Goal: Task Accomplishment & Management: Use online tool/utility

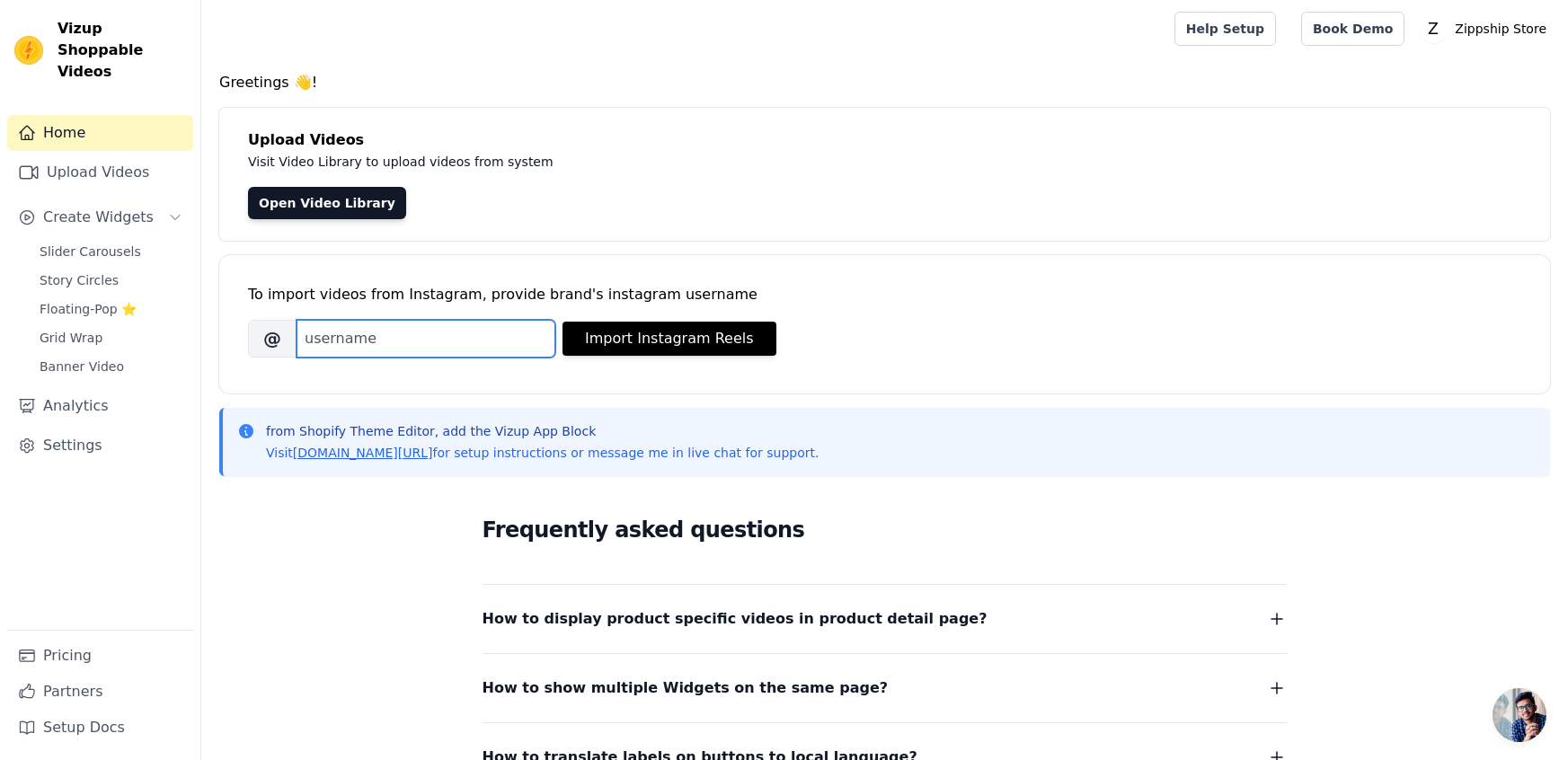
click at [401, 321] on input "Brand's Instagram Username" at bounding box center [426, 339] width 259 height 38
click at [661, 211] on div "Open Video Library" at bounding box center [884, 203] width 1273 height 33
click at [406, 332] on input "Brand's Instagram Username" at bounding box center [426, 339] width 259 height 38
paste input "gotitfrommy_mama"
type input "gotitfrommy_mama"
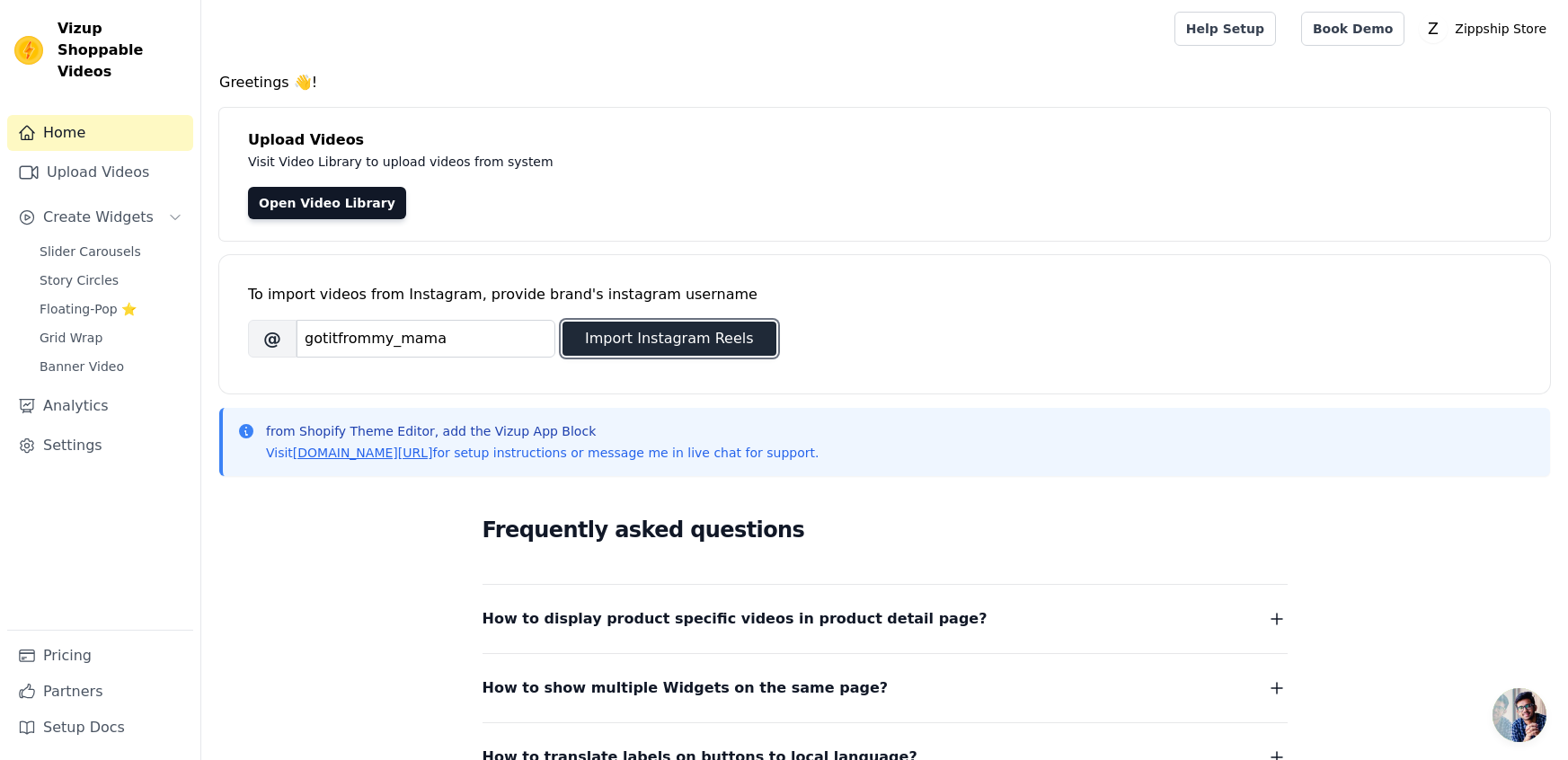
click at [656, 333] on button "Import Instagram Reels" at bounding box center [669, 339] width 214 height 34
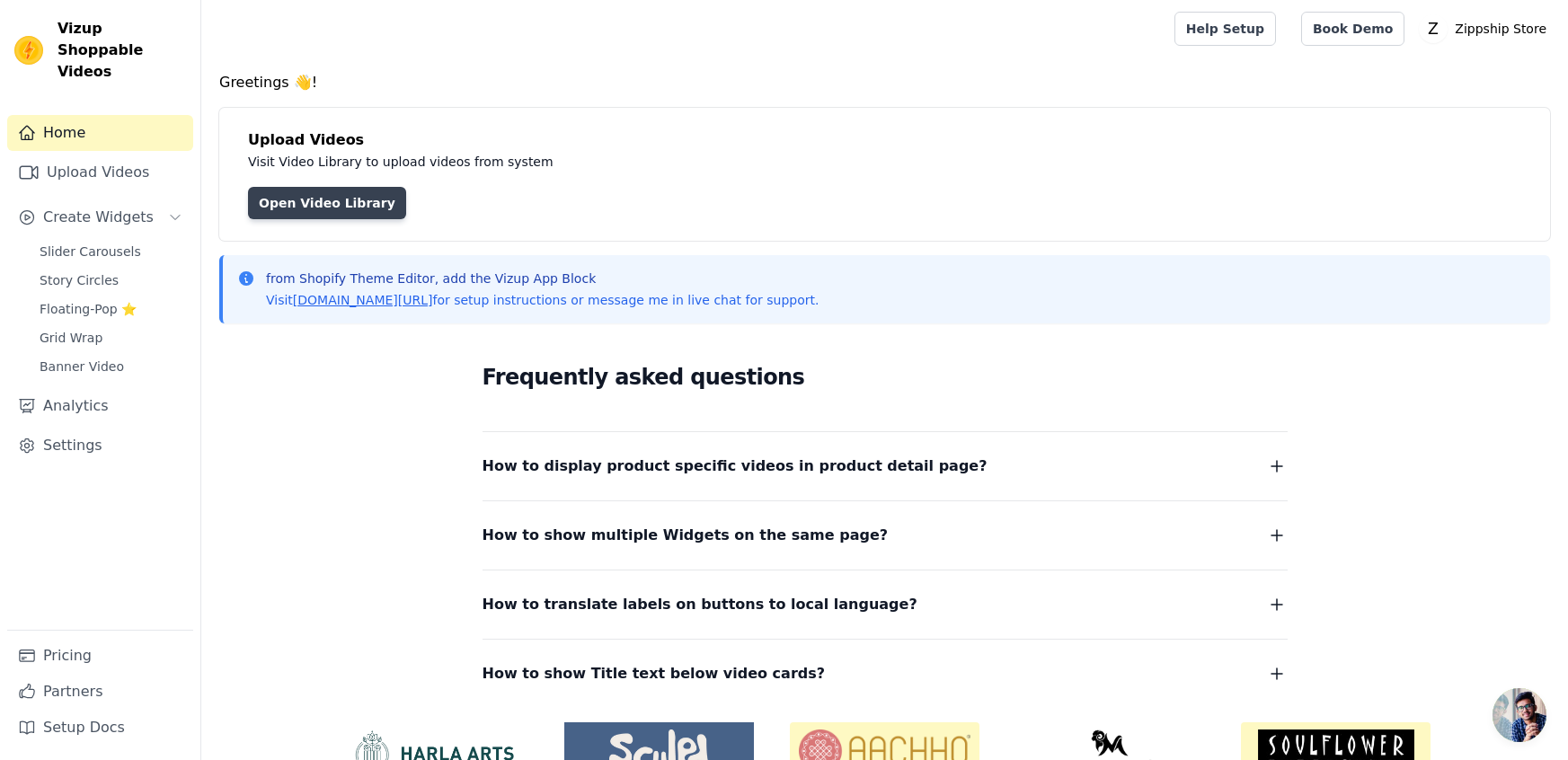
click at [299, 200] on link "Open Video Library" at bounding box center [326, 203] width 158 height 33
click at [98, 207] on span "Create Widgets" at bounding box center [99, 218] width 110 height 22
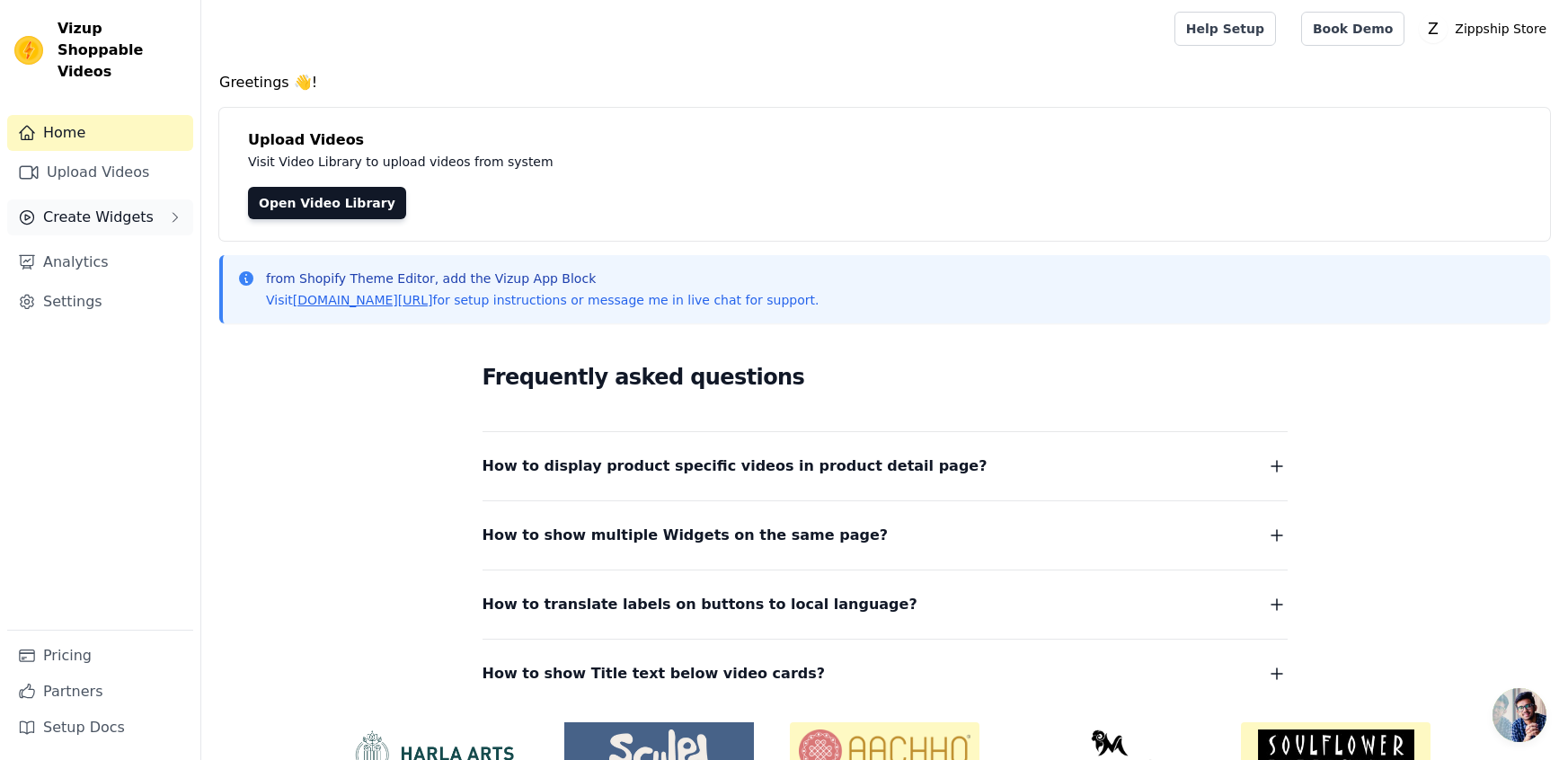
click at [98, 207] on span "Create Widgets" at bounding box center [99, 218] width 110 height 22
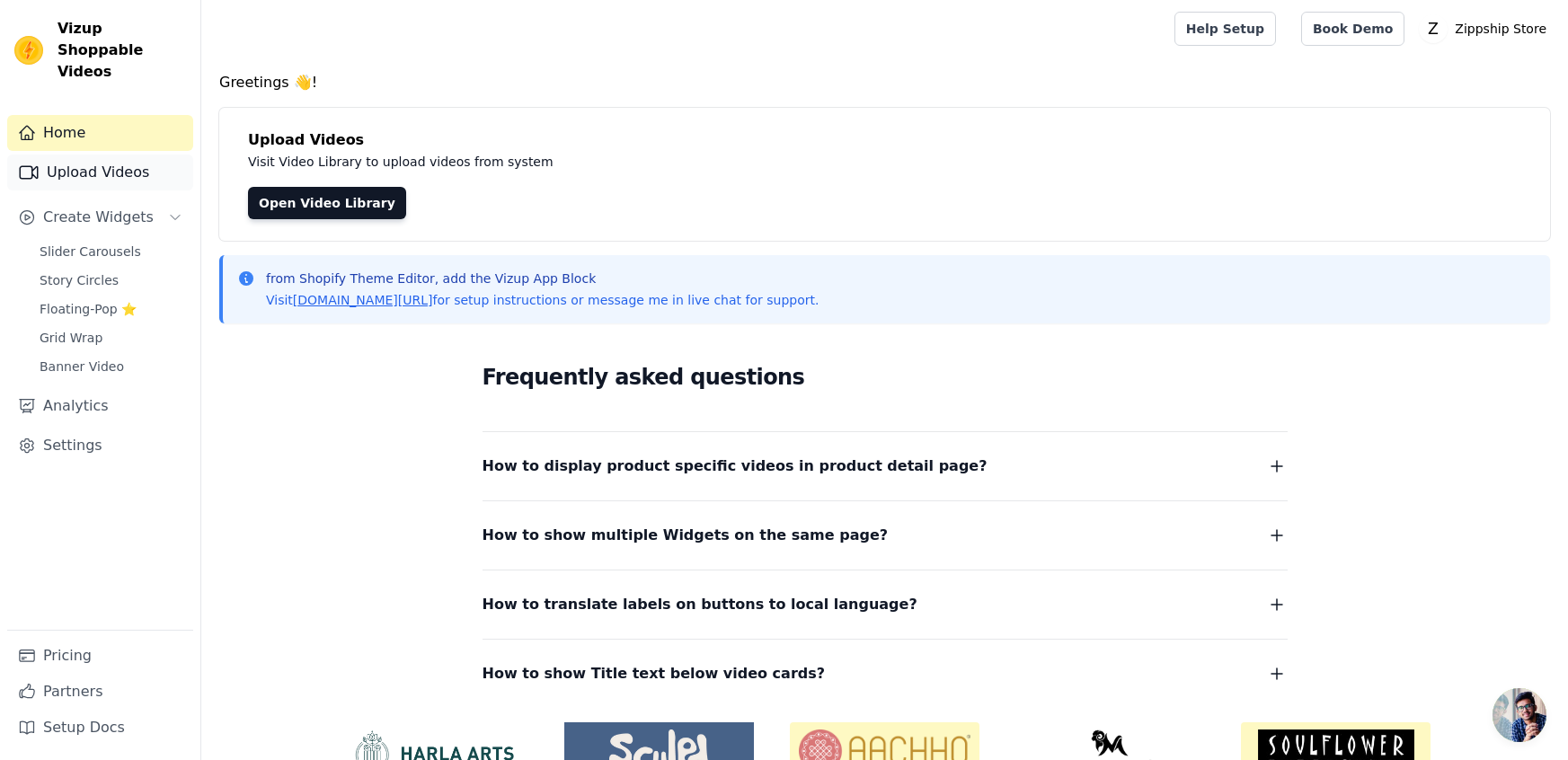
click at [92, 155] on link "Upload Videos" at bounding box center [100, 173] width 186 height 36
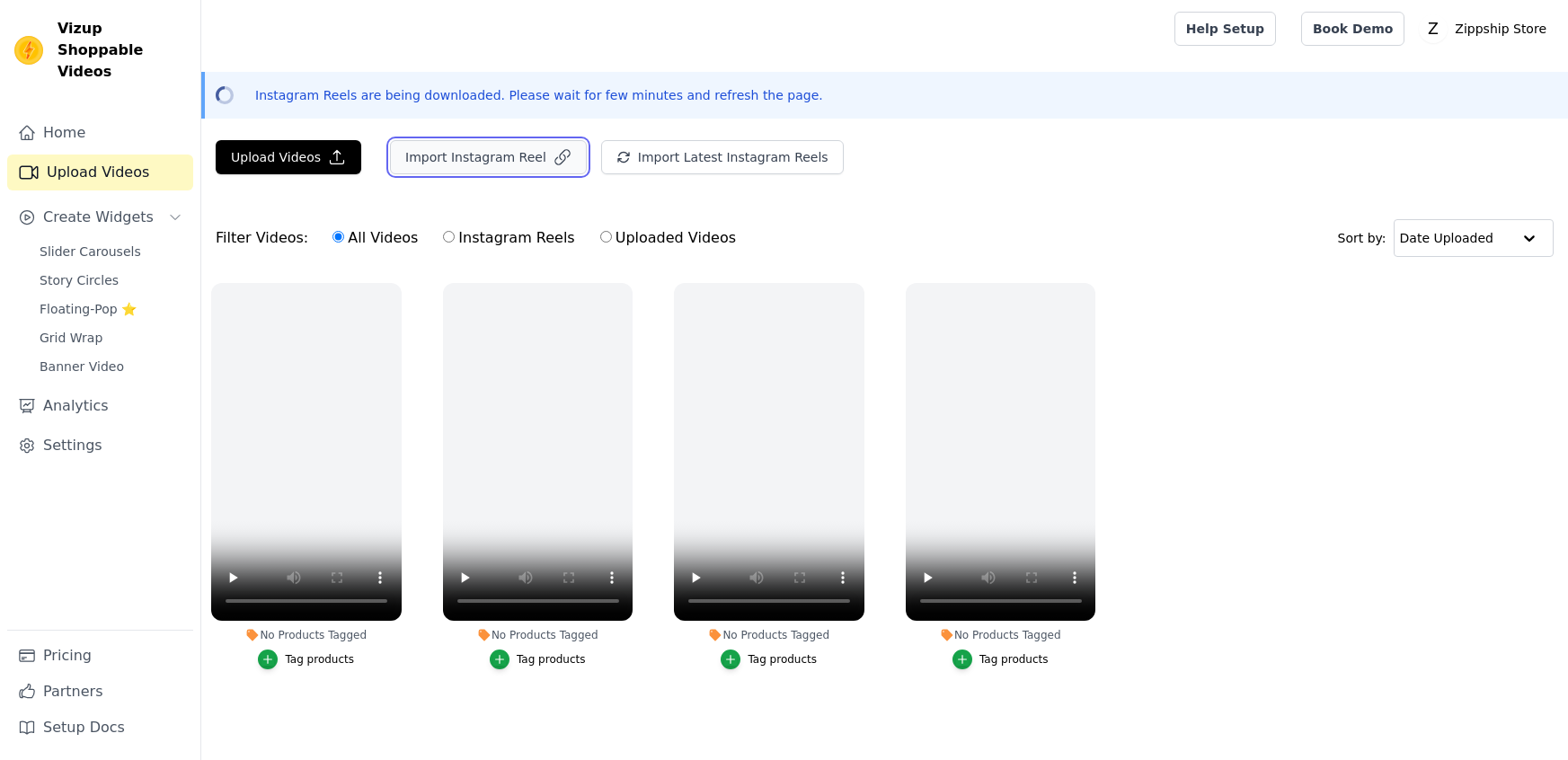
click at [495, 149] on button "Import Instagram Reel" at bounding box center [488, 157] width 197 height 34
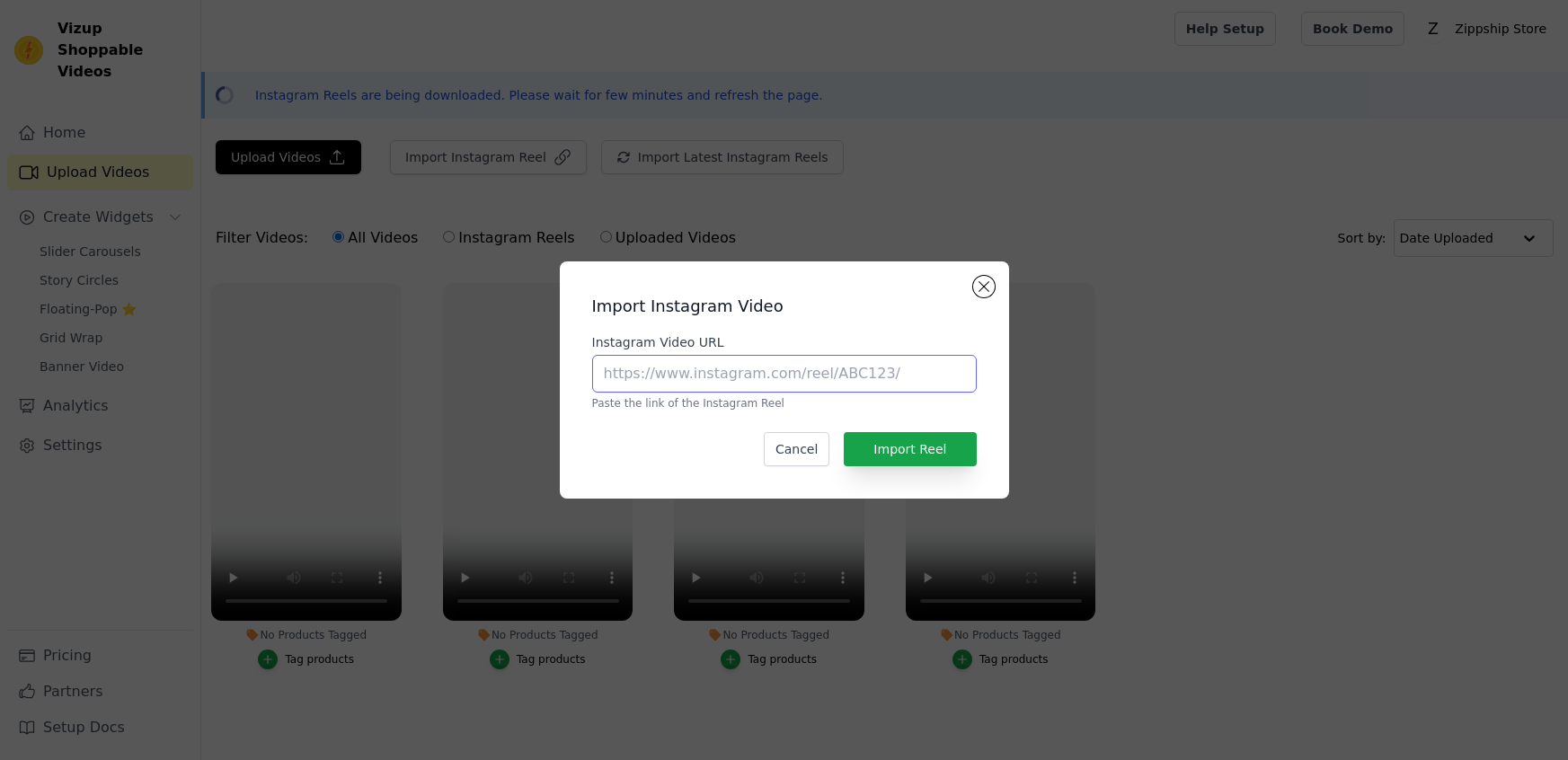
click at [654, 389] on input "Instagram Video URL" at bounding box center [784, 374] width 384 height 38
paste input "[URL][DOMAIN_NAME]"
type input "[URL][DOMAIN_NAME]"
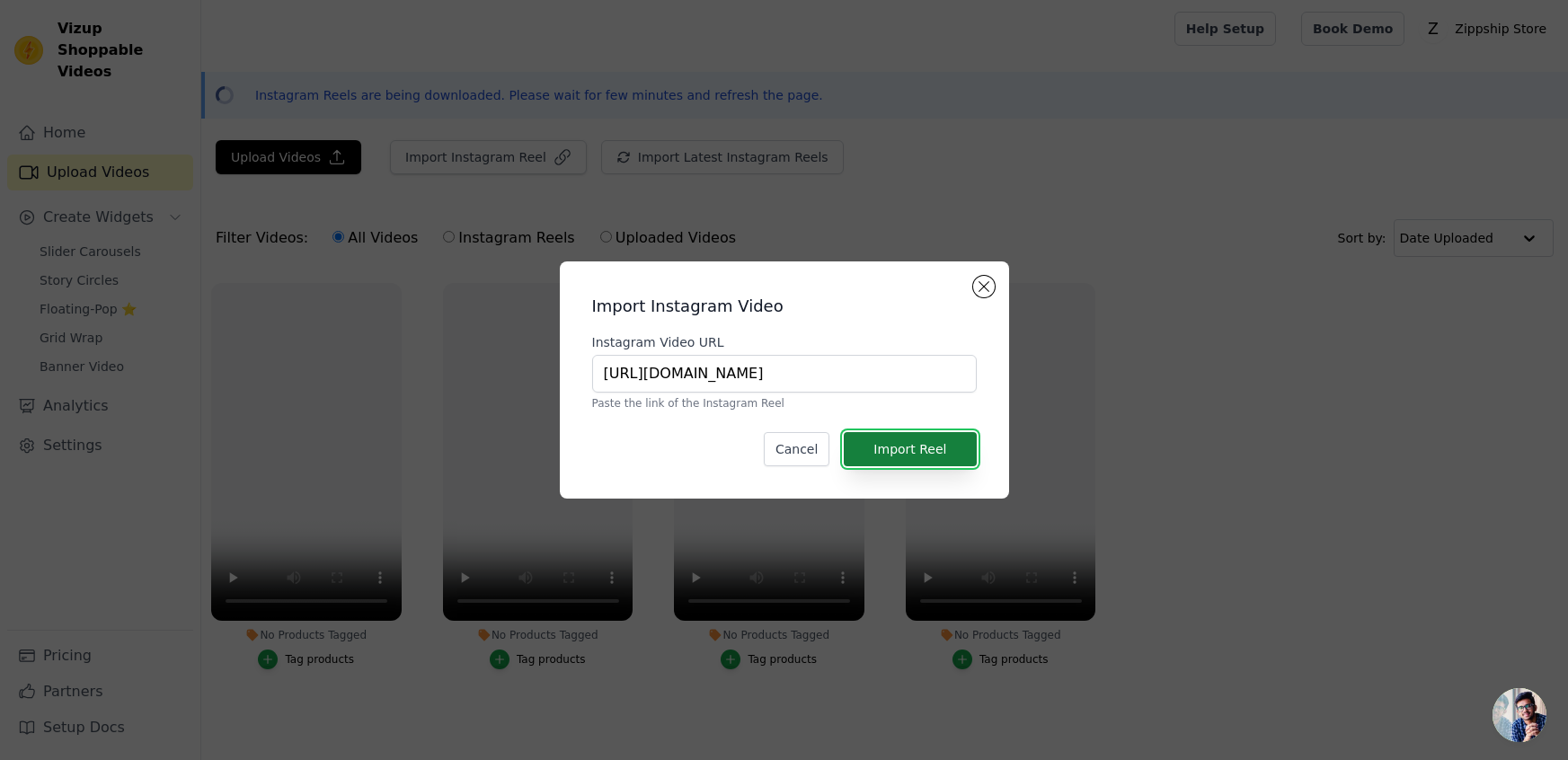
click at [920, 449] on button "Import Reel" at bounding box center [910, 449] width 132 height 34
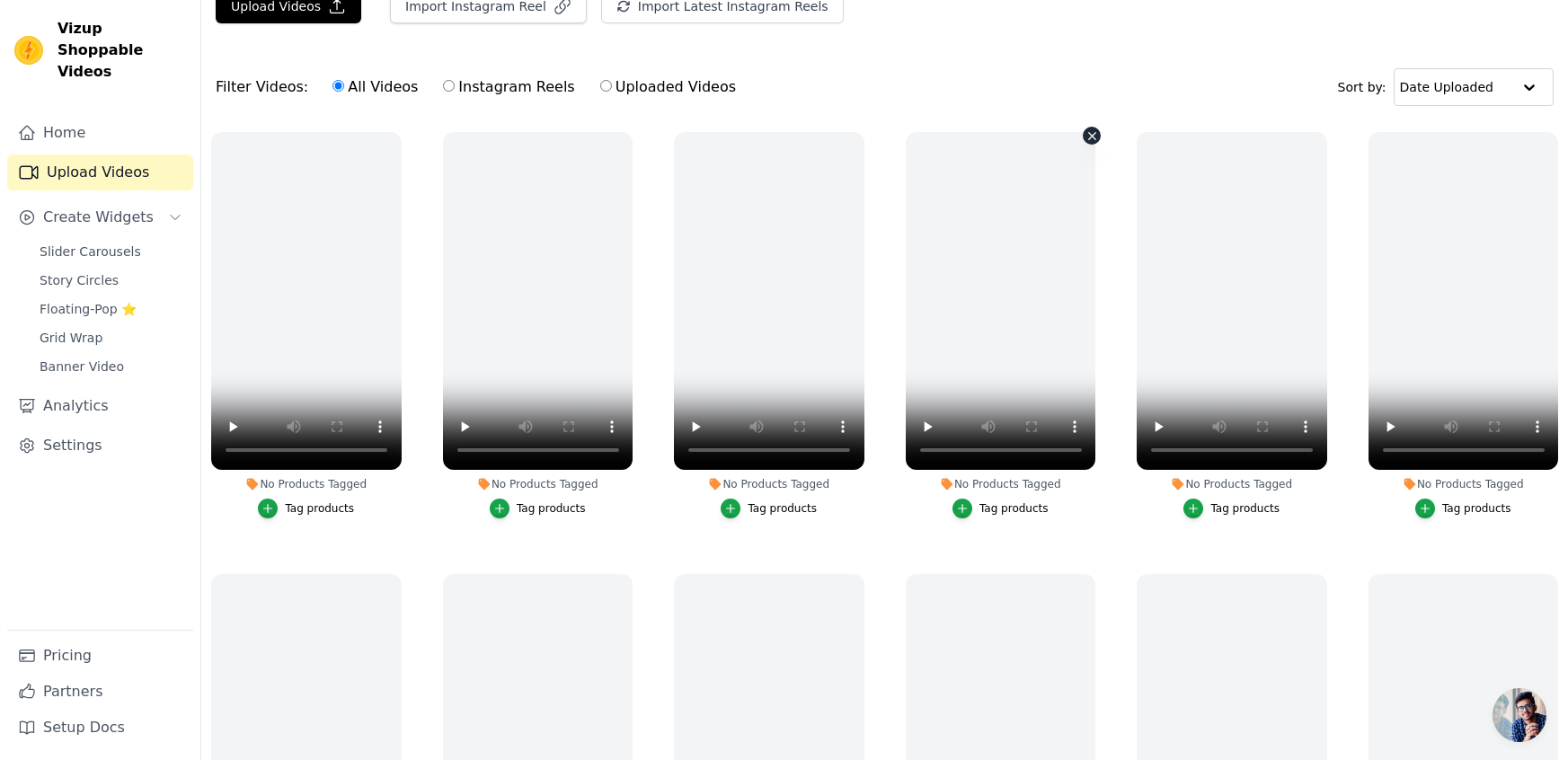
scroll to position [0, 0]
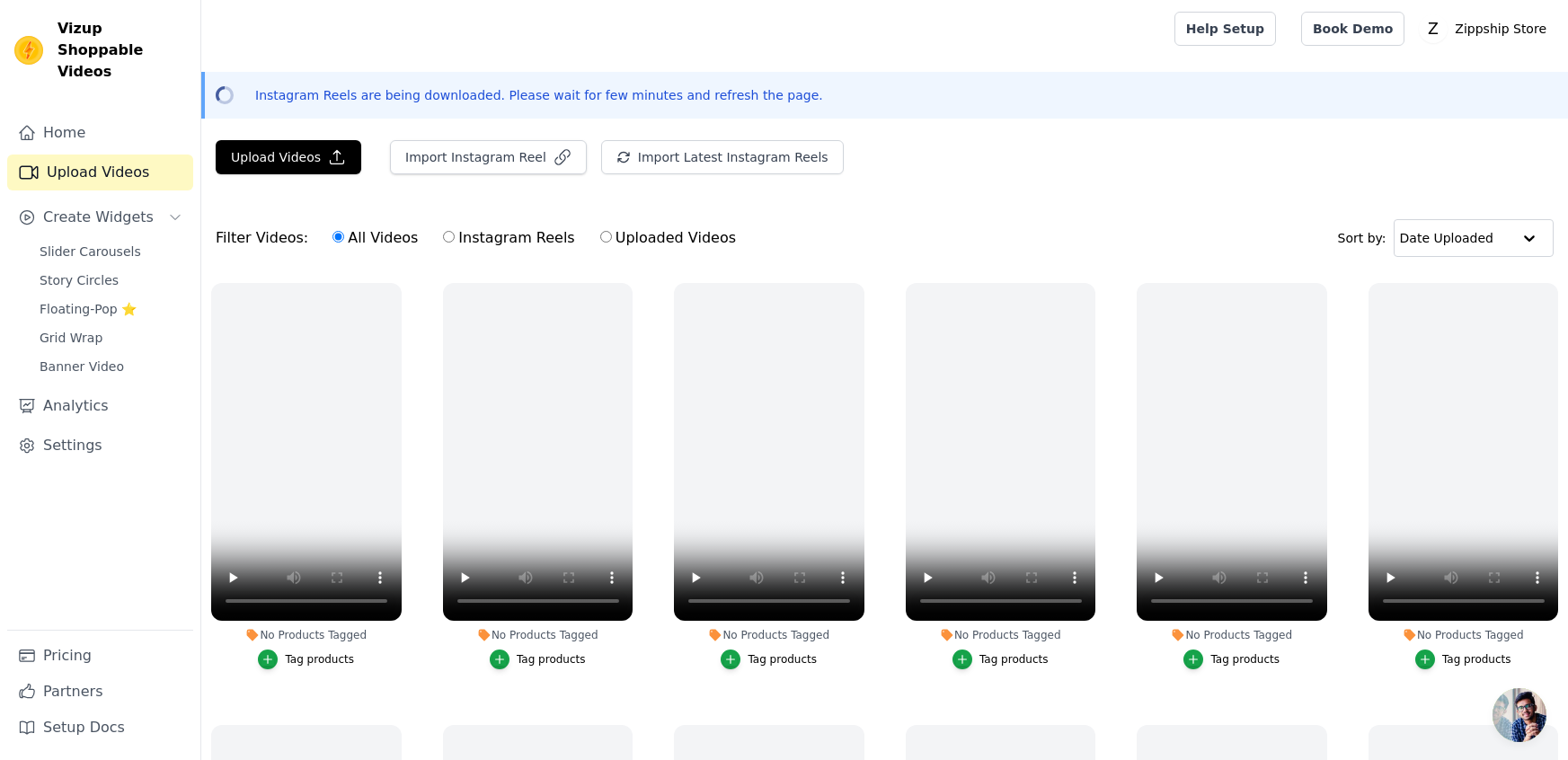
click at [445, 237] on label "Instagram Reels" at bounding box center [508, 238] width 133 height 23
click at [445, 237] on input "Instagram Reels" at bounding box center [449, 236] width 12 height 12
radio input "true"
click at [66, 444] on div "Home Upload Videos Create Widgets Slider Carousels Story Circles Floating-Pop ⭐…" at bounding box center [100, 371] width 186 height 514
click at [67, 427] on link "Settings" at bounding box center [100, 446] width 186 height 36
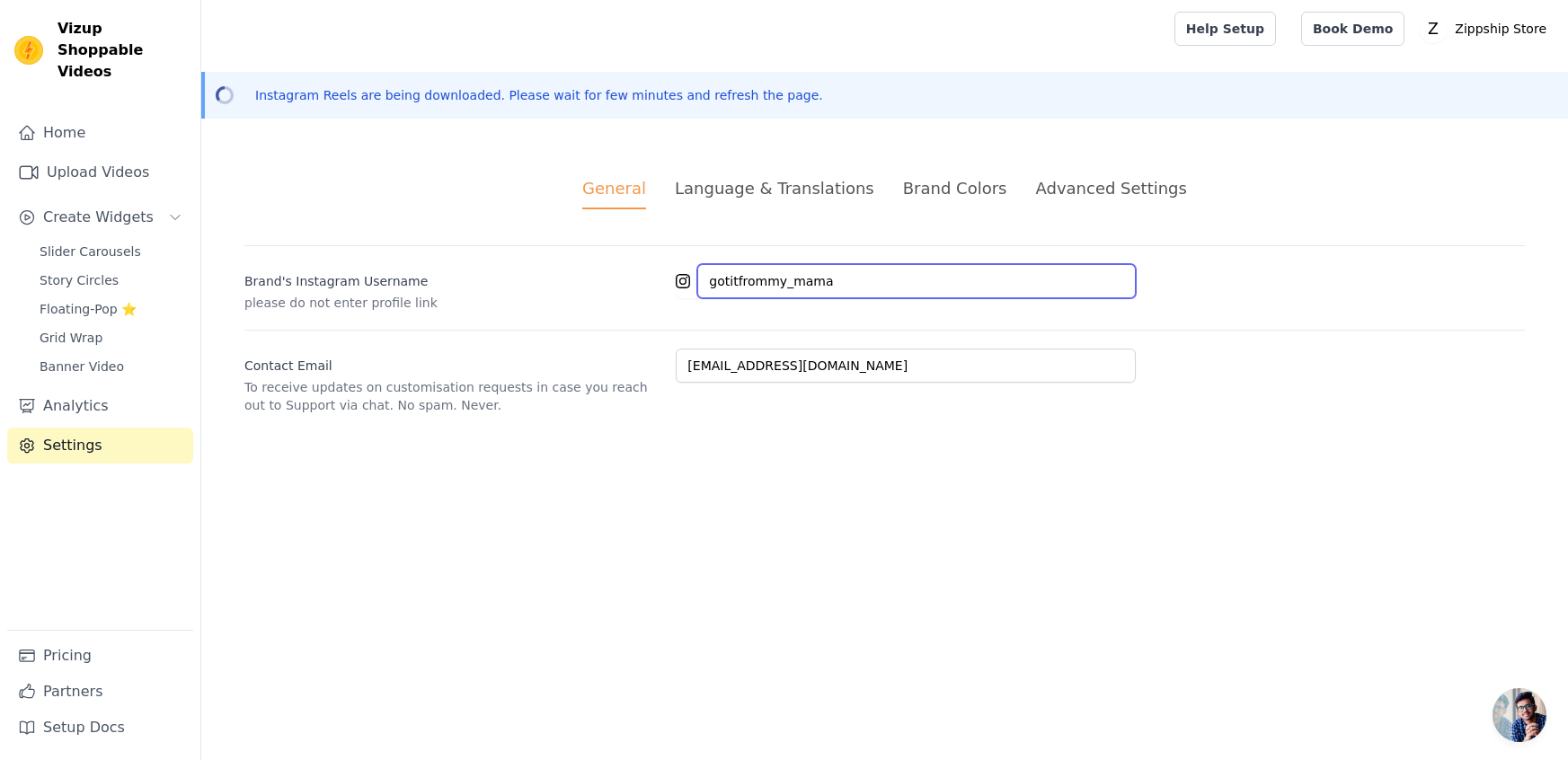
drag, startPoint x: 855, startPoint y: 276, endPoint x: 663, endPoint y: 258, distance: 192.8
click at [663, 258] on div "Brand's Instagram Username please do not enter profile link gotitfrommy_mama" at bounding box center [884, 278] width 1280 height 67
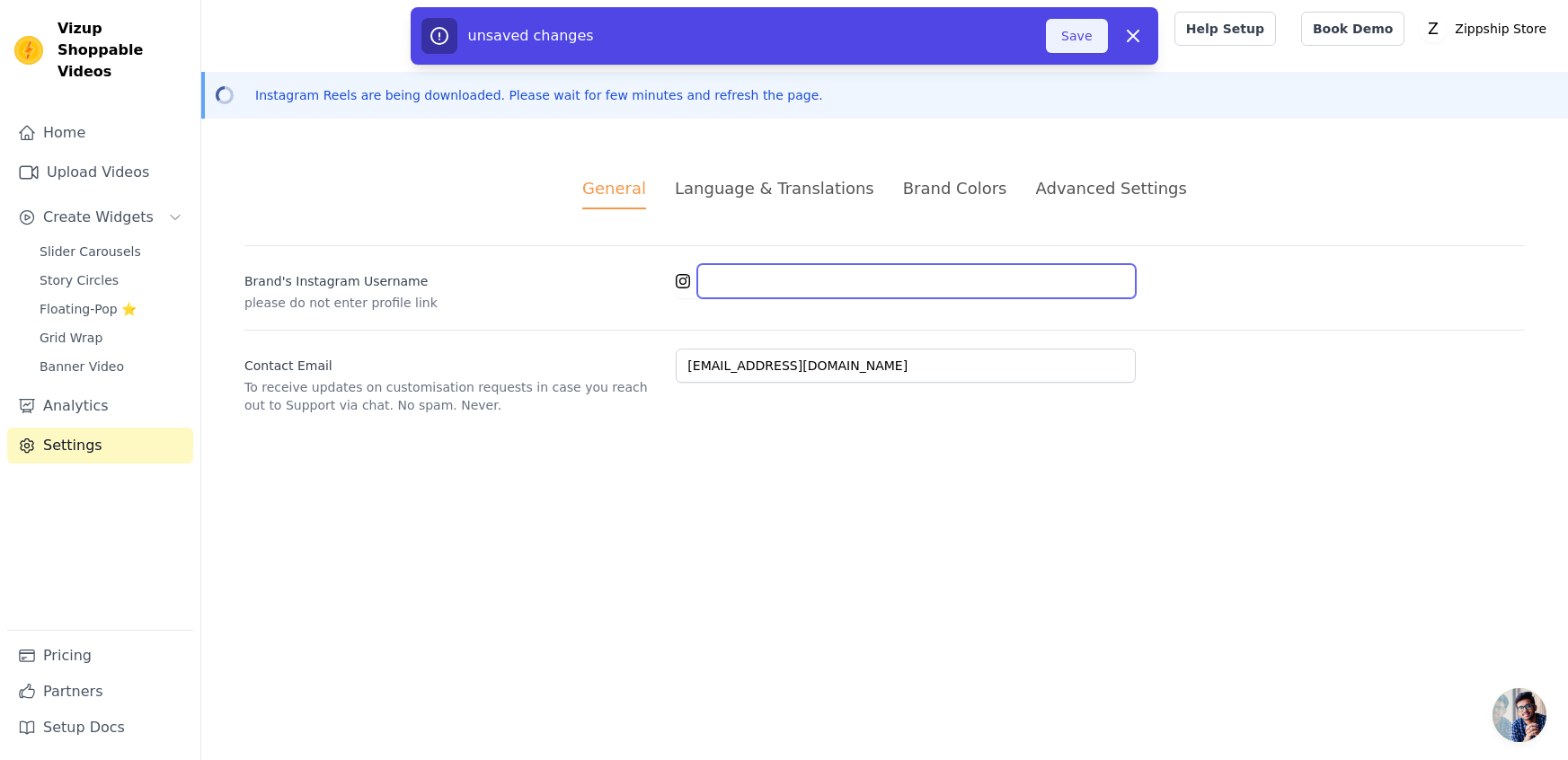
paste input "https://www.instagram.com/zippshipstore"
type input "https://www.instagram.com/zippshipstore"
click at [817, 457] on html "Vizup Shoppable Videos Home Upload Videos Create Widgets Slider Carousels Story…" at bounding box center [784, 229] width 1568 height 457
click at [1077, 31] on button "Save" at bounding box center [1077, 36] width 61 height 34
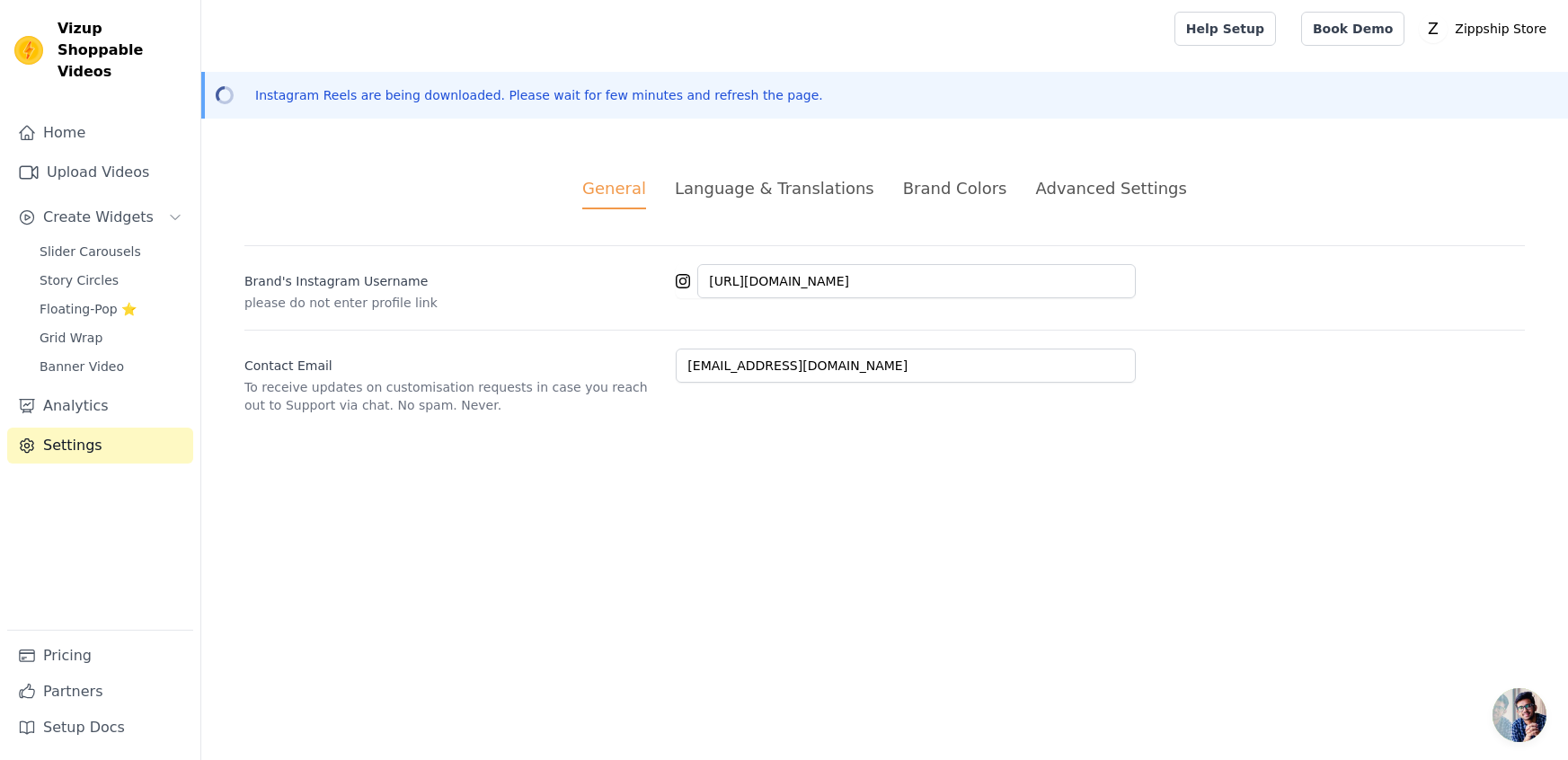
click at [760, 185] on div "Language & Translations" at bounding box center [774, 188] width 200 height 24
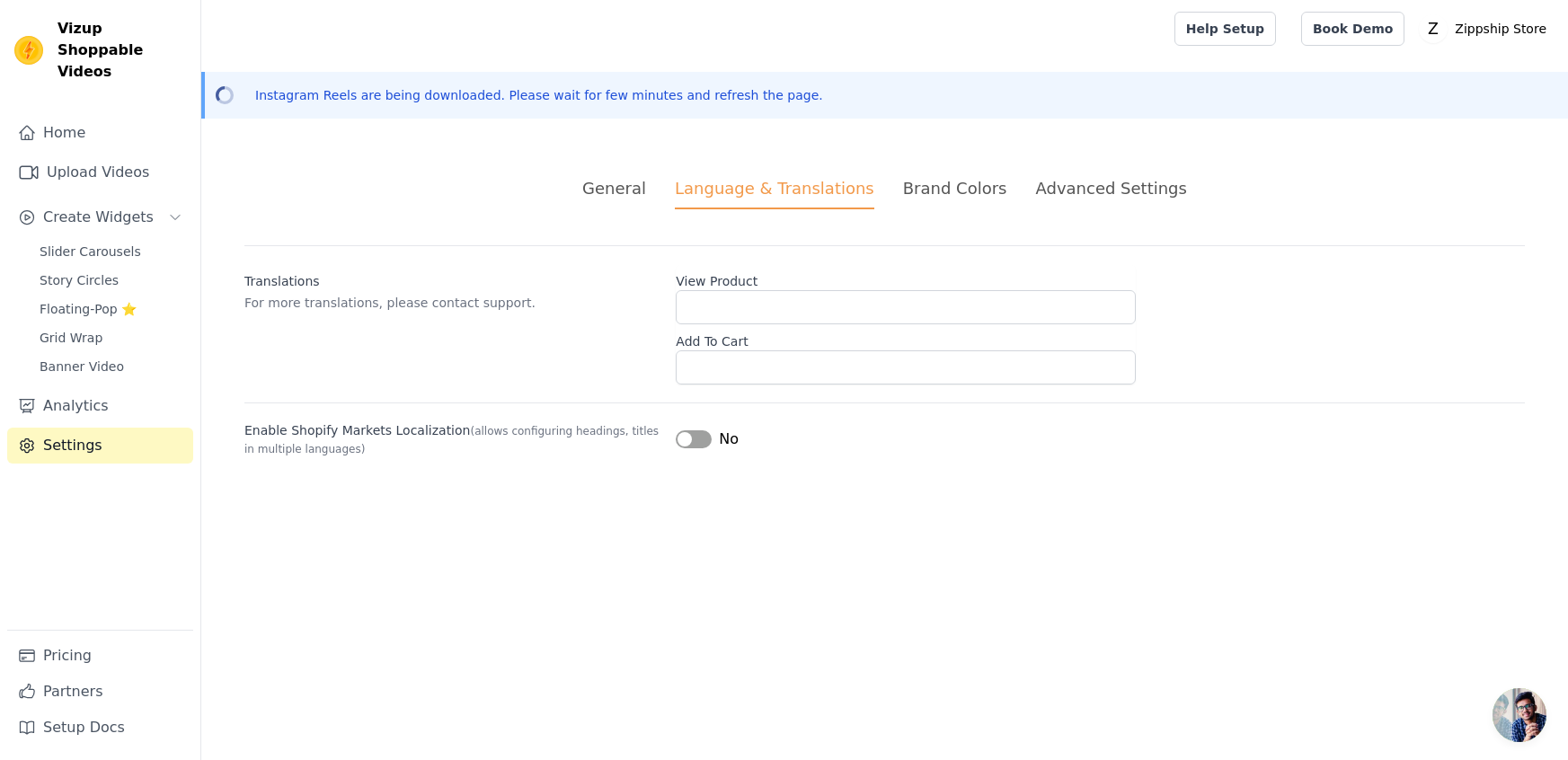
click at [944, 176] on div "Brand Colors" at bounding box center [955, 188] width 104 height 24
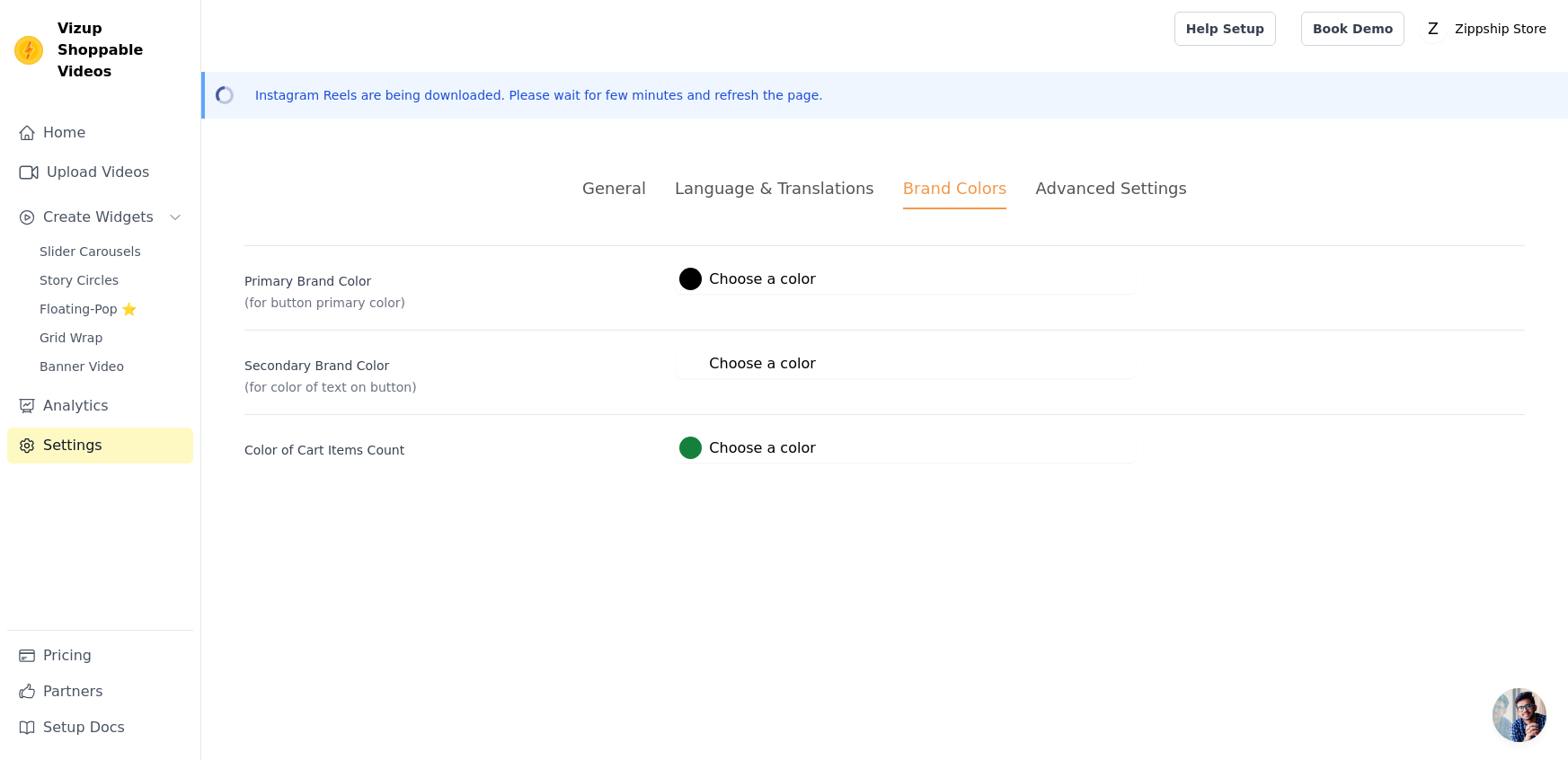
click at [1072, 176] on div "Advanced Settings" at bounding box center [1110, 188] width 151 height 24
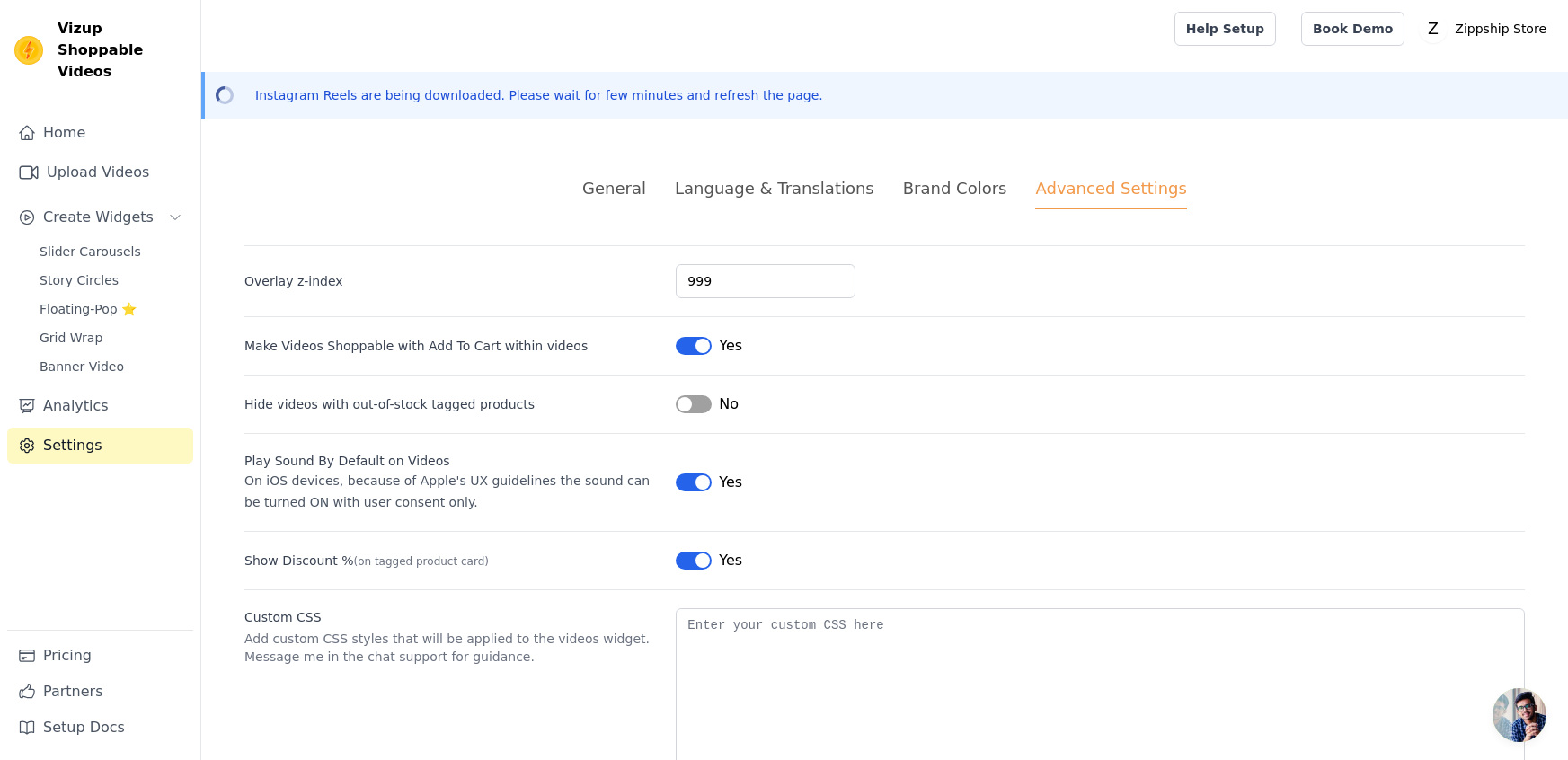
scroll to position [50, 0]
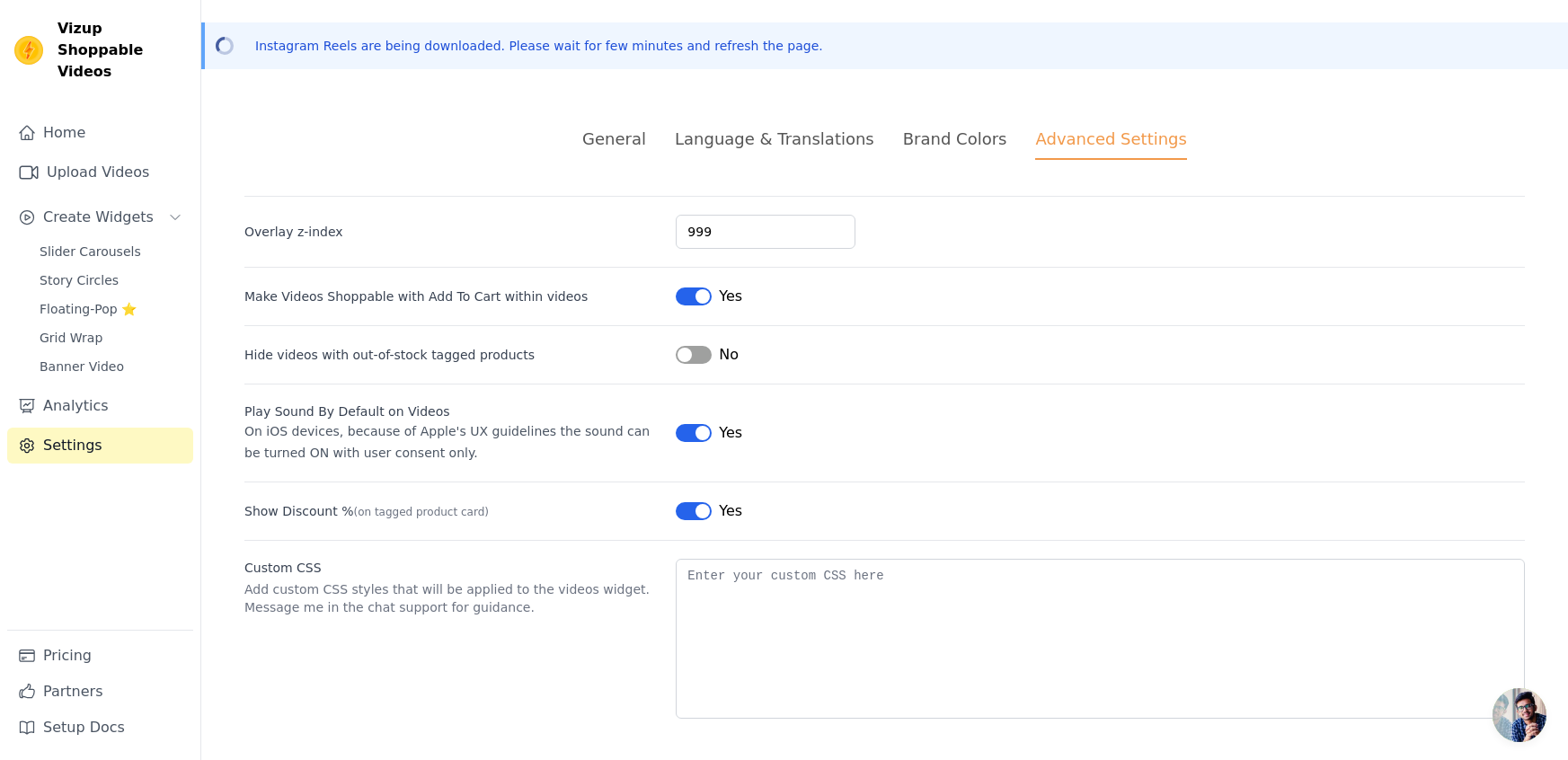
click at [647, 134] on div "General" at bounding box center [614, 138] width 64 height 24
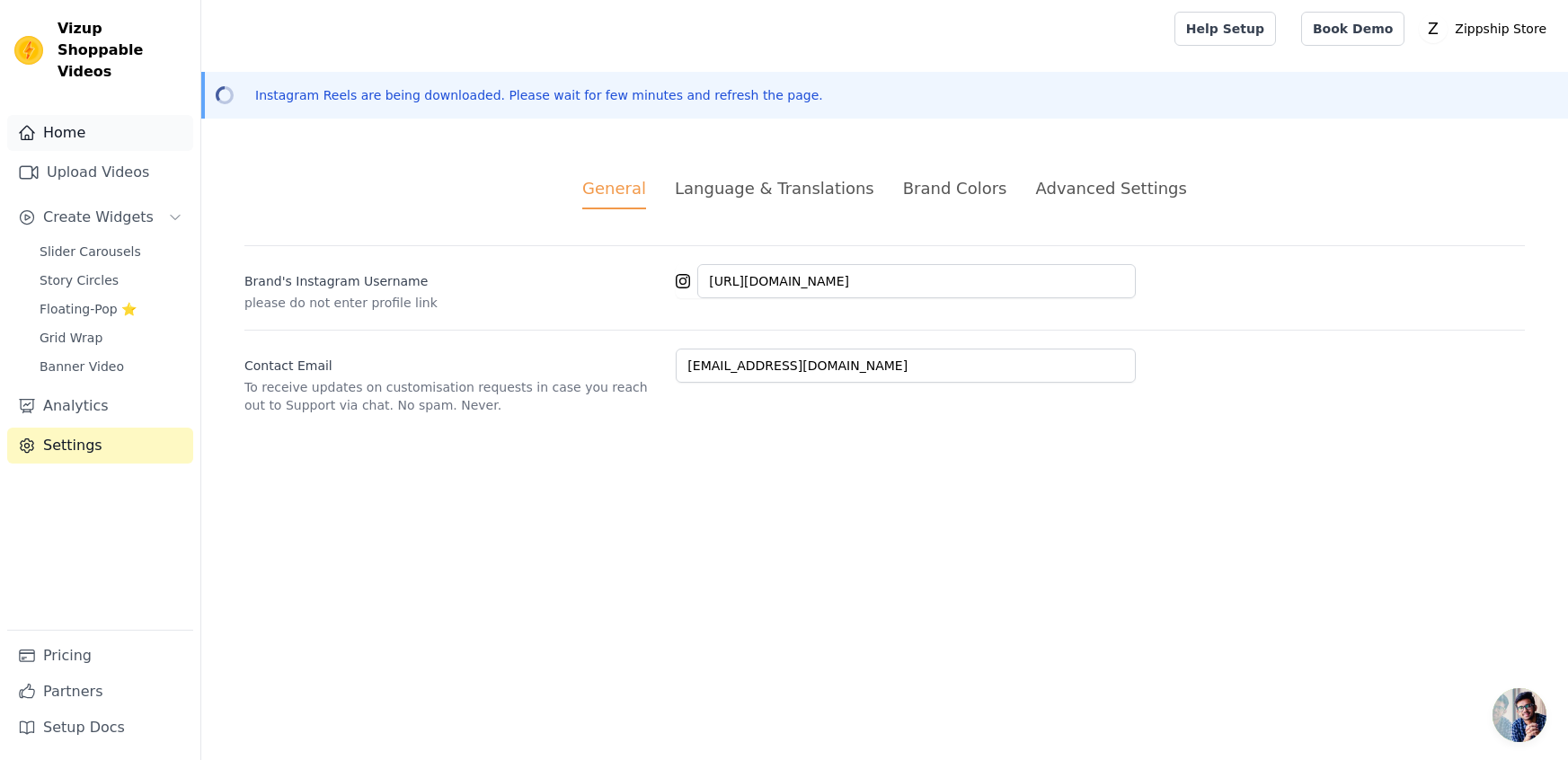
click at [59, 125] on link "Home" at bounding box center [100, 133] width 186 height 36
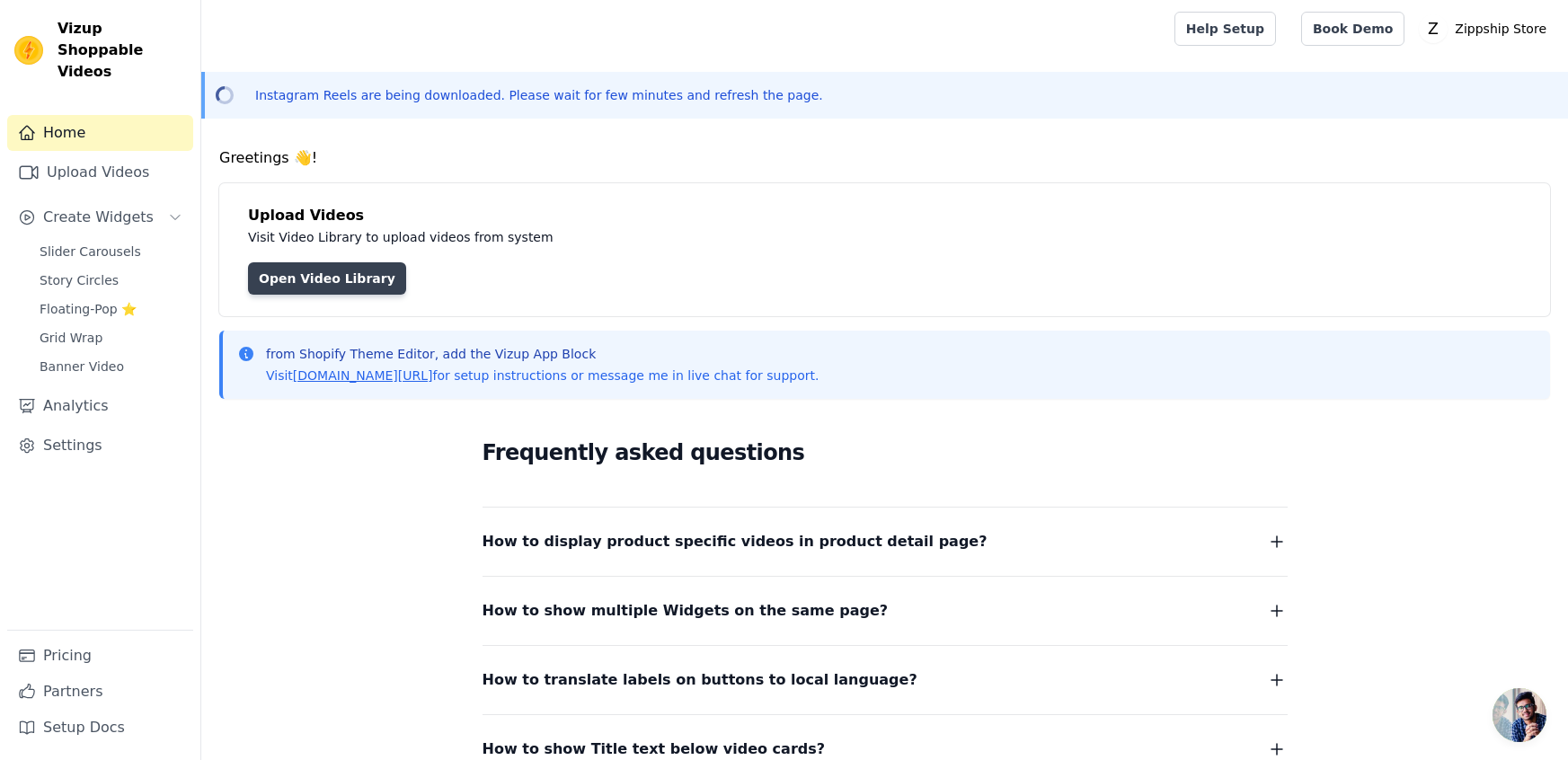
click at [288, 278] on link "Open Video Library" at bounding box center [326, 278] width 158 height 33
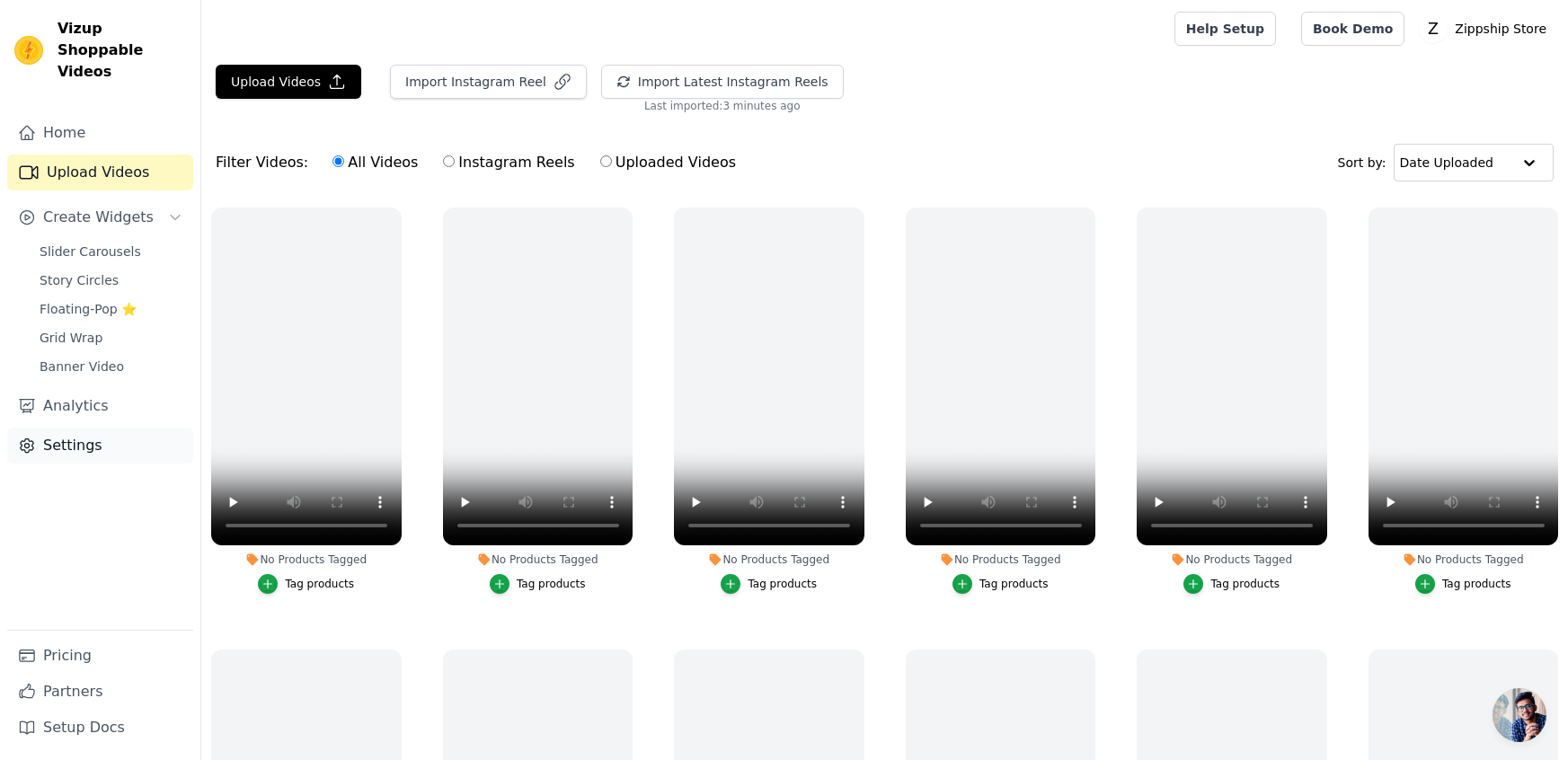
click at [97, 427] on link "Settings" at bounding box center [100, 446] width 186 height 36
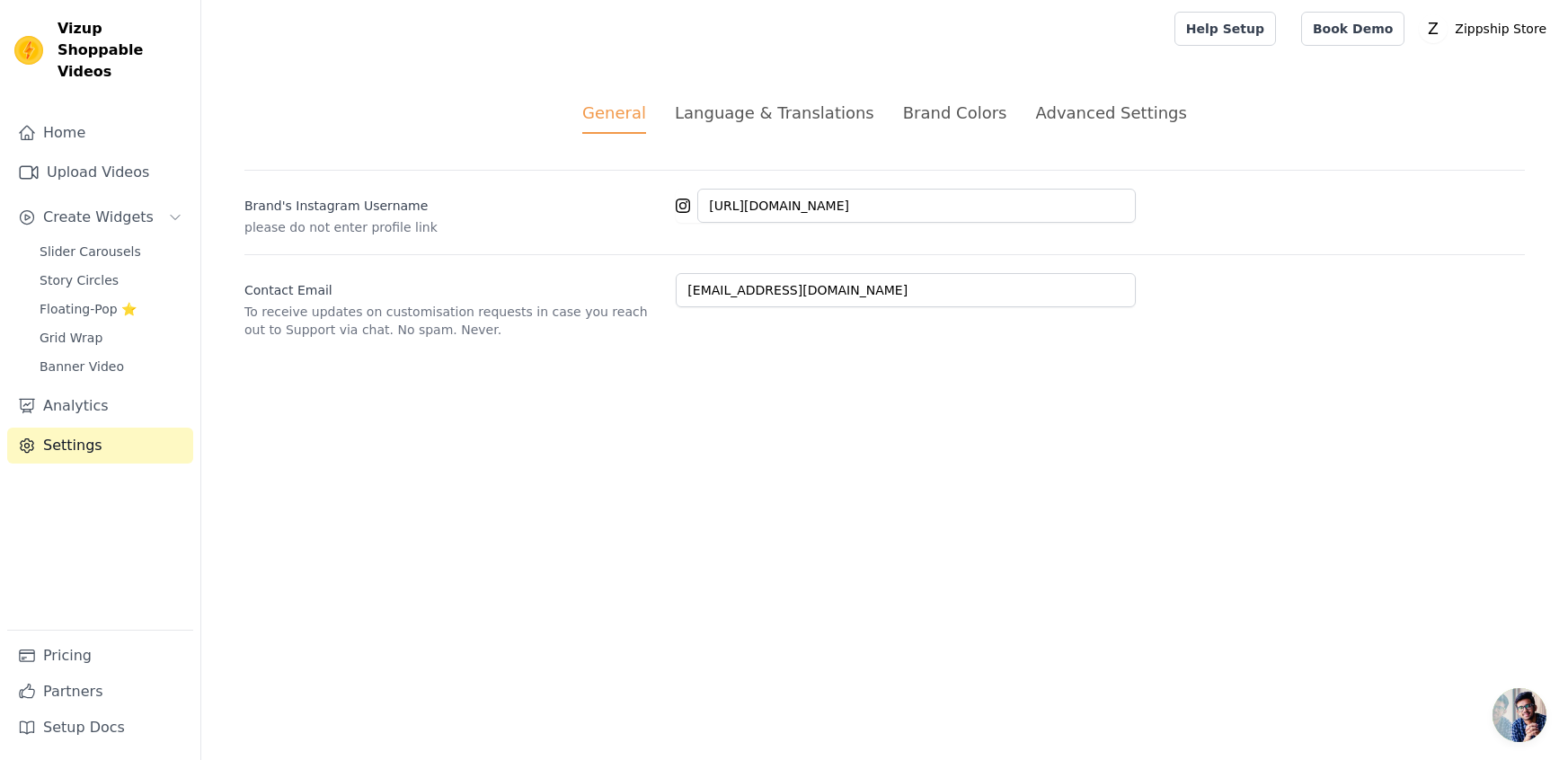
click at [825, 139] on div "General Language & Translations Brand Colors Advanced Settings unsaved changes …" at bounding box center [885, 220] width 1367 height 324
click at [823, 129] on li "Language & Translations" at bounding box center [774, 117] width 200 height 33
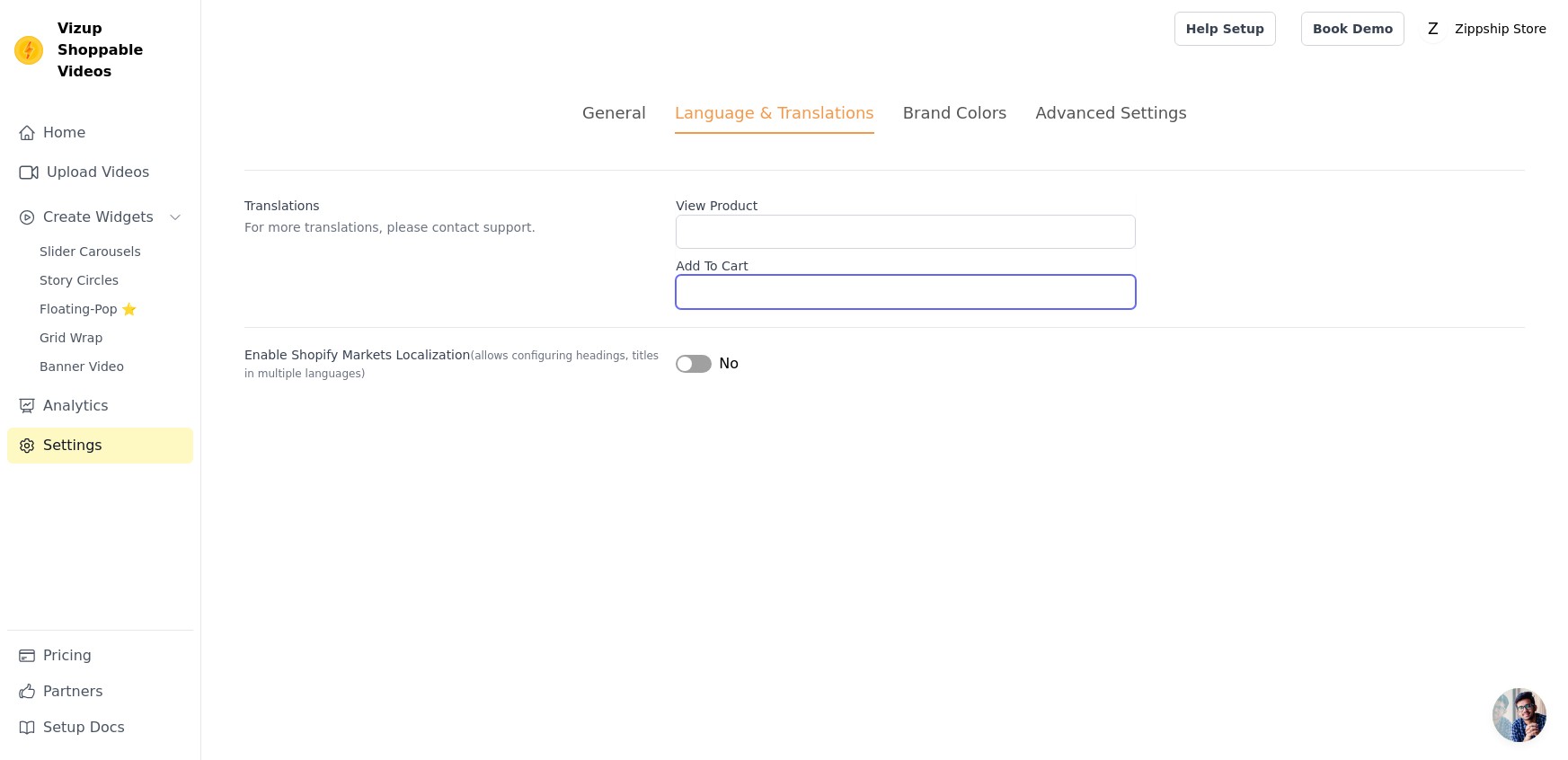
click at [753, 289] on input "Add To Cart" at bounding box center [905, 292] width 460 height 34
click at [769, 406] on div "General Language & Translations Brand Colors Advanced Settings unsaved changes …" at bounding box center [885, 241] width 1367 height 367
click at [939, 110] on div "Brand Colors" at bounding box center [955, 112] width 104 height 24
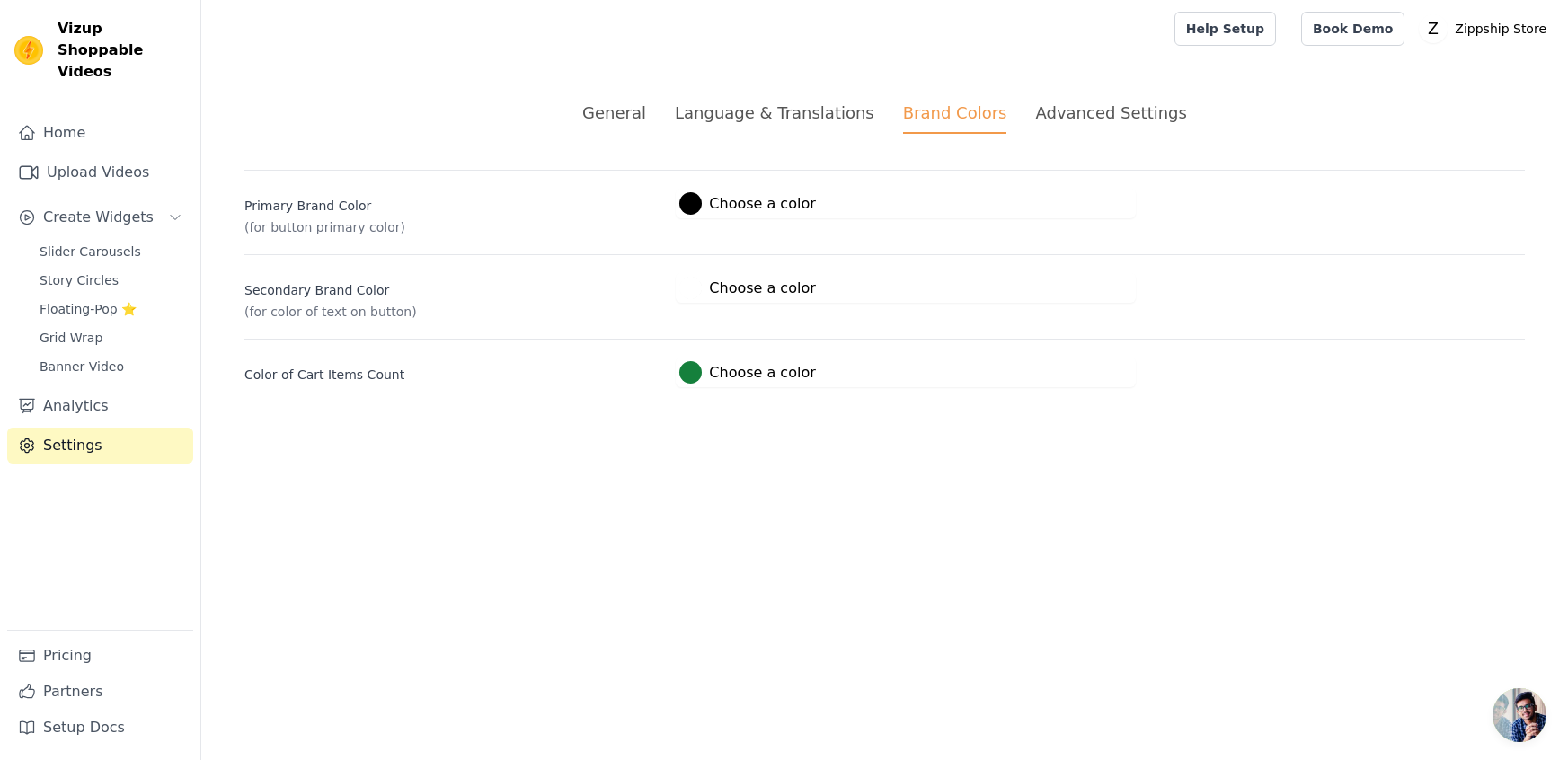
click at [1070, 101] on div "Advanced Settings" at bounding box center [1110, 112] width 151 height 24
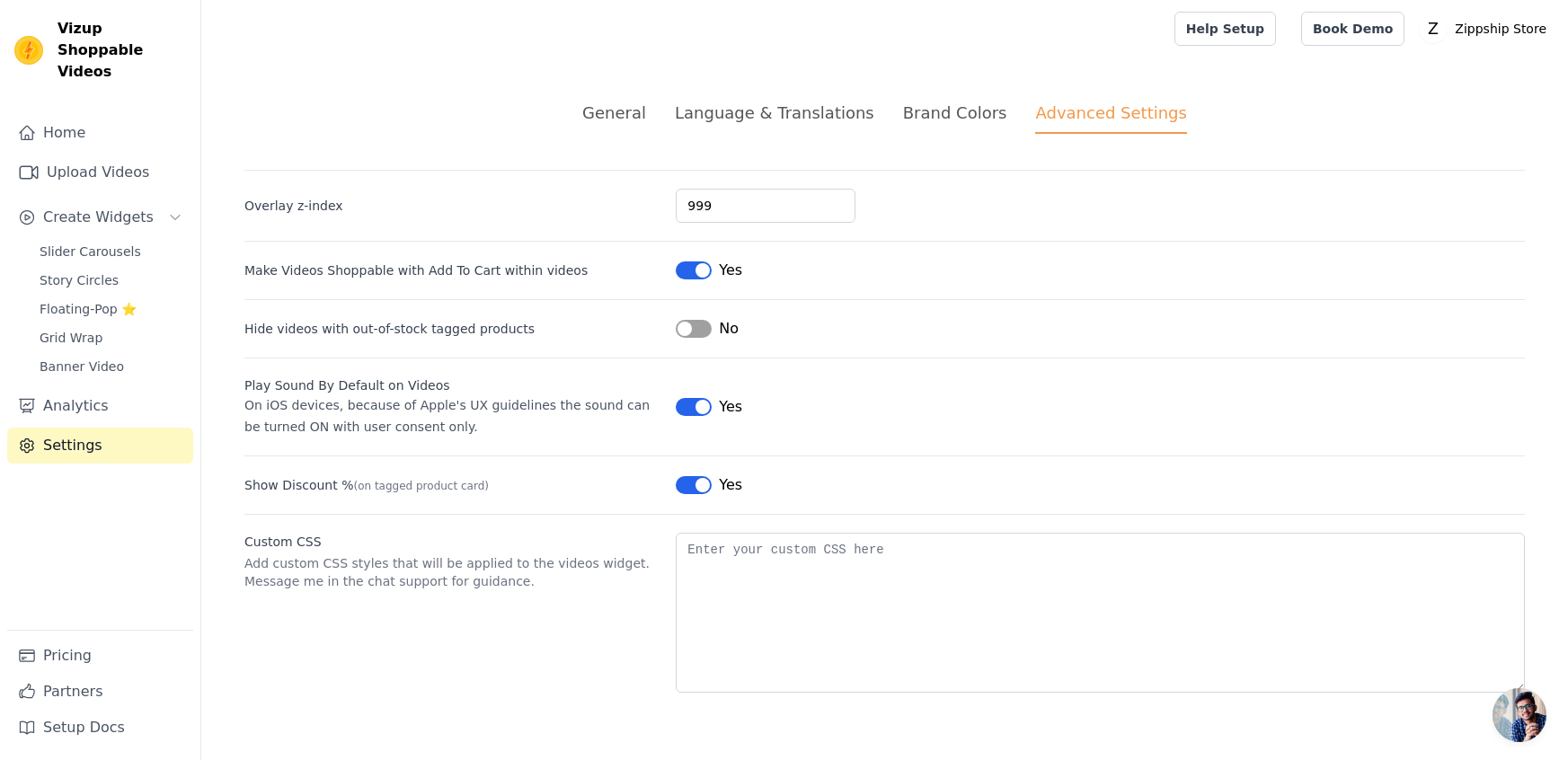
click at [645, 141] on div "General Language & Translations Brand Colors Advanced Settings unsaved changes …" at bounding box center [885, 397] width 1367 height 678
click at [644, 115] on div "General" at bounding box center [614, 112] width 64 height 24
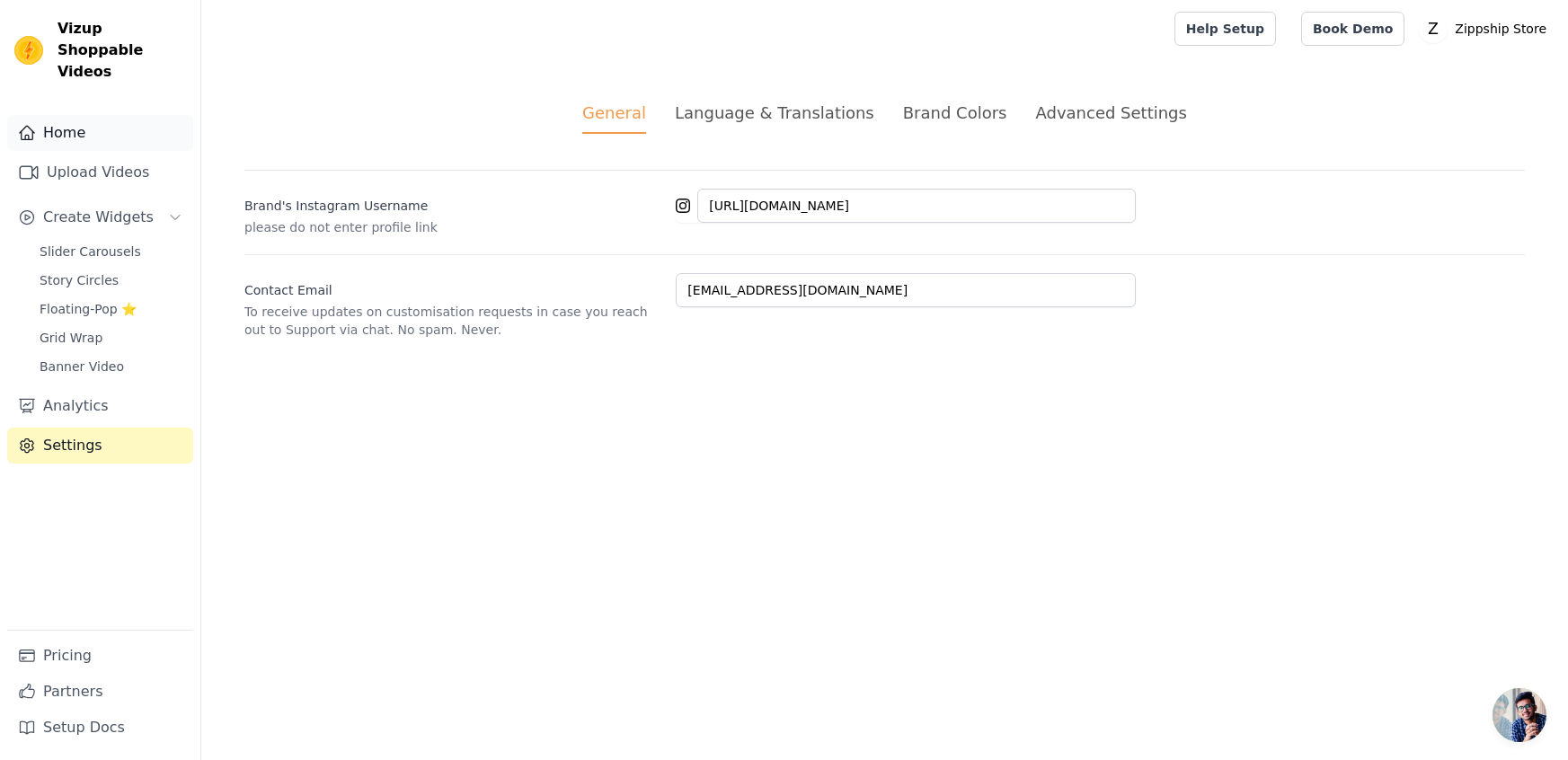
click at [61, 120] on link "Home" at bounding box center [100, 133] width 186 height 36
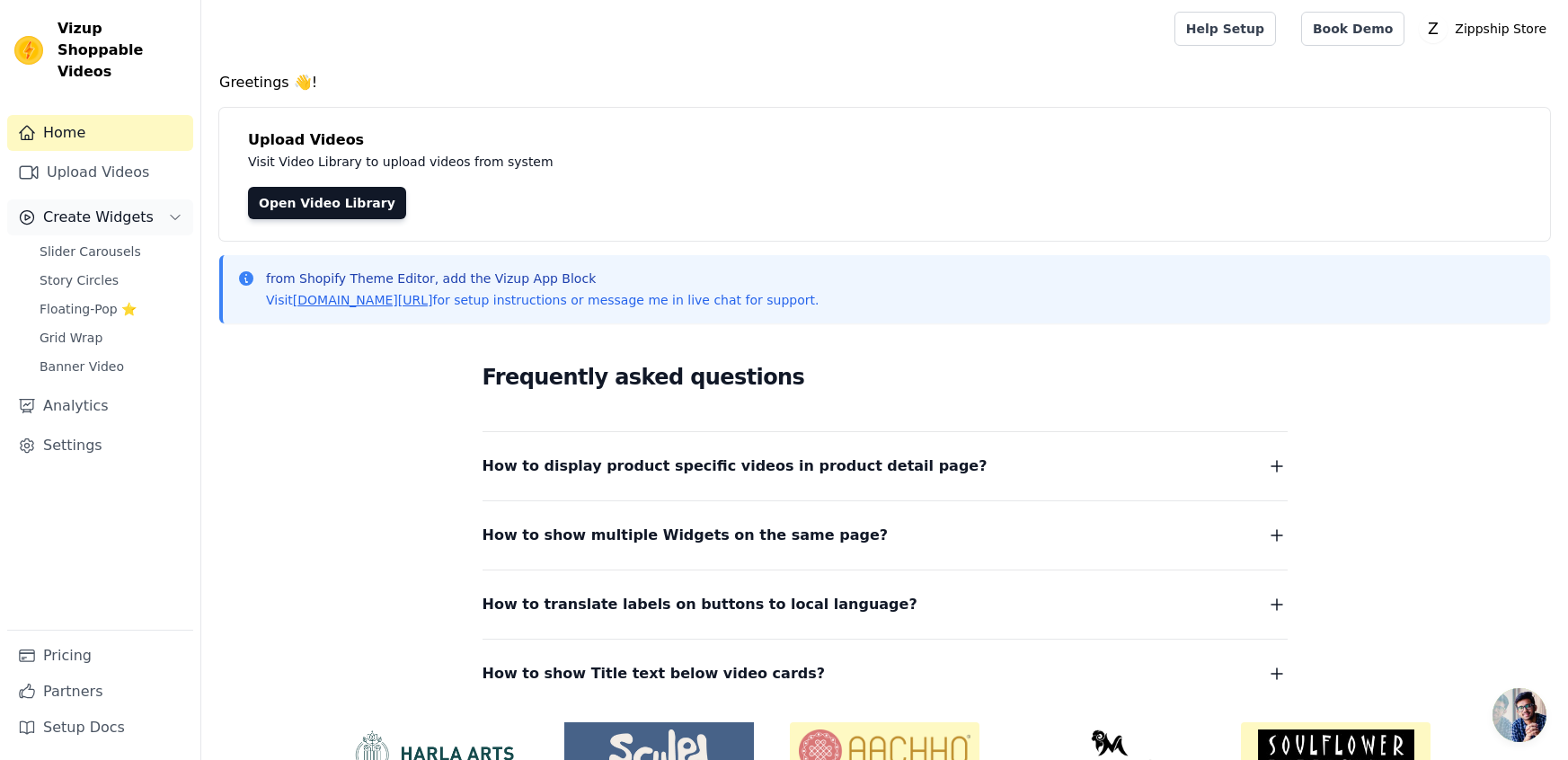
click at [160, 200] on button "Create Widgets" at bounding box center [100, 218] width 186 height 36
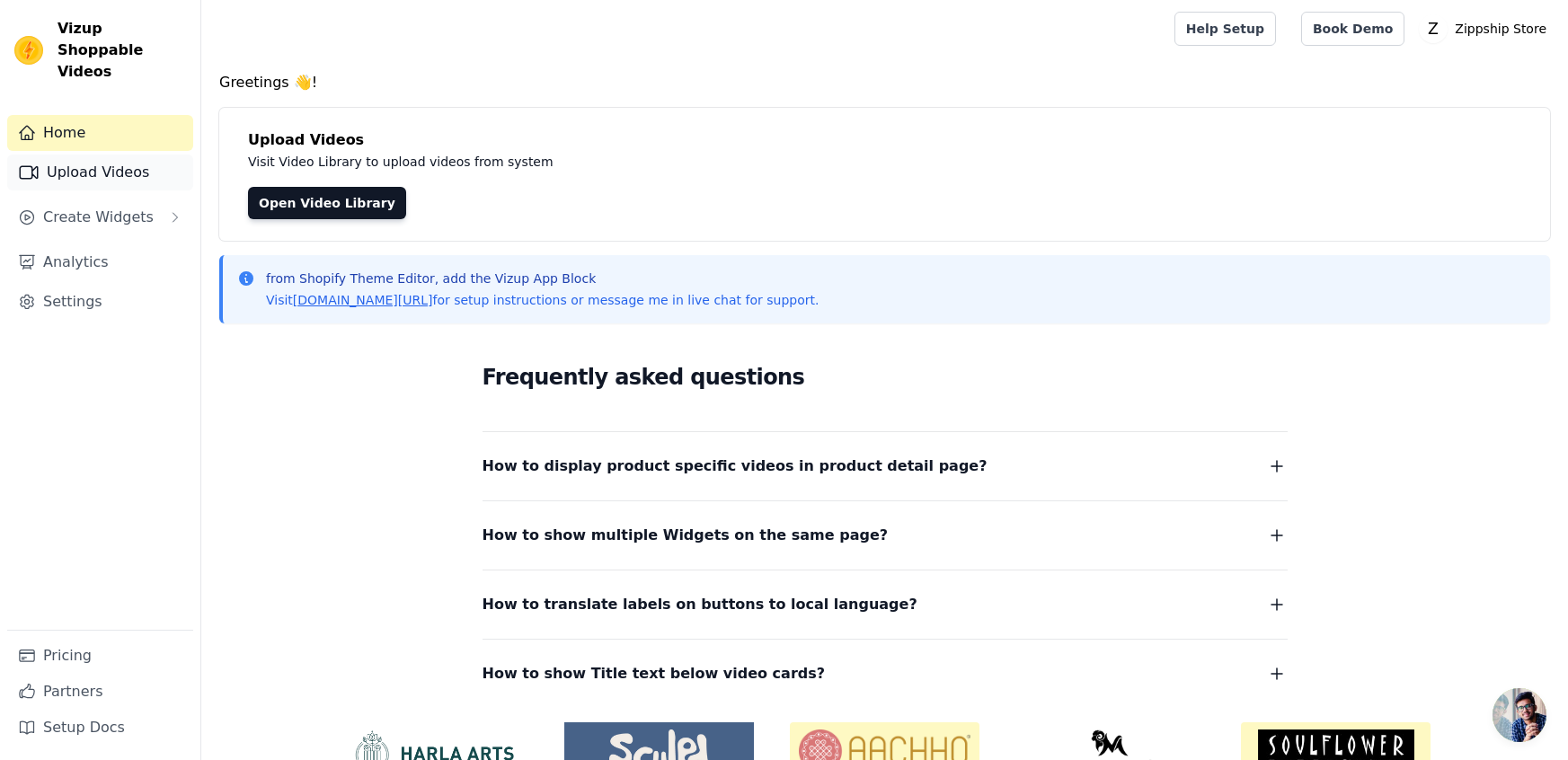
click at [140, 155] on link "Upload Videos" at bounding box center [100, 173] width 186 height 36
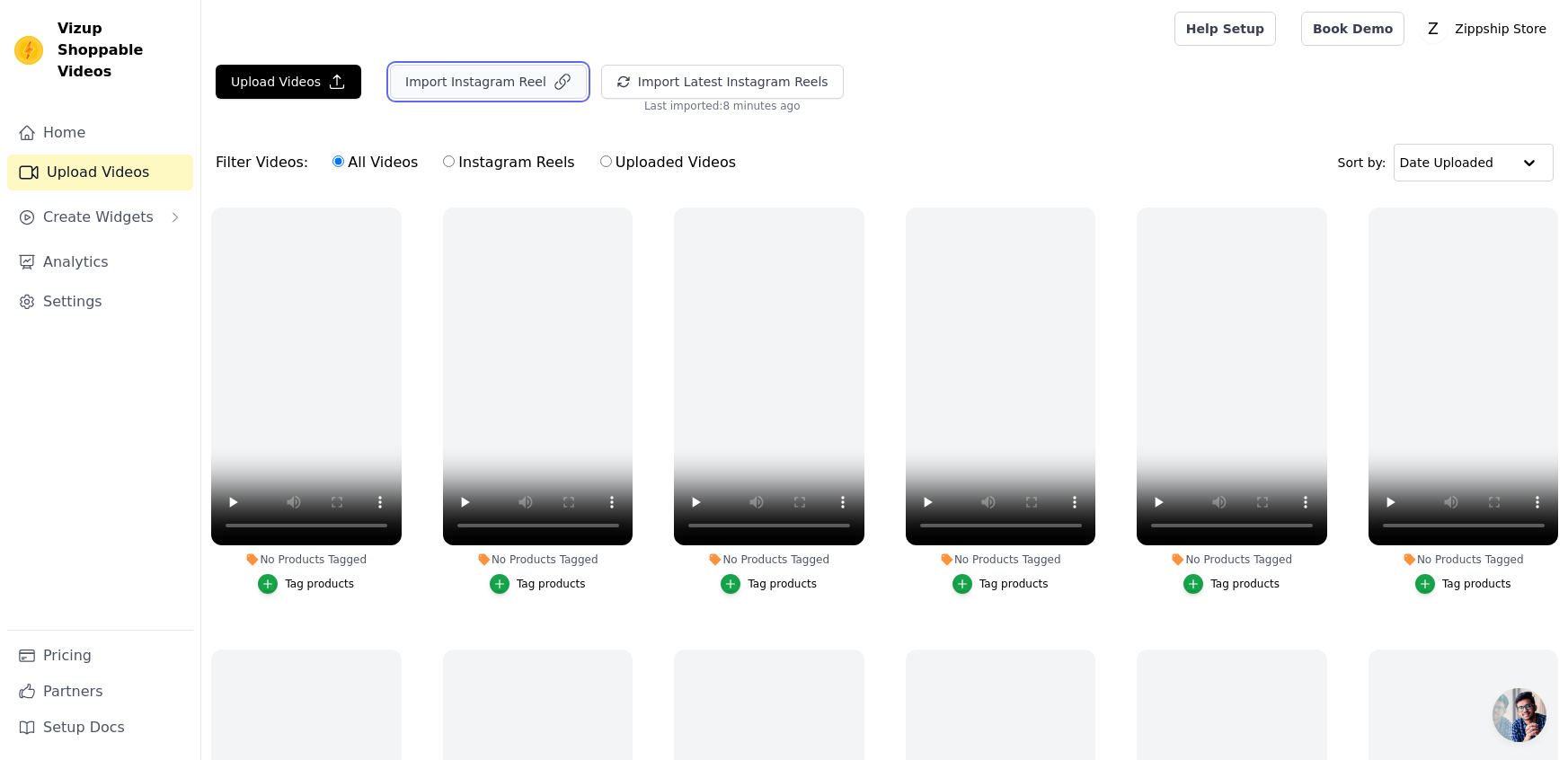
click at [502, 75] on button "Import Instagram Reel" at bounding box center [488, 82] width 197 height 34
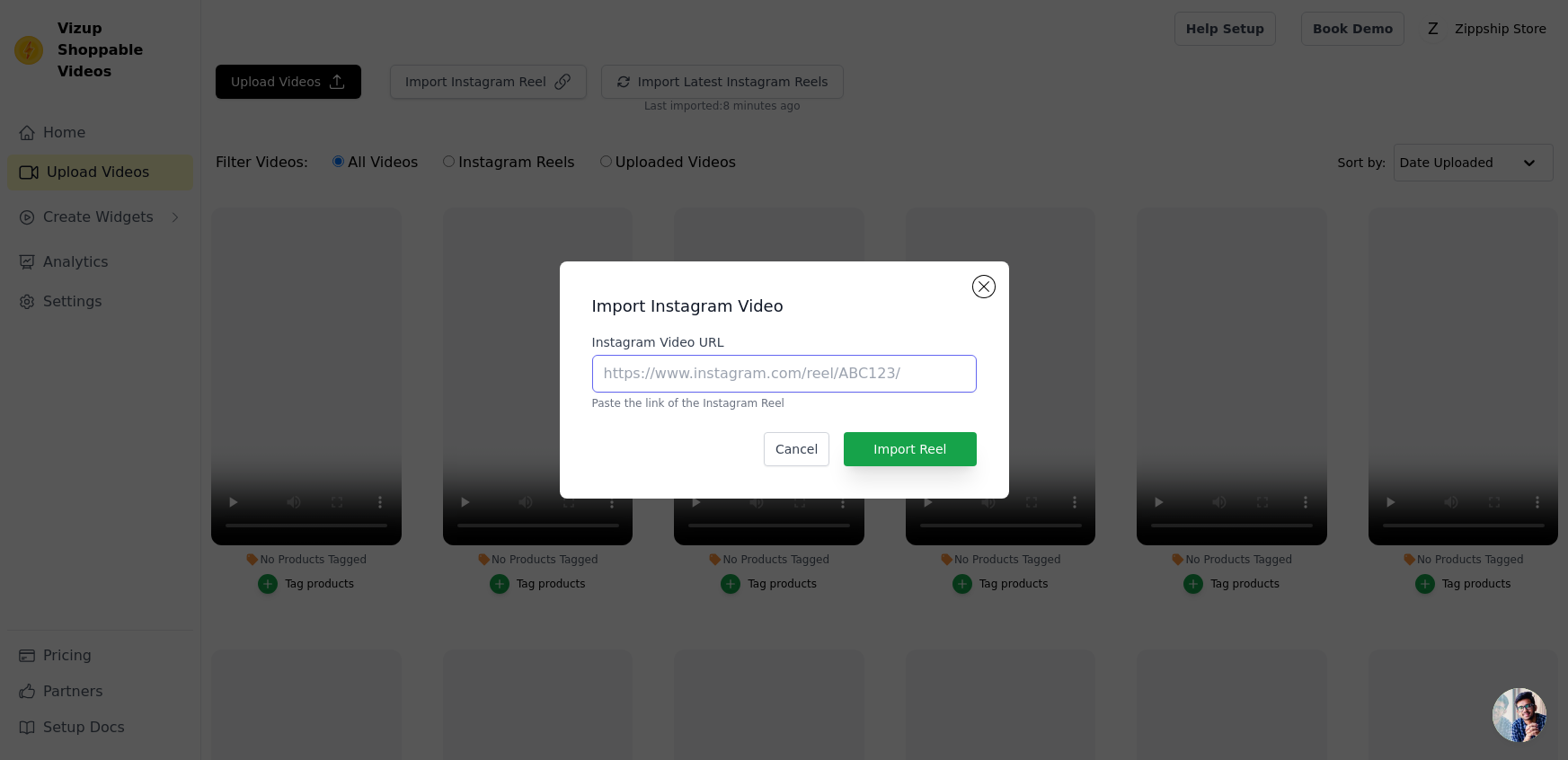
click at [666, 371] on input "Instagram Video URL" at bounding box center [784, 374] width 384 height 38
paste input "https://www.instagram.com/reel/DMxuJI6CYNL/?utm_source=ig_web_copy_link&igsh=Mz…"
type input "https://www.instagram.com/reel/DMxuJI6CYNL/?utm_source=ig_web_copy_link&igsh=Mz…"
click at [892, 446] on button "Import Reel" at bounding box center [910, 449] width 132 height 34
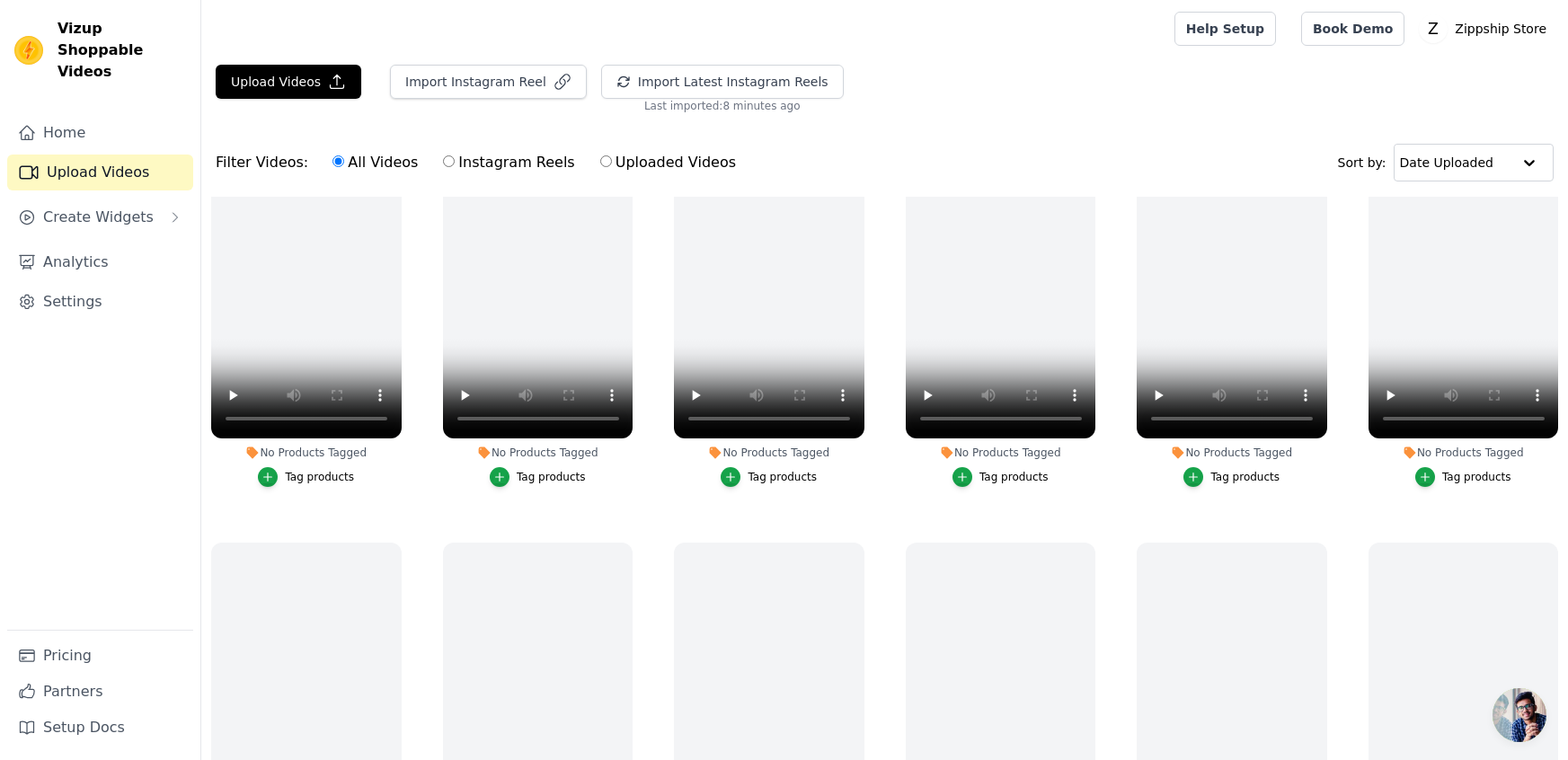
scroll to position [0, 0]
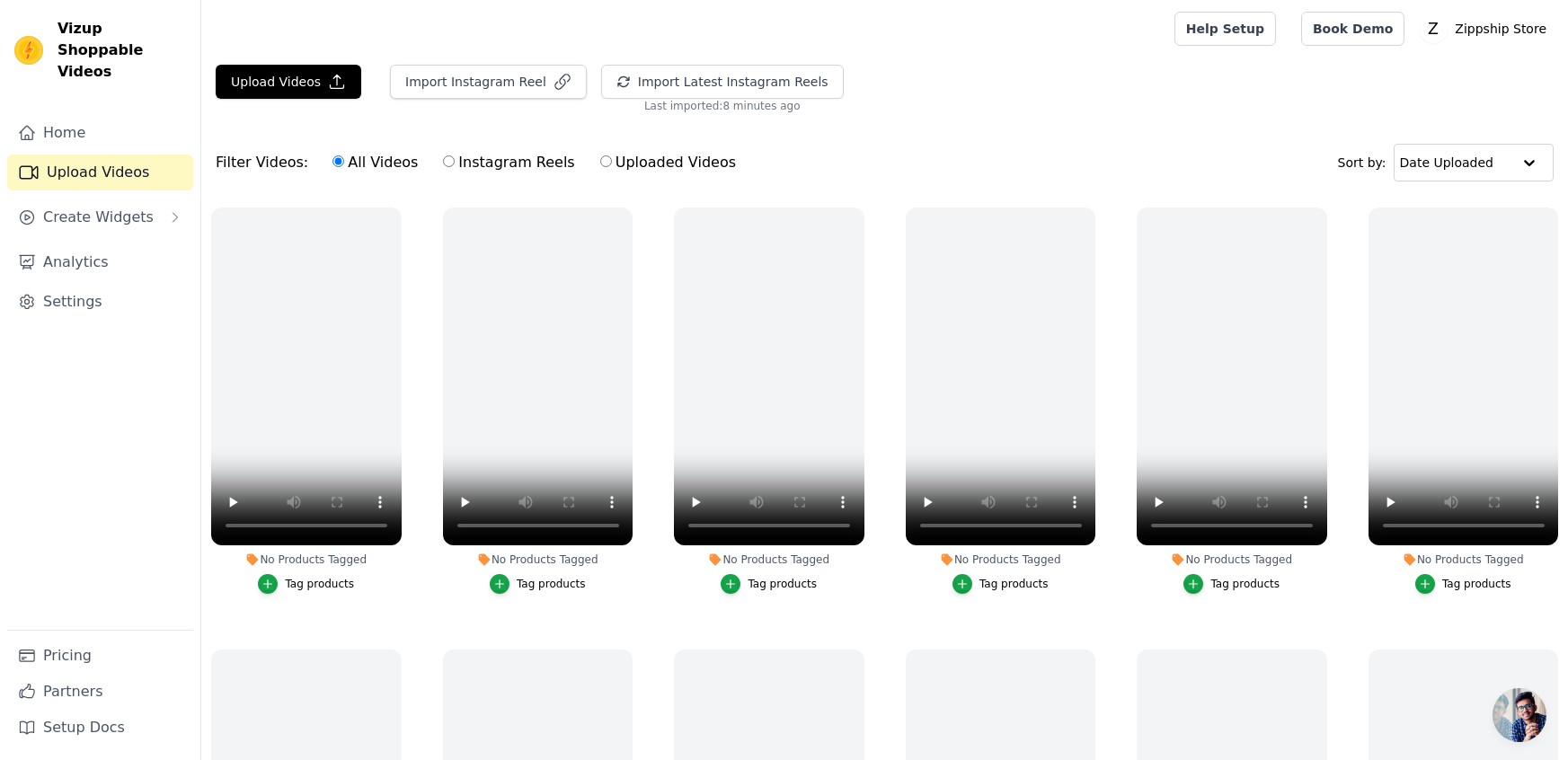
click at [895, 113] on div "Upload Videos Import Instagram Reel Import Latest Instagram Reels Import Latest…" at bounding box center [885, 483] width 1367 height 835
click at [1490, 152] on input "text" at bounding box center [1455, 163] width 111 height 36
click at [1269, 89] on div "Upload Videos Import Instagram Reel Import Latest Instagram Reels Import Latest…" at bounding box center [885, 89] width 1367 height 49
click at [443, 162] on input "Instagram Reels" at bounding box center [449, 161] width 12 height 12
radio input "true"
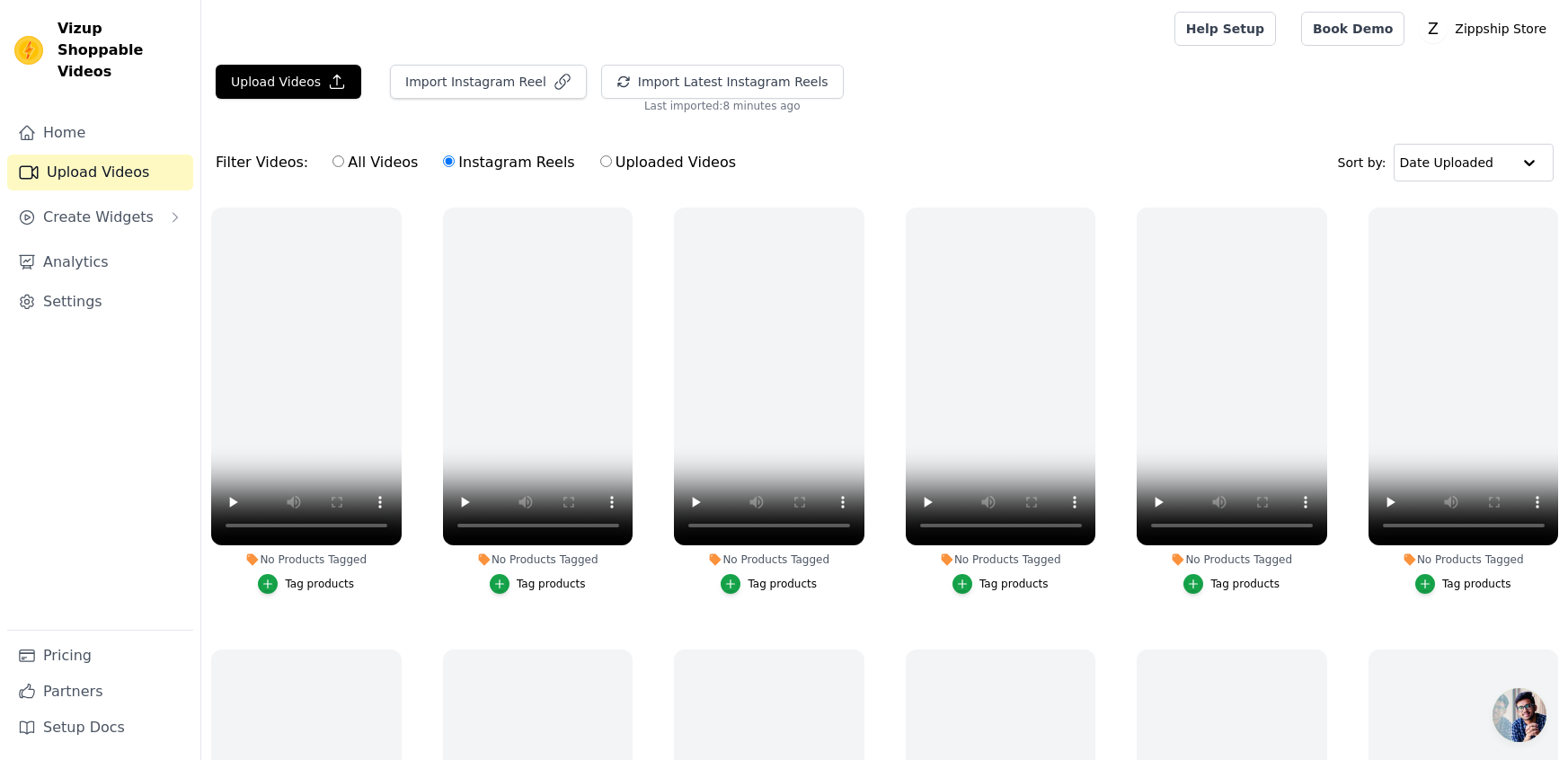
click at [600, 156] on label "Uploaded Videos" at bounding box center [668, 163] width 137 height 23
click at [600, 156] on input "Uploaded Videos" at bounding box center [606, 161] width 12 height 12
radio input "true"
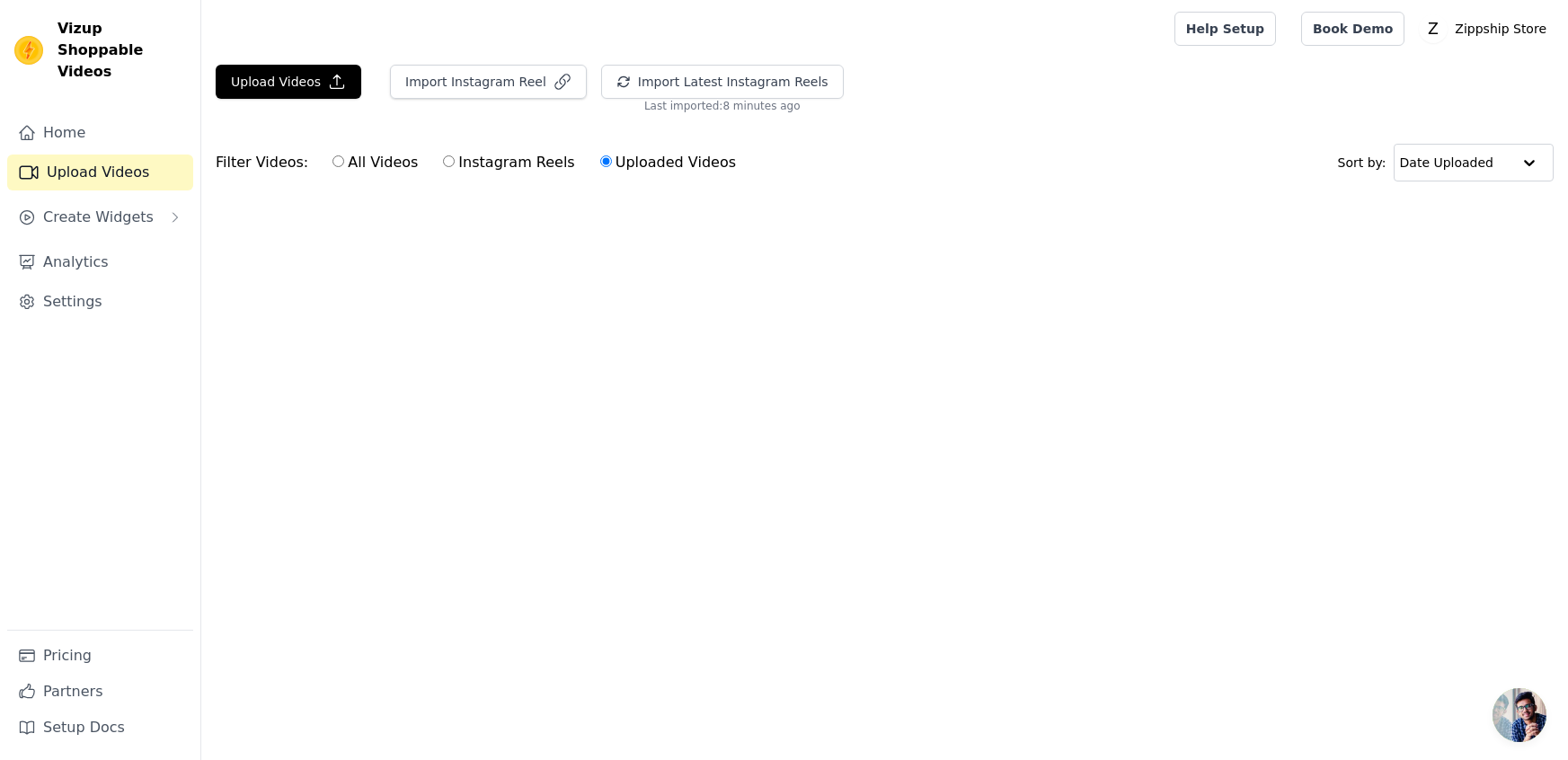
click at [335, 161] on label "All Videos" at bounding box center [375, 163] width 87 height 23
click at [335, 161] on input "All Videos" at bounding box center [338, 161] width 12 height 12
radio input "true"
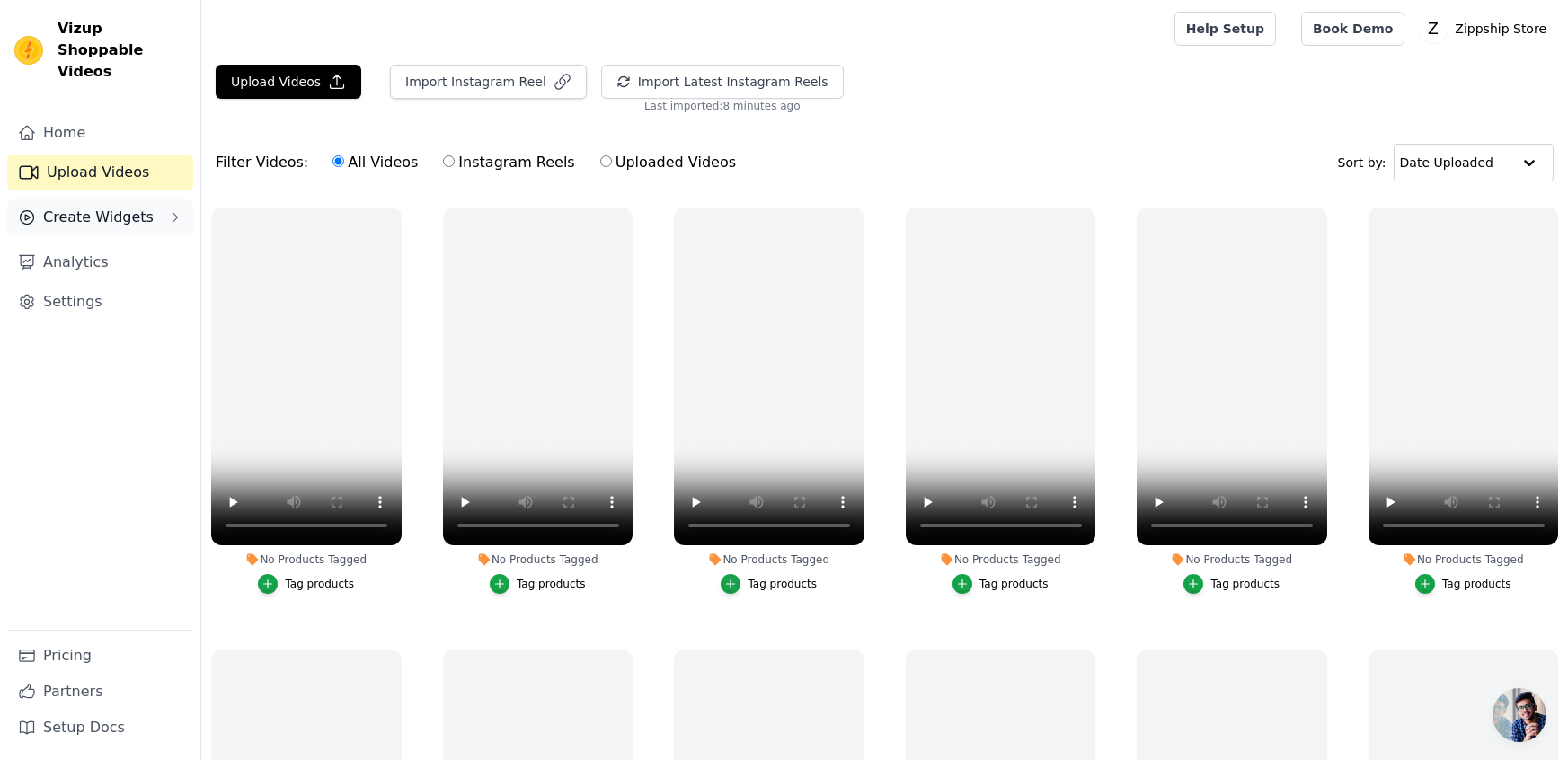
click at [80, 207] on span "Create Widgets" at bounding box center [99, 218] width 110 height 22
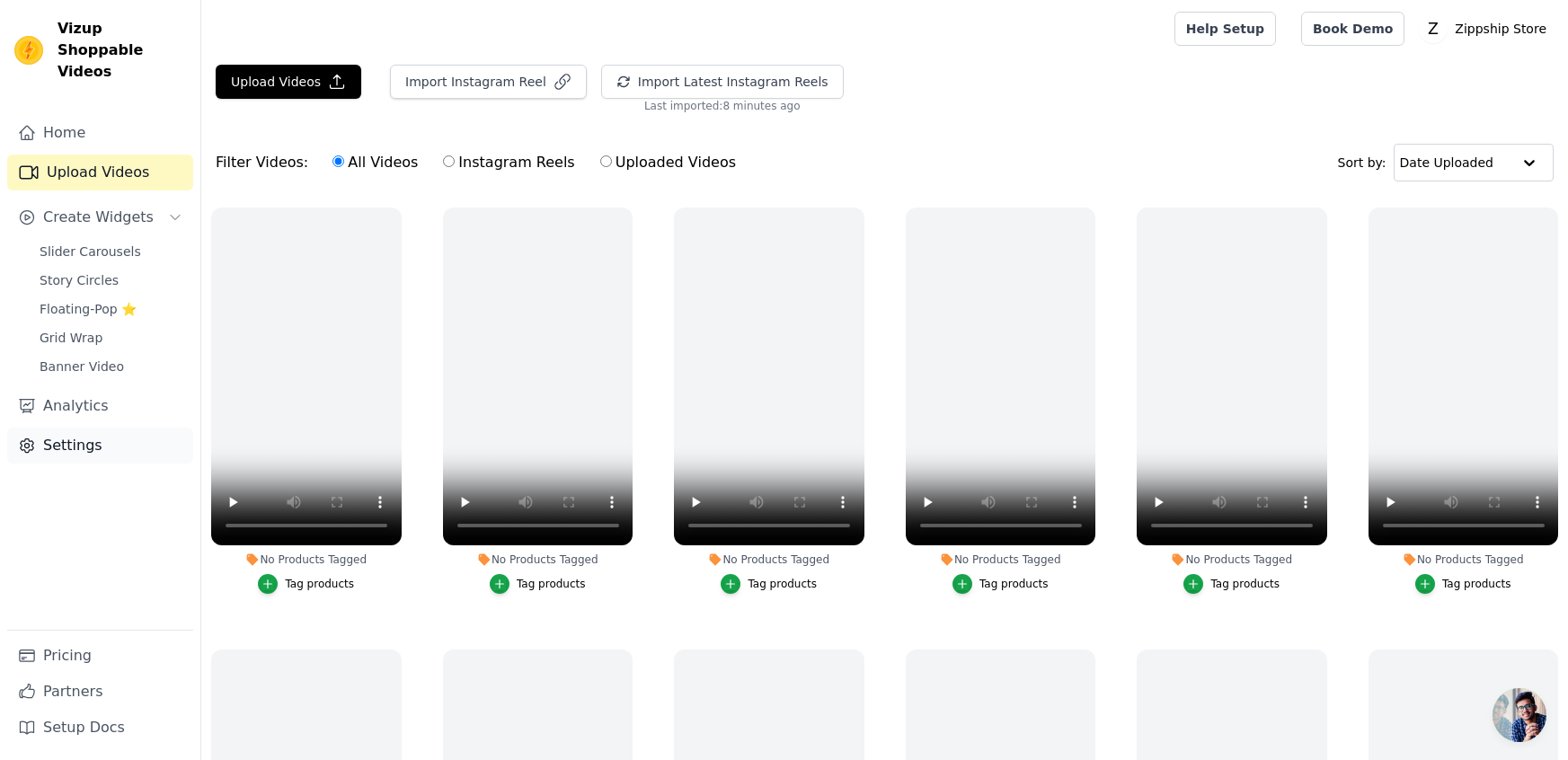
click at [88, 427] on link "Settings" at bounding box center [100, 446] width 186 height 36
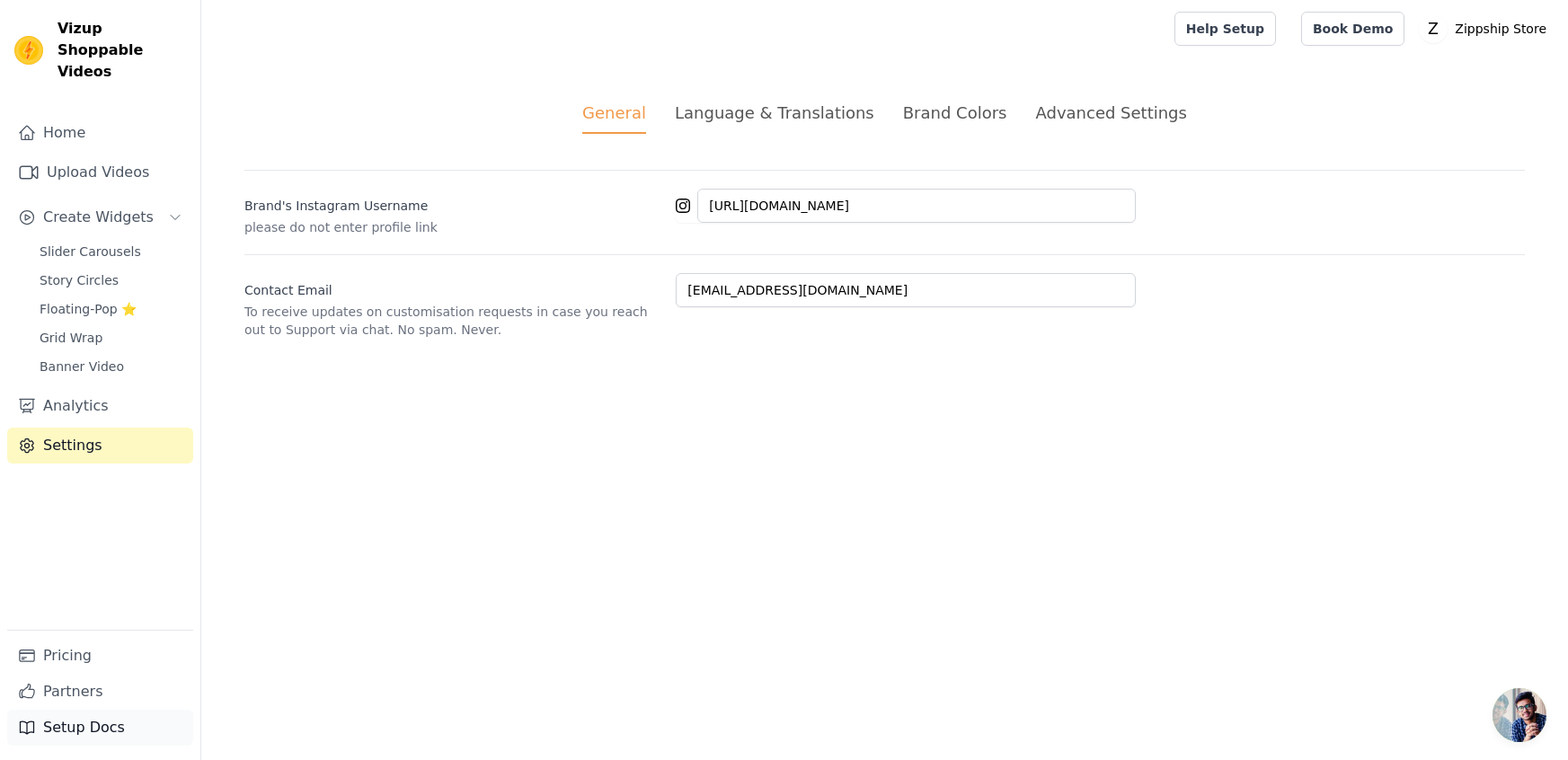
click at [106, 725] on link "Setup Docs" at bounding box center [100, 727] width 186 height 36
click at [845, 100] on div "Language & Translations" at bounding box center [774, 112] width 200 height 24
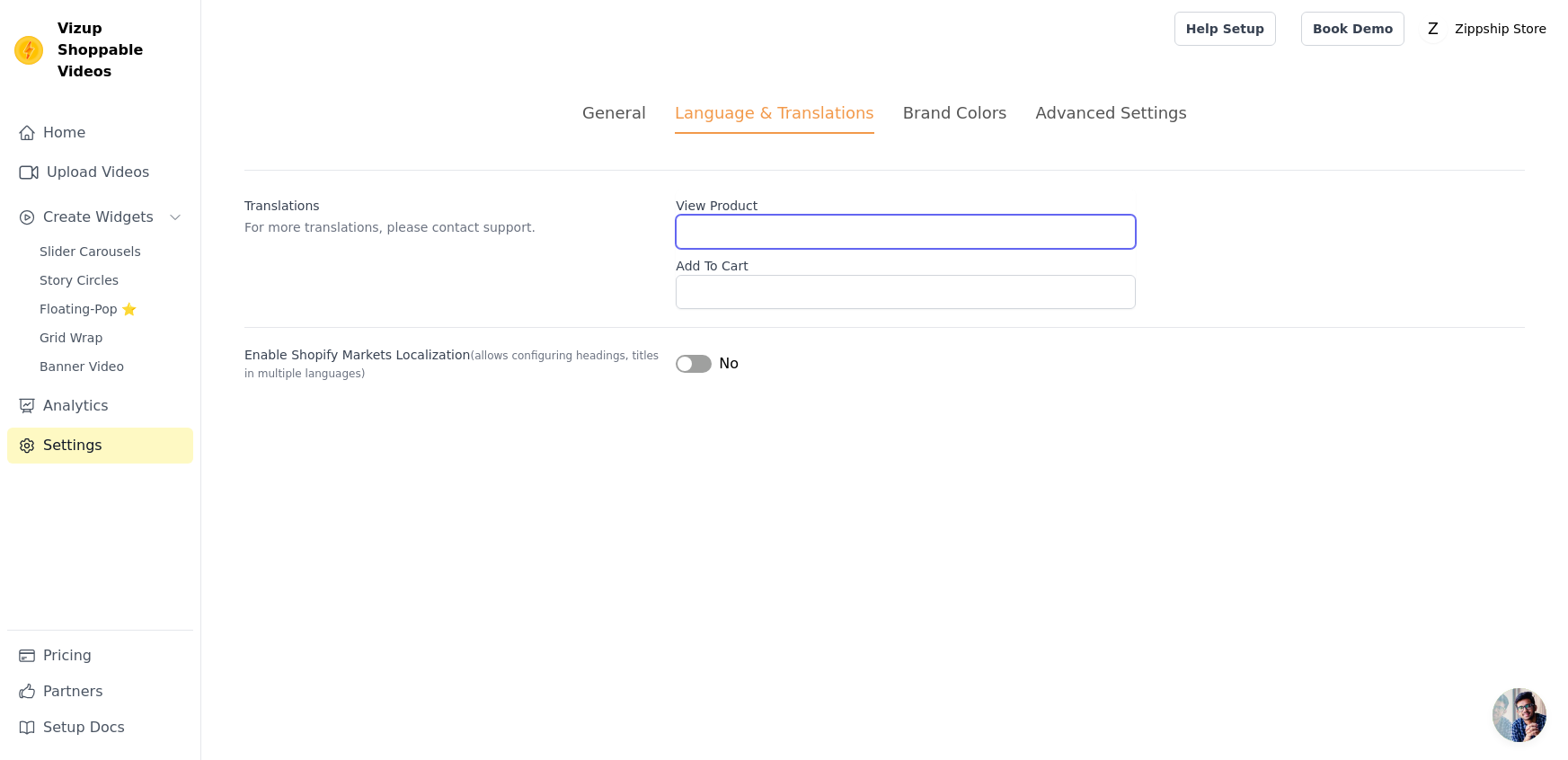
click at [770, 239] on input "View Product" at bounding box center [905, 232] width 460 height 34
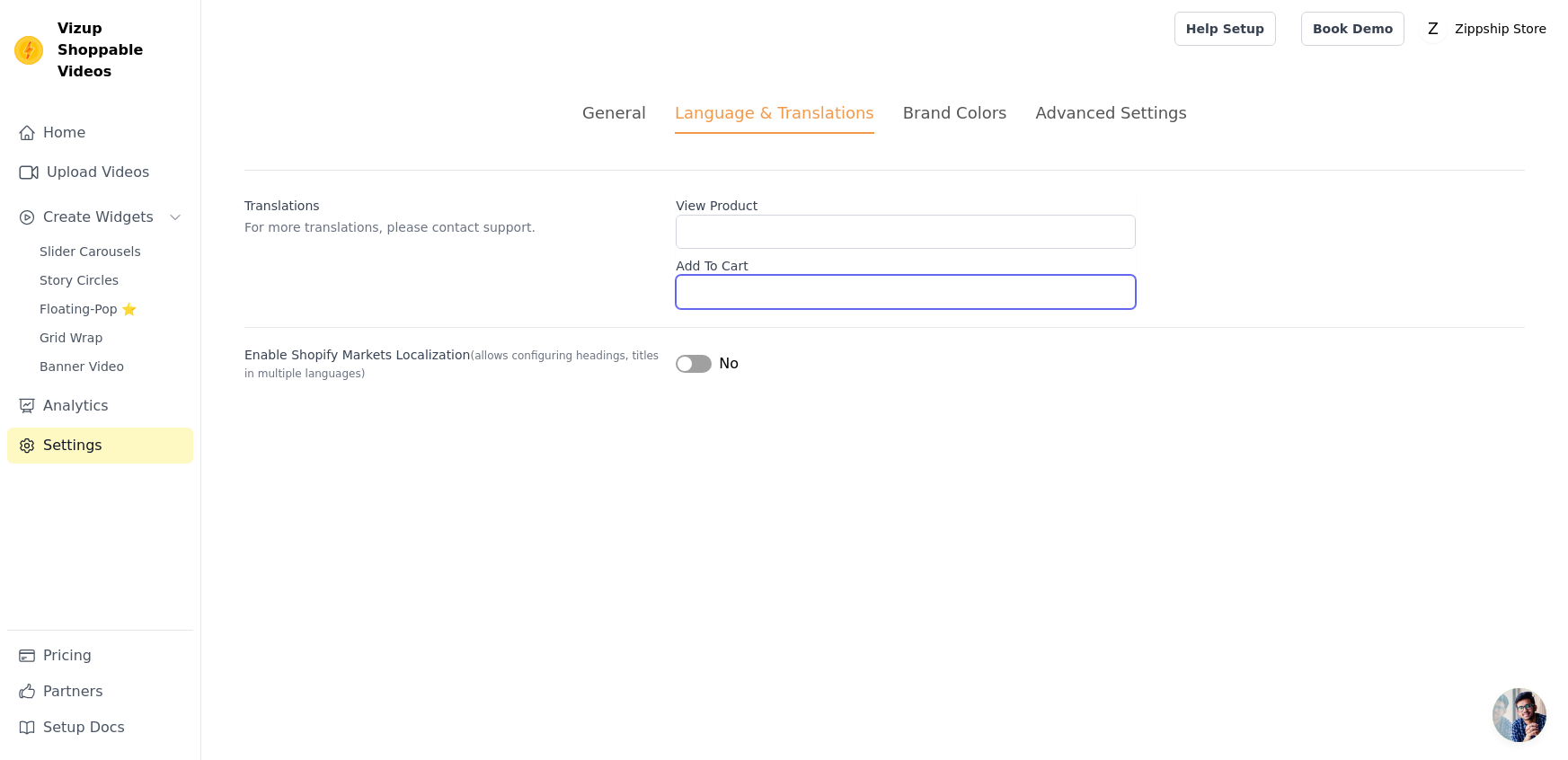
click at [755, 275] on input "Add To Cart" at bounding box center [905, 292] width 460 height 34
click at [945, 113] on div "Brand Colors" at bounding box center [955, 112] width 104 height 24
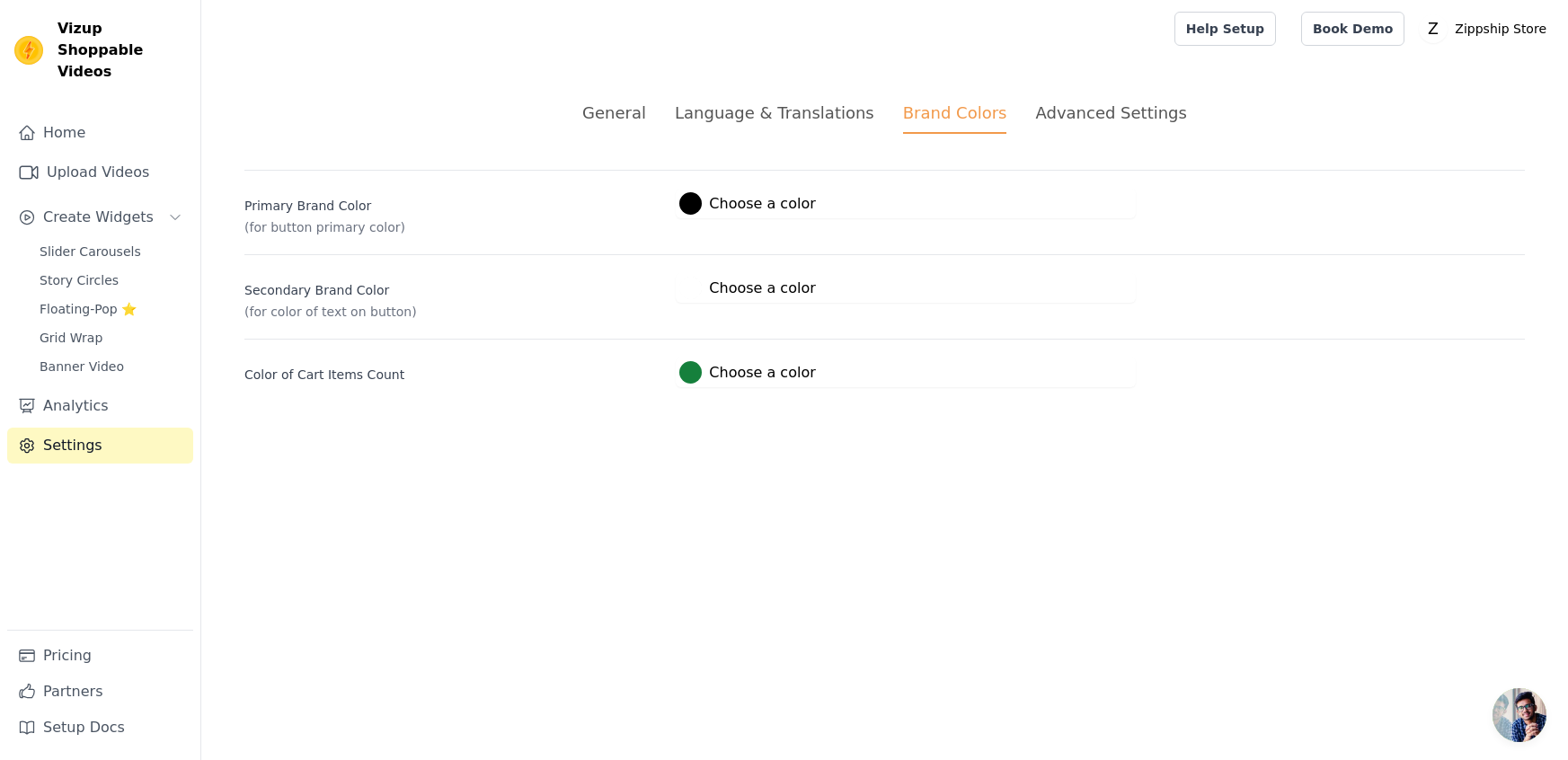
click at [1062, 116] on div "Advanced Settings" at bounding box center [1110, 112] width 151 height 24
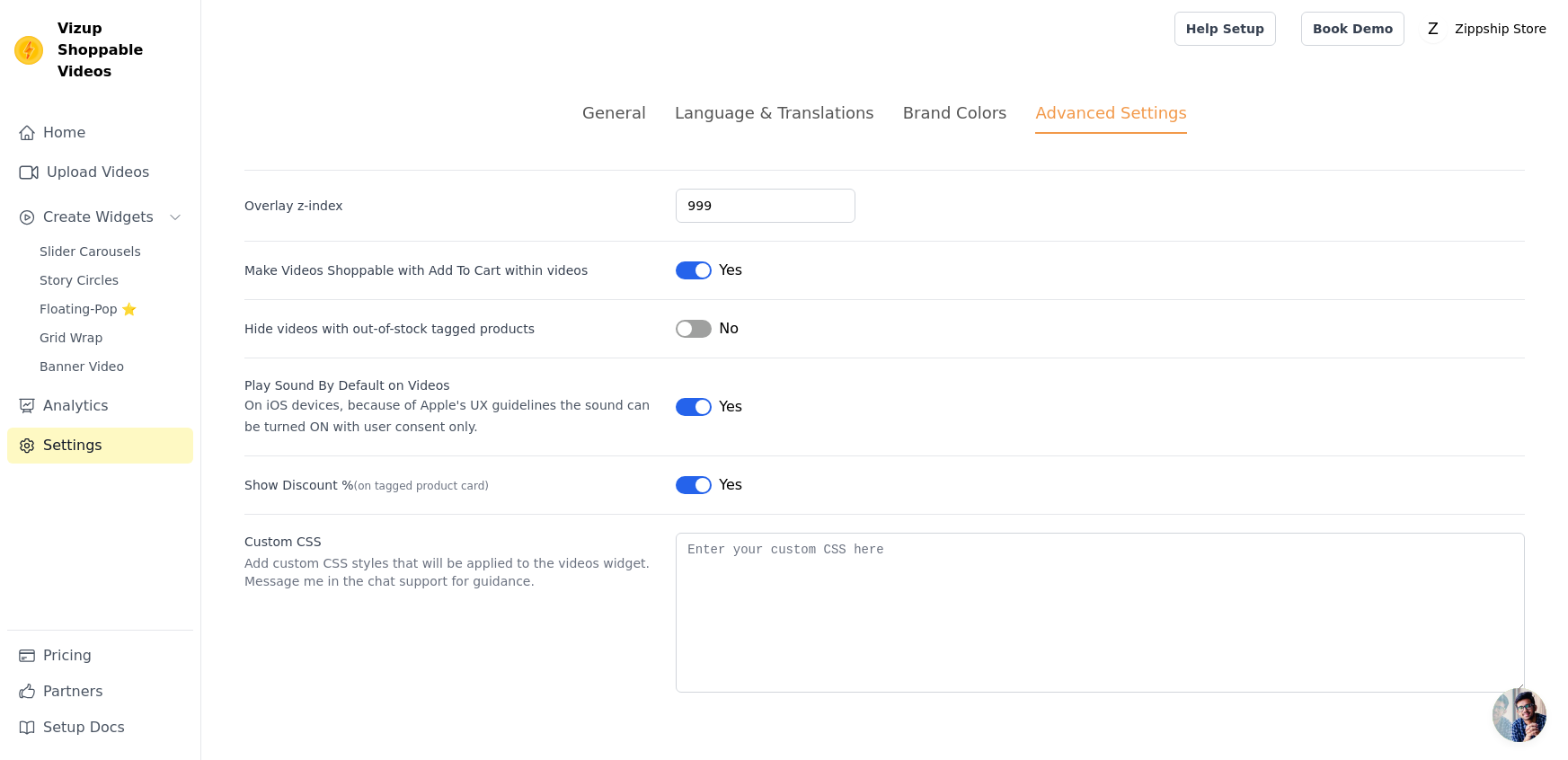
click at [638, 110] on div "General" at bounding box center [614, 112] width 64 height 24
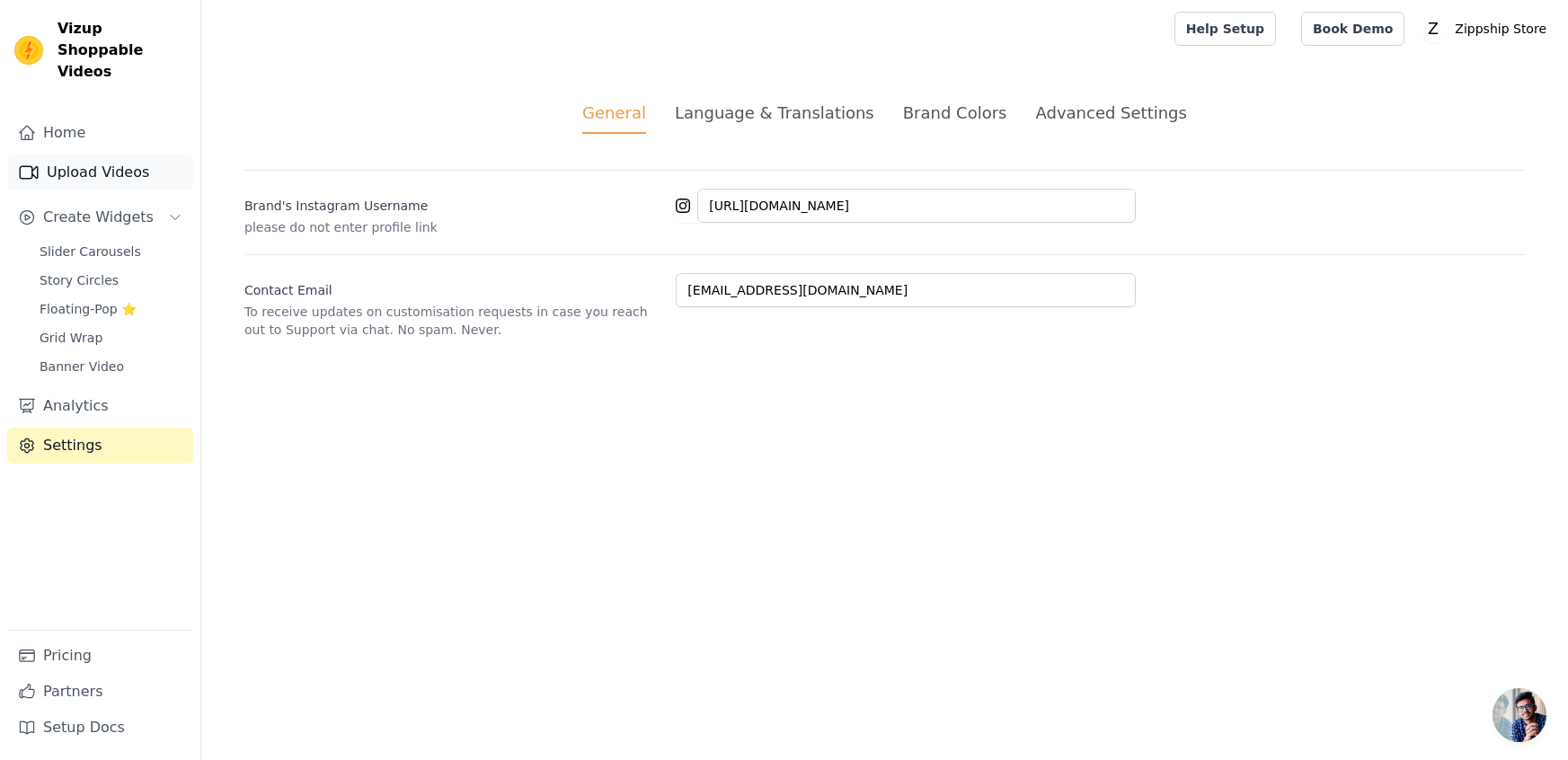
click at [80, 155] on link "Upload Videos" at bounding box center [100, 173] width 186 height 36
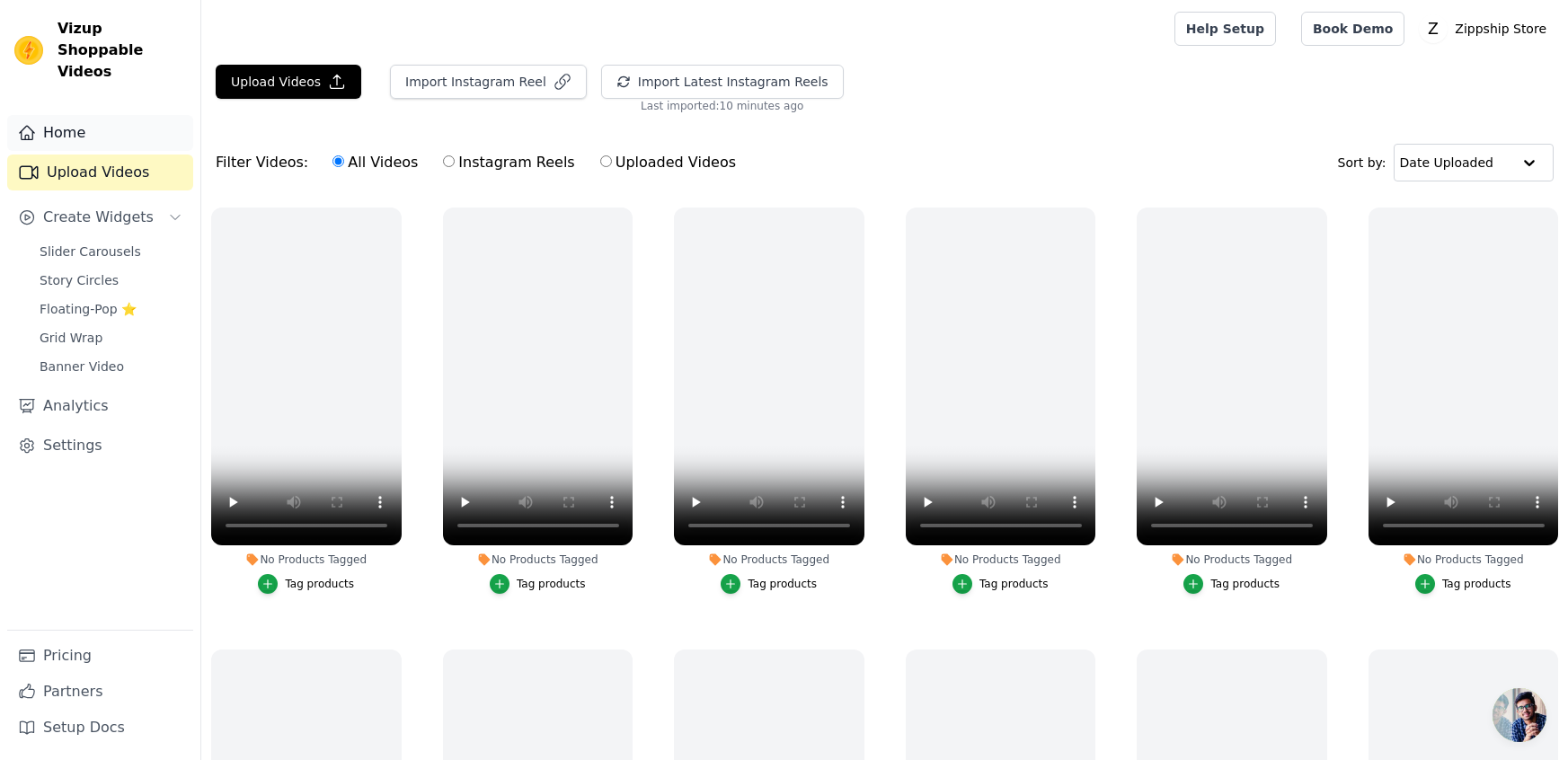
click at [71, 117] on link "Home" at bounding box center [100, 133] width 186 height 36
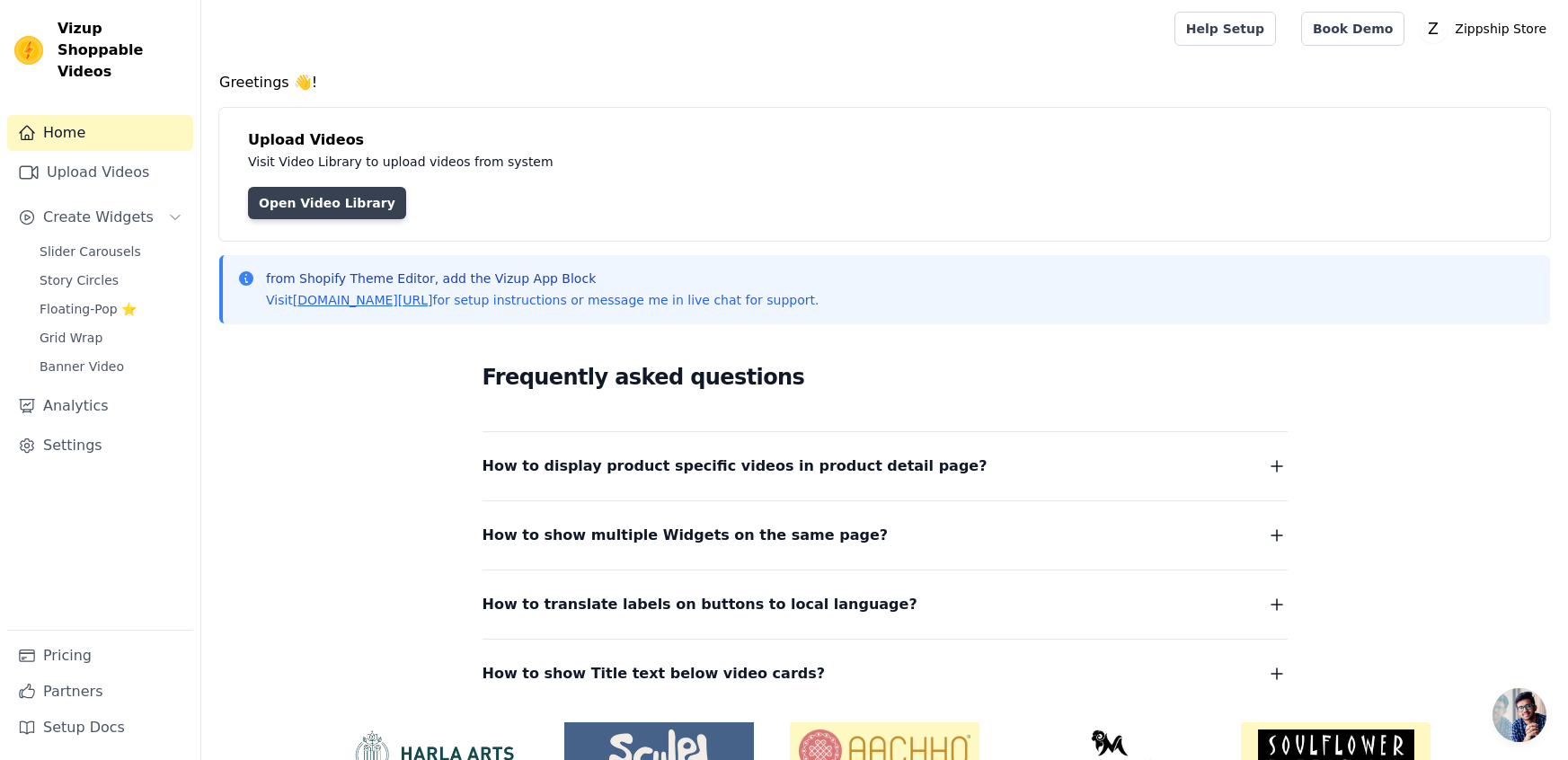
click at [338, 202] on link "Open Video Library" at bounding box center [326, 203] width 158 height 33
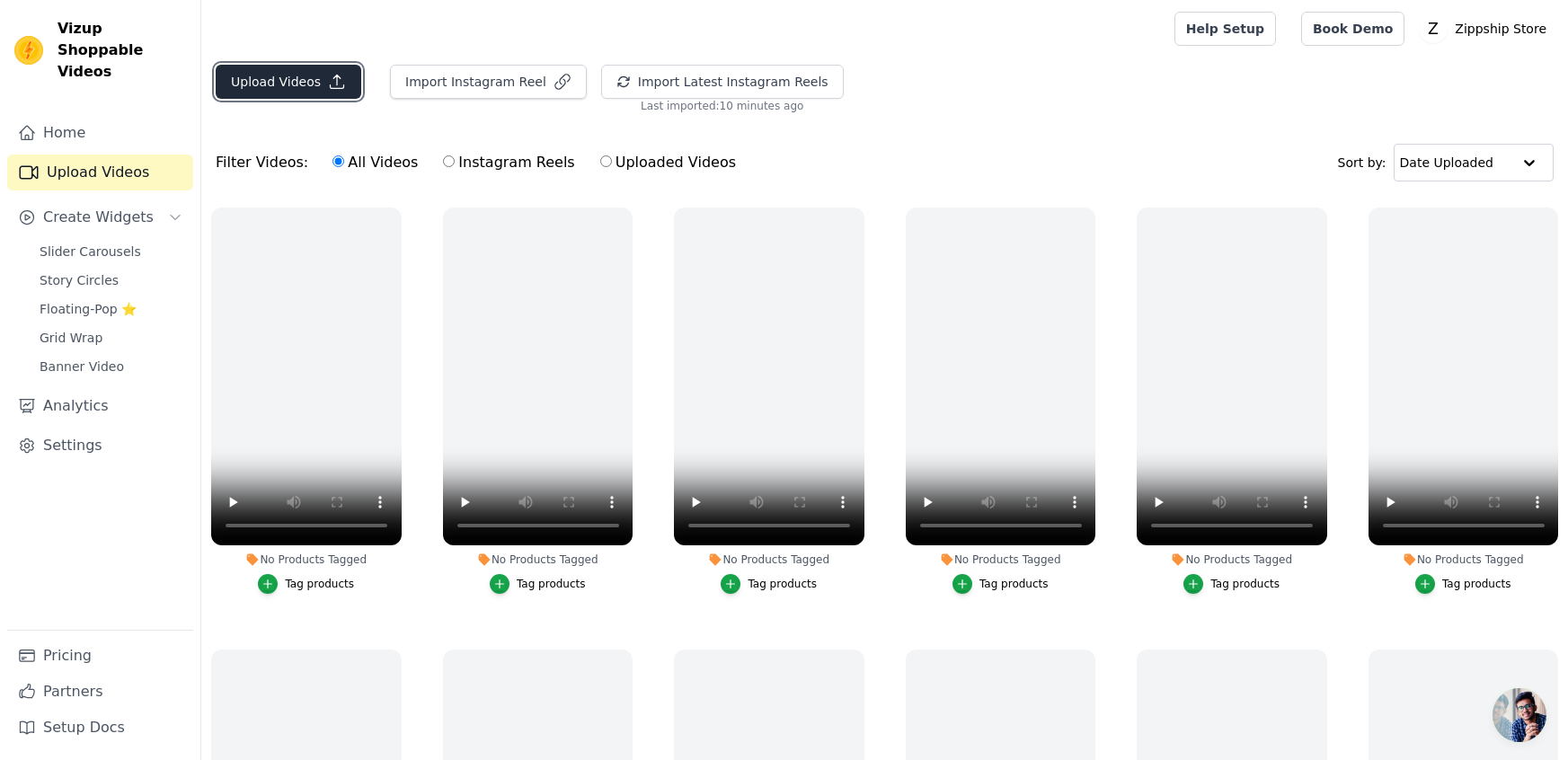
click at [282, 78] on button "Upload Videos" at bounding box center [288, 82] width 146 height 34
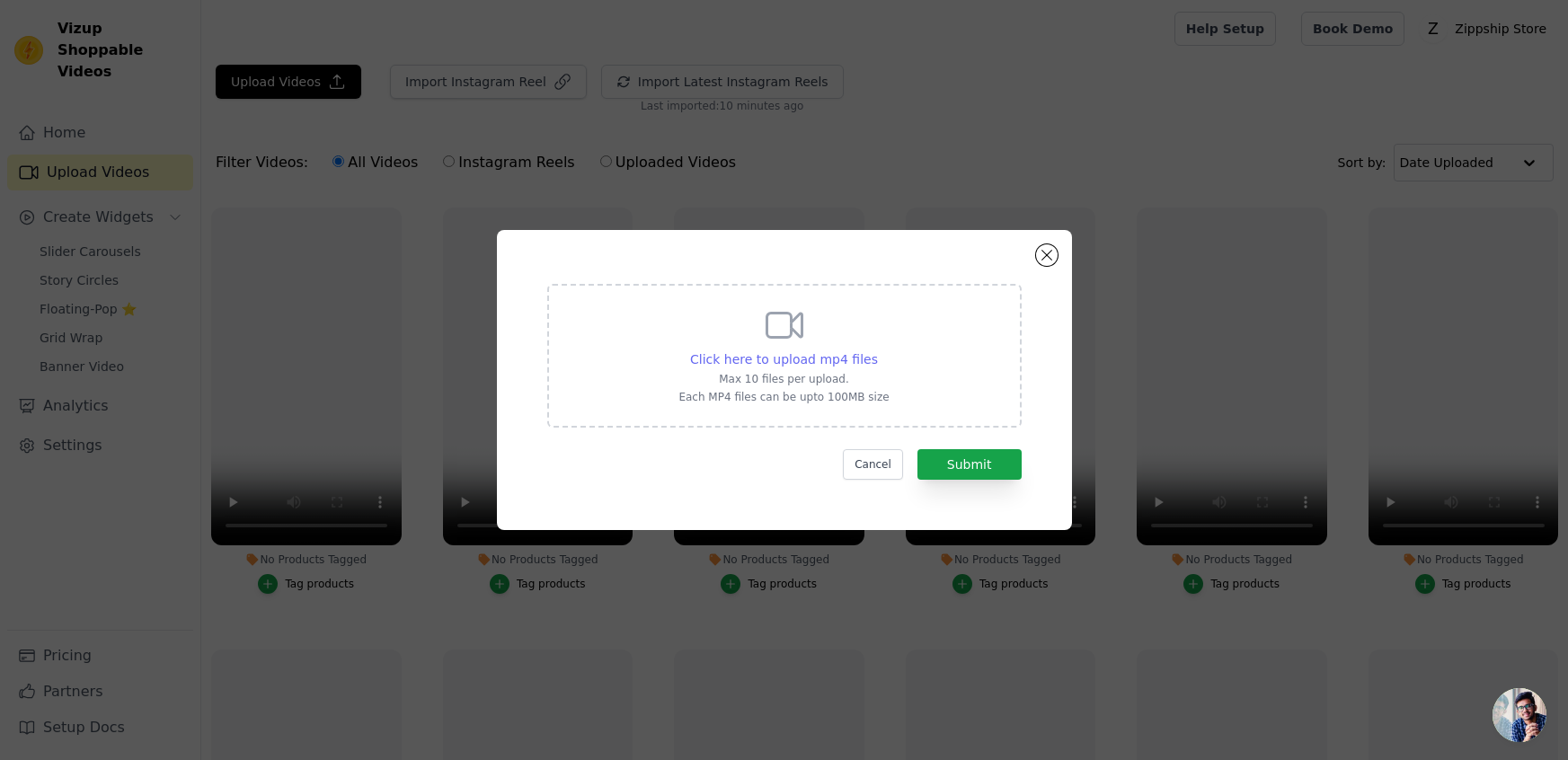
click at [768, 356] on span "Click here to upload mp4 files" at bounding box center [784, 360] width 188 height 14
click at [877, 351] on input "Click here to upload mp4 files Max 10 files per upload. Each MP4 files can be u…" at bounding box center [877, 350] width 1 height 1
click at [1040, 262] on button "Close modal" at bounding box center [1047, 255] width 22 height 22
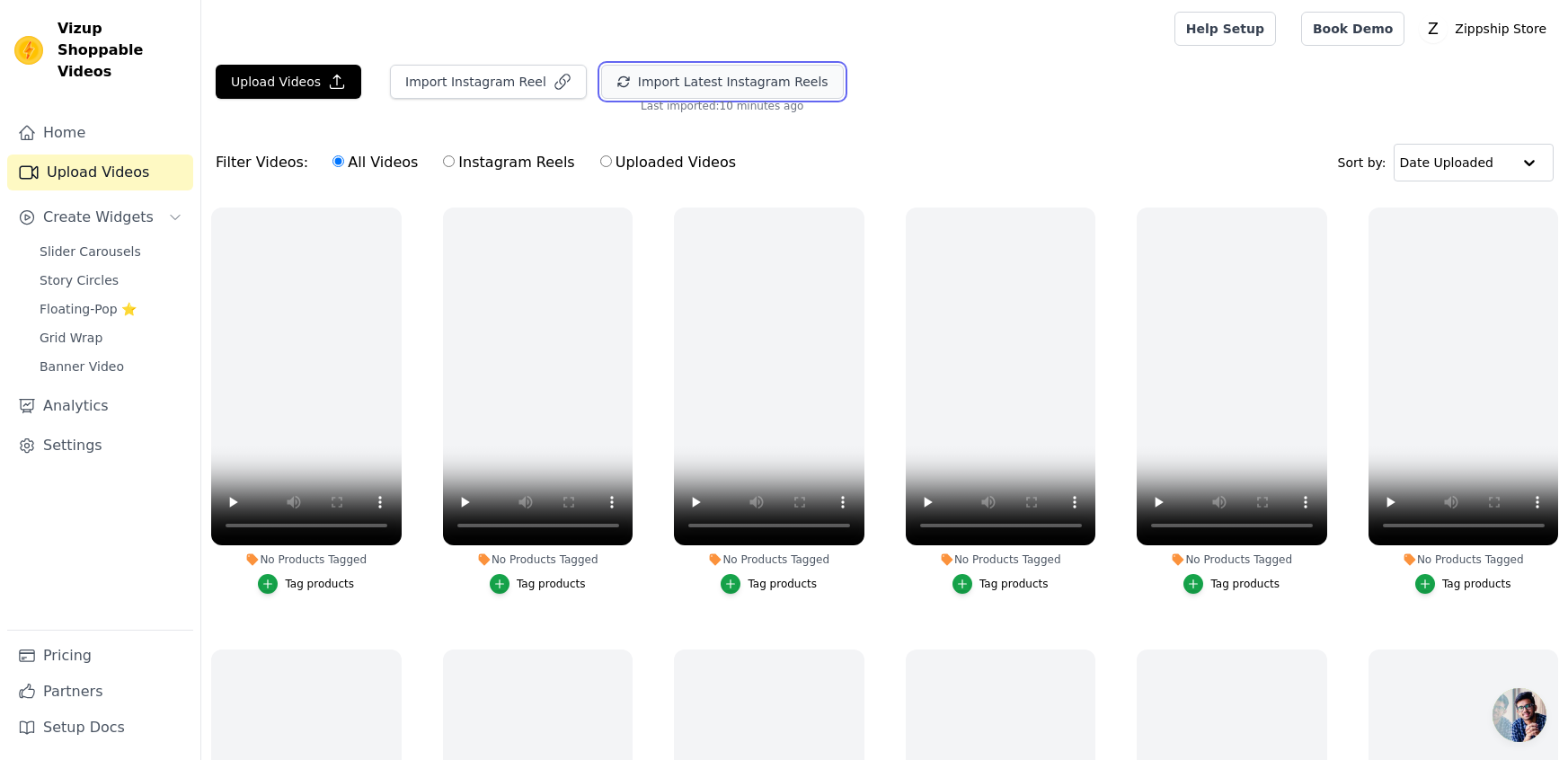
click at [622, 84] on button "Import Latest Instagram Reels" at bounding box center [723, 82] width 242 height 34
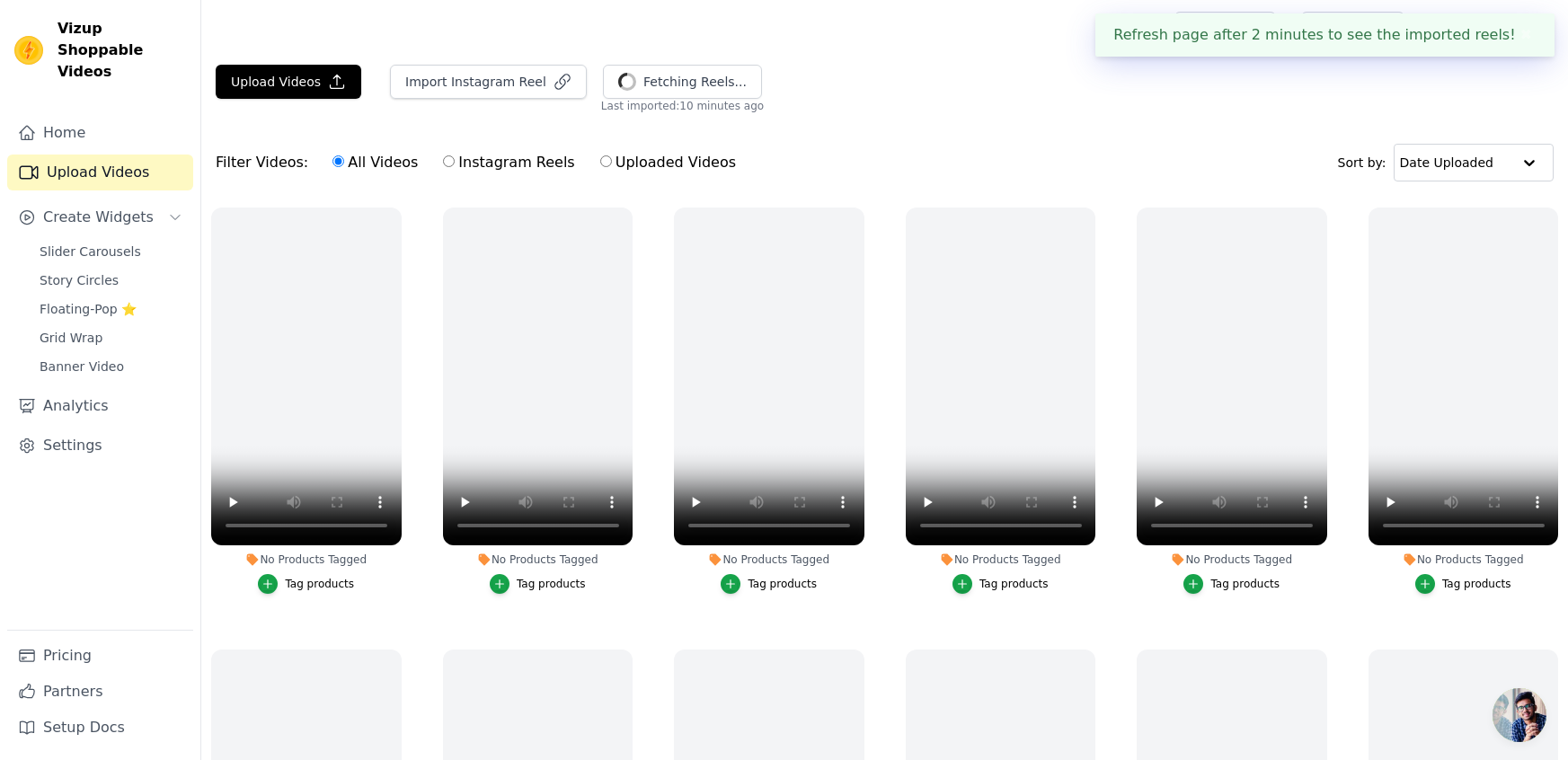
click at [1525, 35] on button "✖" at bounding box center [1525, 35] width 21 height 22
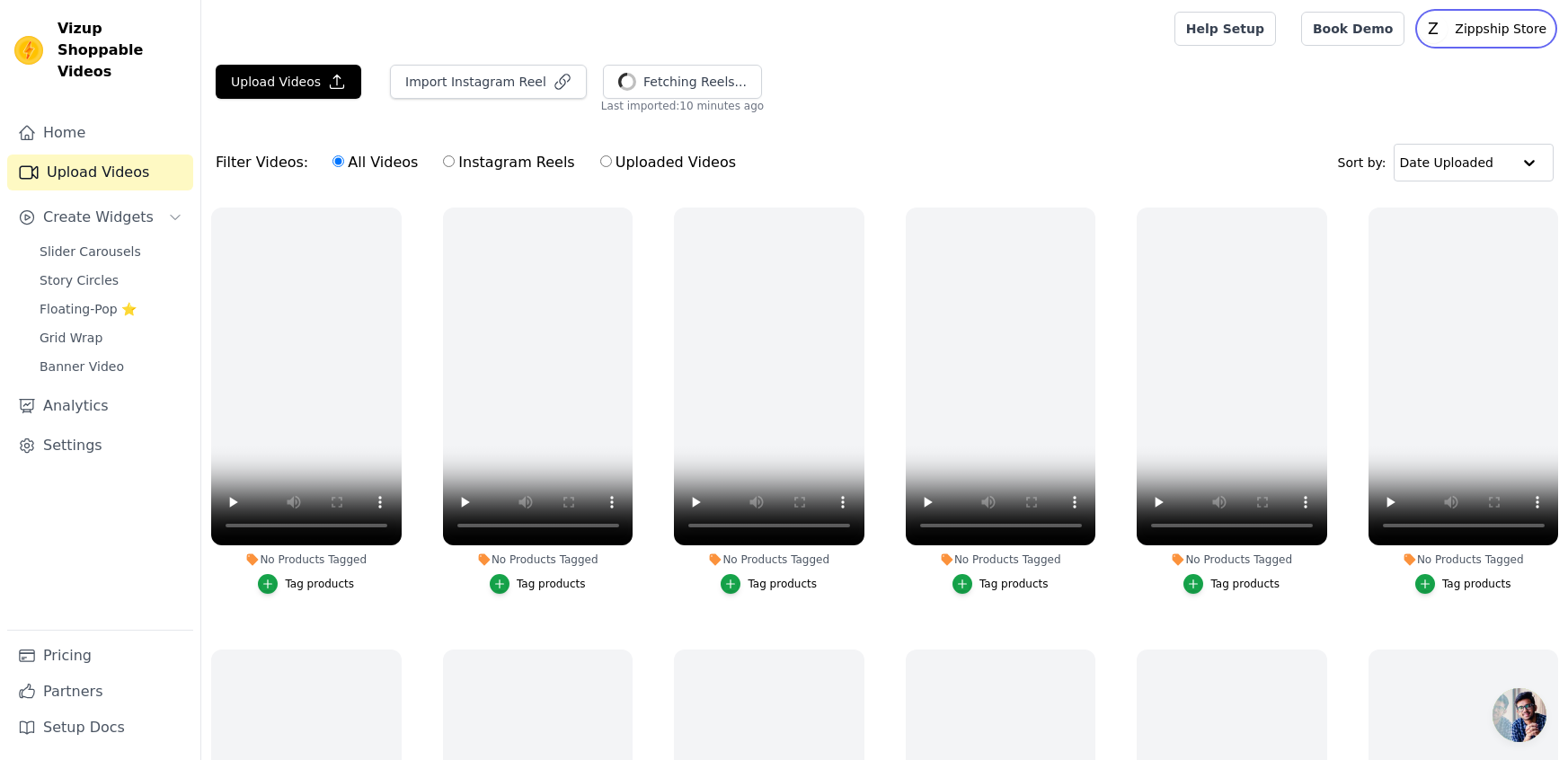
click at [1479, 34] on p "Zippship Store" at bounding box center [1500, 29] width 106 height 33
click at [1426, 137] on link "Sign out" at bounding box center [1467, 139] width 173 height 33
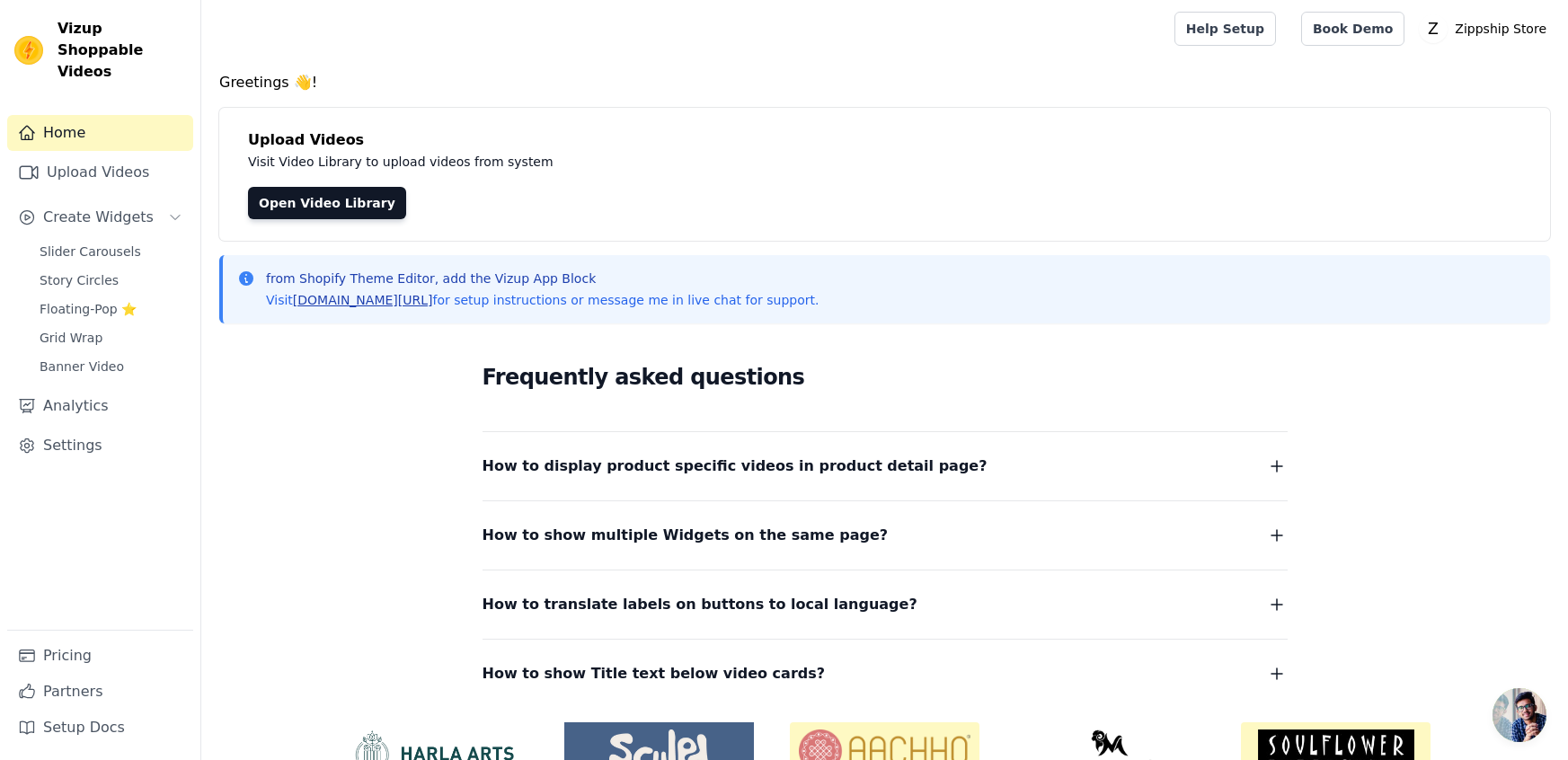
click at [397, 305] on link "[DOMAIN_NAME][URL]" at bounding box center [363, 300] width 140 height 14
click at [673, 465] on span "How to display product specific videos in product detail page?" at bounding box center [735, 466] width 505 height 25
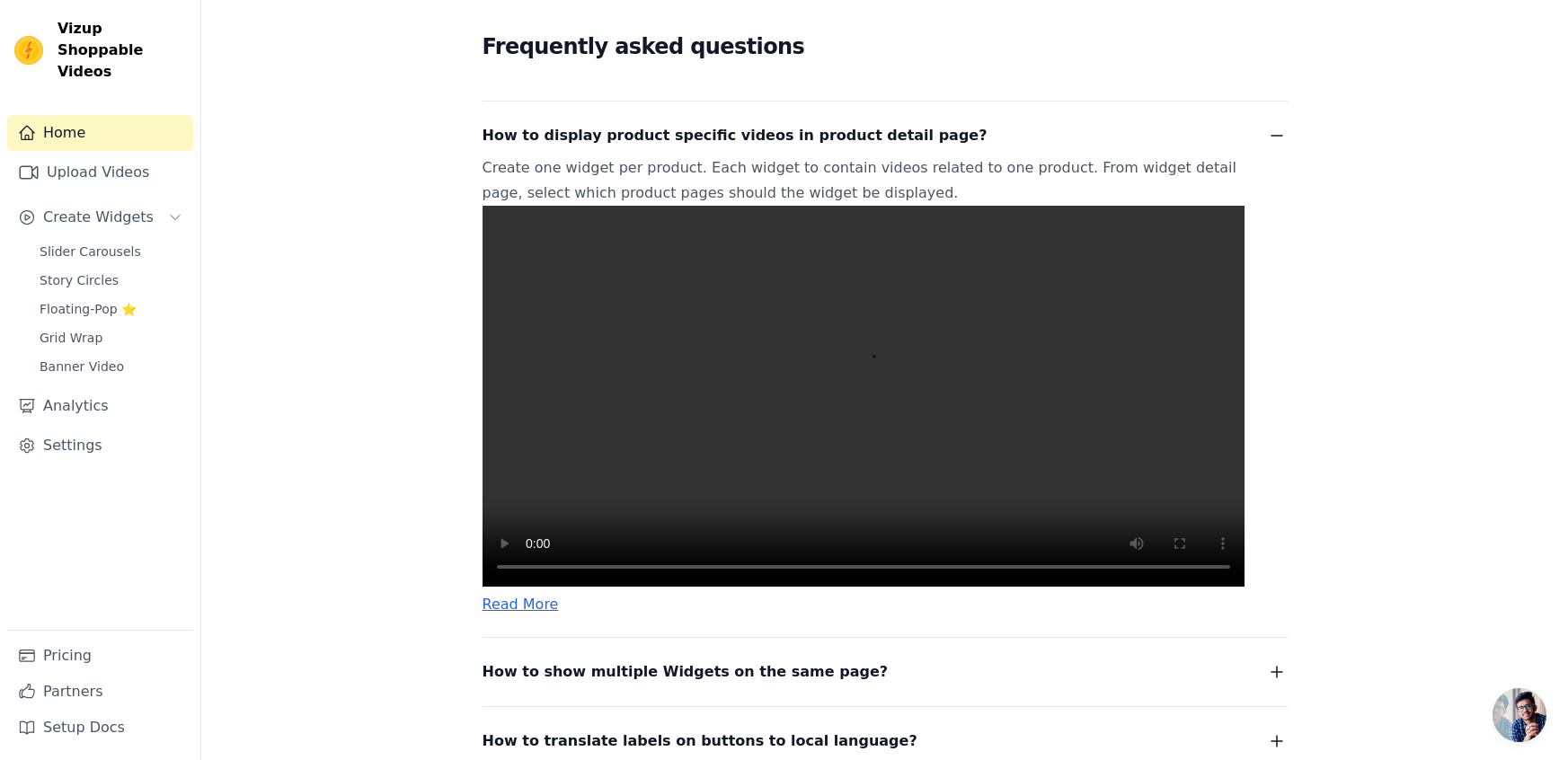
scroll to position [329, 0]
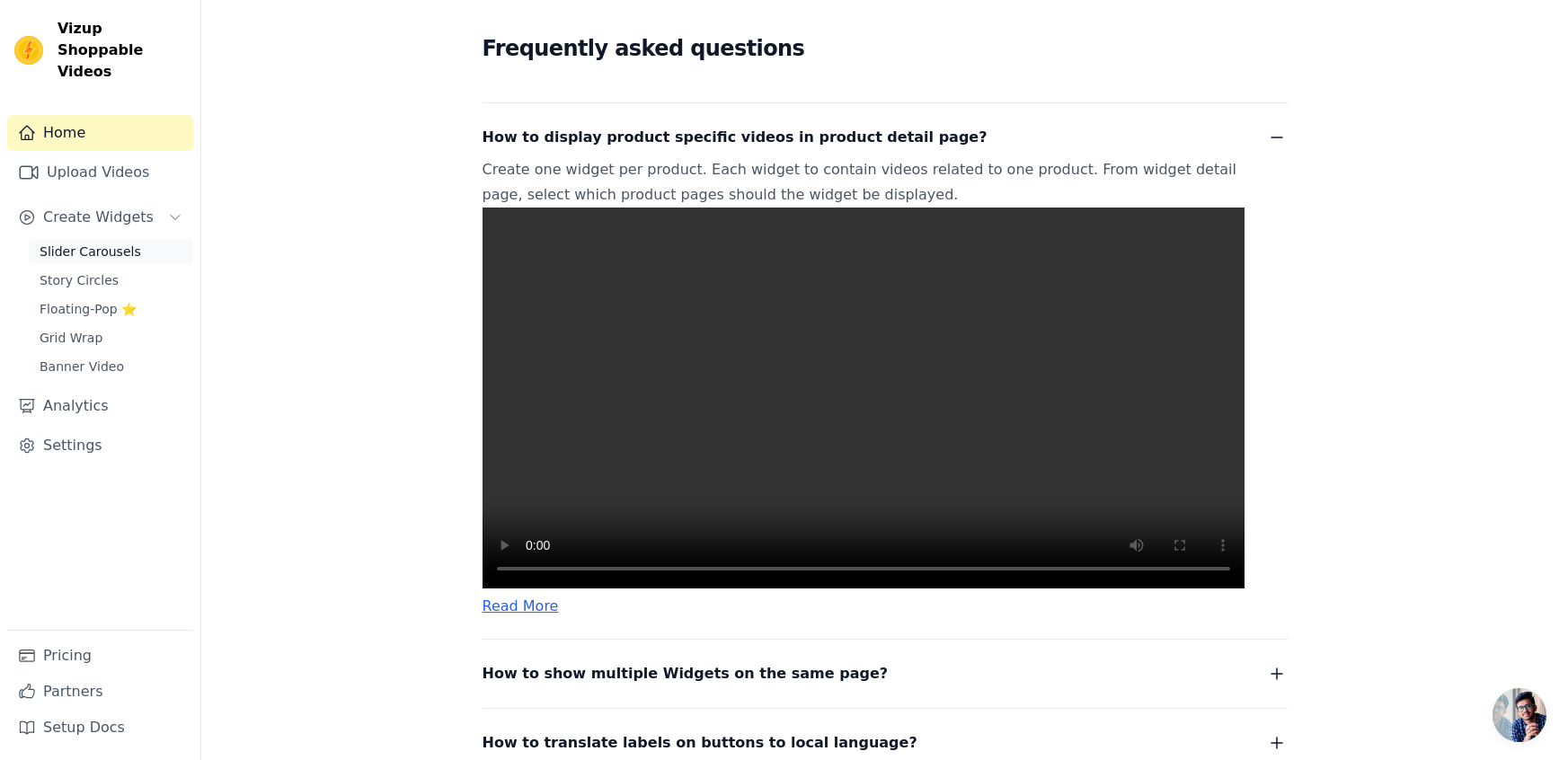
click at [112, 242] on span "Slider Carousels" at bounding box center [90, 251] width 101 height 18
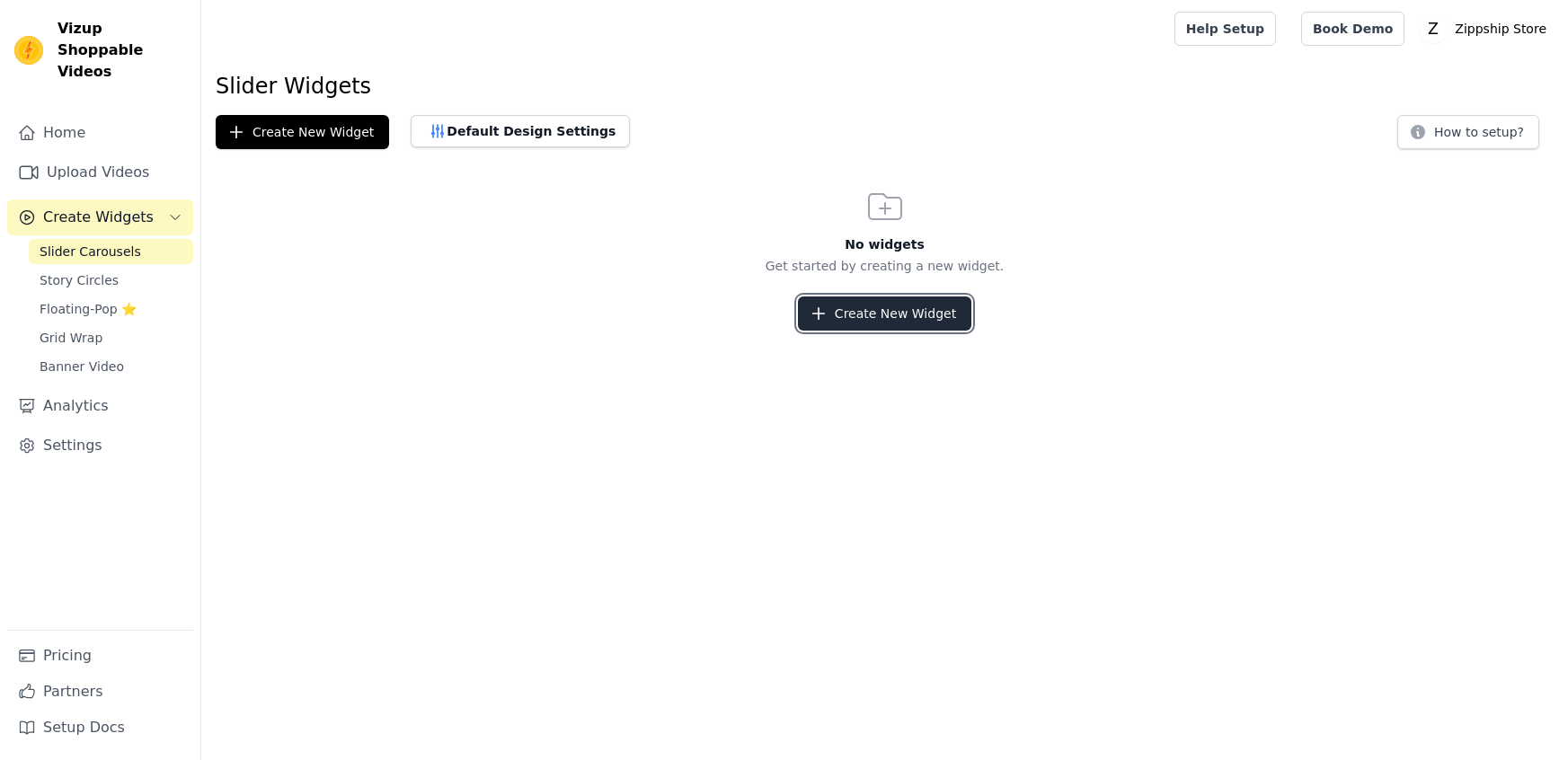
click at [874, 319] on button "Create New Widget" at bounding box center [884, 314] width 174 height 34
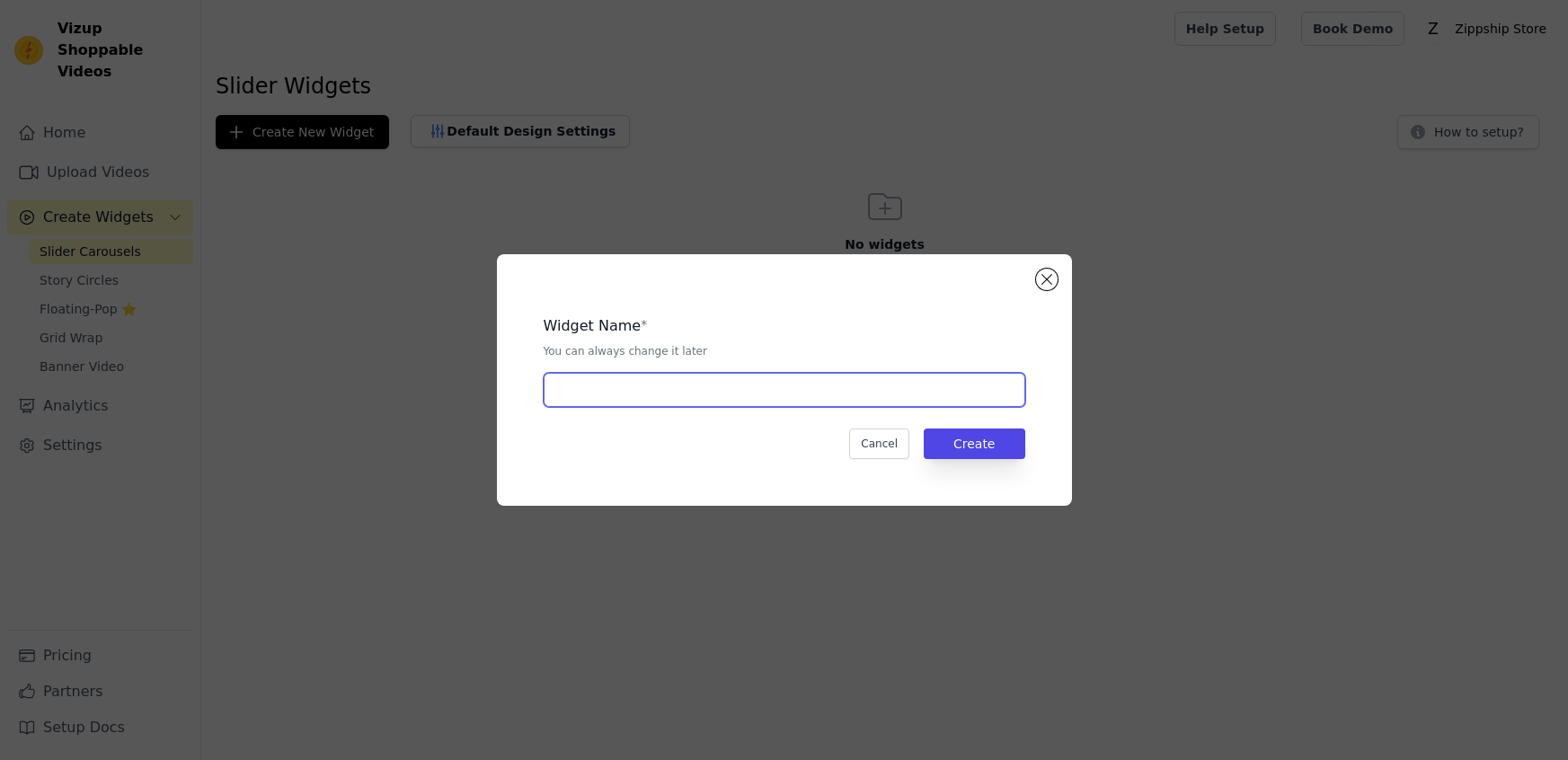
click at [744, 390] on input "text" at bounding box center [784, 389] width 482 height 34
type input "Kitchen tools"
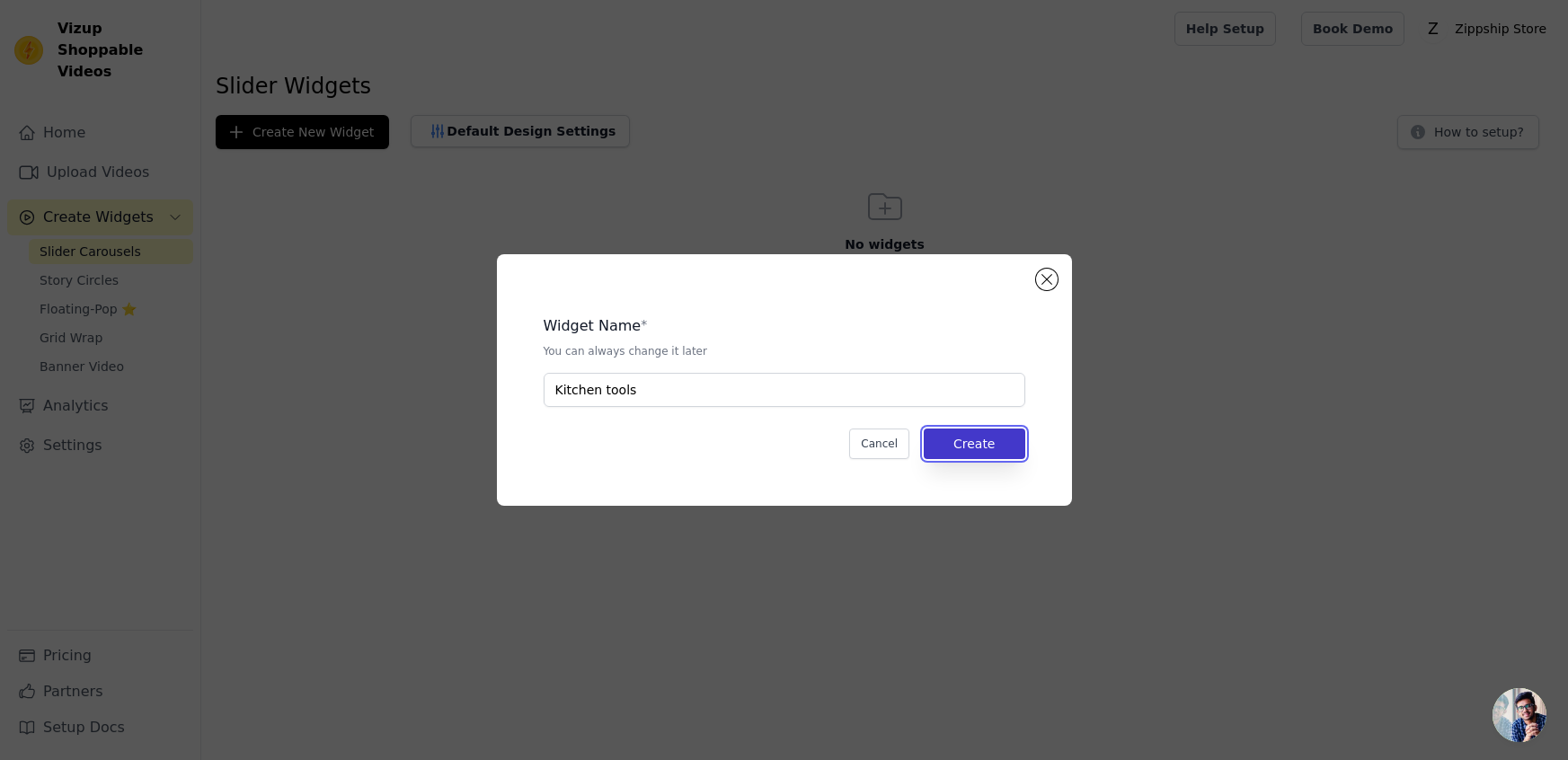
click at [964, 439] on button "Create" at bounding box center [975, 444] width 101 height 31
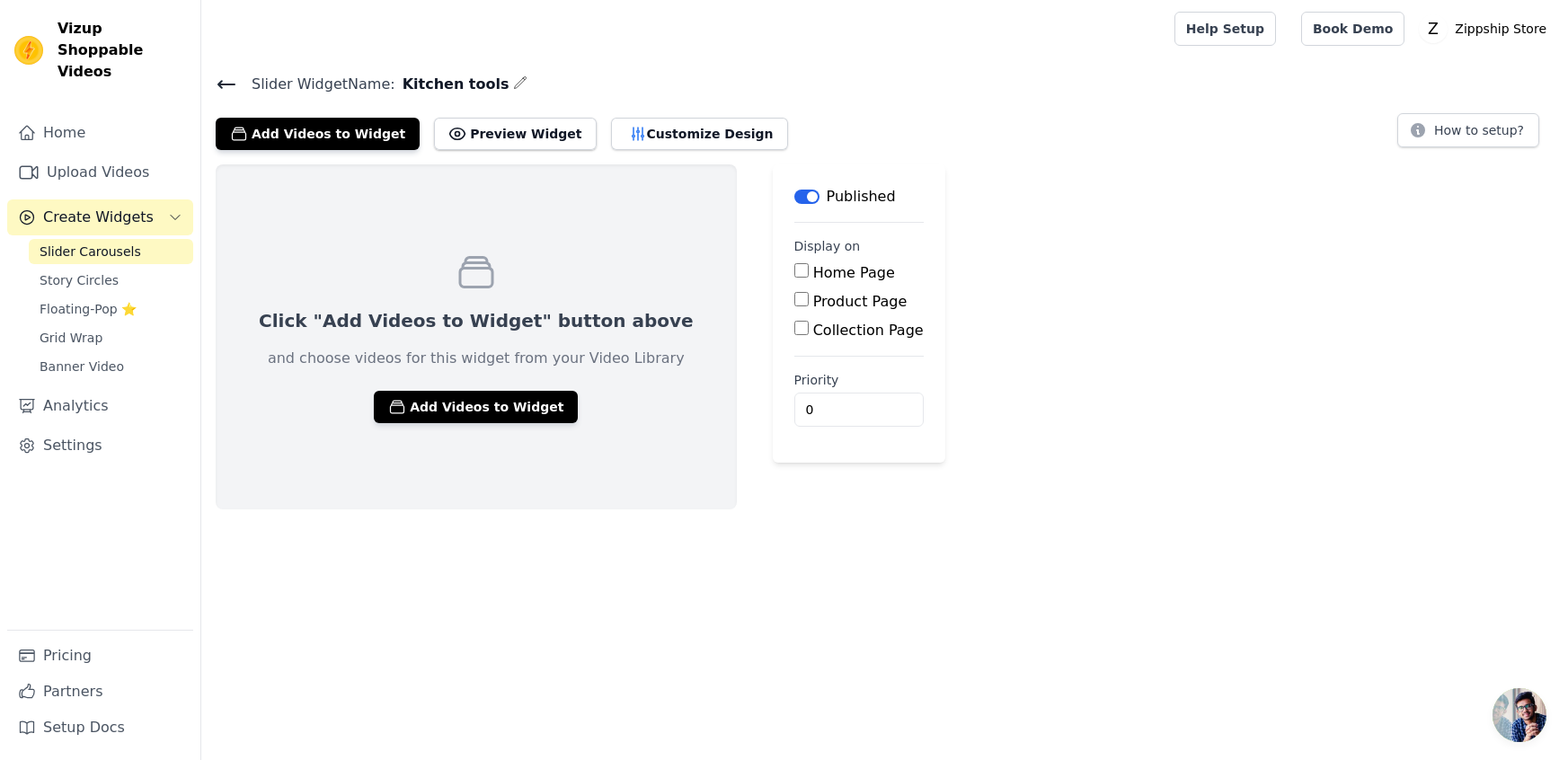
click at [794, 269] on input "Home Page" at bounding box center [801, 270] width 14 height 14
checkbox input "true"
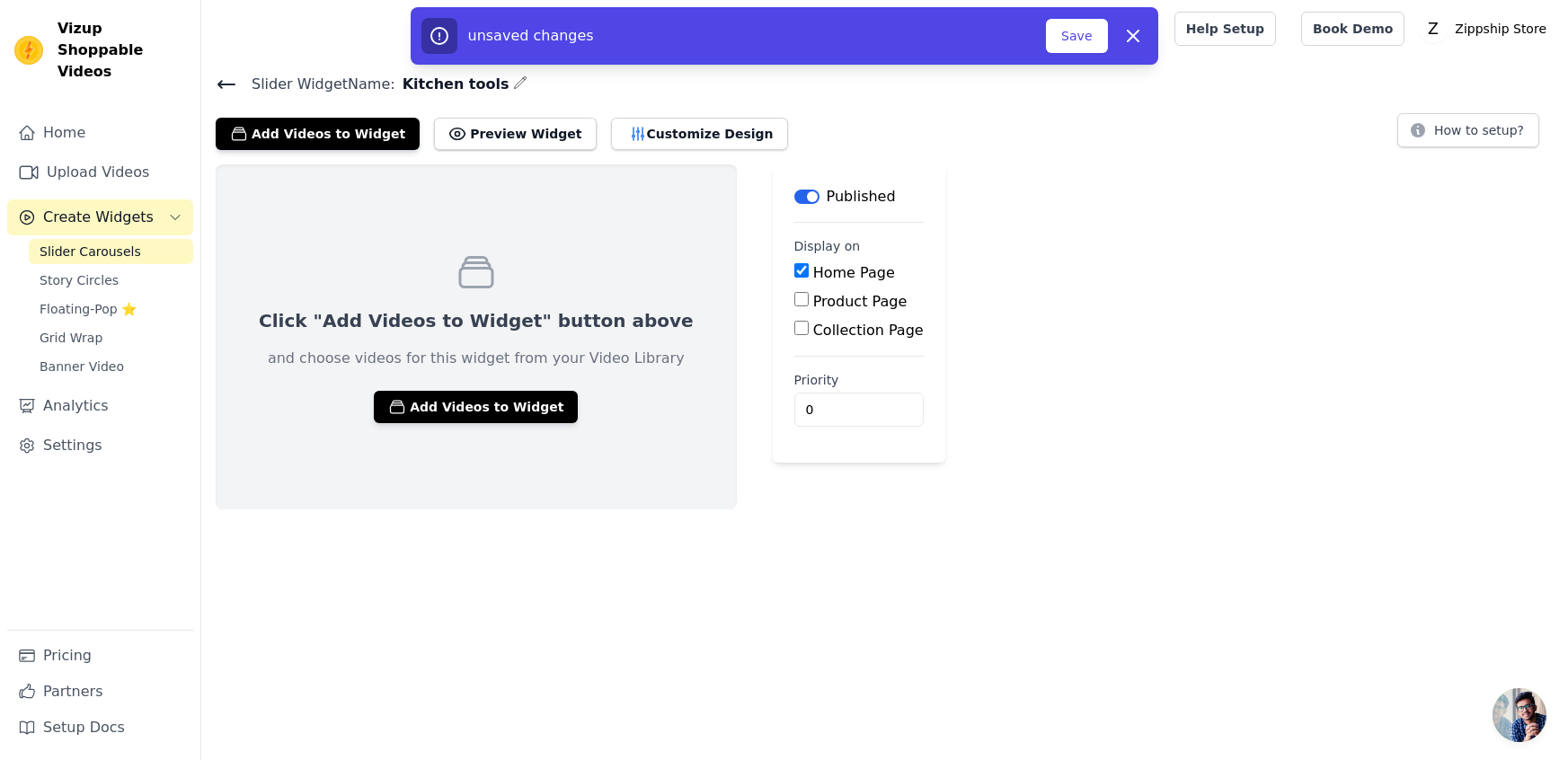
click at [794, 301] on input "Product Page" at bounding box center [801, 299] width 14 height 14
checkbox input "true"
click at [808, 352] on input "Specific Product Pages" at bounding box center [816, 350] width 14 height 14
radio input "true"
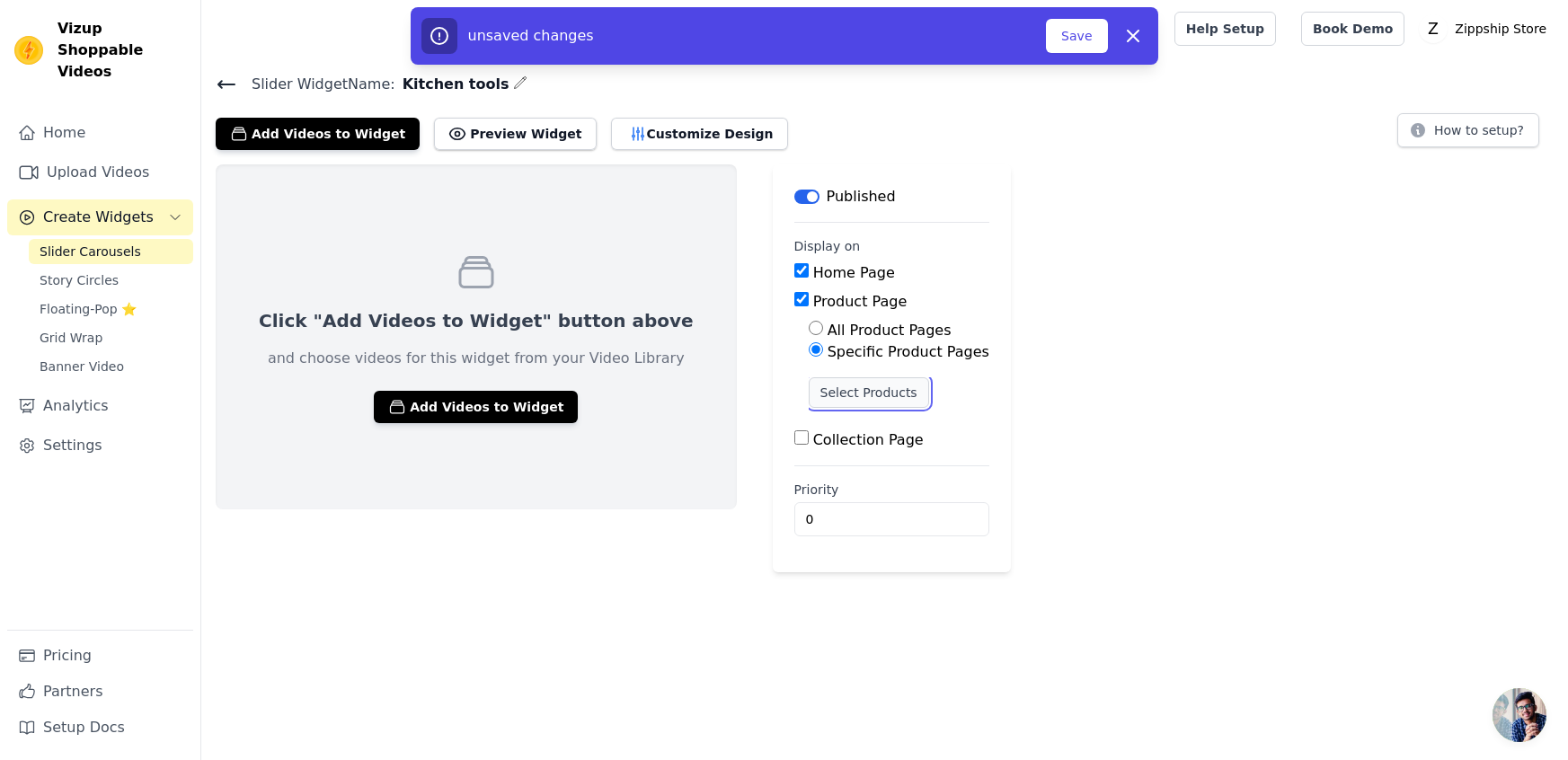
click at [808, 391] on button "Select Products" at bounding box center [868, 392] width 120 height 31
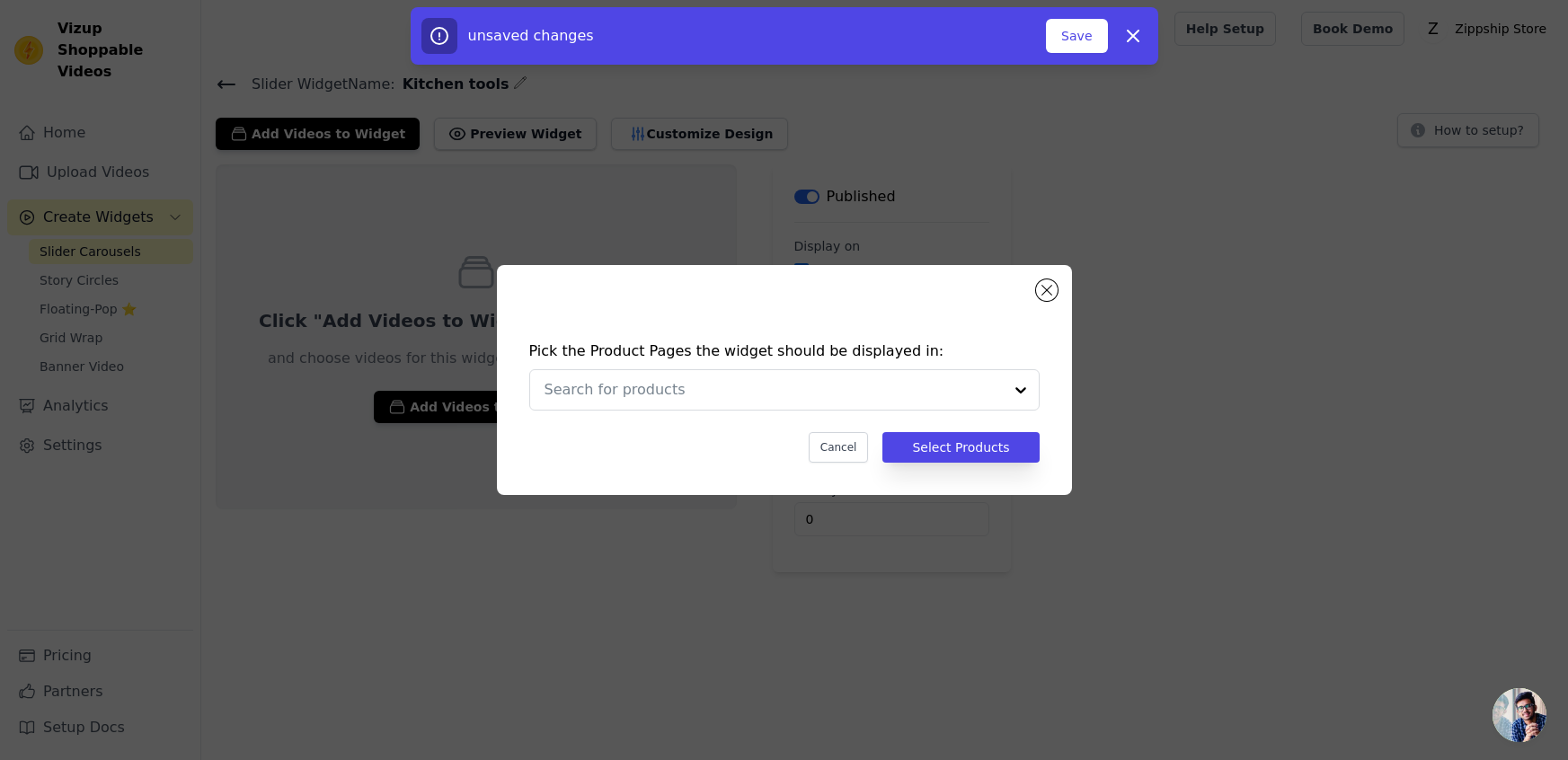
click at [761, 391] on input "text" at bounding box center [773, 389] width 458 height 22
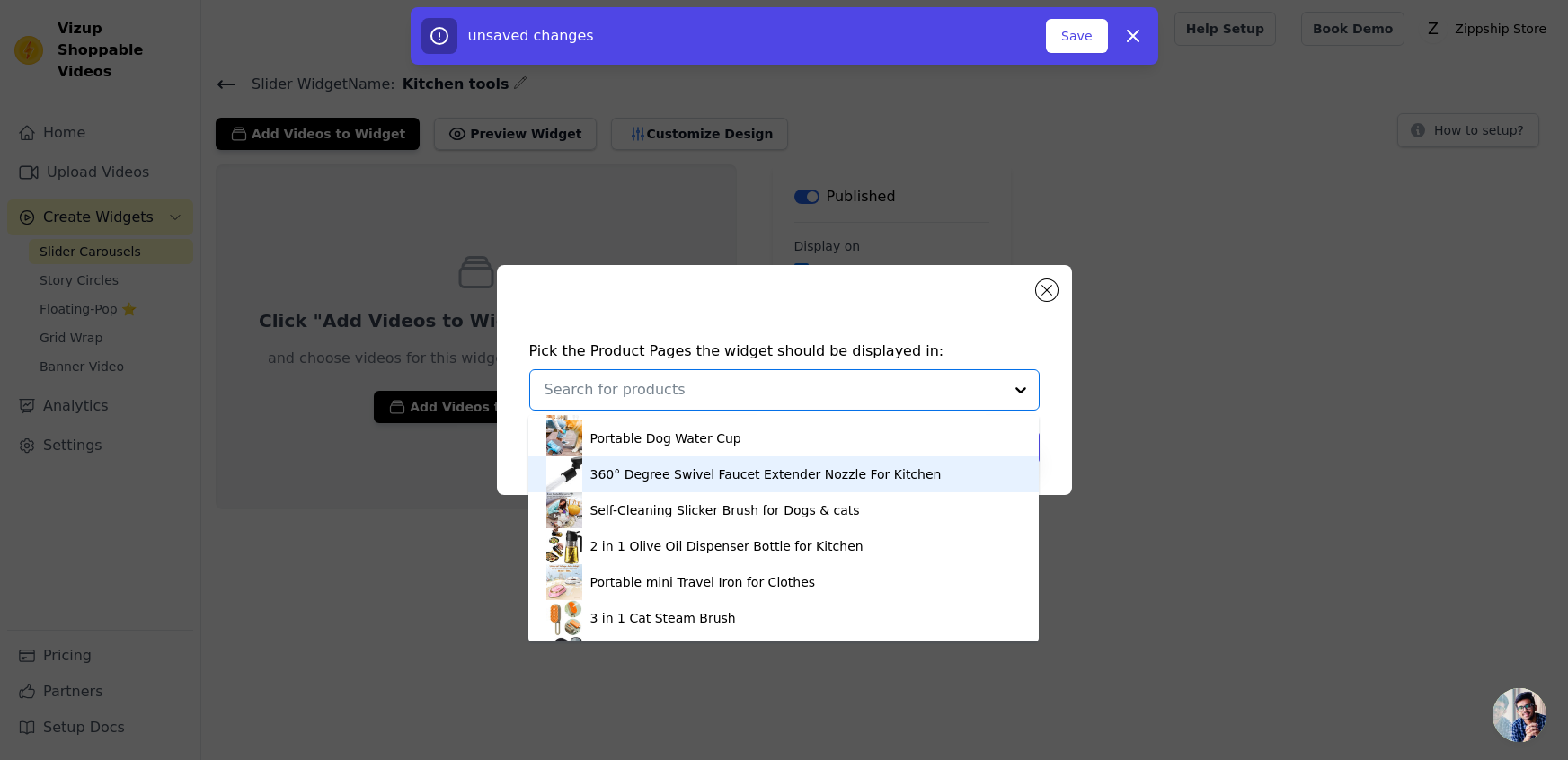
scroll to position [533, 0]
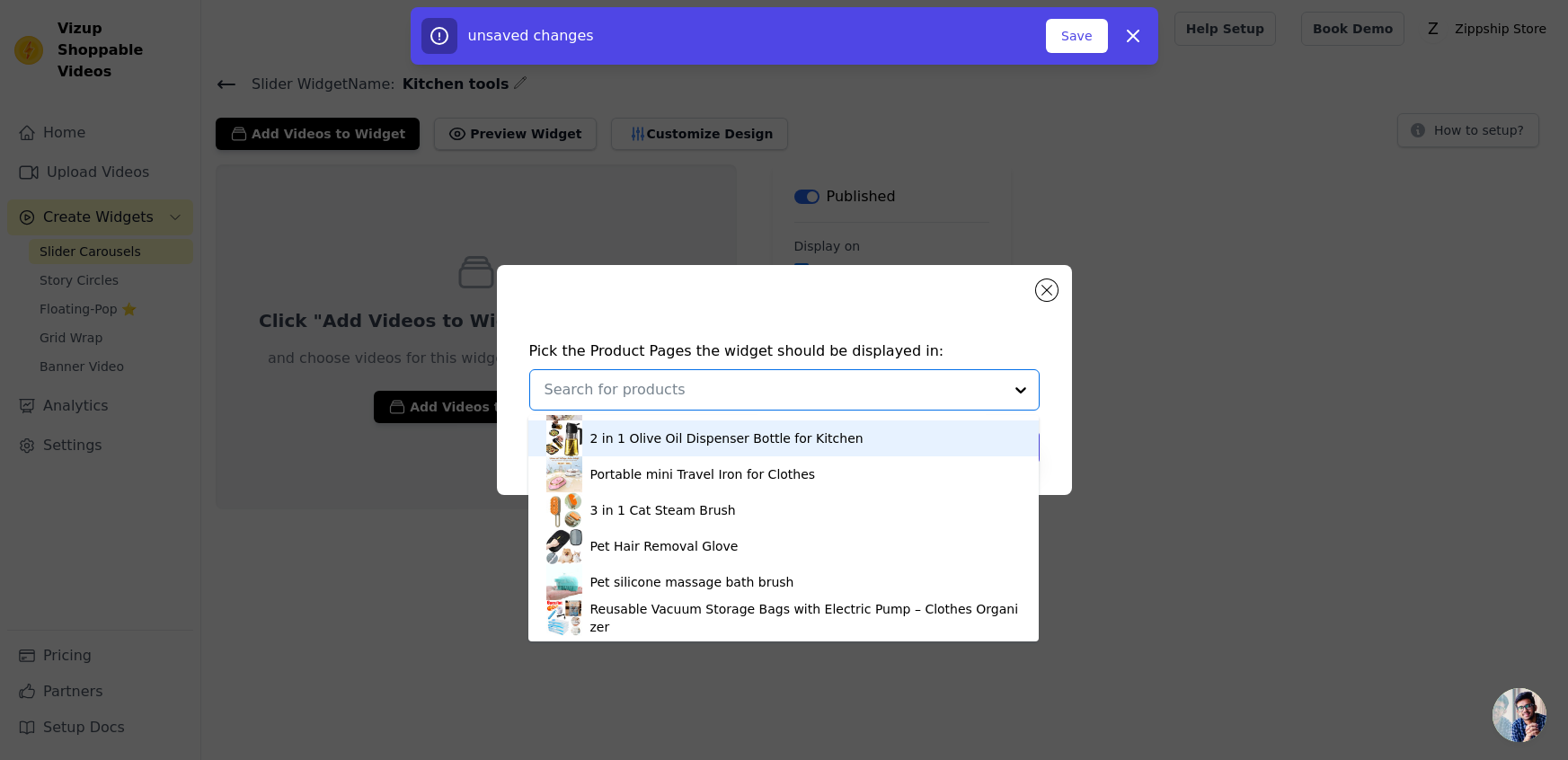
click at [732, 442] on div "2 in 1 Olive Oil Dispenser Bottle for Kitchen" at bounding box center [726, 438] width 273 height 18
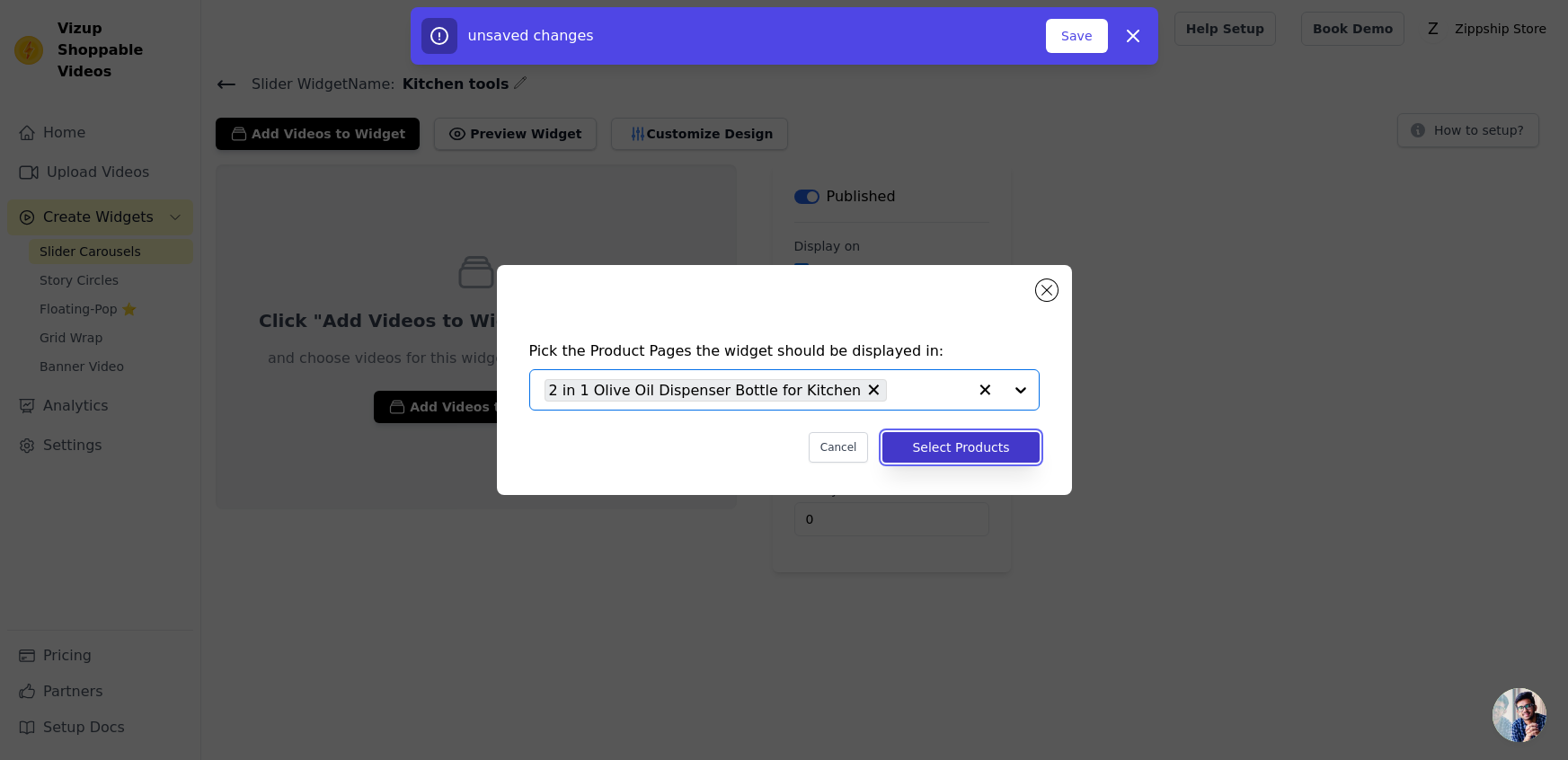
click at [958, 447] on button "Select Products" at bounding box center [960, 447] width 156 height 31
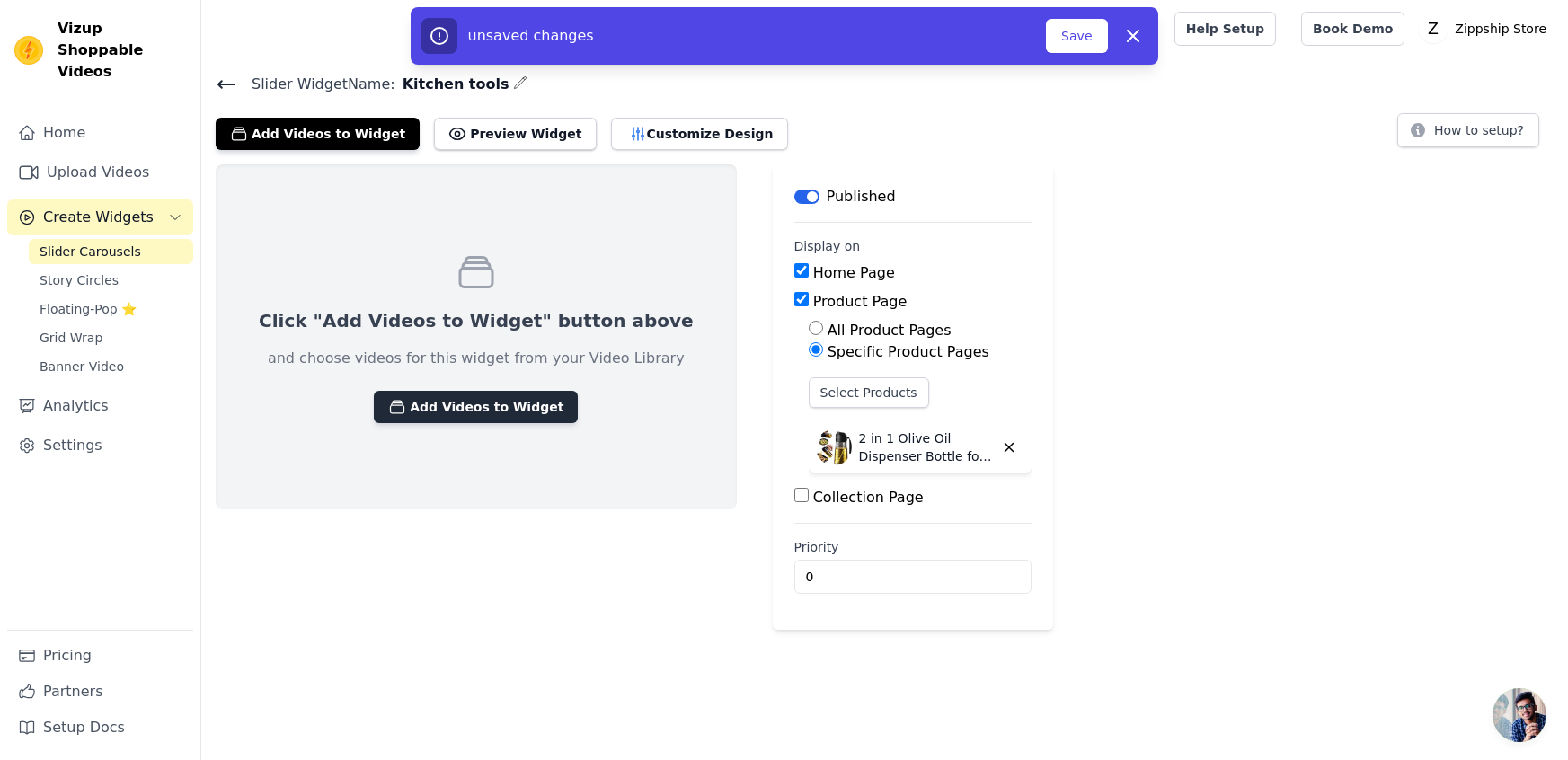
click at [390, 408] on button "Add Videos to Widget" at bounding box center [476, 407] width 204 height 33
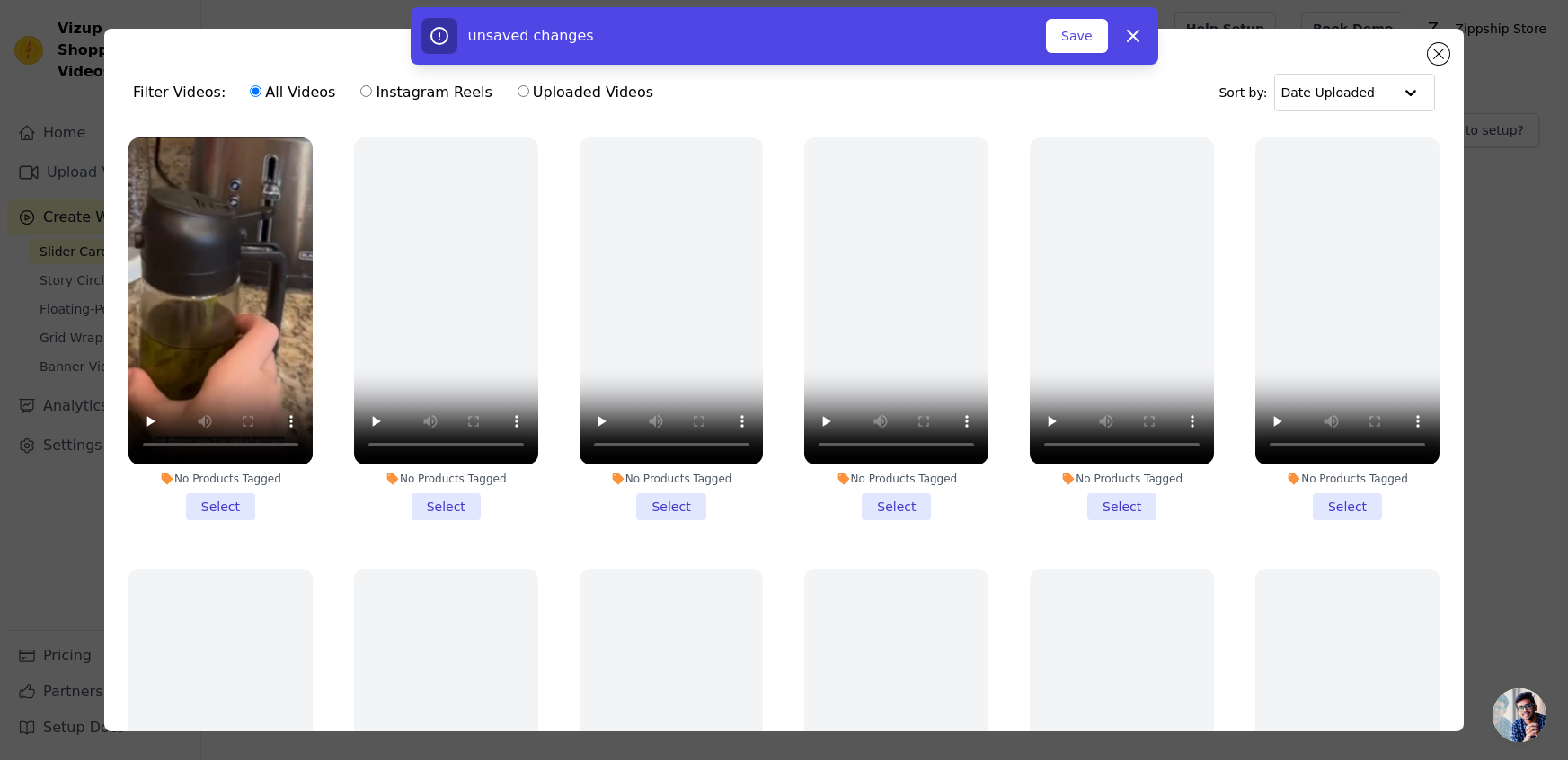
click at [377, 77] on div "All Videos Instagram Reels Uploaded Videos" at bounding box center [451, 93] width 423 height 42
click at [369, 93] on label "Instagram Reels" at bounding box center [426, 92] width 133 height 23
click at [369, 93] on input "Instagram Reels" at bounding box center [366, 90] width 12 height 12
radio input "true"
click at [222, 510] on li "No Products Tagged Select" at bounding box center [221, 328] width 184 height 382
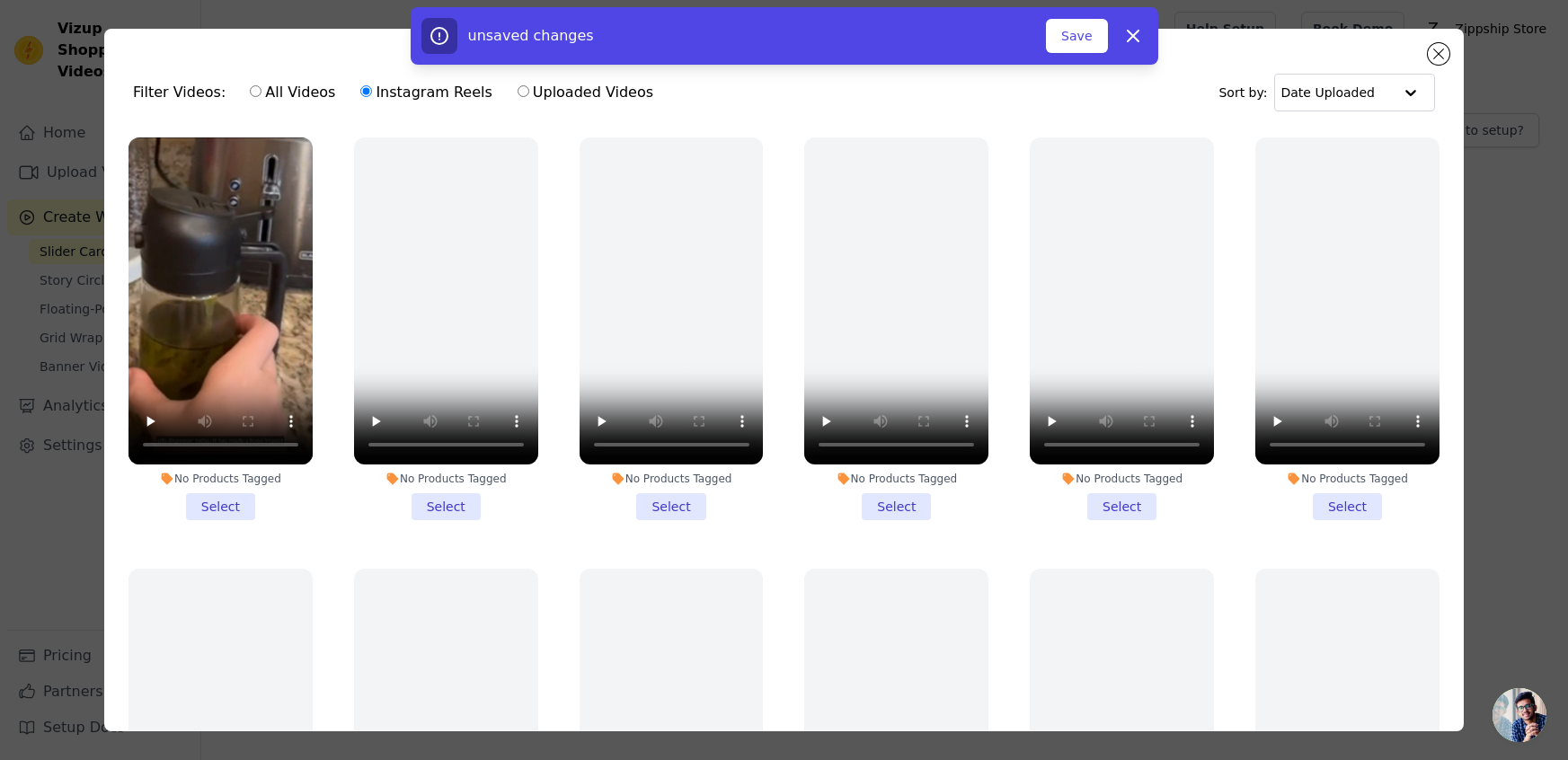
click at [0, 0] on input "No Products Tagged Select" at bounding box center [0, 0] width 0 height 0
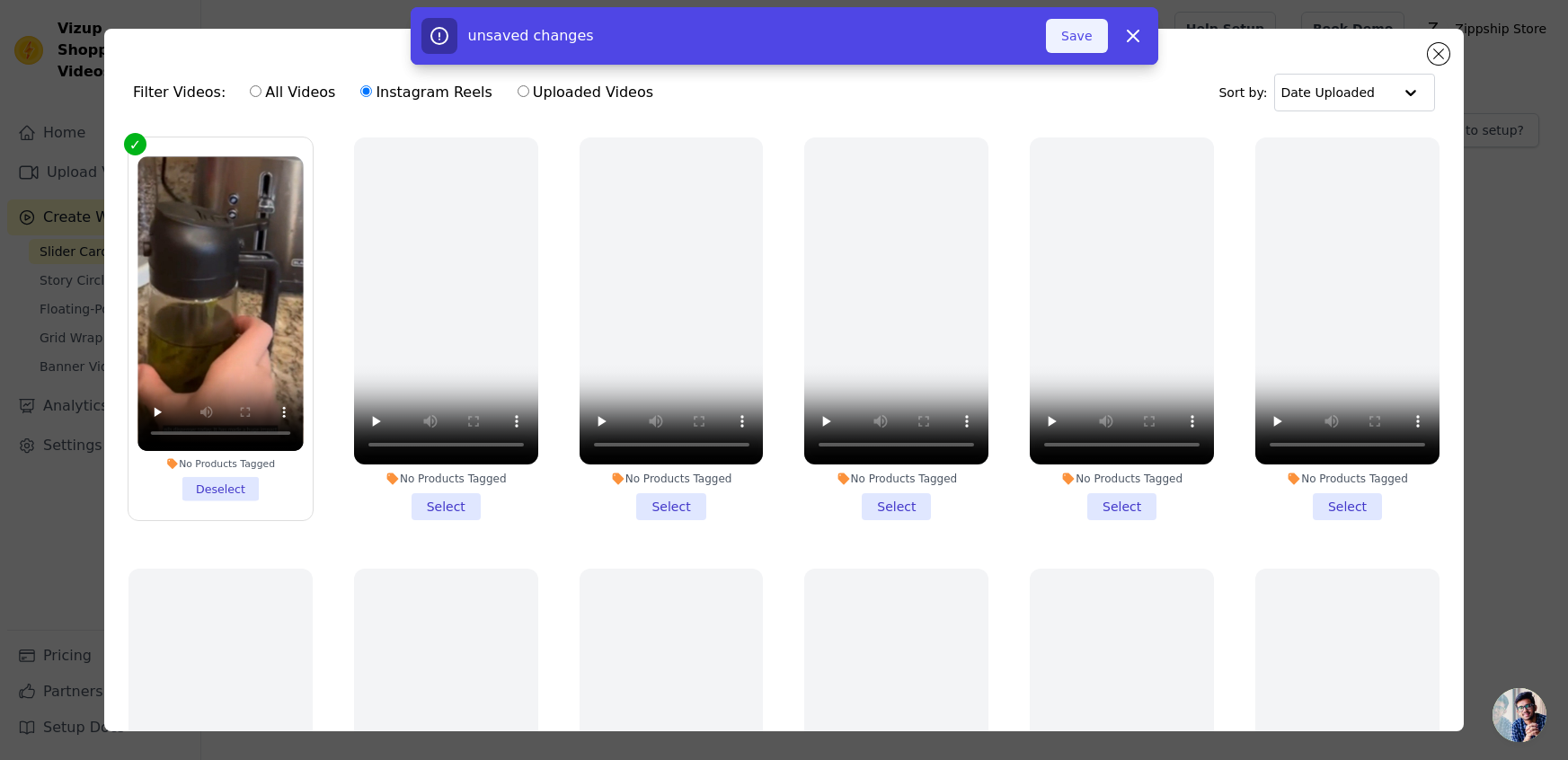
click at [1070, 37] on button "Save" at bounding box center [1077, 36] width 61 height 34
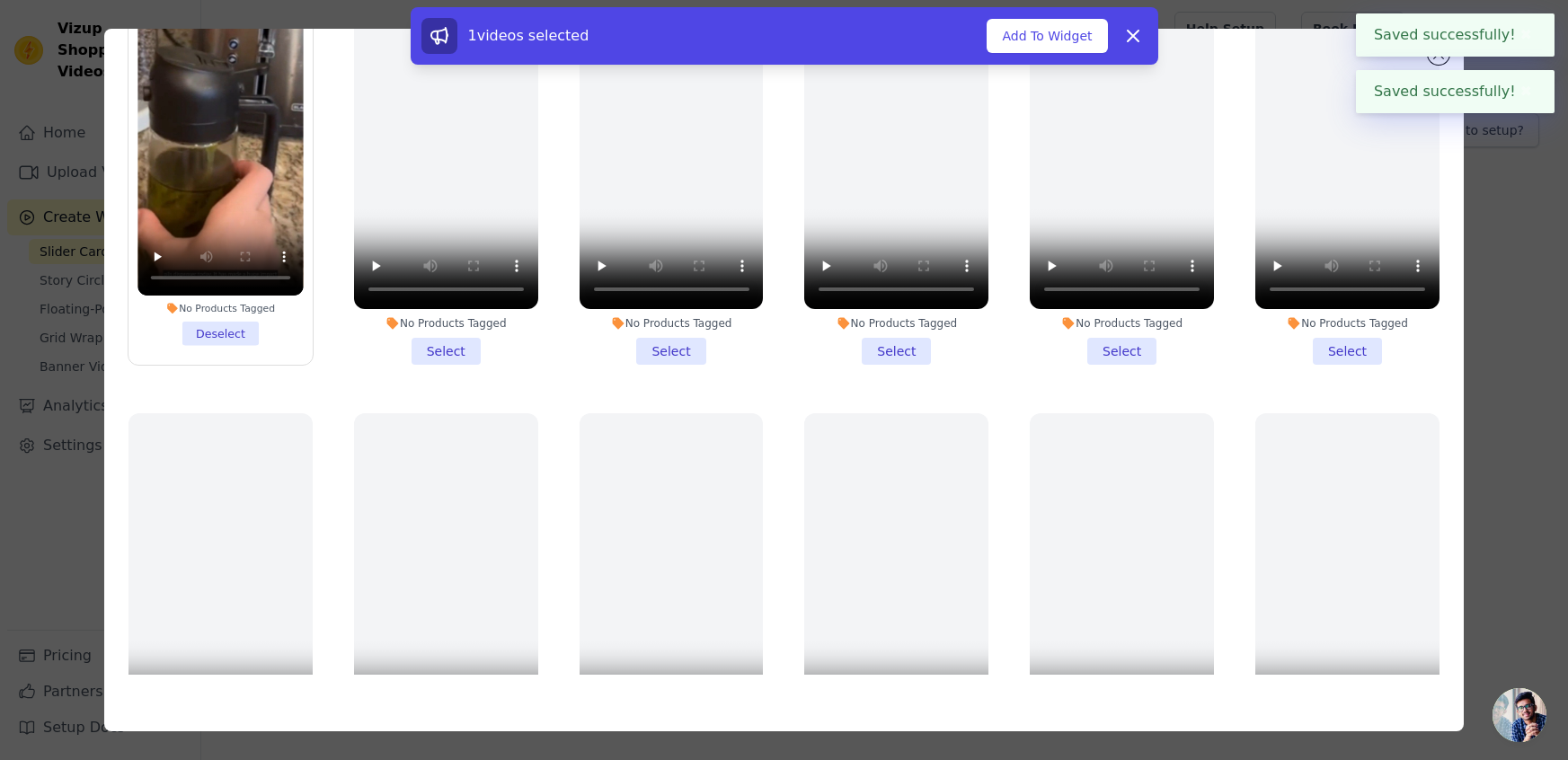
scroll to position [0, 0]
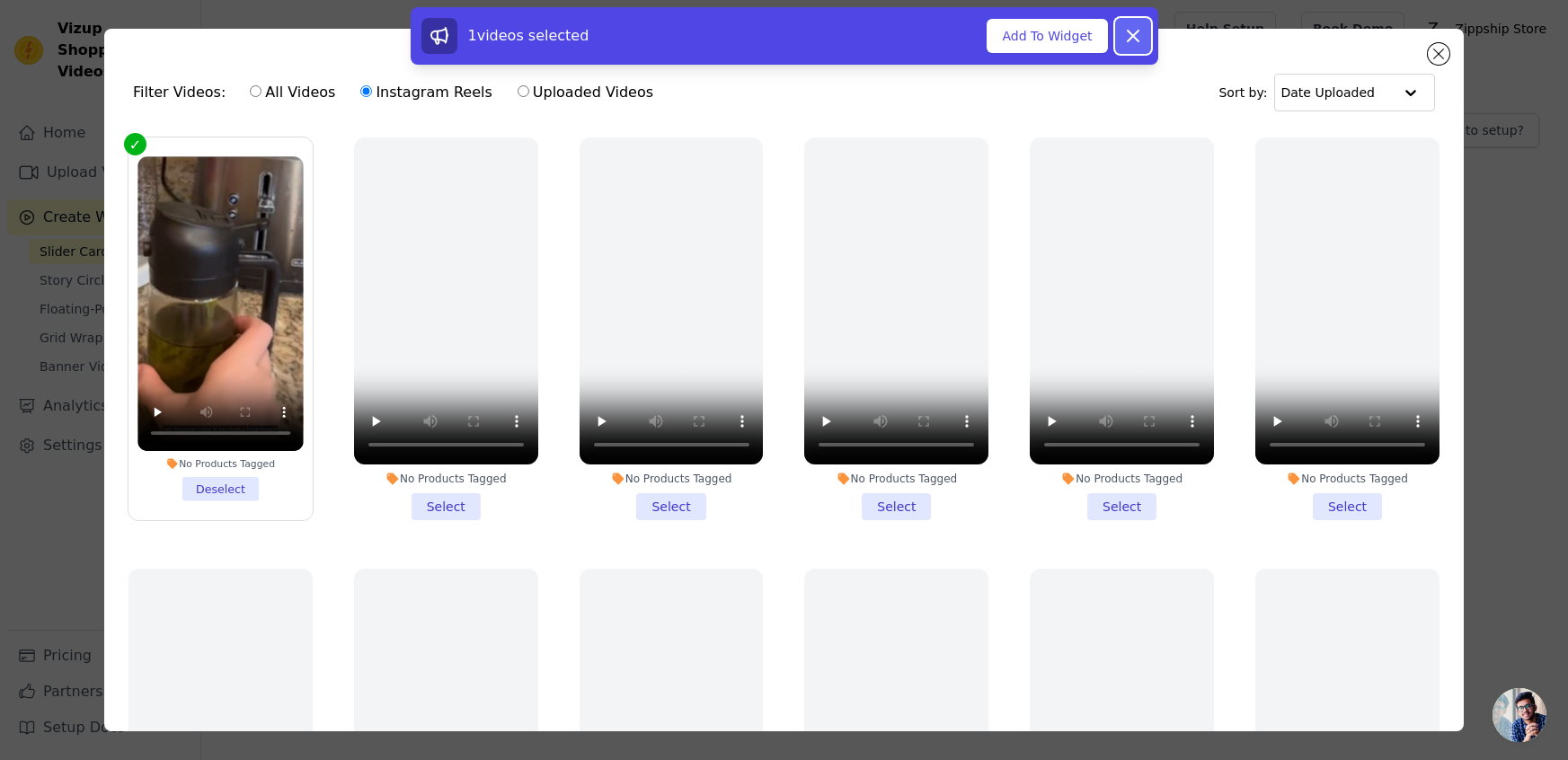
click at [1147, 37] on button "Dismiss" at bounding box center [1133, 36] width 36 height 36
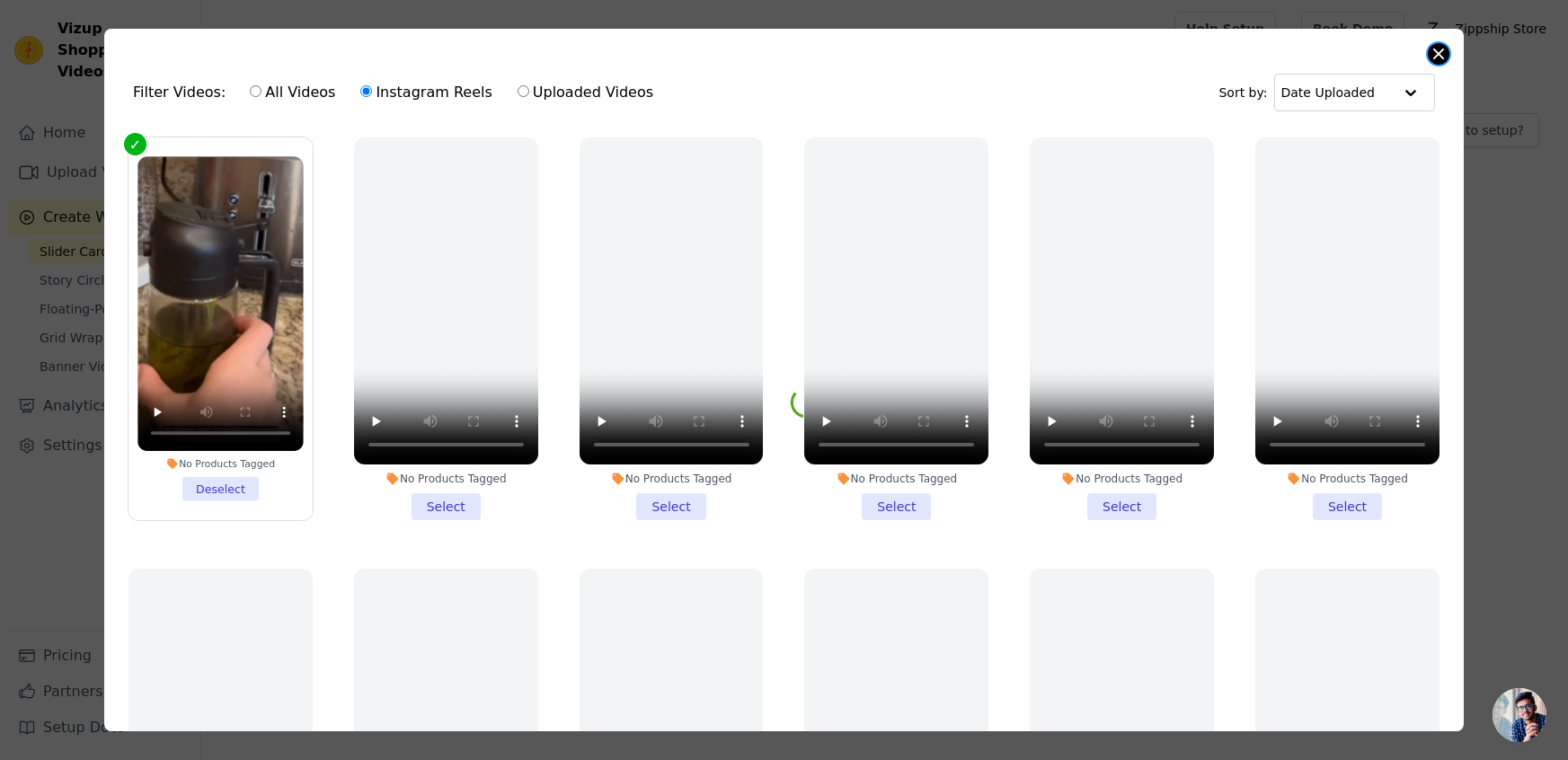
click at [1447, 53] on button "Close modal" at bounding box center [1439, 54] width 22 height 22
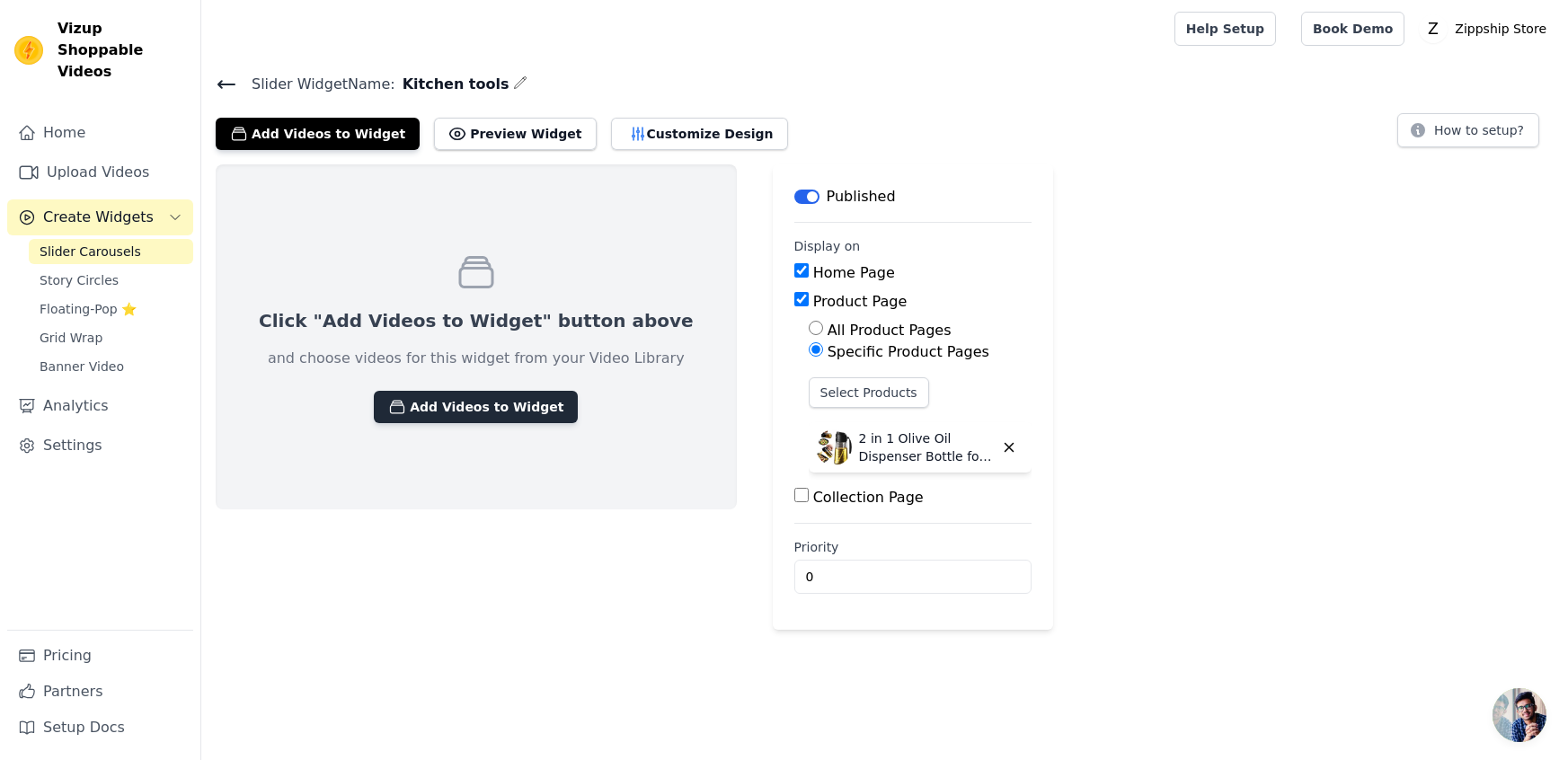
click at [478, 408] on button "Add Videos to Widget" at bounding box center [476, 407] width 204 height 33
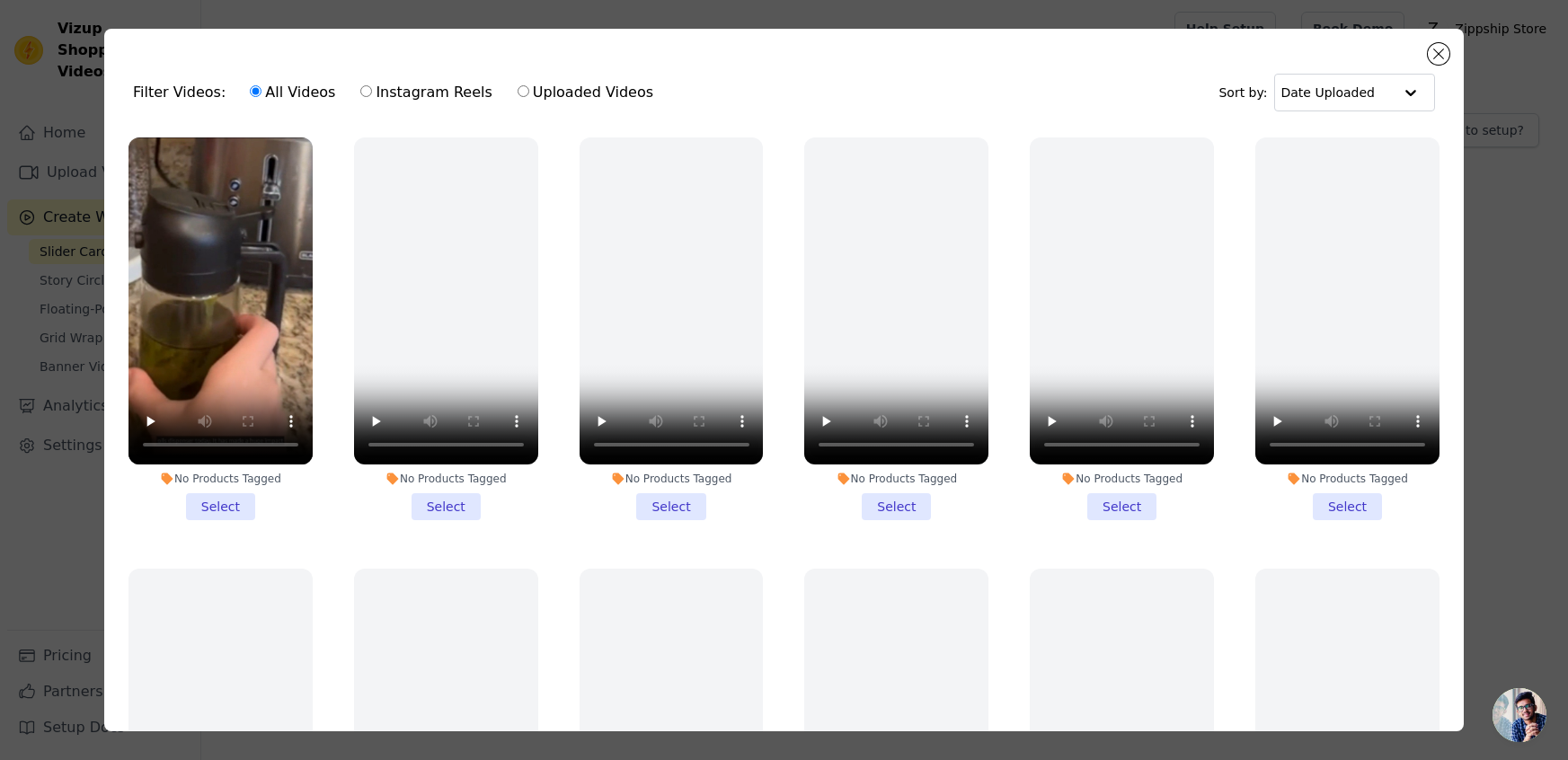
click at [178, 479] on div "No Products Tagged" at bounding box center [221, 479] width 184 height 14
click at [0, 0] on input "No Products Tagged Select" at bounding box center [0, 0] width 0 height 0
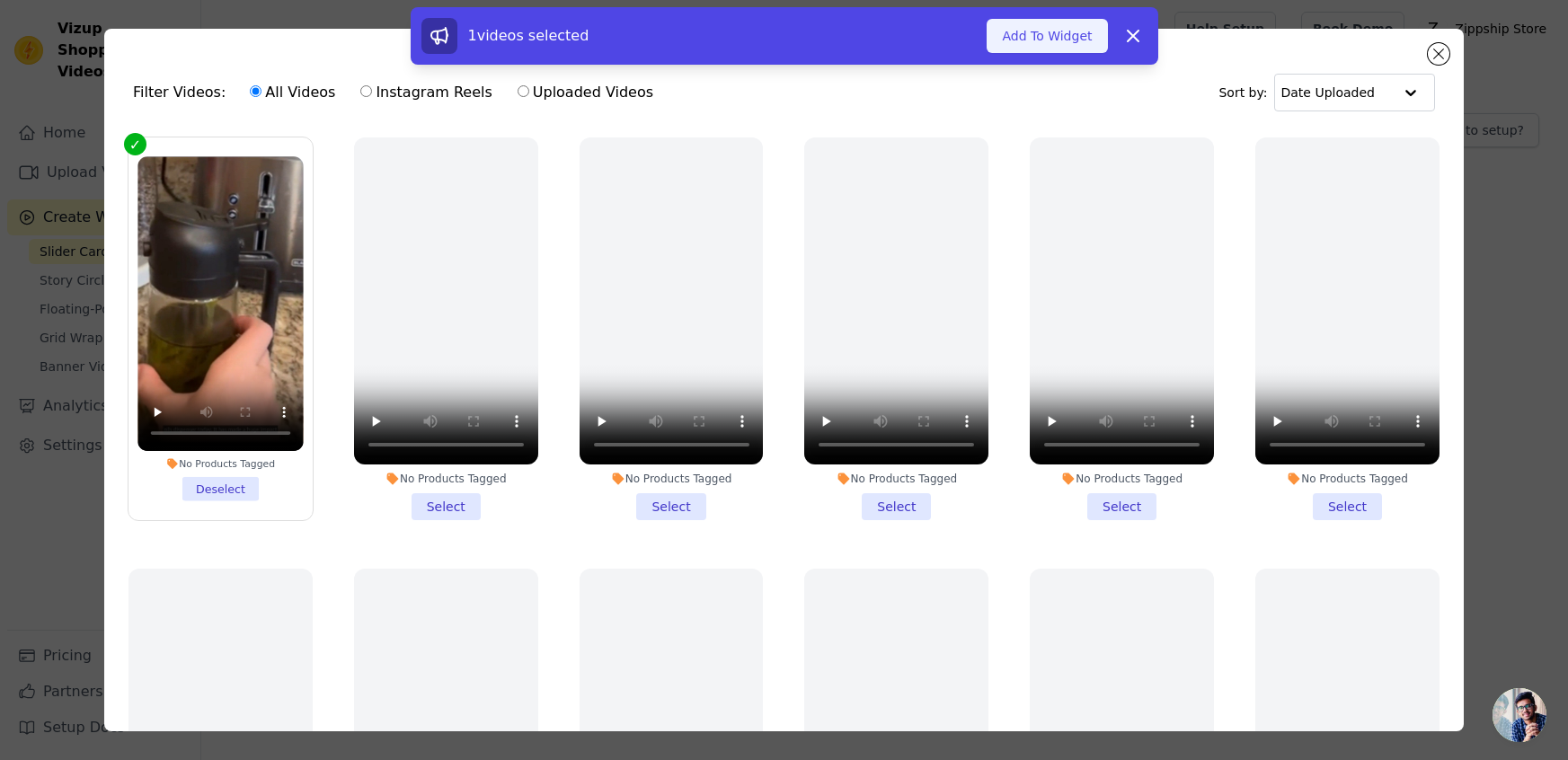
click at [1054, 41] on button "Add To Widget" at bounding box center [1046, 36] width 120 height 34
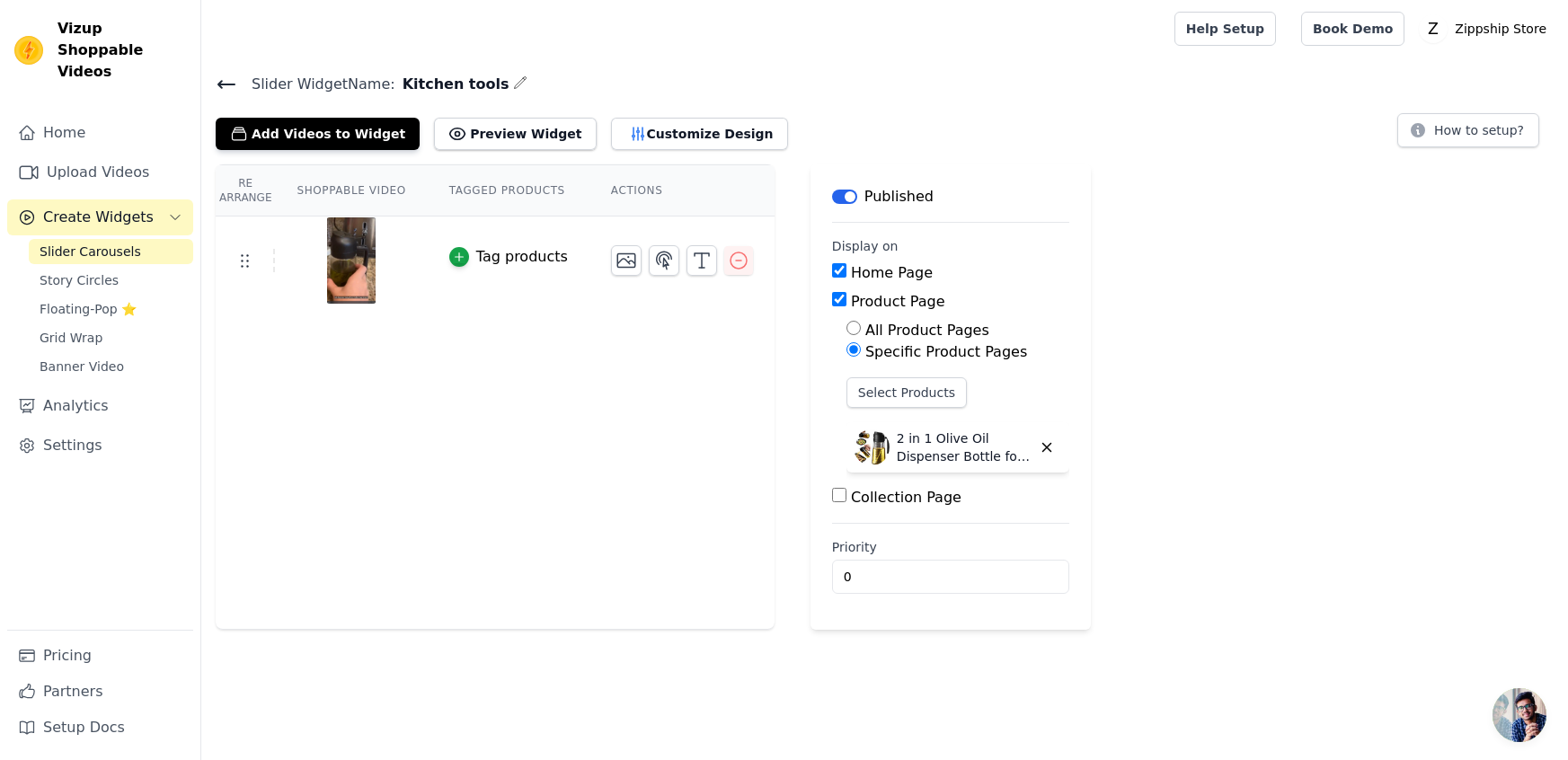
click at [898, 557] on div "Priority 0" at bounding box center [950, 566] width 237 height 56
click at [900, 573] on input "0" at bounding box center [950, 577] width 237 height 34
click at [1025, 575] on input "1" at bounding box center [950, 577] width 237 height 34
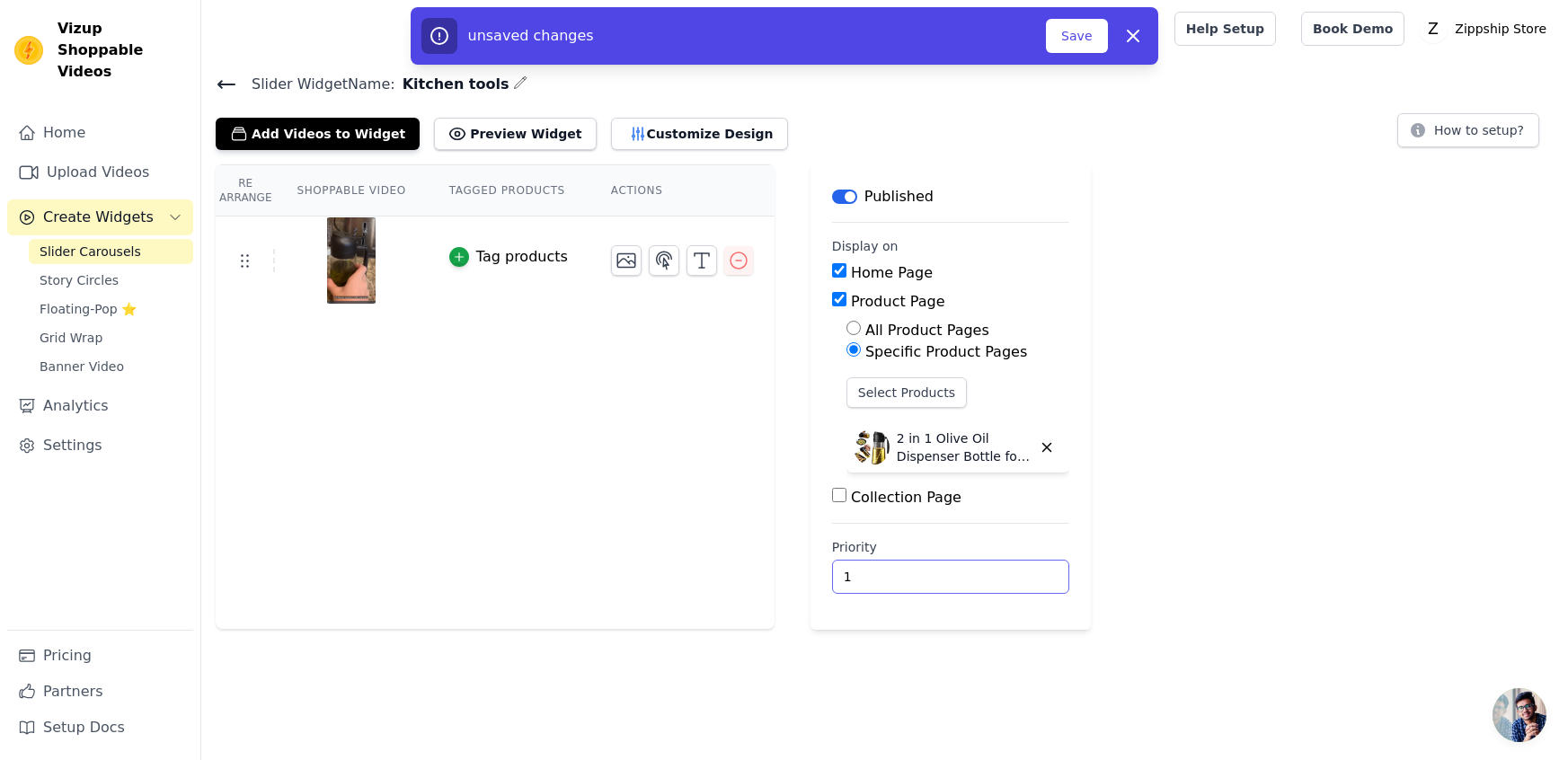
type input "0"
click at [1026, 584] on input "0" at bounding box center [950, 577] width 237 height 34
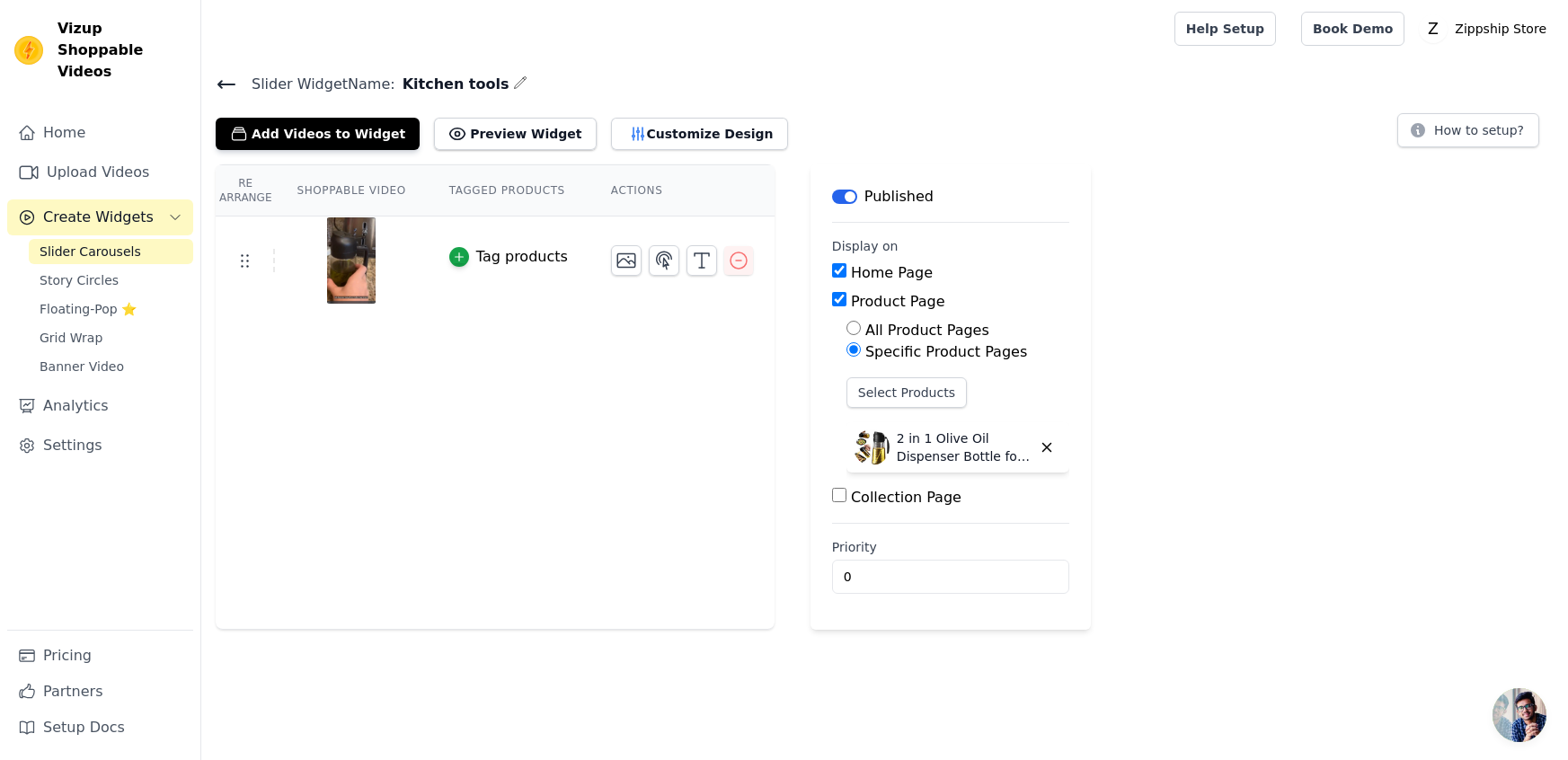
click at [495, 260] on div "Tag products" at bounding box center [522, 257] width 91 height 22
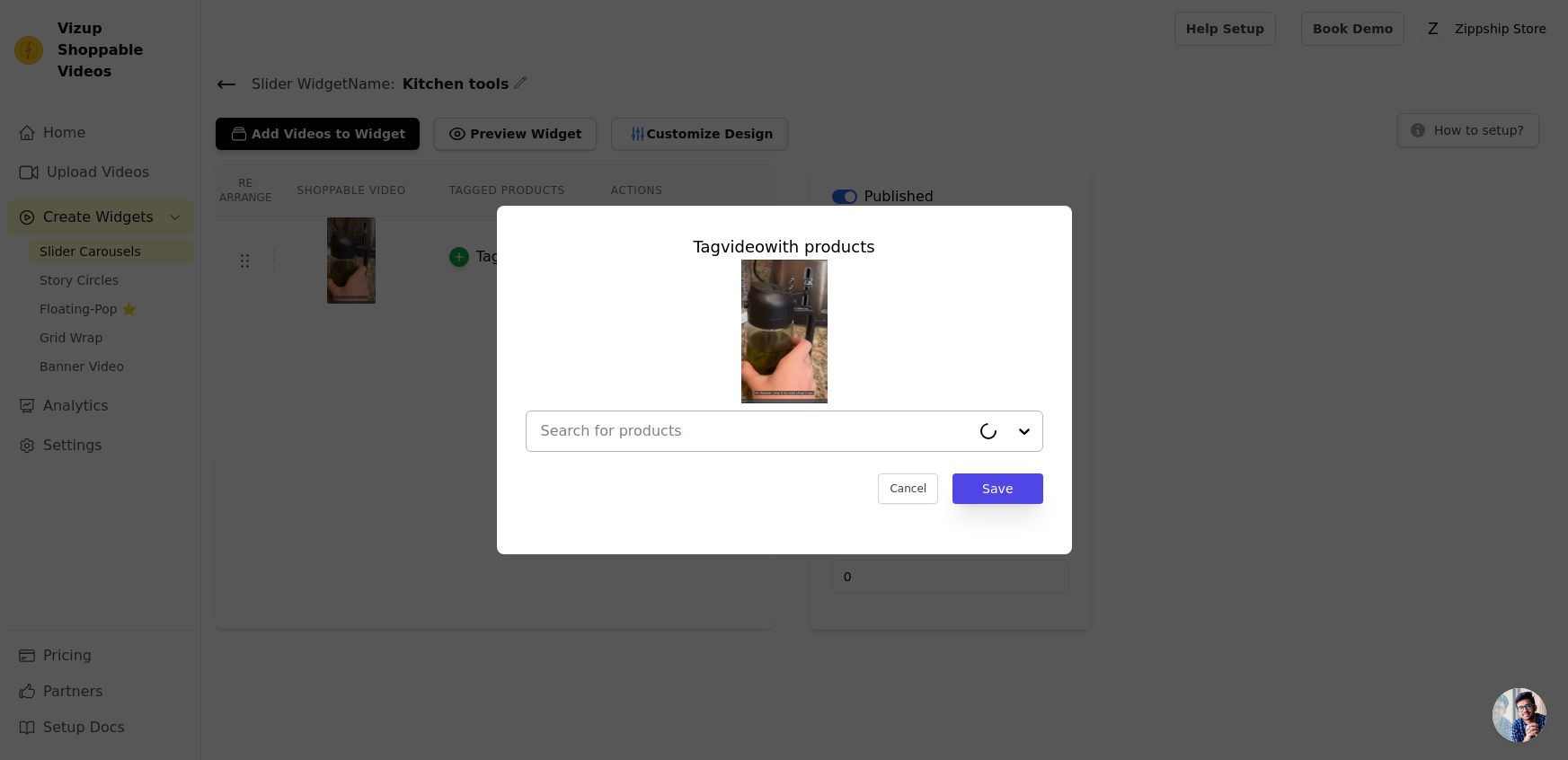
click at [623, 431] on input "text" at bounding box center [755, 431] width 430 height 22
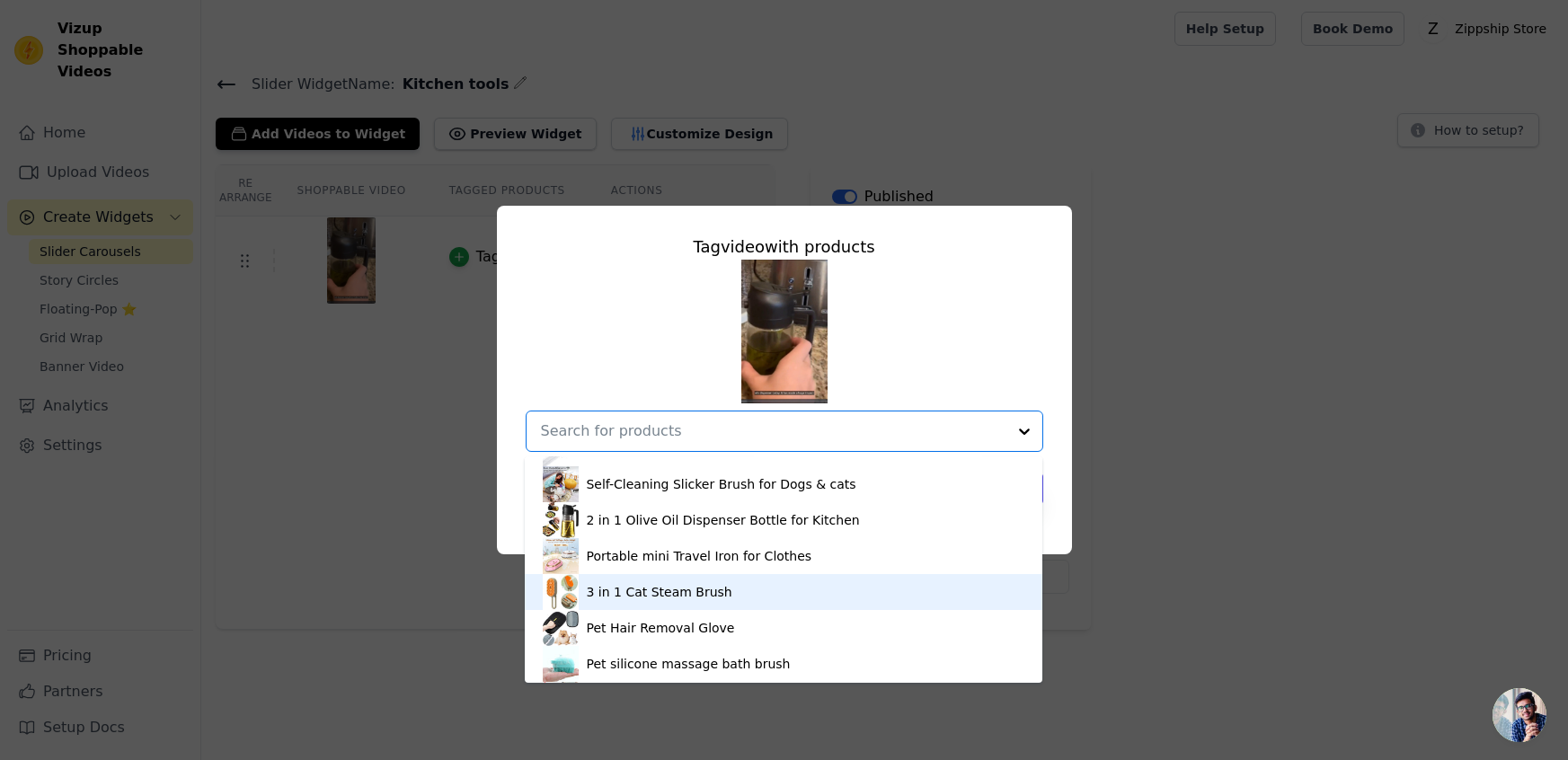
scroll to position [496, 0]
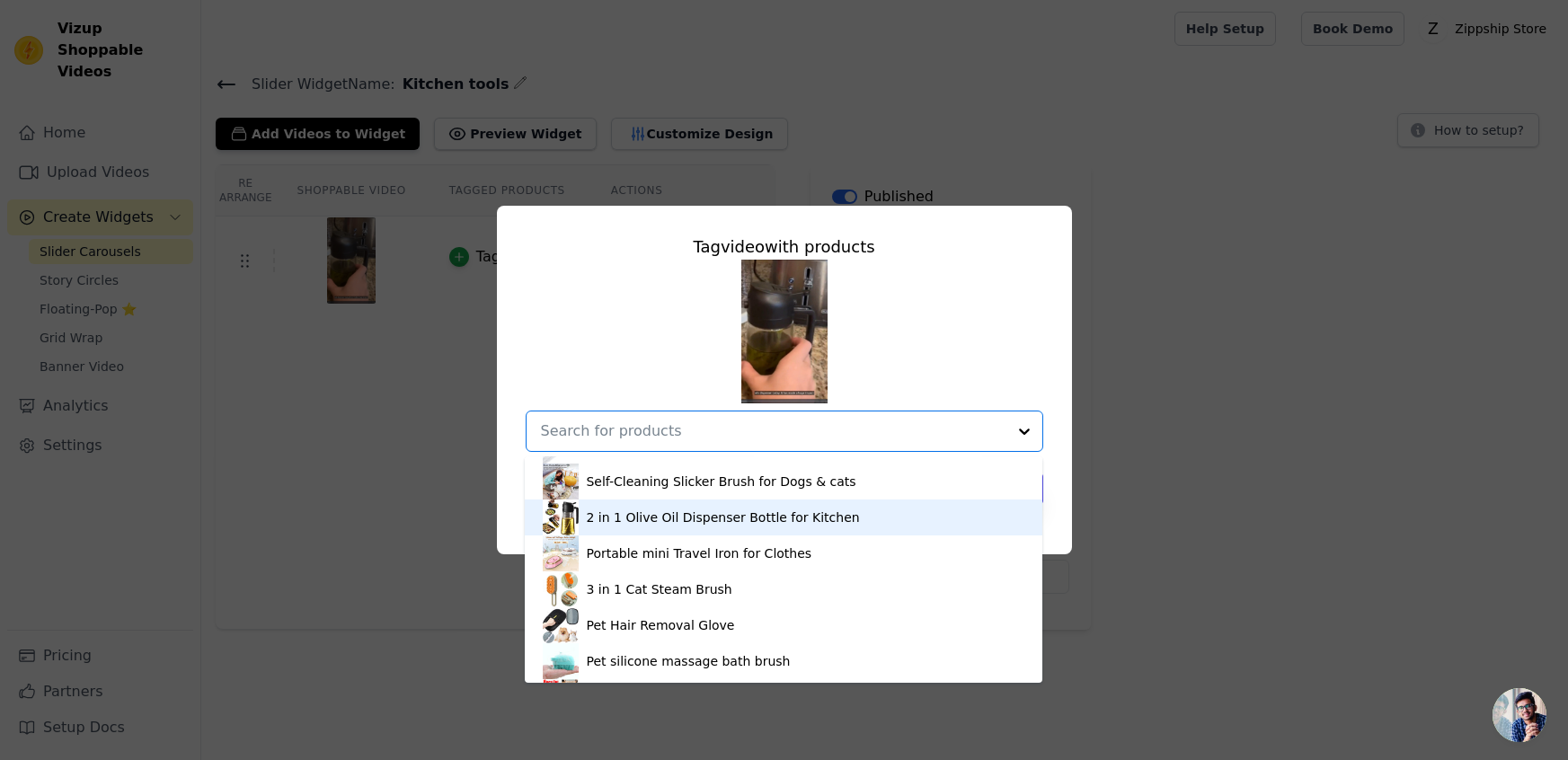
click at [647, 511] on div "2 in 1 Olive Oil Dispenser Bottle for Kitchen" at bounding box center [723, 517] width 273 height 18
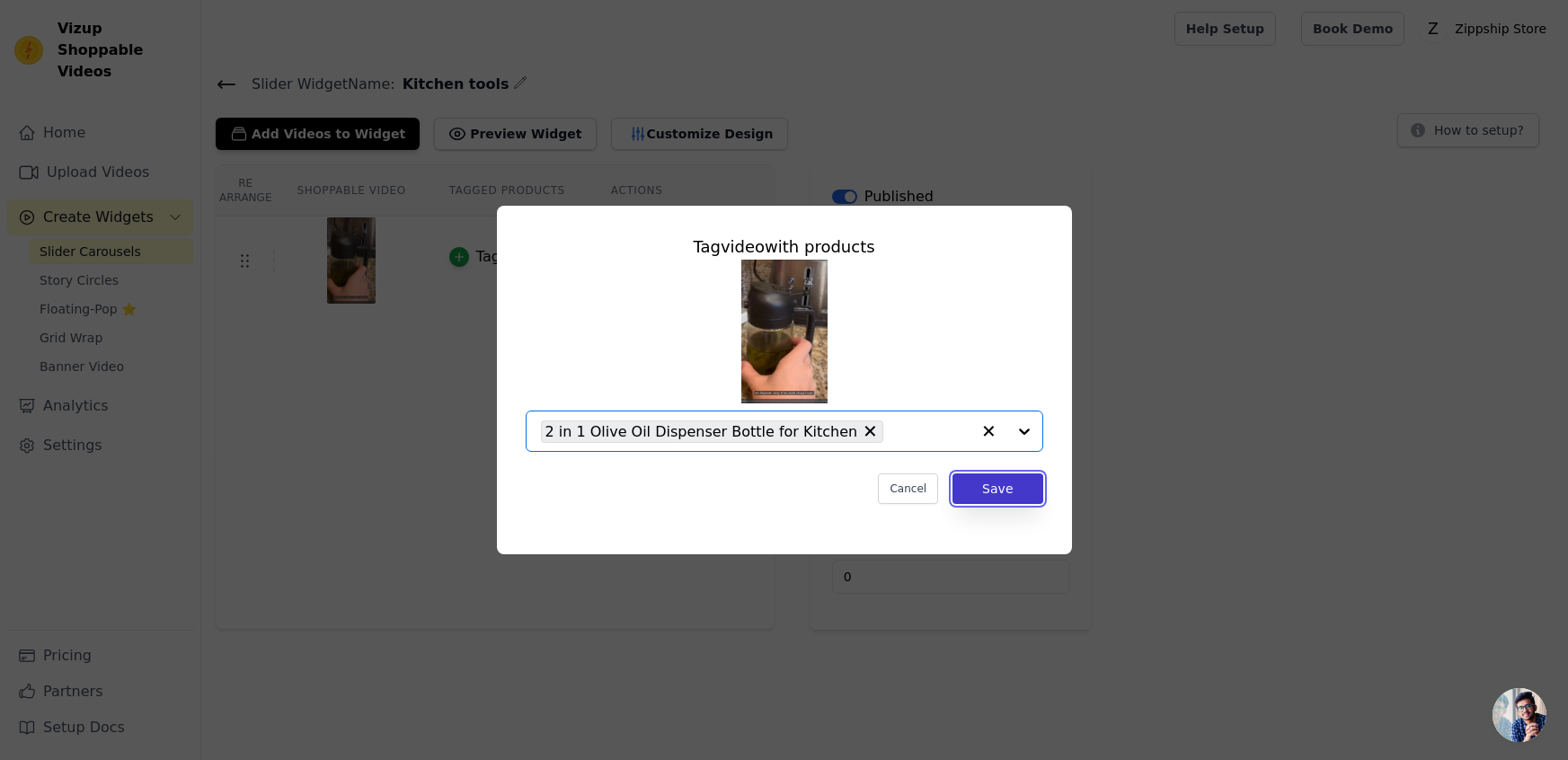
click at [982, 491] on button "Save" at bounding box center [997, 489] width 90 height 31
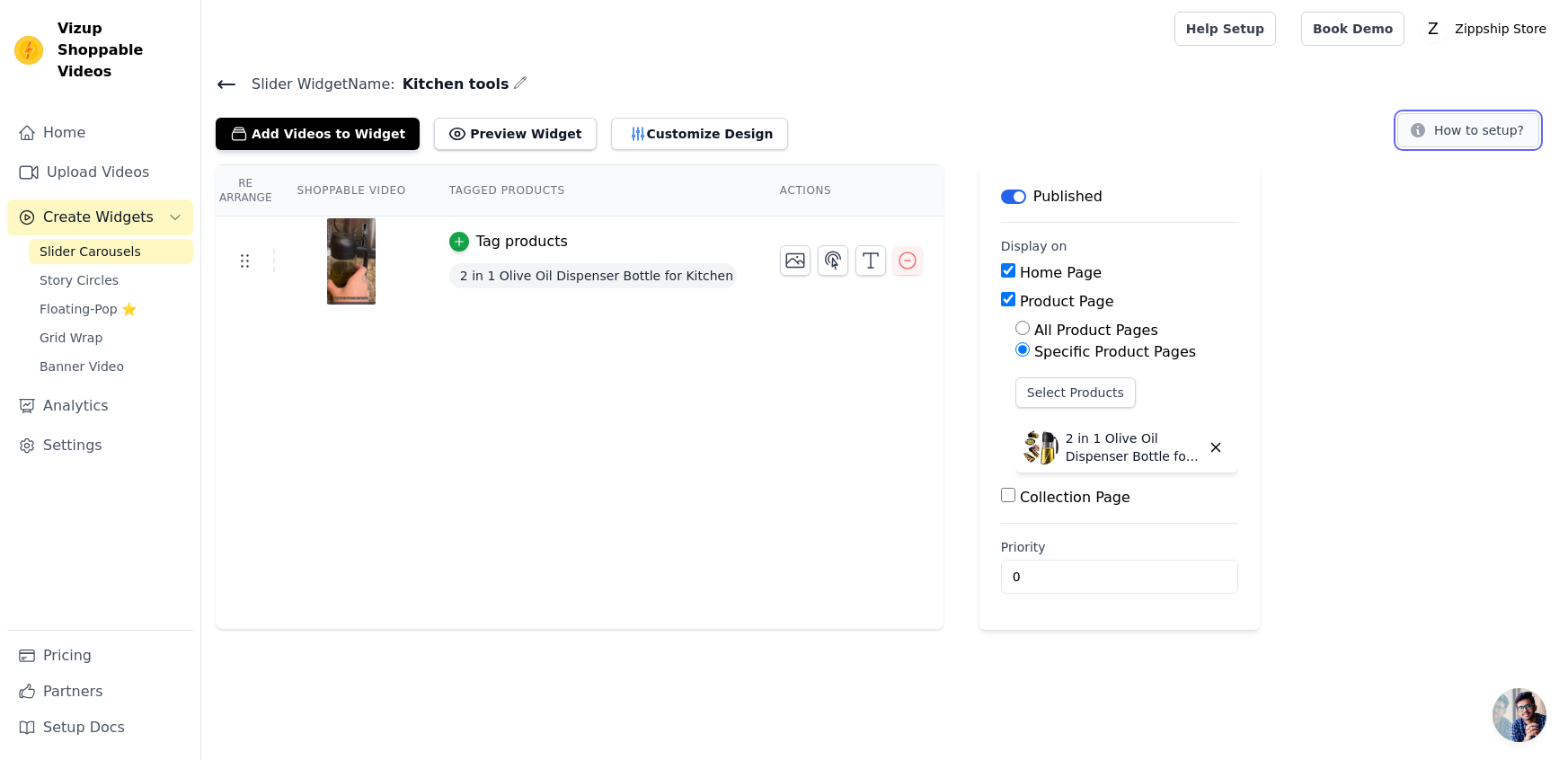
click at [1472, 140] on button "How to setup?" at bounding box center [1468, 130] width 142 height 34
click at [515, 130] on button "Preview Widget" at bounding box center [515, 134] width 162 height 33
click at [513, 82] on icon "button" at bounding box center [520, 82] width 14 height 14
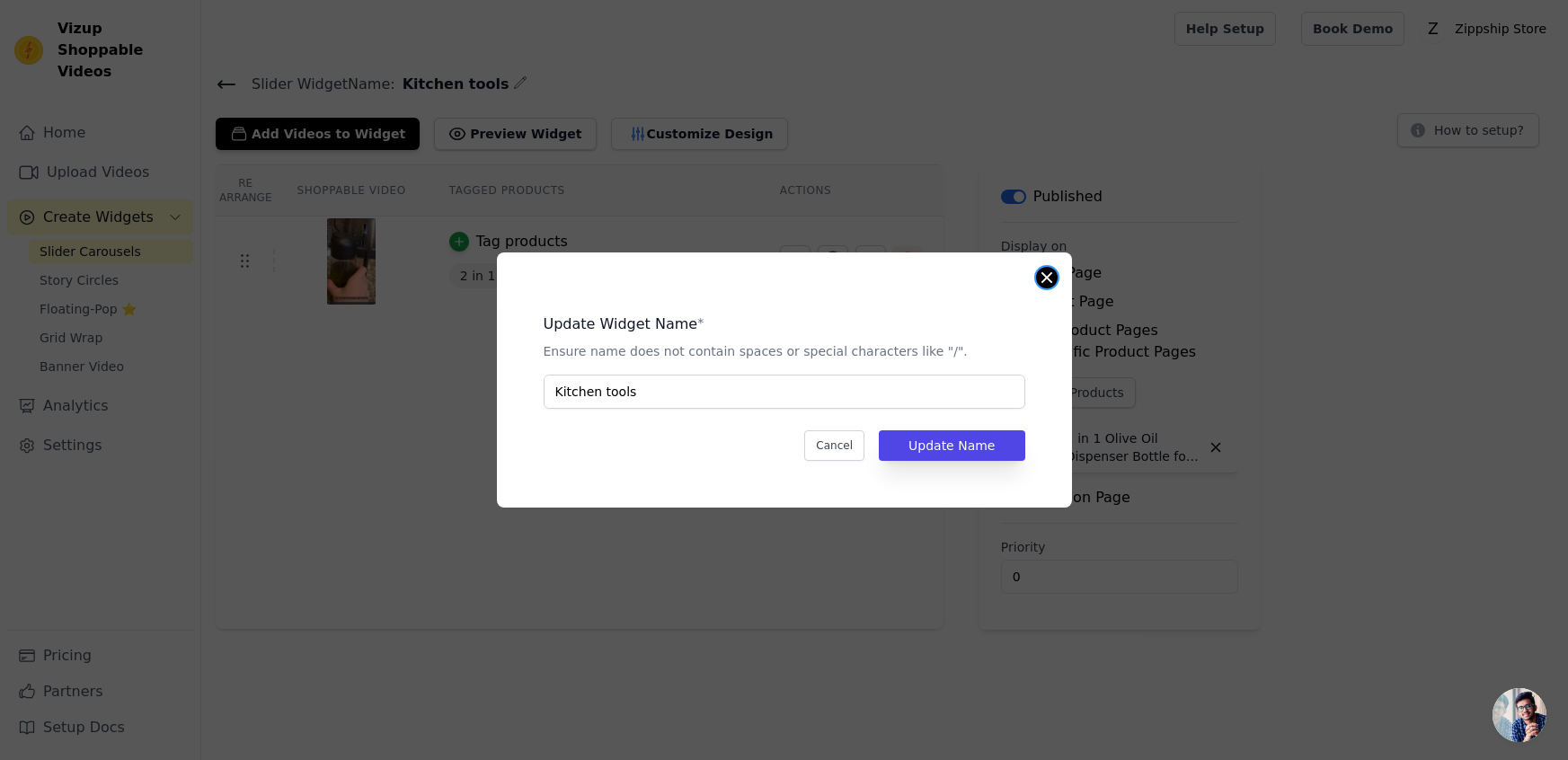
click at [1053, 285] on div "Update Widget Name * Ensure name does not contain spaces or special characters …" at bounding box center [785, 380] width 575 height 255
click at [1046, 277] on button "Close modal" at bounding box center [1047, 277] width 22 height 22
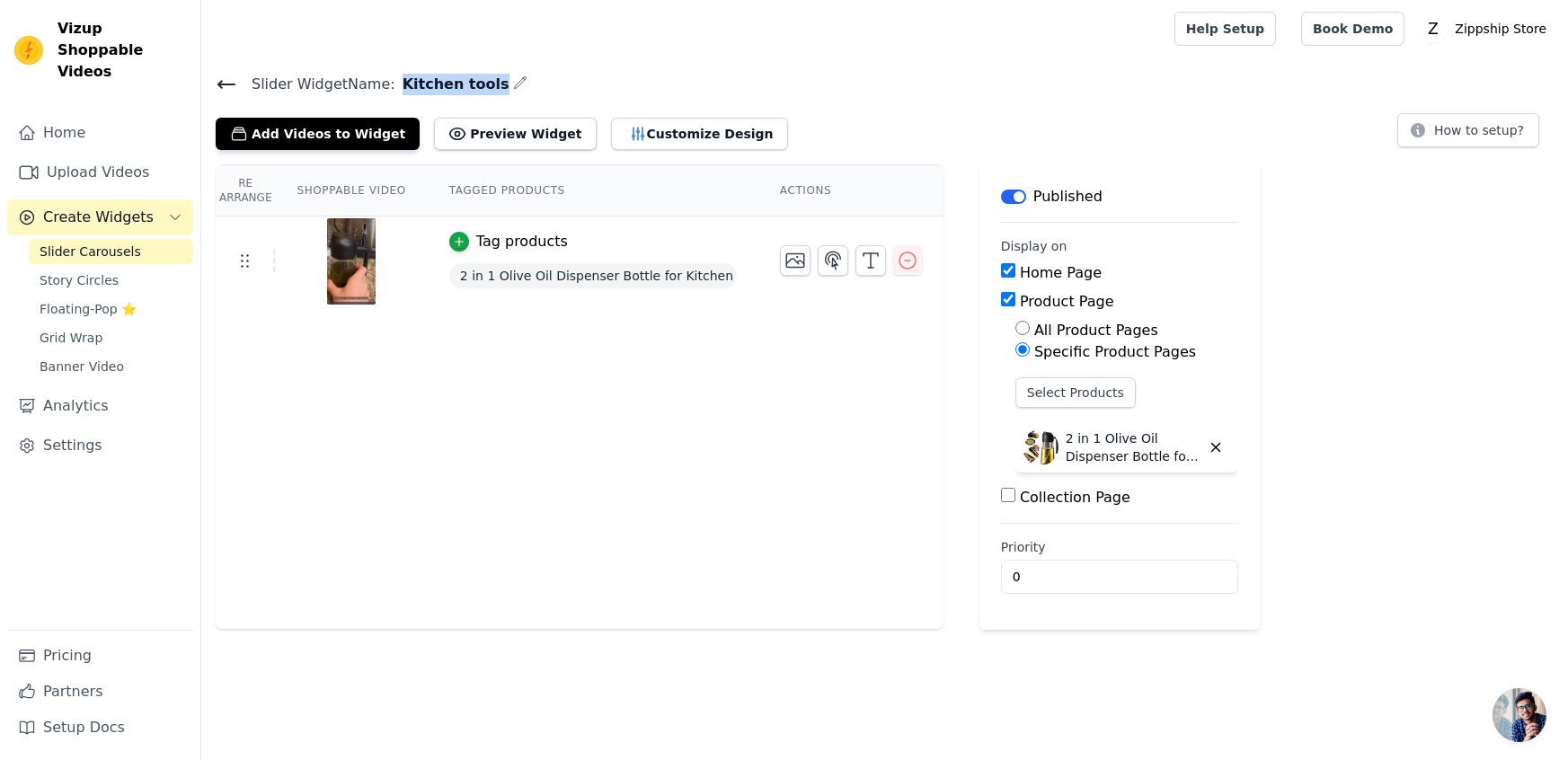
drag, startPoint x: 390, startPoint y: 78, endPoint x: 478, endPoint y: 77, distance: 88.0
click at [478, 77] on span "Kitchen tools" at bounding box center [452, 84] width 114 height 22
copy span "Kitchen tools"
click at [321, 131] on button "Add Videos to Widget" at bounding box center [318, 134] width 204 height 33
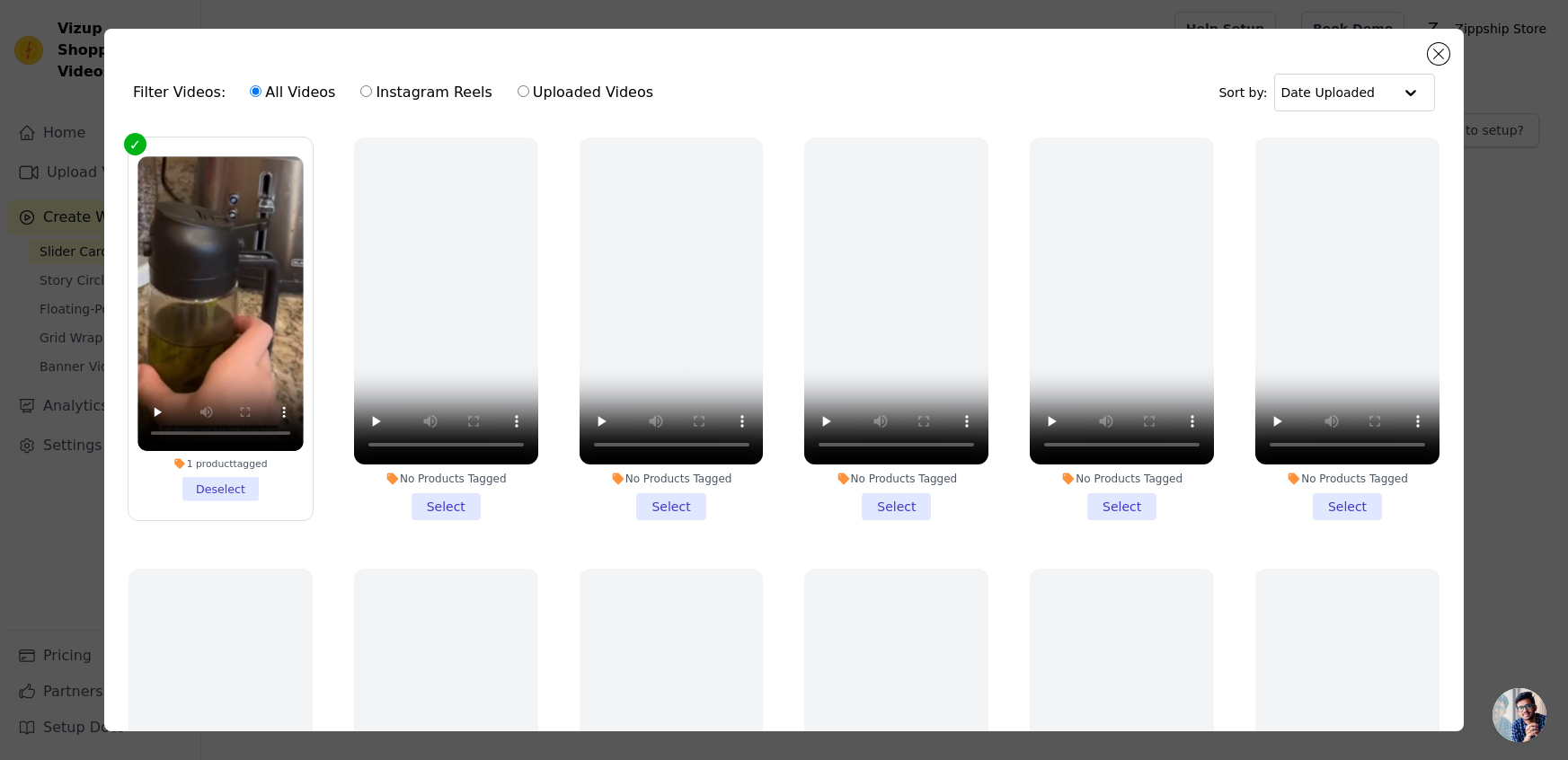
click at [412, 90] on label "Instagram Reels" at bounding box center [426, 92] width 133 height 23
click at [372, 90] on input "Instagram Reels" at bounding box center [366, 90] width 12 height 12
radio input "true"
click at [1440, 51] on button "Close modal" at bounding box center [1439, 54] width 22 height 22
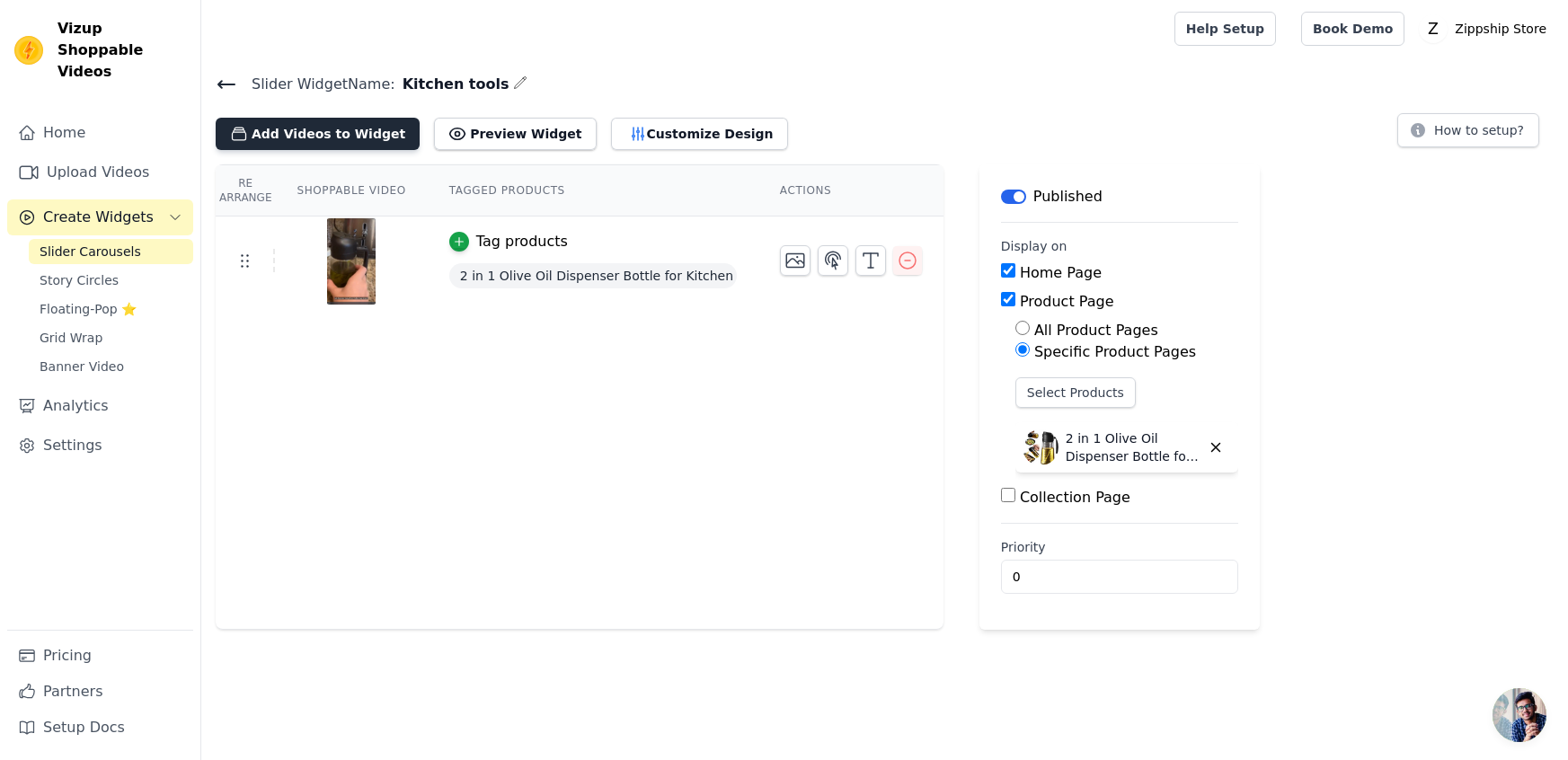
click at [254, 140] on button "Add Videos to Widget" at bounding box center [318, 134] width 204 height 33
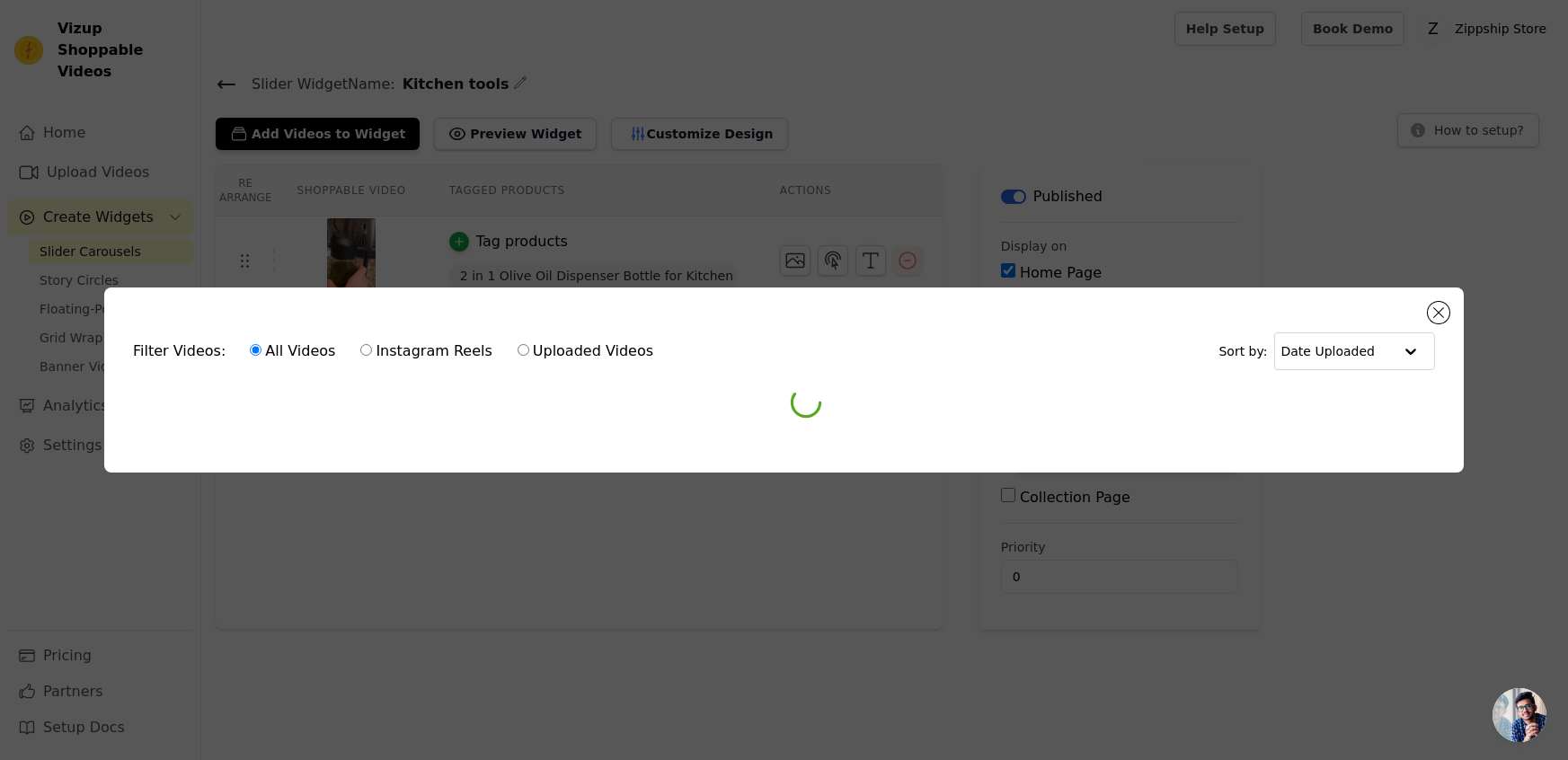
click at [389, 356] on label "Instagram Reels" at bounding box center [426, 352] width 133 height 23
click at [372, 356] on input "Instagram Reels" at bounding box center [366, 350] width 12 height 12
radio input "true"
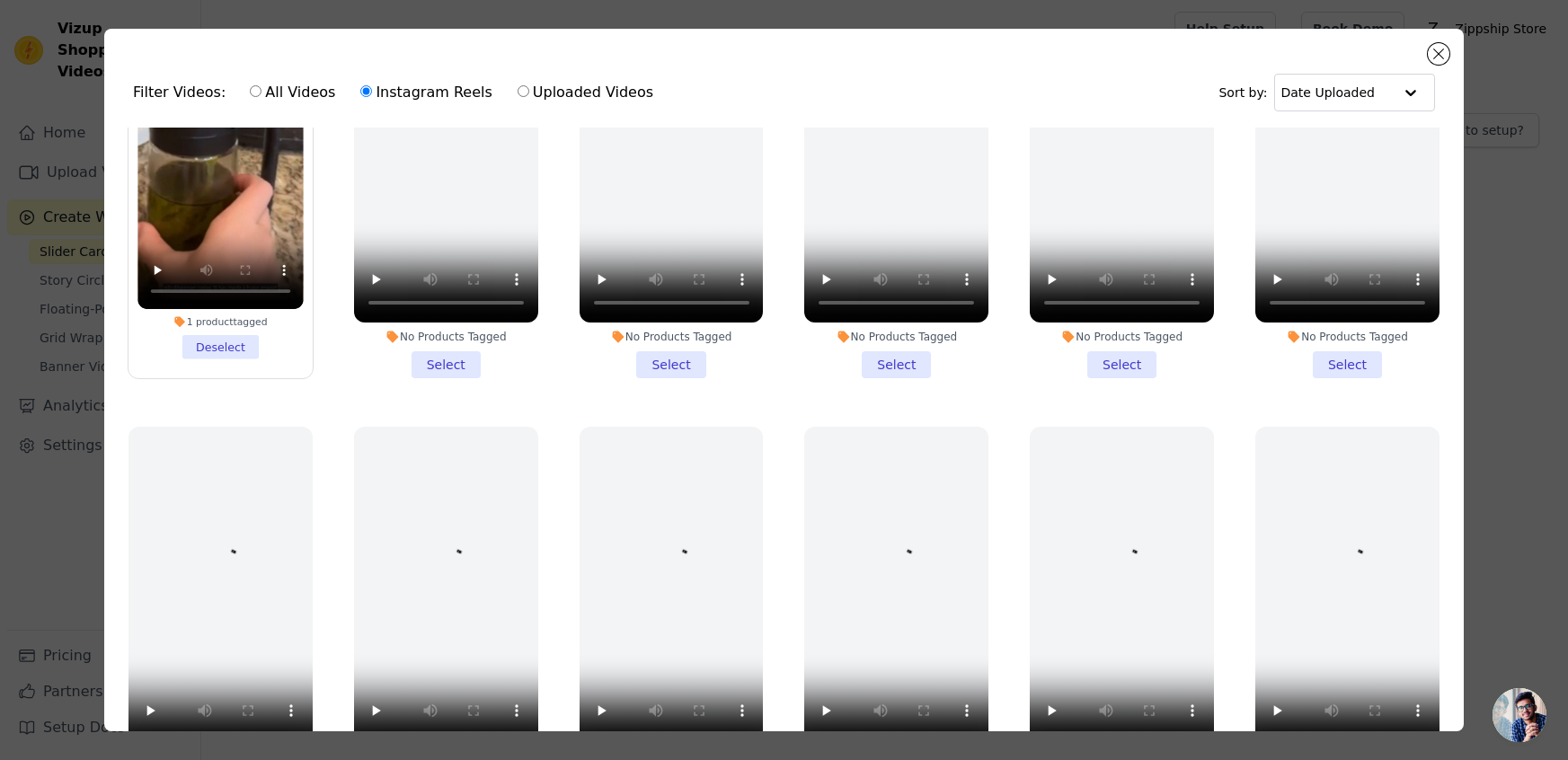
scroll to position [0, 0]
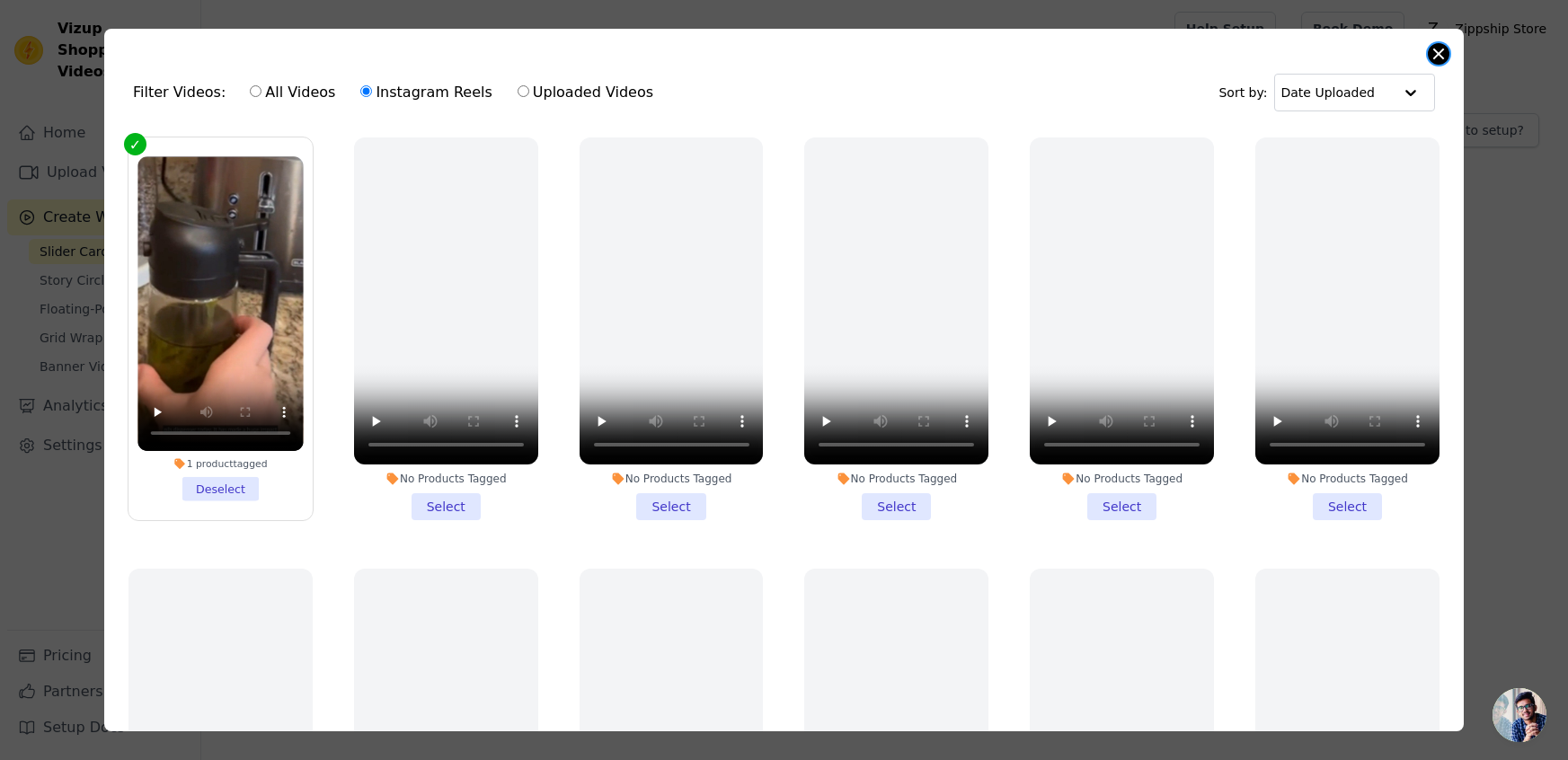
click at [1436, 47] on button "Close modal" at bounding box center [1439, 54] width 22 height 22
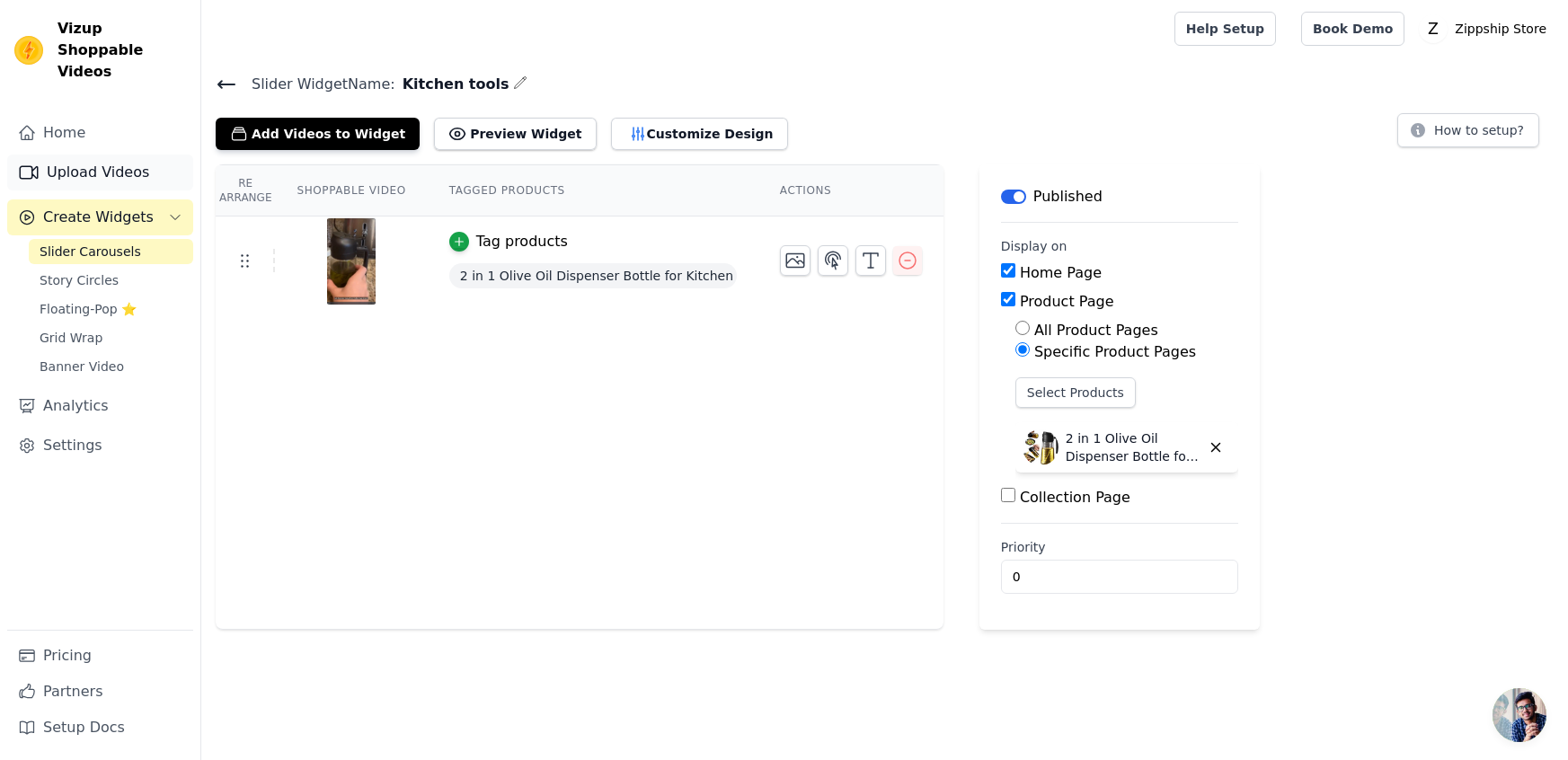
click at [127, 155] on link "Upload Videos" at bounding box center [100, 173] width 186 height 36
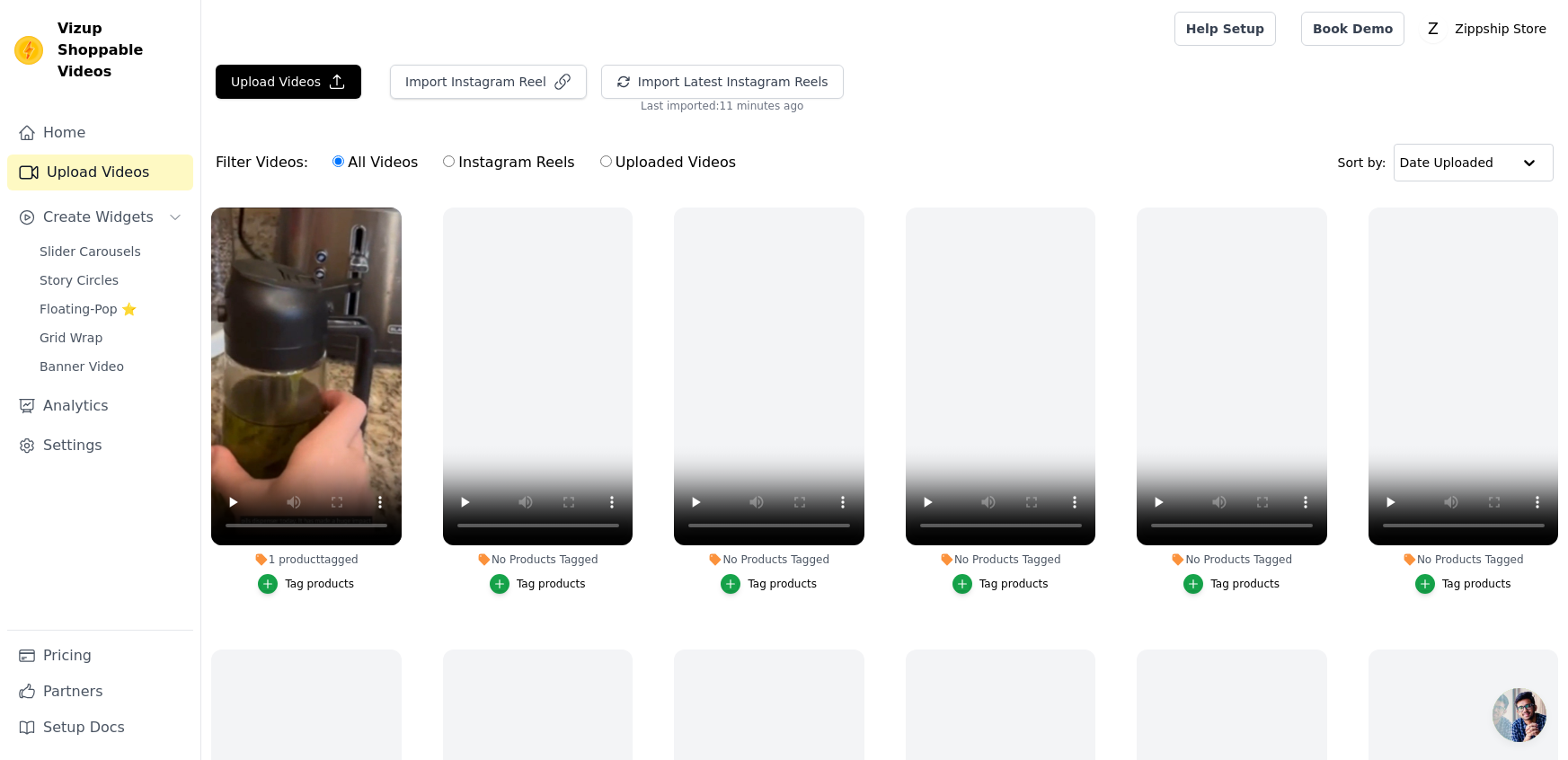
click at [443, 163] on input "Instagram Reels" at bounding box center [449, 161] width 12 height 12
radio input "true"
click at [468, 88] on button "Import Instagram Reel" at bounding box center [488, 82] width 197 height 34
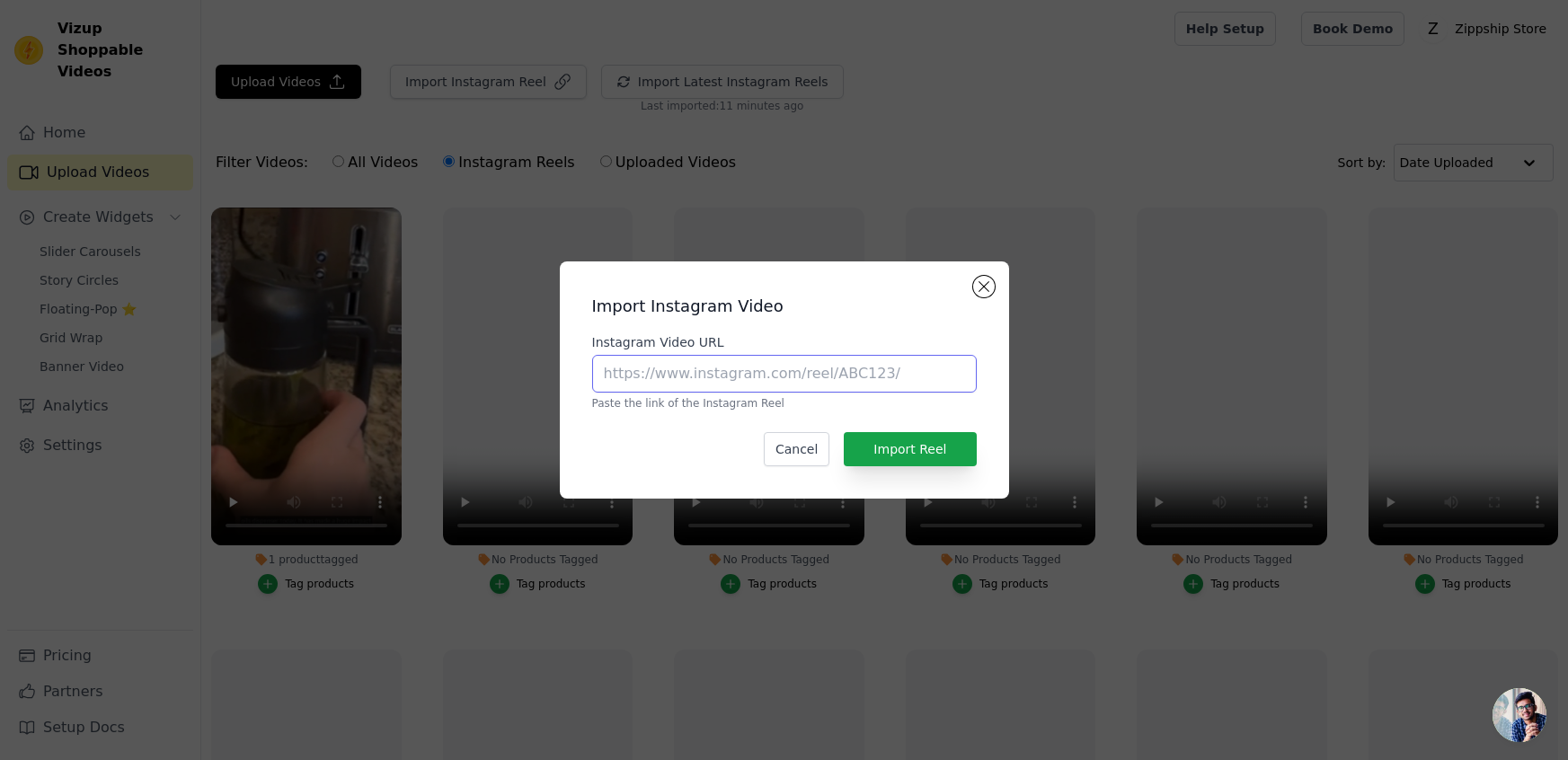
click at [656, 361] on input "Instagram Video URL" at bounding box center [784, 374] width 384 height 38
paste input "https://www.instagram.com/reel/DL9FREPit2A/?utm_source=ig_web_copy_link&igsh=Mz…"
type input "https://www.instagram.com/reel/DL9FREPit2A/?utm_source=ig_web_copy_link&igsh=Mz…"
click at [903, 459] on button "Import Reel" at bounding box center [910, 449] width 132 height 34
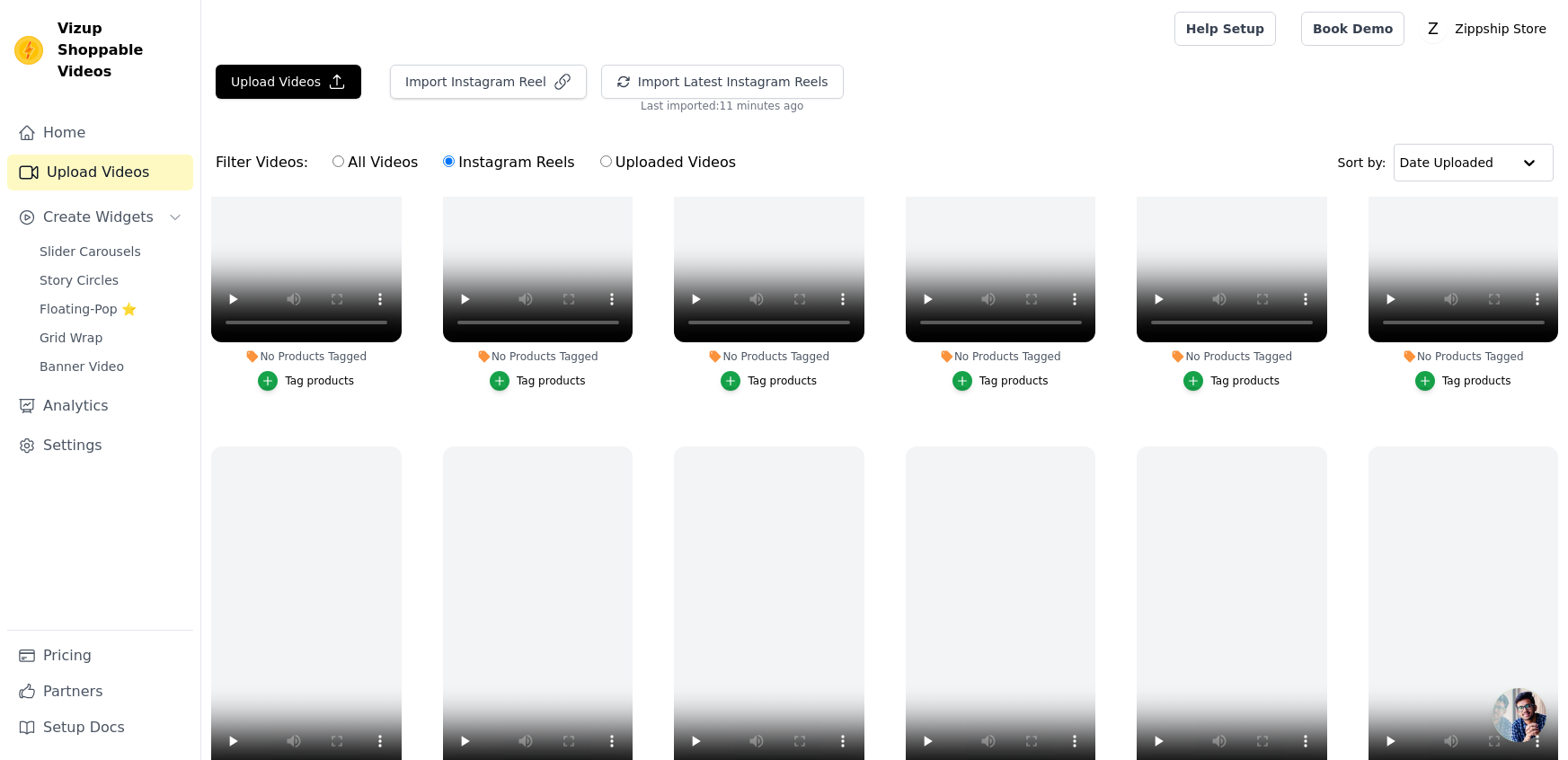
scroll to position [0, 0]
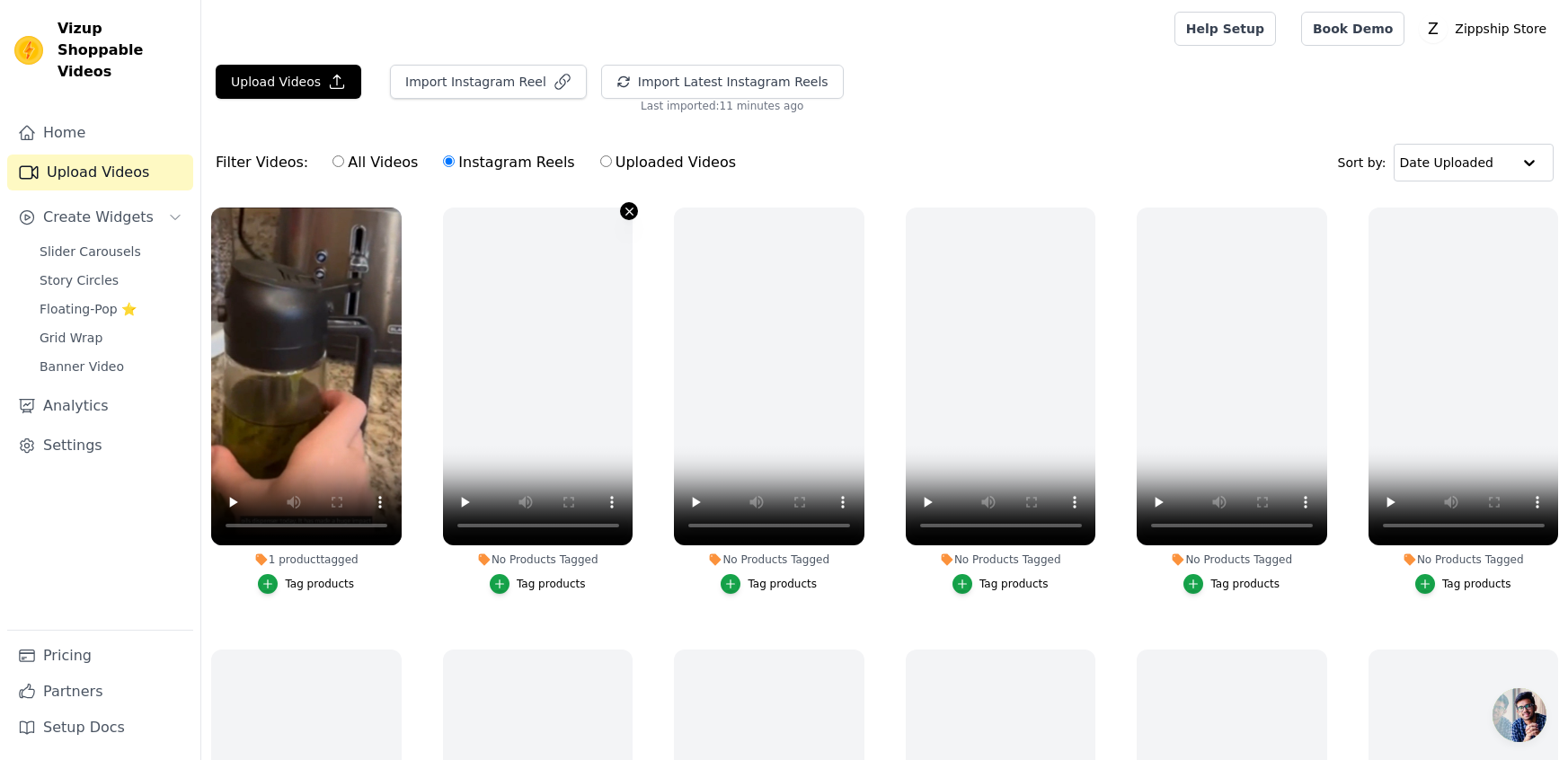
click at [625, 210] on icon "button" at bounding box center [629, 211] width 14 height 14
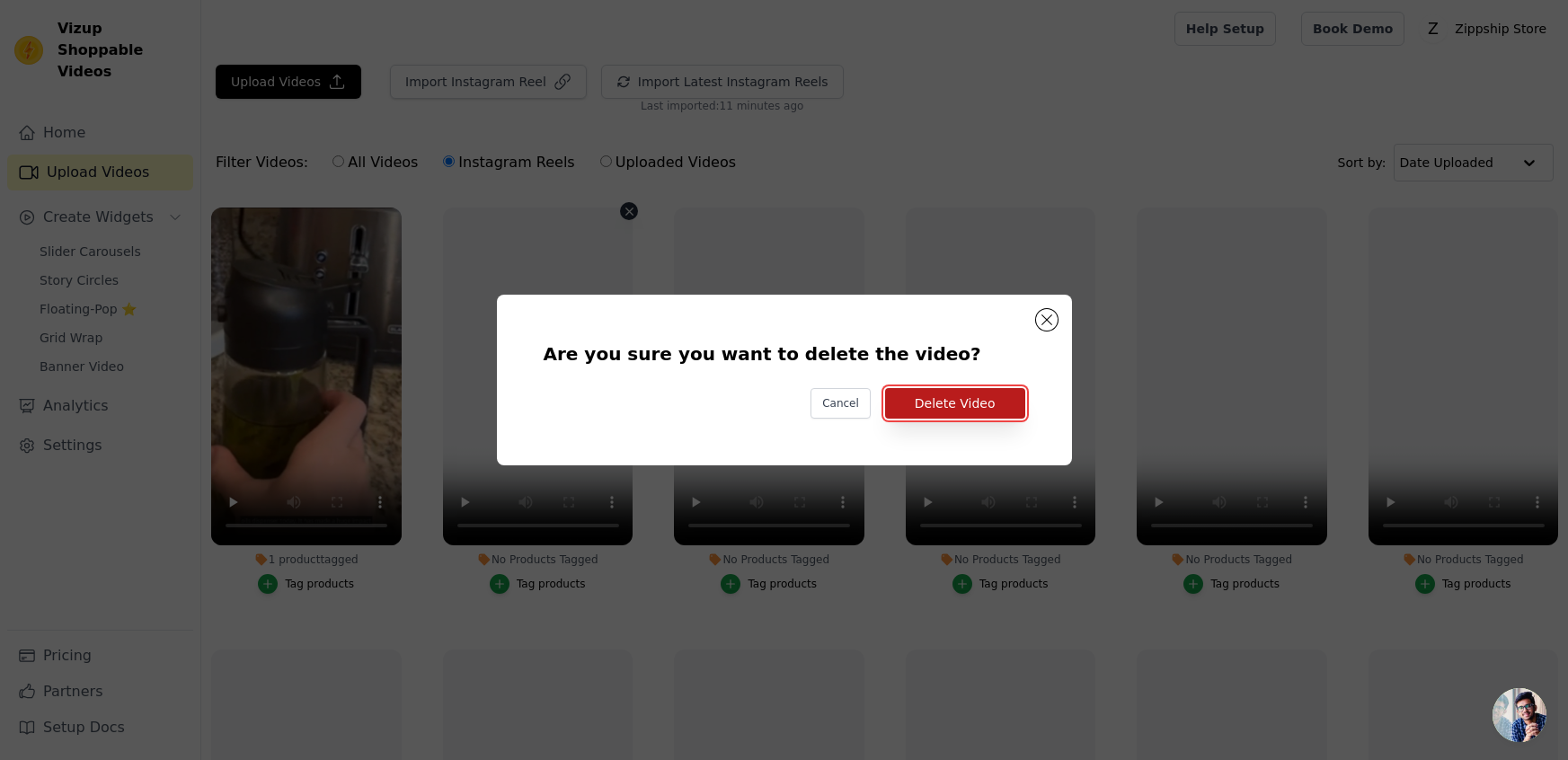
click at [921, 401] on button "Delete Video" at bounding box center [955, 403] width 140 height 31
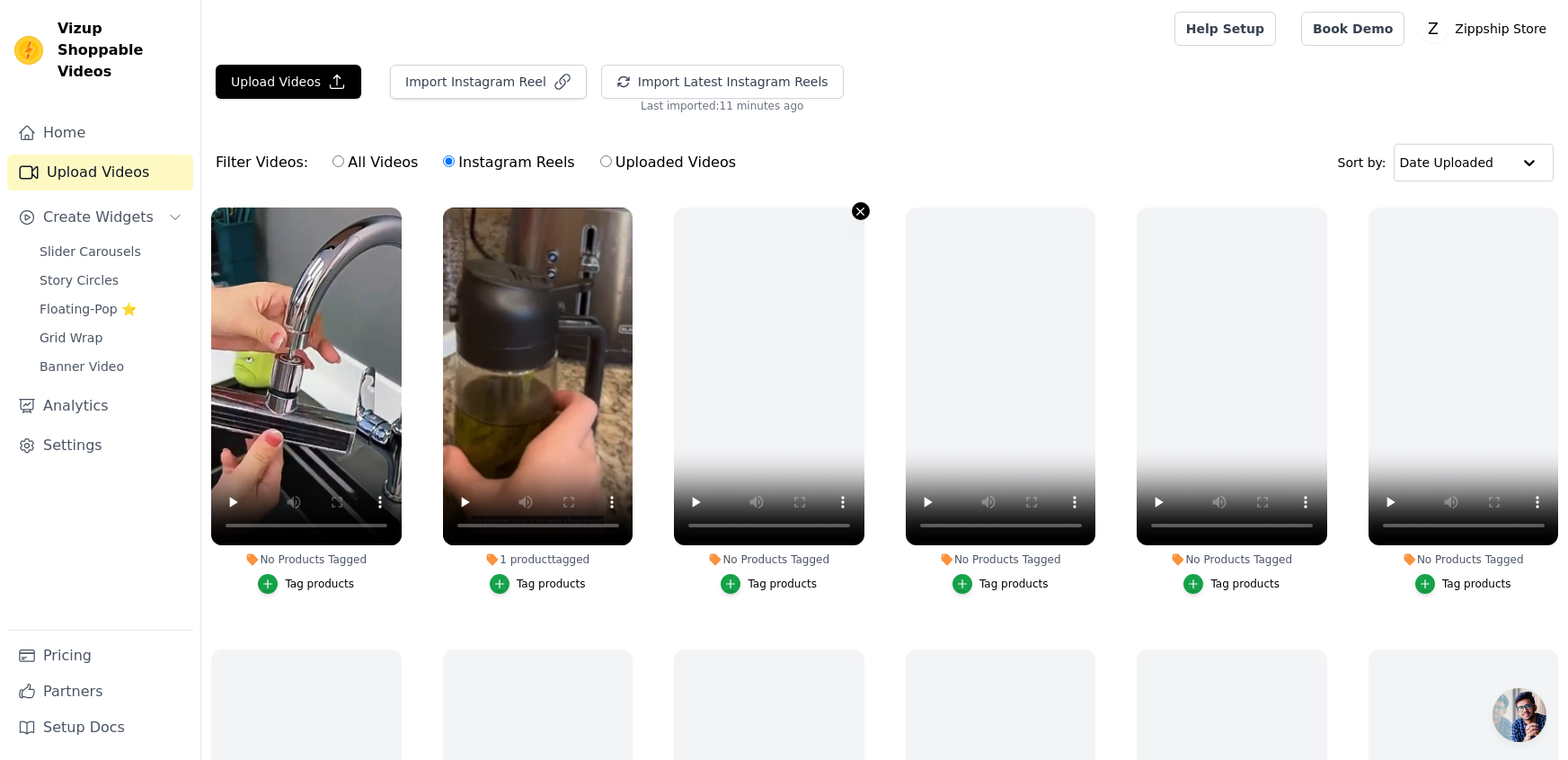
click at [858, 211] on icon "button" at bounding box center [861, 211] width 7 height 7
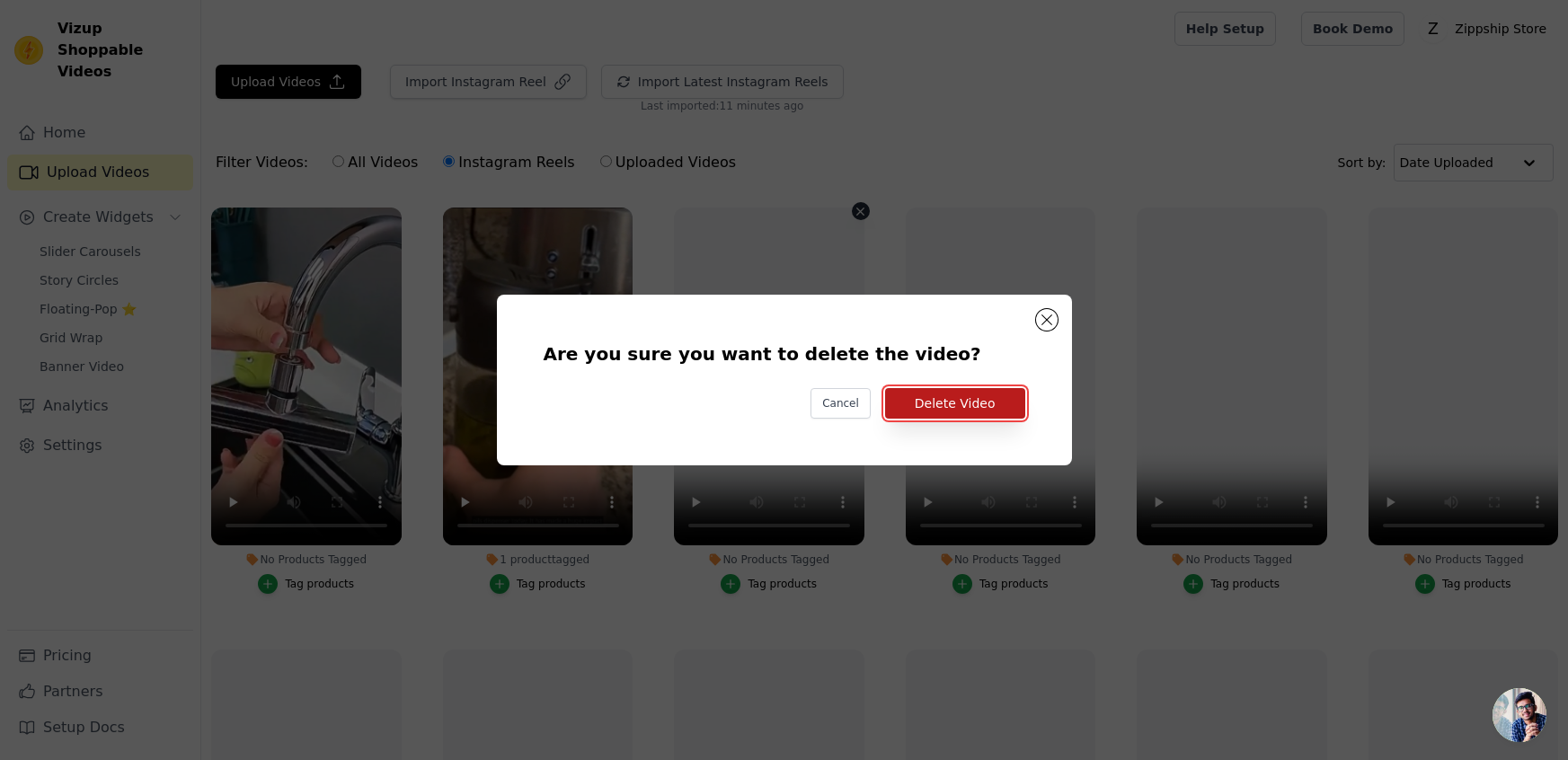
click at [952, 410] on button "Delete Video" at bounding box center [955, 403] width 140 height 31
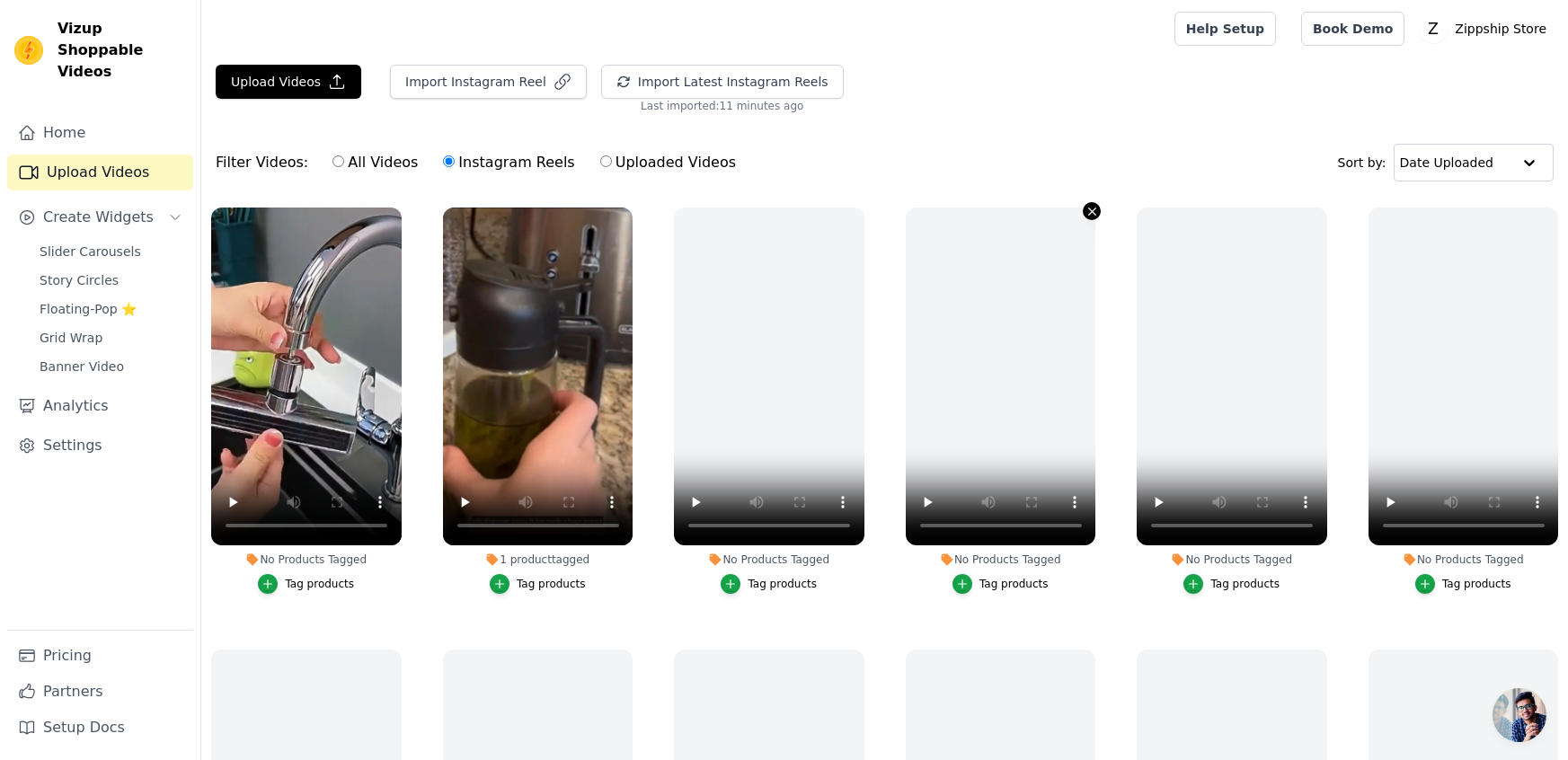
click at [1093, 209] on icon "button" at bounding box center [1091, 211] width 14 height 14
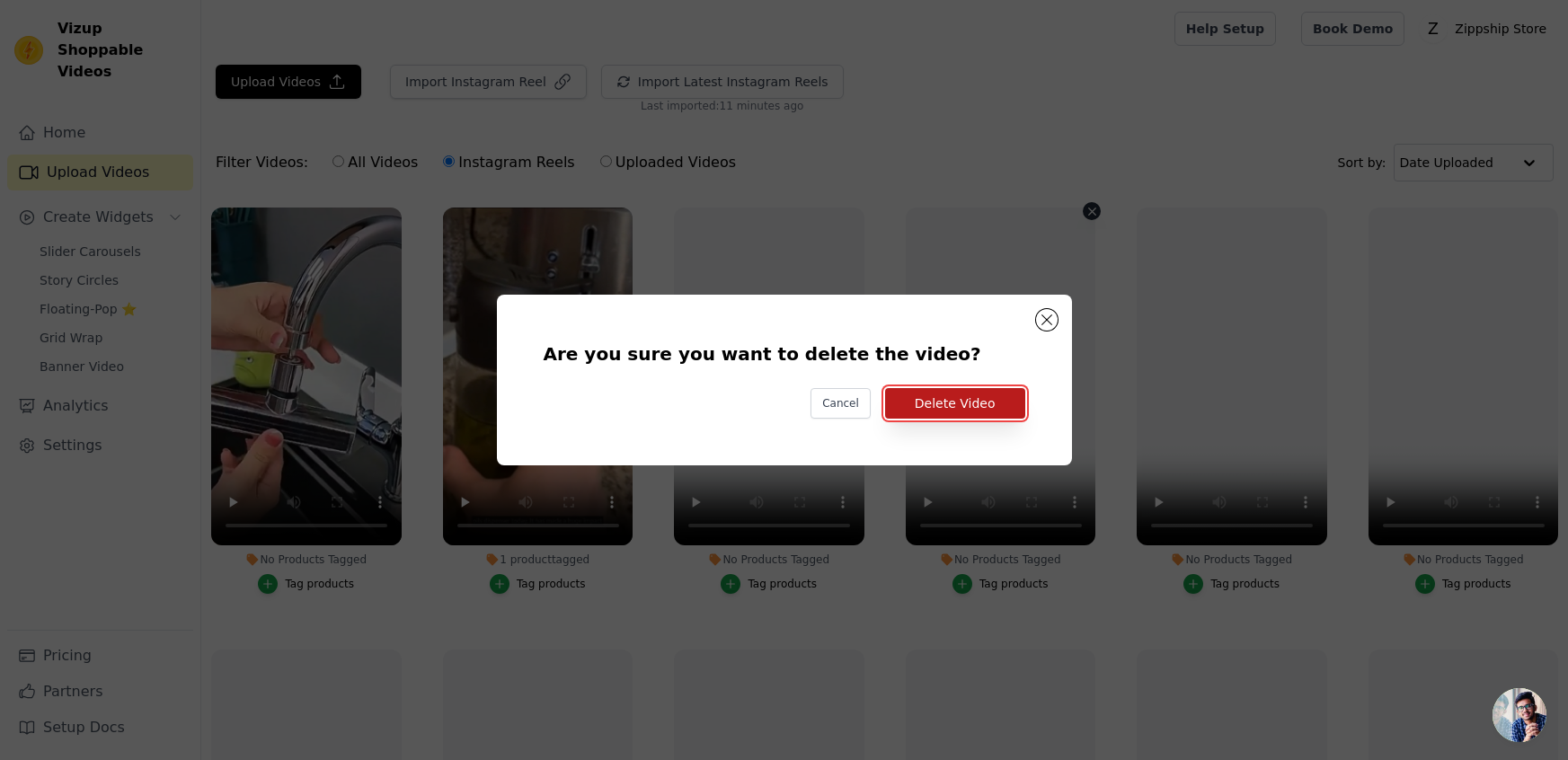
click at [971, 399] on button "Delete Video" at bounding box center [955, 403] width 140 height 31
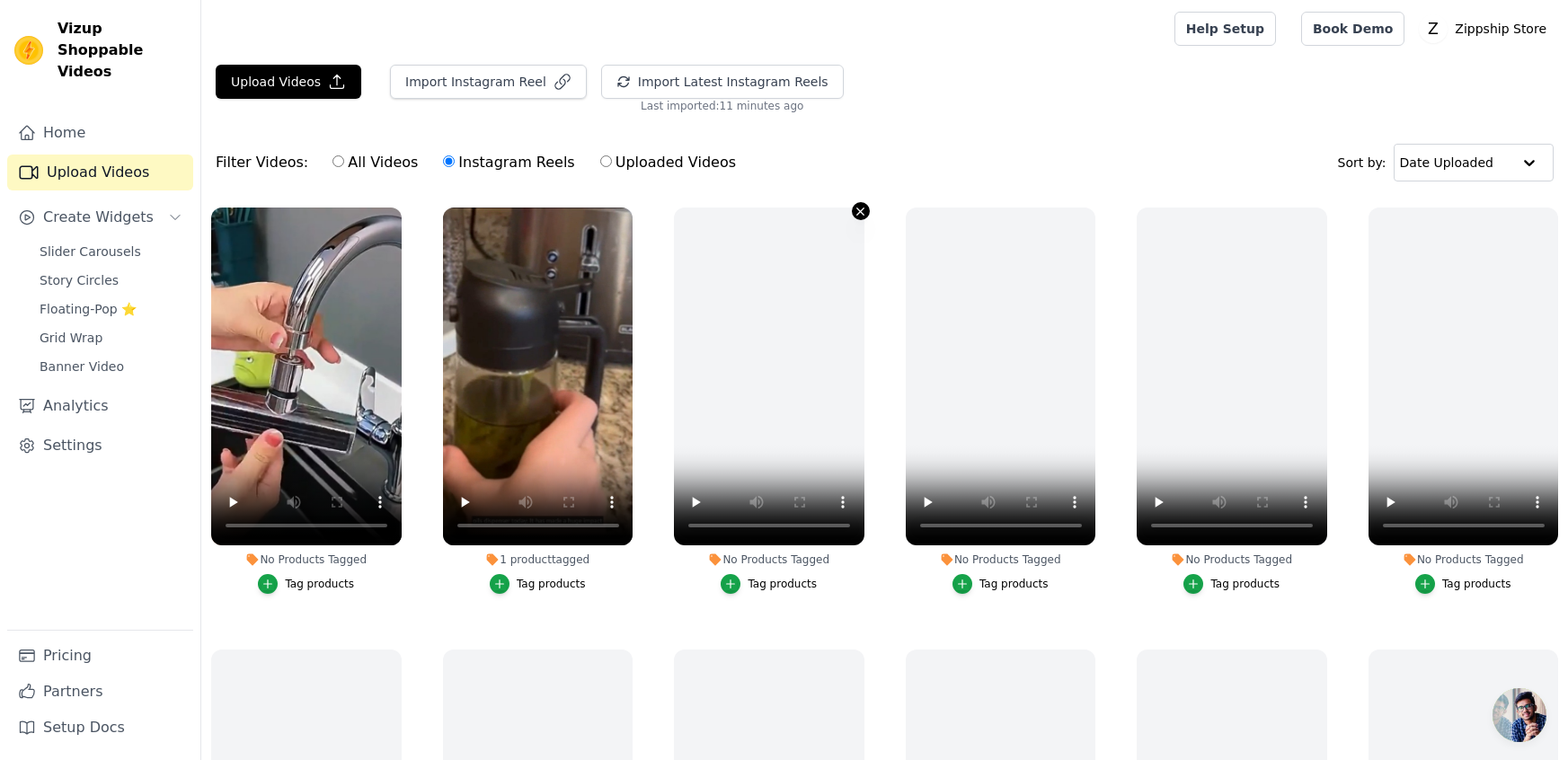
click at [858, 214] on icon "button" at bounding box center [860, 211] width 14 height 14
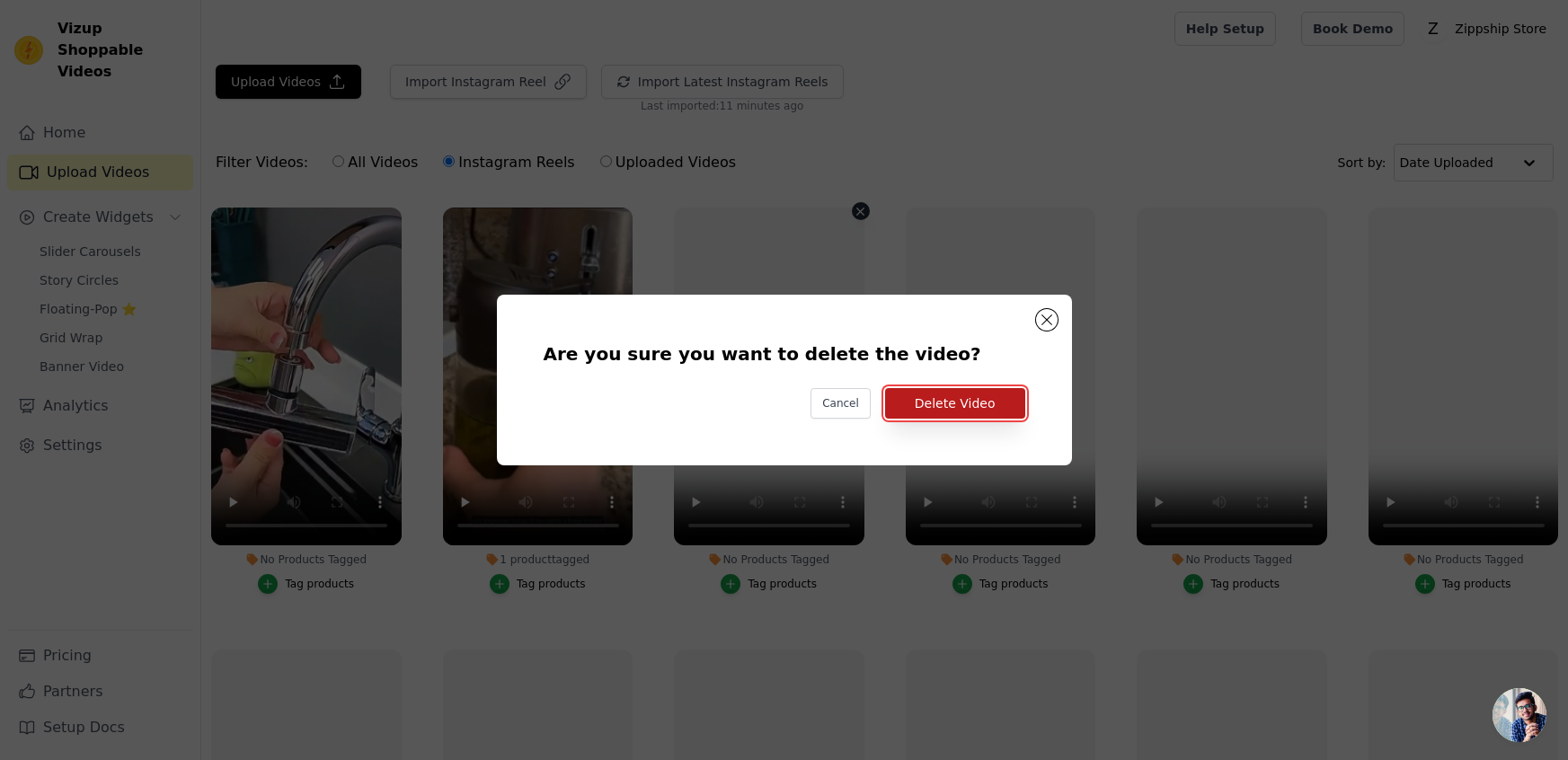
click at [931, 394] on button "Delete Video" at bounding box center [955, 403] width 140 height 31
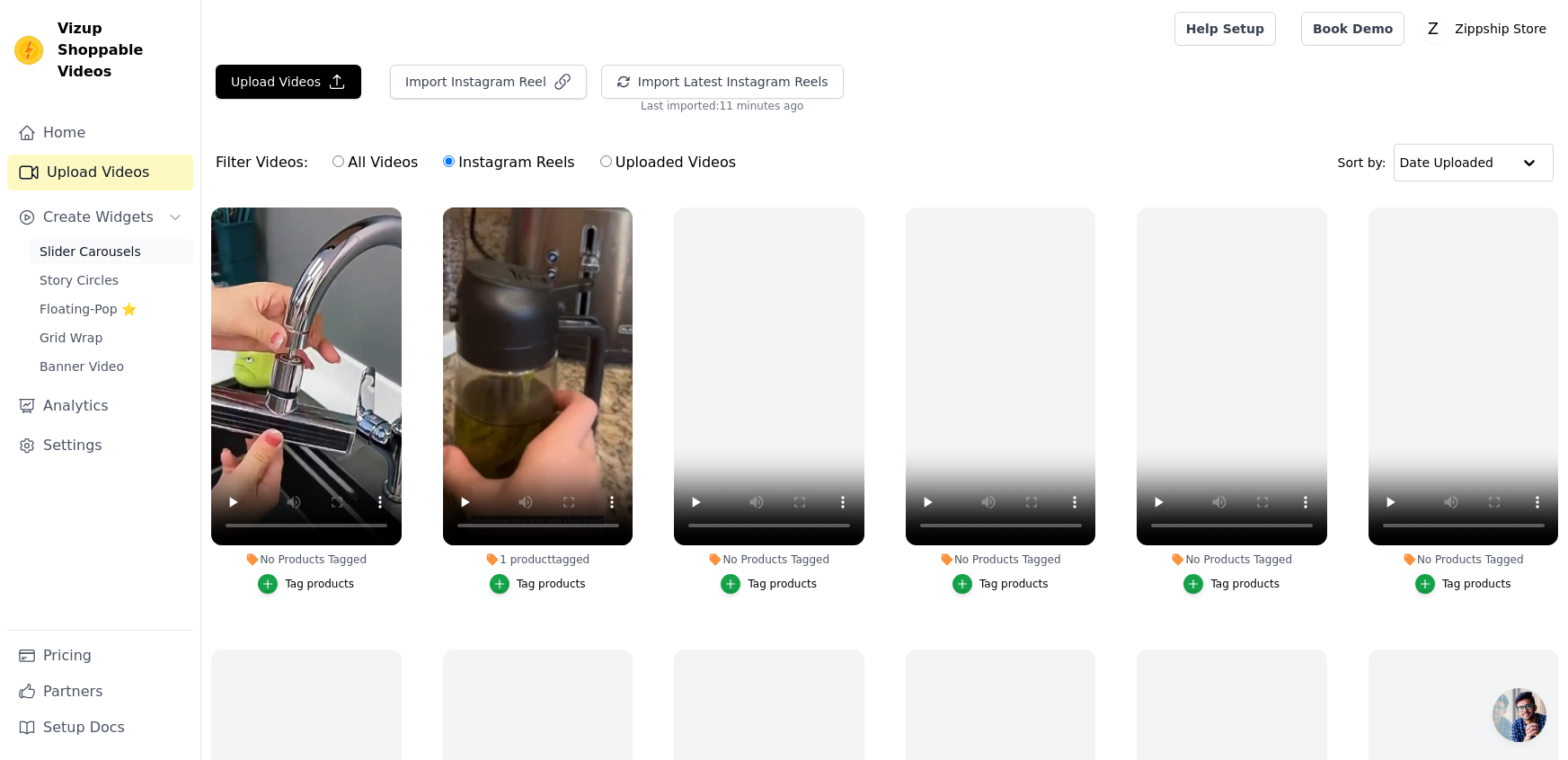
click at [106, 242] on span "Slider Carousels" at bounding box center [90, 251] width 101 height 18
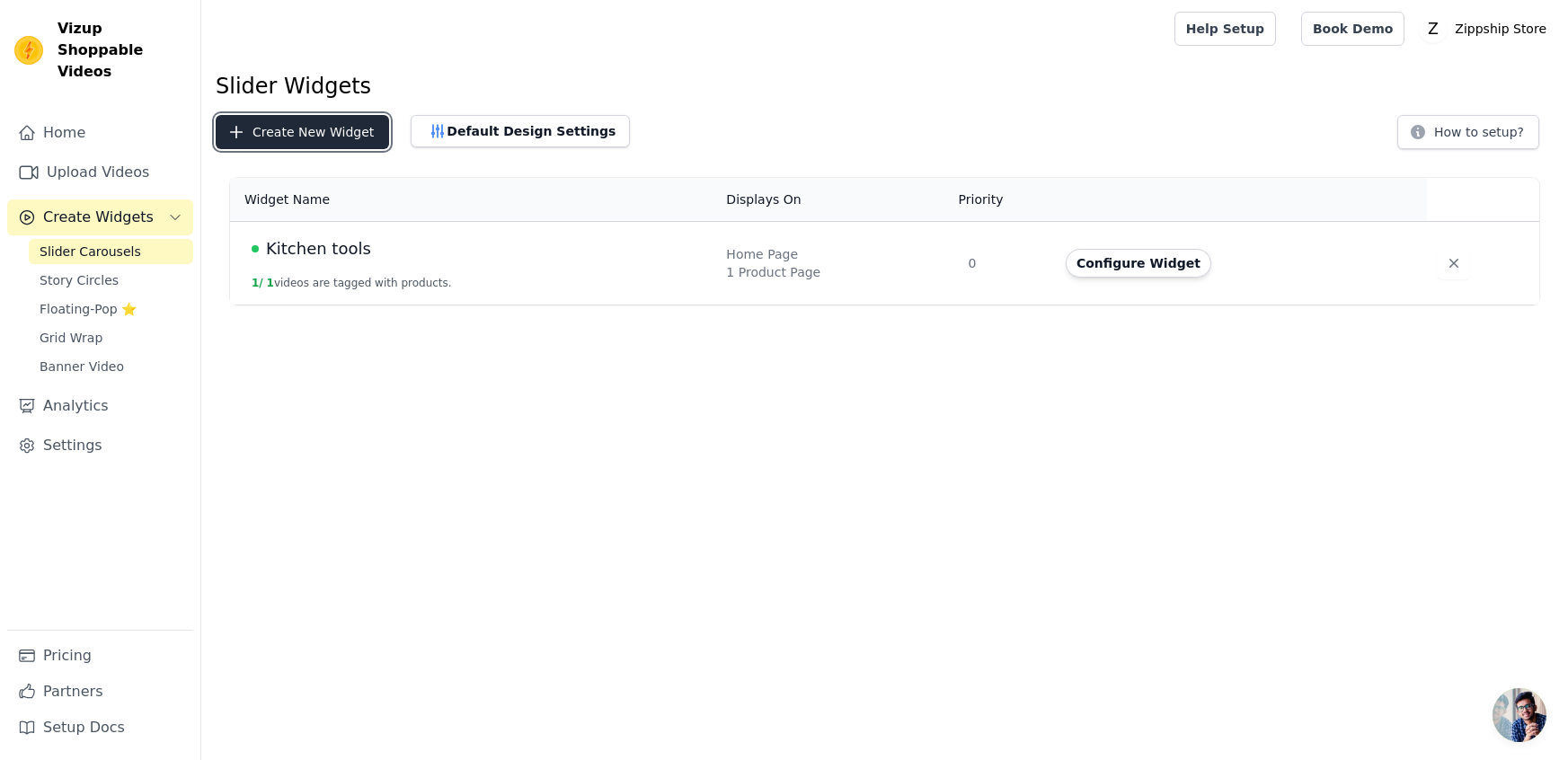
click at [320, 127] on button "Create New Widget" at bounding box center [303, 132] width 174 height 34
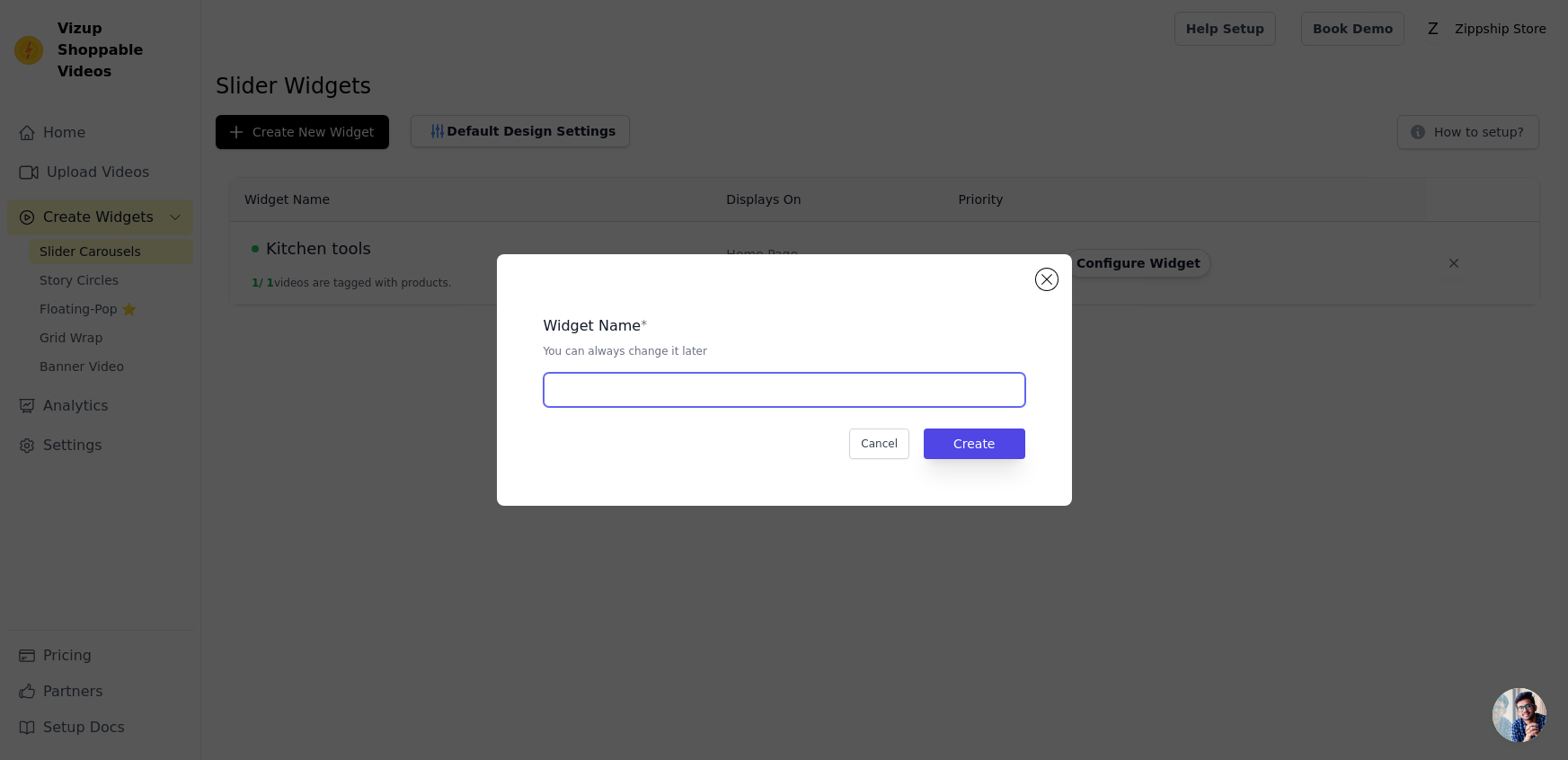
click at [605, 382] on input "text" at bounding box center [784, 389] width 482 height 34
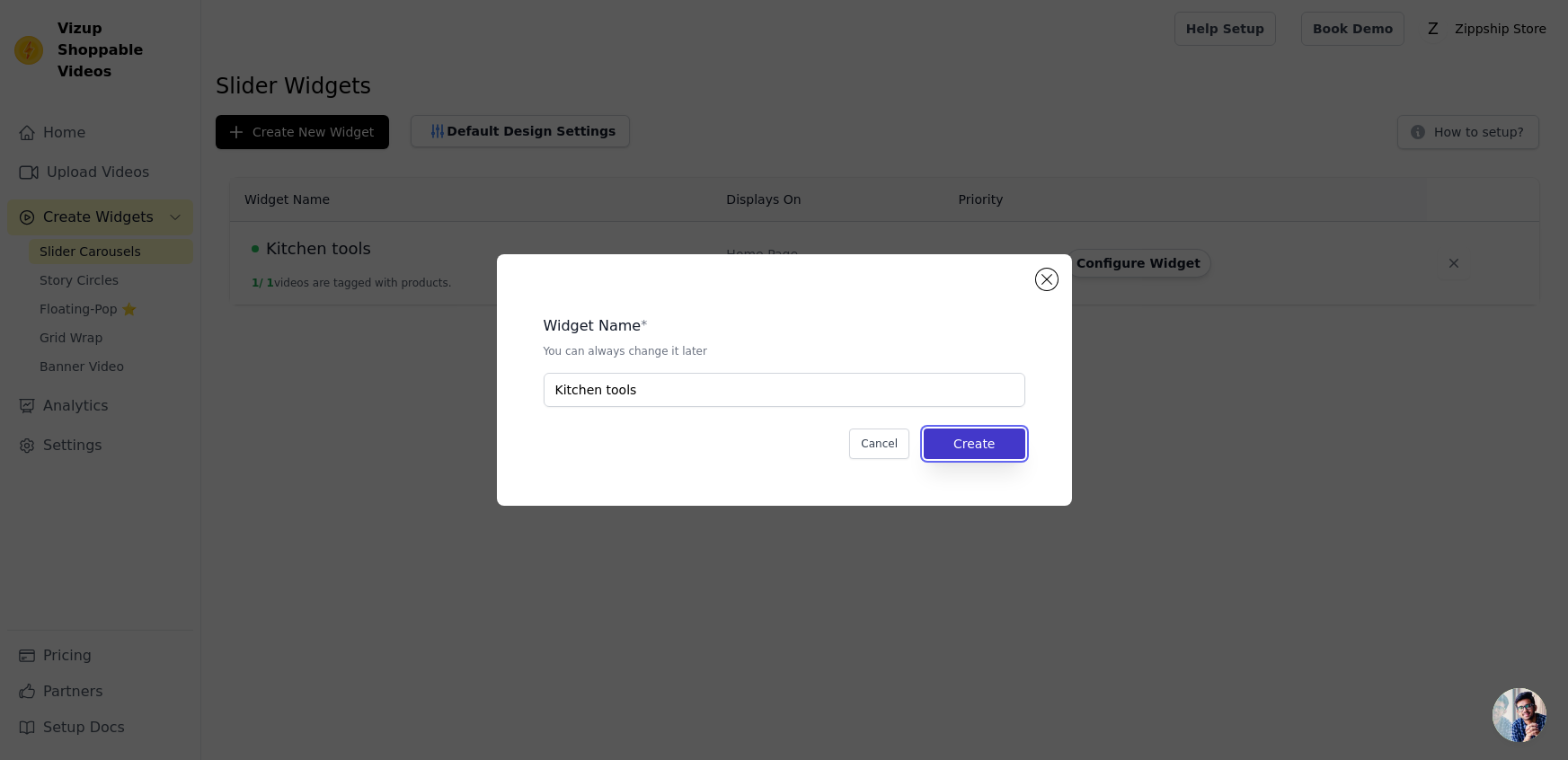
click at [982, 438] on button "Create" at bounding box center [975, 444] width 101 height 31
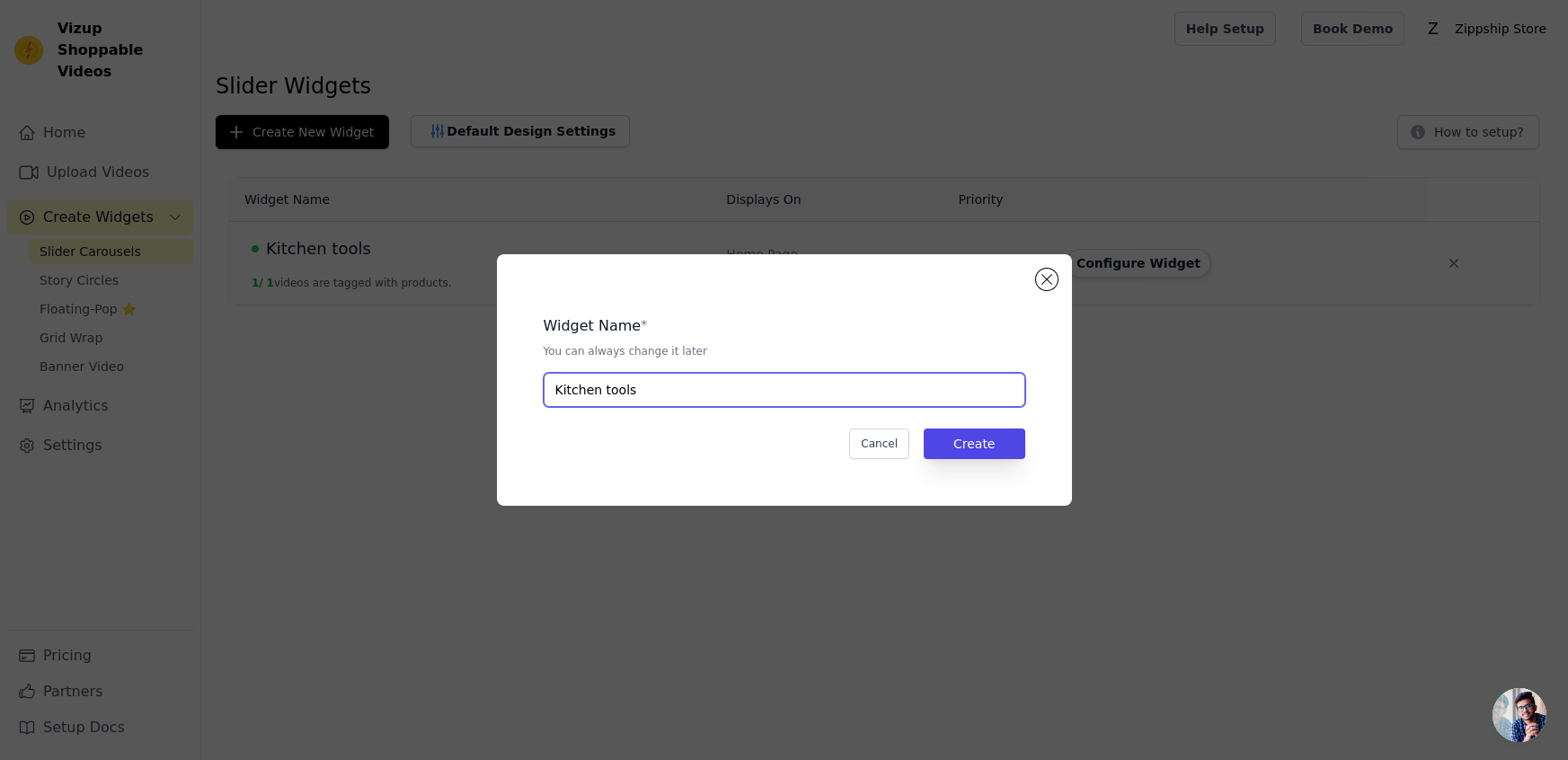
click at [718, 398] on input "Kitchen tools" at bounding box center [784, 389] width 482 height 34
type input "K"
type input "nozzle"
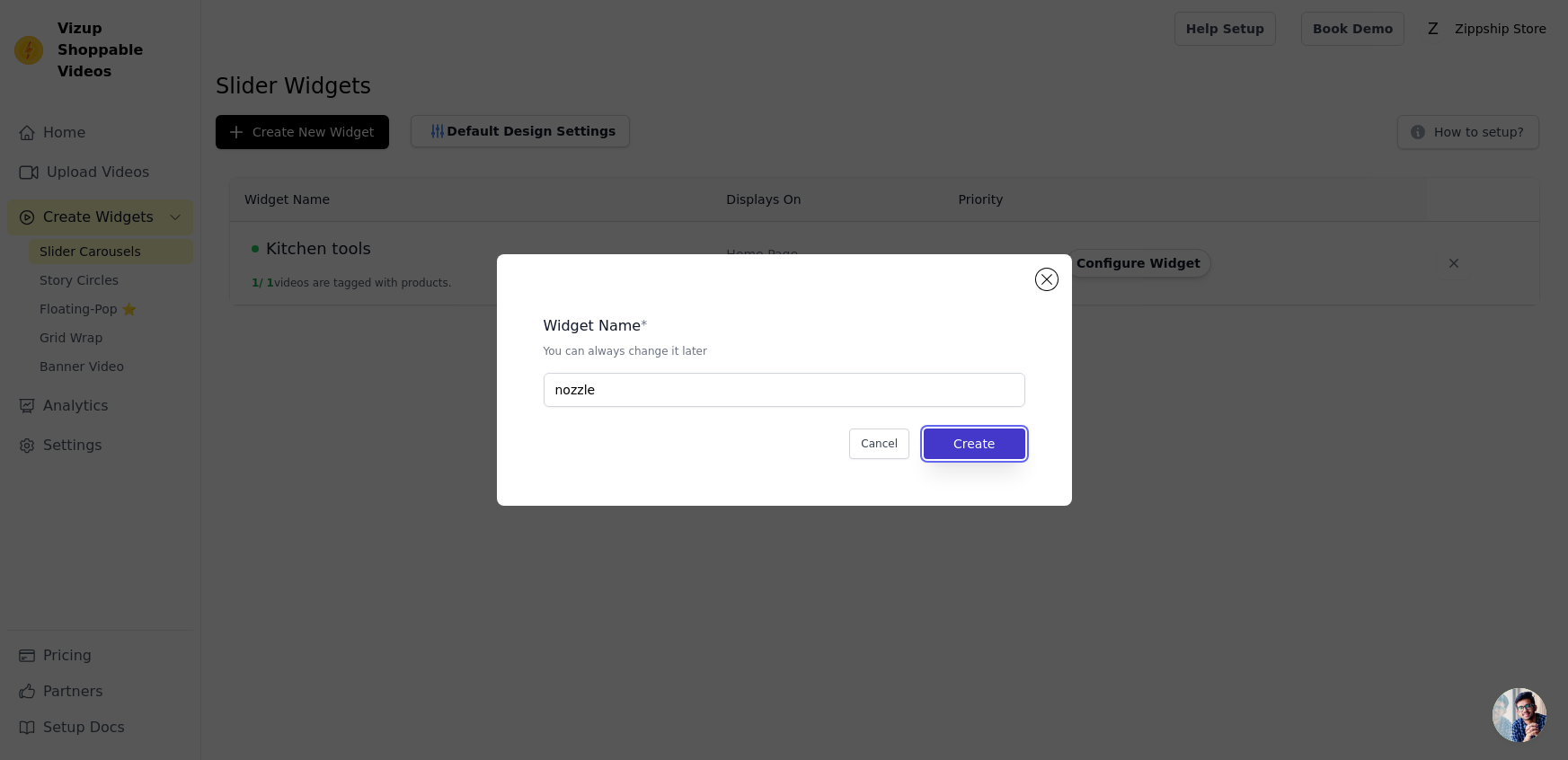
click at [985, 431] on button "Create" at bounding box center [975, 444] width 101 height 31
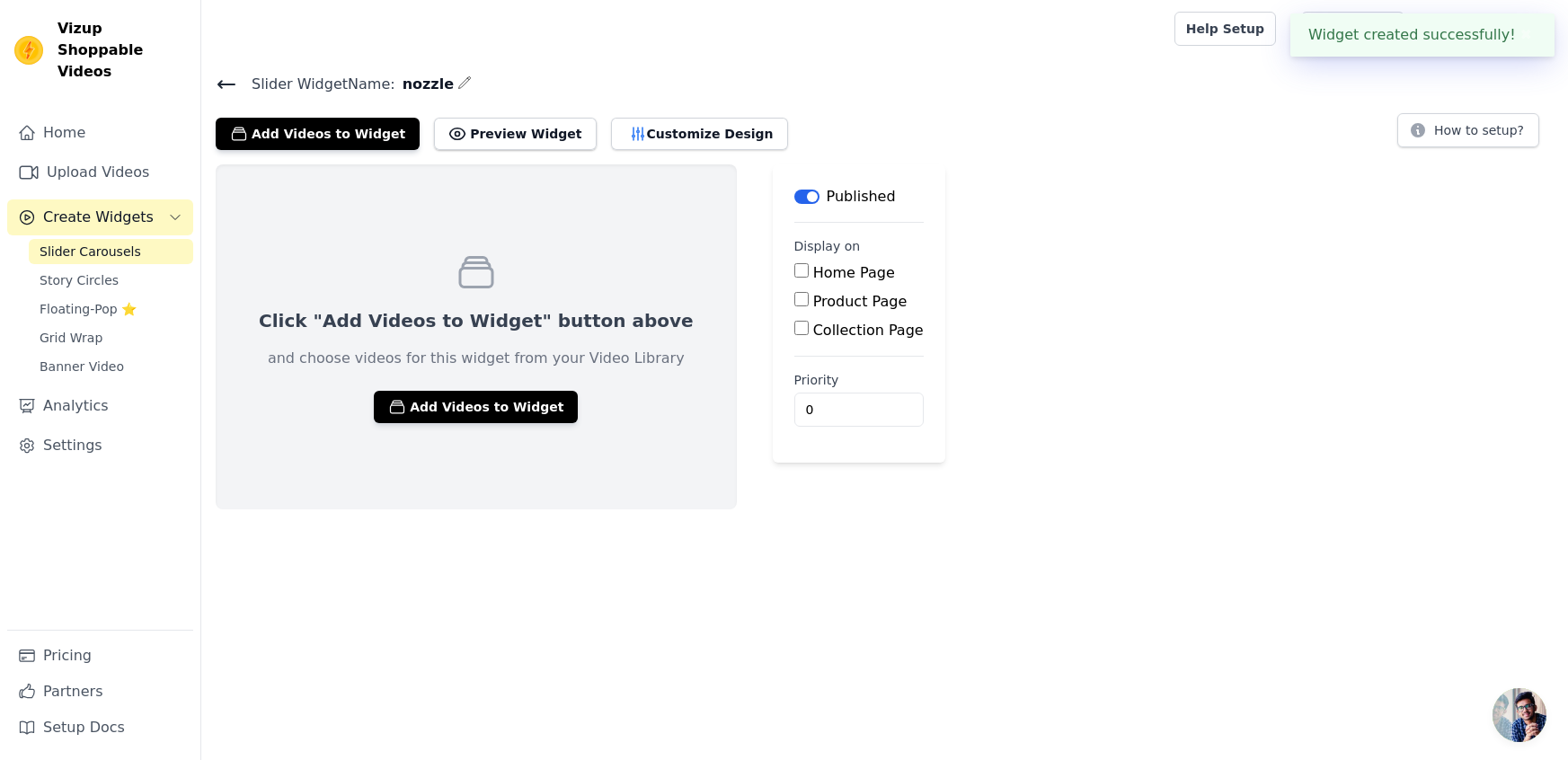
click at [794, 266] on input "Home Page" at bounding box center [801, 270] width 14 height 14
checkbox input "true"
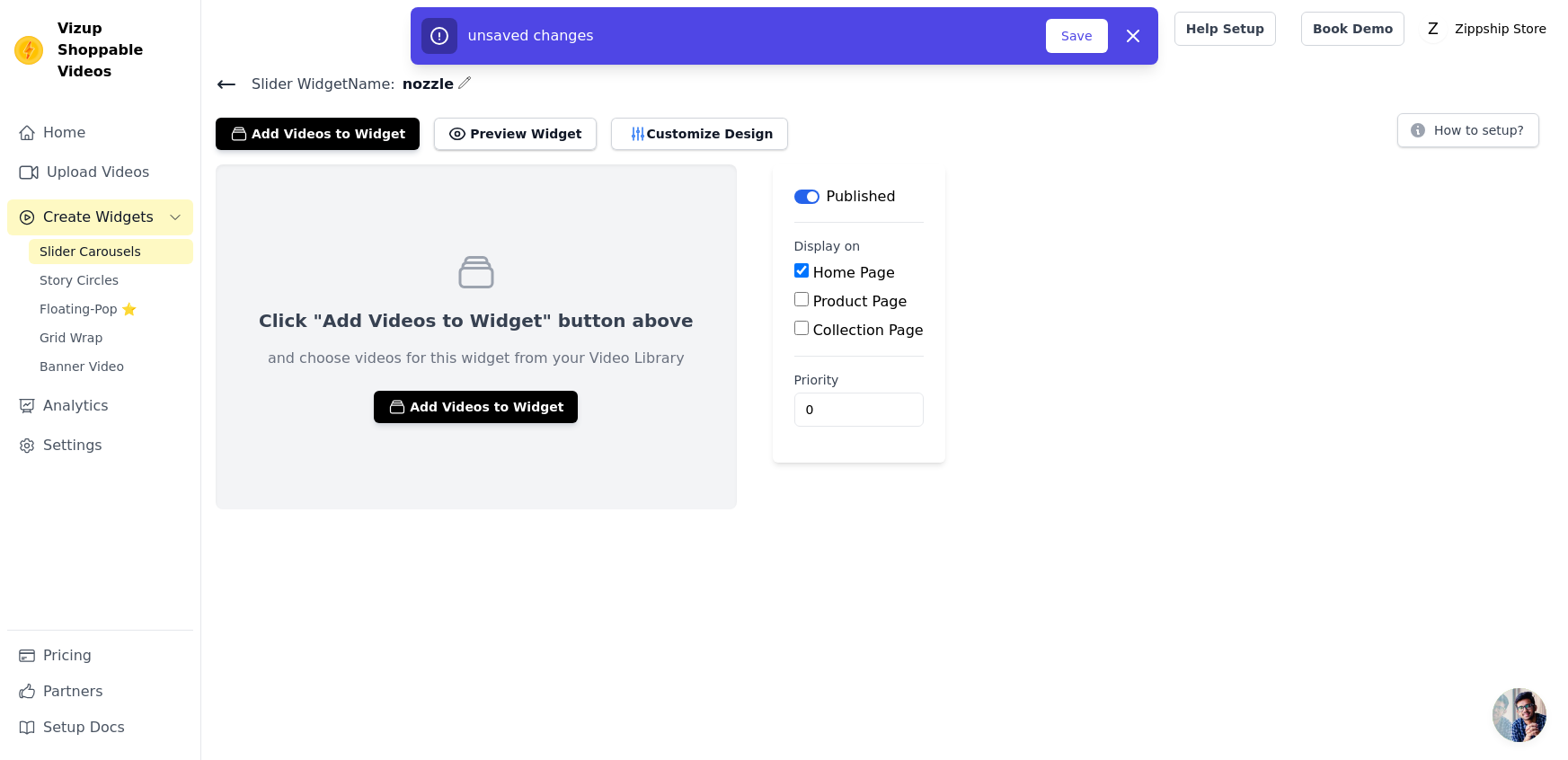
click at [794, 296] on input "Product Page" at bounding box center [801, 299] width 14 height 14
checkbox input "true"
click at [808, 348] on input "Specific Product Pages" at bounding box center [816, 350] width 14 height 14
radio input "true"
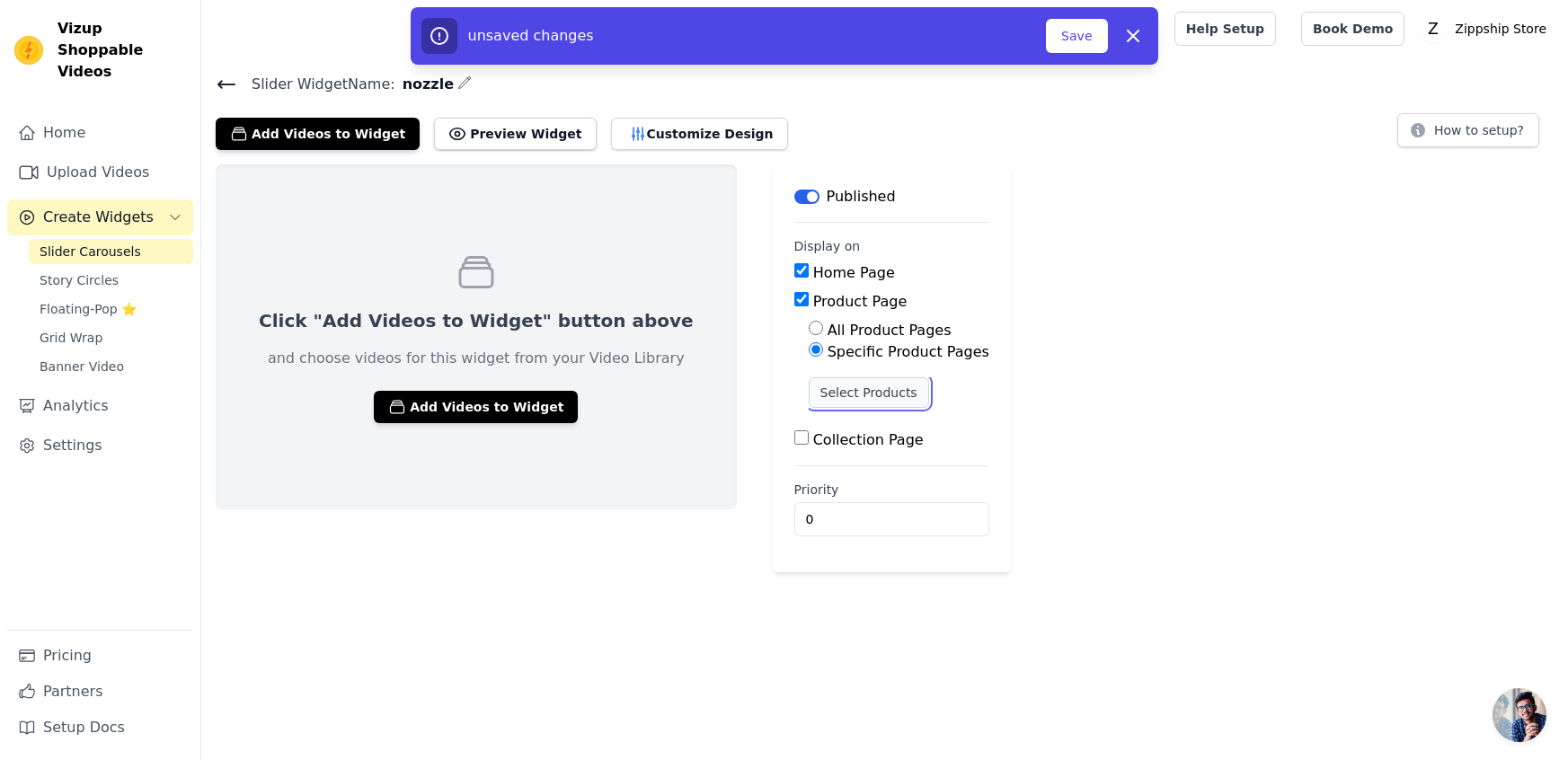
click at [808, 389] on button "Select Products" at bounding box center [868, 392] width 120 height 31
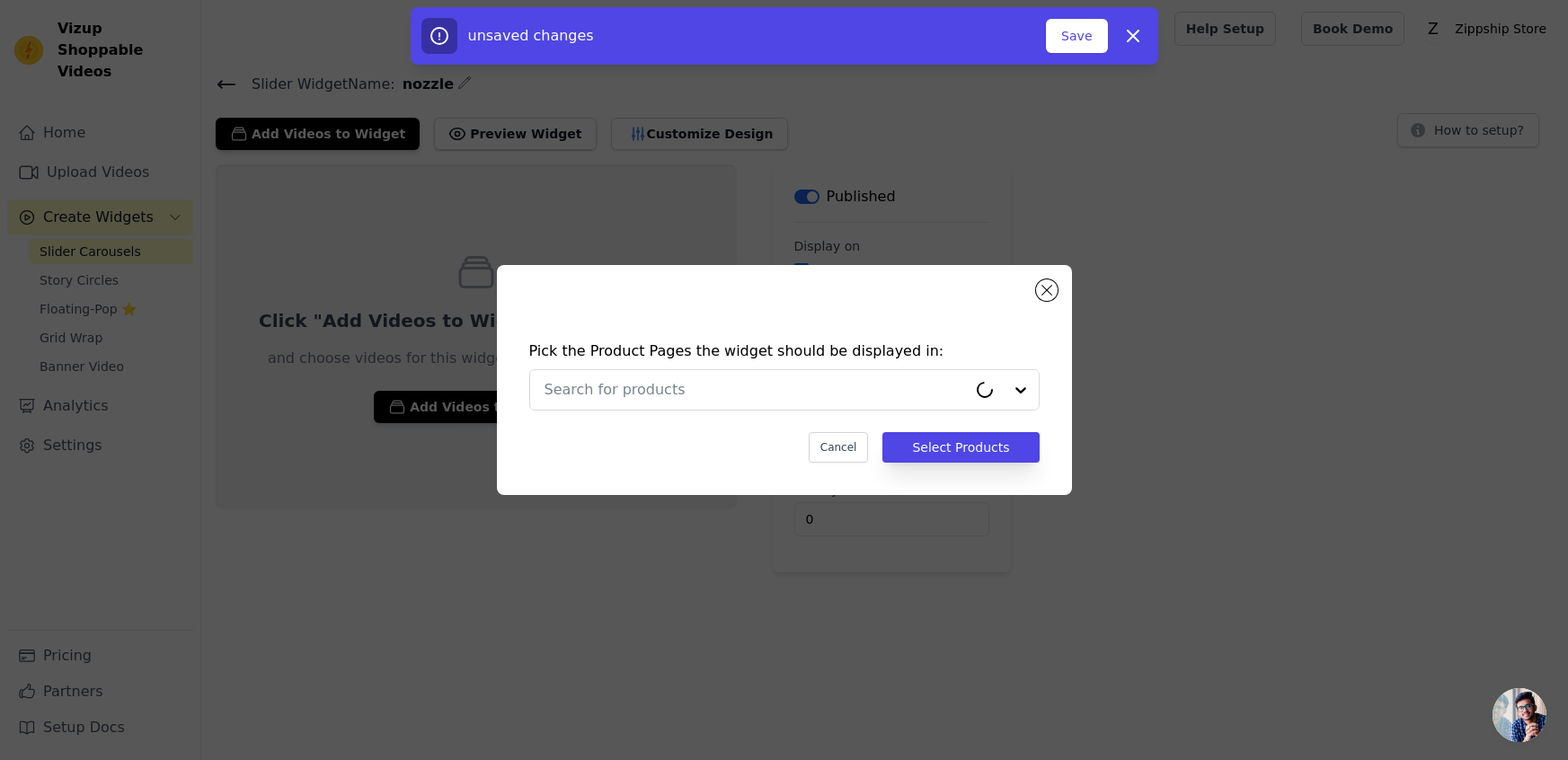
click at [759, 389] on input "text" at bounding box center [755, 389] width 422 height 22
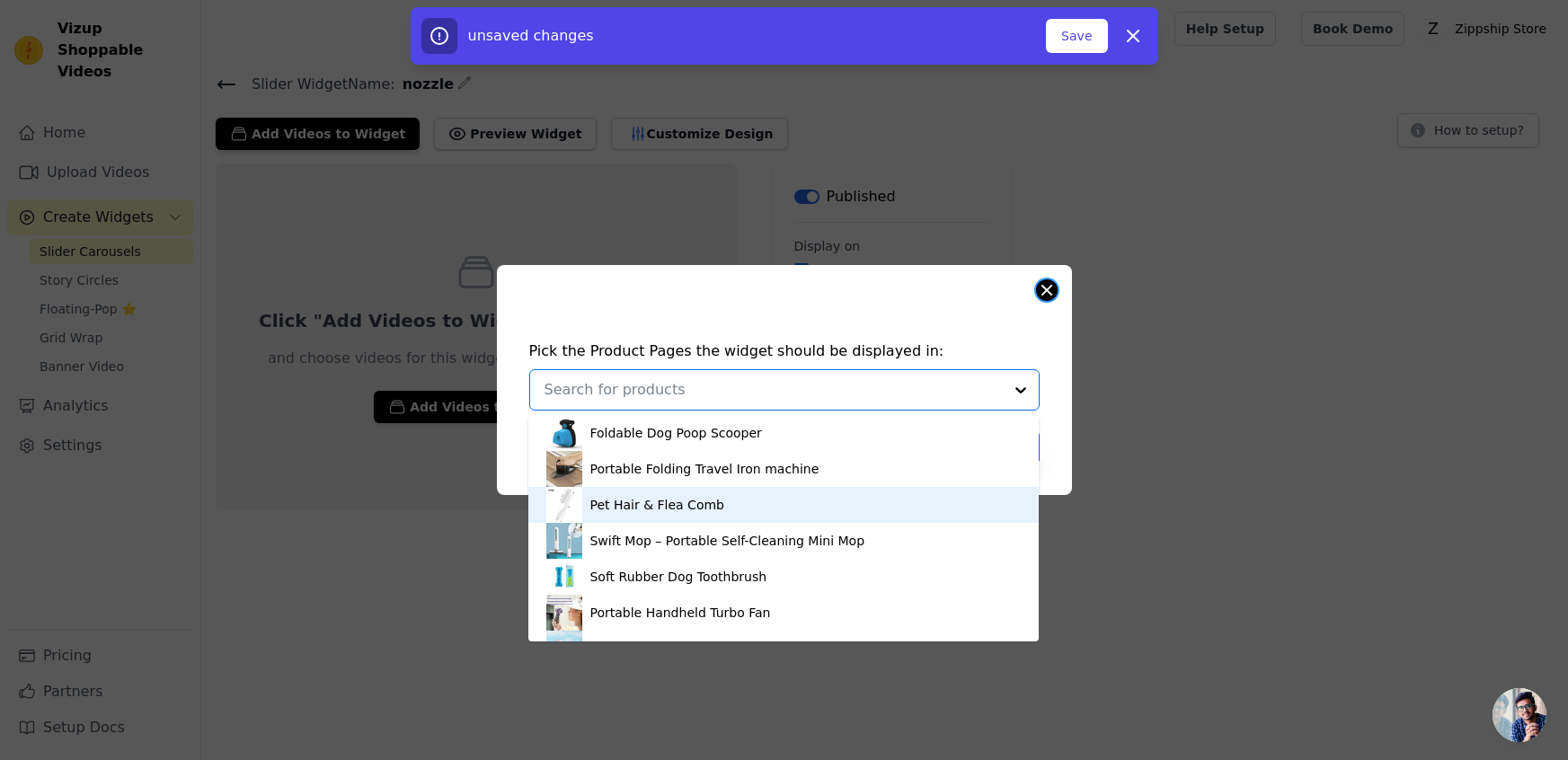
click at [1050, 288] on button "Close modal" at bounding box center [1047, 290] width 22 height 22
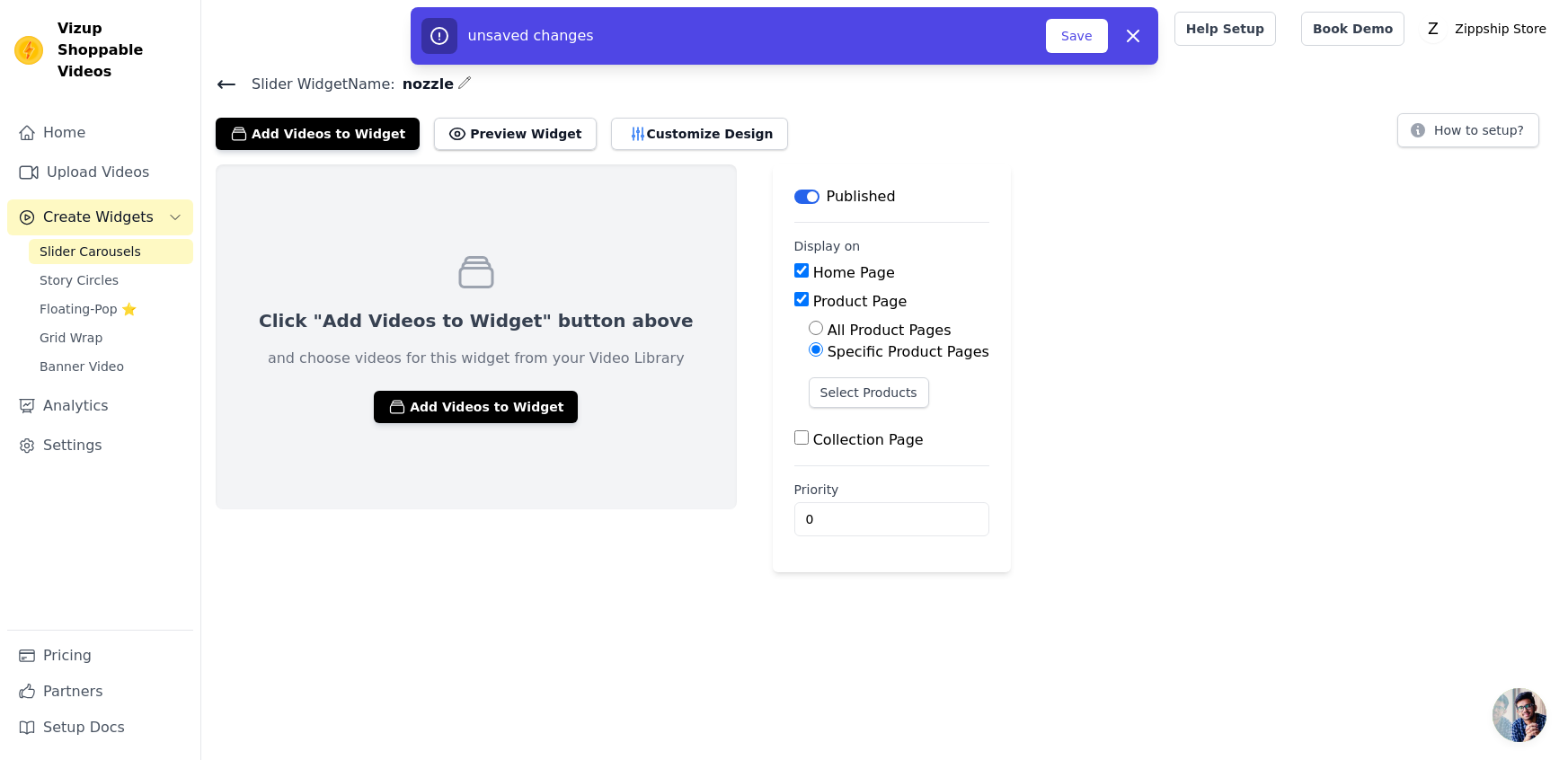
click at [794, 302] on input "Product Page" at bounding box center [801, 299] width 14 height 14
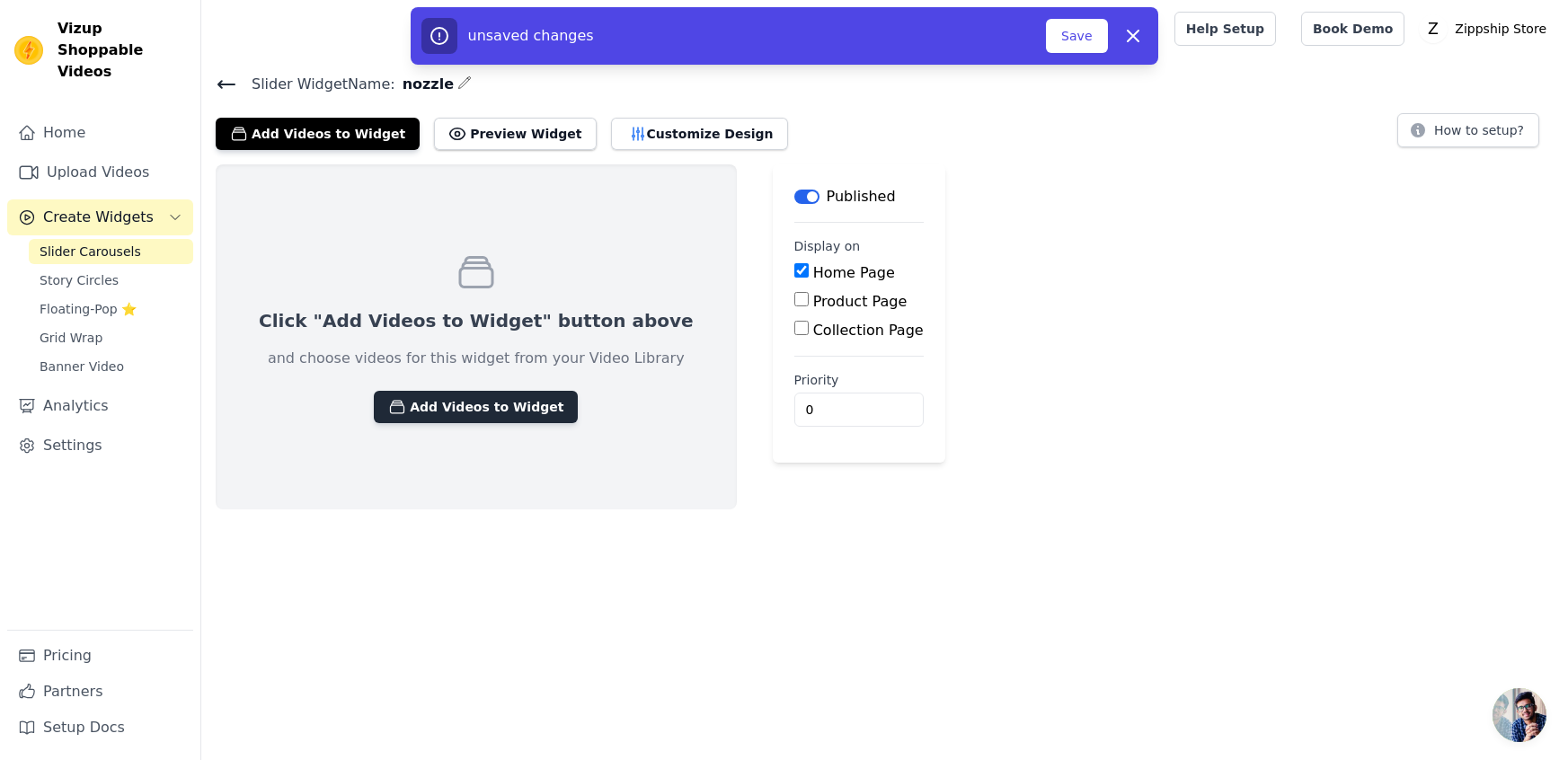
click at [491, 398] on button "Add Videos to Widget" at bounding box center [476, 407] width 204 height 33
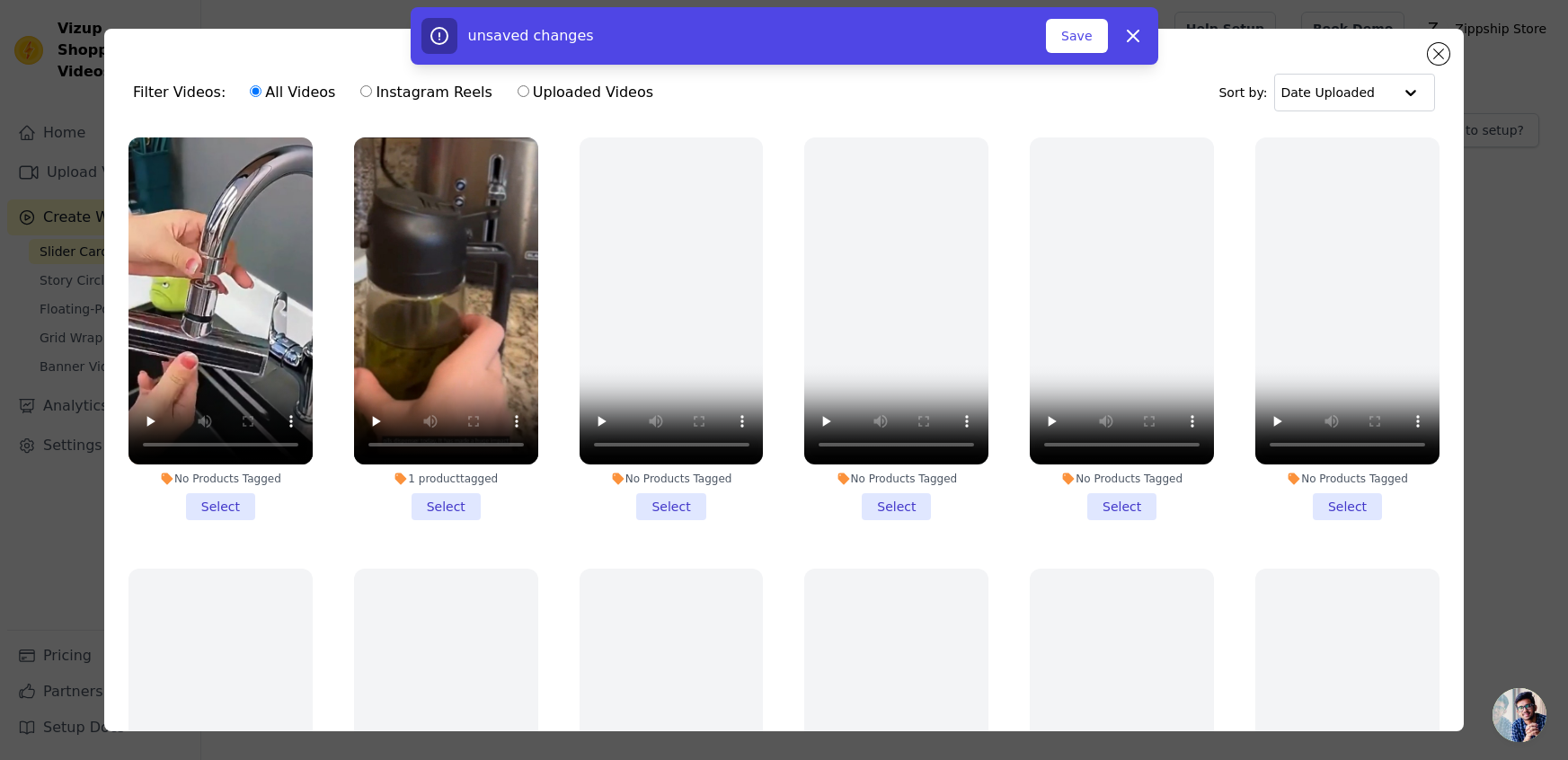
click at [221, 512] on li "No Products Tagged Select" at bounding box center [221, 328] width 184 height 382
click at [0, 0] on input "No Products Tagged Select" at bounding box center [0, 0] width 0 height 0
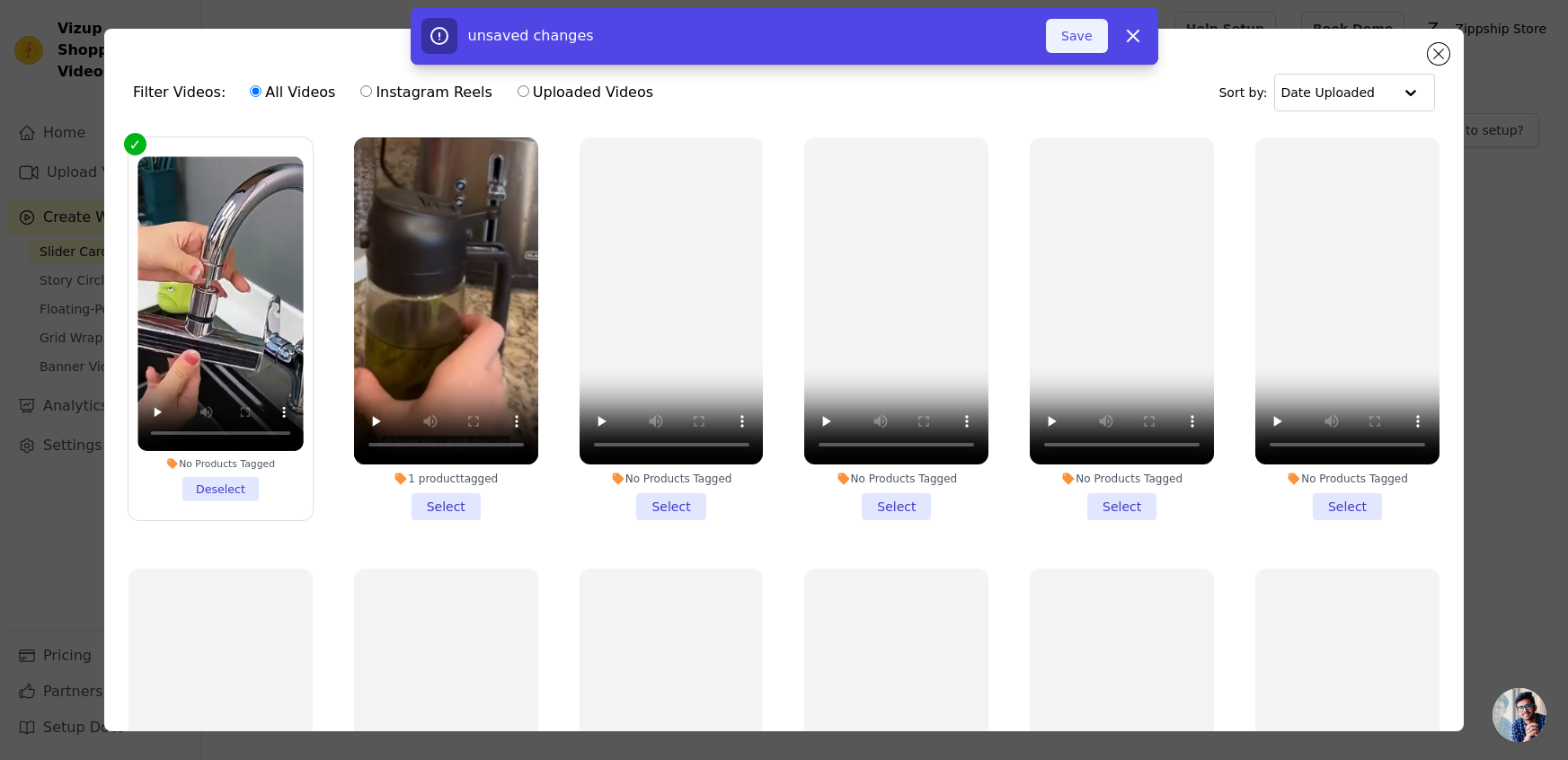
click at [1083, 42] on button "Save" at bounding box center [1077, 36] width 61 height 34
click at [1058, 33] on button "Add To Widget" at bounding box center [1046, 36] width 120 height 34
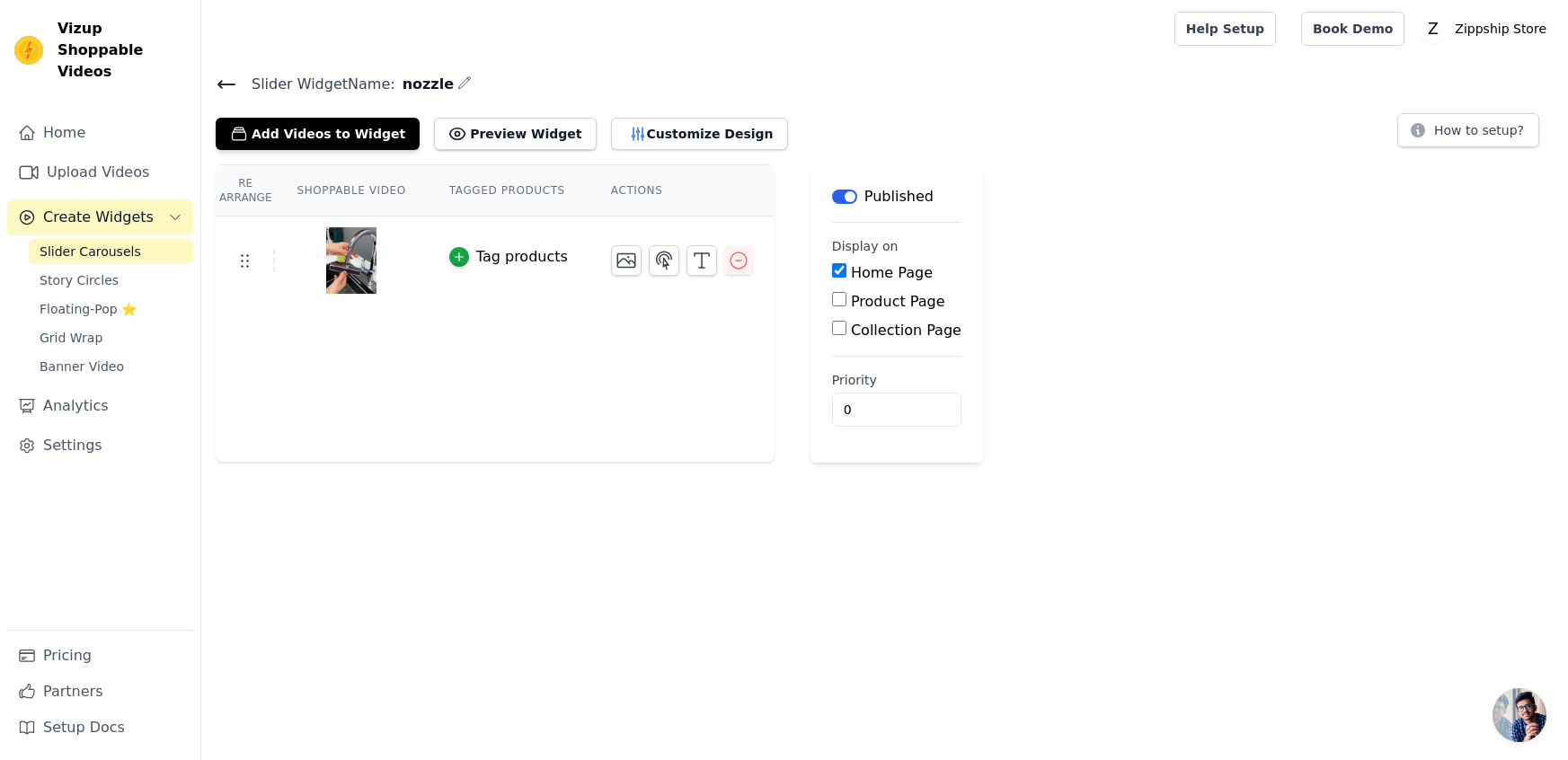
click at [838, 295] on input "Product Page" at bounding box center [839, 299] width 14 height 14
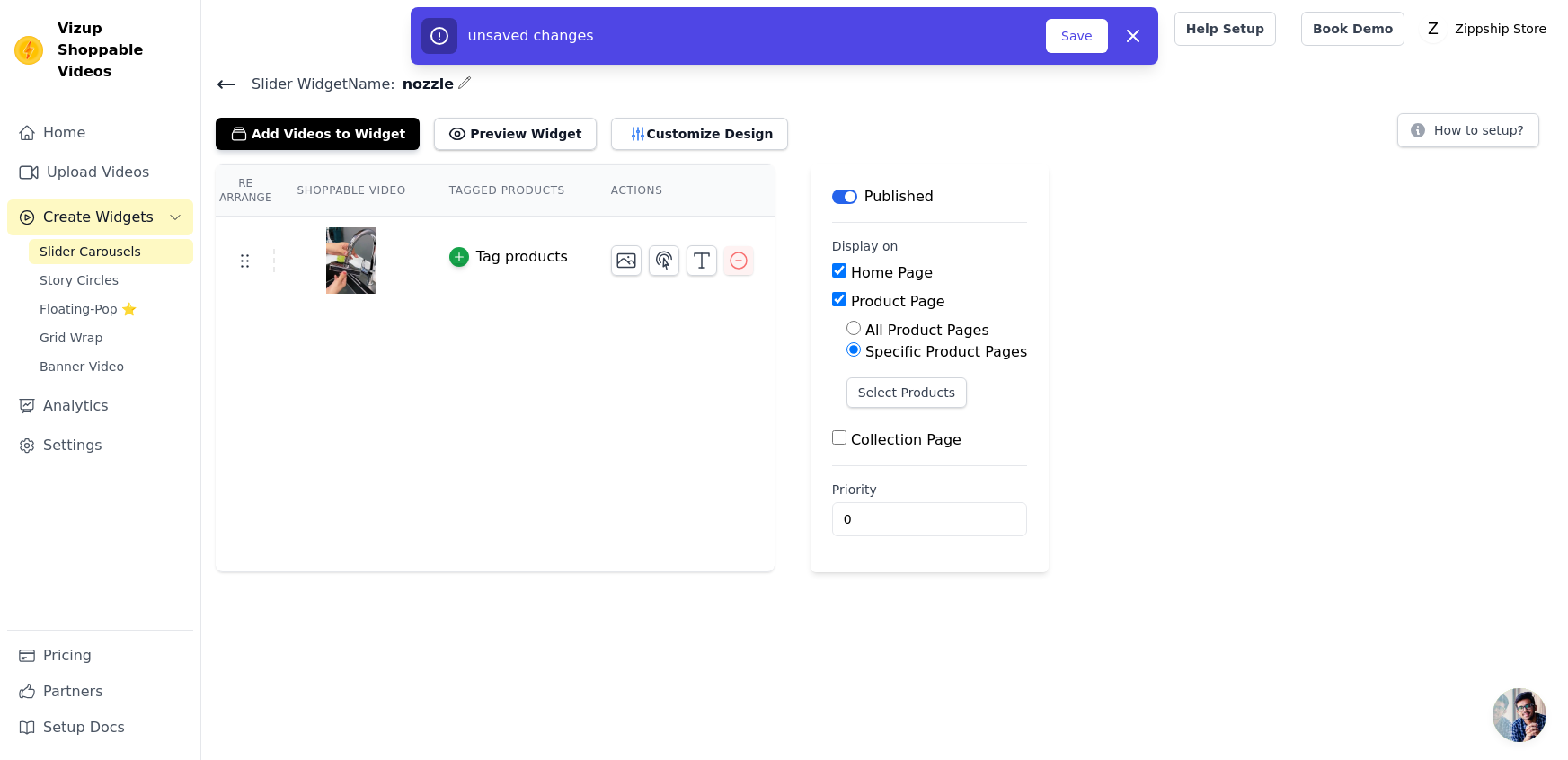
click at [838, 295] on input "Product Page" at bounding box center [839, 299] width 14 height 14
checkbox input "false"
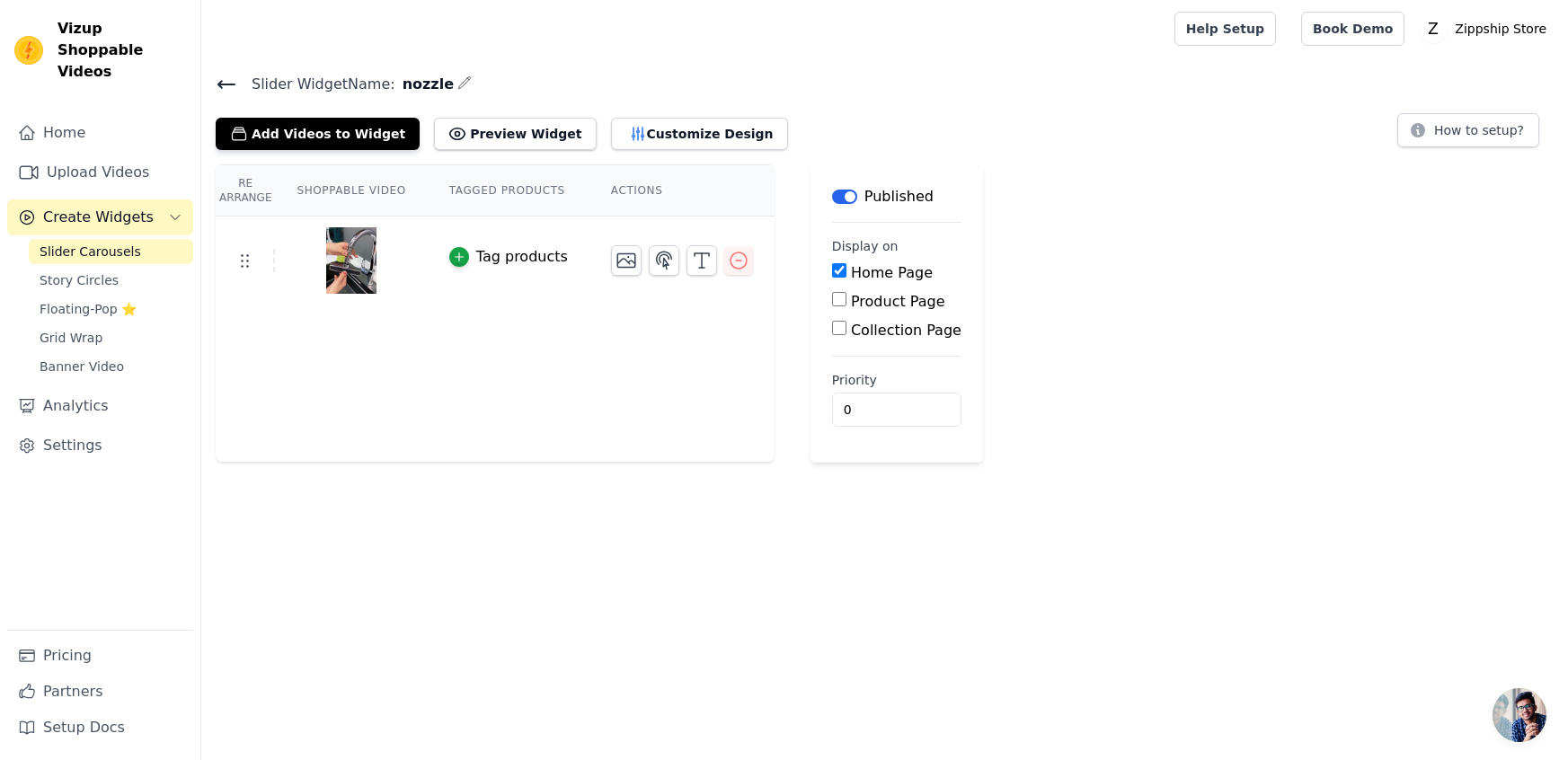
click at [363, 252] on img at bounding box center [352, 259] width 51 height 86
click at [365, 194] on th "Shoppable Video" at bounding box center [351, 191] width 152 height 52
click at [543, 188] on th "Tagged Products" at bounding box center [508, 191] width 162 height 52
click at [239, 256] on icon at bounding box center [244, 260] width 22 height 22
click at [268, 137] on button "Add Videos to Widget" at bounding box center [318, 134] width 204 height 33
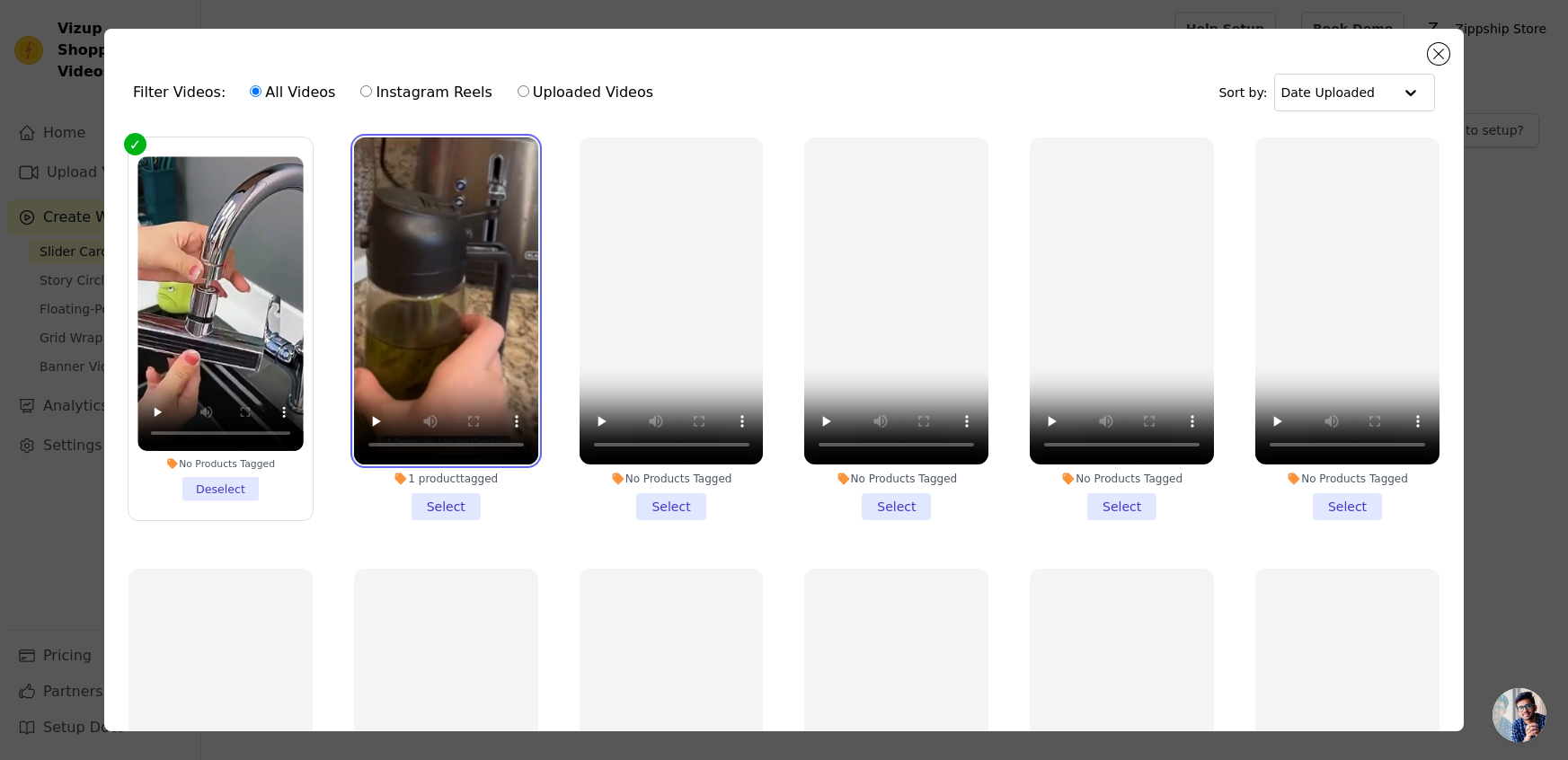
click at [404, 322] on video at bounding box center [447, 301] width 184 height 327
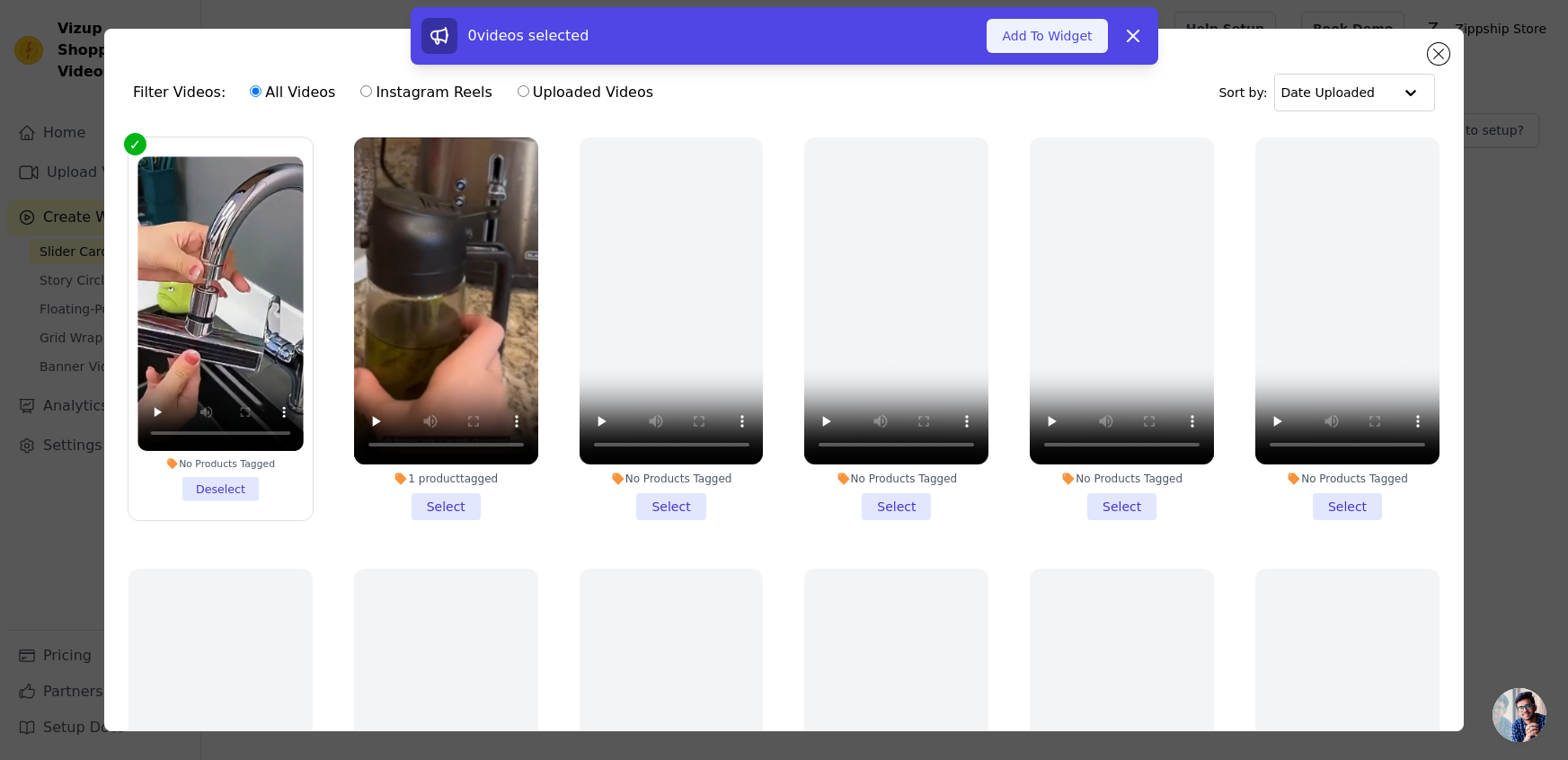
click at [1045, 30] on button "Add To Widget" at bounding box center [1046, 36] width 120 height 34
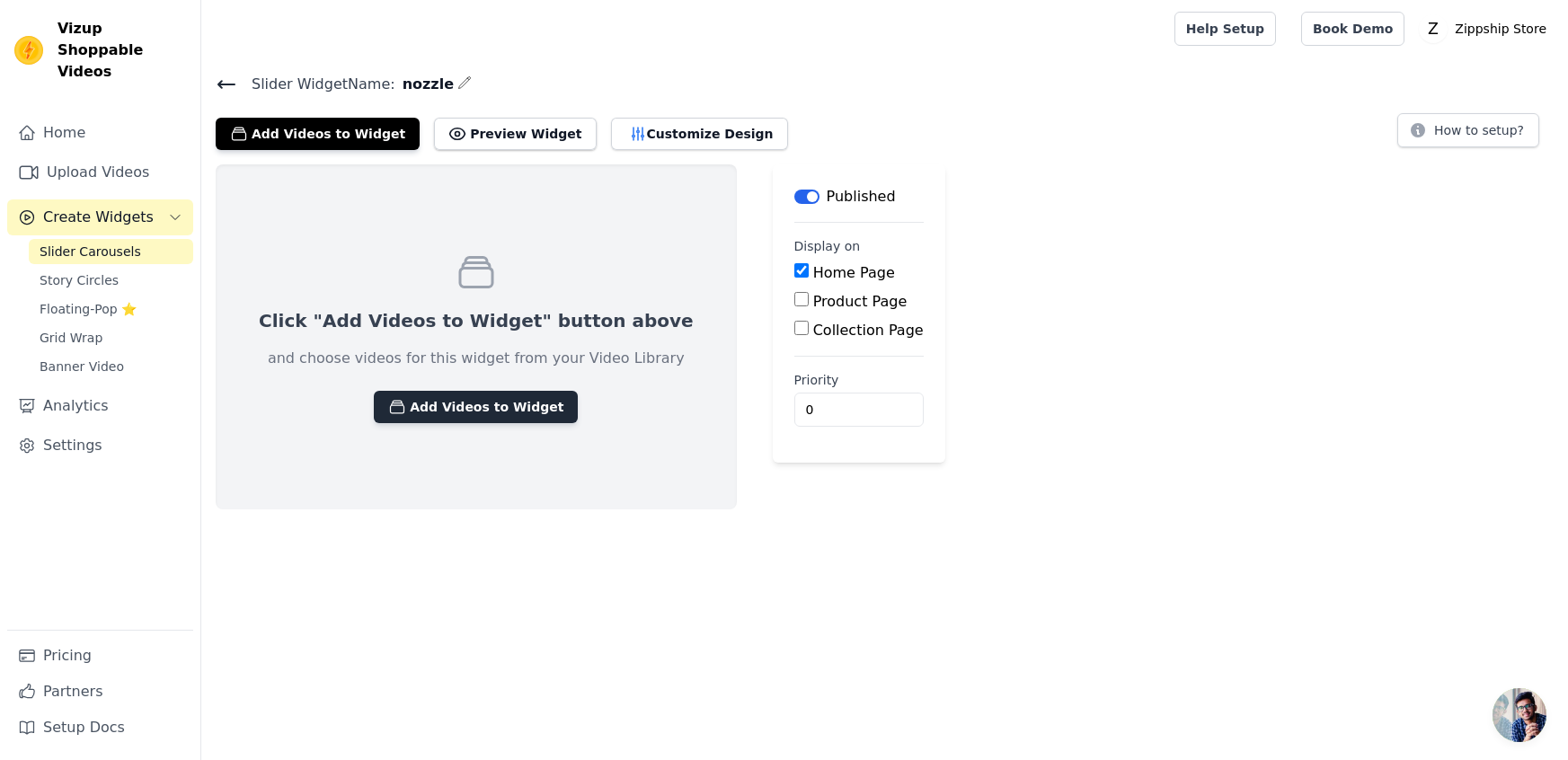
click at [449, 417] on button "Add Videos to Widget" at bounding box center [476, 407] width 204 height 33
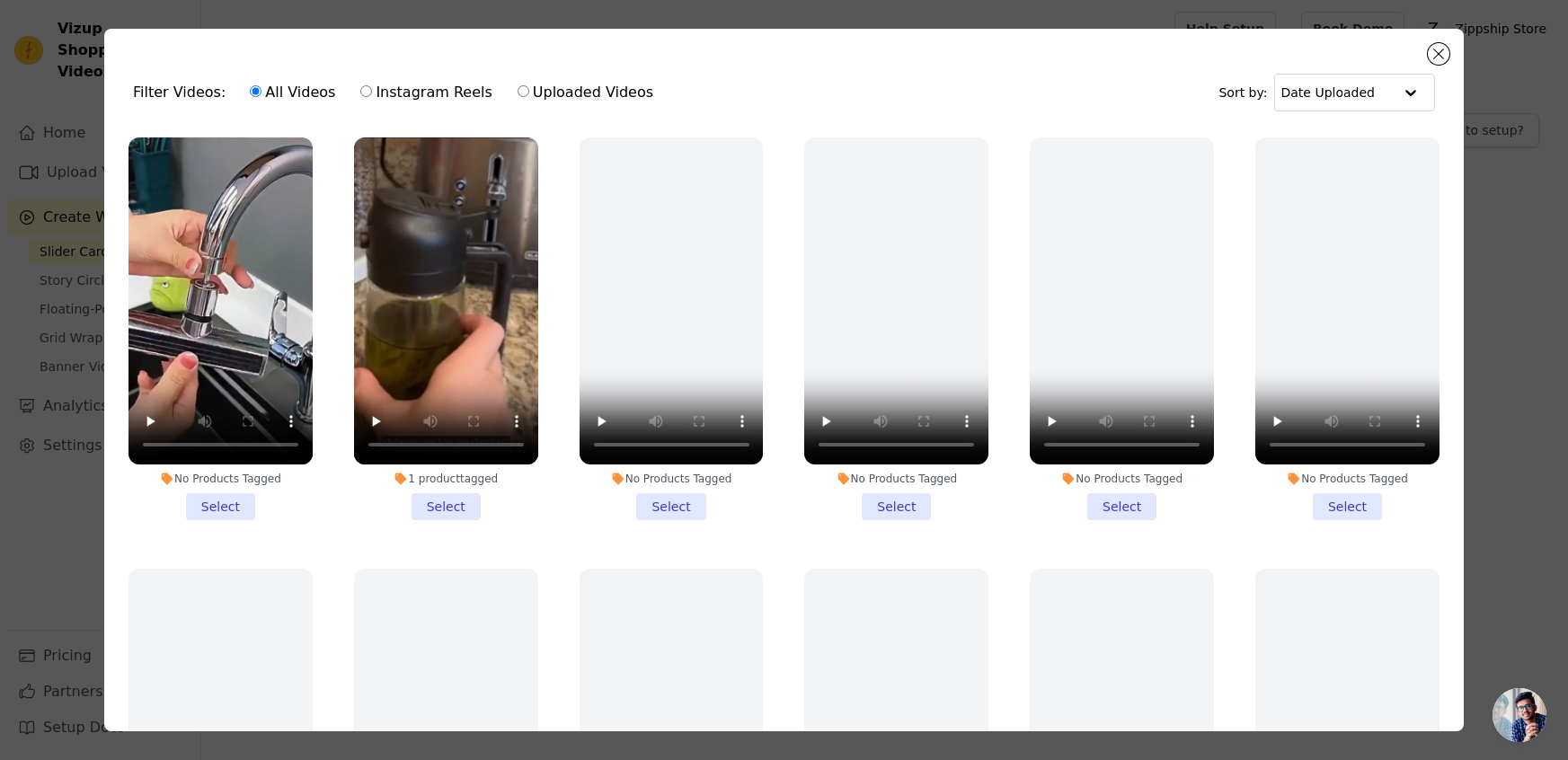
click at [217, 507] on li "No Products Tagged Select" at bounding box center [221, 328] width 184 height 382
click at [0, 0] on input "No Products Tagged Select" at bounding box center [0, 0] width 0 height 0
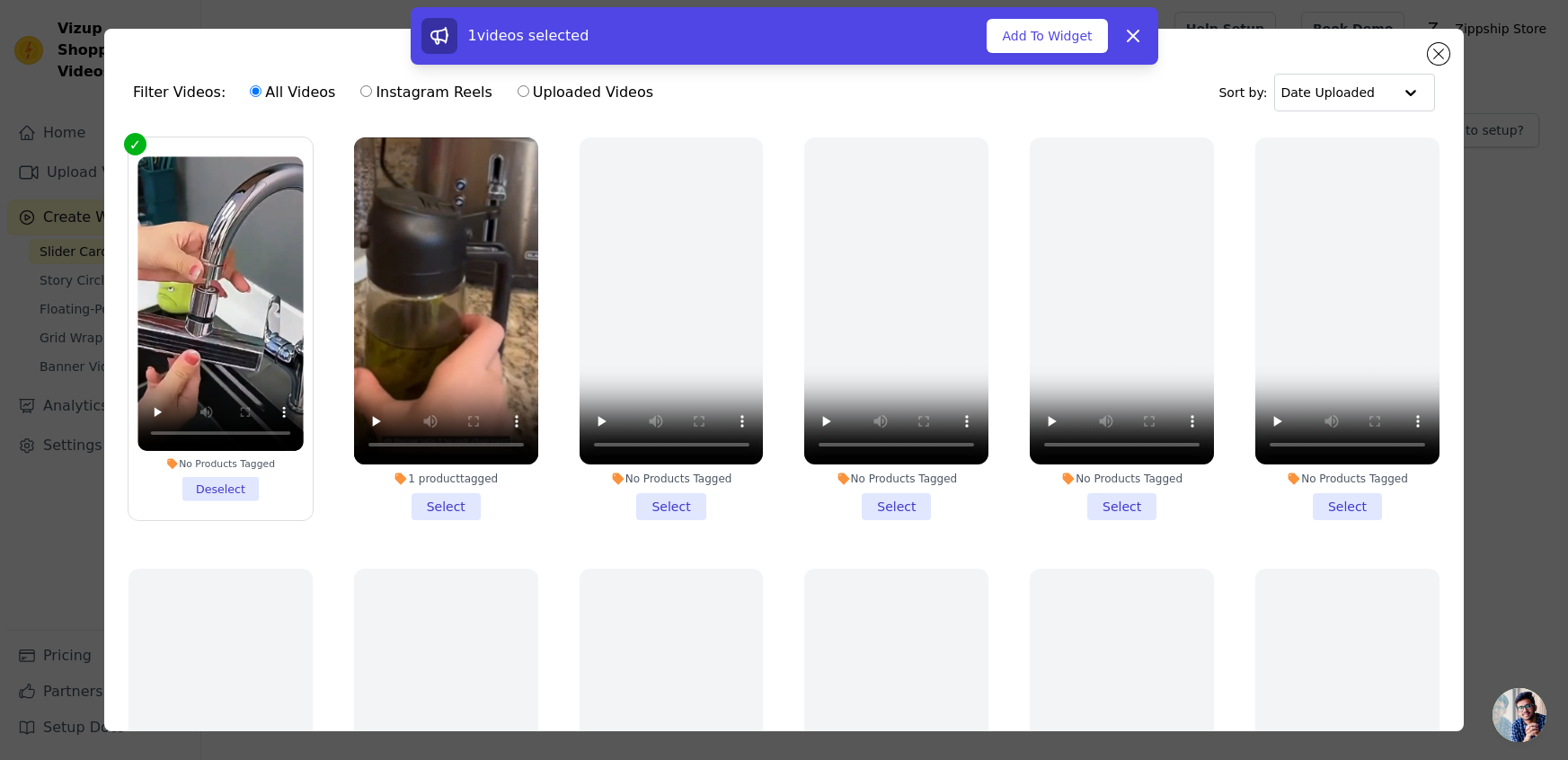
click at [439, 502] on li "1 product tagged Select" at bounding box center [447, 328] width 184 height 382
click at [0, 0] on input "1 product tagged Select" at bounding box center [0, 0] width 0 height 0
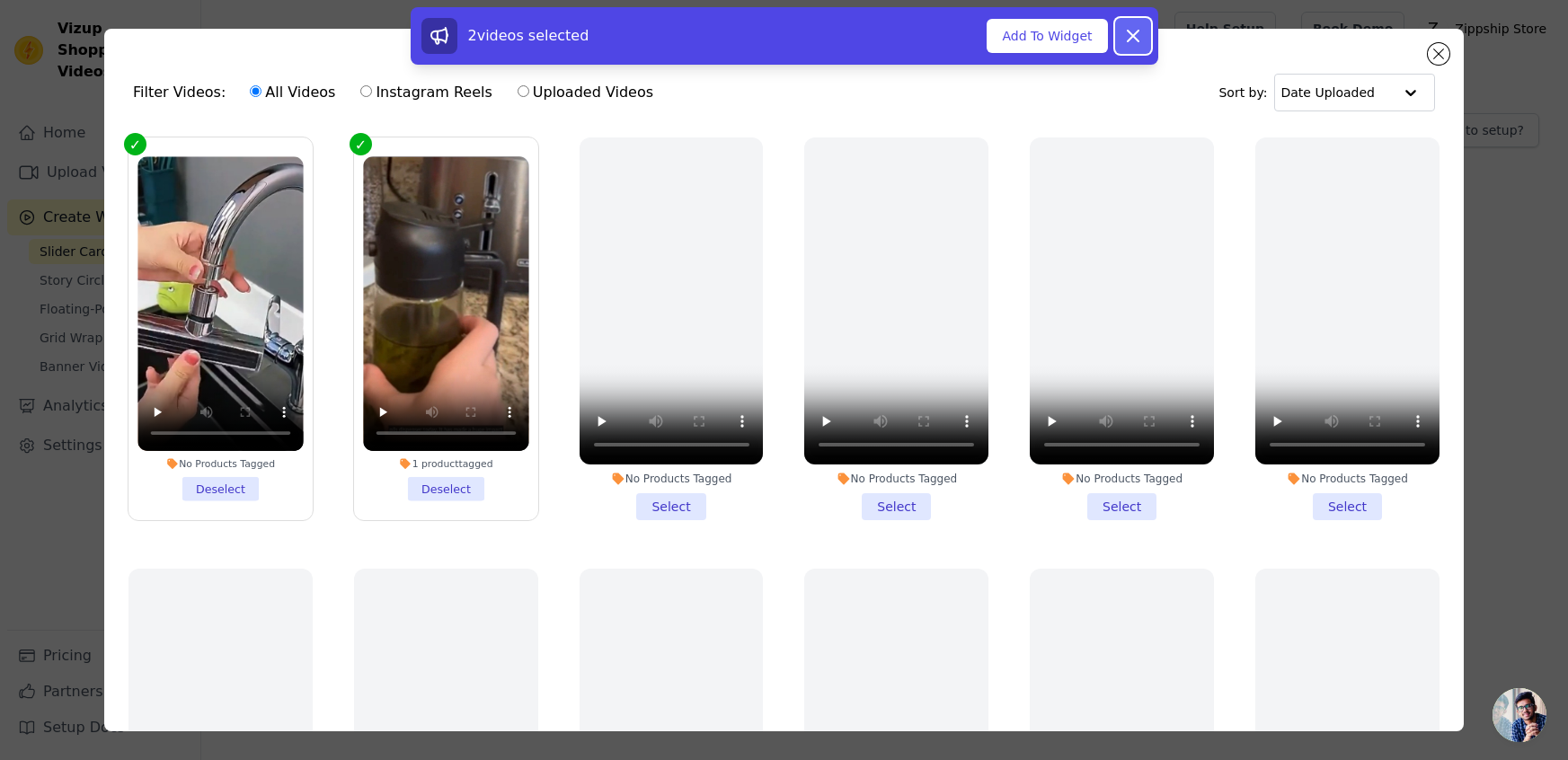
click at [1138, 31] on icon at bounding box center [1133, 36] width 22 height 22
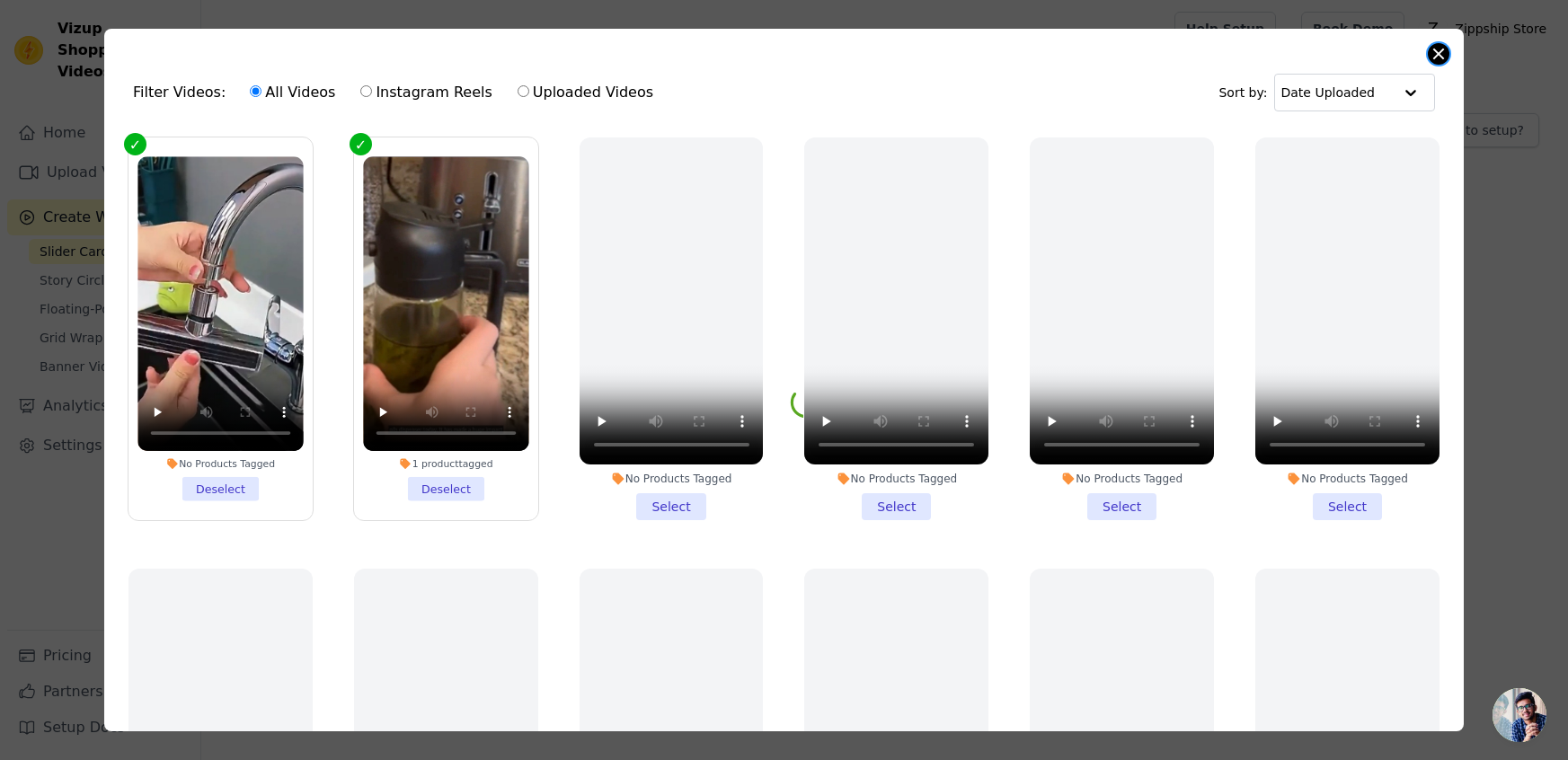
click at [1447, 52] on button "Close modal" at bounding box center [1439, 54] width 22 height 22
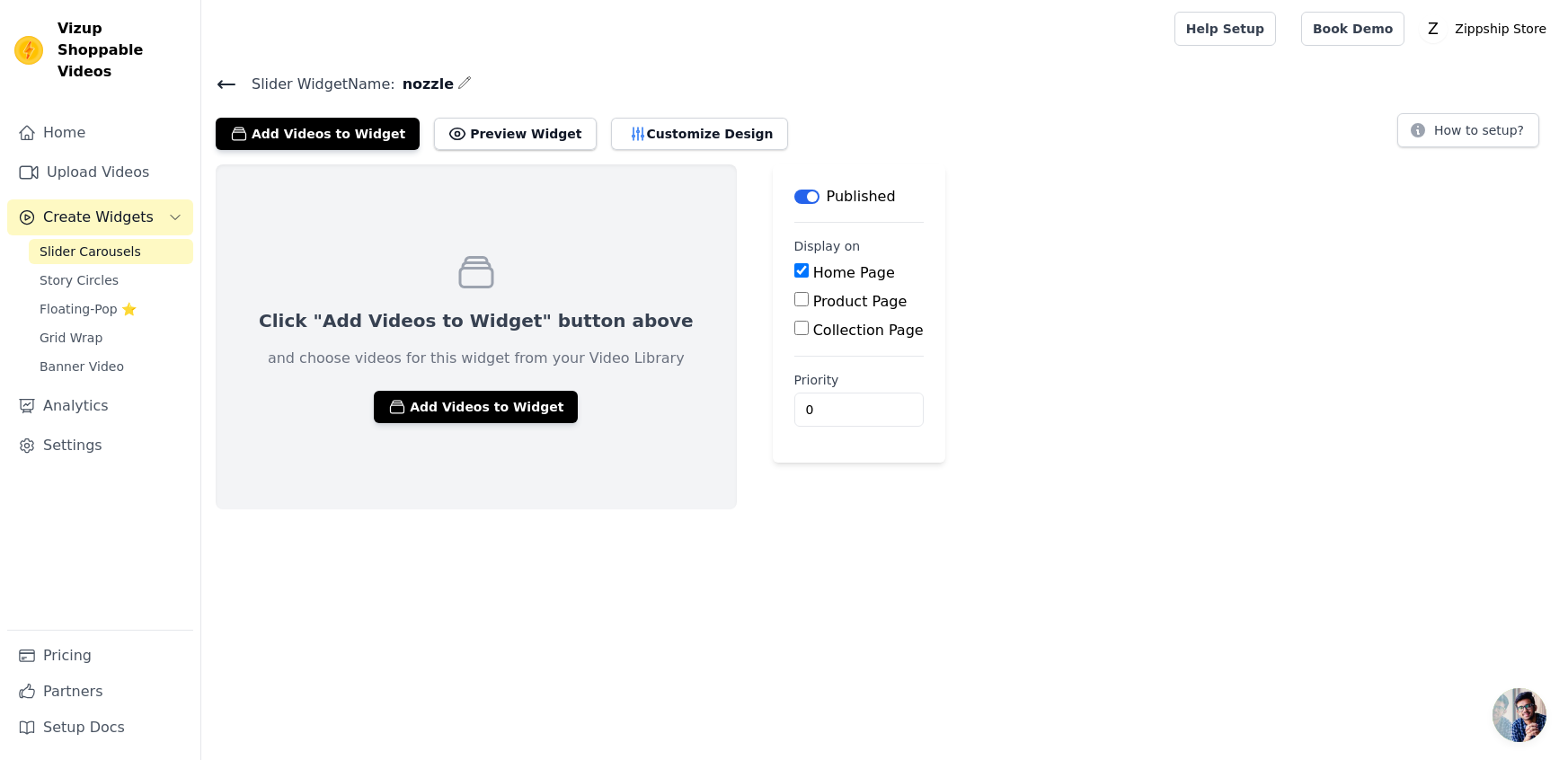
click at [227, 80] on icon at bounding box center [227, 84] width 22 height 22
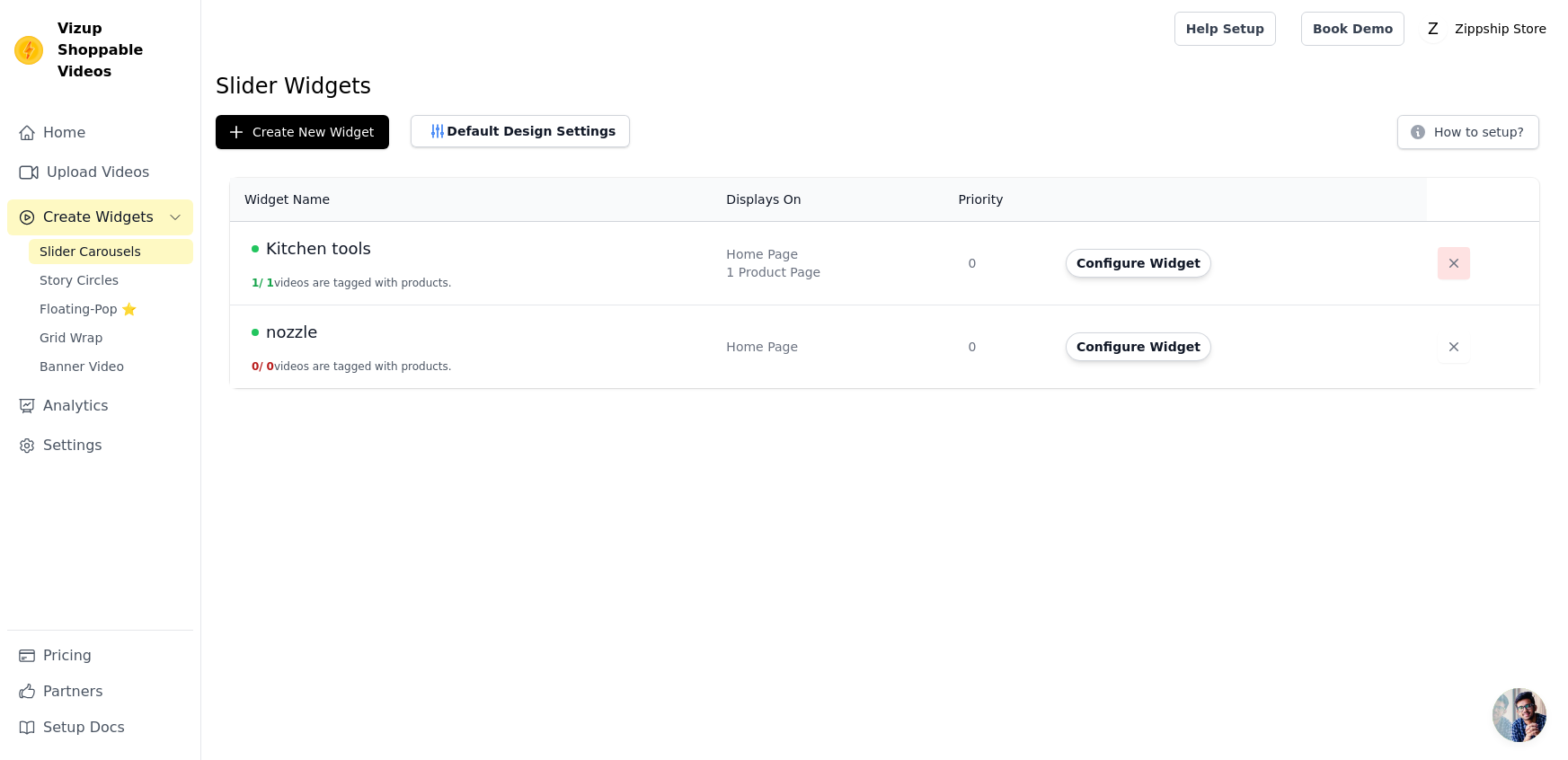
click at [1445, 267] on icon "button" at bounding box center [1454, 263] width 18 height 18
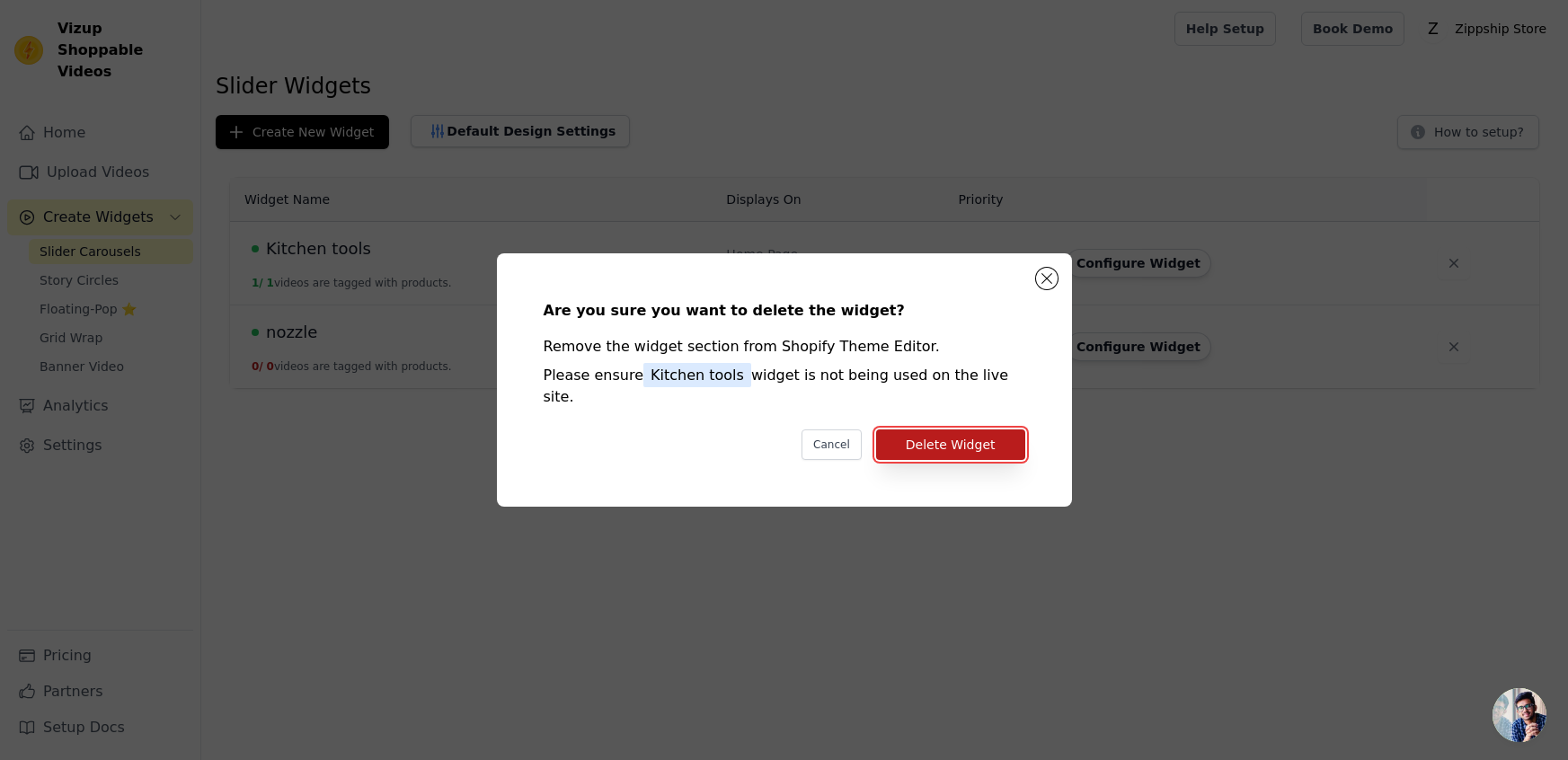
click at [987, 439] on button "Delete Widget" at bounding box center [950, 445] width 149 height 31
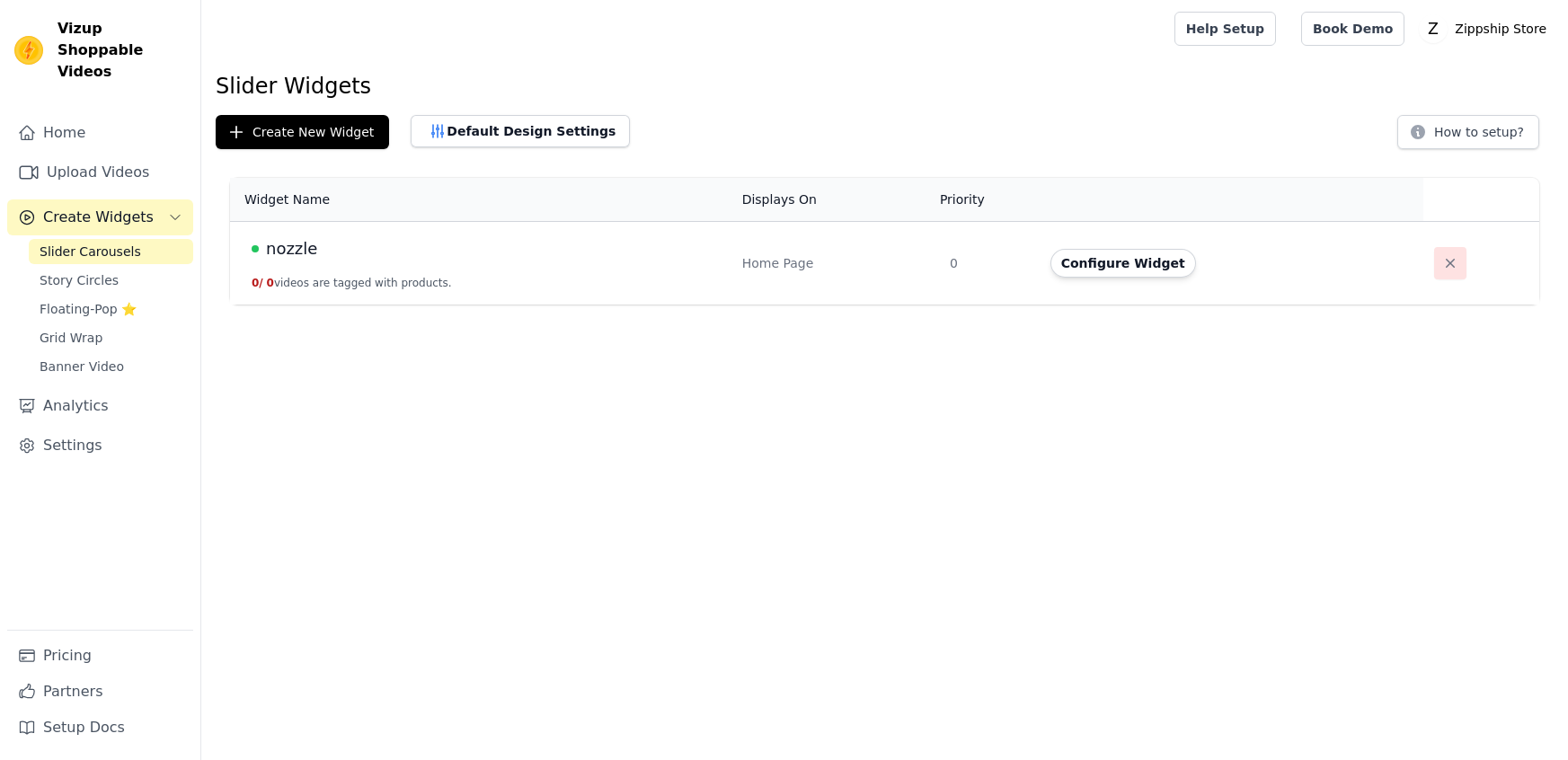
click at [1448, 263] on icon "button" at bounding box center [1450, 263] width 18 height 18
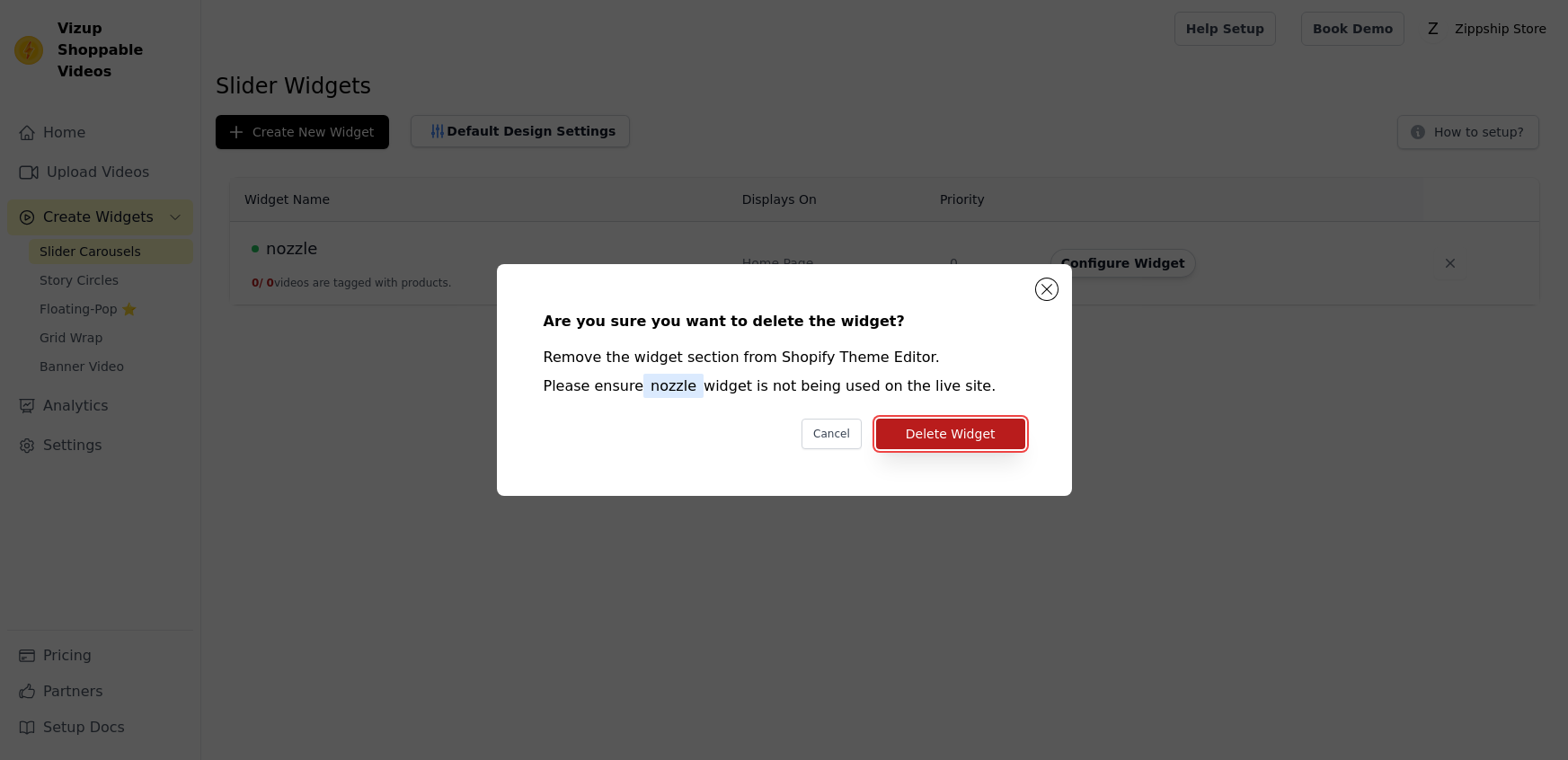
click at [1001, 444] on button "Delete Widget" at bounding box center [950, 434] width 149 height 31
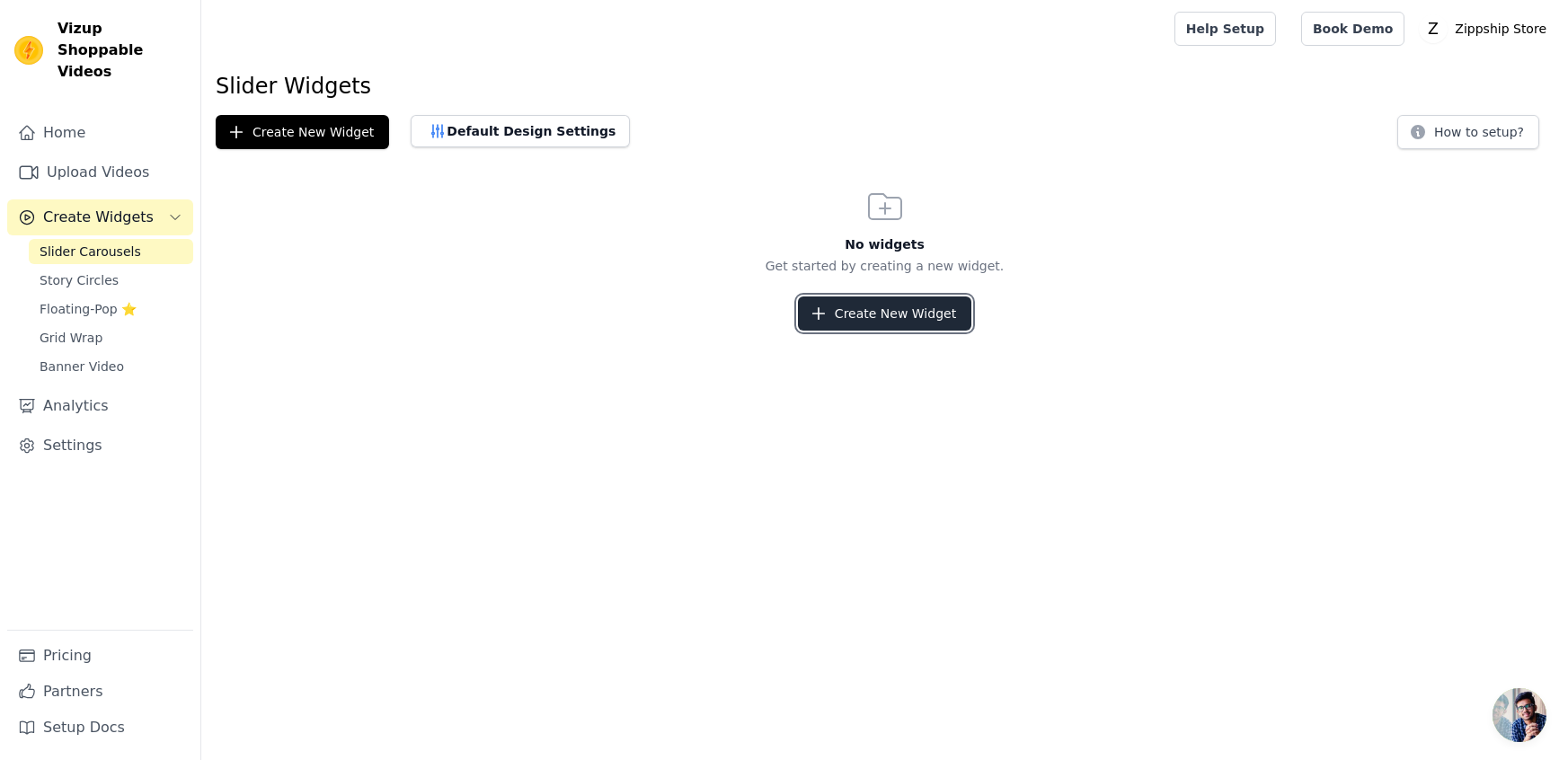
click at [924, 317] on button "Create New Widget" at bounding box center [884, 314] width 174 height 34
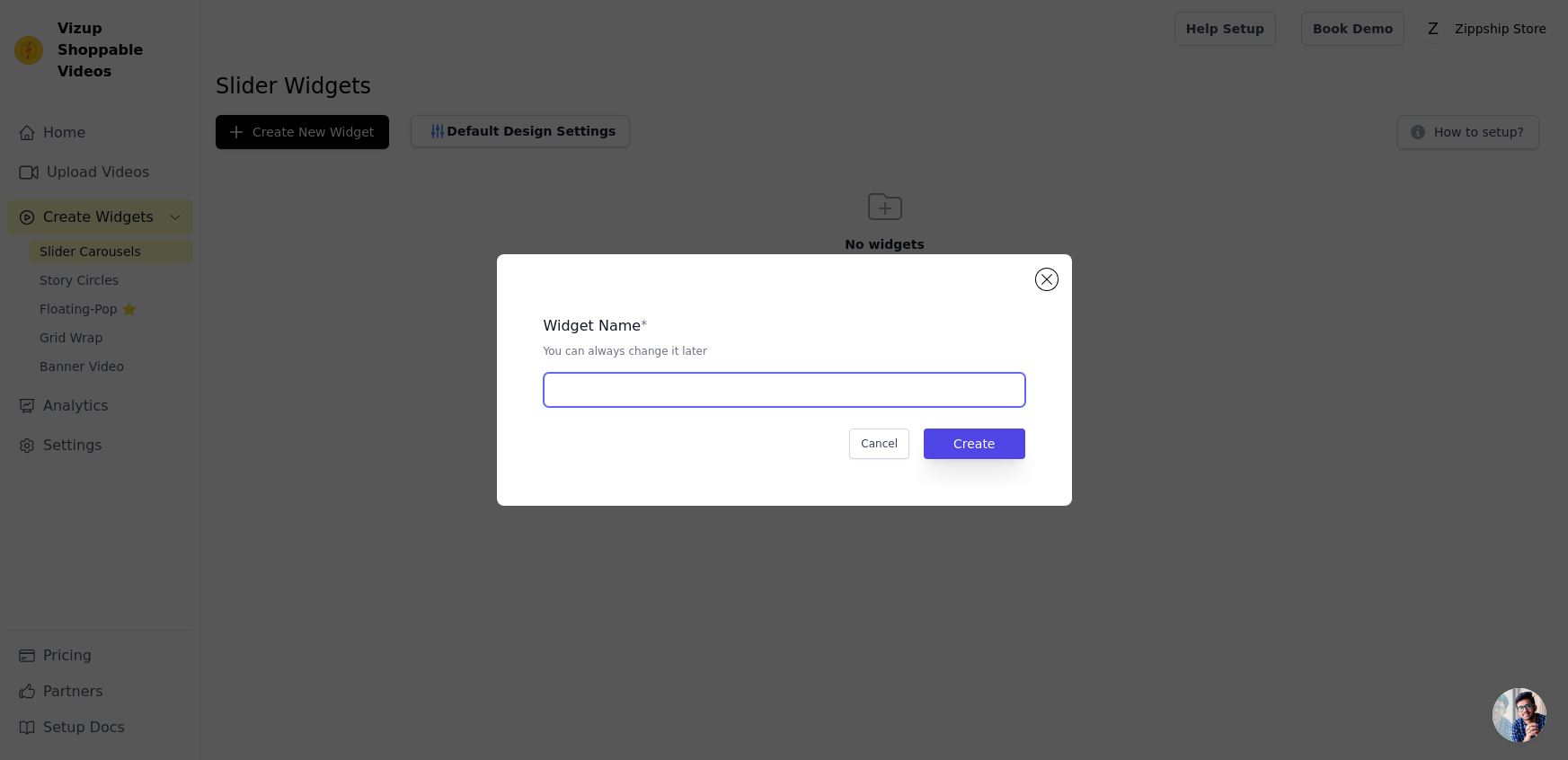
click at [846, 380] on input "text" at bounding box center [784, 389] width 482 height 34
type input "Slider carousel"
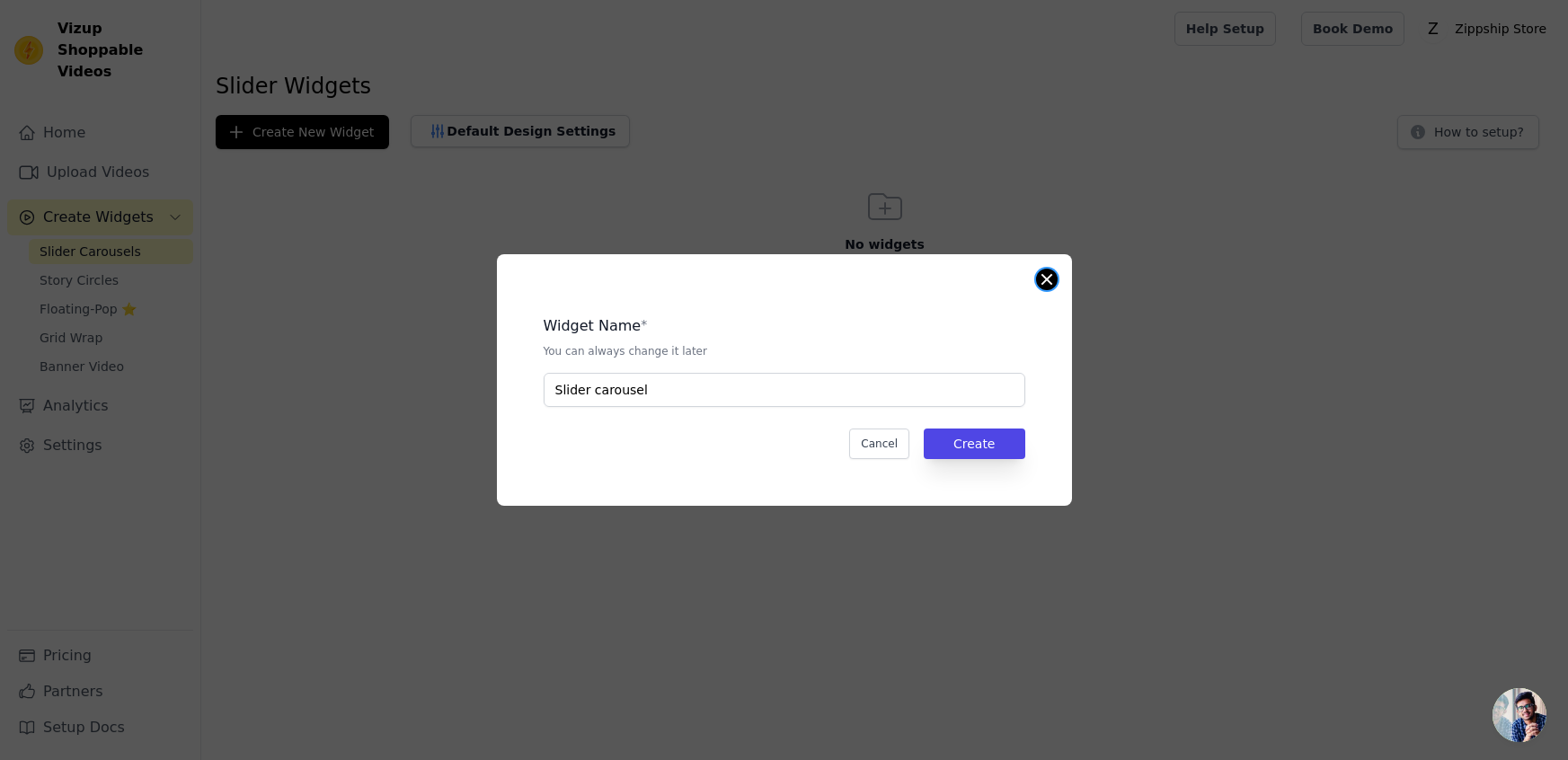
click at [1049, 279] on button "Close modal" at bounding box center [1047, 279] width 22 height 22
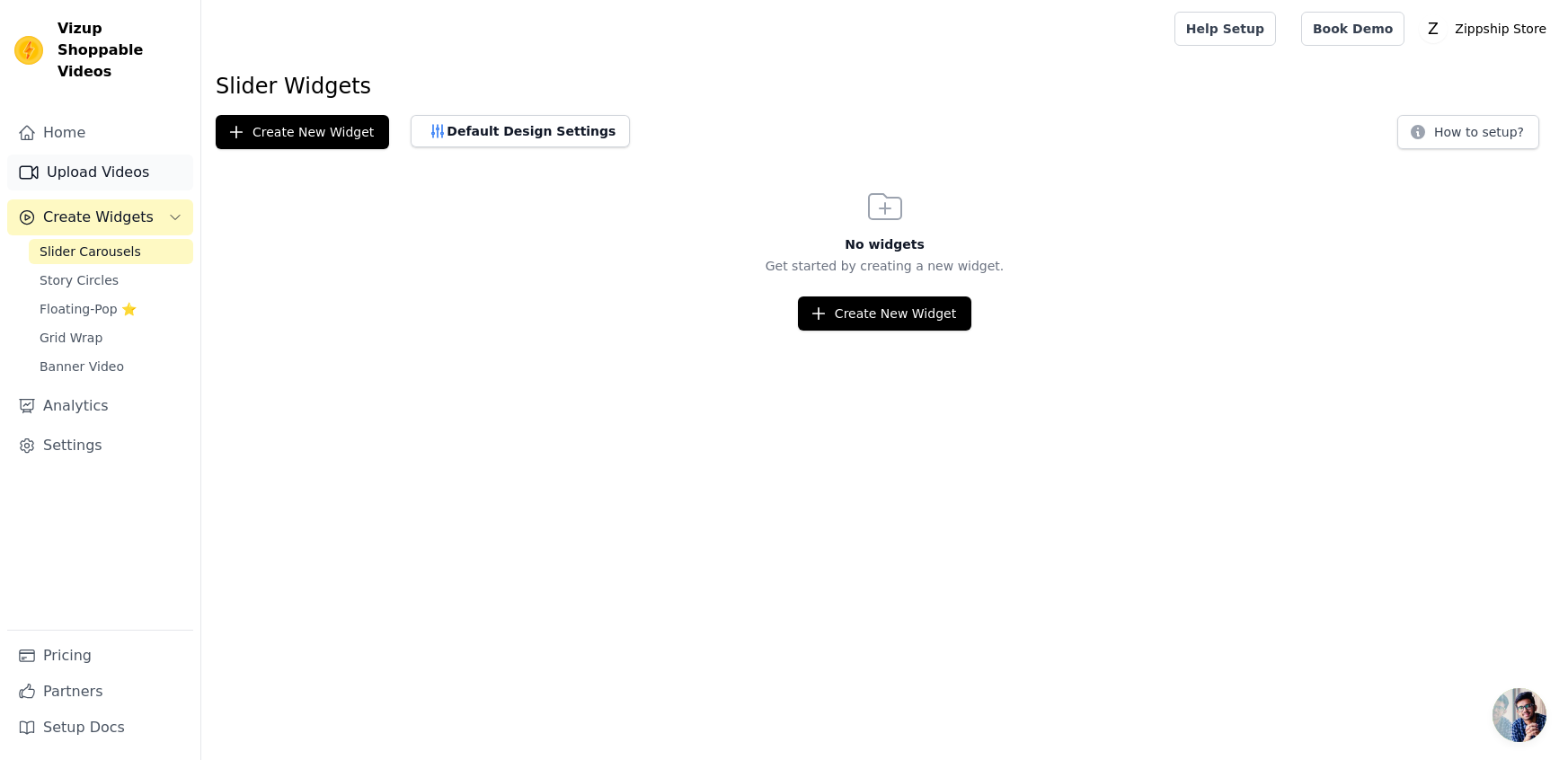
click at [128, 155] on link "Upload Videos" at bounding box center [100, 173] width 186 height 36
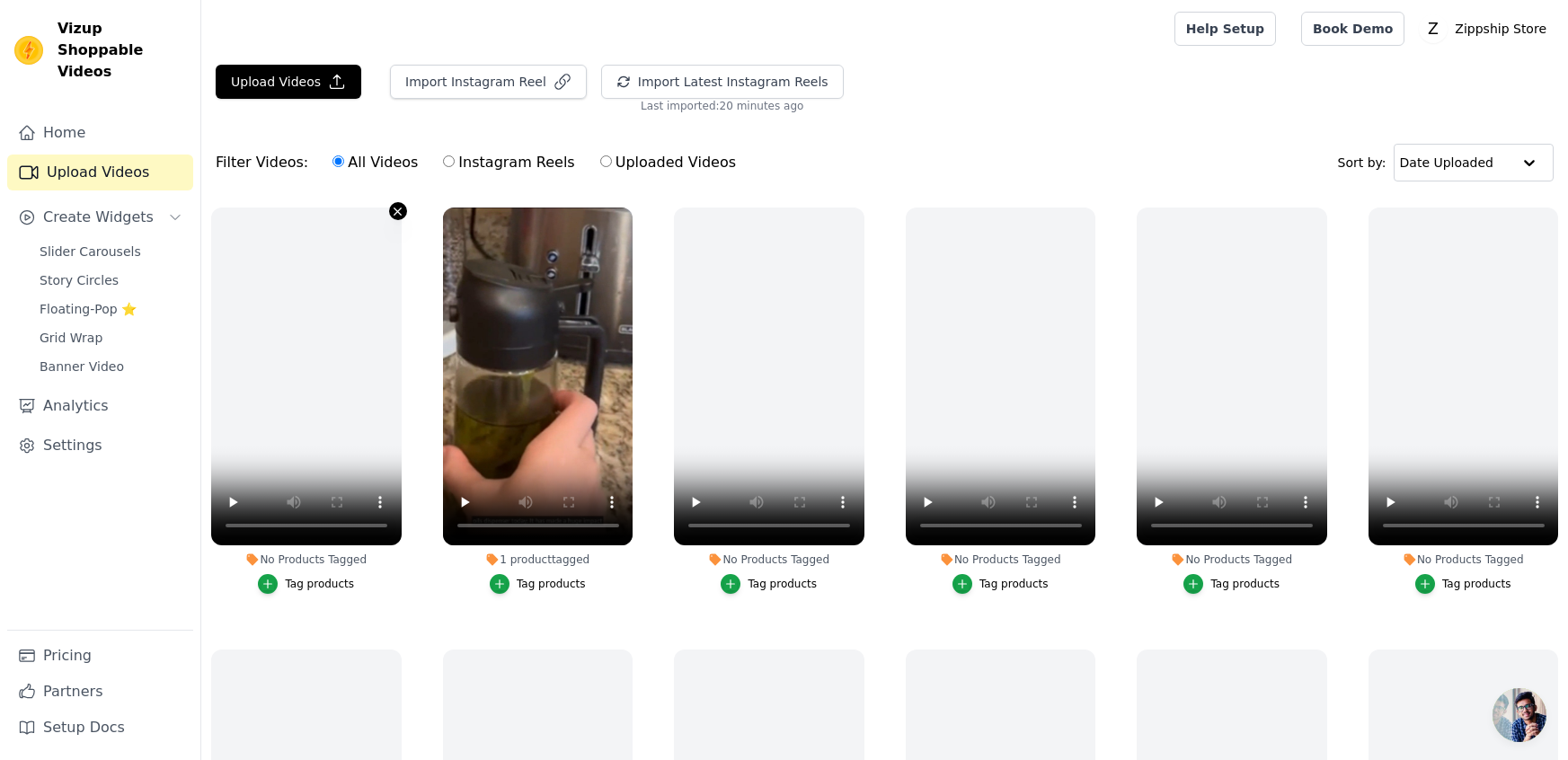
click at [398, 215] on icon "button" at bounding box center [397, 211] width 14 height 14
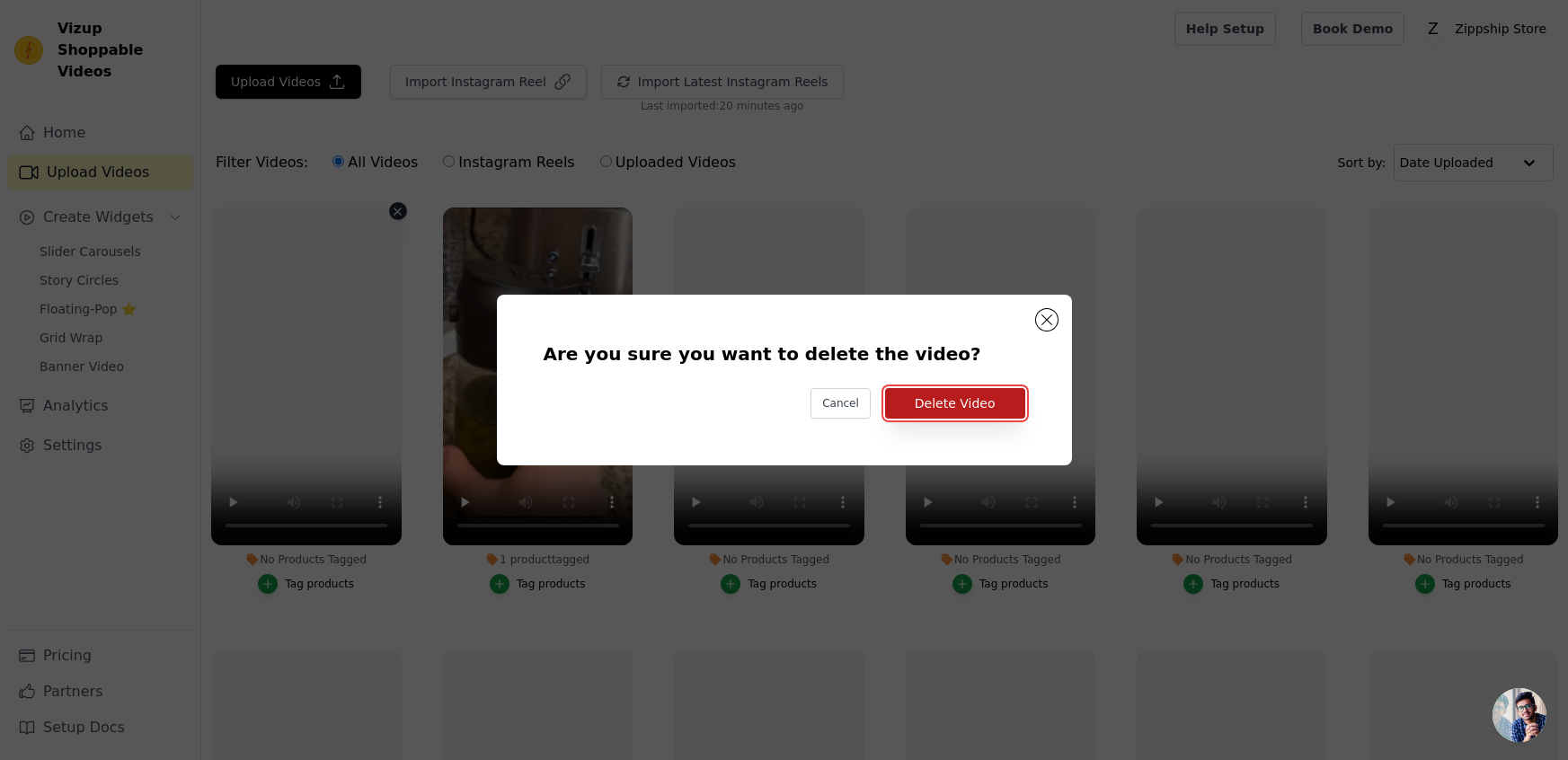
click at [941, 401] on button "Delete Video" at bounding box center [955, 403] width 140 height 31
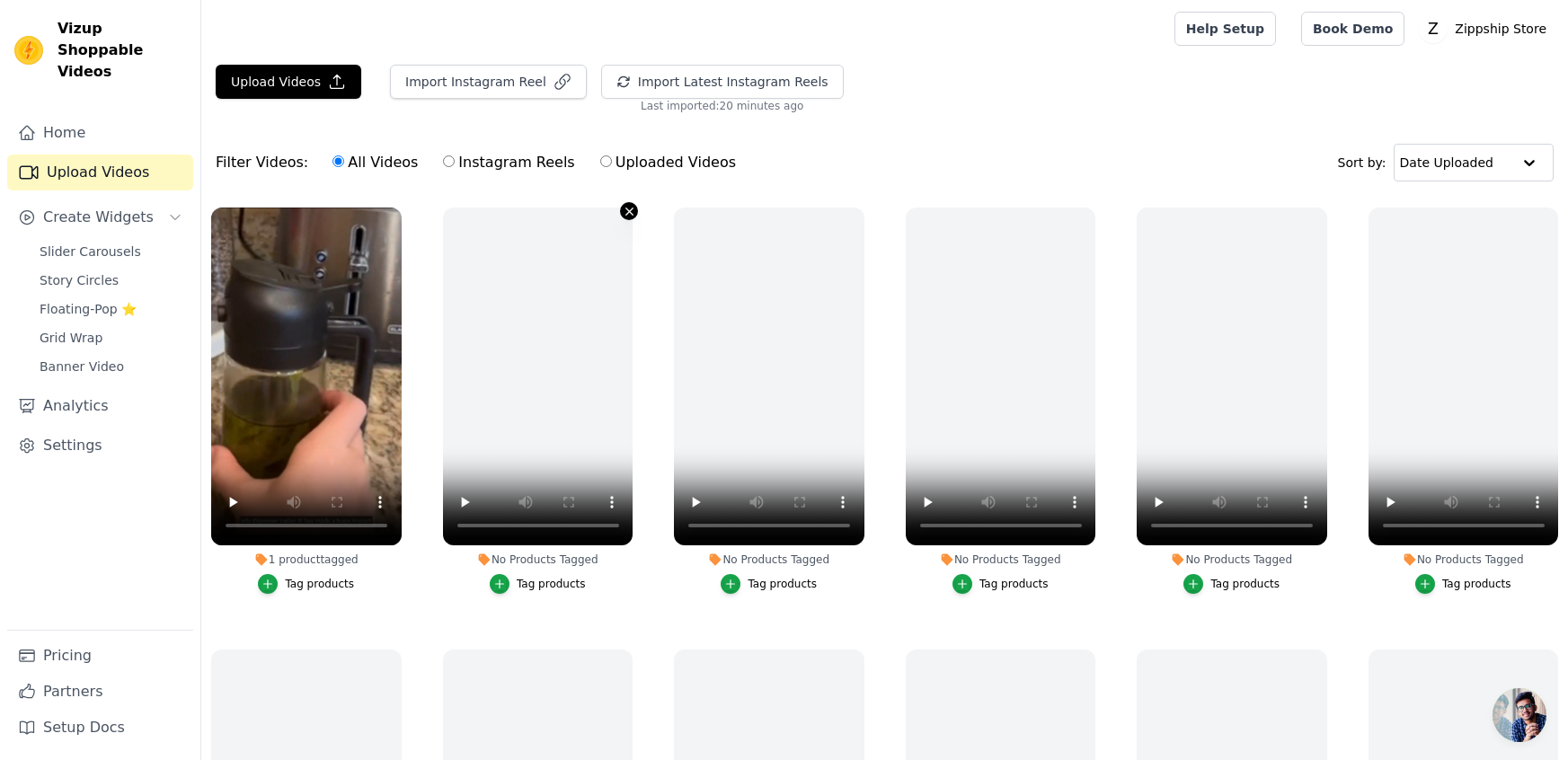
click at [632, 209] on icon "button" at bounding box center [629, 211] width 7 height 7
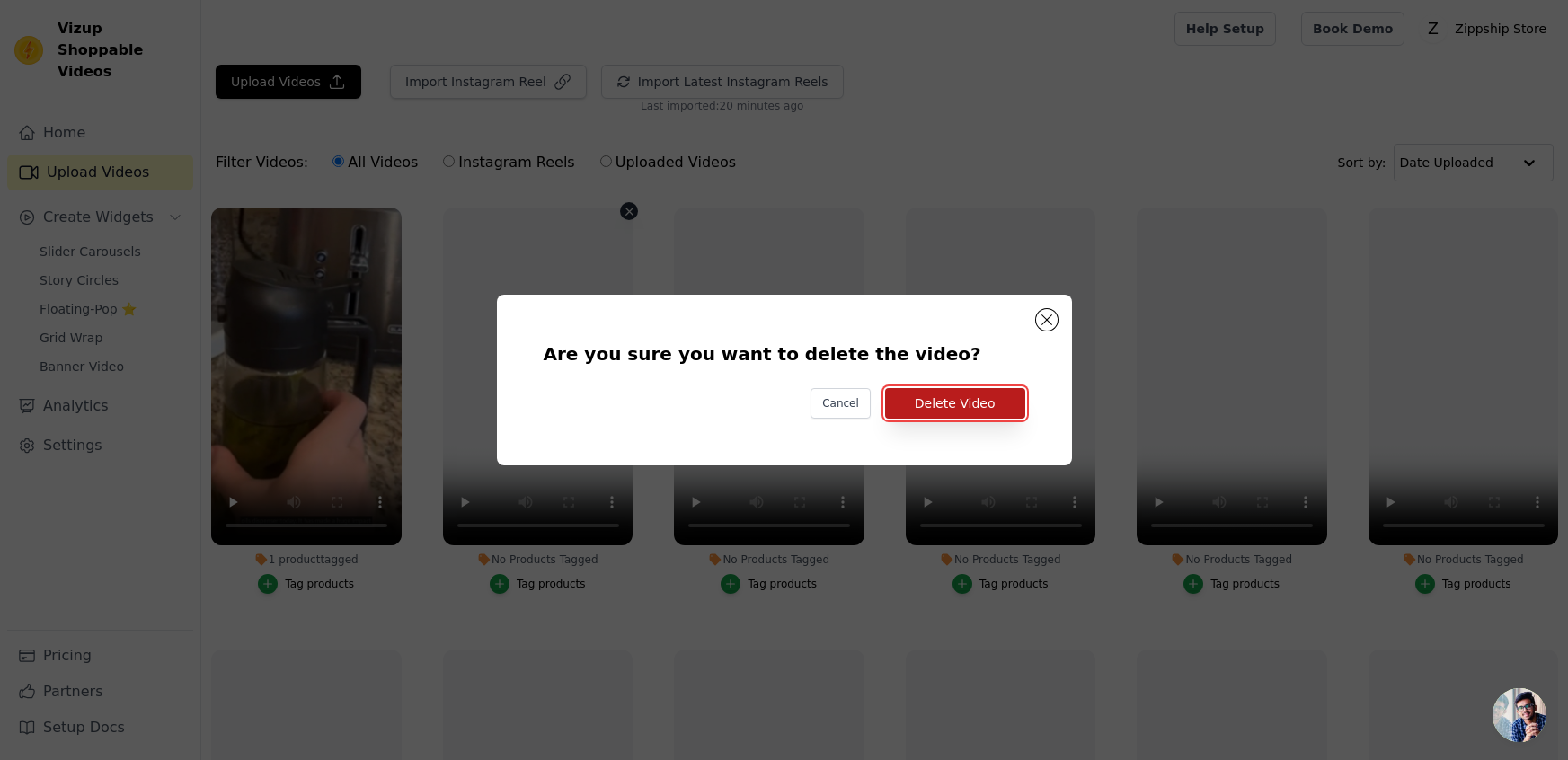
click at [941, 408] on button "Delete Video" at bounding box center [955, 403] width 140 height 31
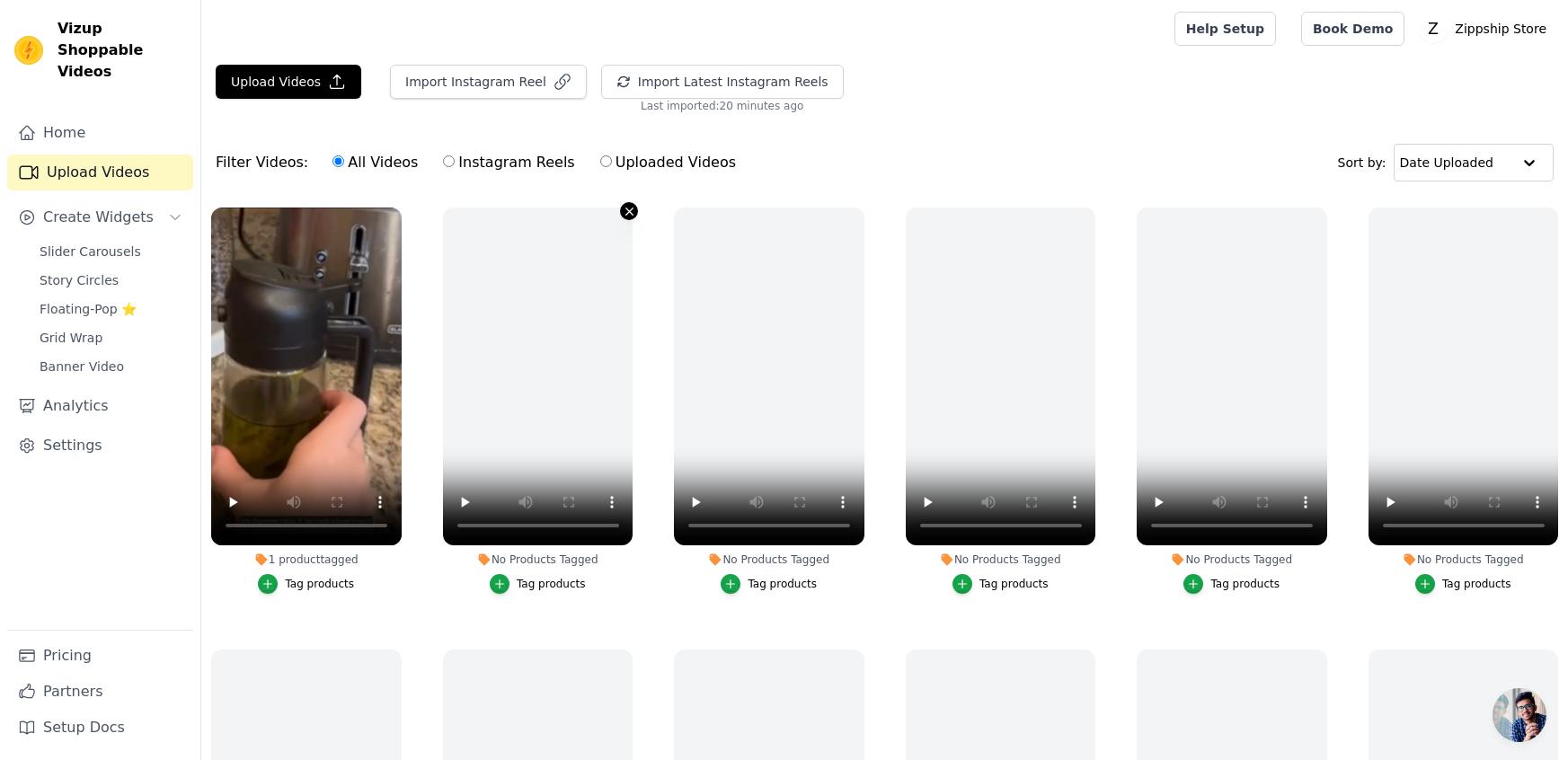
click at [631, 211] on icon "button" at bounding box center [629, 211] width 14 height 14
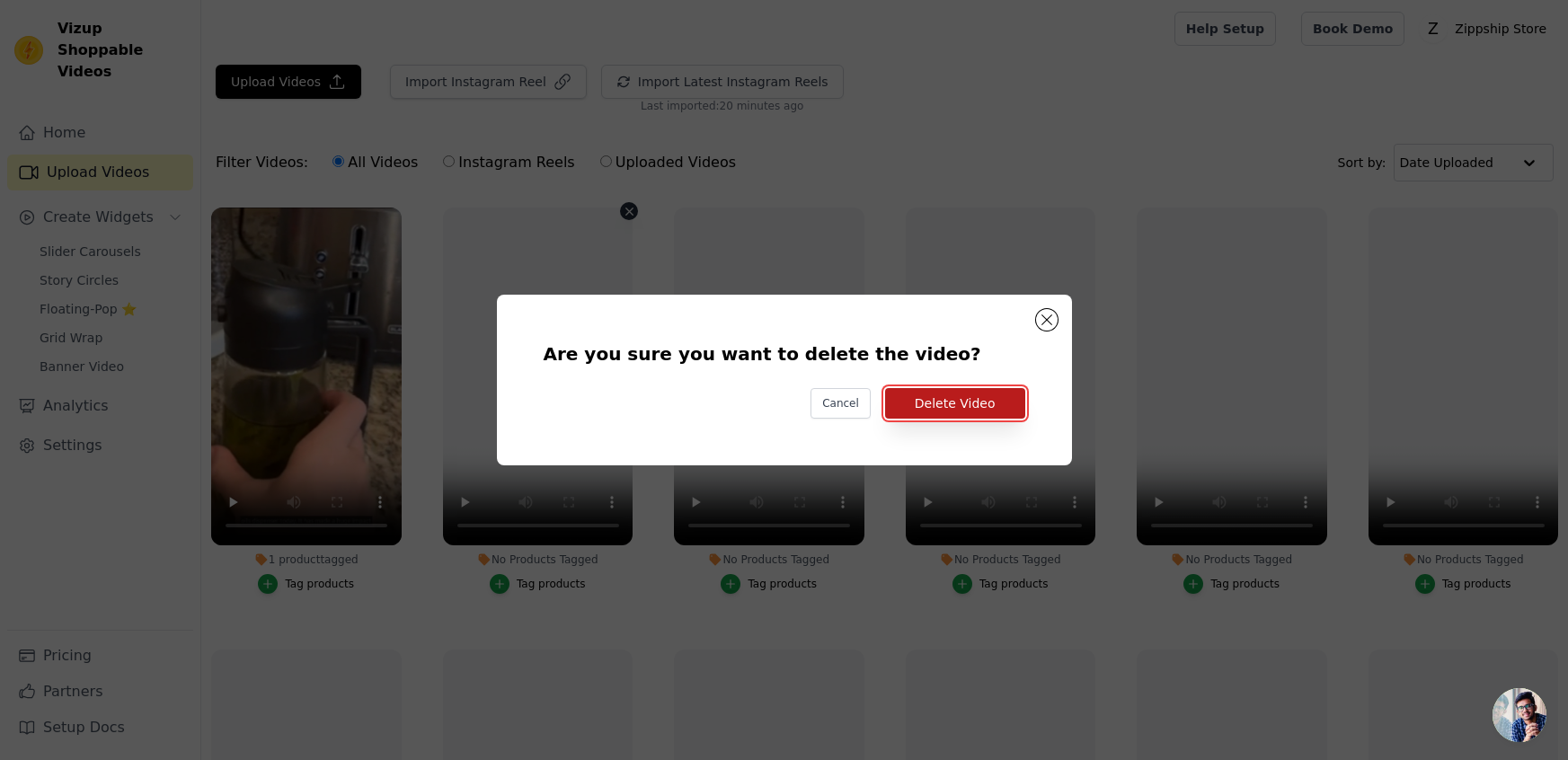
click at [979, 406] on button "Delete Video" at bounding box center [955, 403] width 140 height 31
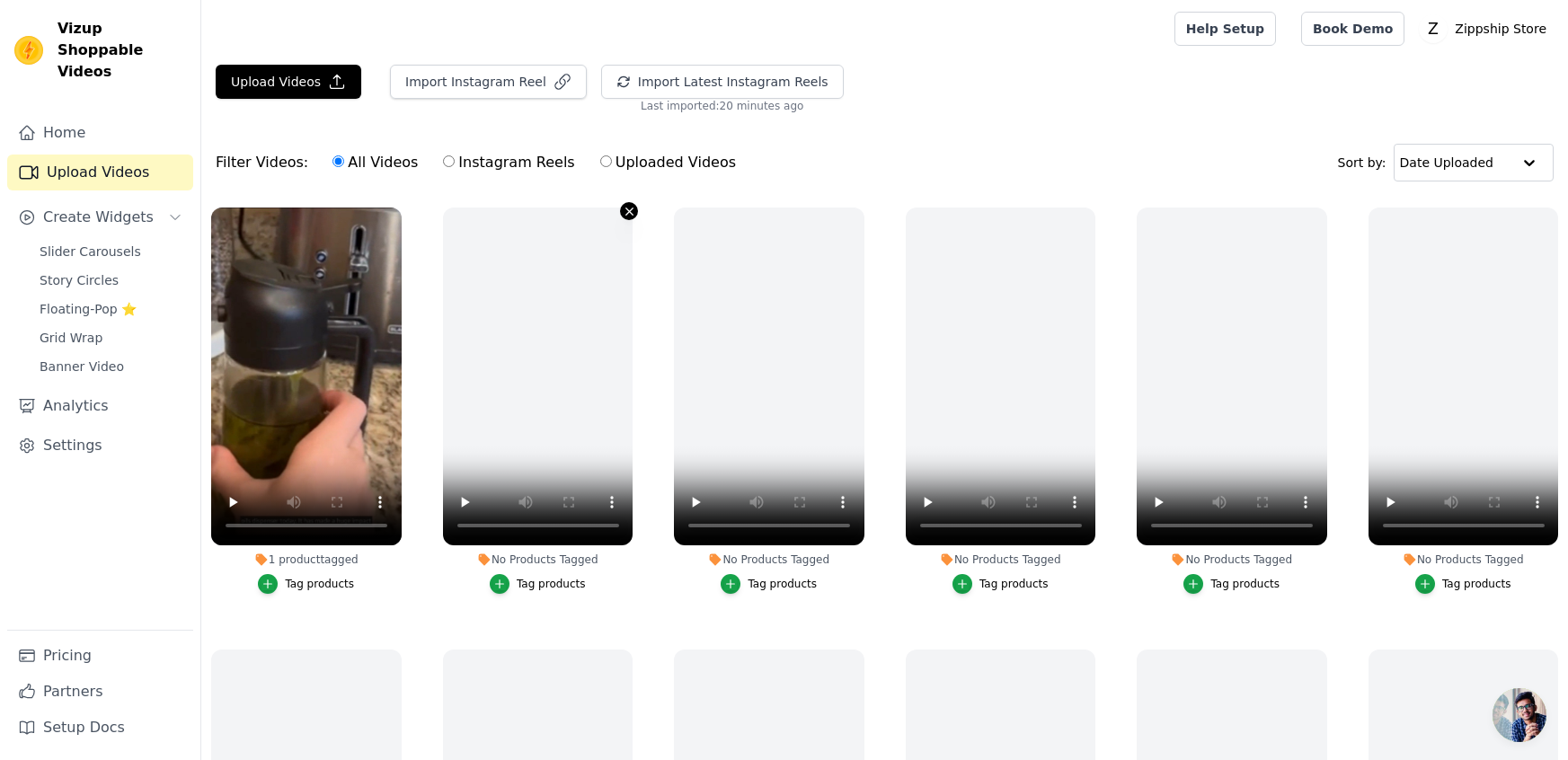
click at [625, 212] on icon "button" at bounding box center [629, 211] width 14 height 14
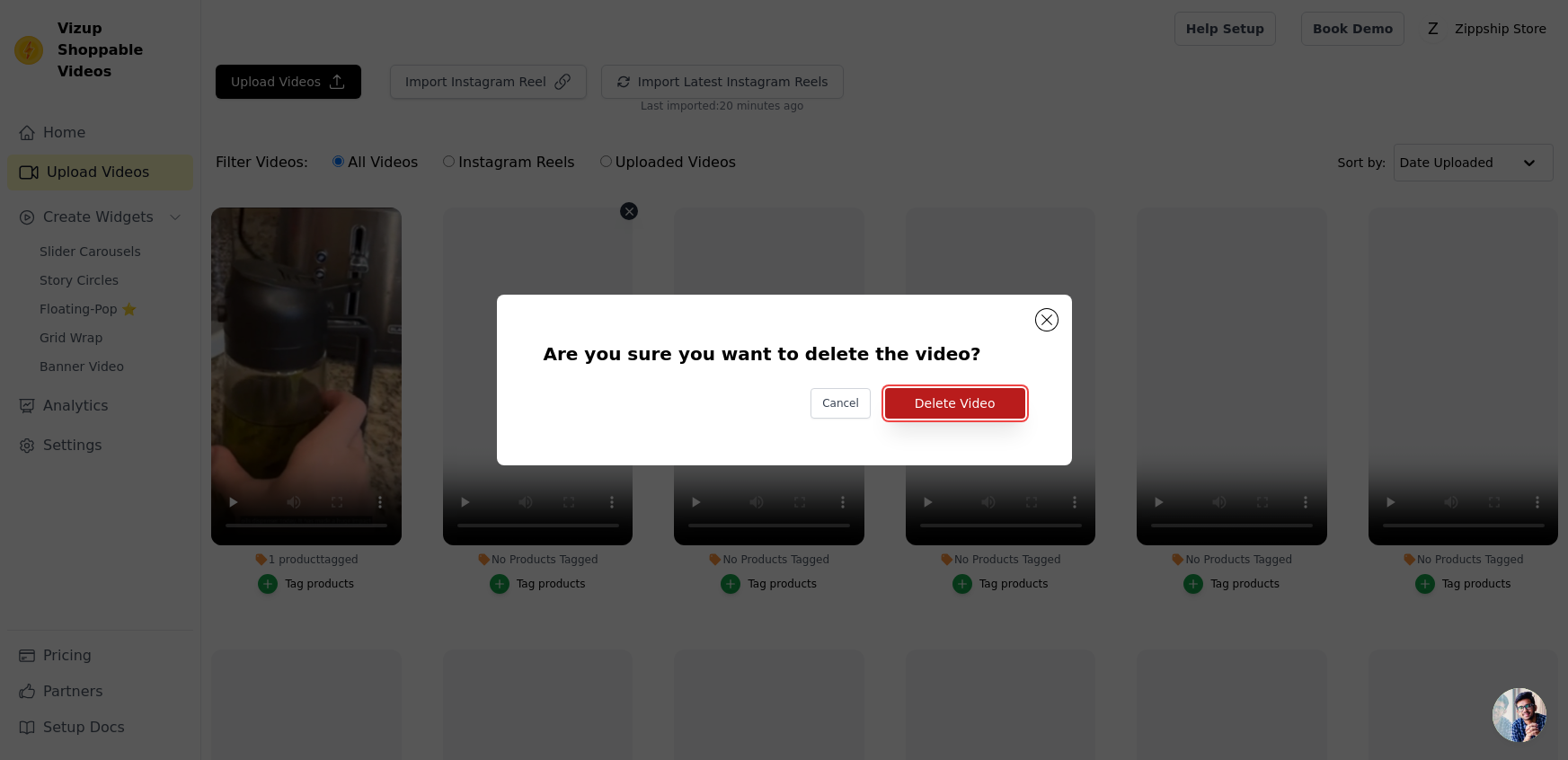
click at [999, 389] on button "Delete Video" at bounding box center [955, 403] width 140 height 31
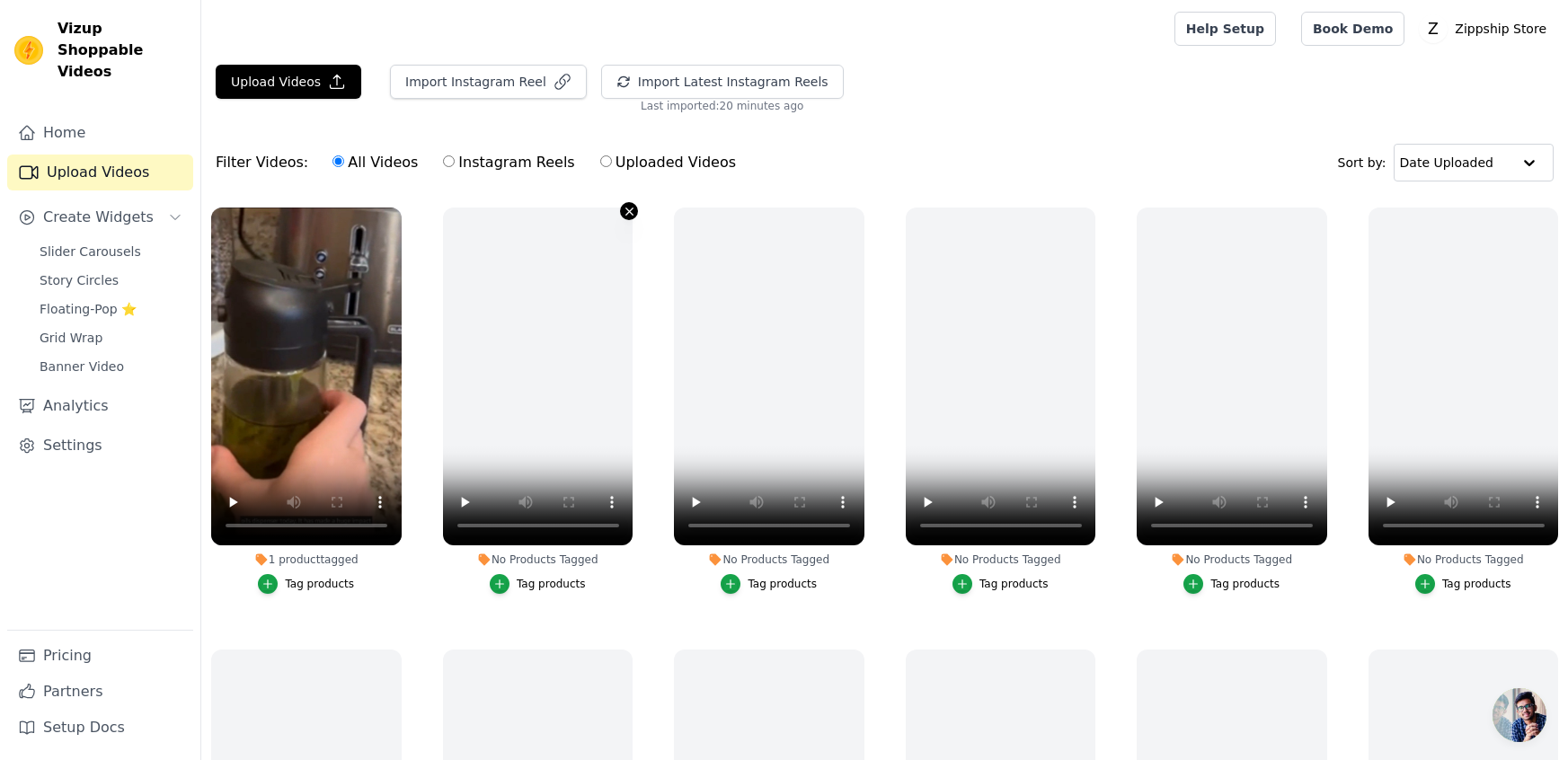
click at [628, 211] on icon "button" at bounding box center [629, 211] width 7 height 7
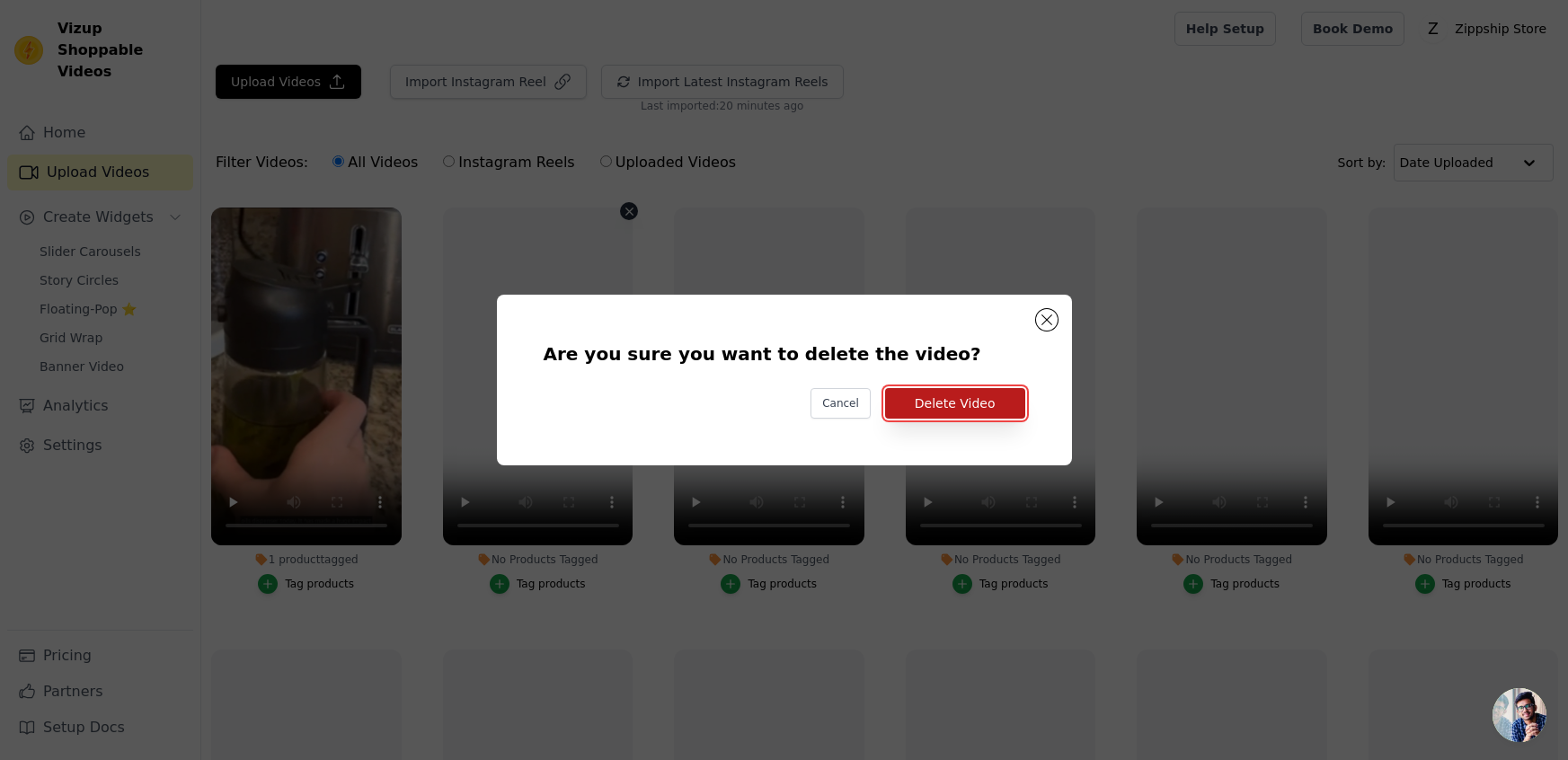
click at [953, 399] on button "Delete Video" at bounding box center [955, 403] width 140 height 31
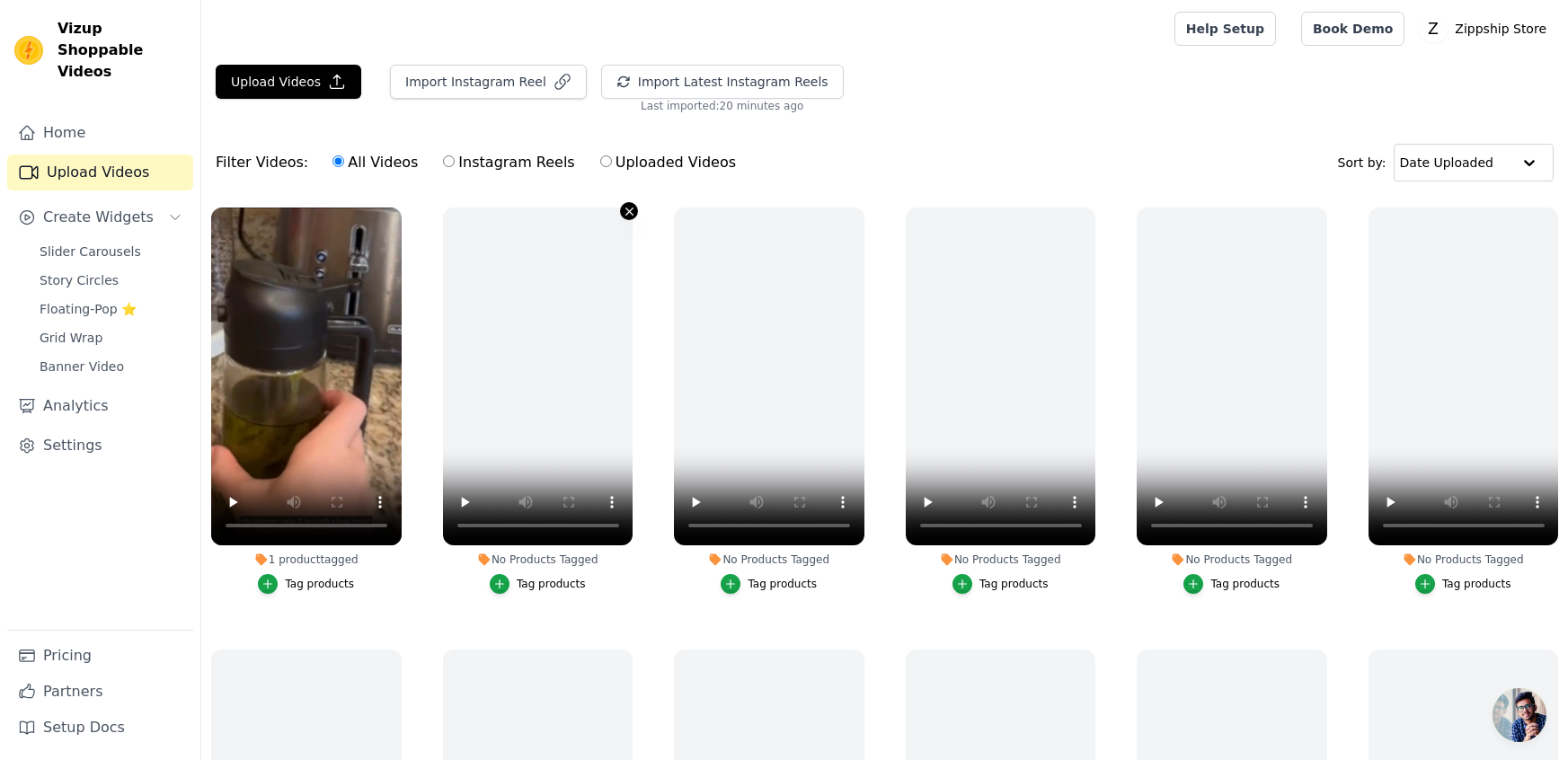
click at [631, 212] on icon "button" at bounding box center [629, 211] width 7 height 7
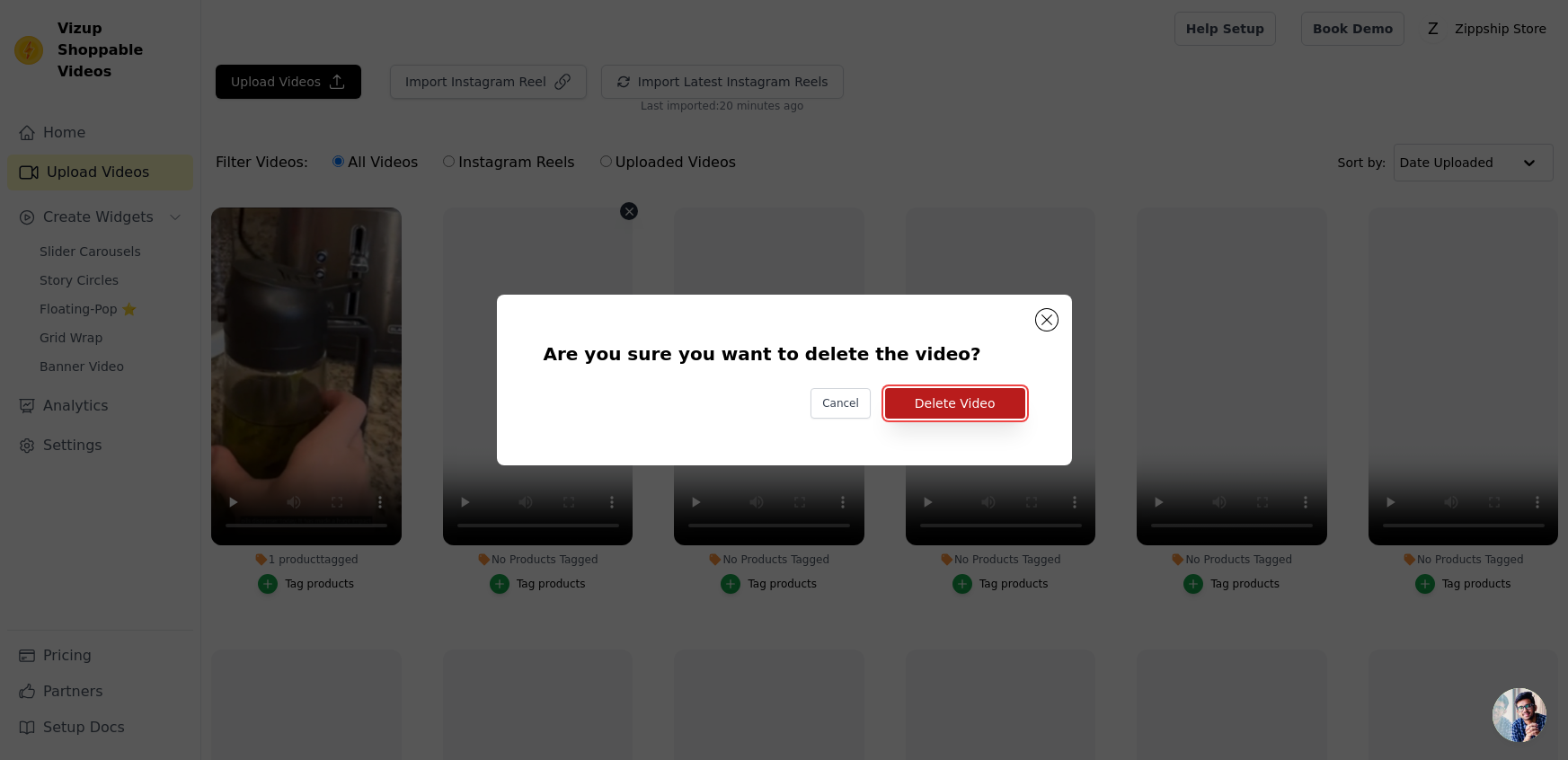
click at [929, 405] on button "Delete Video" at bounding box center [955, 403] width 140 height 31
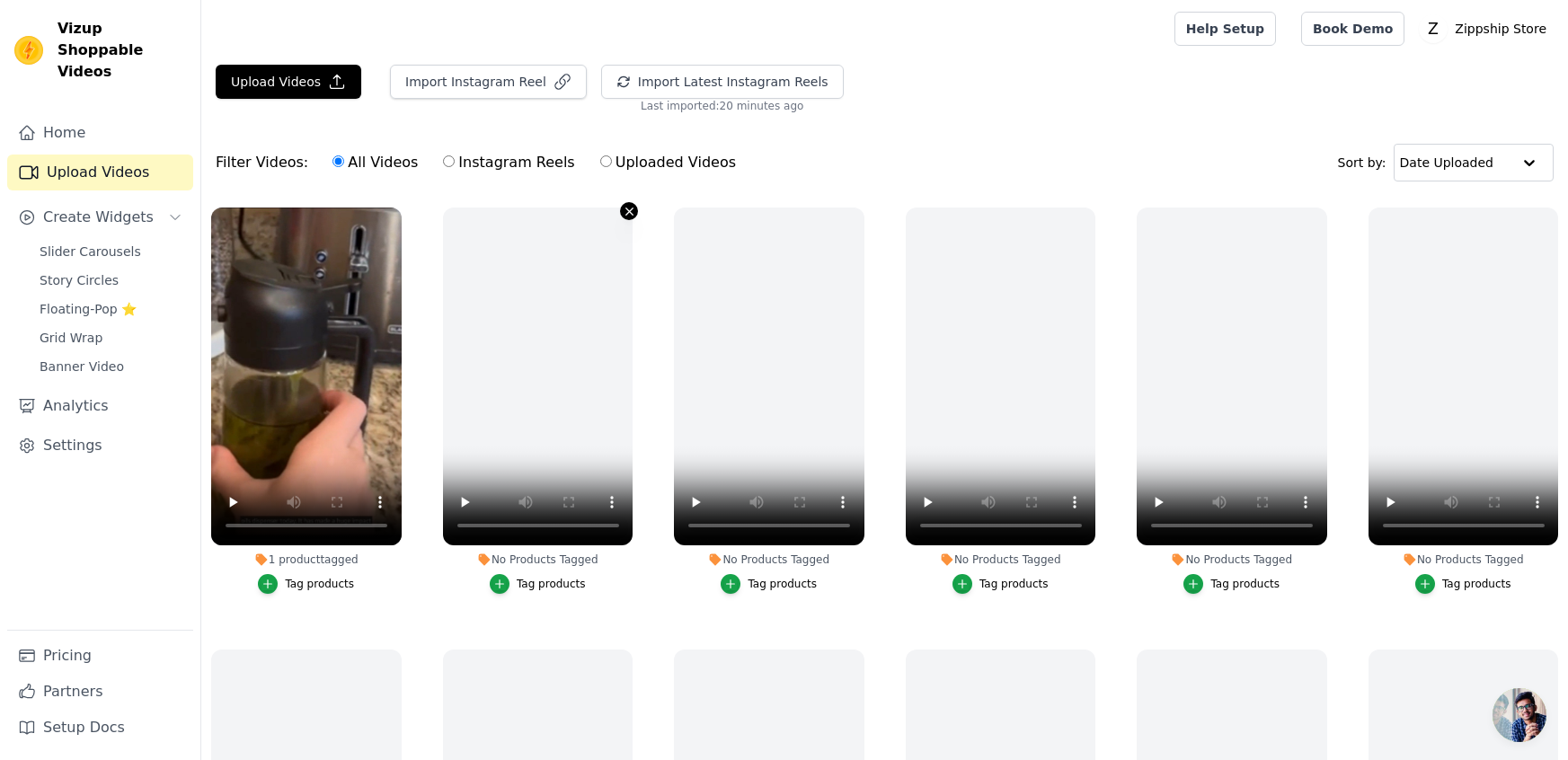
click at [626, 211] on icon "button" at bounding box center [629, 211] width 14 height 14
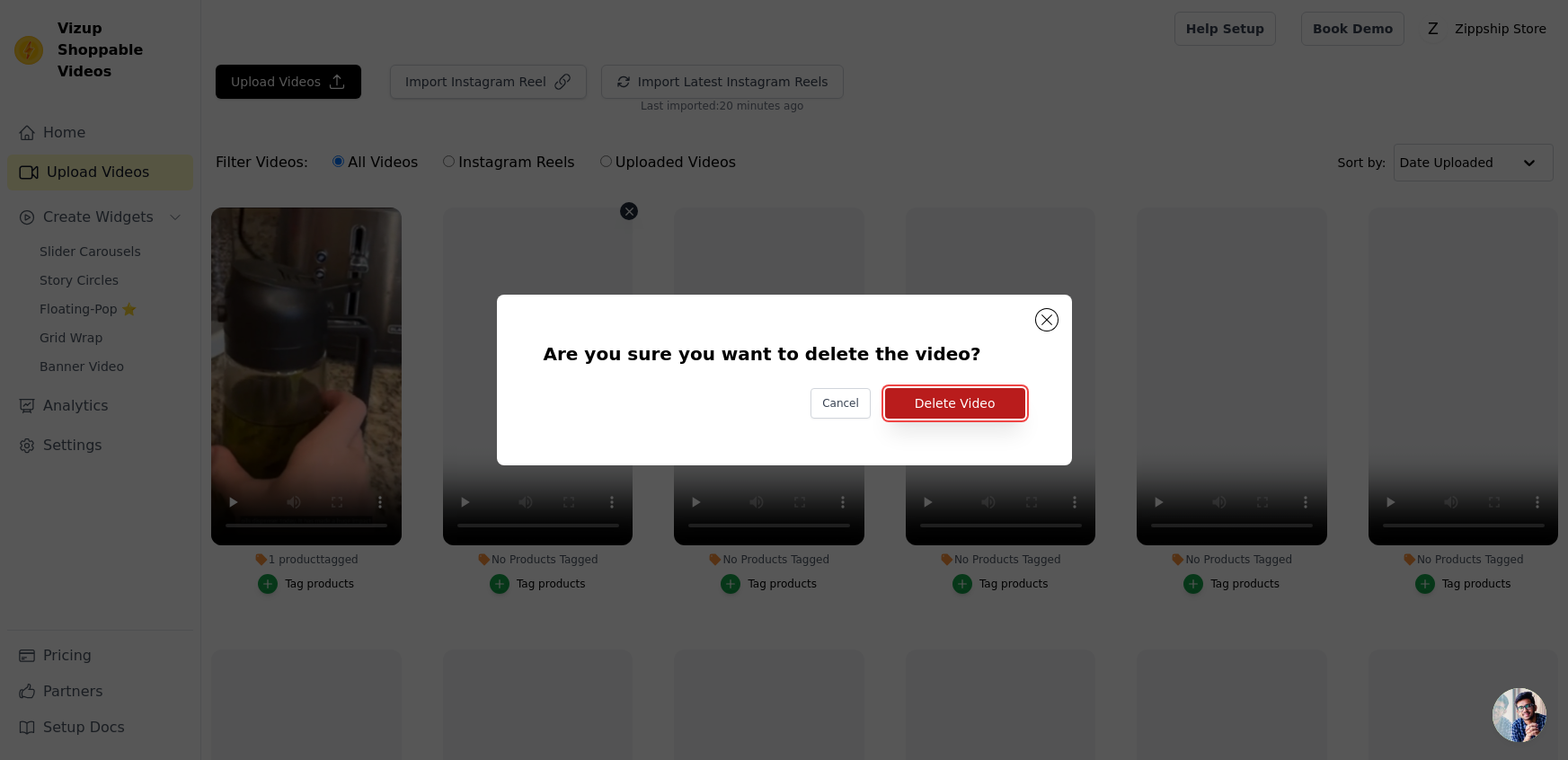
click at [987, 392] on button "Delete Video" at bounding box center [955, 403] width 140 height 31
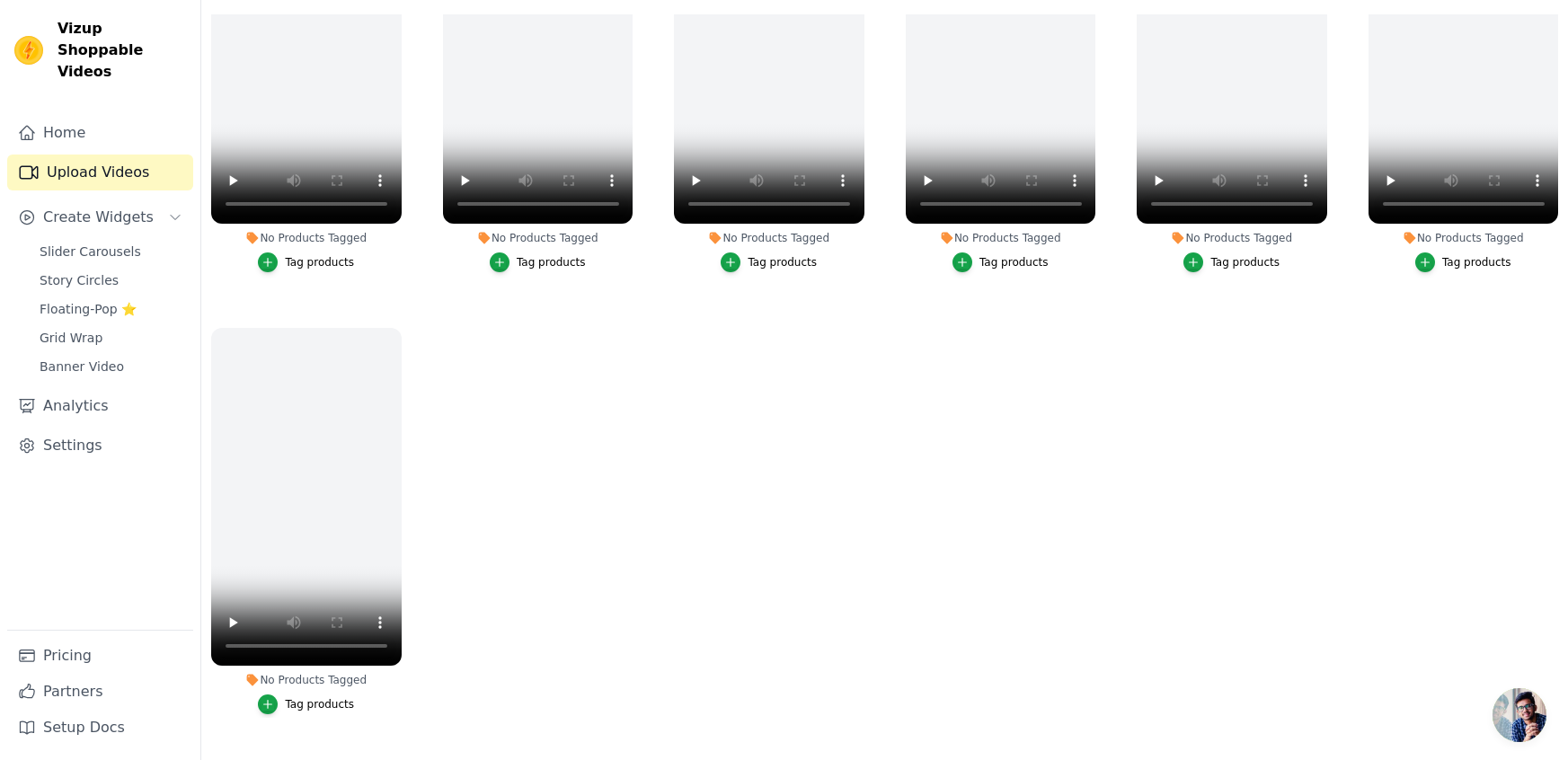
scroll to position [1948, 0]
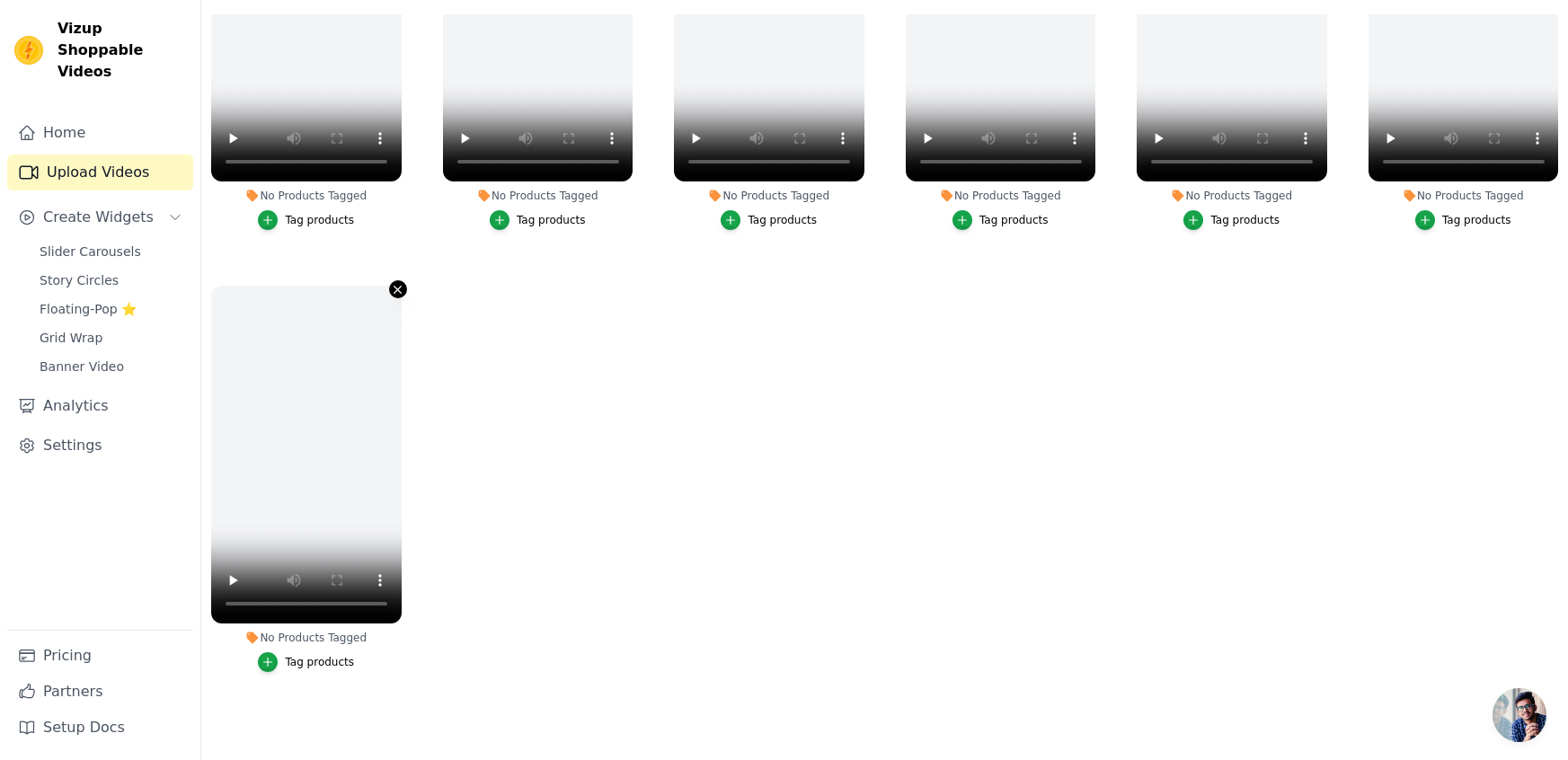
click at [396, 287] on icon "button" at bounding box center [398, 289] width 7 height 7
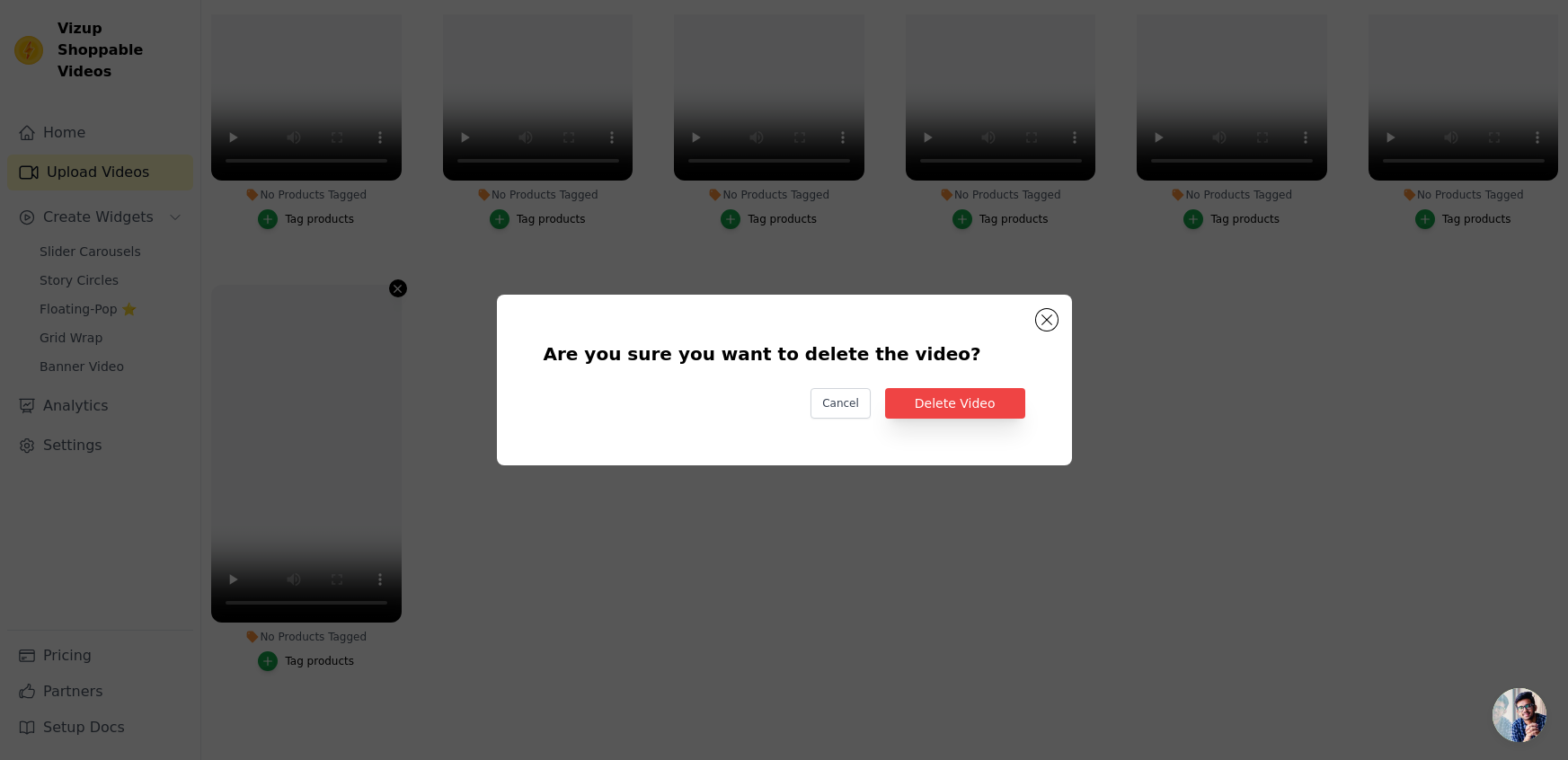
scroll to position [0, 0]
click at [968, 392] on button "Delete Video" at bounding box center [955, 403] width 140 height 31
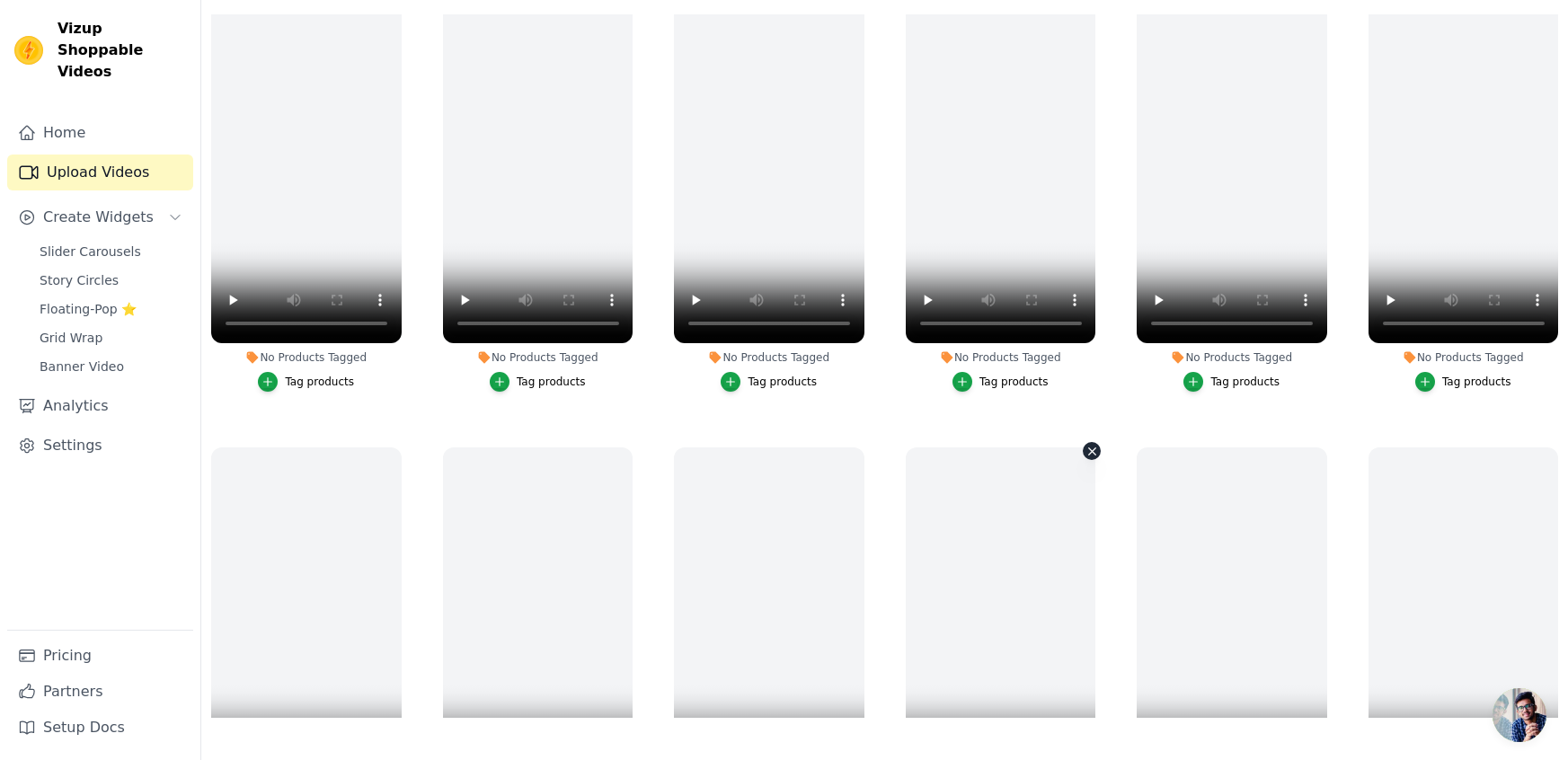
scroll to position [1336, 0]
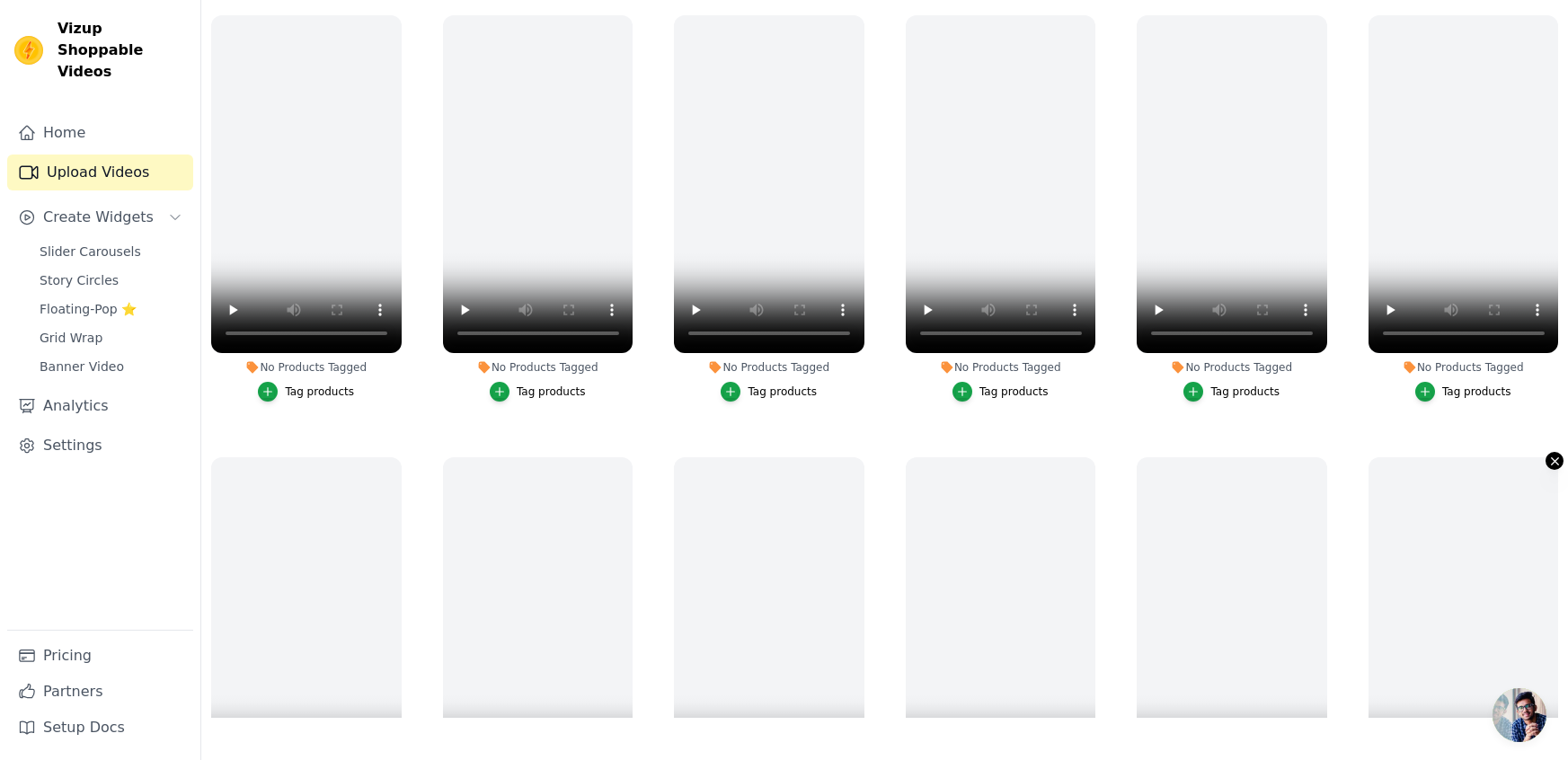
click at [1556, 462] on icon "button" at bounding box center [1554, 461] width 14 height 14
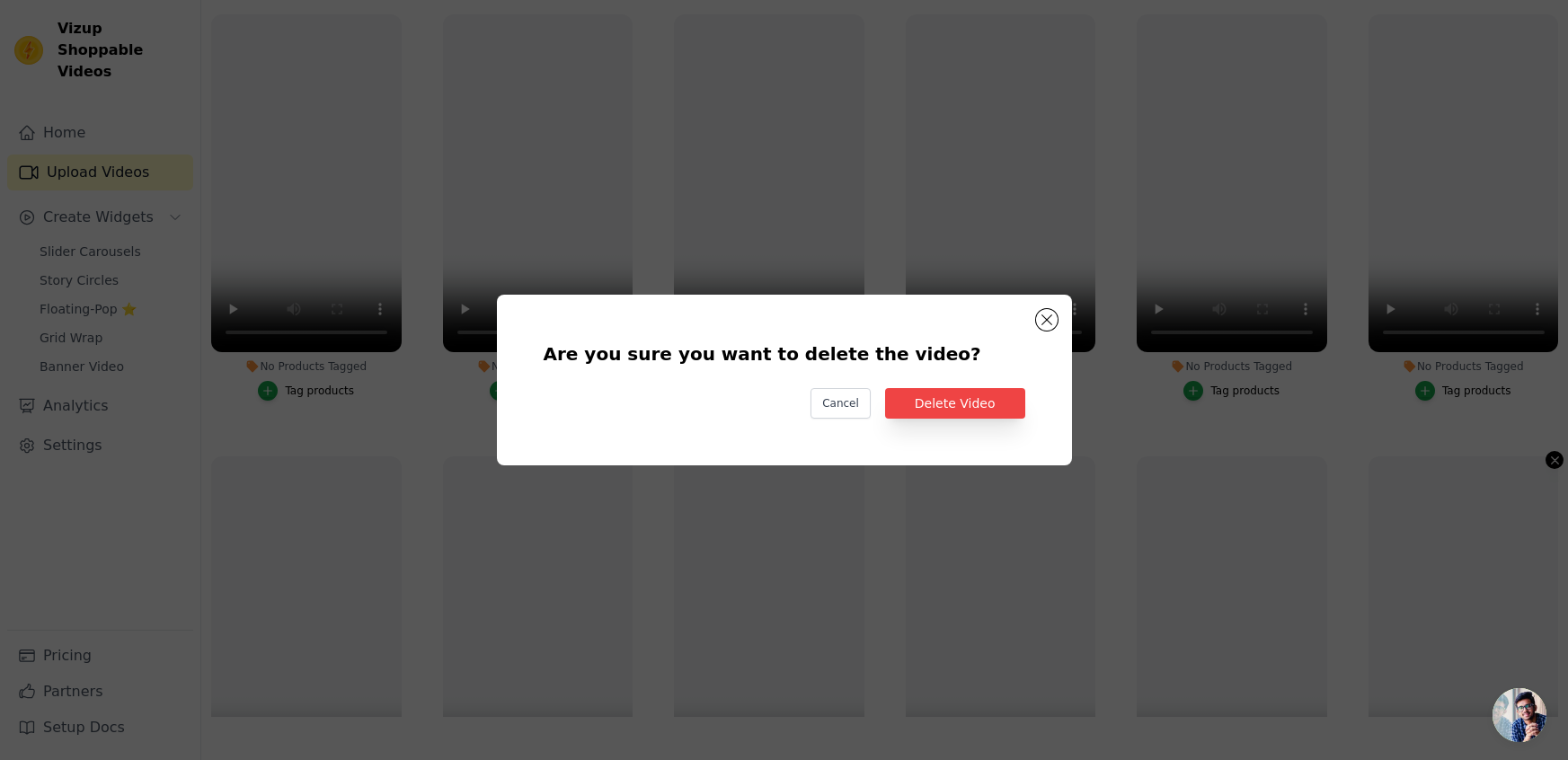
scroll to position [0, 0]
click at [993, 408] on button "Delete Video" at bounding box center [955, 403] width 140 height 31
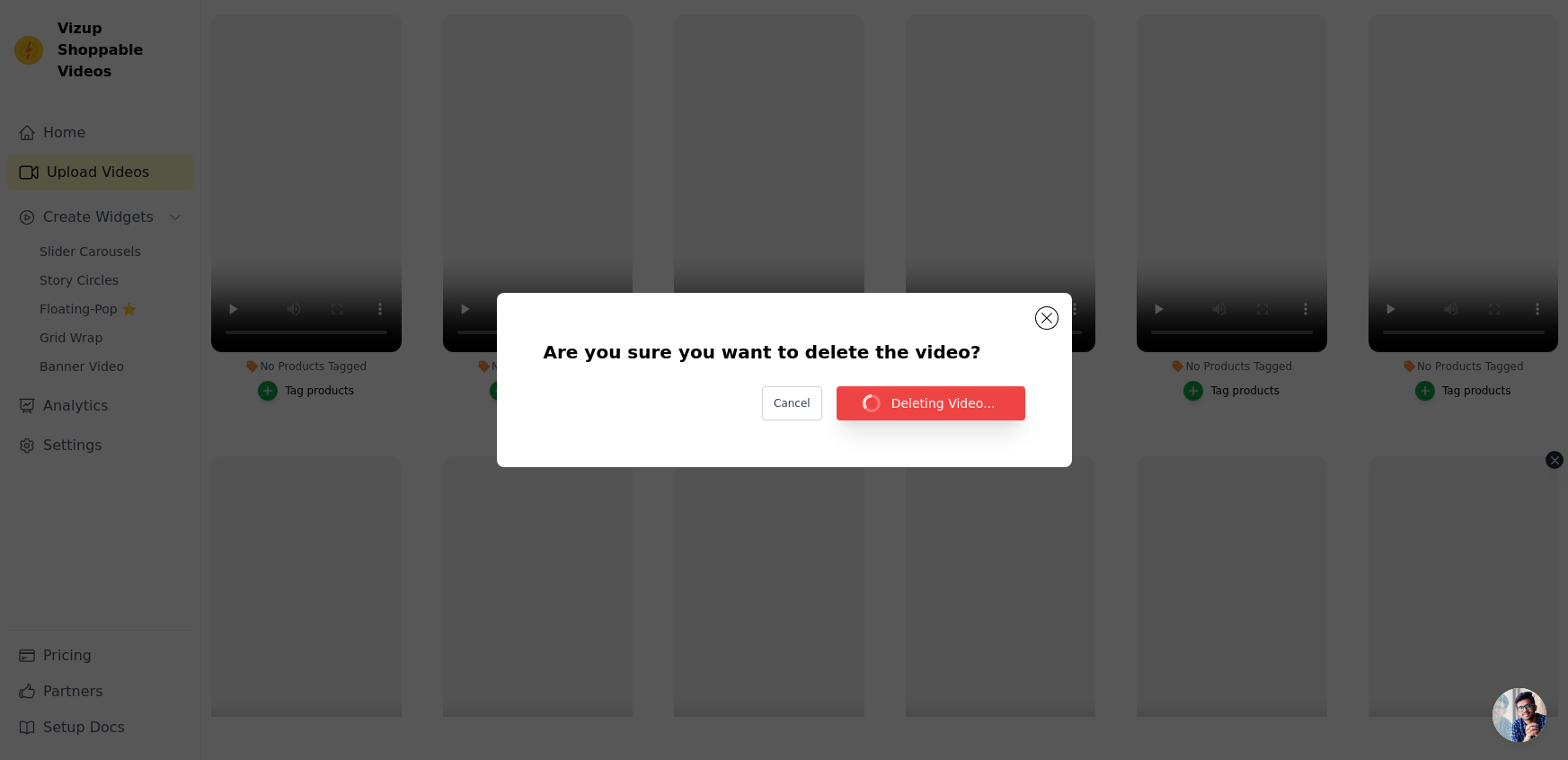
scroll to position [183, 0]
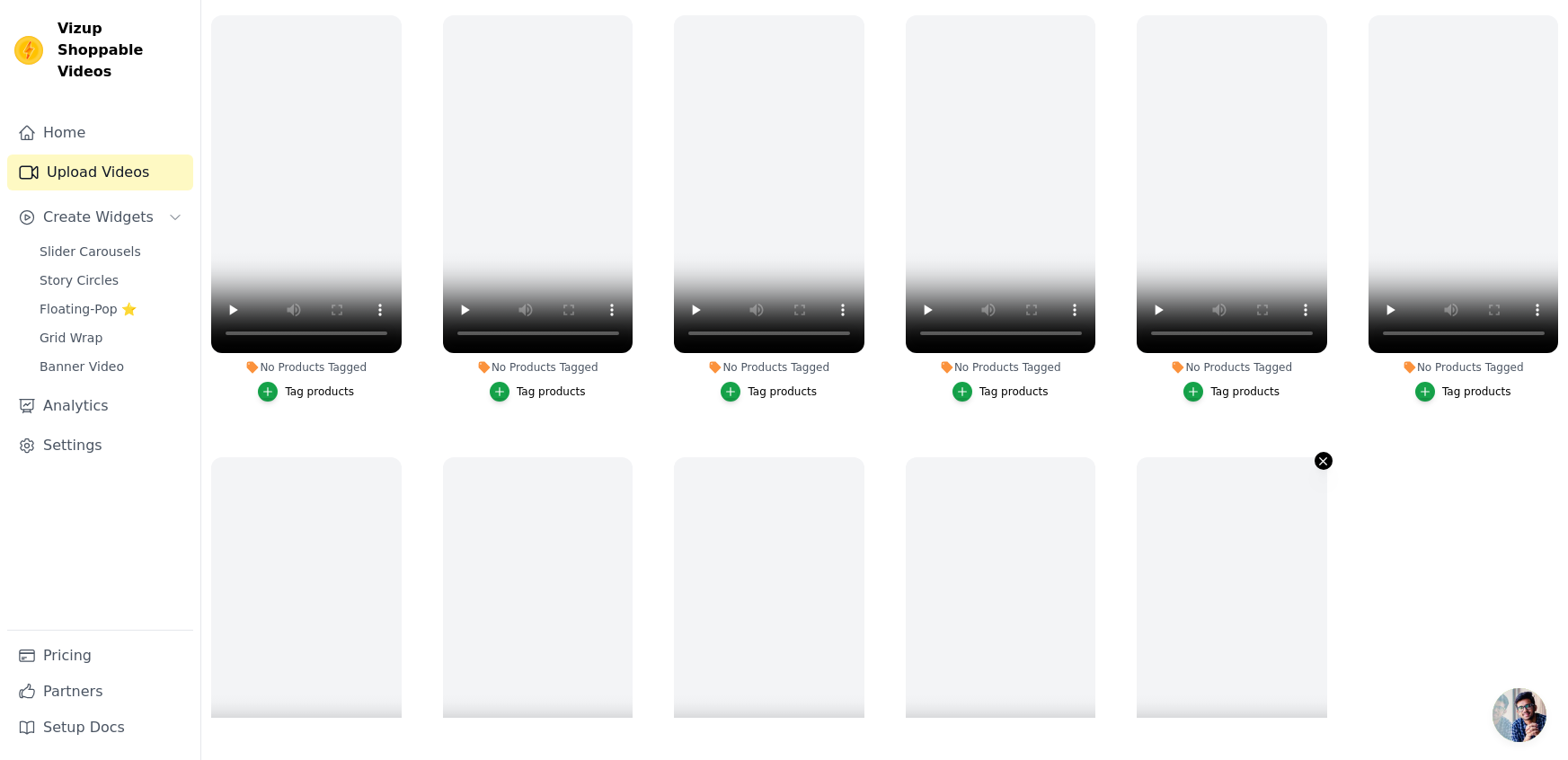
click at [1319, 455] on icon "button" at bounding box center [1323, 461] width 14 height 14
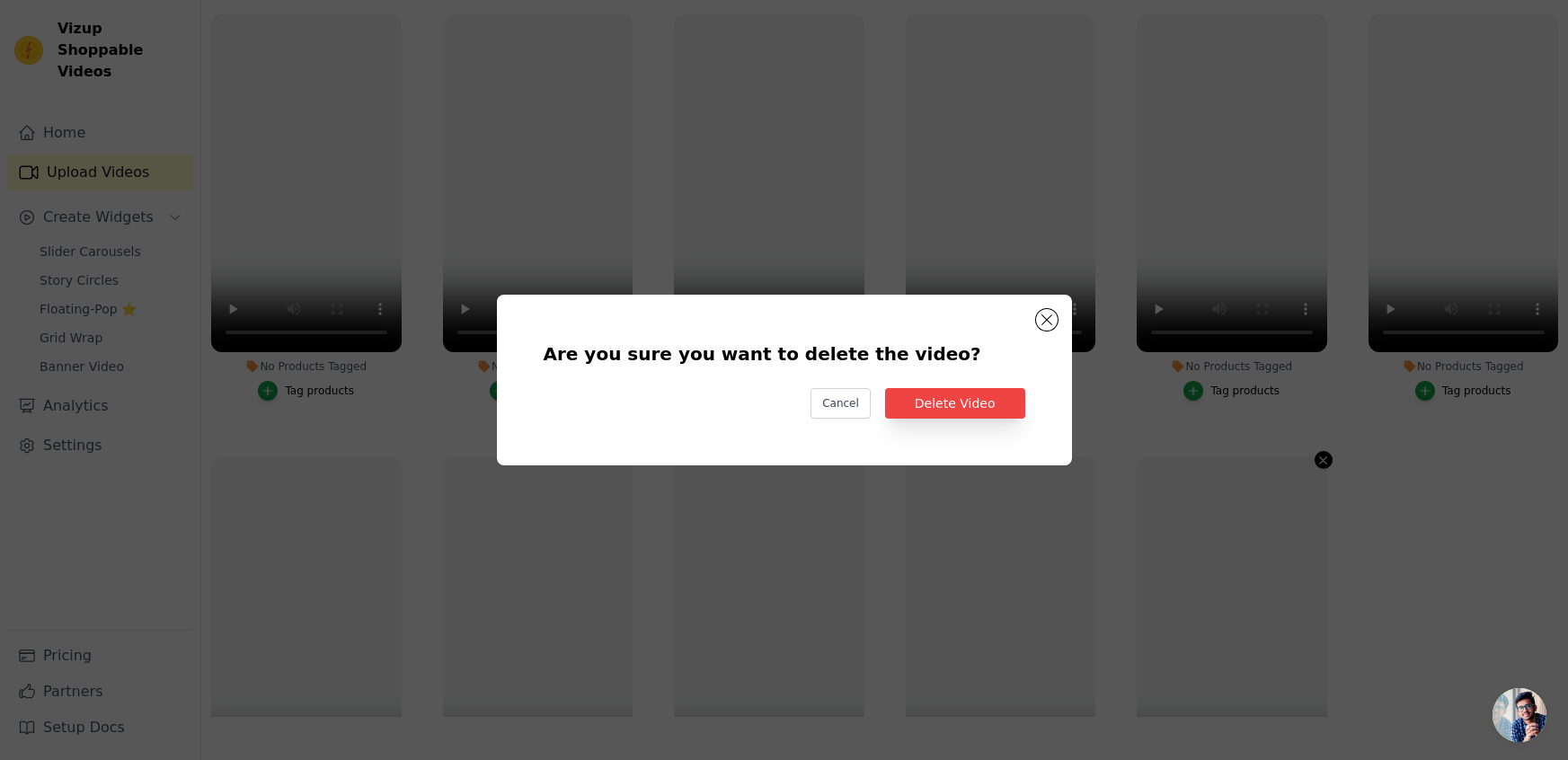
scroll to position [0, 0]
click at [929, 401] on button "Delete Video" at bounding box center [955, 403] width 140 height 31
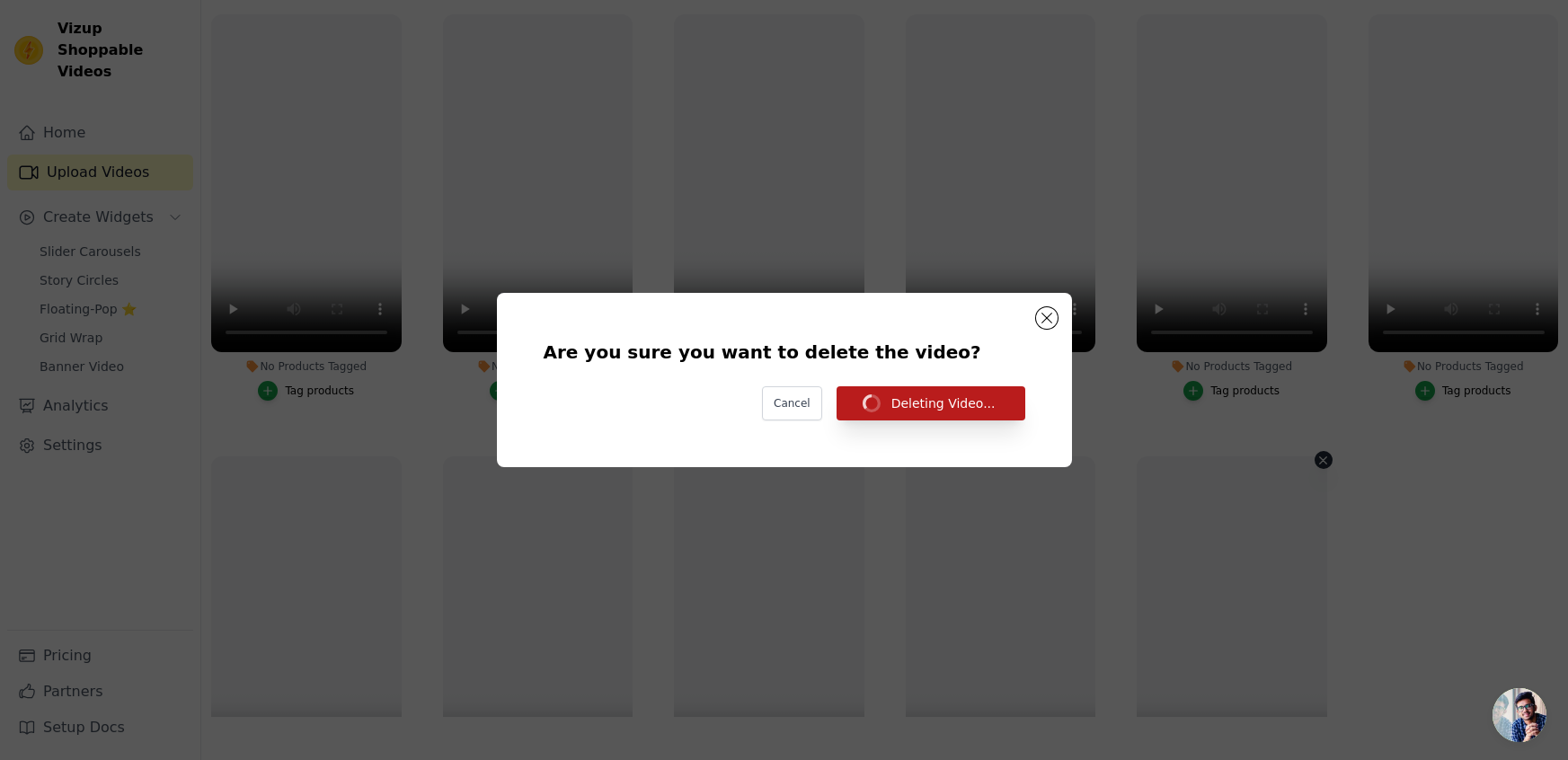
scroll to position [183, 0]
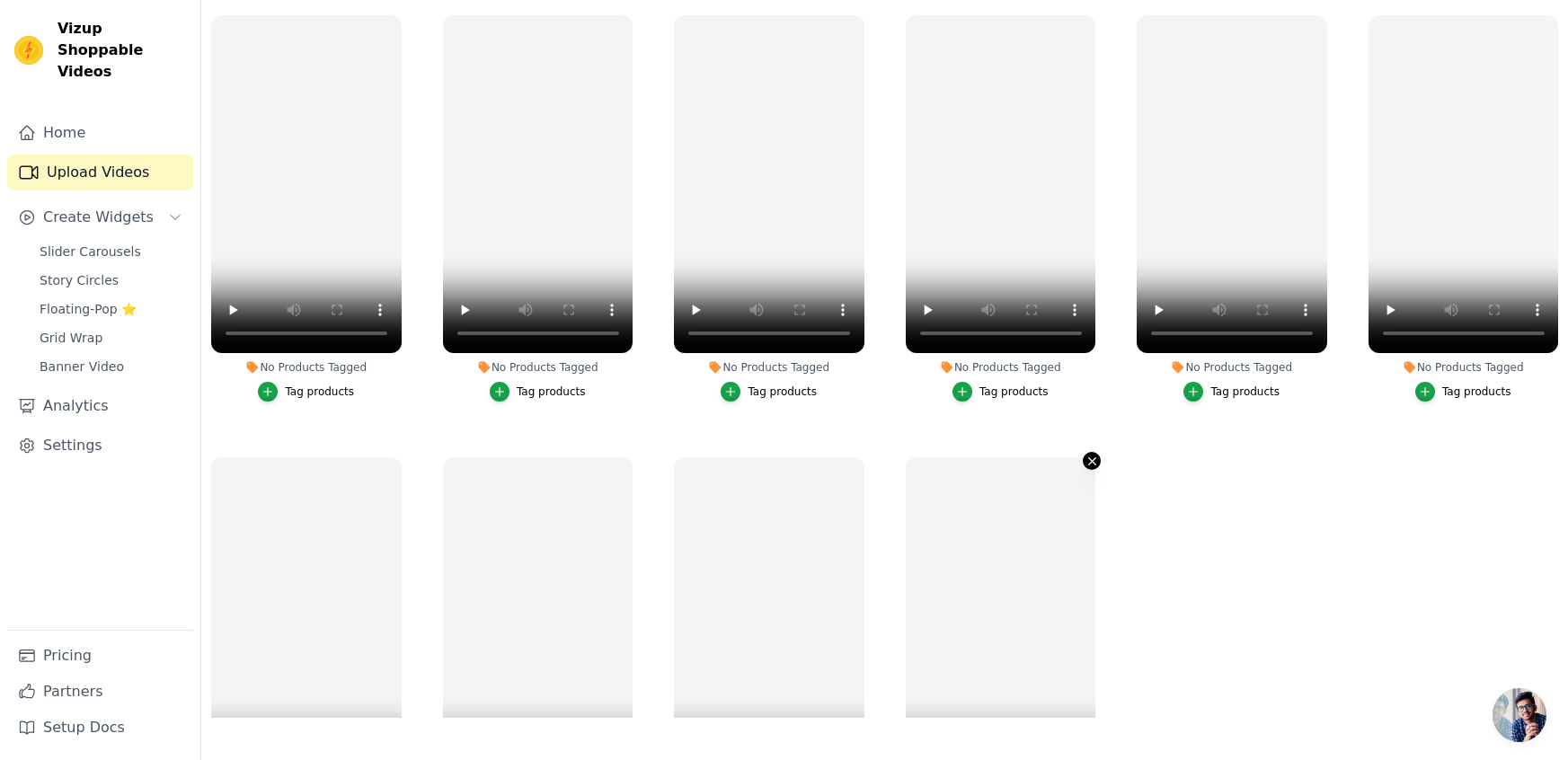
click at [1094, 457] on icon "button" at bounding box center [1091, 461] width 7 height 7
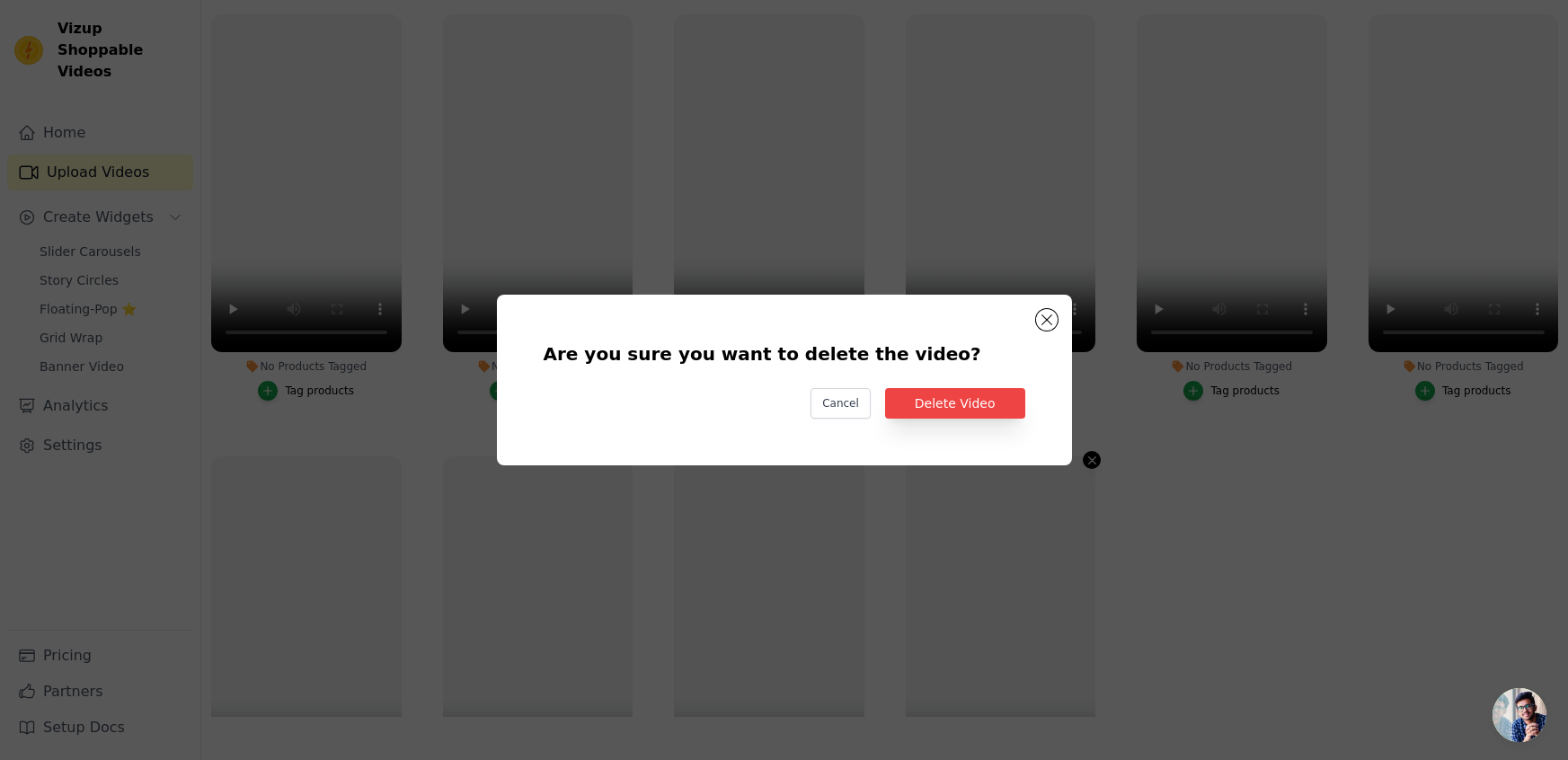
scroll to position [0, 0]
click at [997, 415] on button "Delete Video" at bounding box center [955, 403] width 140 height 31
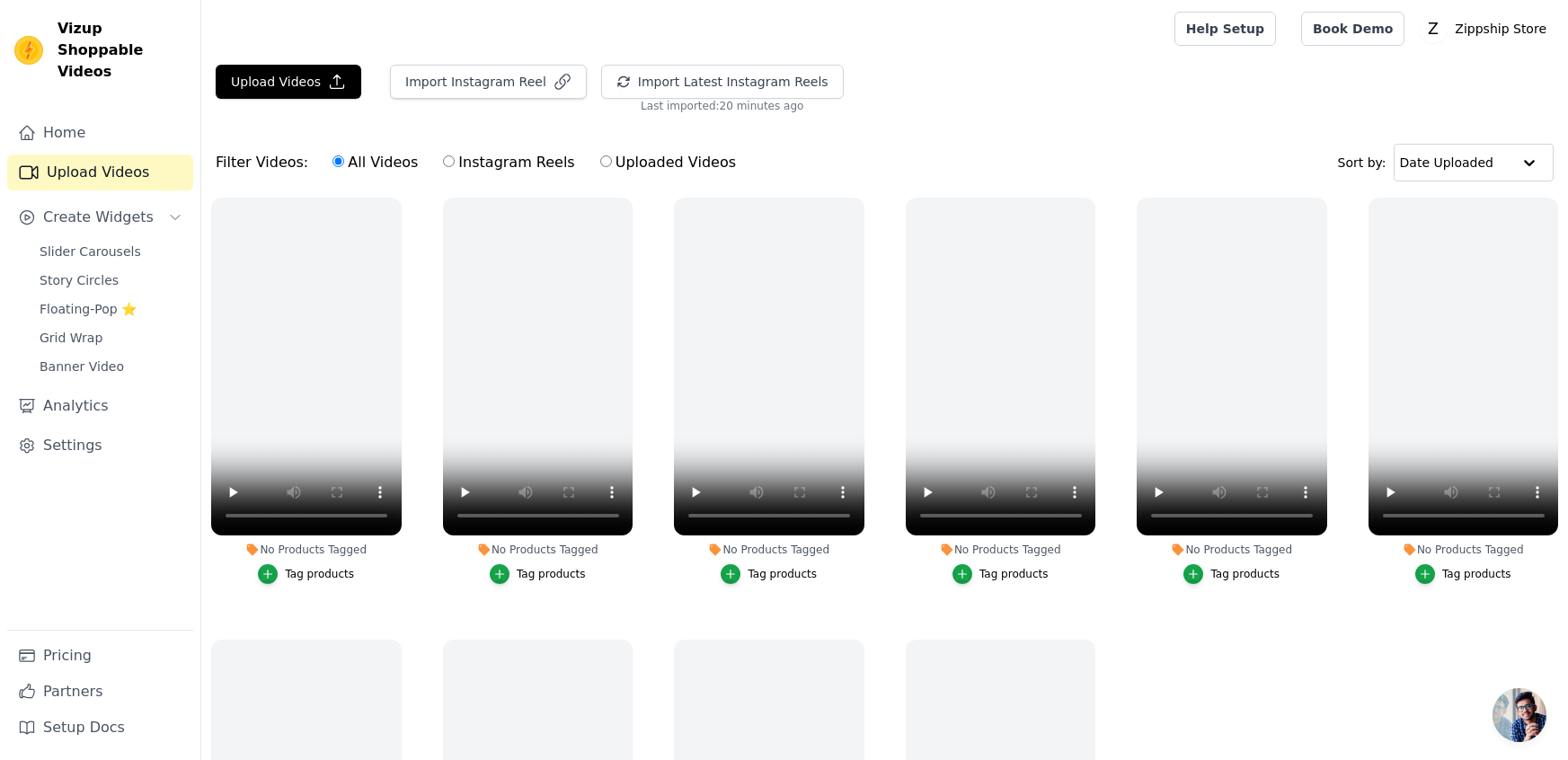
scroll to position [183, 0]
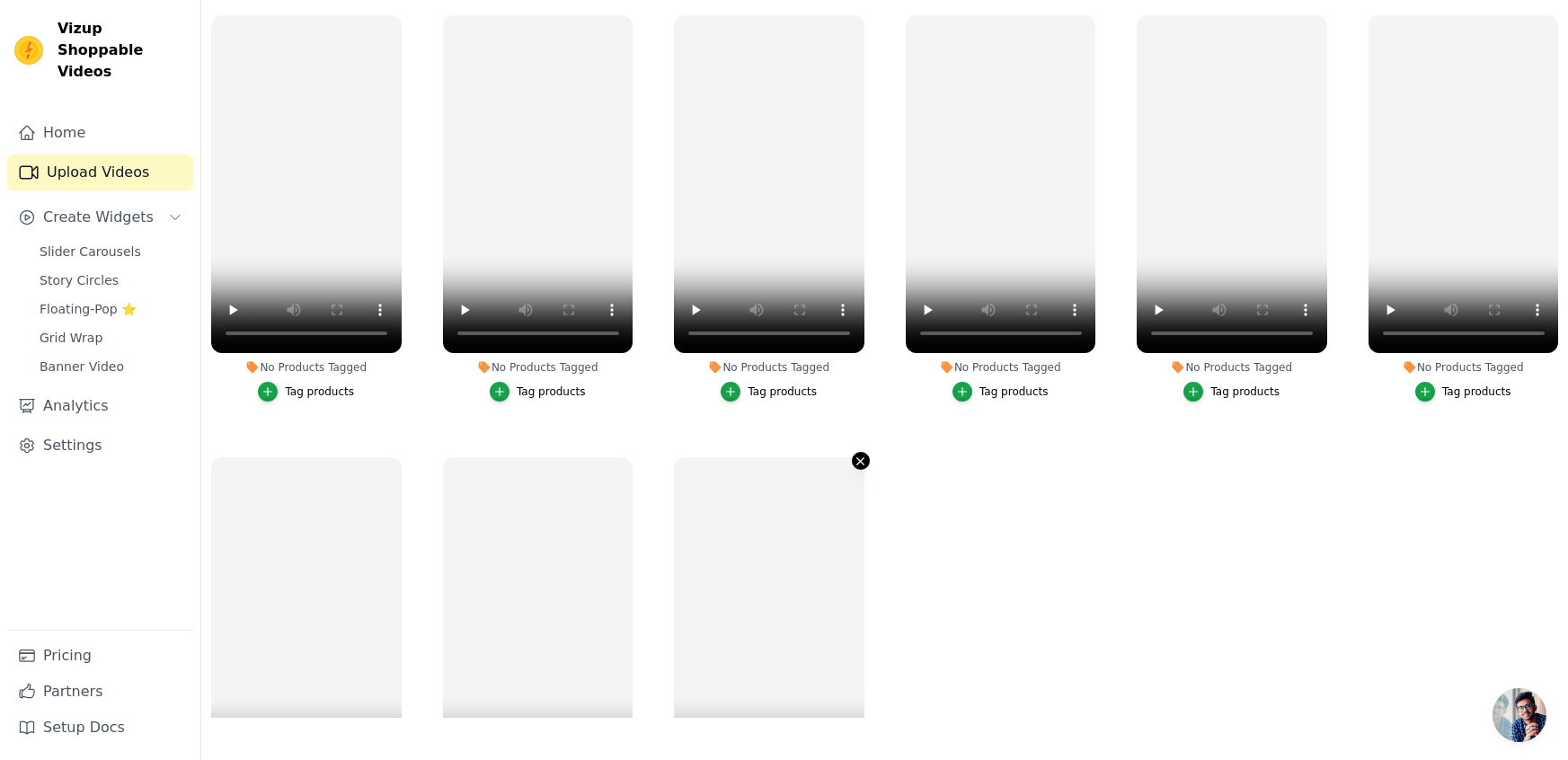
click at [855, 455] on icon "button" at bounding box center [860, 461] width 14 height 14
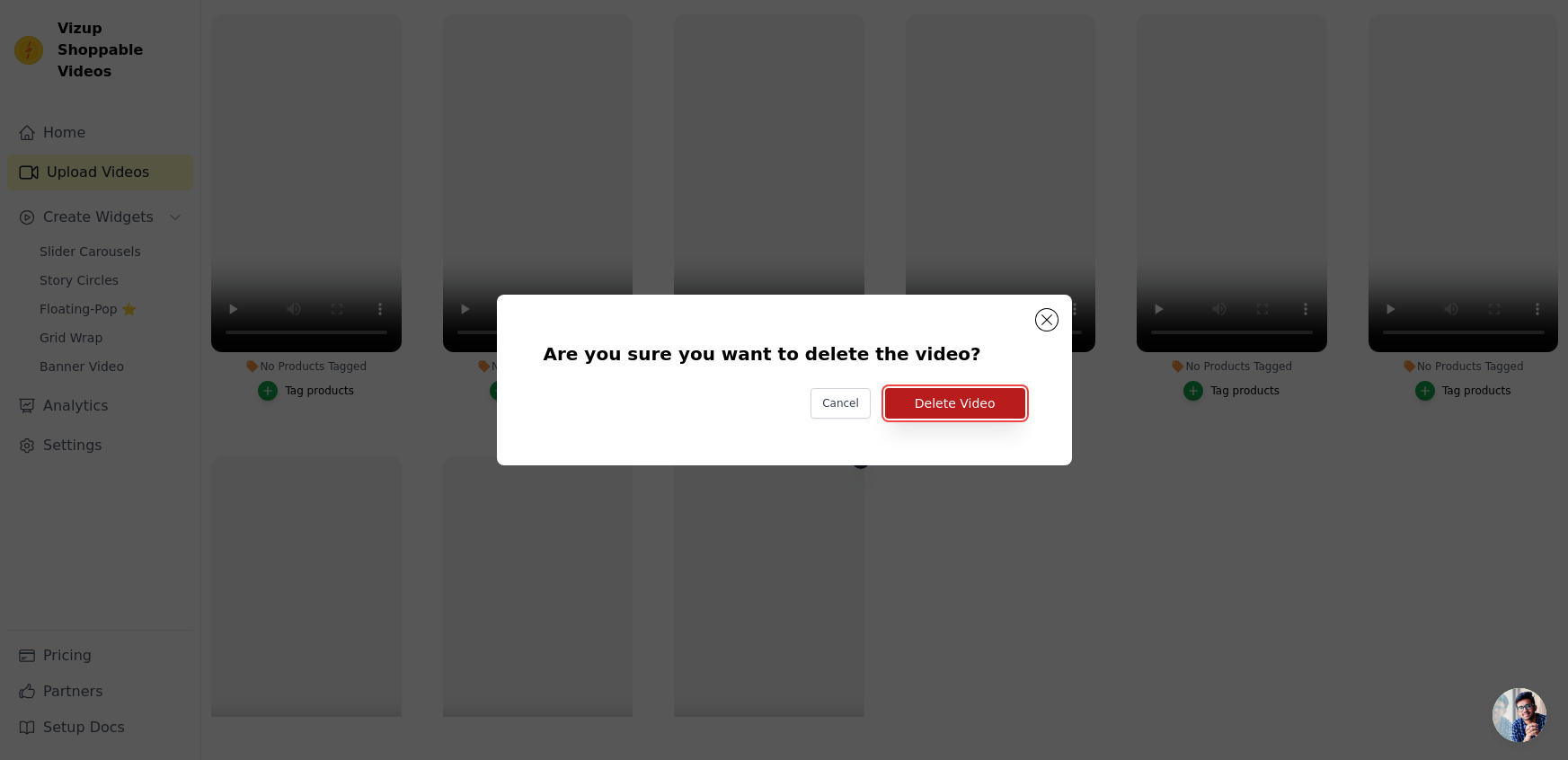
click at [958, 399] on button "Delete Video" at bounding box center [955, 403] width 140 height 31
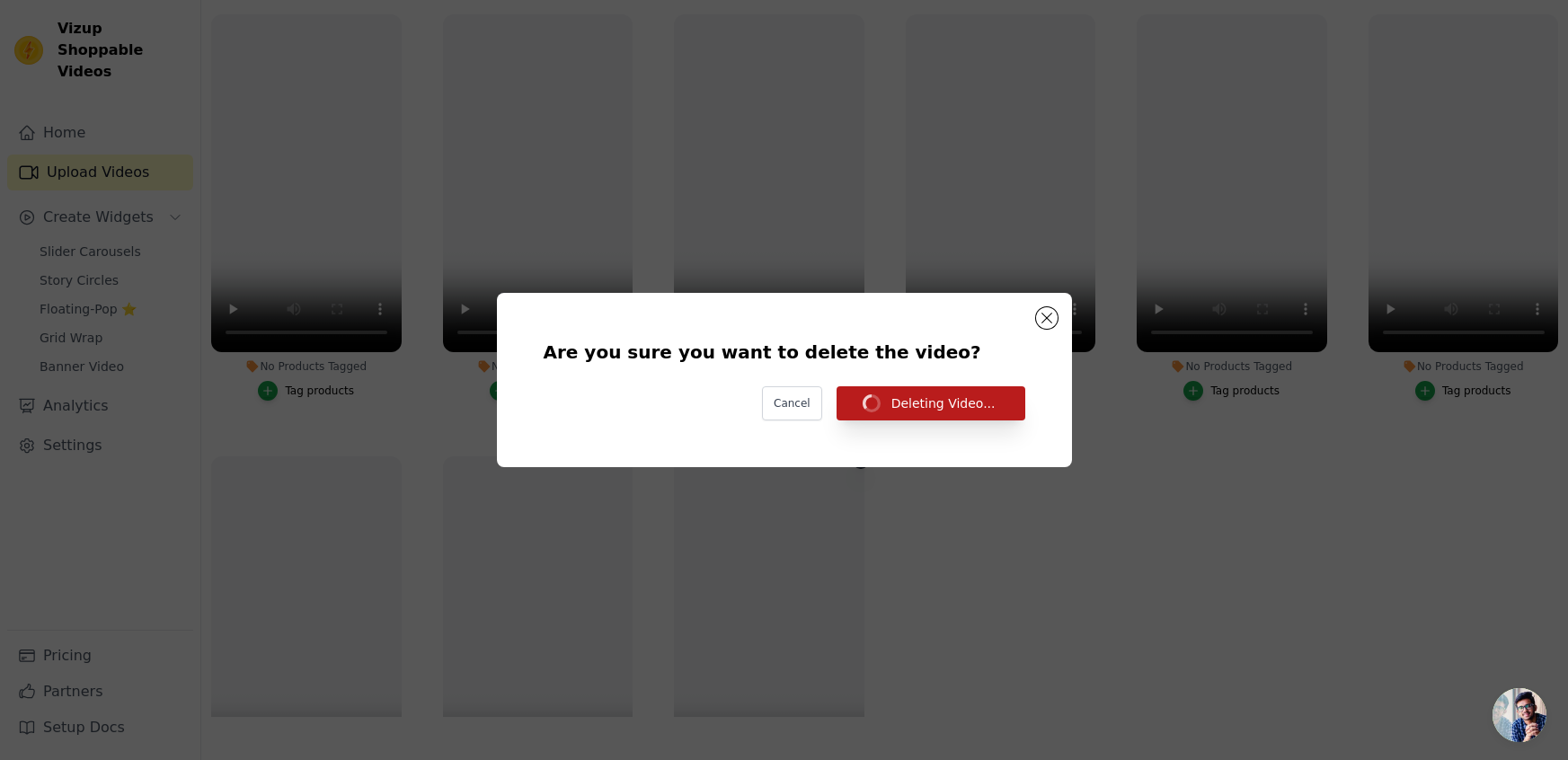
scroll to position [183, 0]
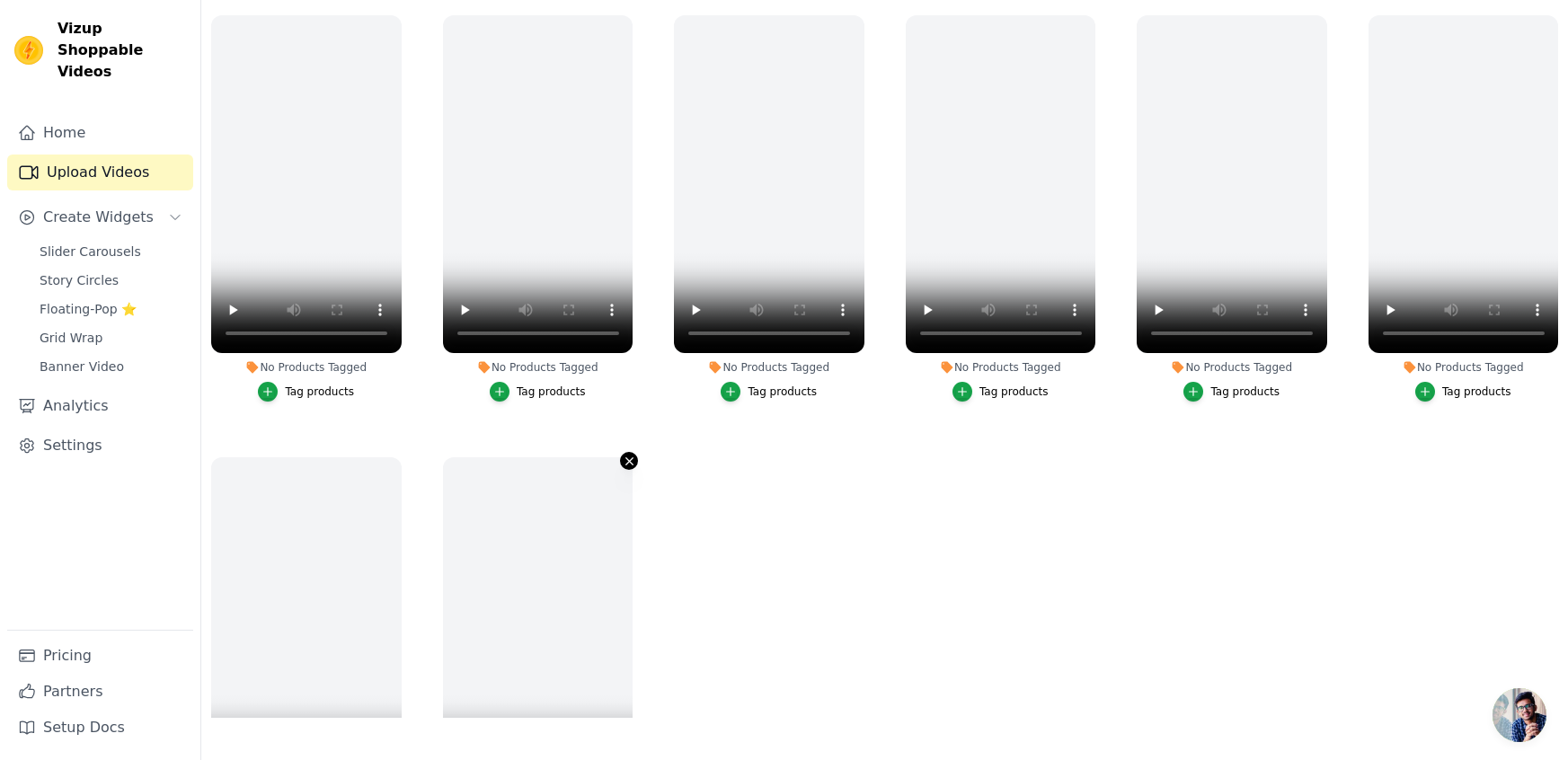
click at [628, 458] on icon "button" at bounding box center [629, 461] width 7 height 7
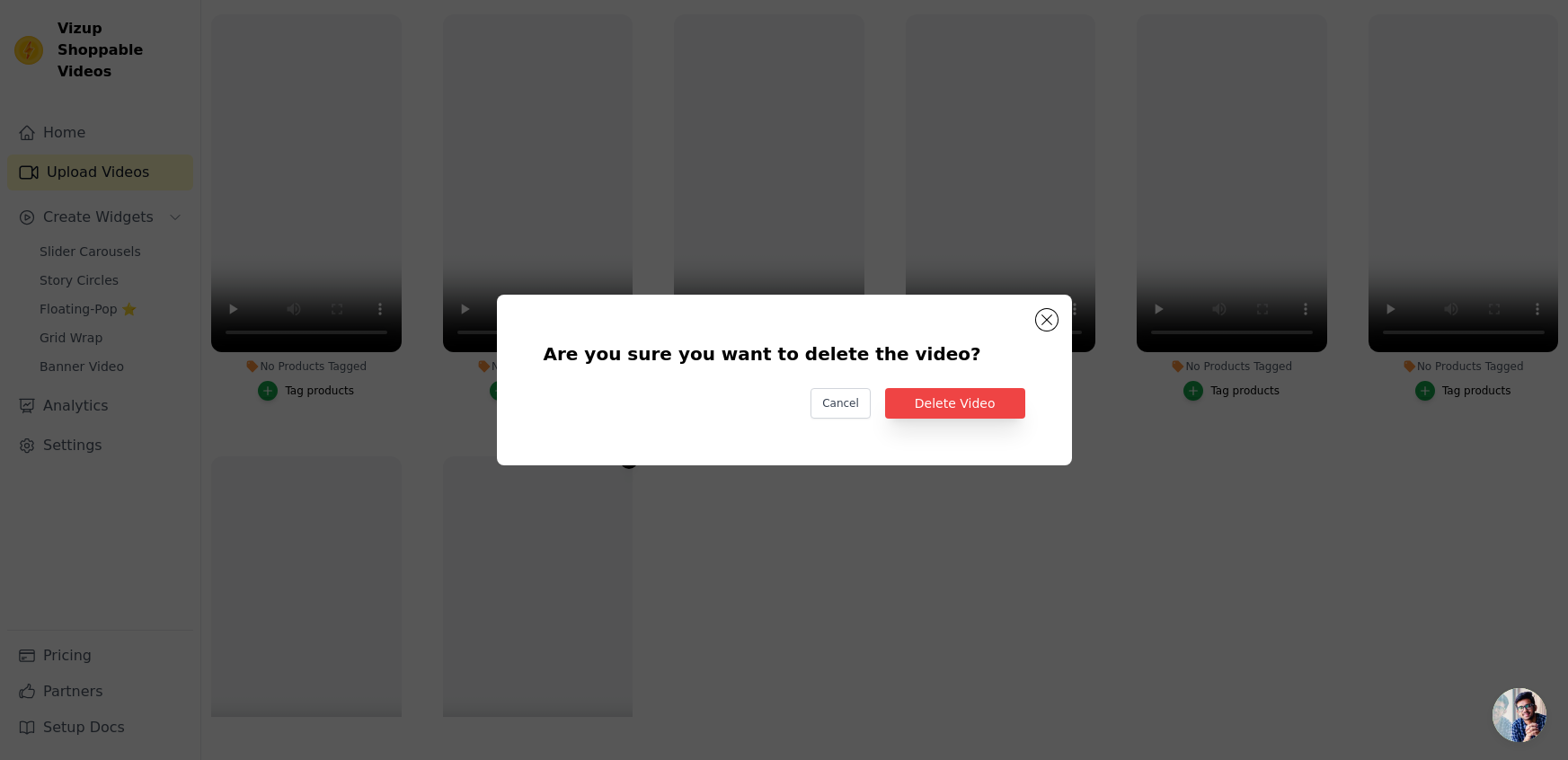
scroll to position [0, 0]
click at [937, 407] on button "Delete Video" at bounding box center [955, 403] width 140 height 31
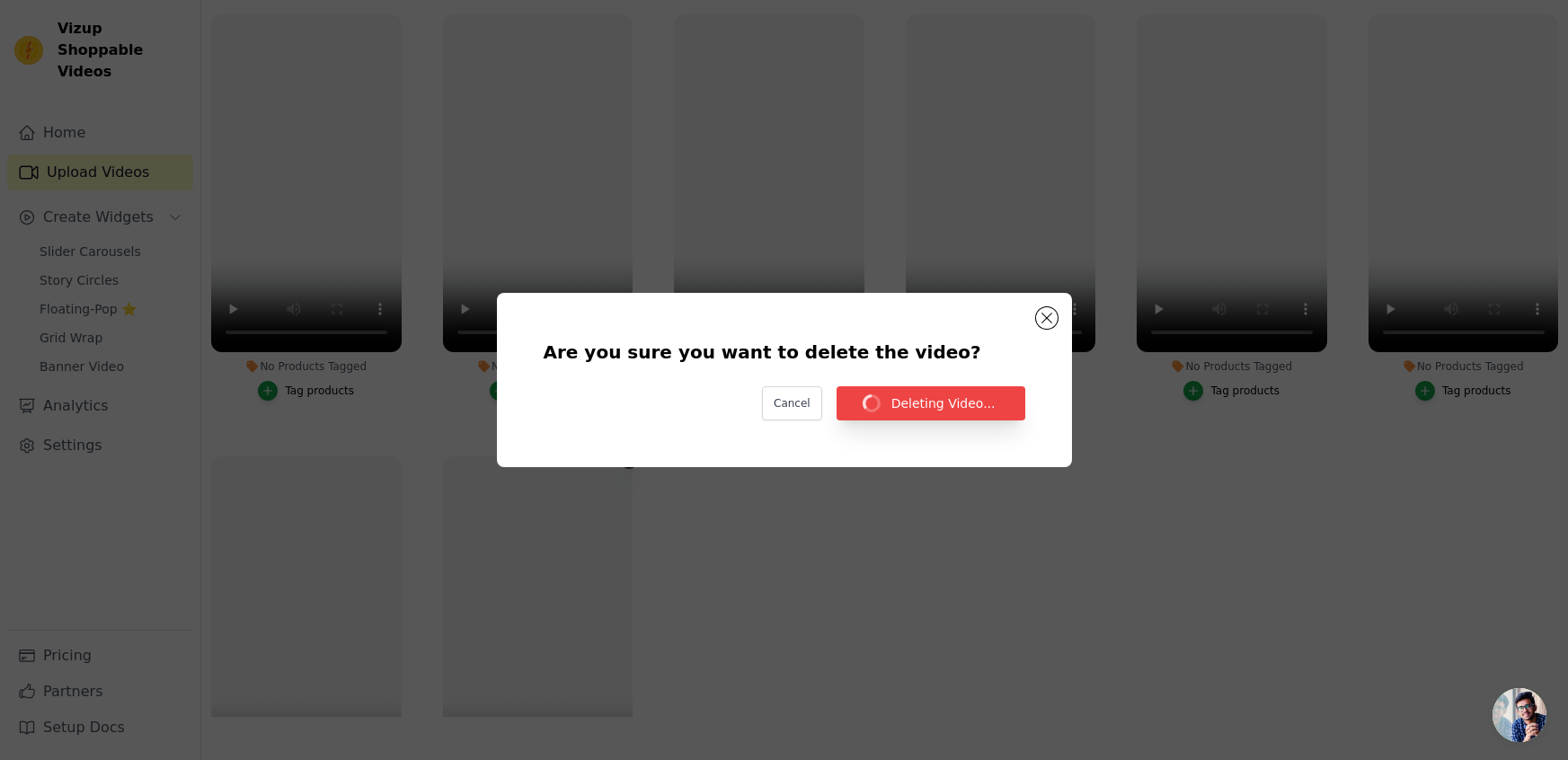
scroll to position [183, 0]
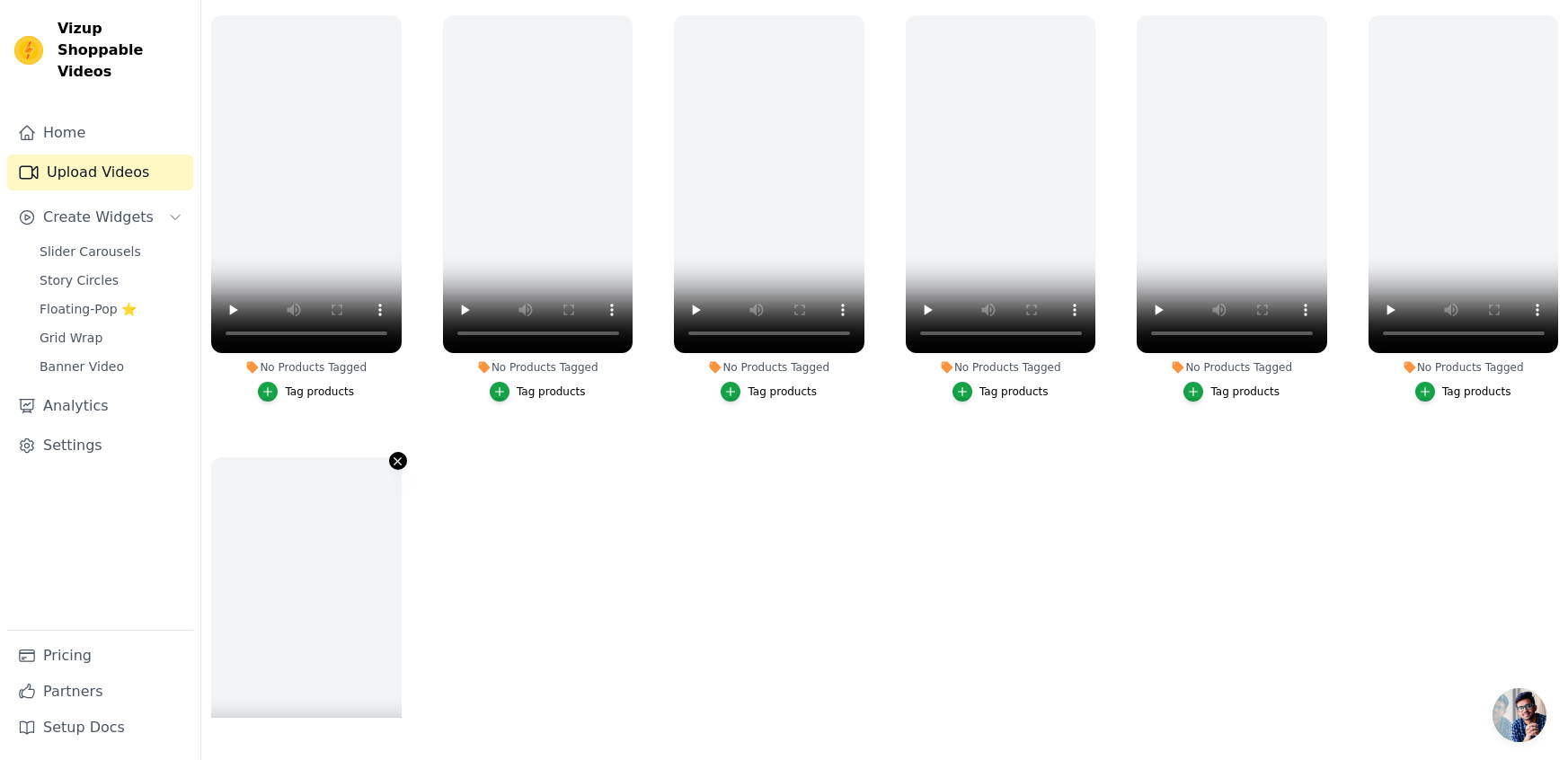
click at [400, 461] on icon "button" at bounding box center [398, 461] width 7 height 7
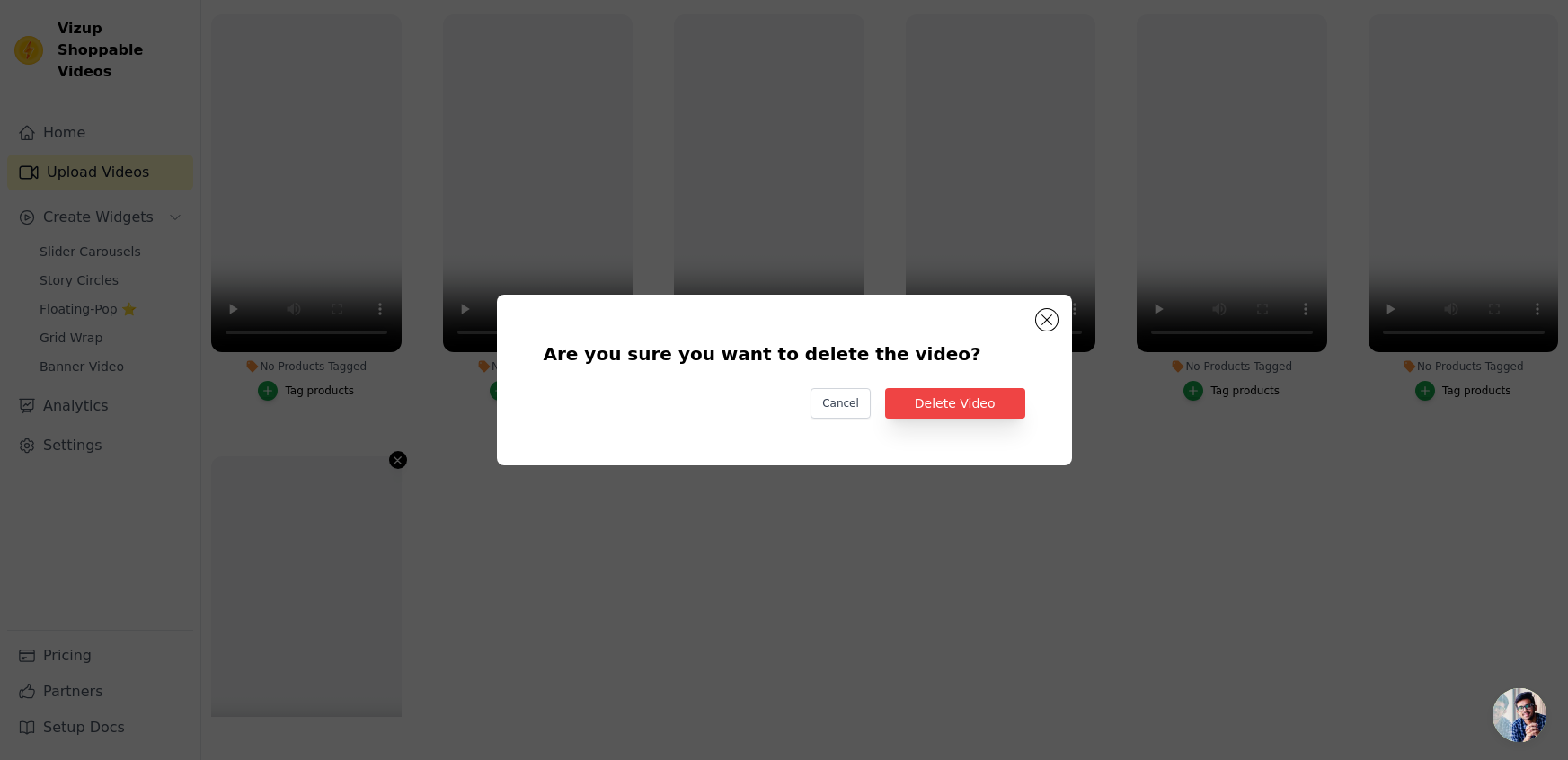
scroll to position [0, 0]
click at [944, 400] on button "Delete Video" at bounding box center [955, 403] width 140 height 31
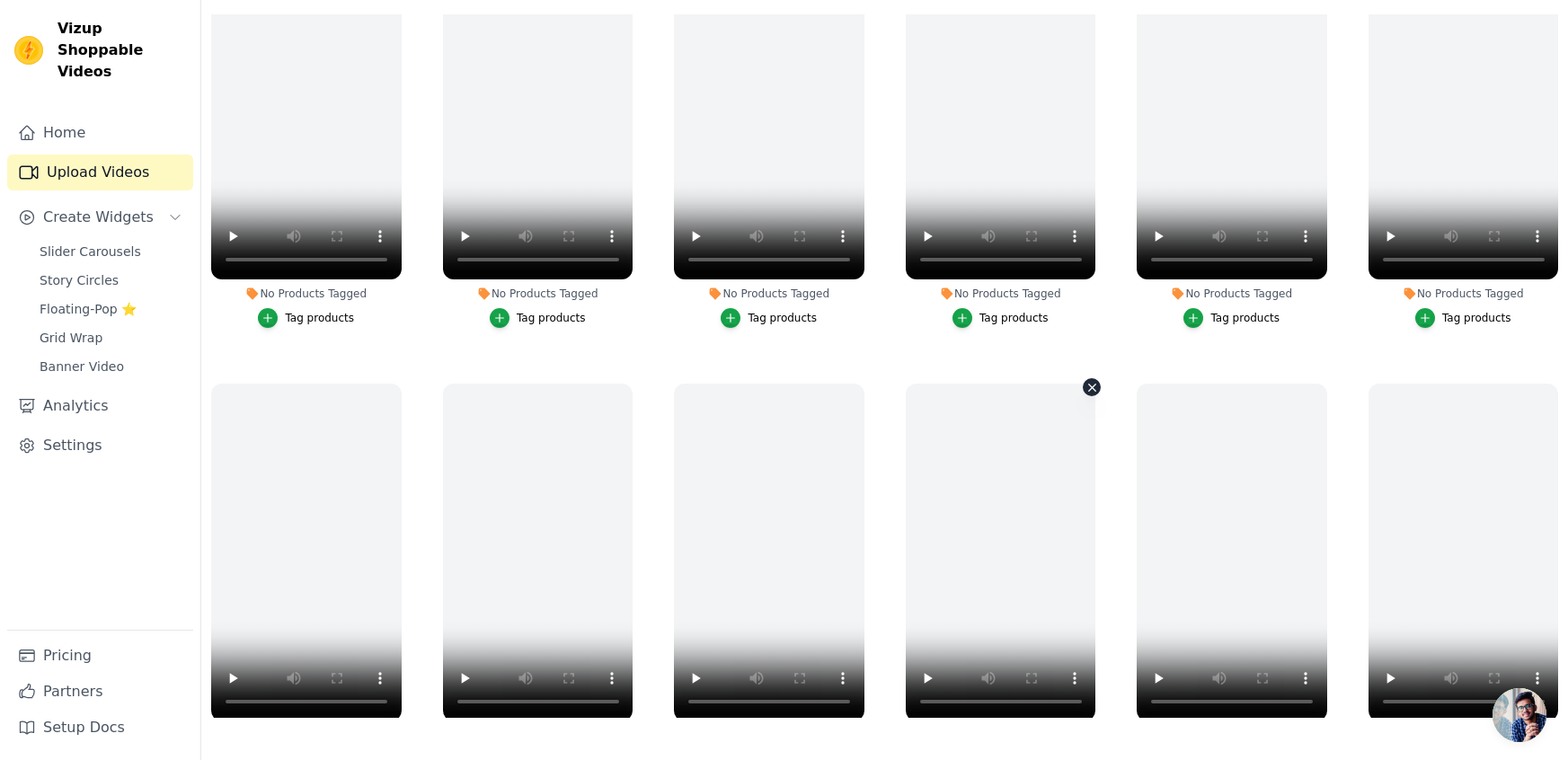
scroll to position [955, 0]
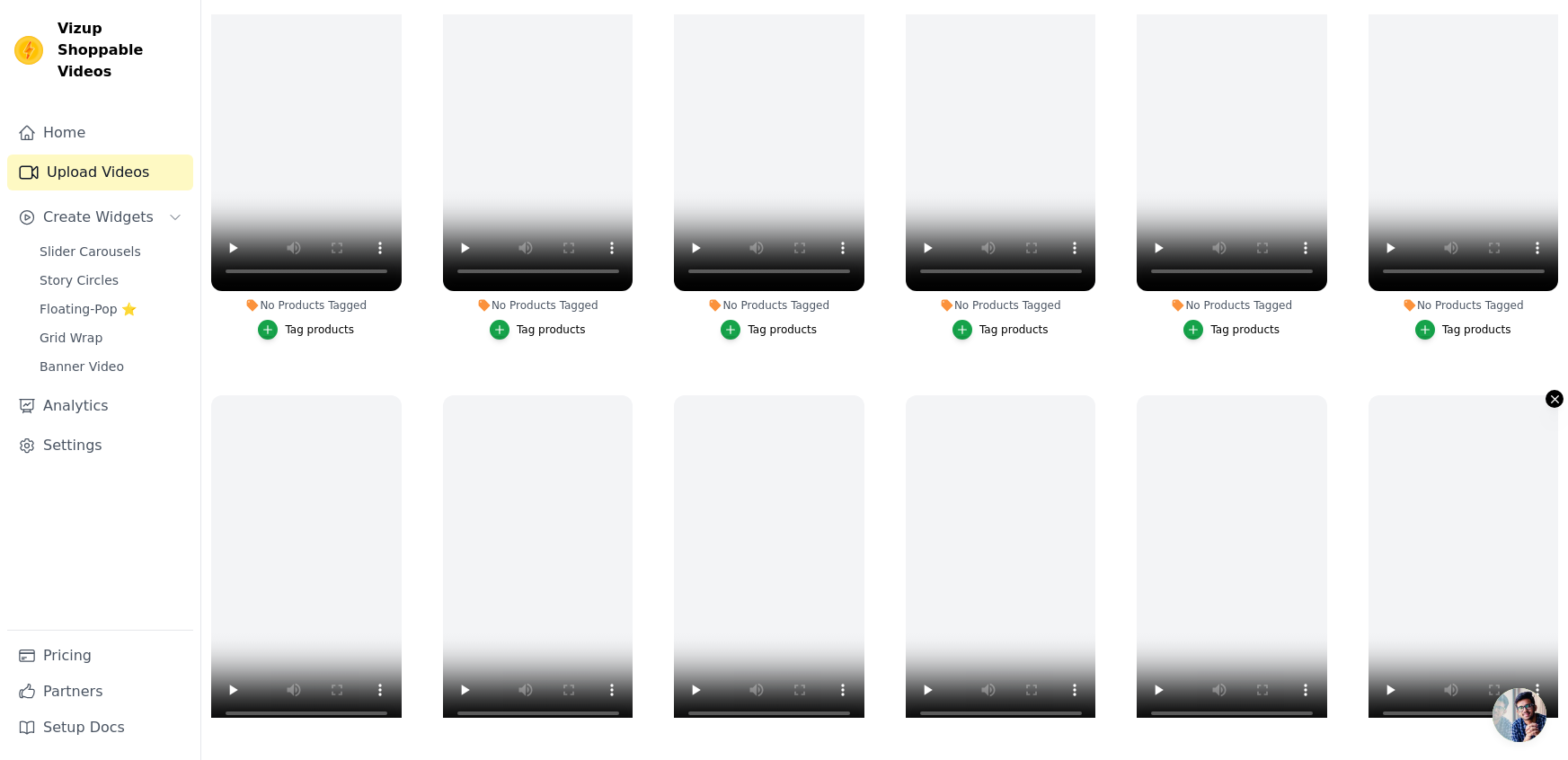
click at [1553, 399] on icon "button" at bounding box center [1554, 399] width 7 height 7
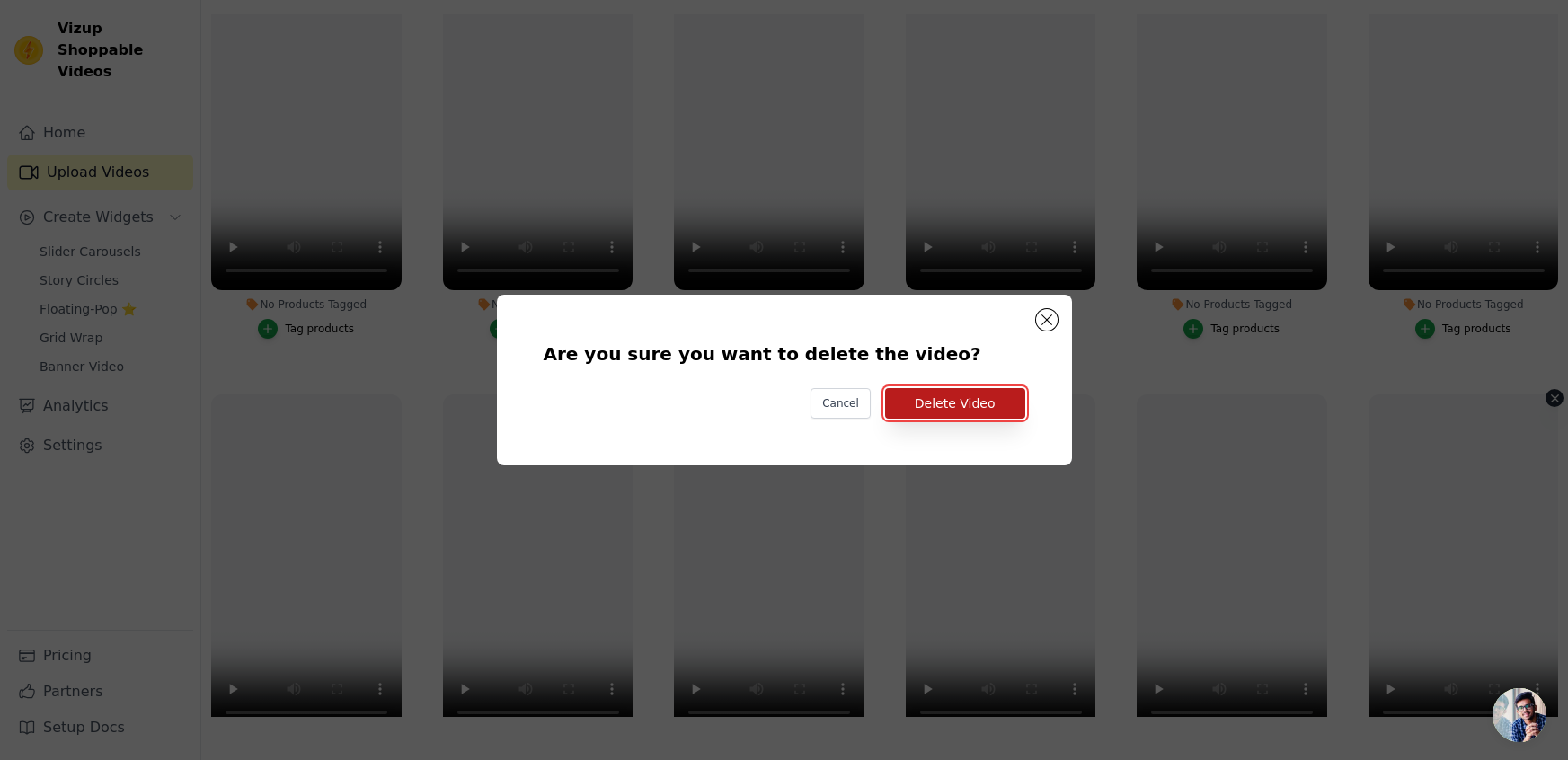
click at [1022, 408] on button "Delete Video" at bounding box center [955, 403] width 140 height 31
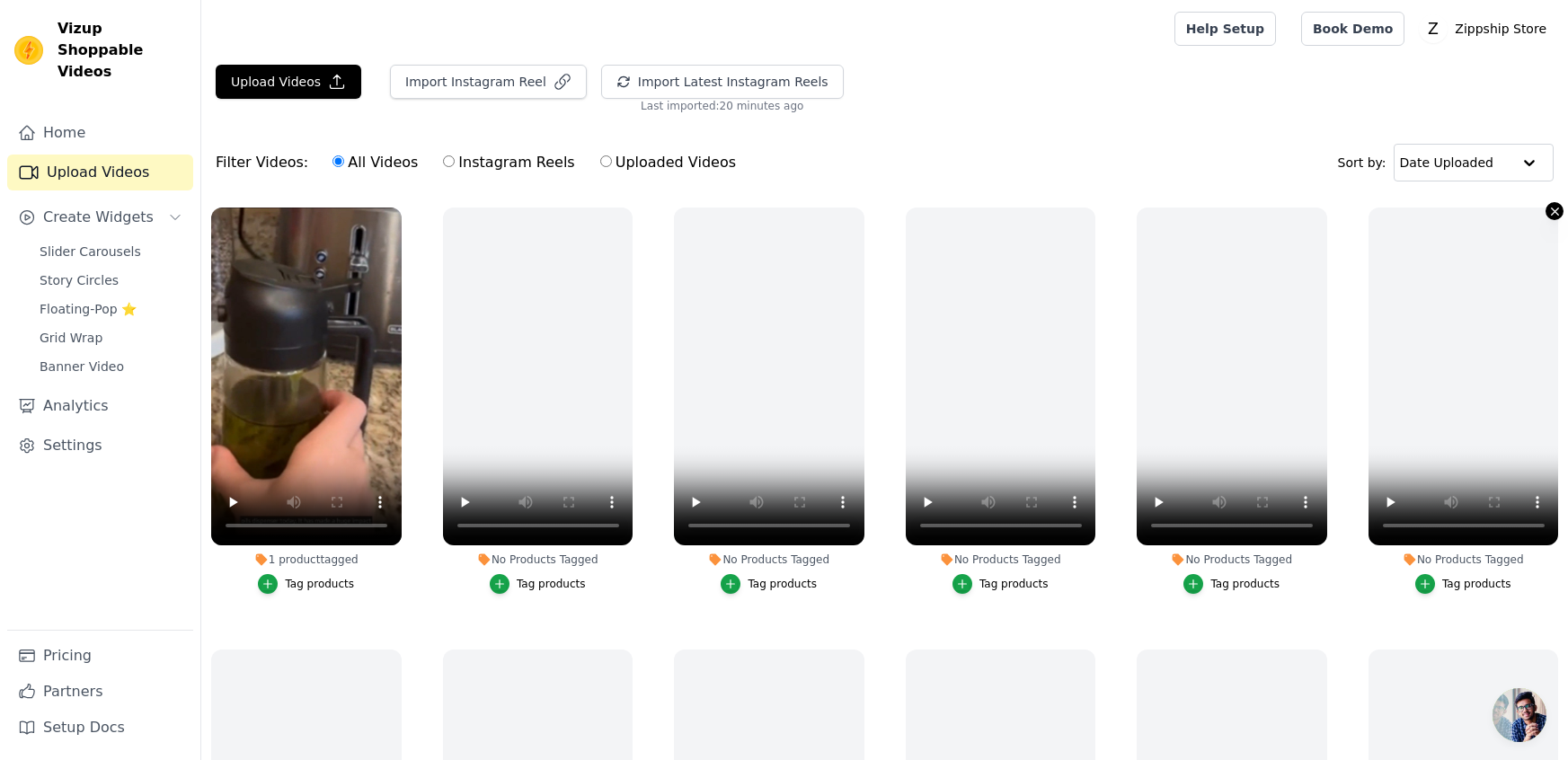
click at [1549, 215] on icon "button" at bounding box center [1554, 211] width 14 height 14
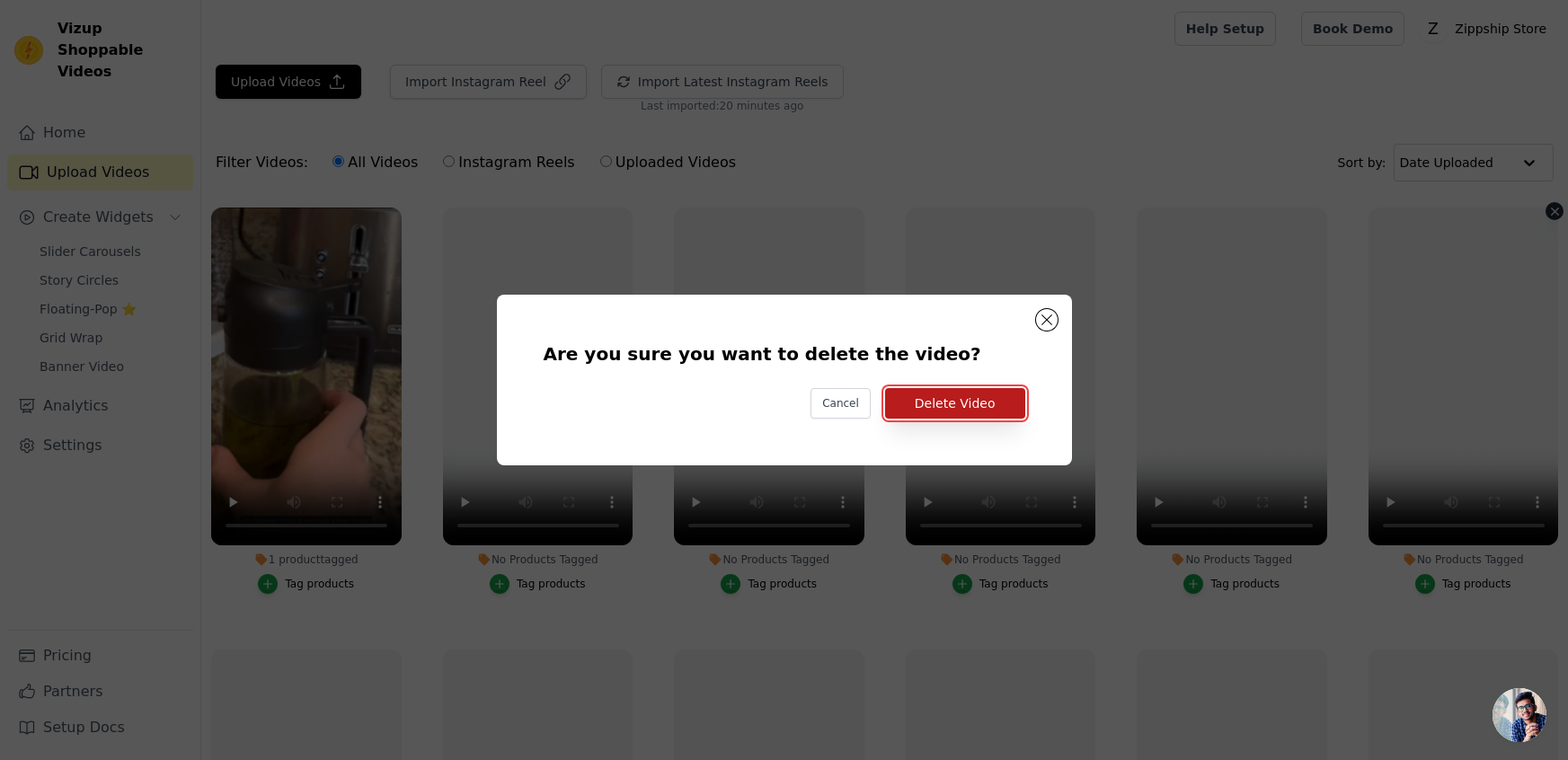
click at [982, 402] on button "Delete Video" at bounding box center [955, 403] width 140 height 31
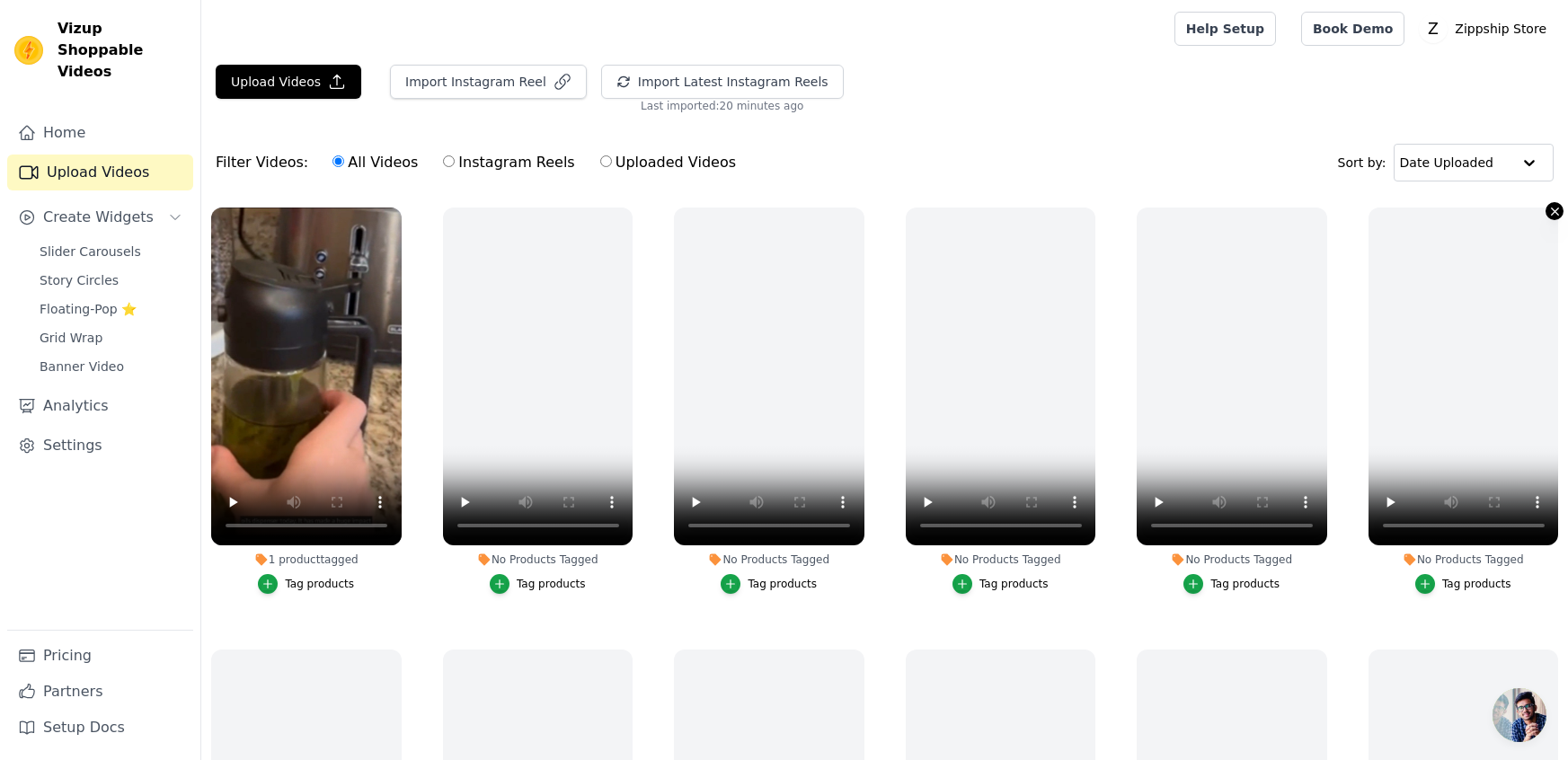
click at [1553, 212] on icon "button" at bounding box center [1554, 211] width 14 height 14
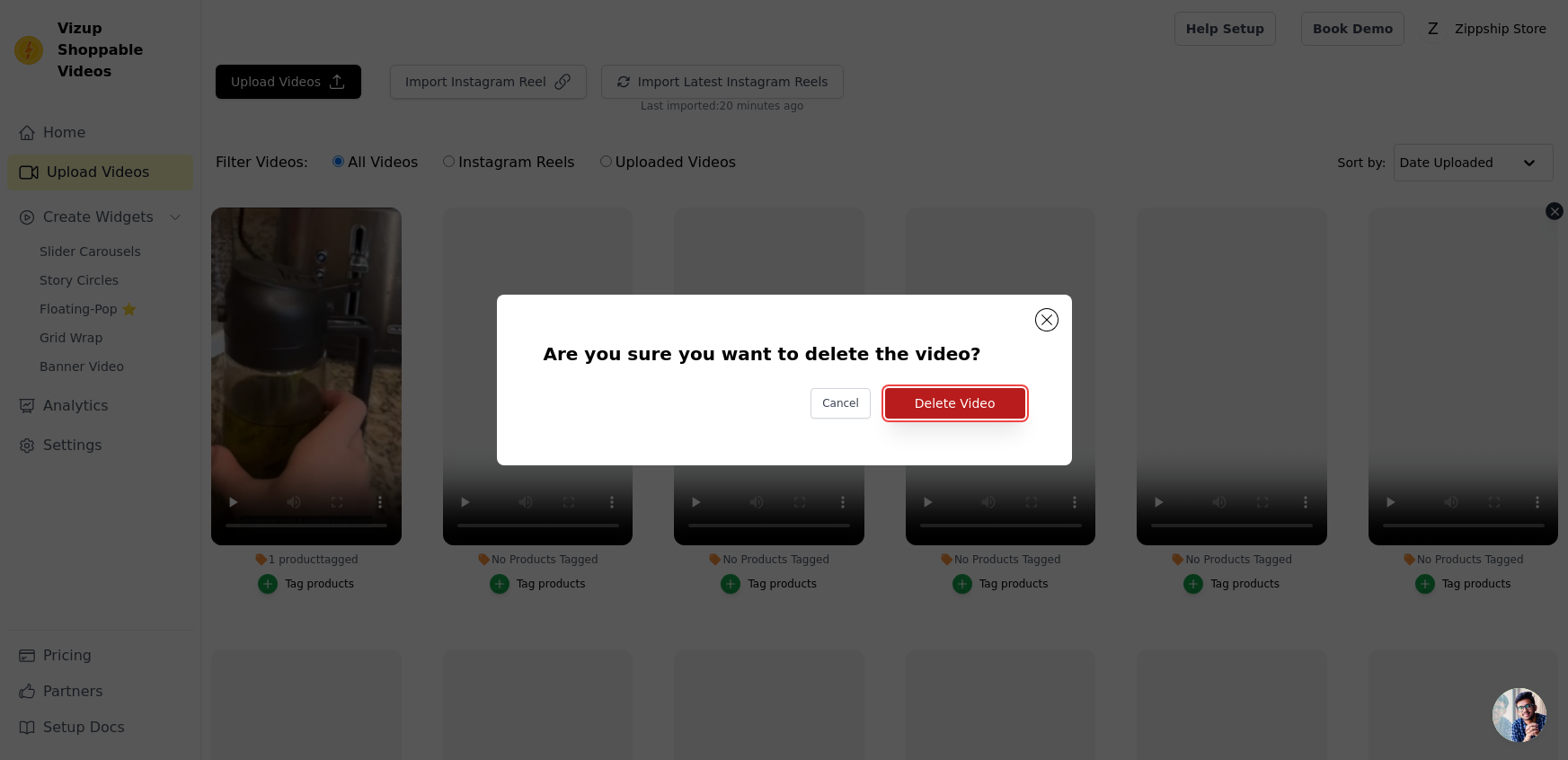
click at [972, 395] on button "Delete Video" at bounding box center [955, 403] width 140 height 31
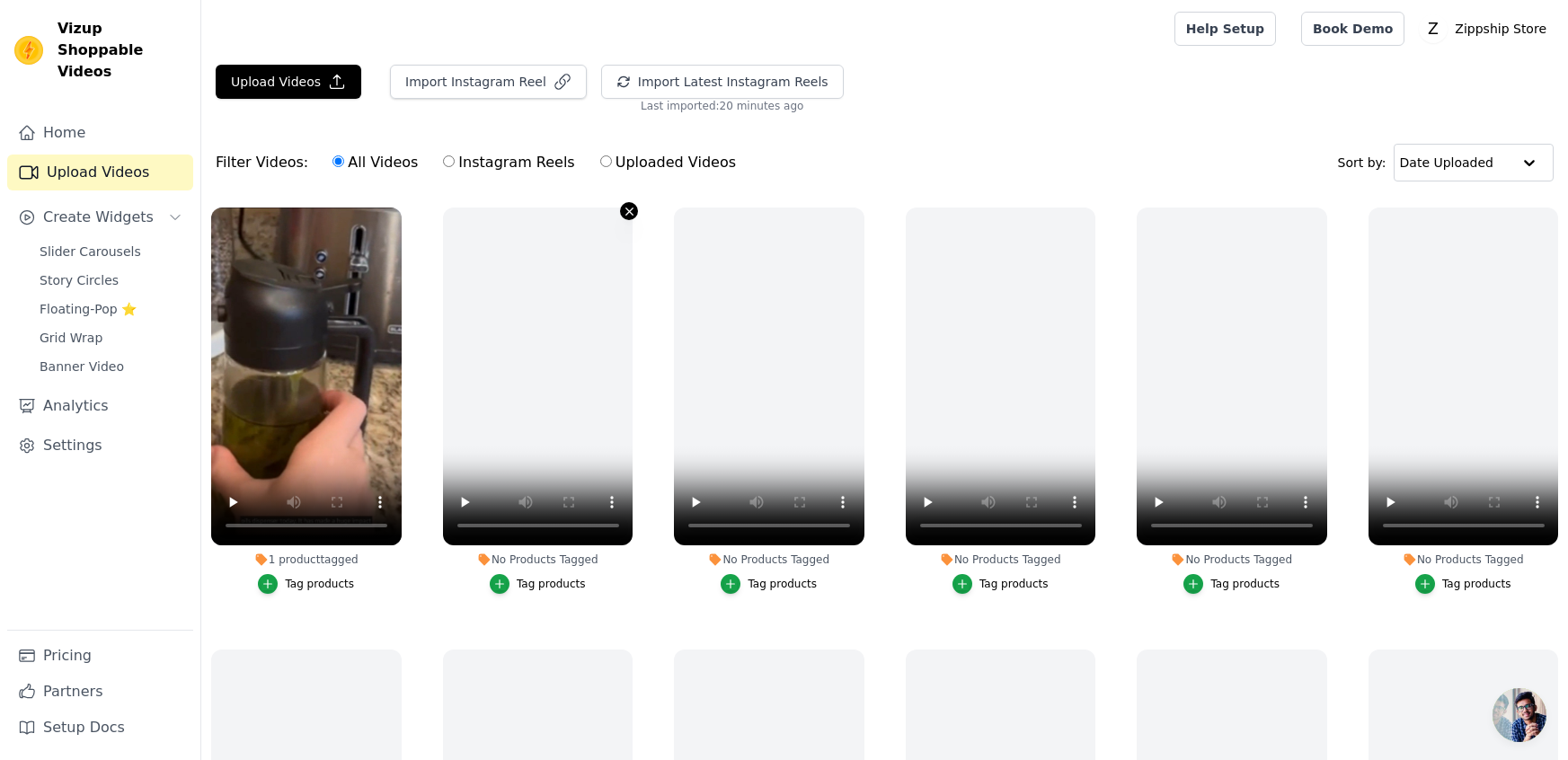
click at [625, 216] on icon "button" at bounding box center [629, 211] width 14 height 14
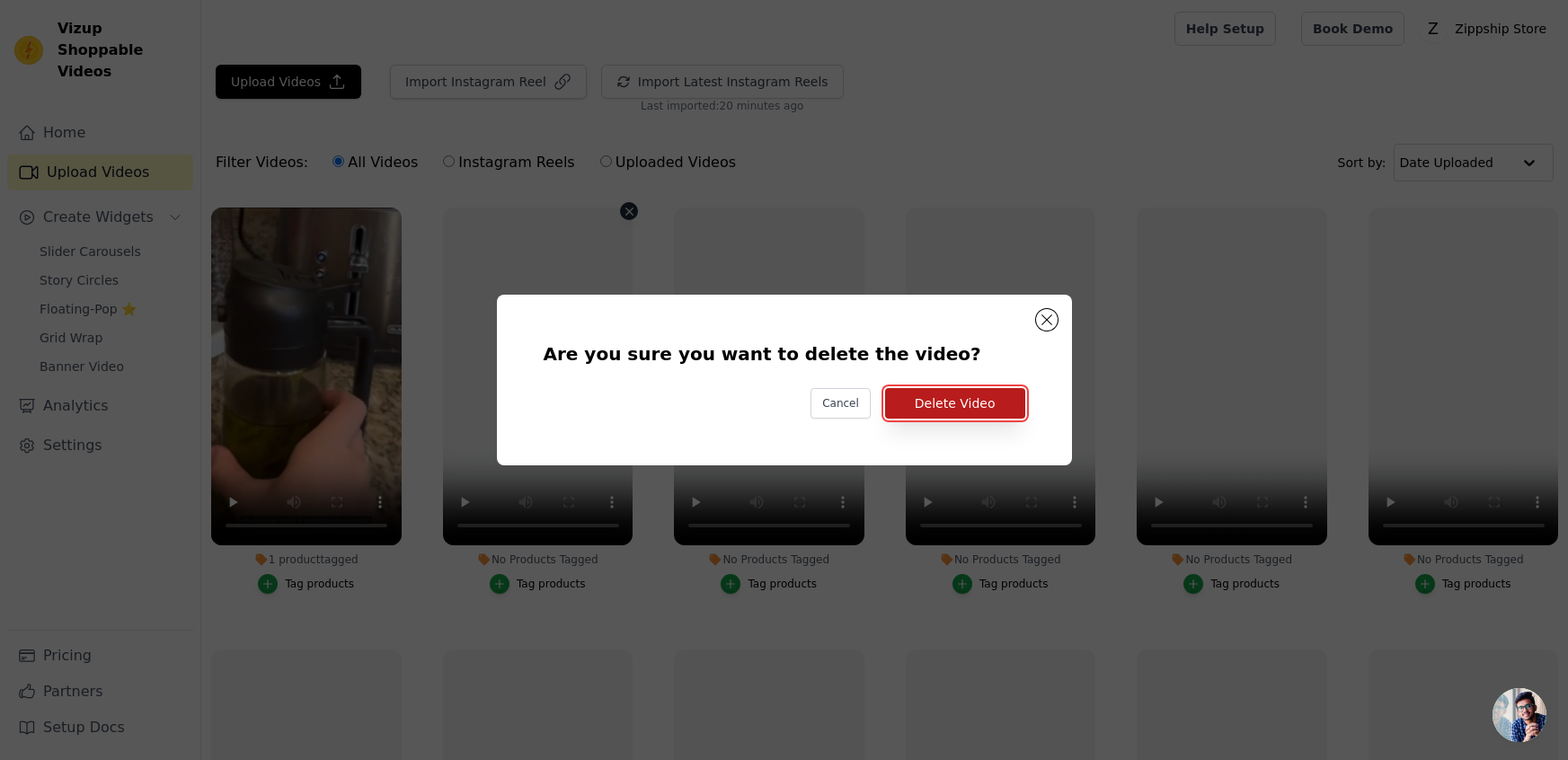
click at [960, 404] on button "Delete Video" at bounding box center [955, 403] width 140 height 31
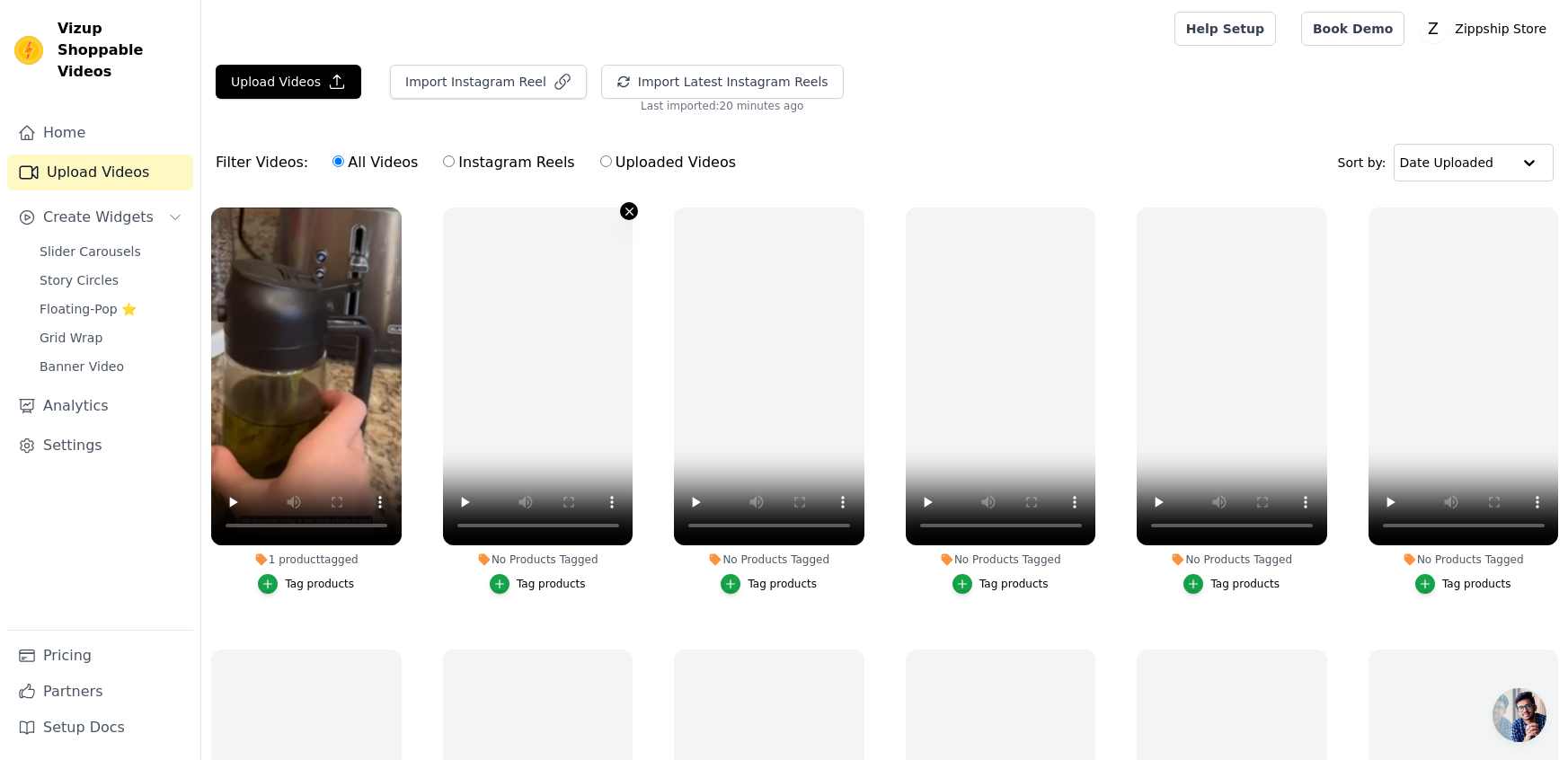
click at [626, 208] on icon "button" at bounding box center [629, 211] width 7 height 7
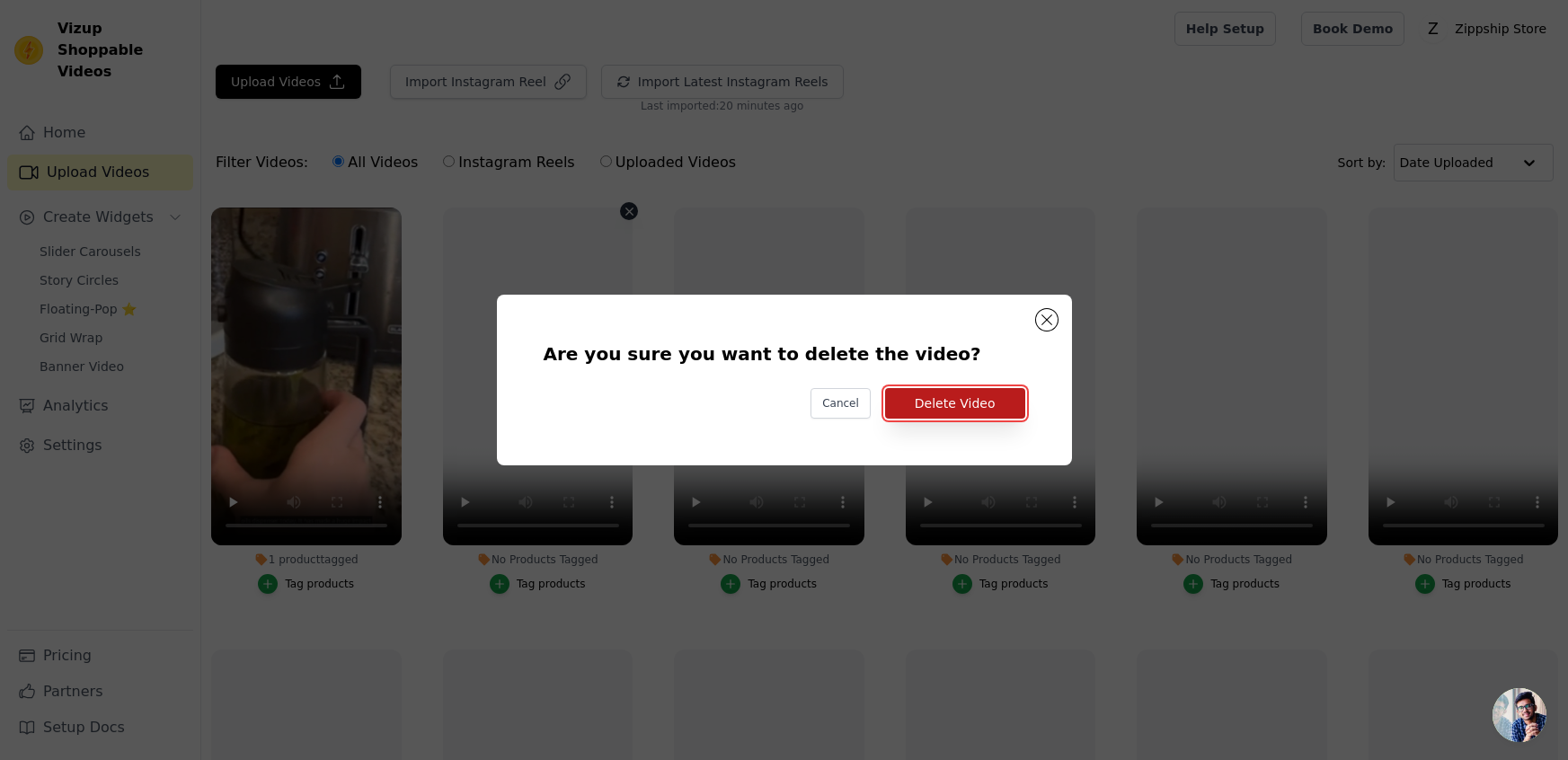
click at [933, 392] on button "Delete Video" at bounding box center [955, 403] width 140 height 31
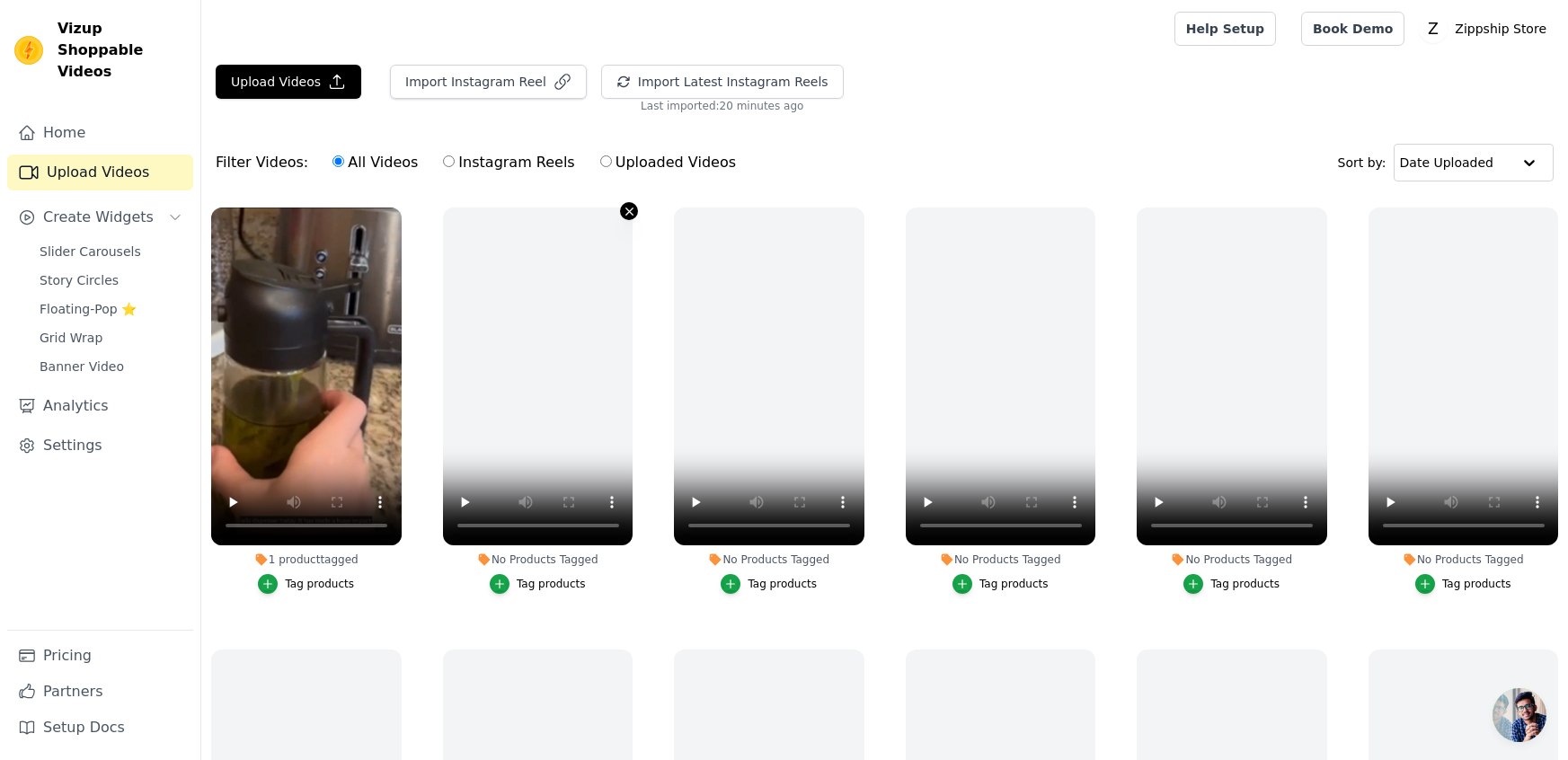
click at [627, 211] on icon "button" at bounding box center [629, 211] width 14 height 14
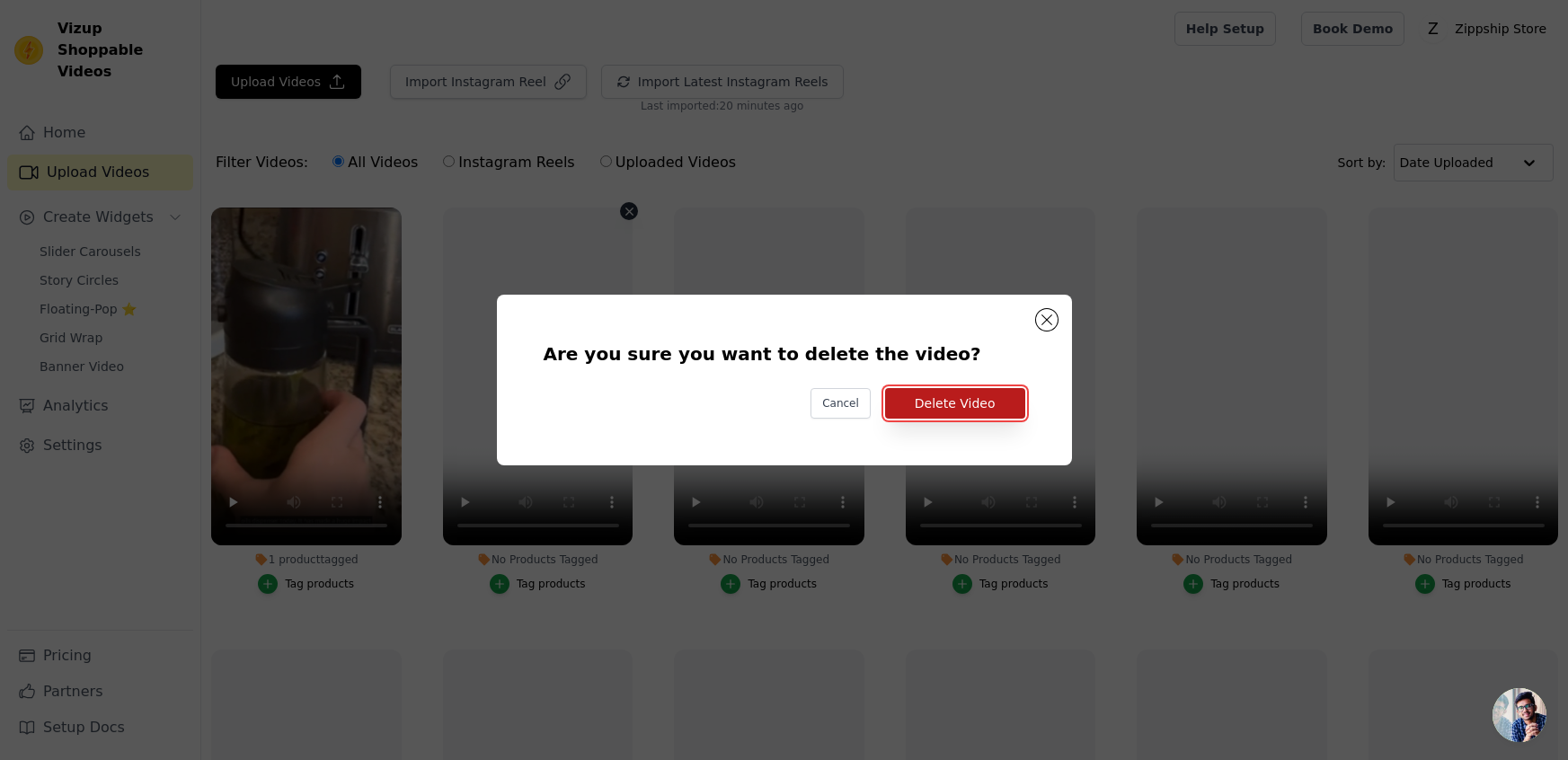
click at [939, 415] on button "Delete Video" at bounding box center [955, 403] width 140 height 31
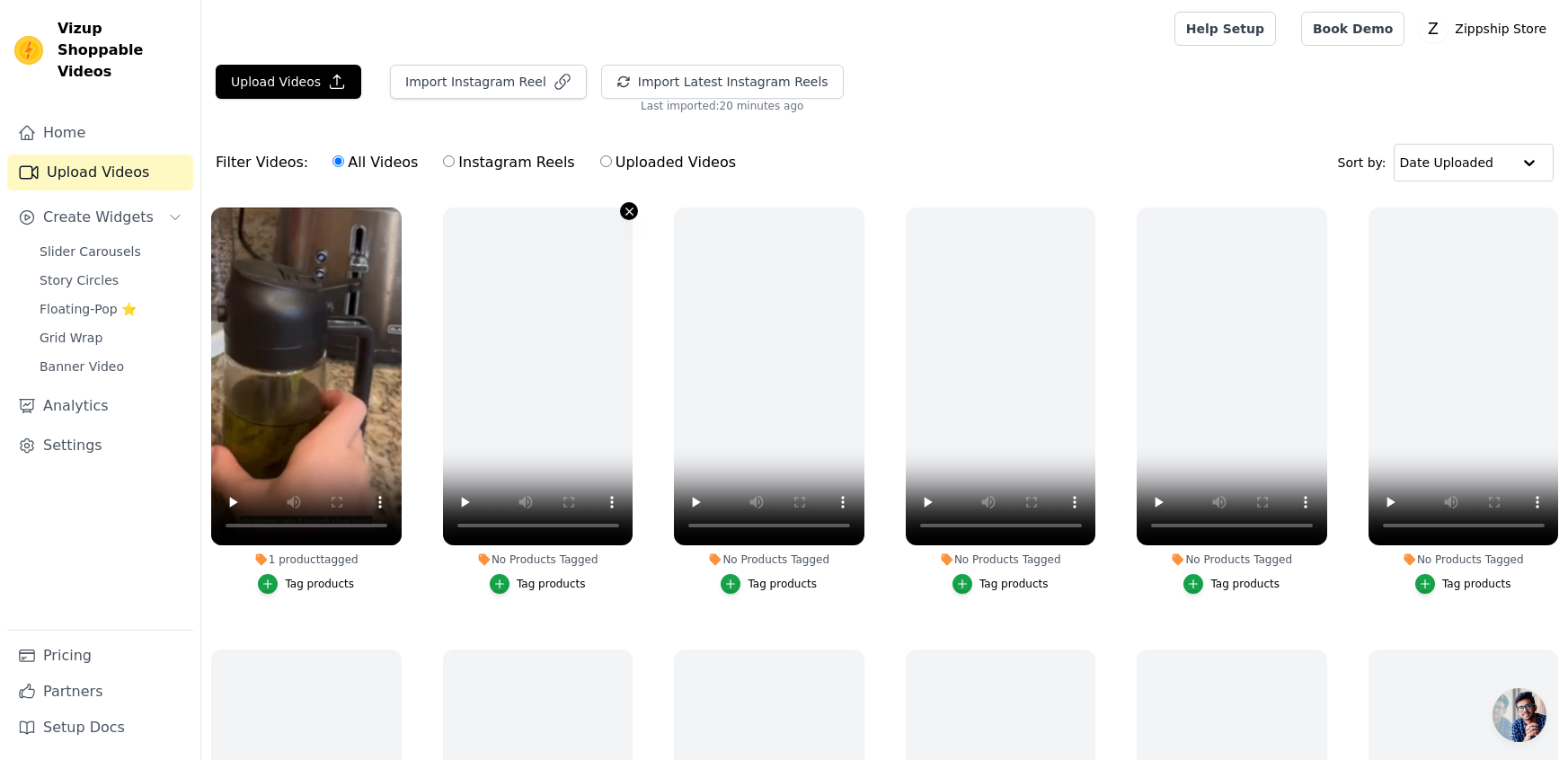
click at [625, 210] on icon "button" at bounding box center [629, 211] width 14 height 14
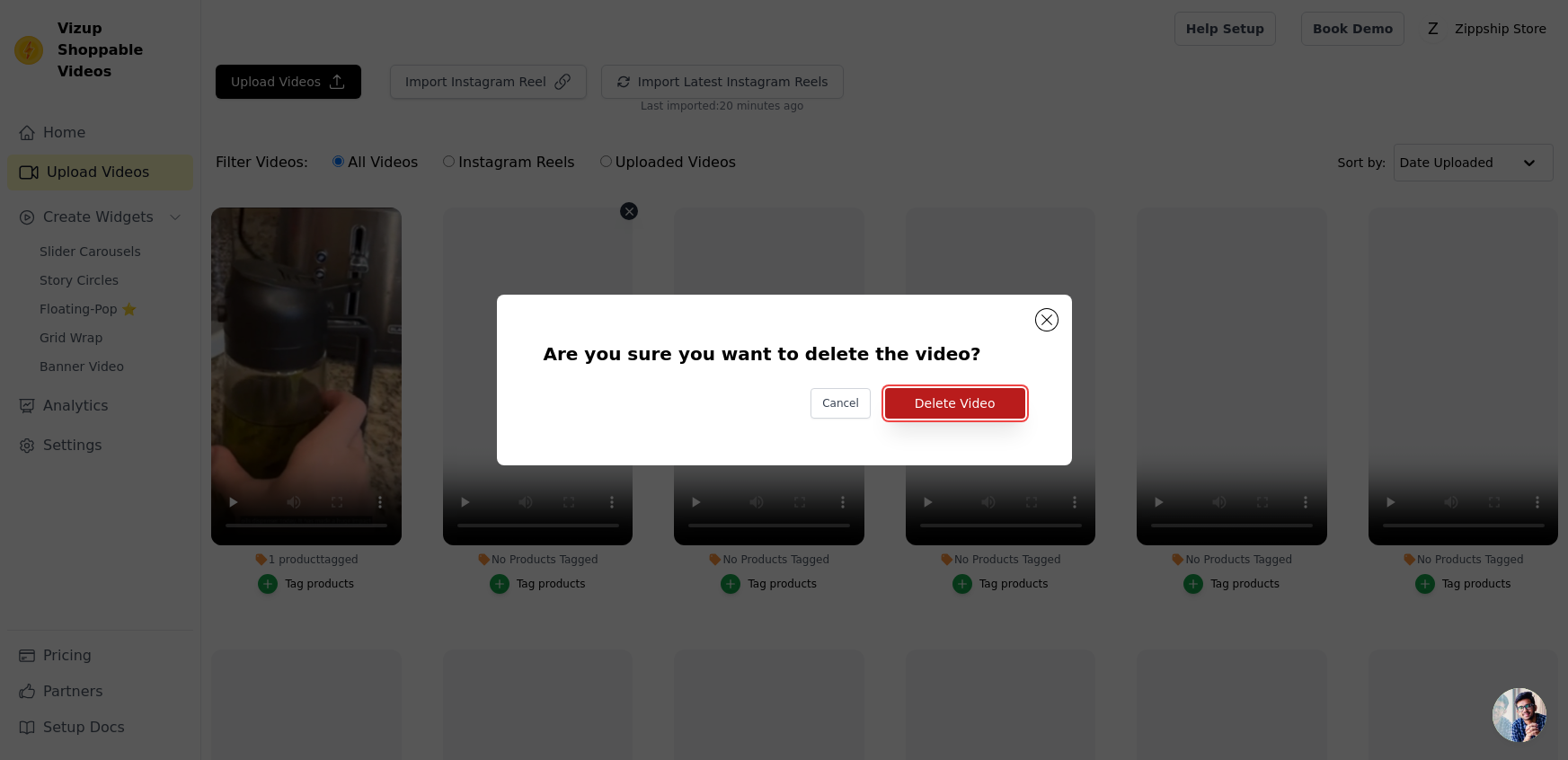
click at [953, 390] on button "Delete Video" at bounding box center [955, 403] width 140 height 31
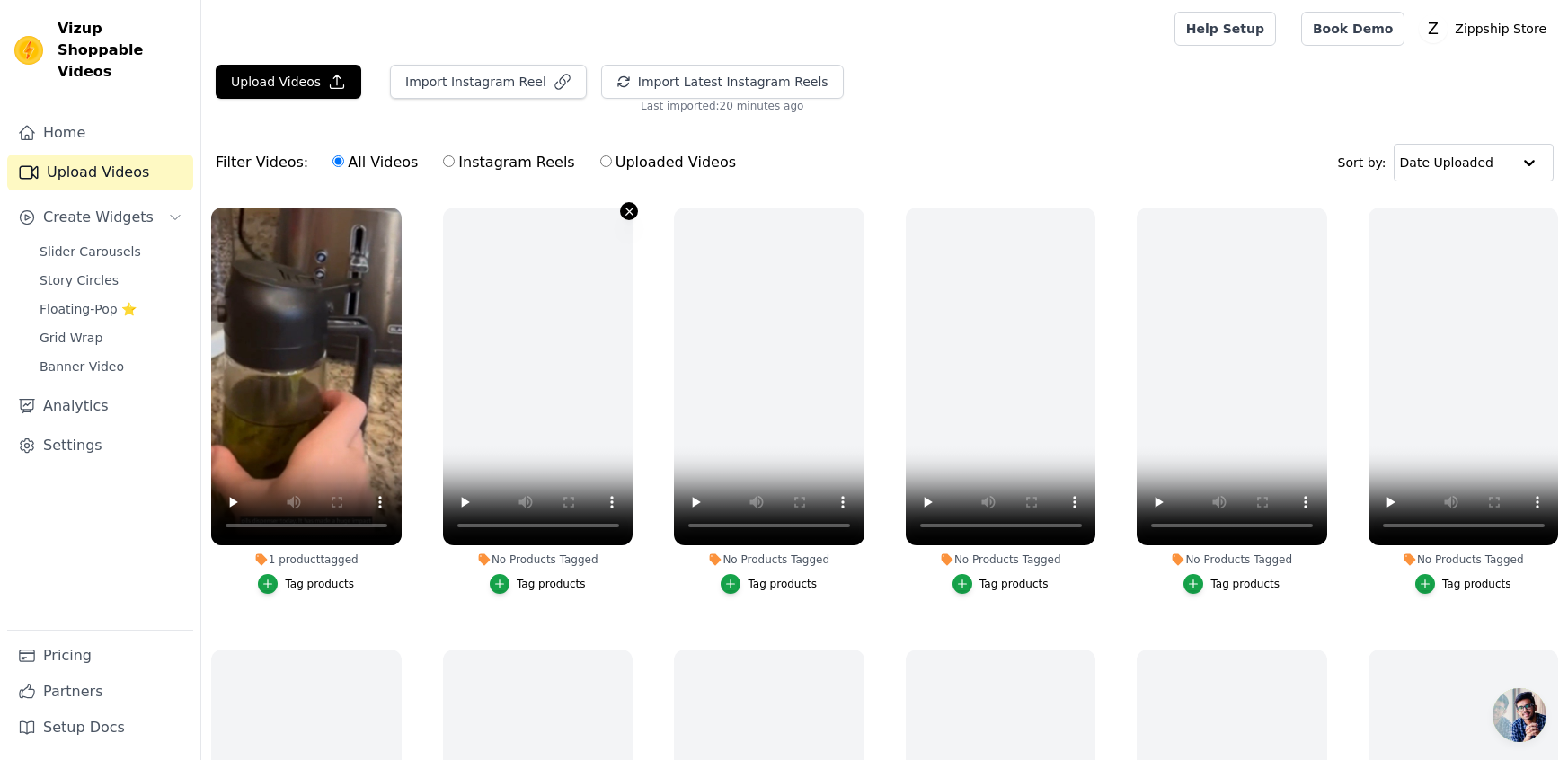
click at [626, 213] on icon "button" at bounding box center [629, 211] width 14 height 14
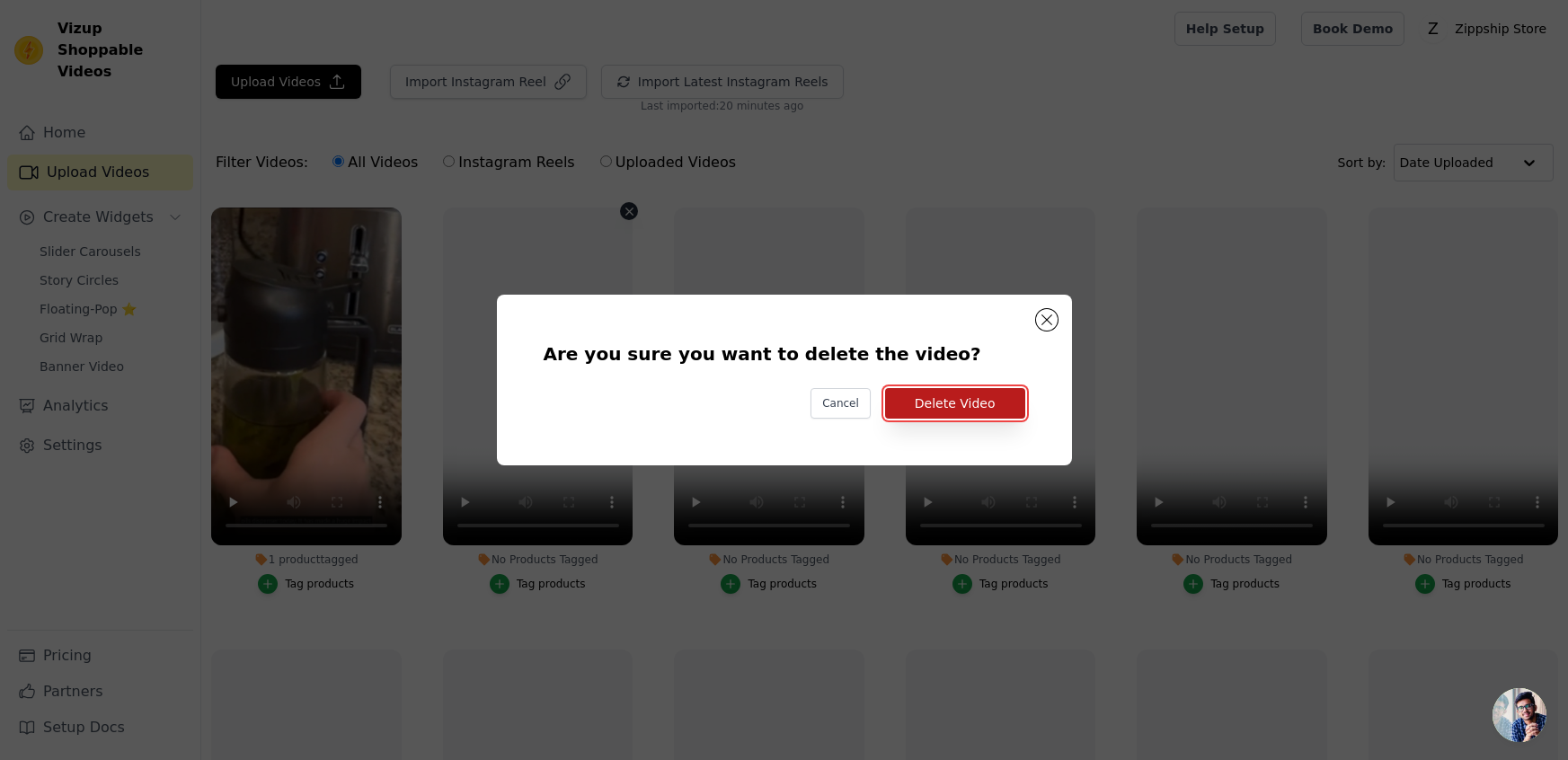
click at [928, 388] on button "Delete Video" at bounding box center [955, 403] width 140 height 31
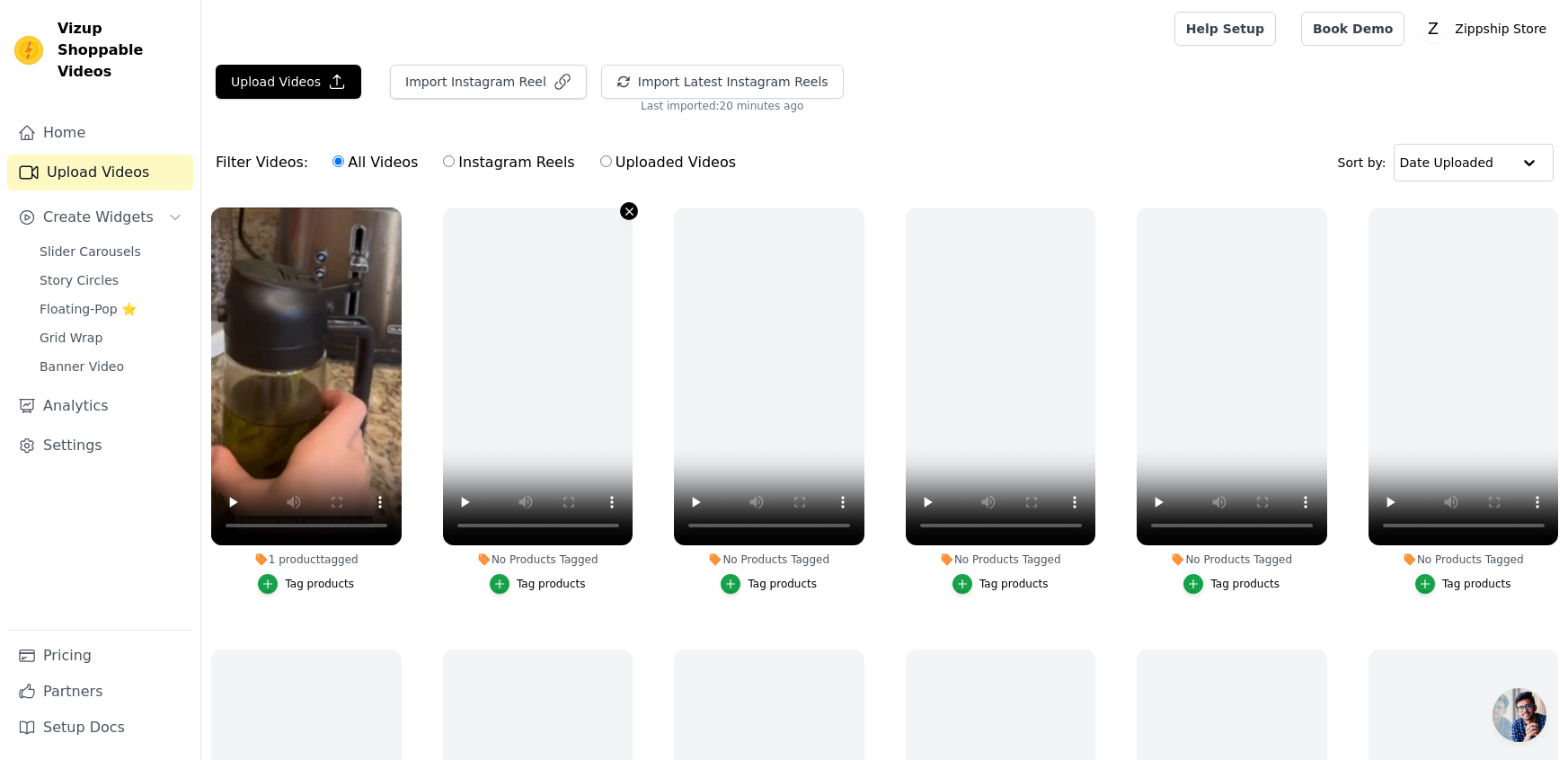
click at [626, 215] on icon "button" at bounding box center [629, 211] width 14 height 14
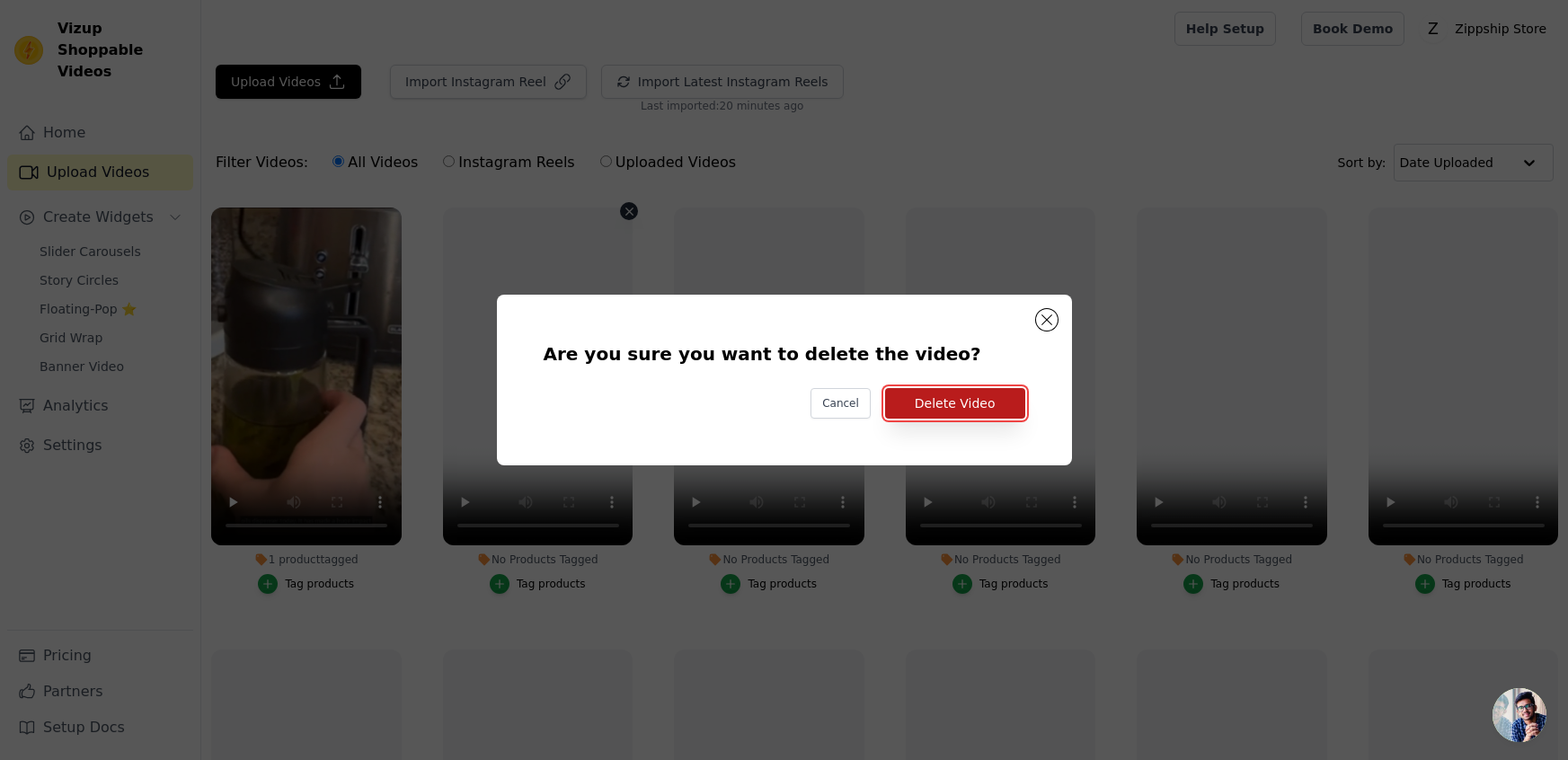
click at [908, 392] on button "Delete Video" at bounding box center [955, 403] width 140 height 31
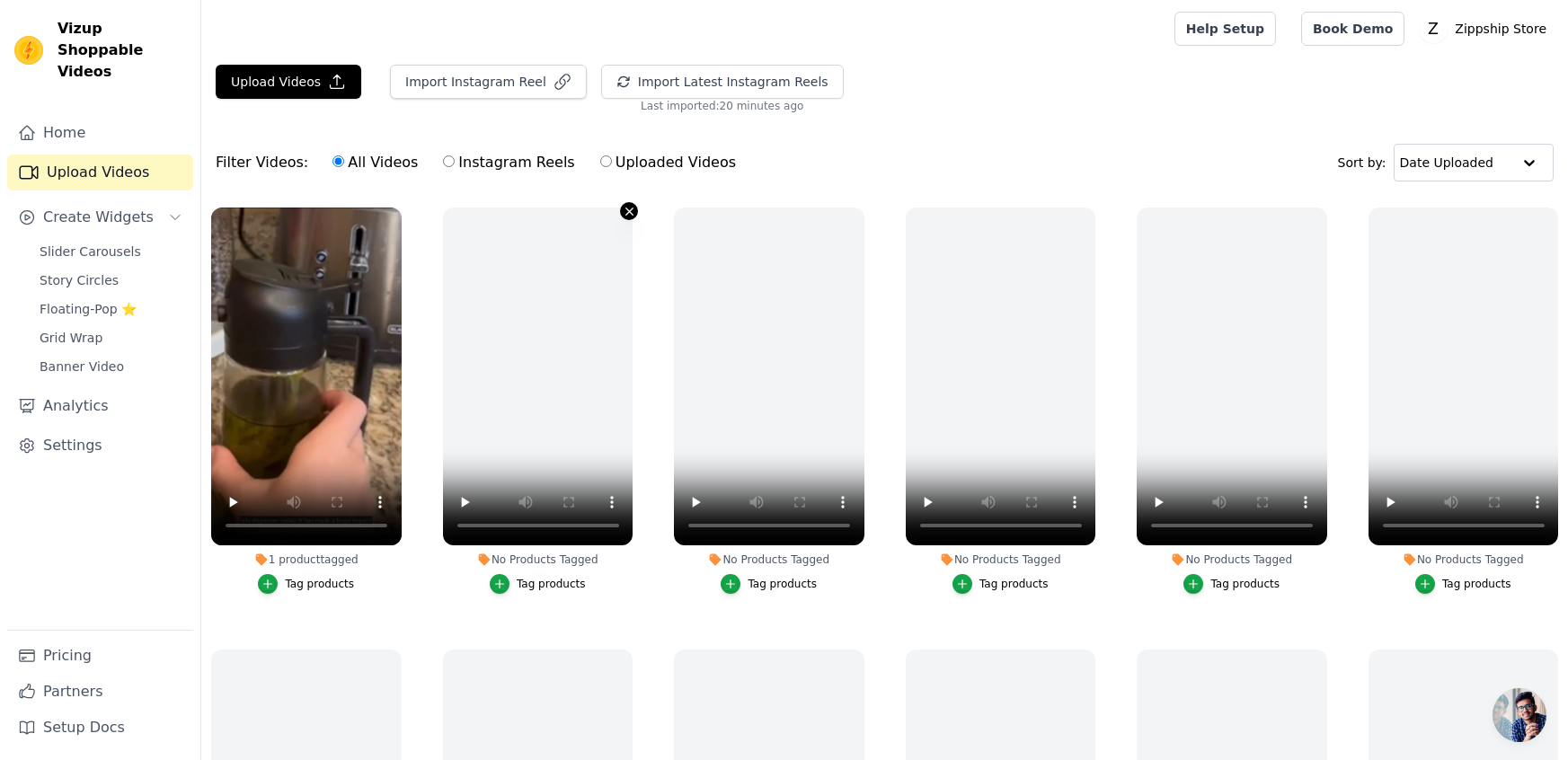
click at [623, 210] on icon "button" at bounding box center [629, 211] width 14 height 14
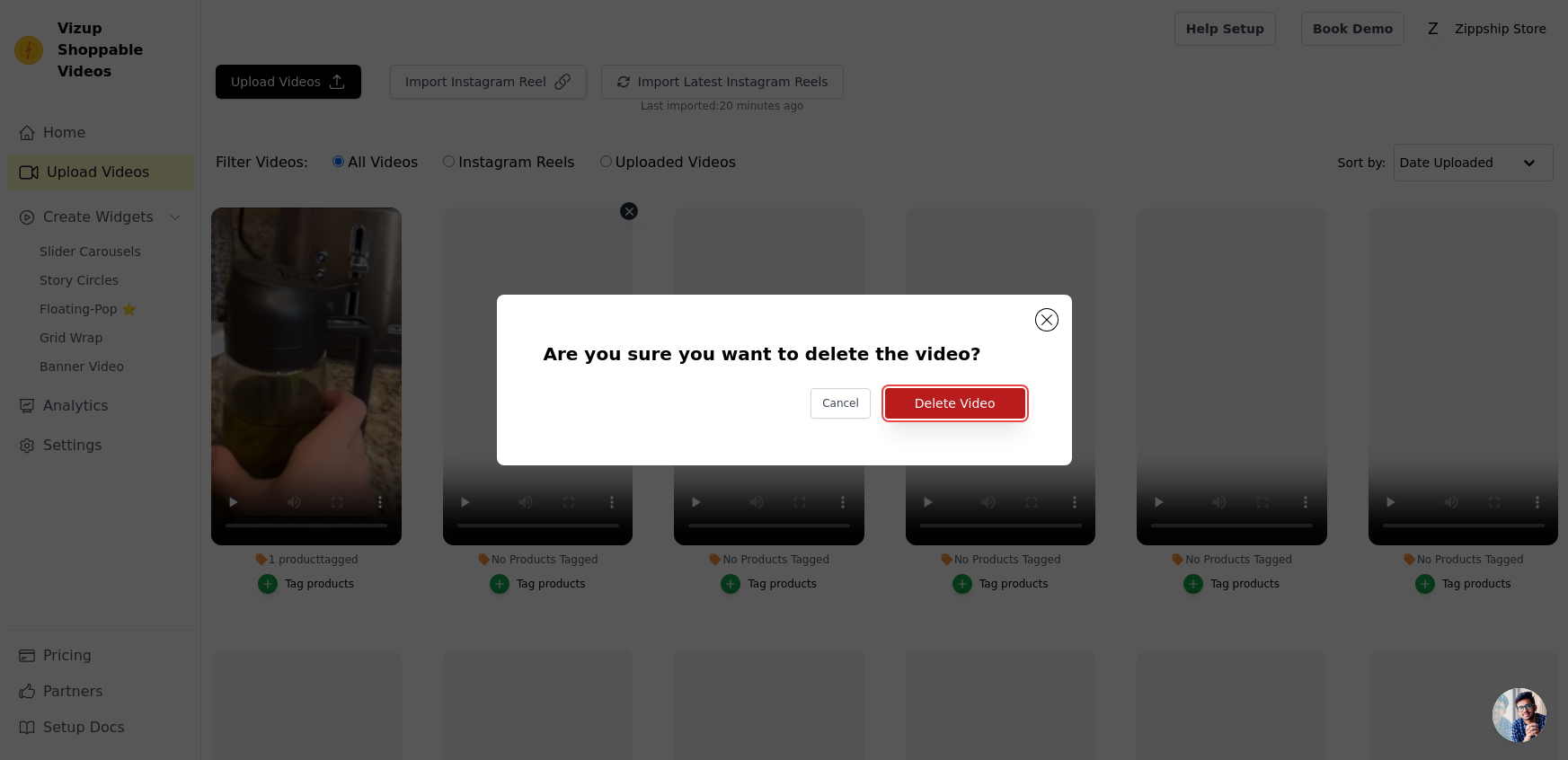
click at [977, 398] on button "Delete Video" at bounding box center [955, 403] width 140 height 31
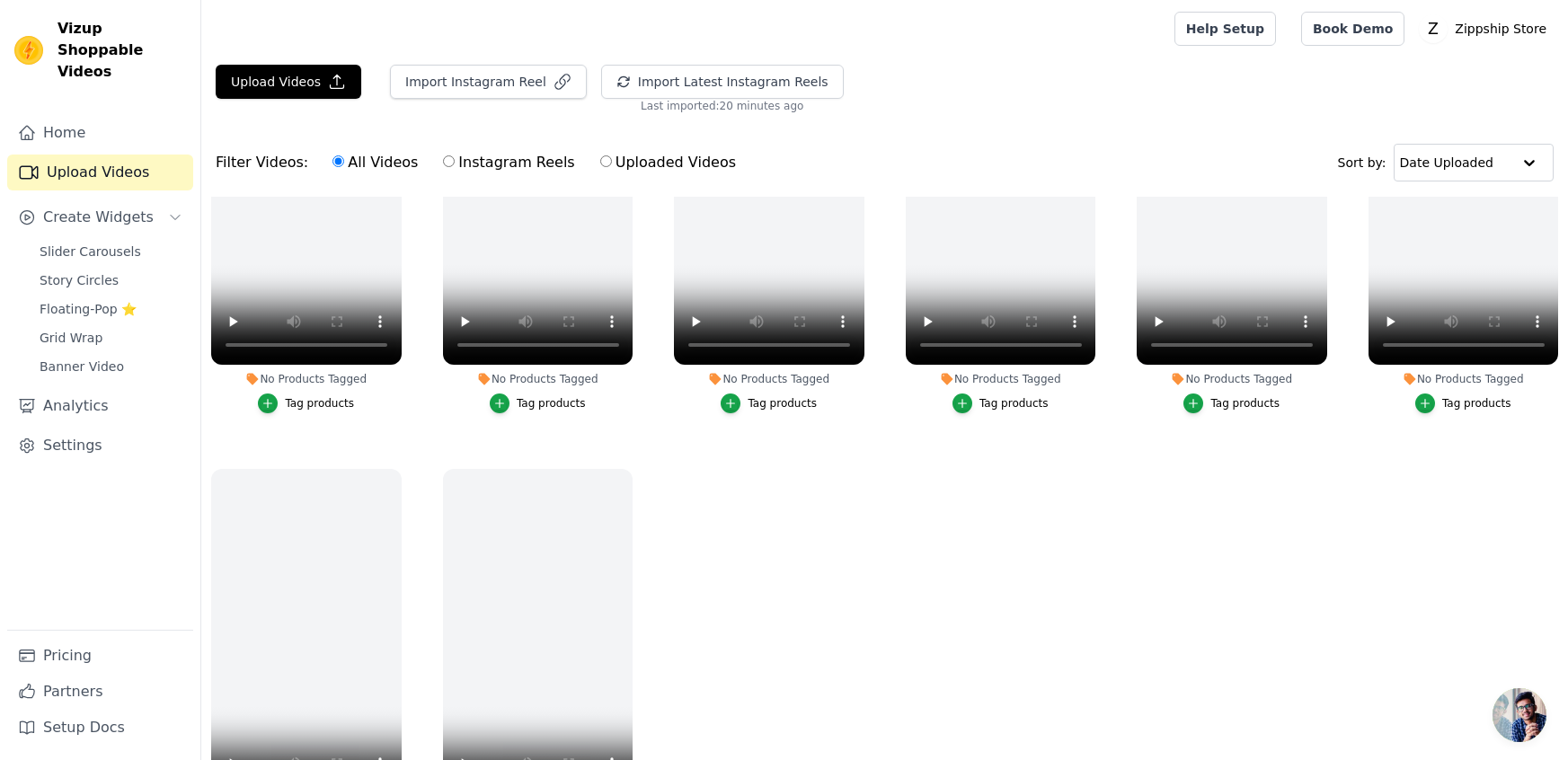
scroll to position [577, 0]
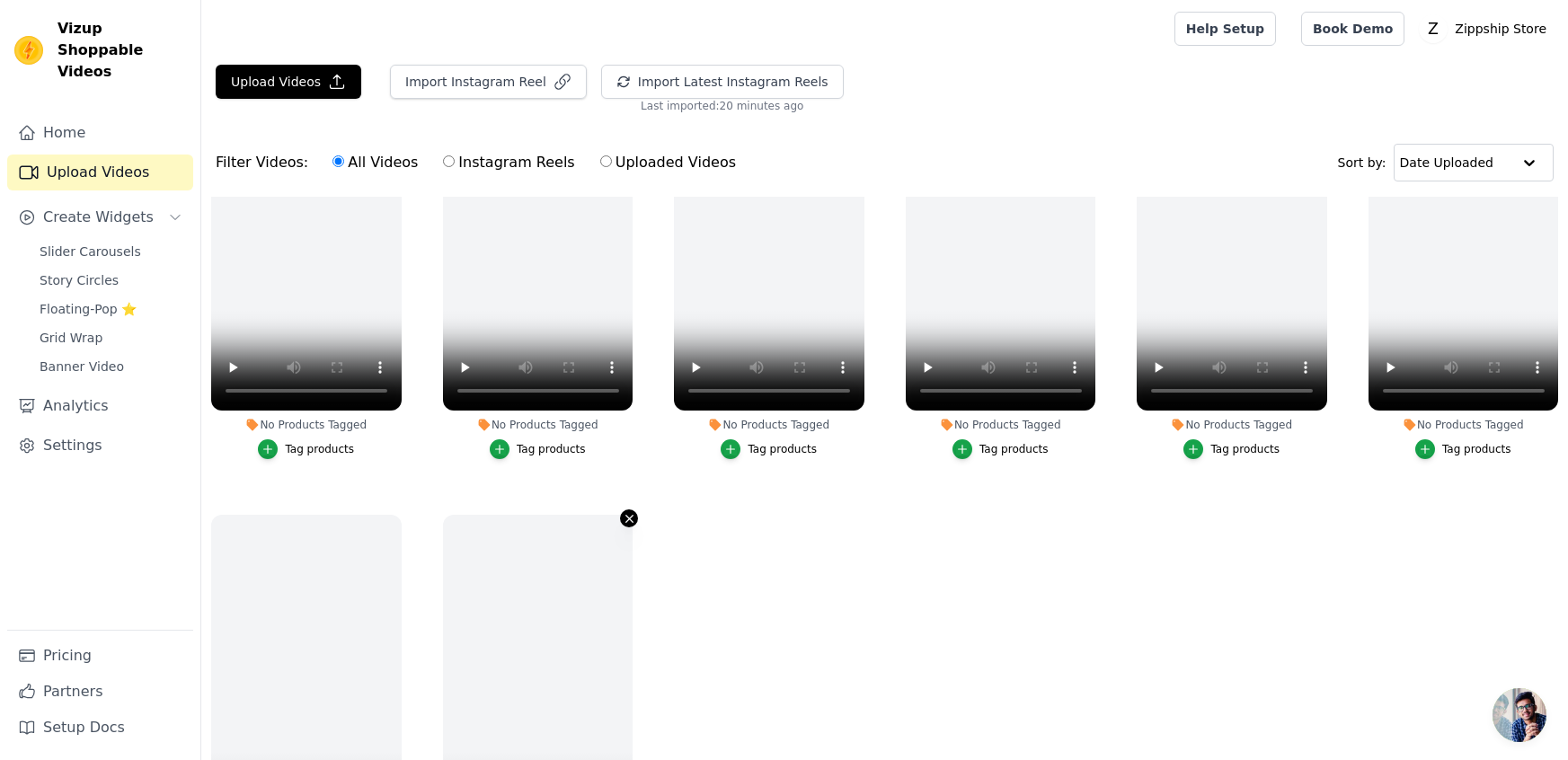
click at [633, 515] on icon "button" at bounding box center [629, 518] width 14 height 14
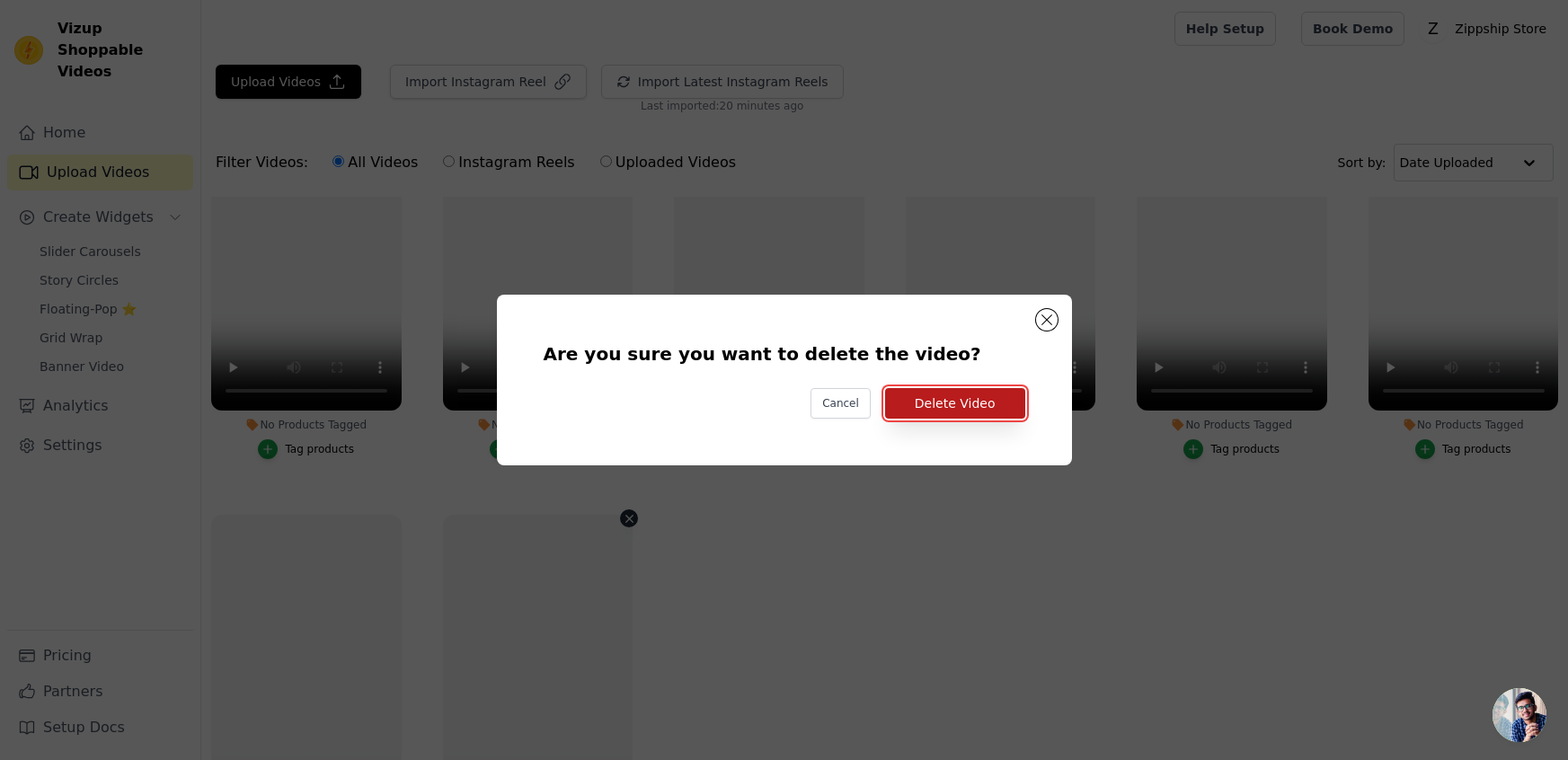
click at [1000, 407] on button "Delete Video" at bounding box center [955, 403] width 140 height 31
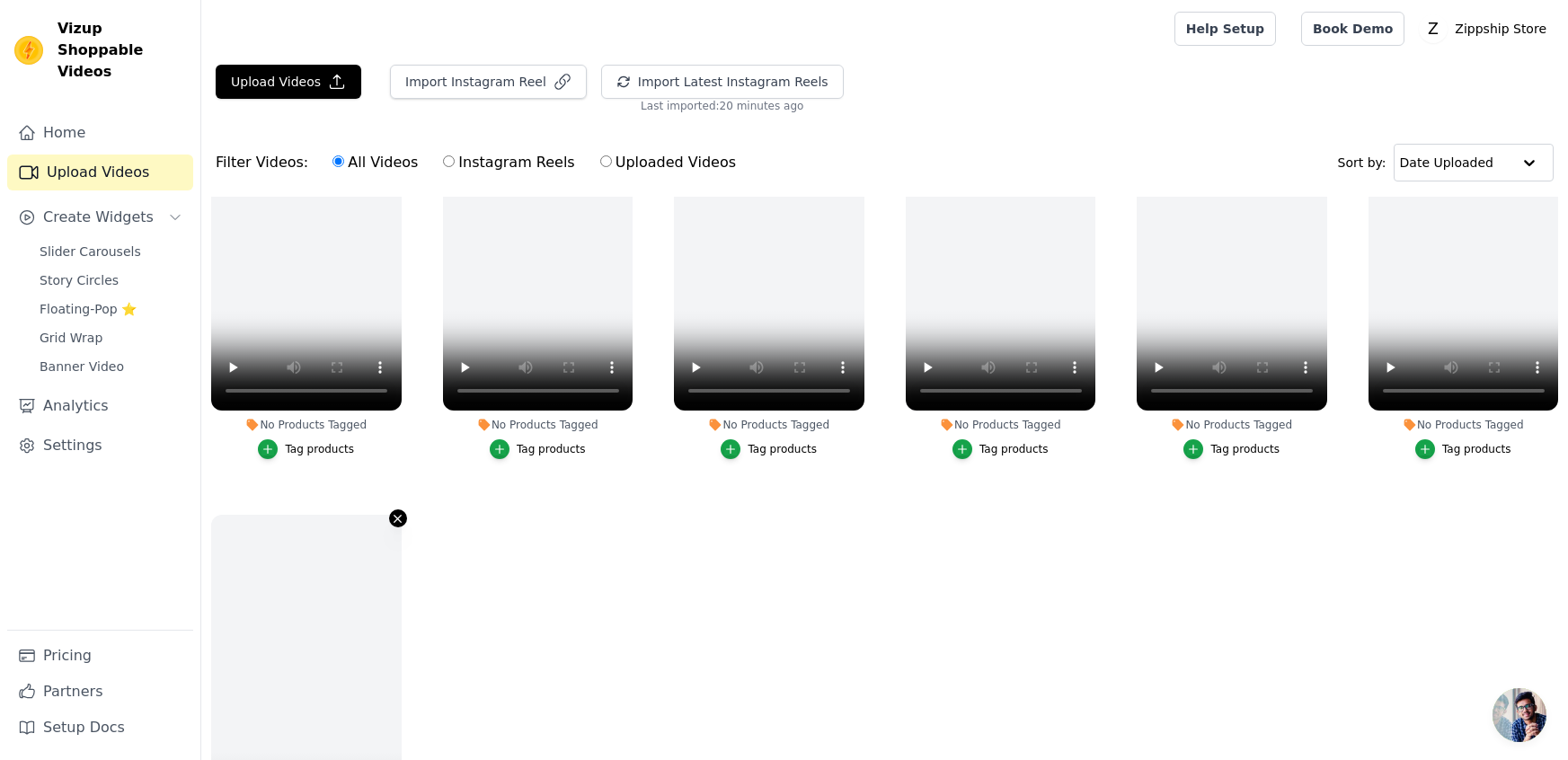
click at [392, 521] on icon "button" at bounding box center [397, 518] width 14 height 14
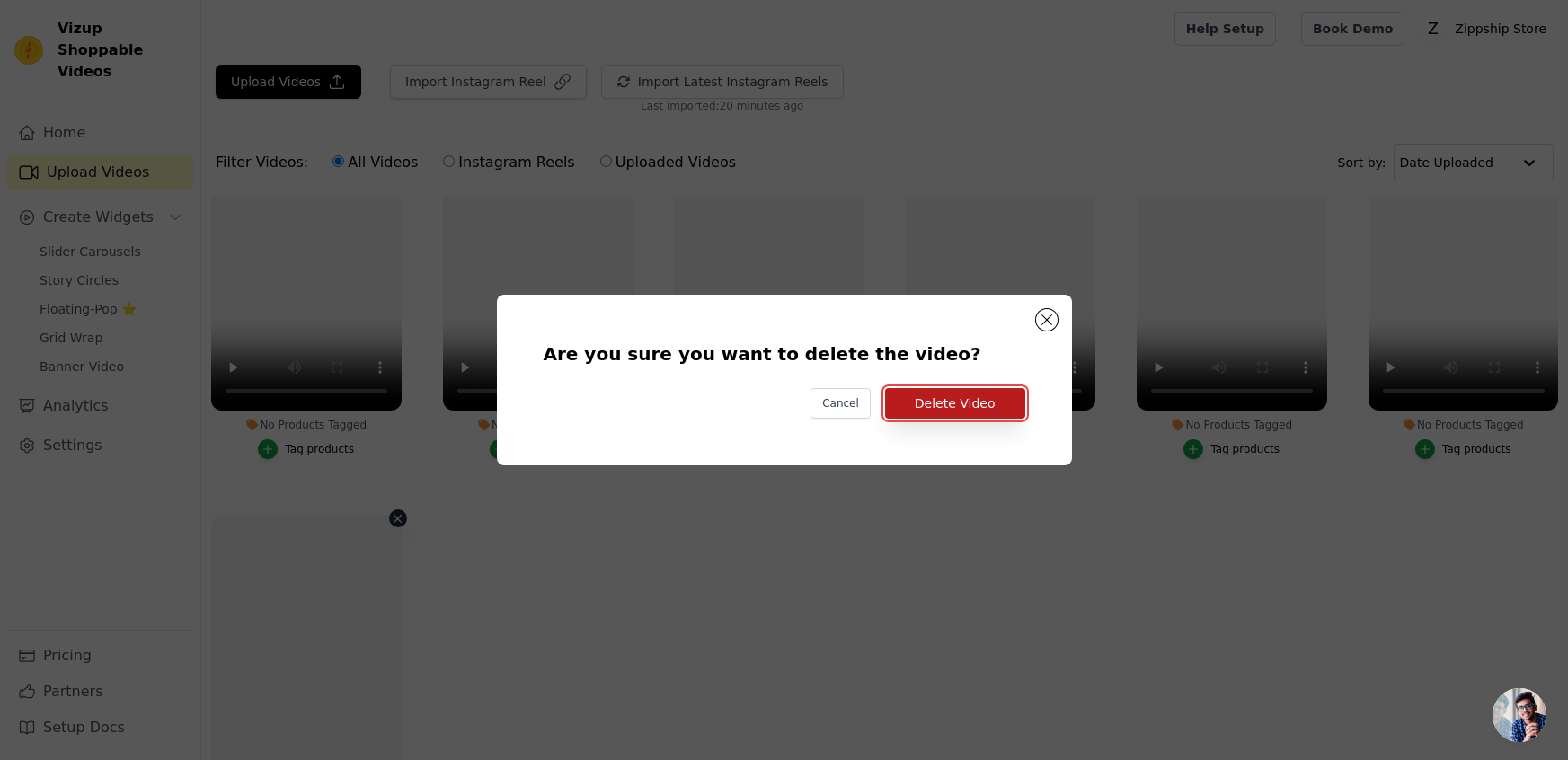
click at [956, 406] on button "Delete Video" at bounding box center [955, 403] width 140 height 31
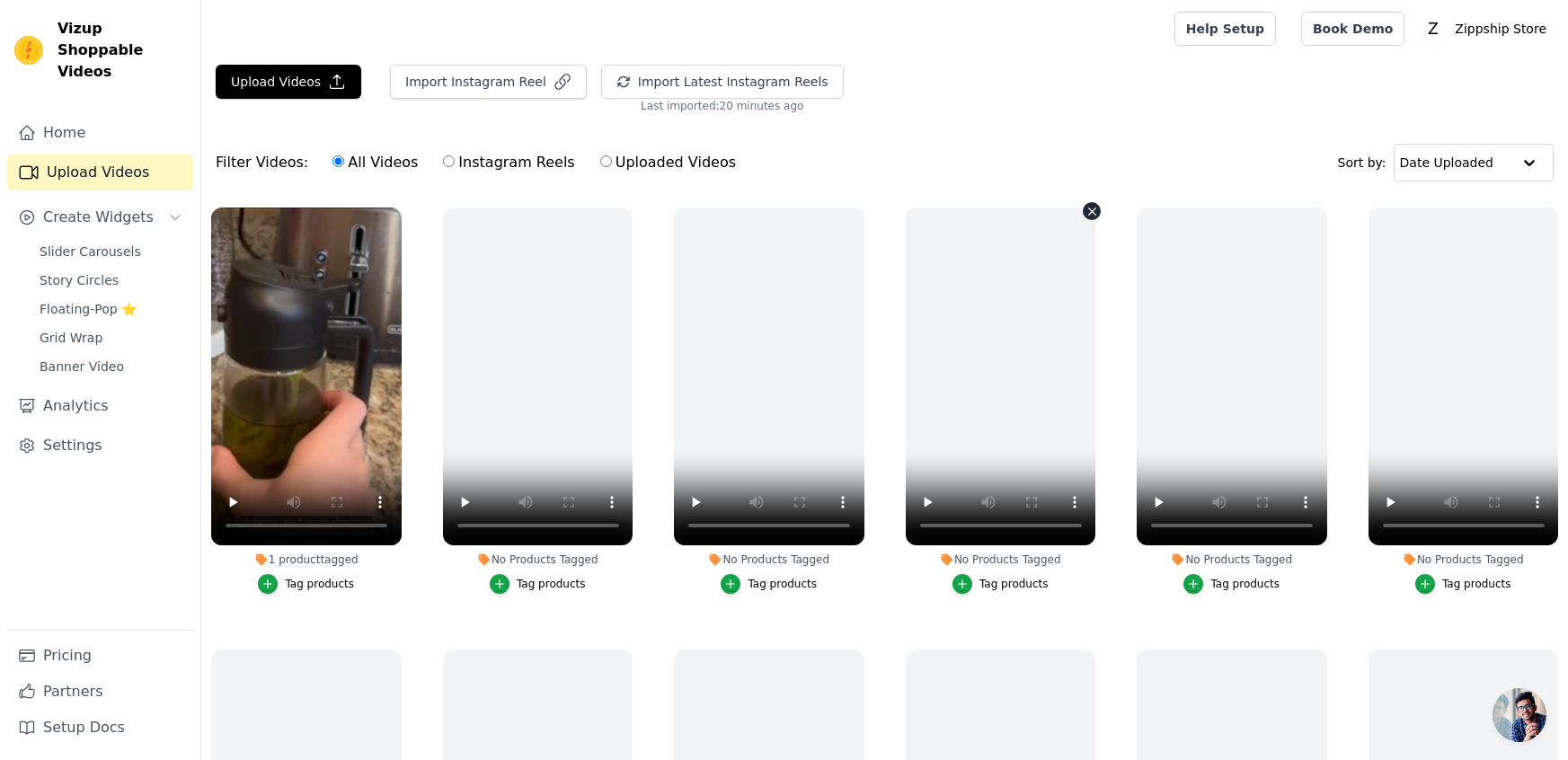
scroll to position [210, 0]
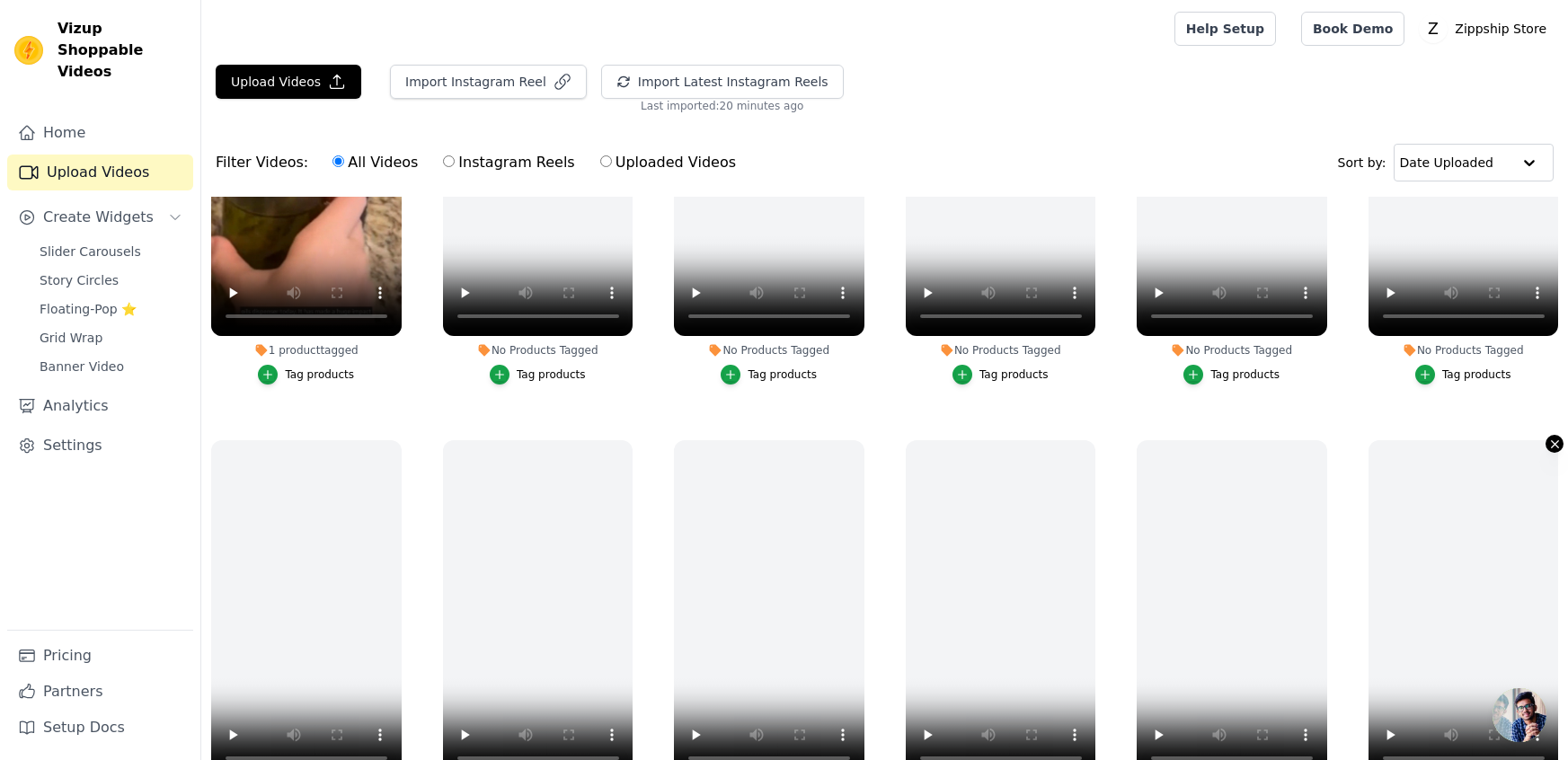
click at [1551, 440] on icon "button" at bounding box center [1554, 444] width 7 height 7
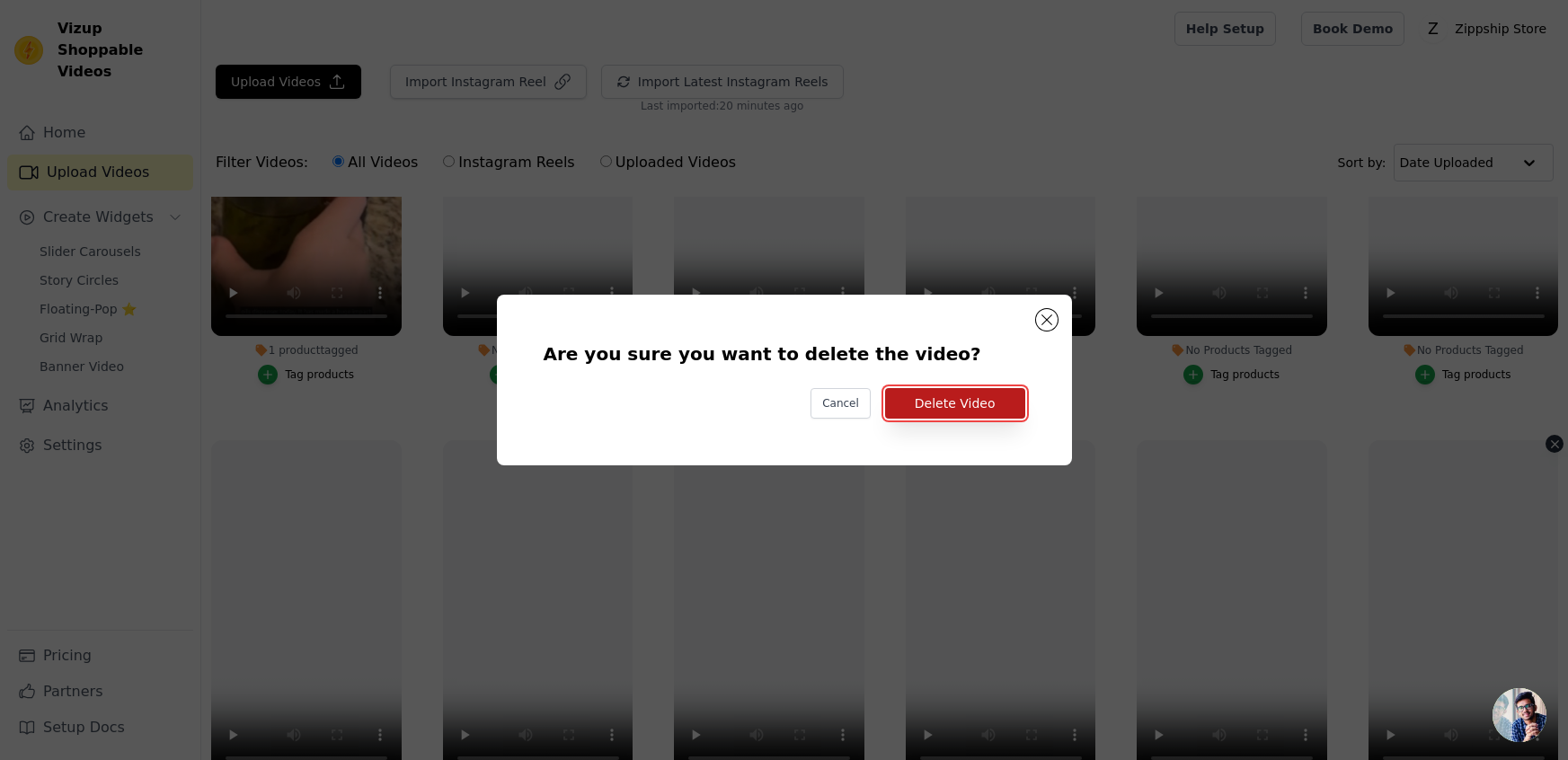
click at [1003, 399] on button "Delete Video" at bounding box center [955, 403] width 140 height 31
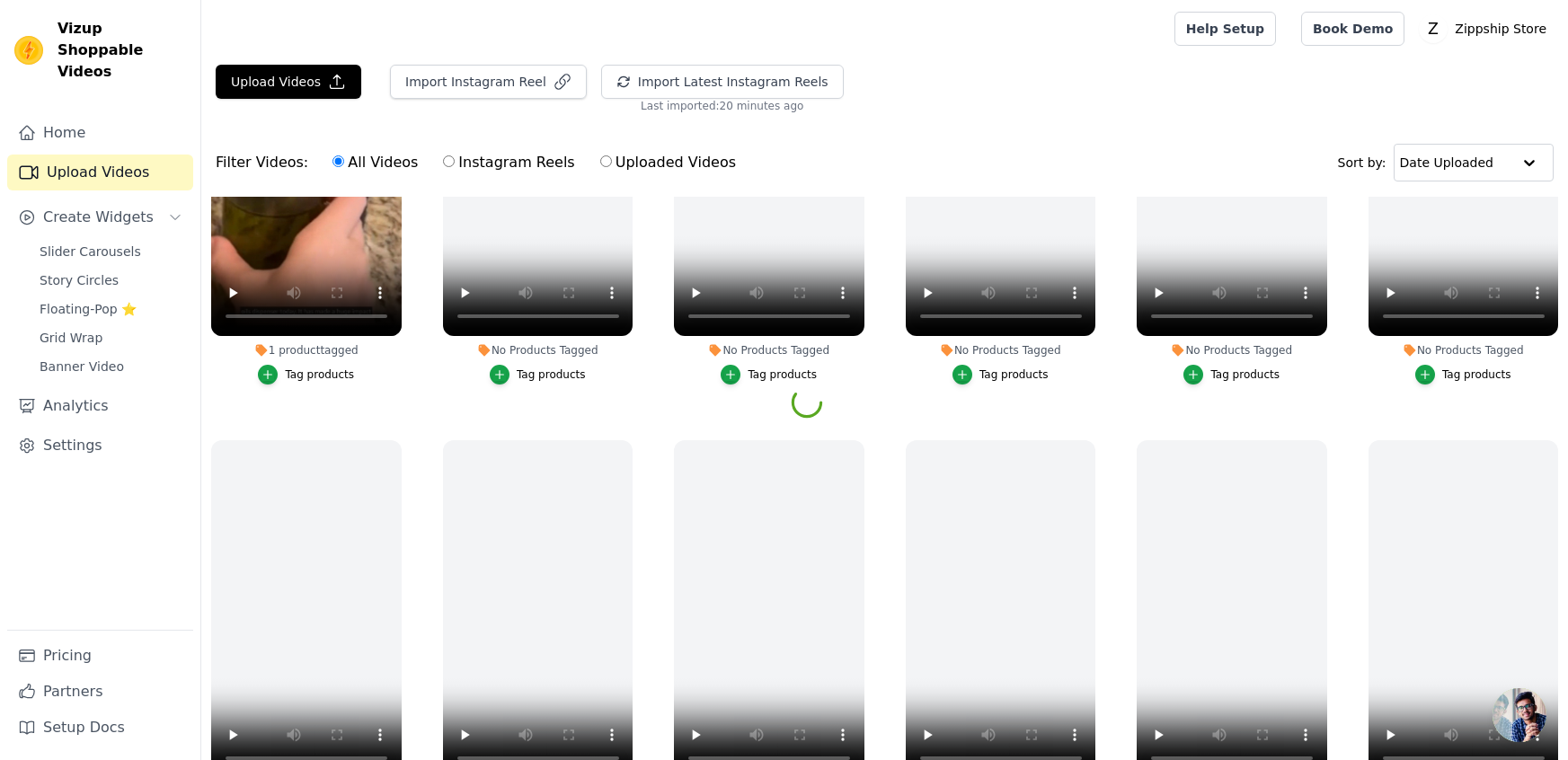
scroll to position [181, 0]
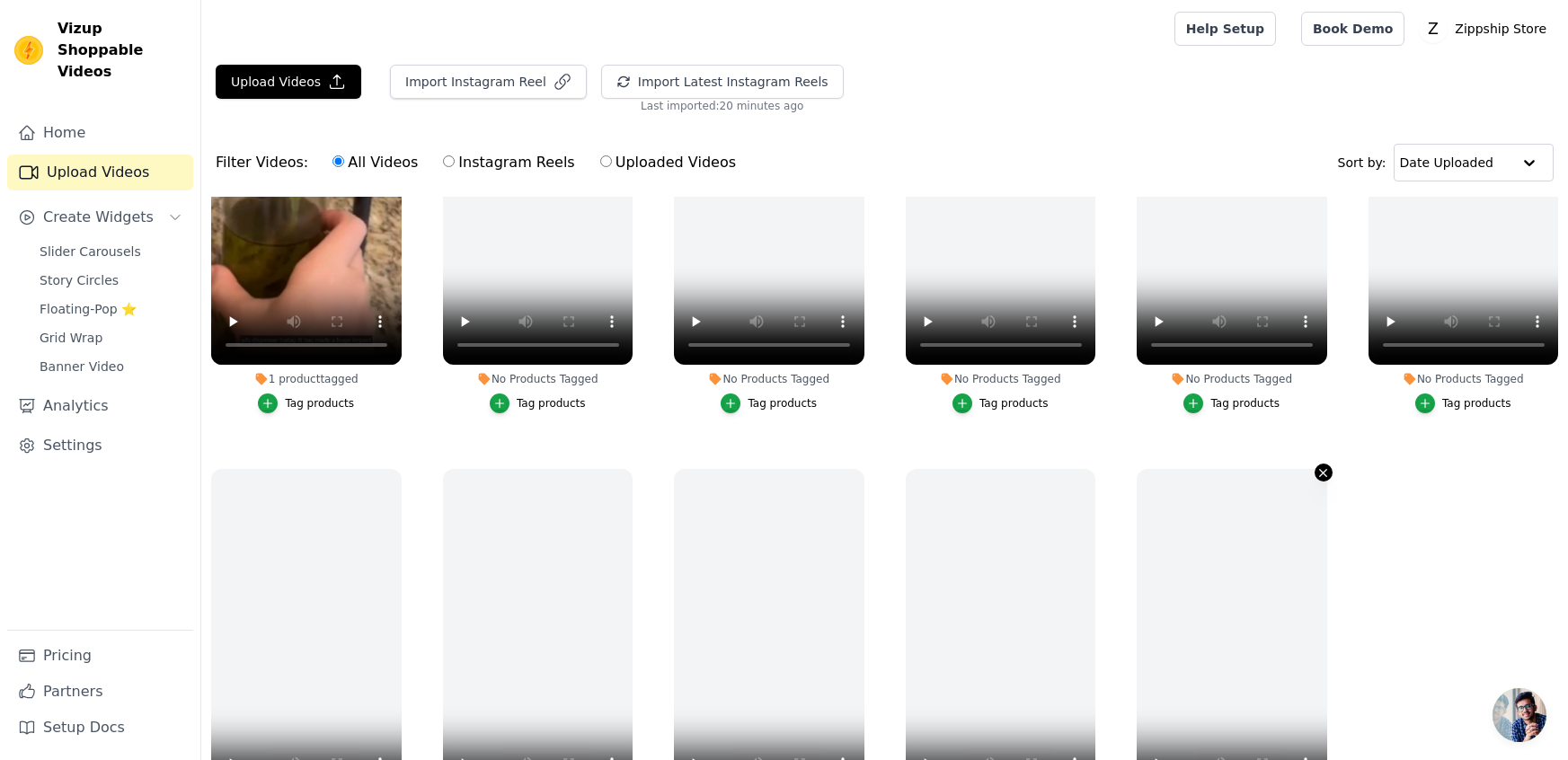
click at [1327, 466] on icon "button" at bounding box center [1323, 473] width 14 height 14
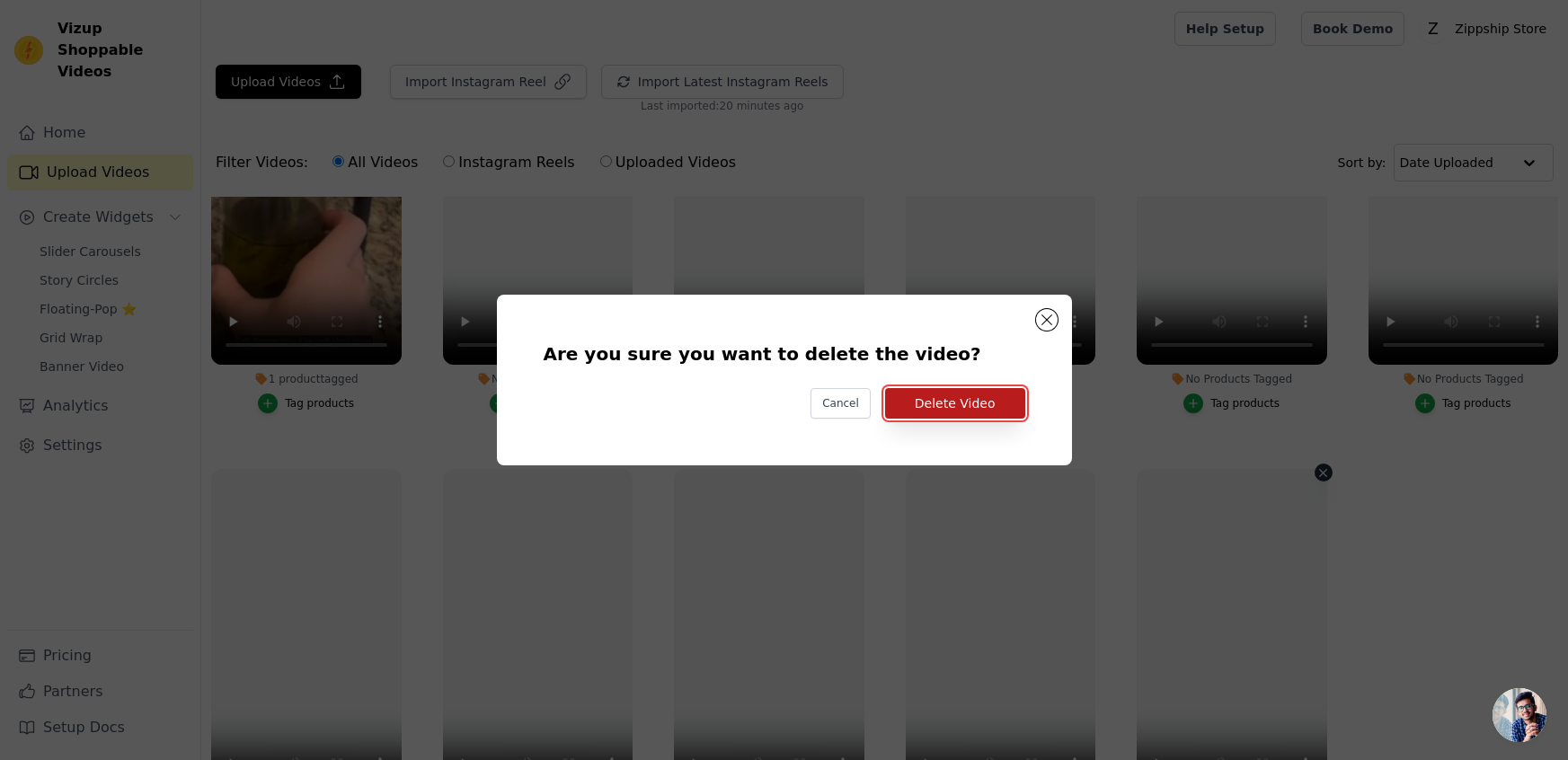
click at [1005, 398] on button "Delete Video" at bounding box center [955, 403] width 140 height 31
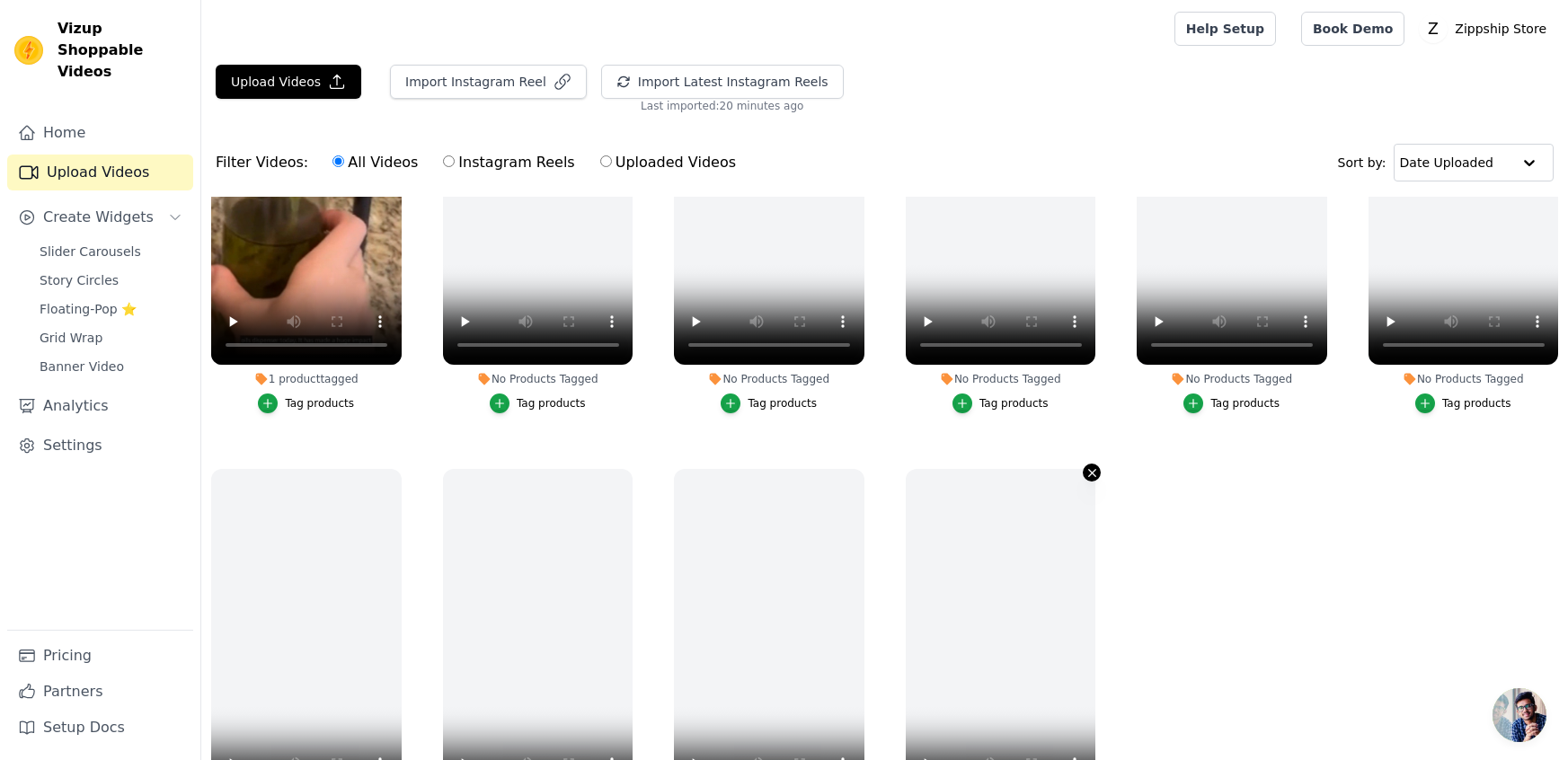
click at [1090, 471] on icon "button" at bounding box center [1091, 473] width 7 height 7
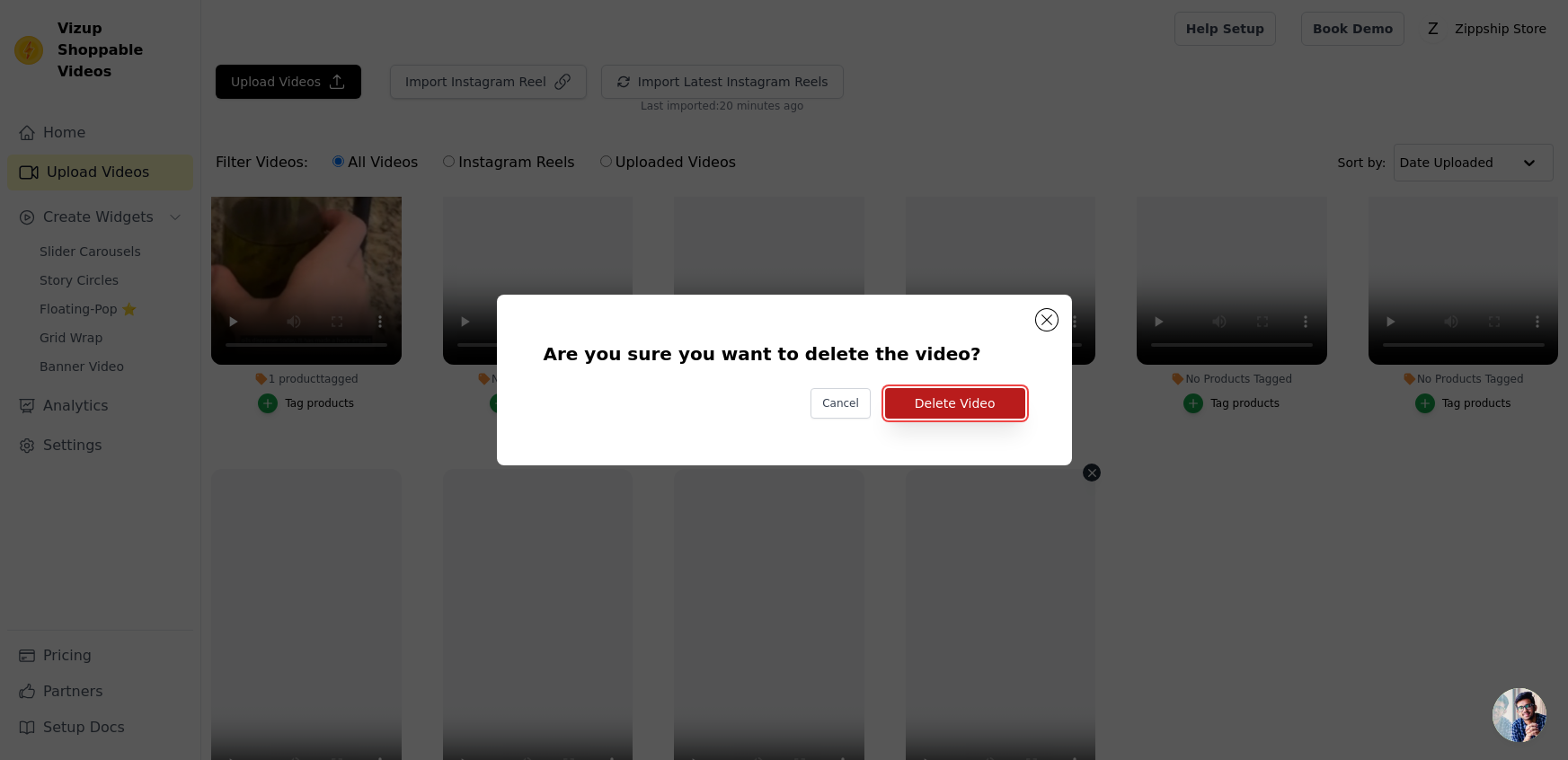
click at [929, 408] on button "Delete Video" at bounding box center [955, 403] width 140 height 31
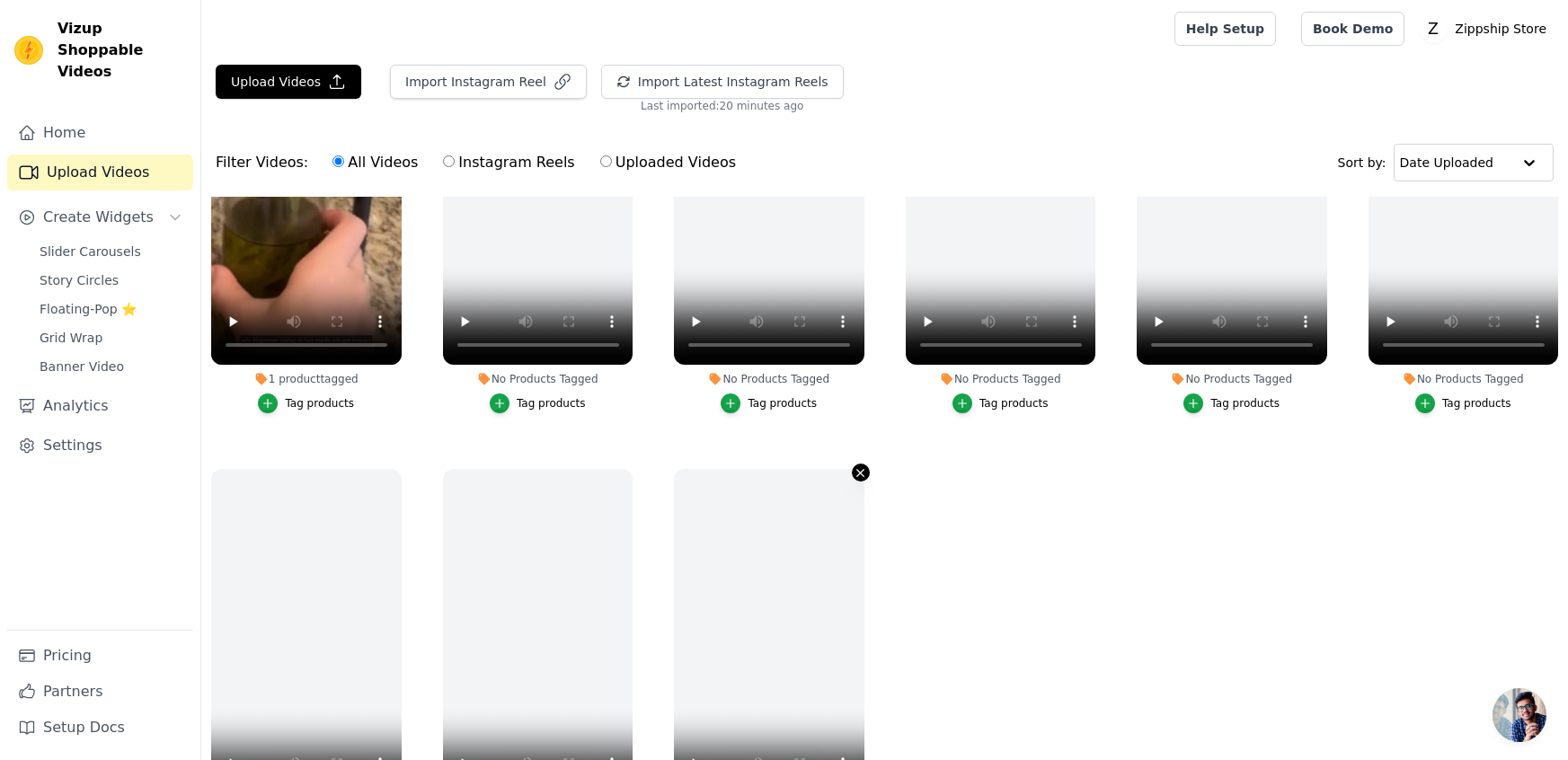
click at [855, 470] on icon "button" at bounding box center [860, 473] width 14 height 14
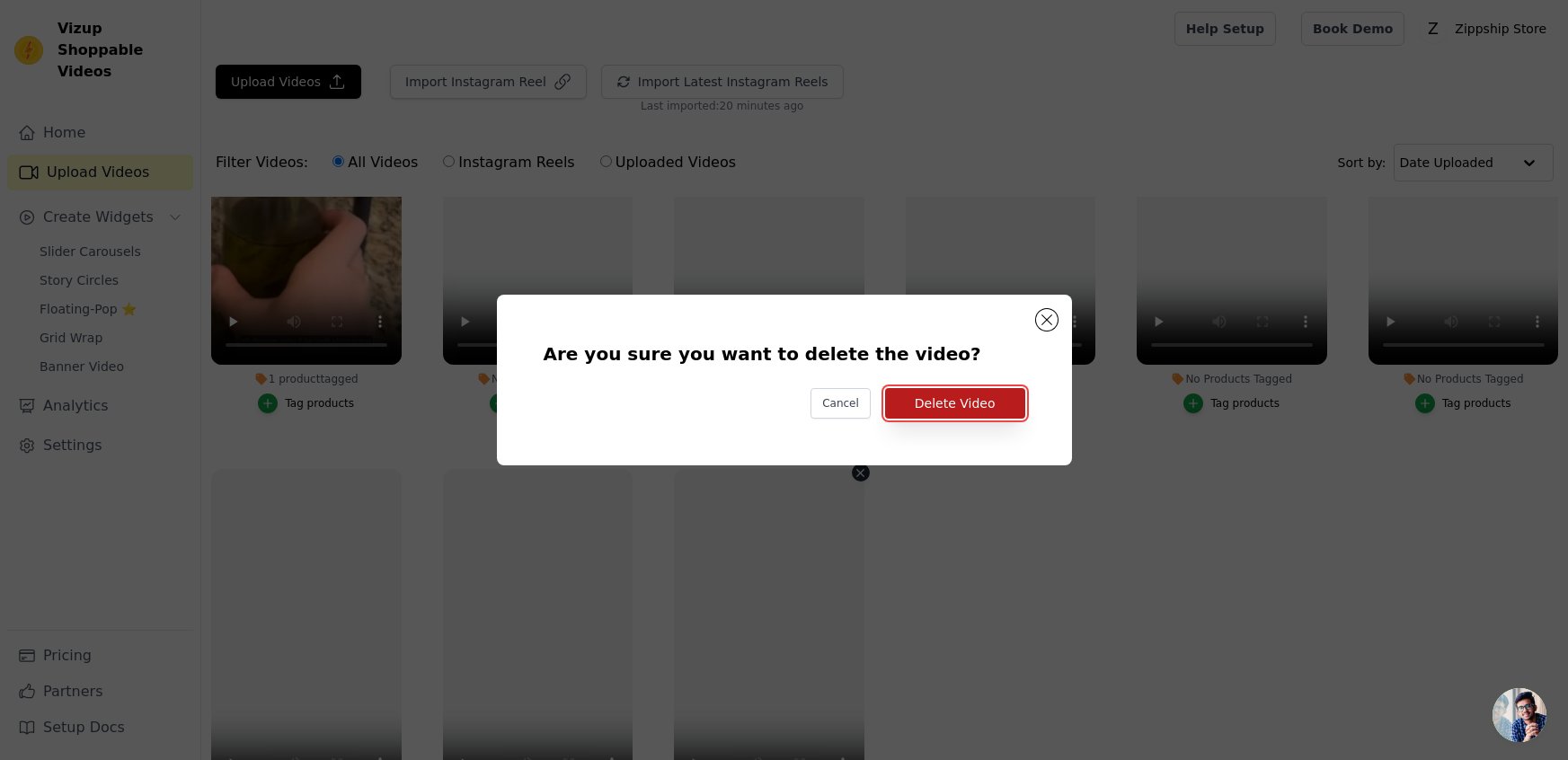
click at [949, 407] on button "Delete Video" at bounding box center [955, 403] width 140 height 31
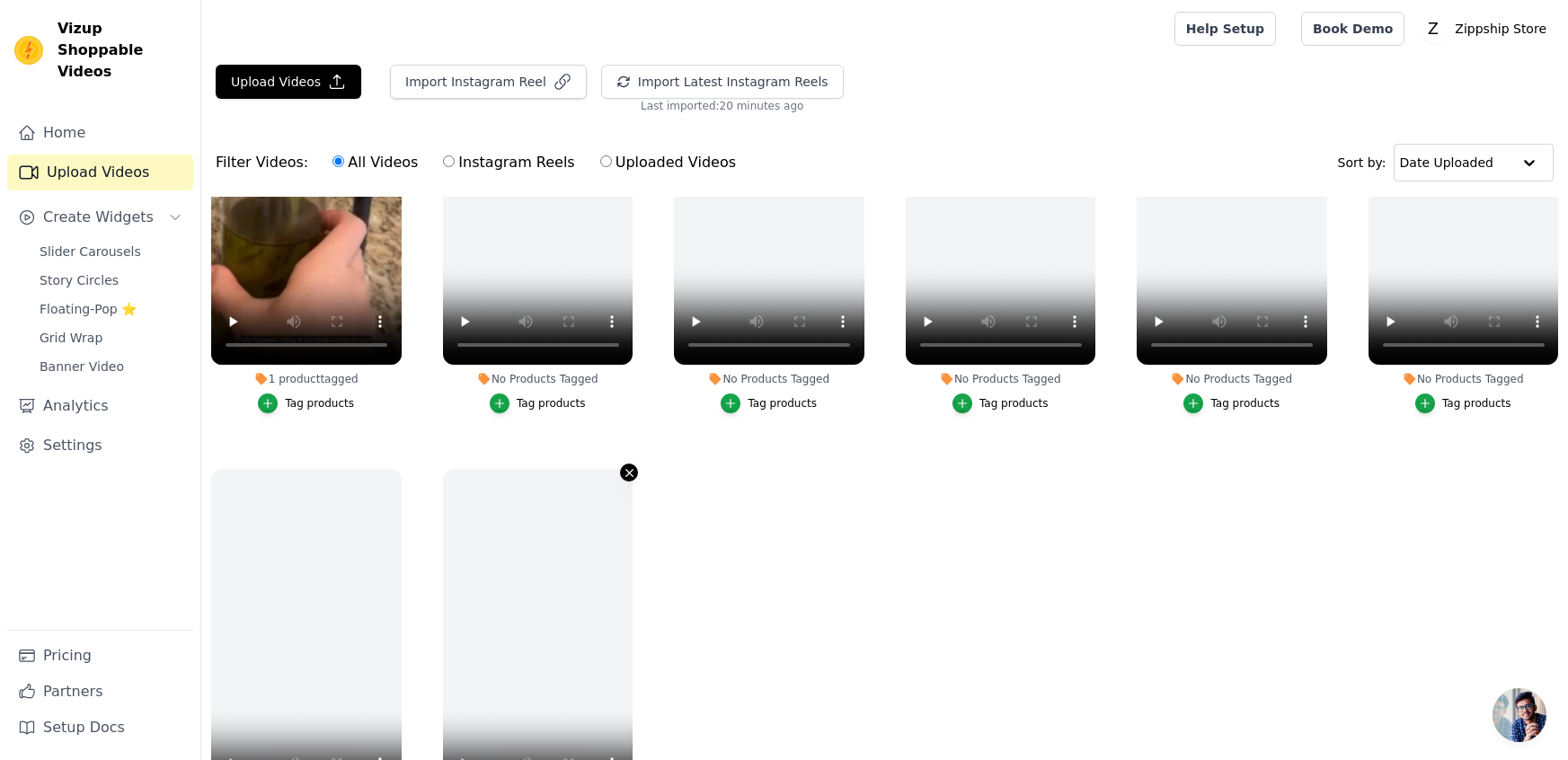
click at [626, 470] on icon "button" at bounding box center [629, 473] width 14 height 14
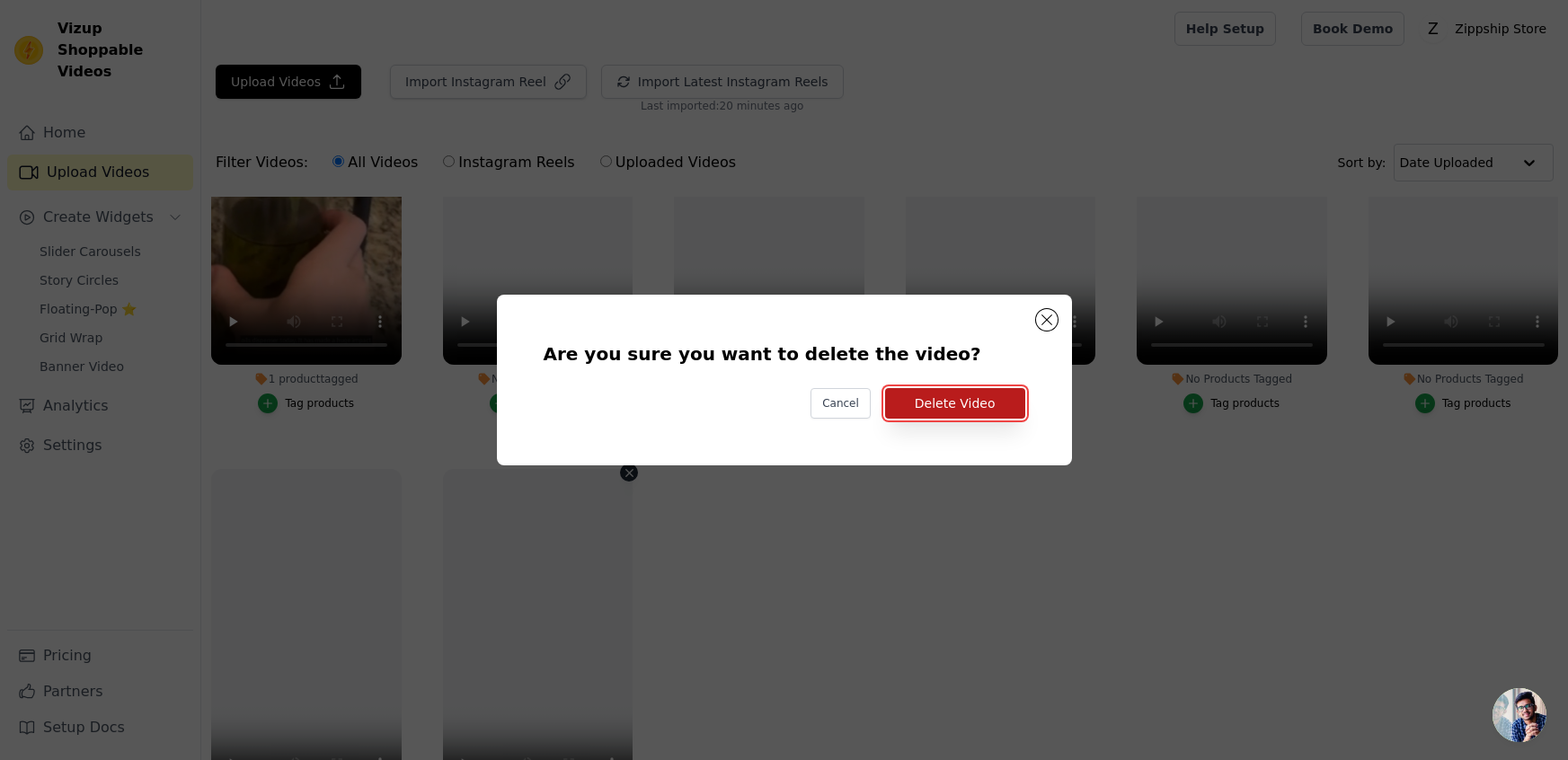
click at [965, 406] on button "Delete Video" at bounding box center [955, 403] width 140 height 31
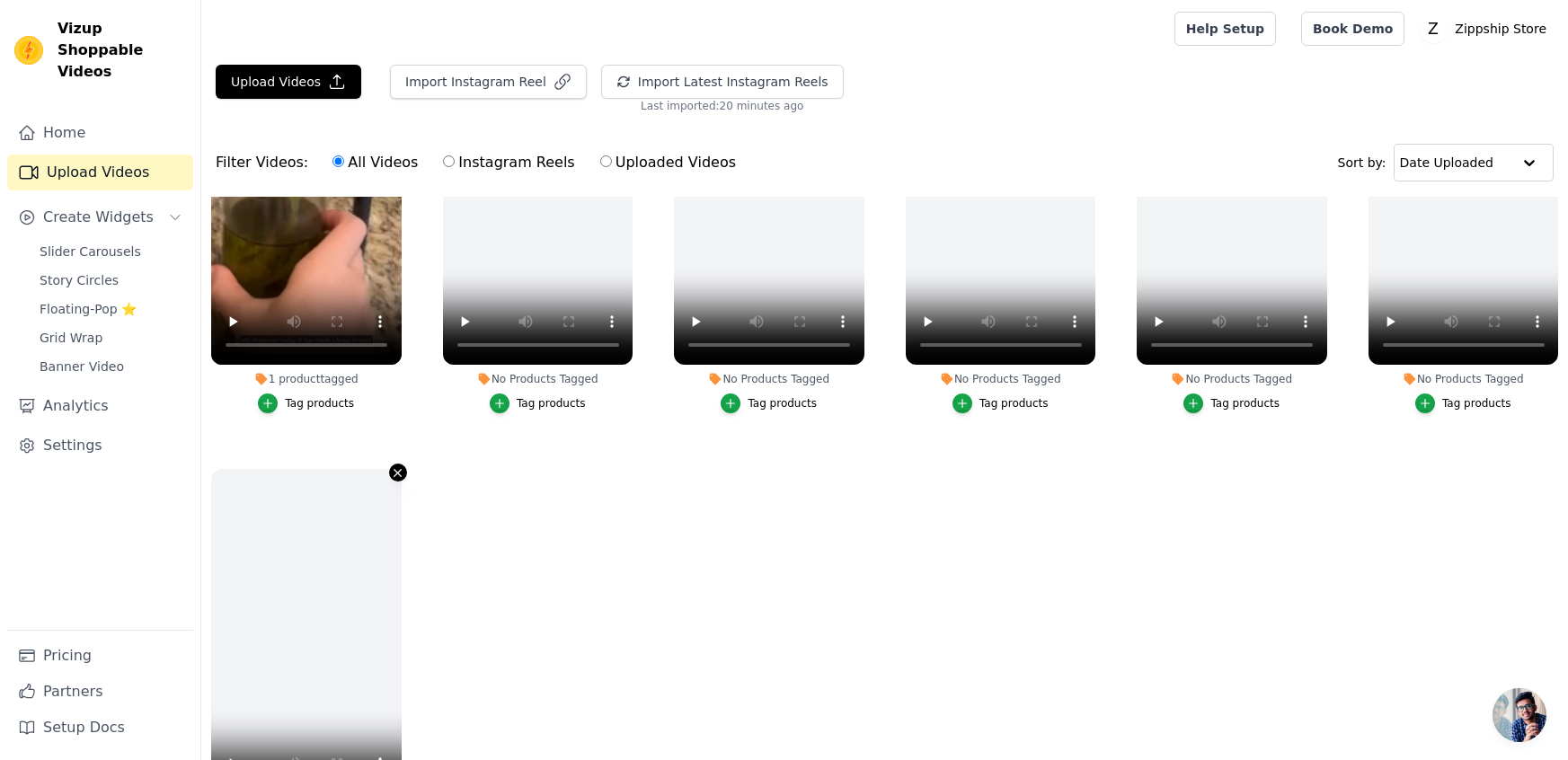
click at [398, 474] on icon "button" at bounding box center [397, 473] width 14 height 14
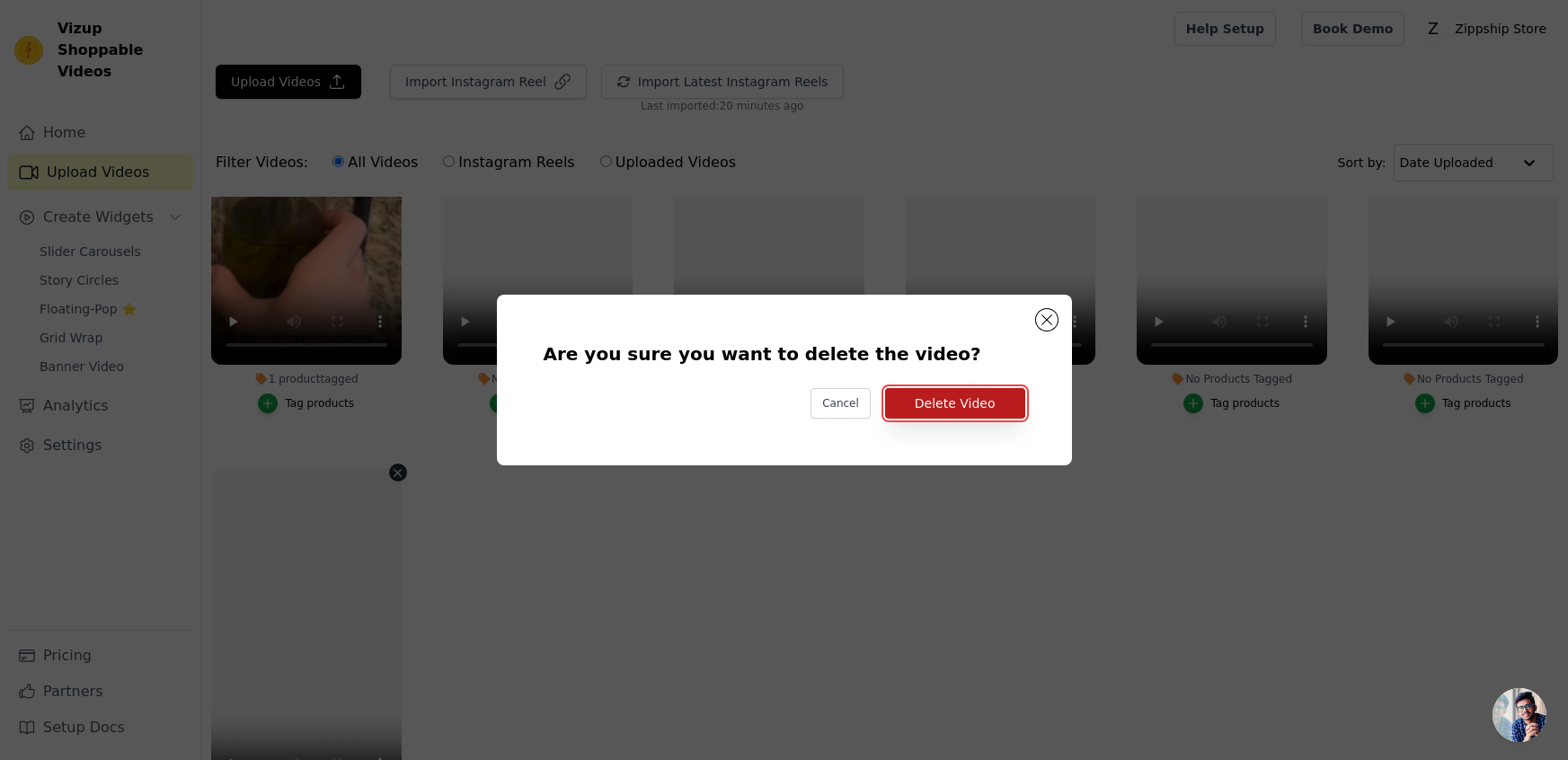
click at [941, 399] on button "Delete Video" at bounding box center [955, 403] width 140 height 31
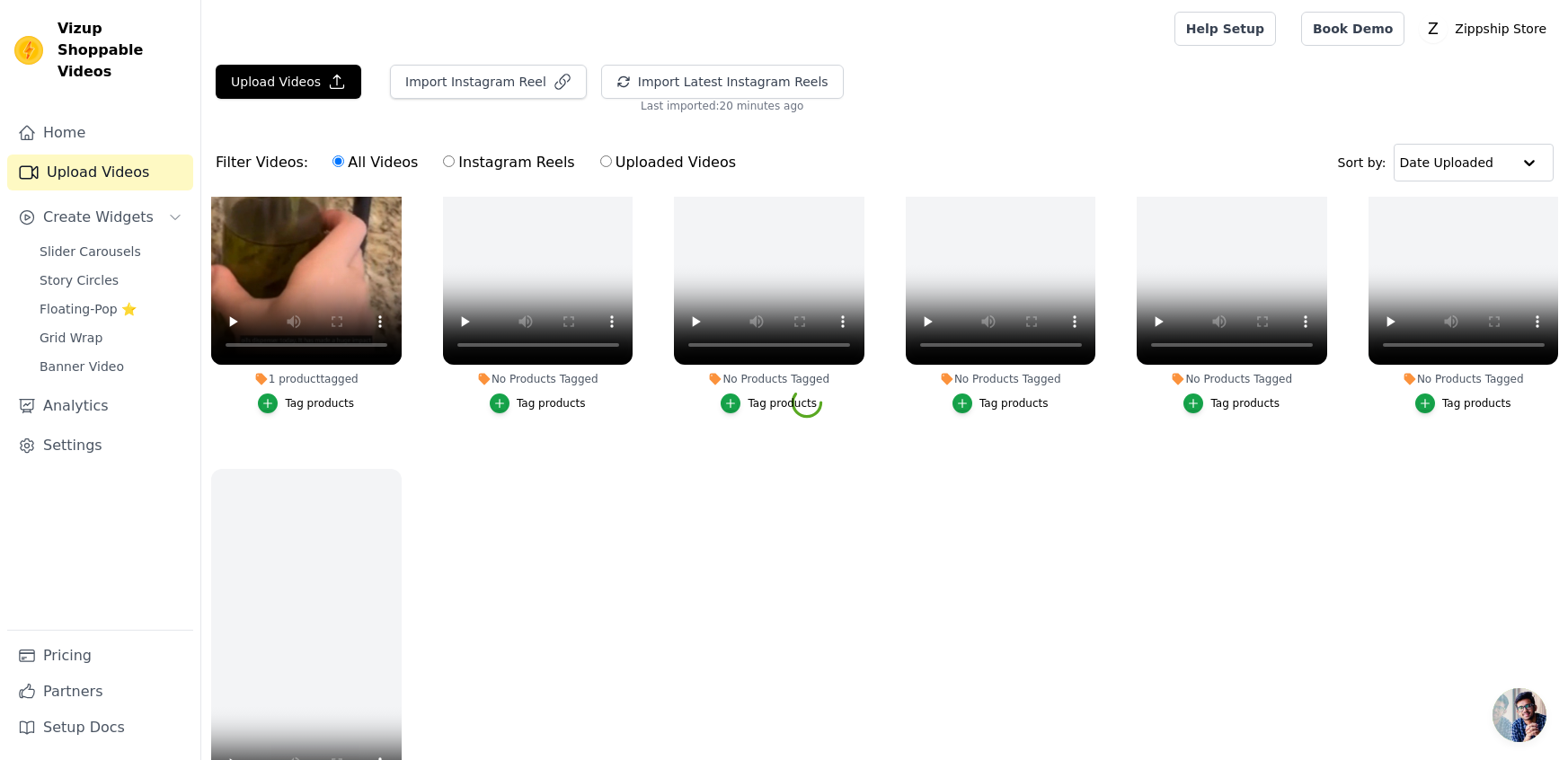
scroll to position [0, 0]
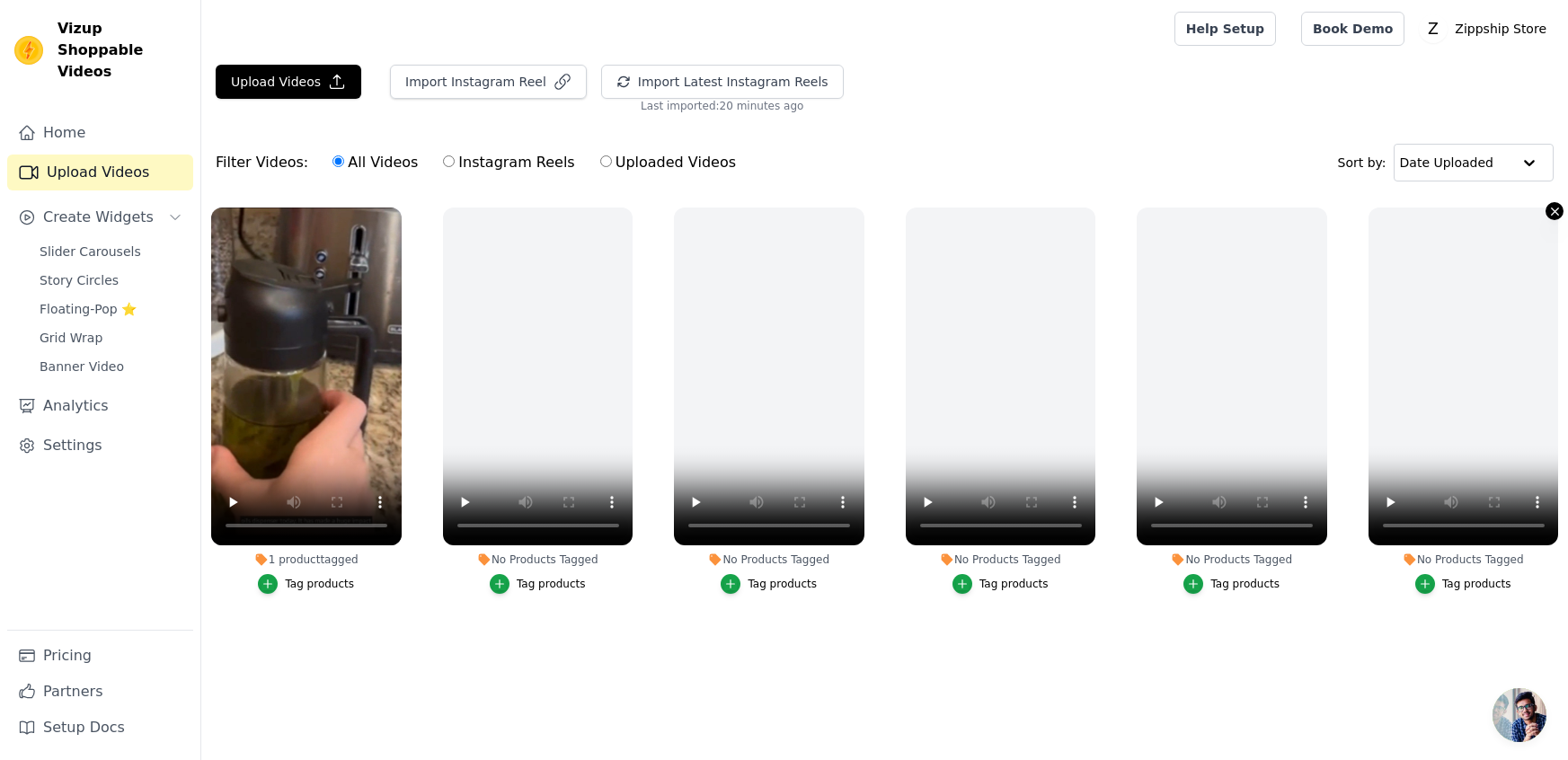
click at [1548, 213] on icon "button" at bounding box center [1554, 211] width 14 height 14
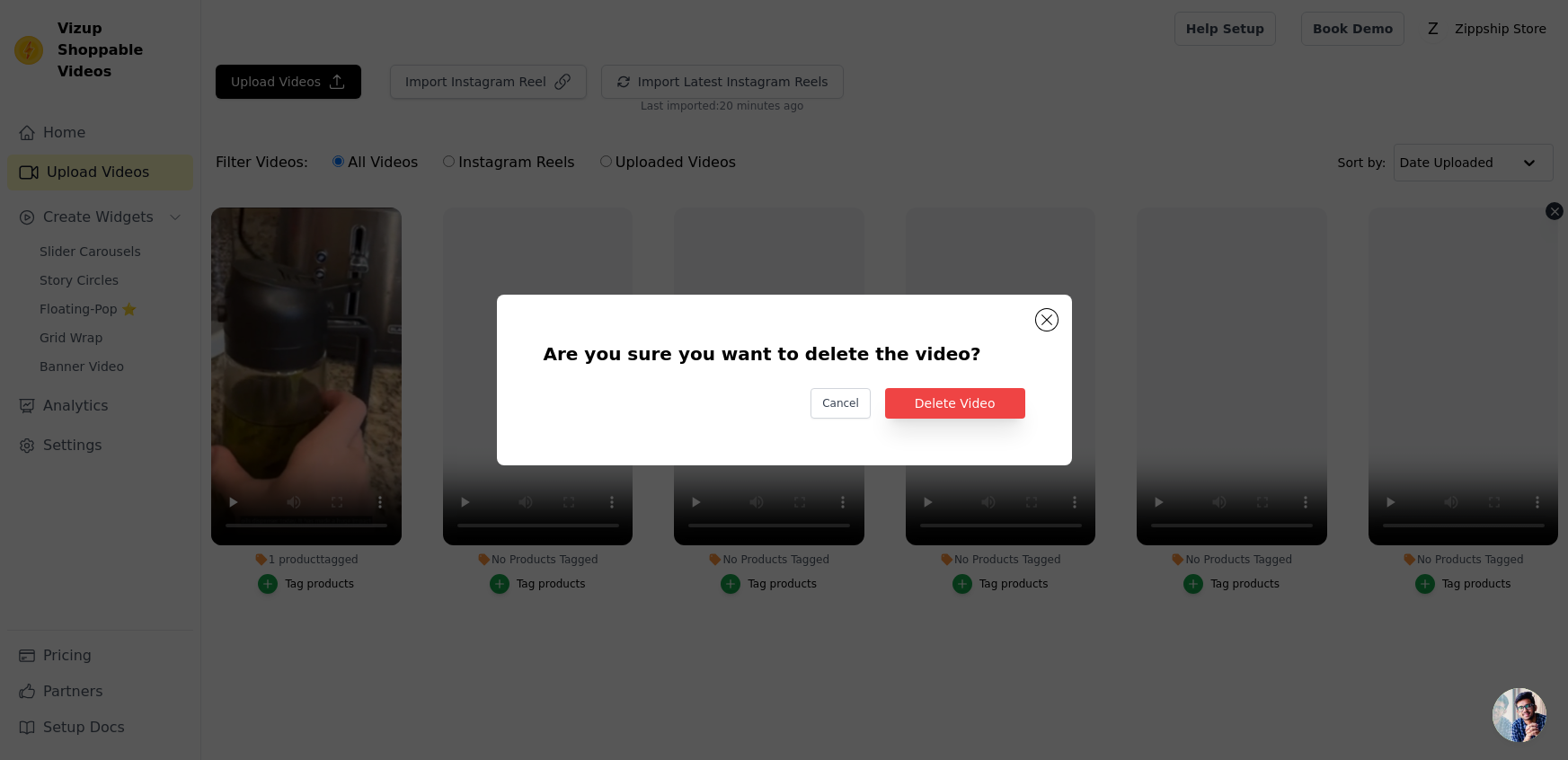
click at [923, 418] on div "Are you sure you want to delete the video? Cancel Delete Video" at bounding box center [784, 380] width 517 height 113
click at [924, 408] on button "Delete Video" at bounding box center [955, 403] width 140 height 31
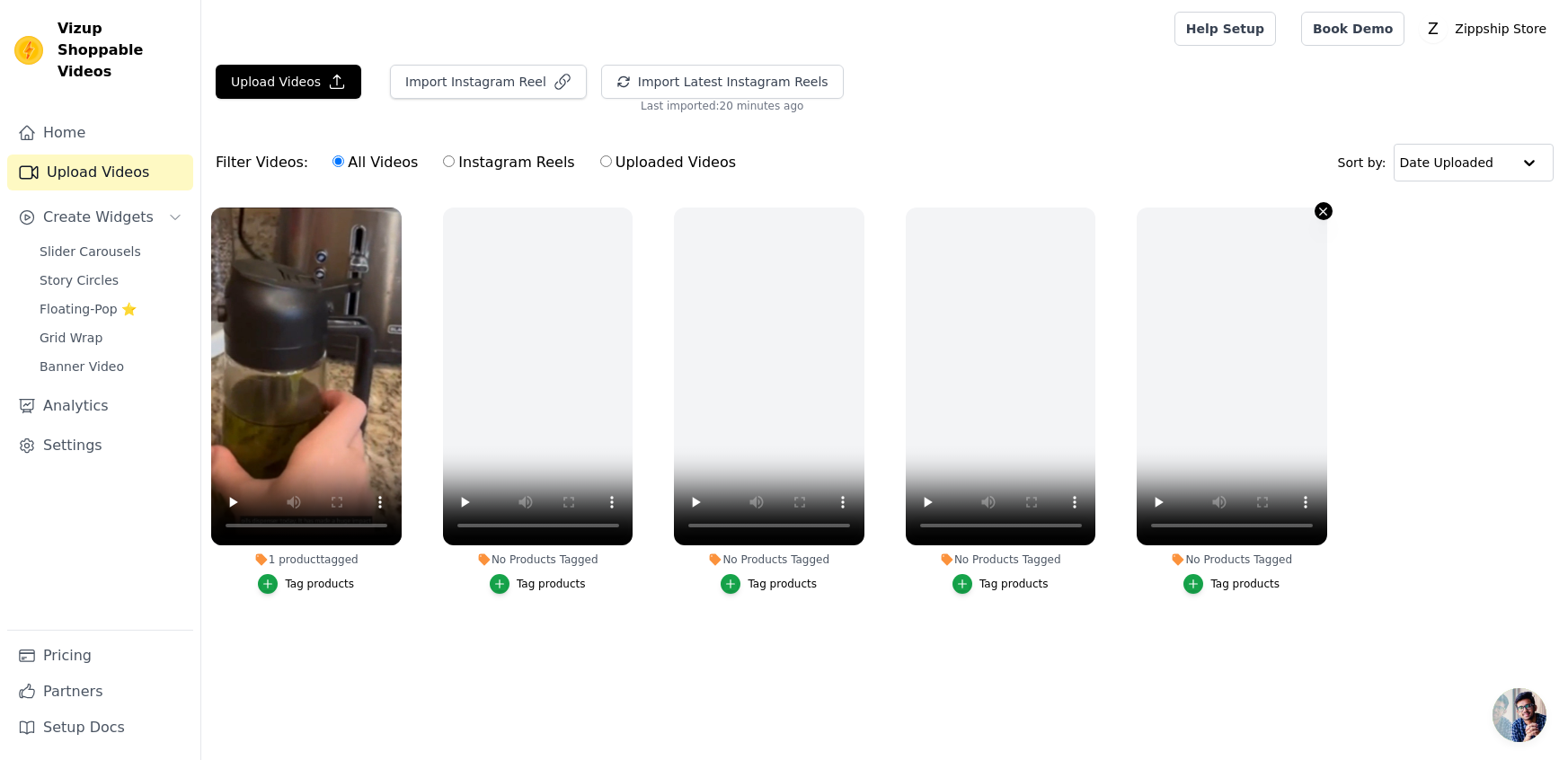
click at [1326, 214] on icon "button" at bounding box center [1323, 211] width 14 height 14
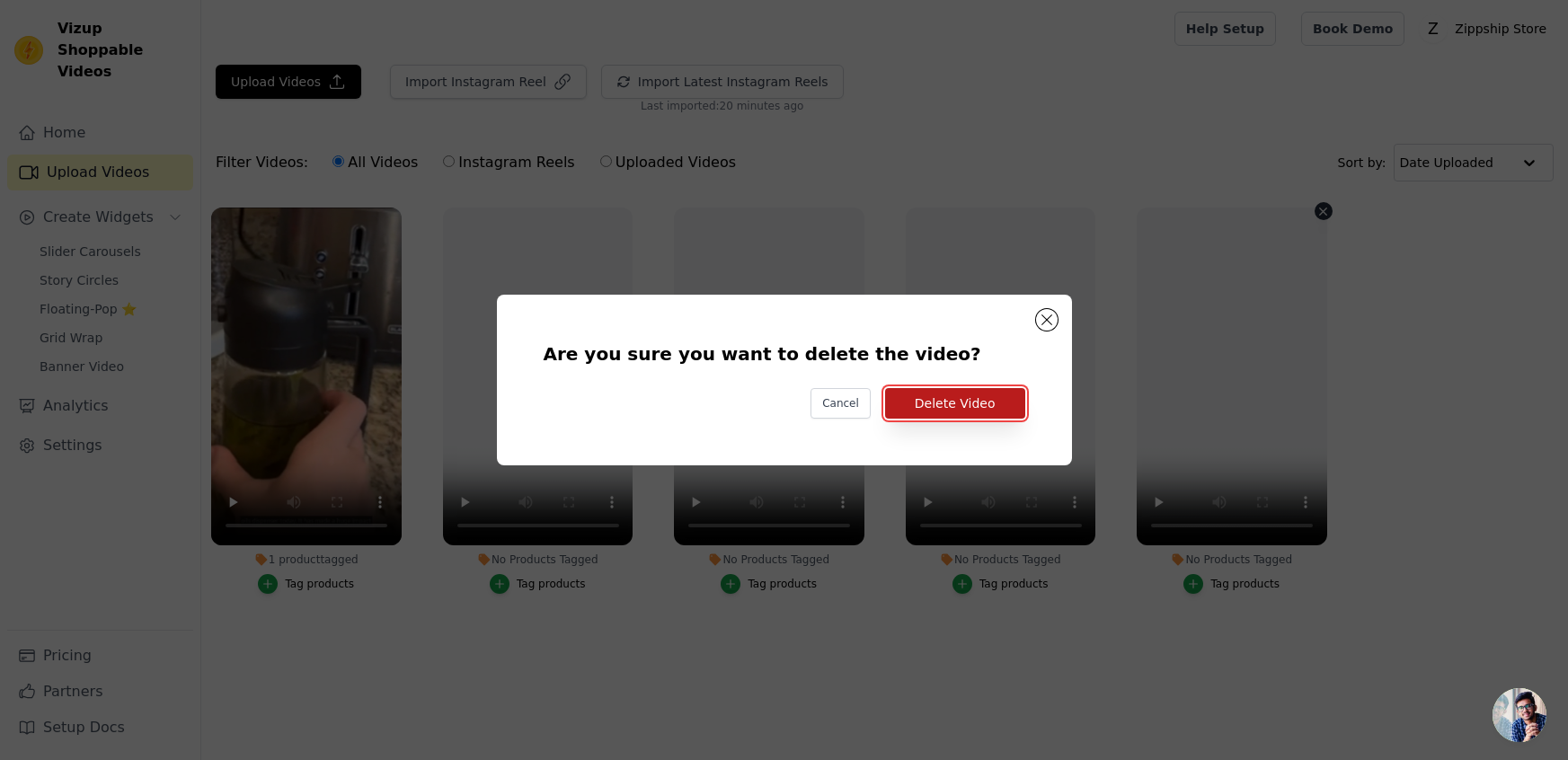
click at [983, 412] on button "Delete Video" at bounding box center [955, 403] width 140 height 31
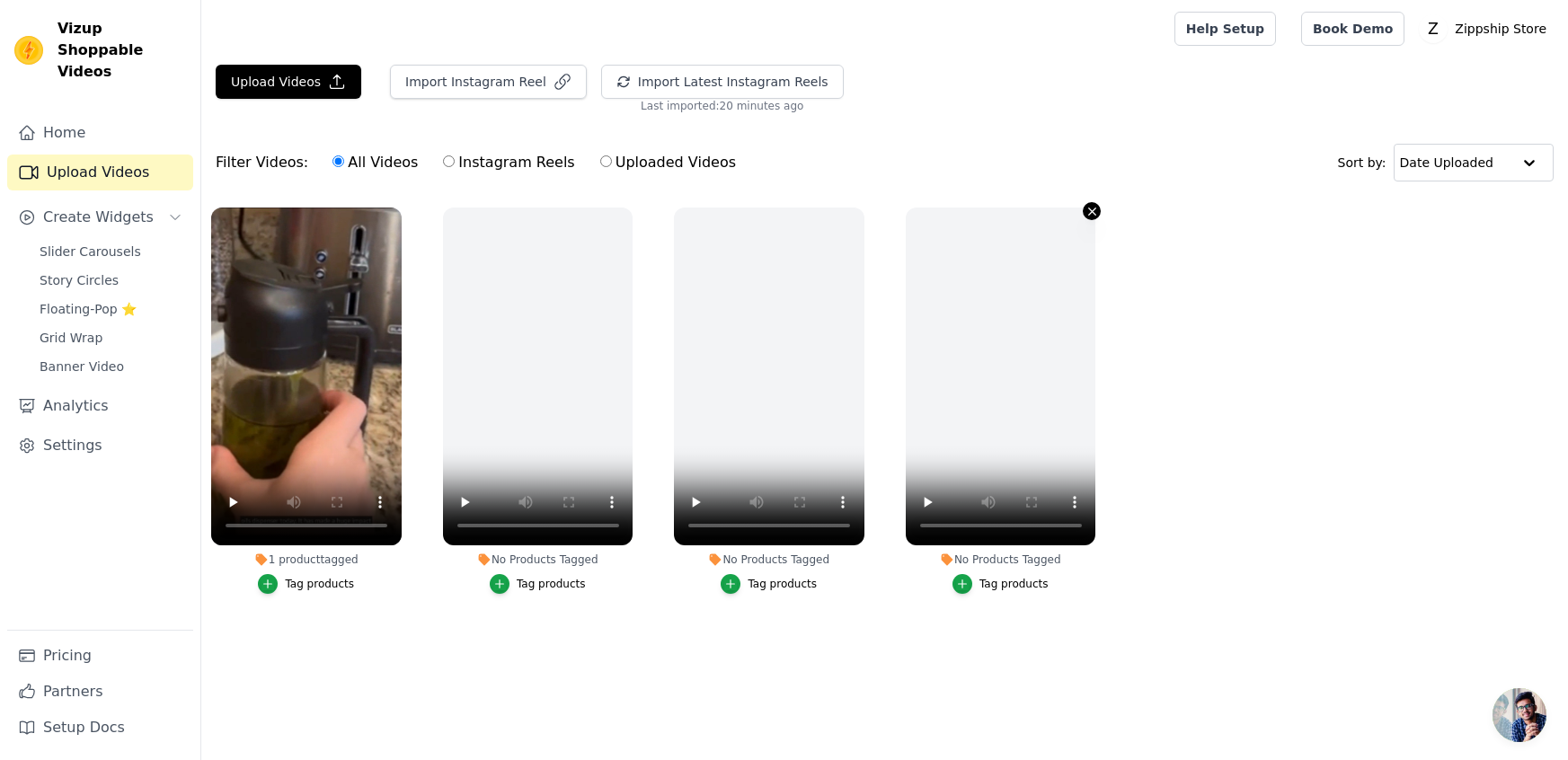
click at [1090, 209] on icon "button" at bounding box center [1091, 211] width 7 height 7
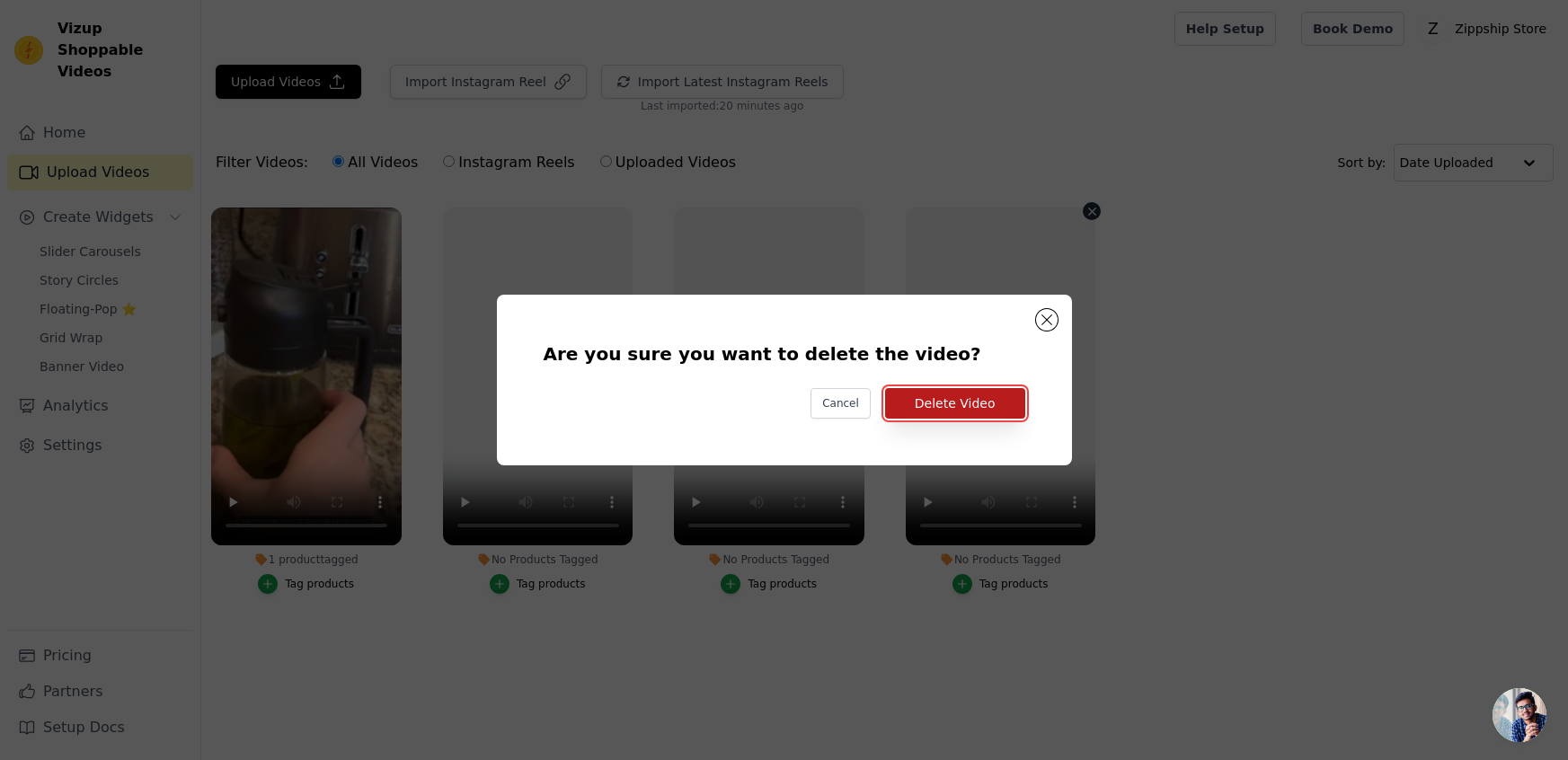
click at [977, 400] on button "Delete Video" at bounding box center [955, 403] width 140 height 31
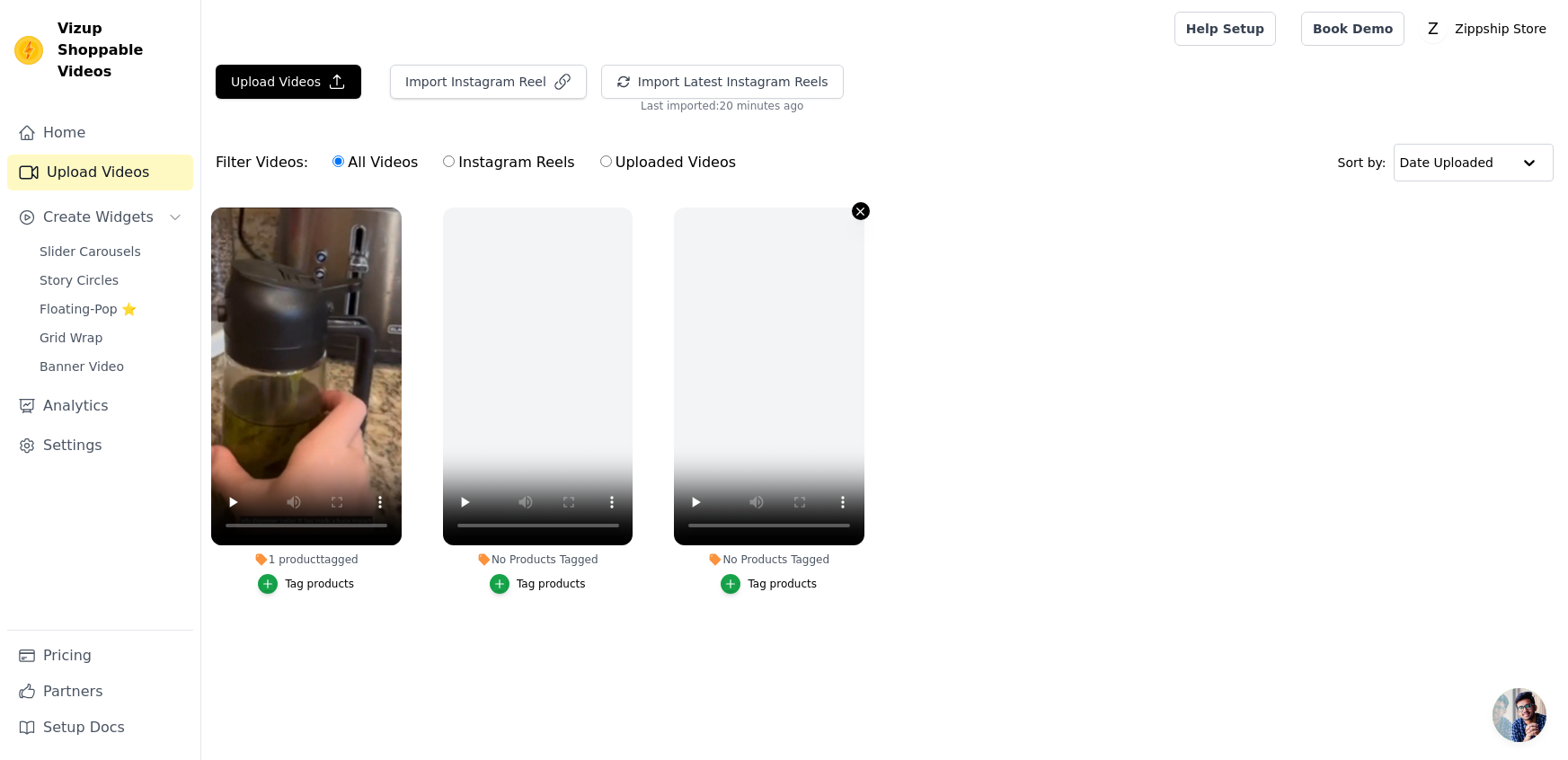
click at [860, 211] on icon "button" at bounding box center [861, 211] width 7 height 7
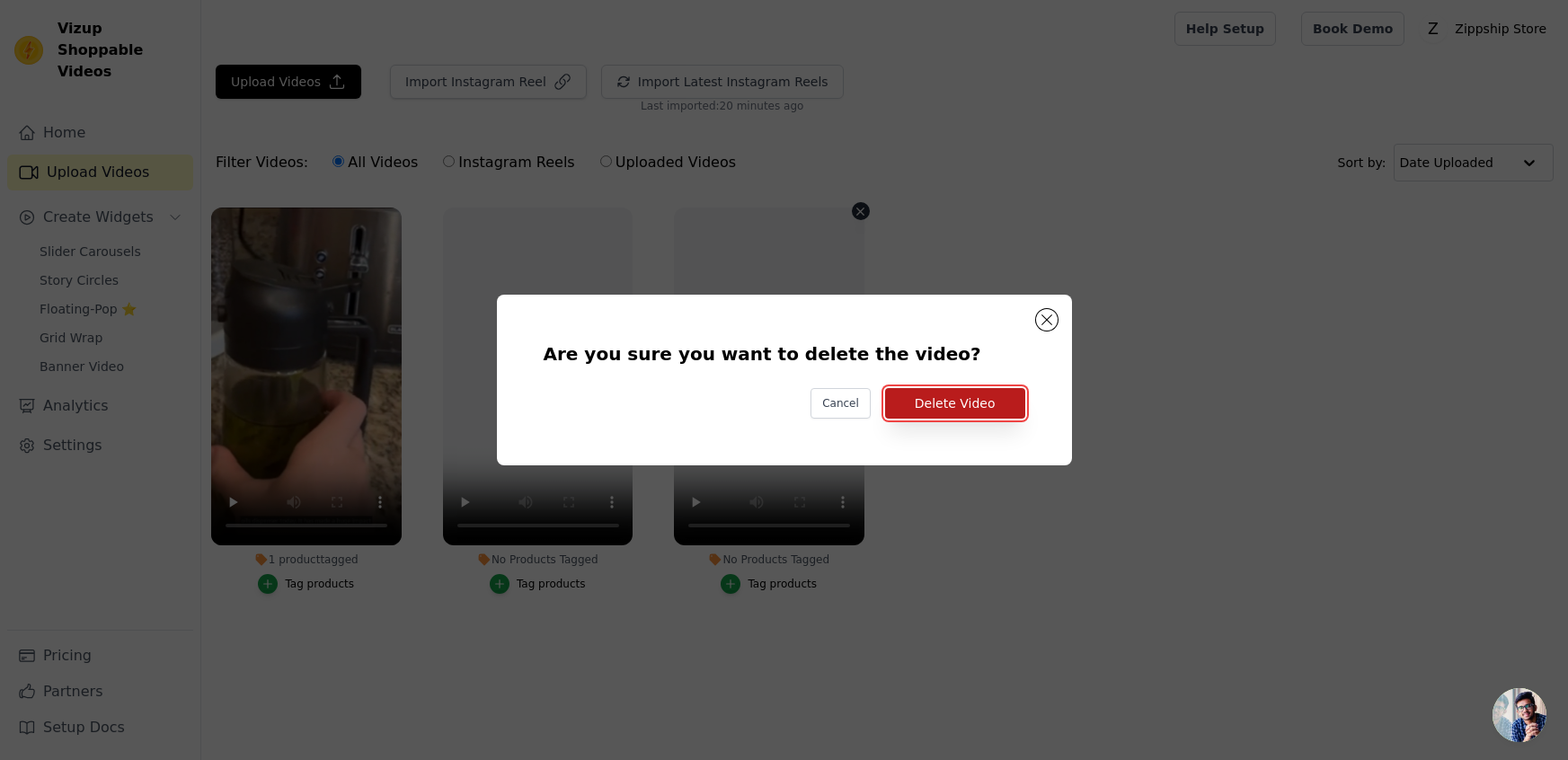
click at [957, 401] on button "Delete Video" at bounding box center [955, 403] width 140 height 31
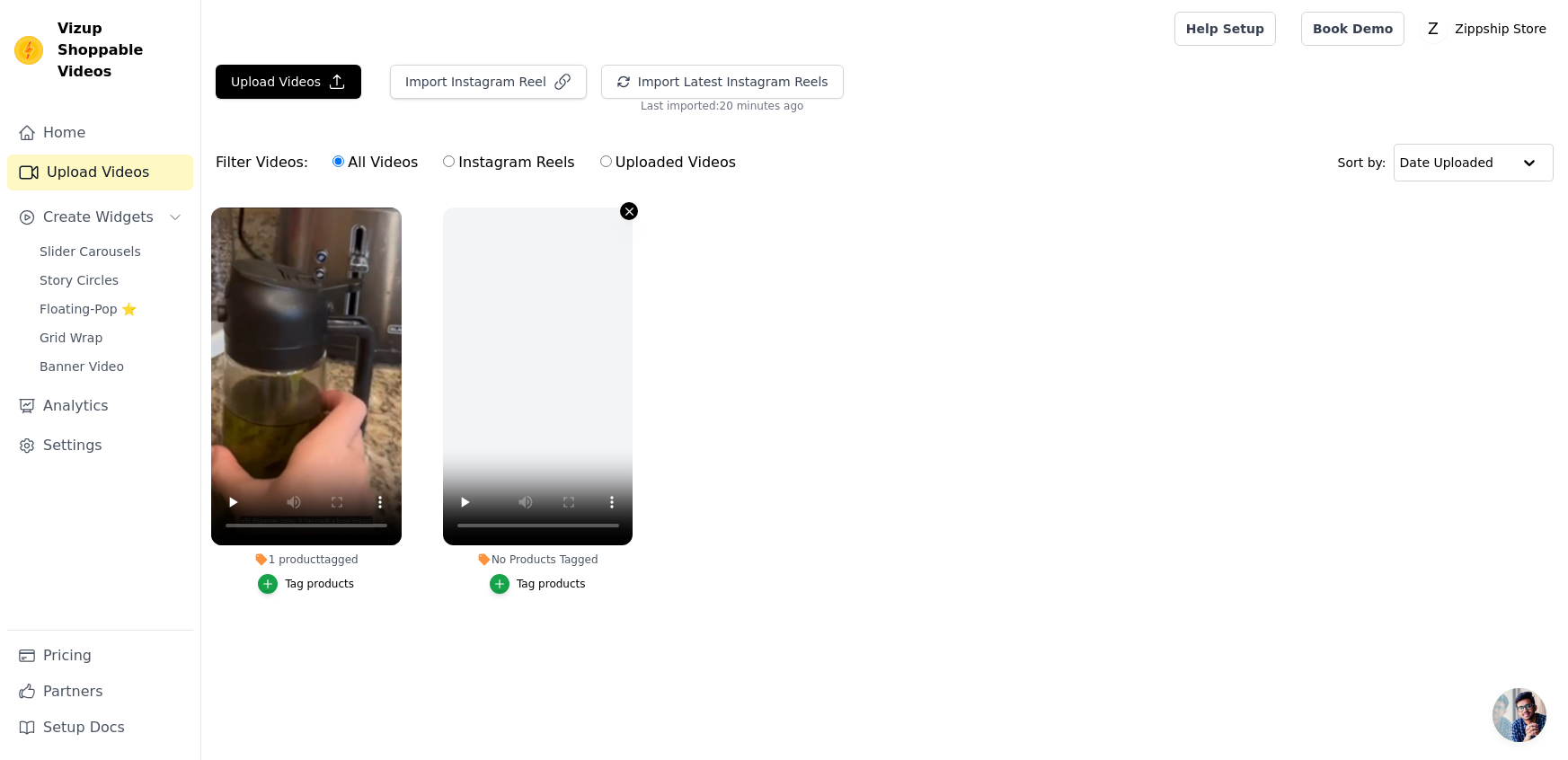
click at [631, 217] on button "No Products Tagged Tag products" at bounding box center [629, 211] width 18 height 18
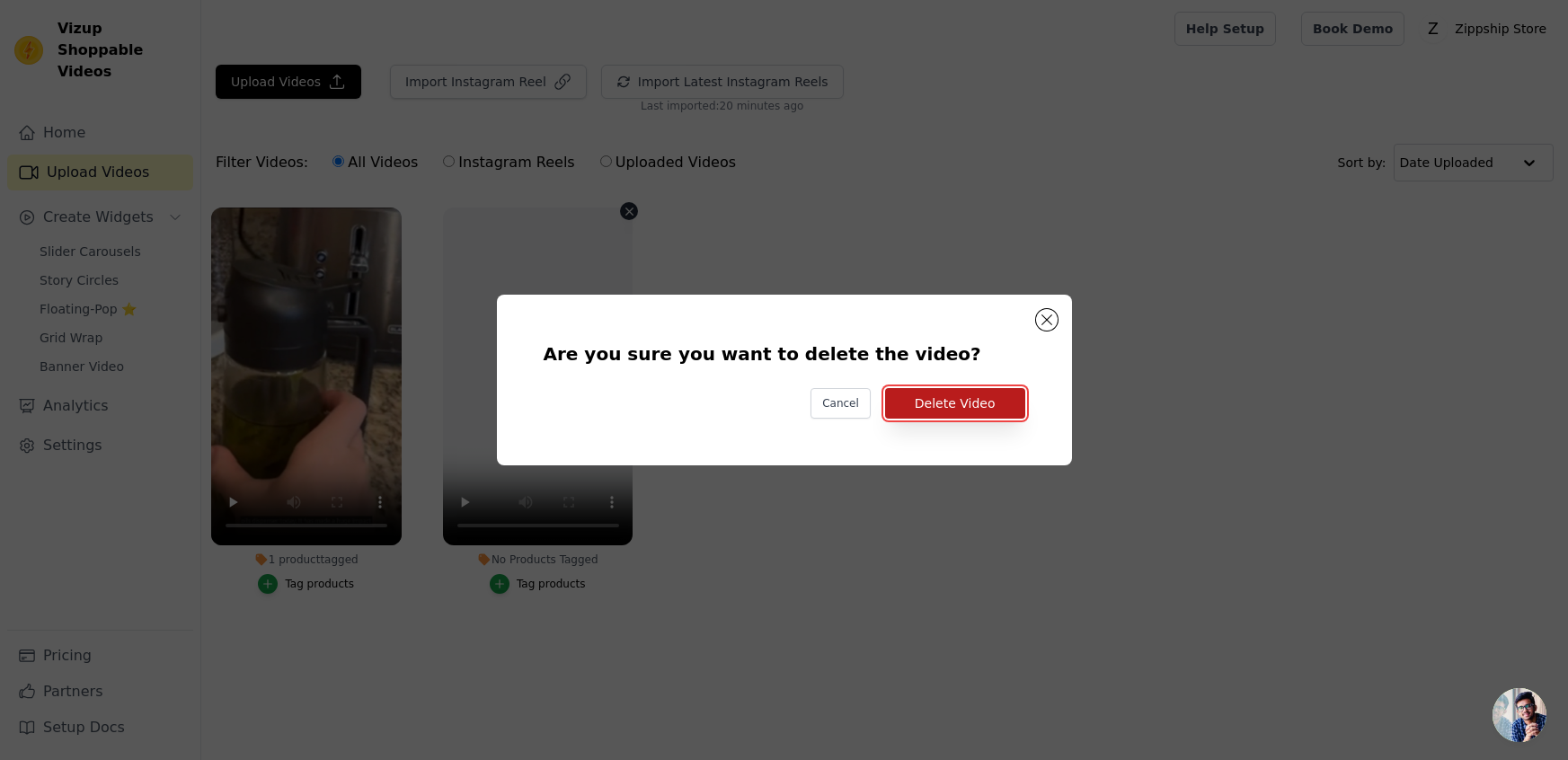
click at [954, 402] on button "Delete Video" at bounding box center [955, 403] width 140 height 31
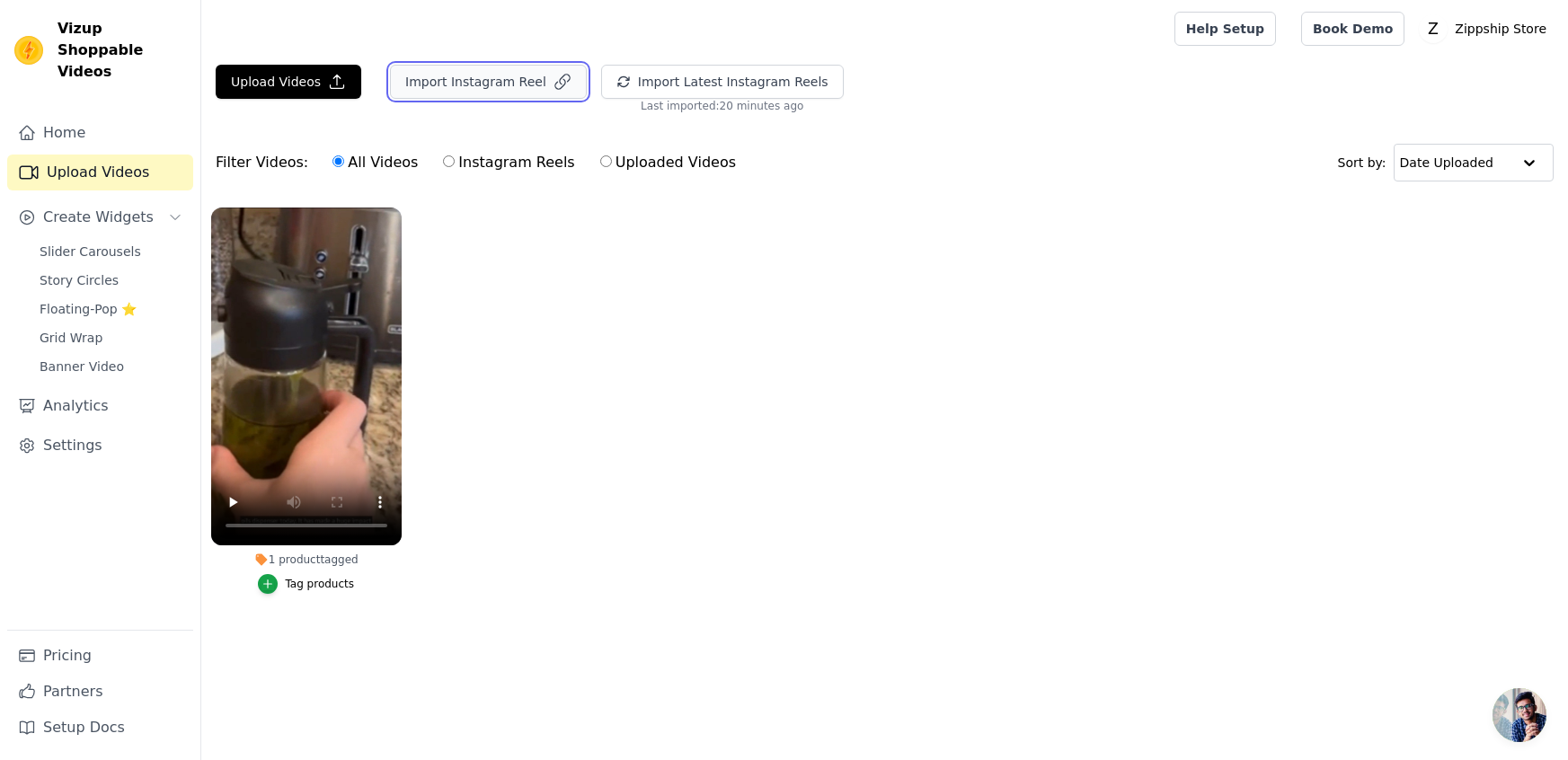
click at [493, 89] on button "Import Instagram Reel" at bounding box center [488, 82] width 197 height 34
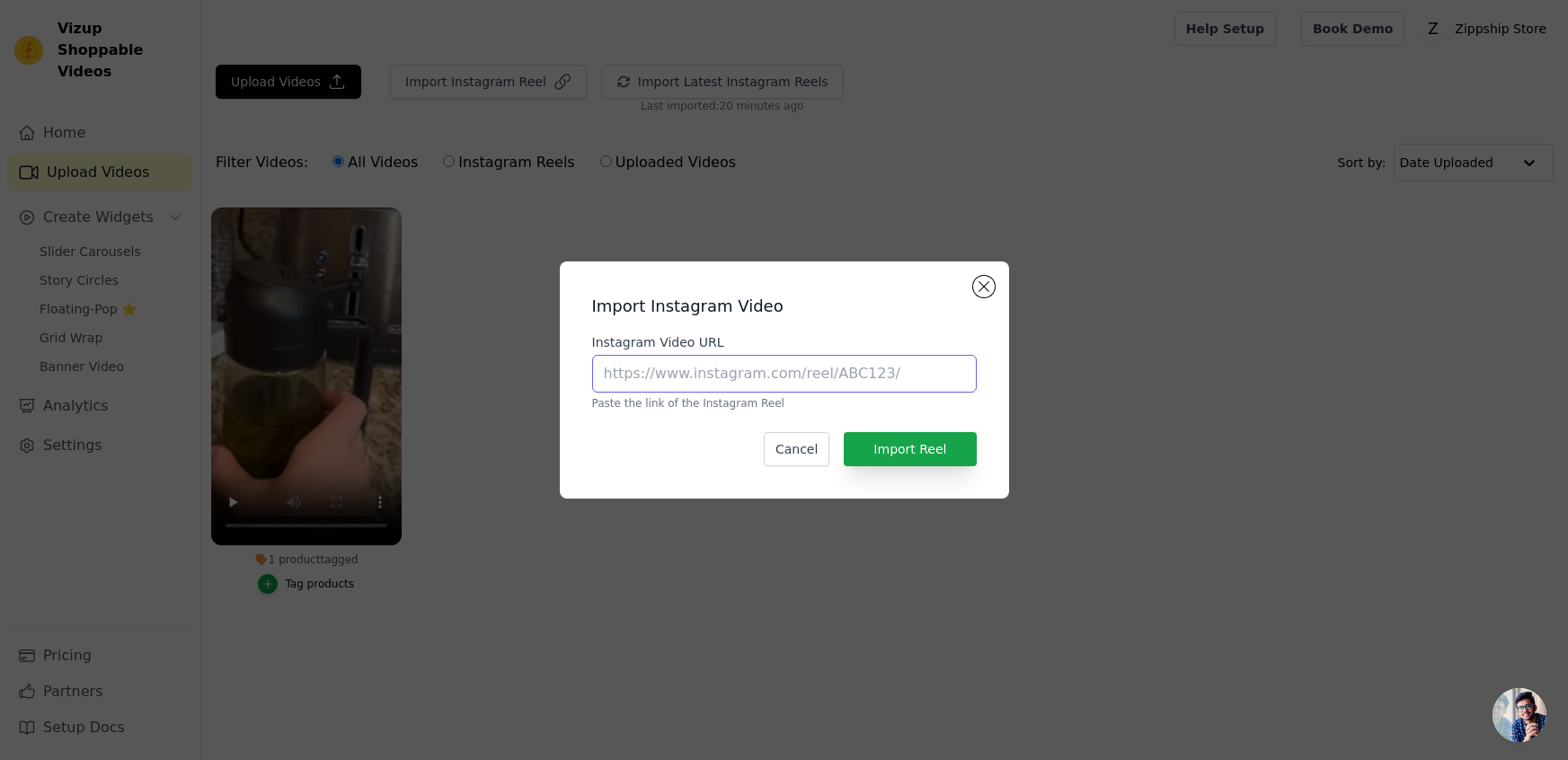
click at [640, 363] on input "Instagram Video URL" at bounding box center [784, 374] width 384 height 38
paste input "[URL][DOMAIN_NAME]"
type input "[URL][DOMAIN_NAME]"
click at [888, 450] on button "Import Reel" at bounding box center [910, 449] width 132 height 34
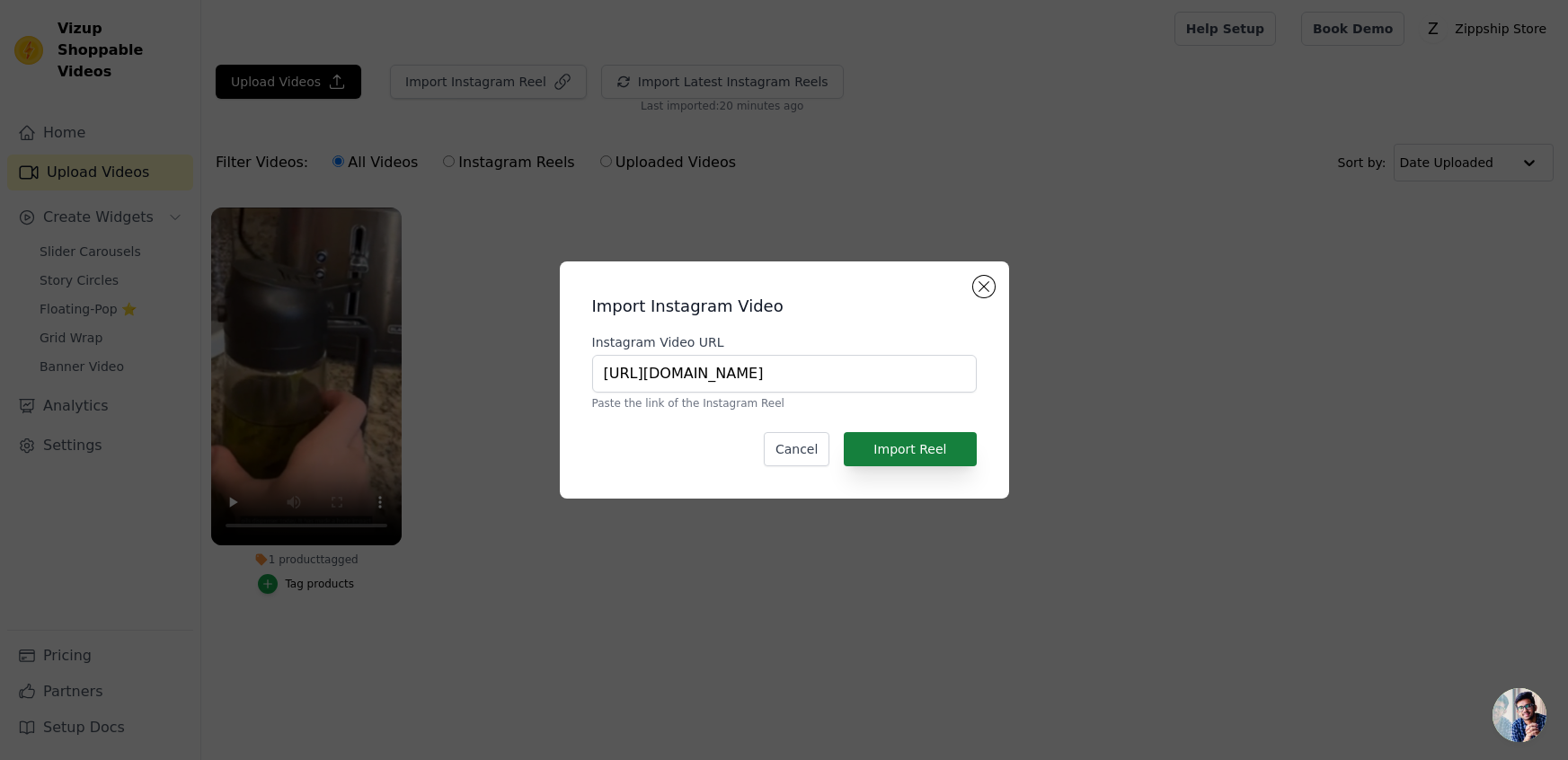
scroll to position [0, 0]
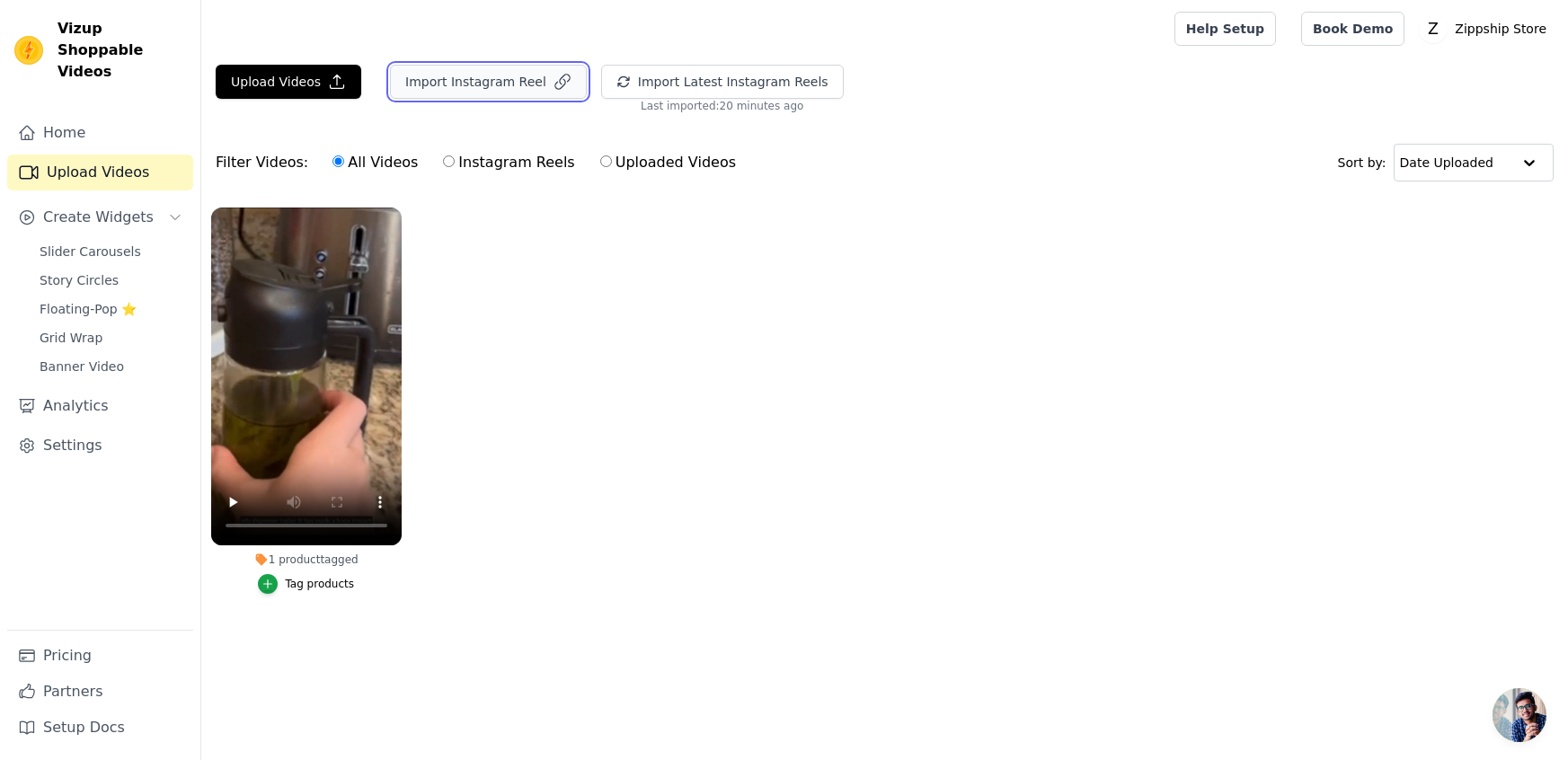
click at [511, 72] on button "Import Instagram Reel" at bounding box center [488, 82] width 197 height 34
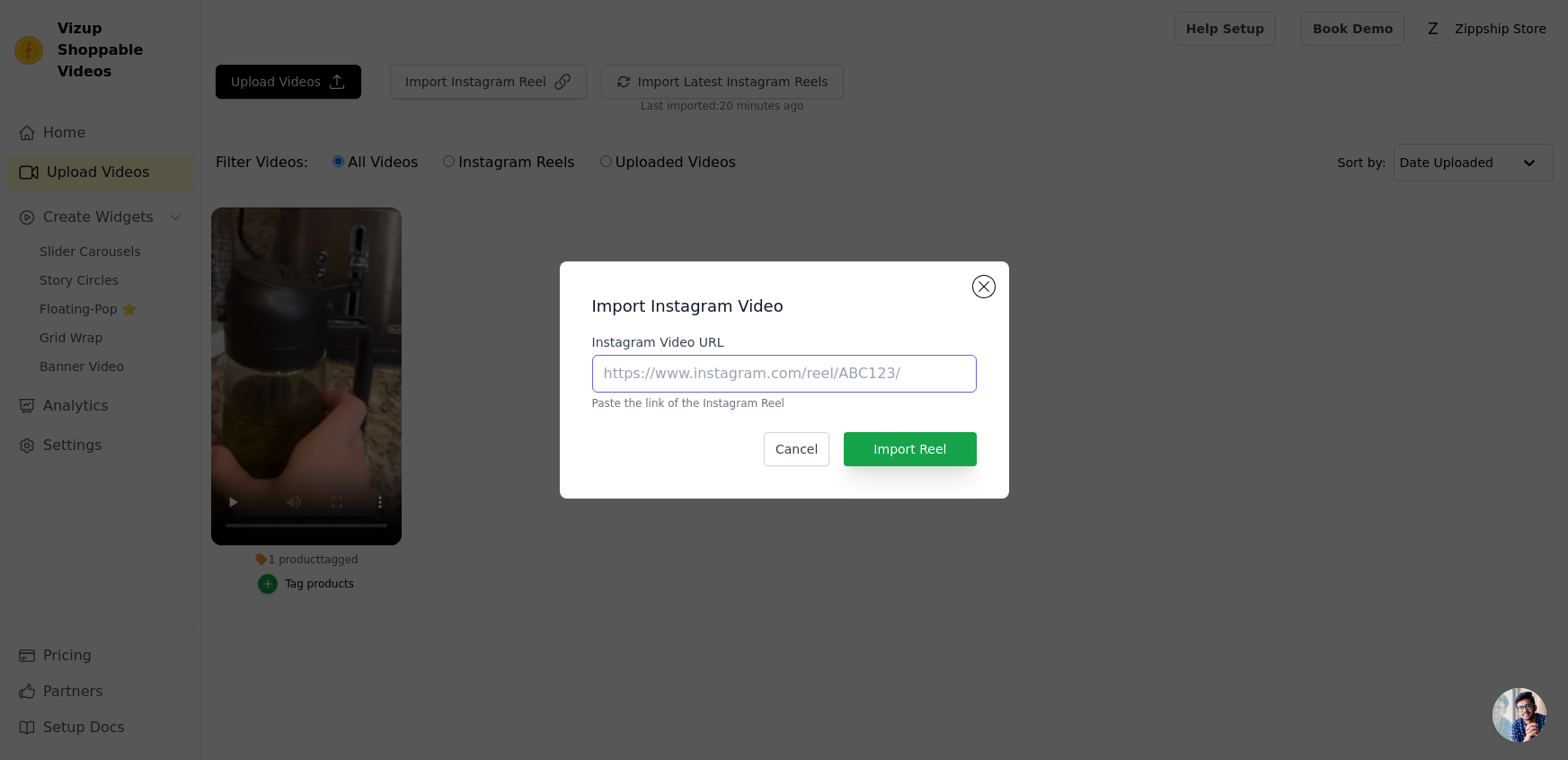
click at [682, 375] on input "Instagram Video URL" at bounding box center [784, 374] width 384 height 38
click at [988, 279] on button "Close modal" at bounding box center [984, 286] width 22 height 22
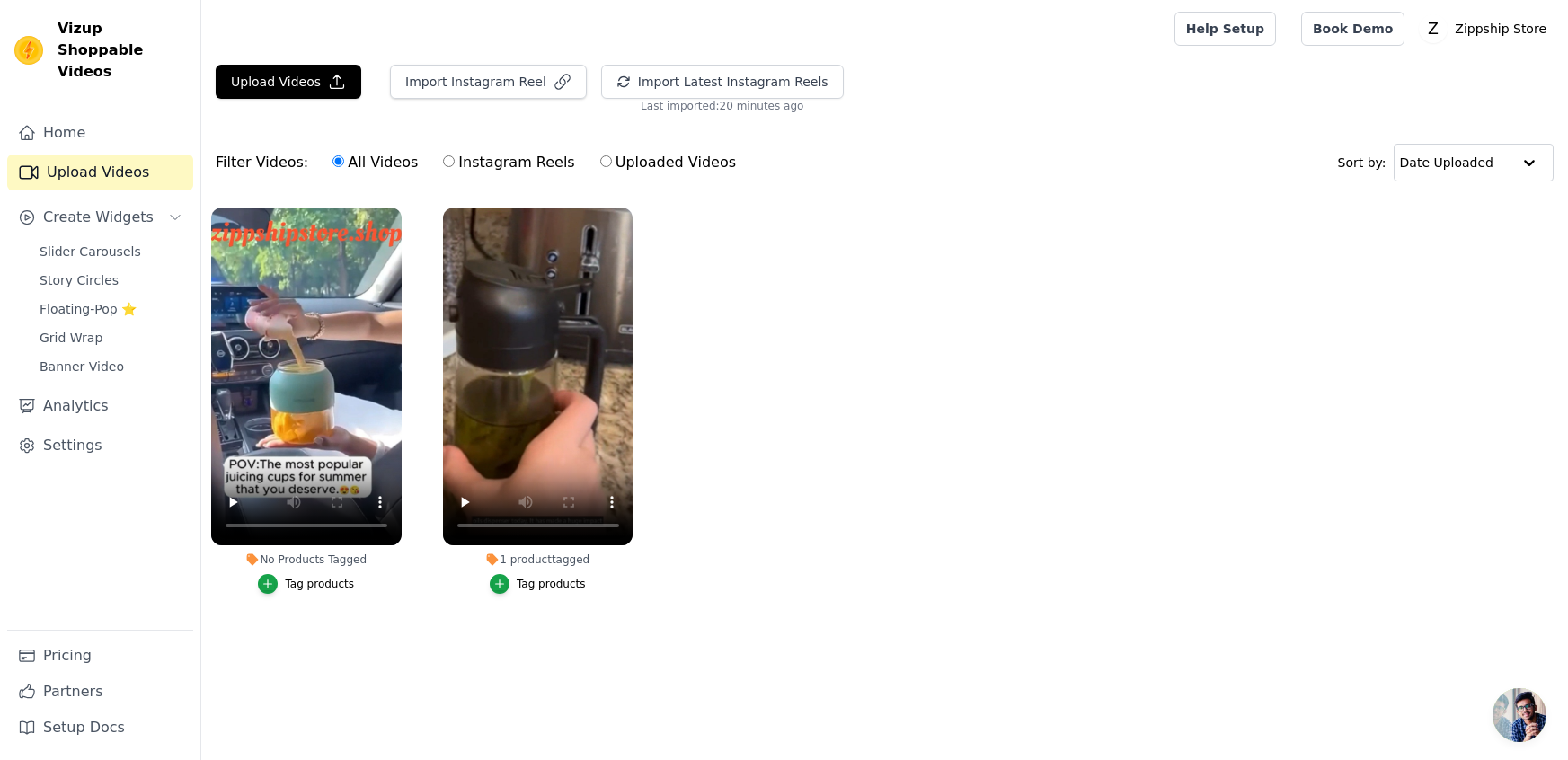
click at [536, 166] on label "Instagram Reels" at bounding box center [508, 163] width 133 height 23
click at [455, 166] on input "Instagram Reels" at bounding box center [449, 161] width 12 height 12
radio input "true"
click at [333, 158] on input "All Videos" at bounding box center [338, 161] width 12 height 12
radio input "true"
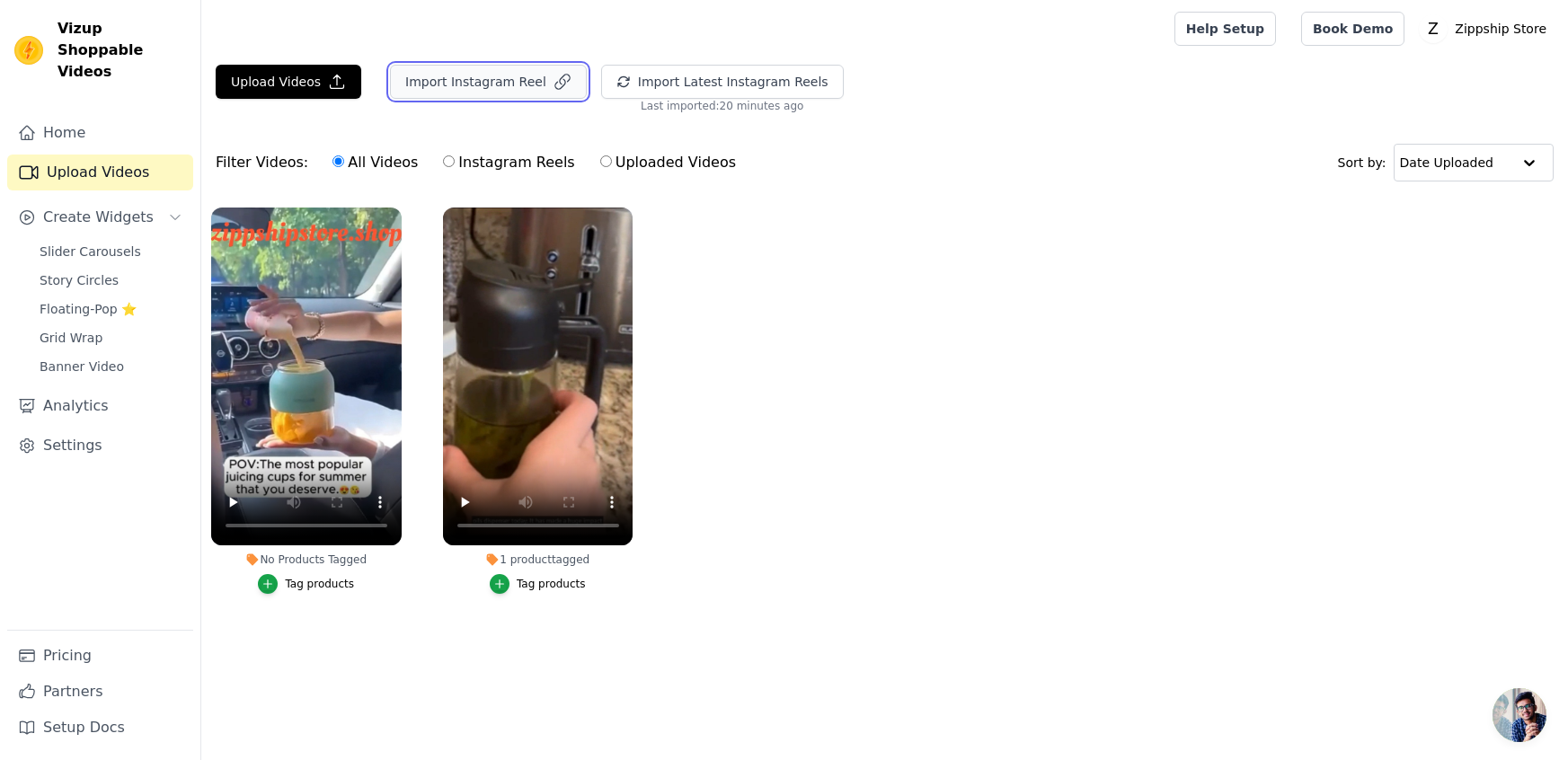
click at [503, 78] on button "Import Instagram Reel" at bounding box center [488, 82] width 197 height 34
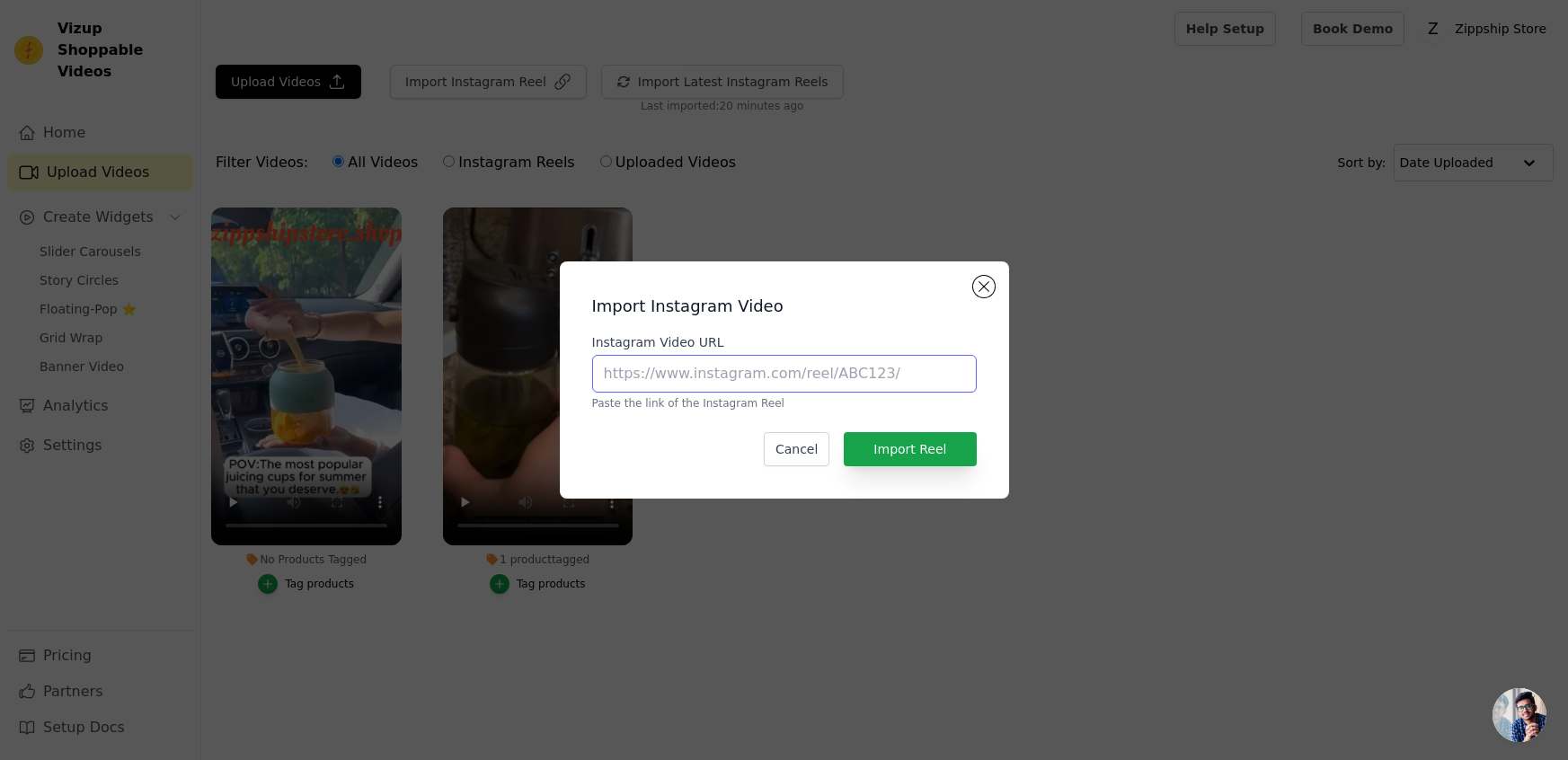
click at [658, 381] on input "Instagram Video URL" at bounding box center [784, 374] width 384 height 38
paste input "[URL][DOMAIN_NAME]"
type input "[URL][DOMAIN_NAME]"
click at [894, 455] on button "Import Reel" at bounding box center [910, 449] width 132 height 34
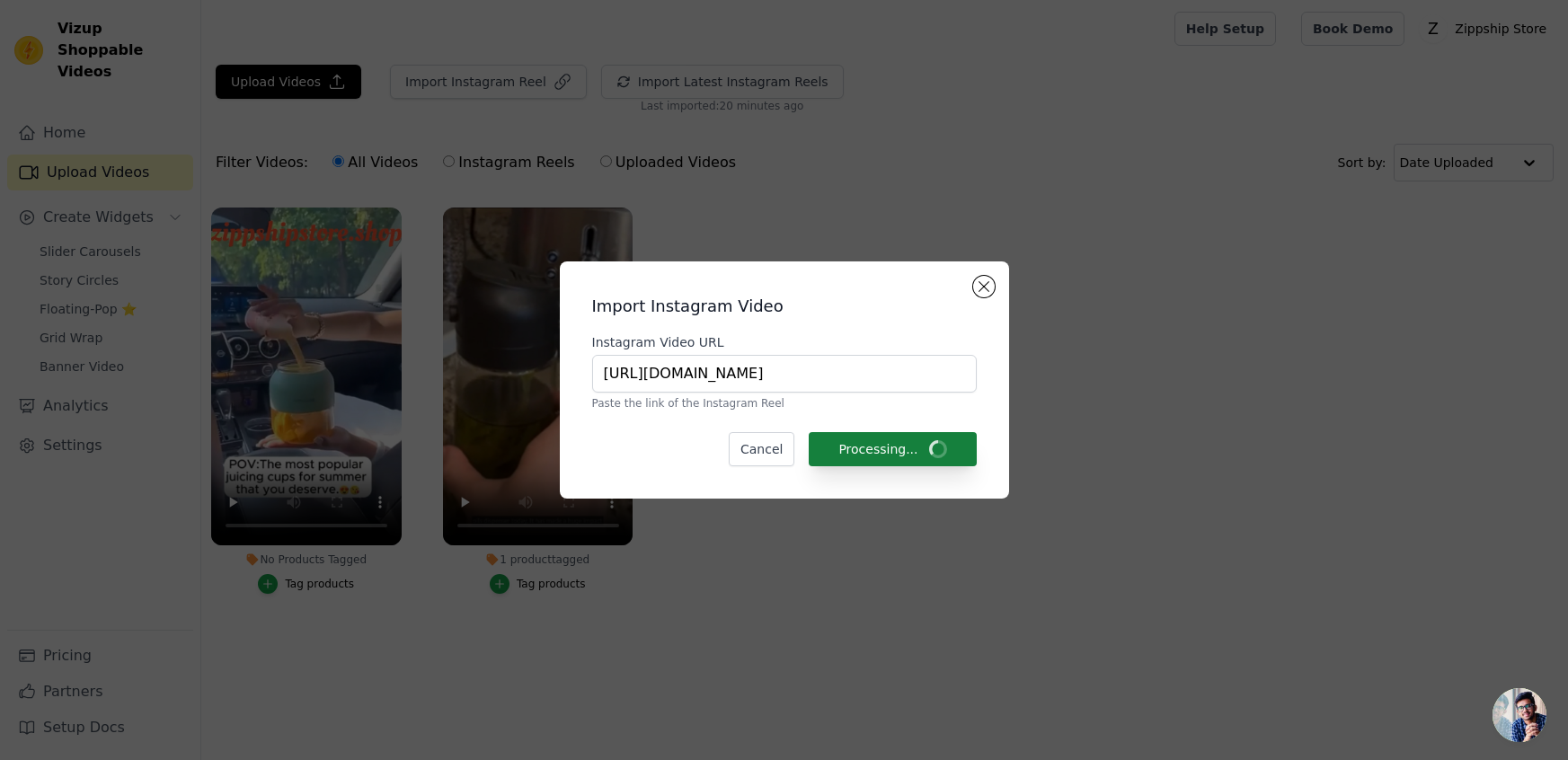
scroll to position [0, 0]
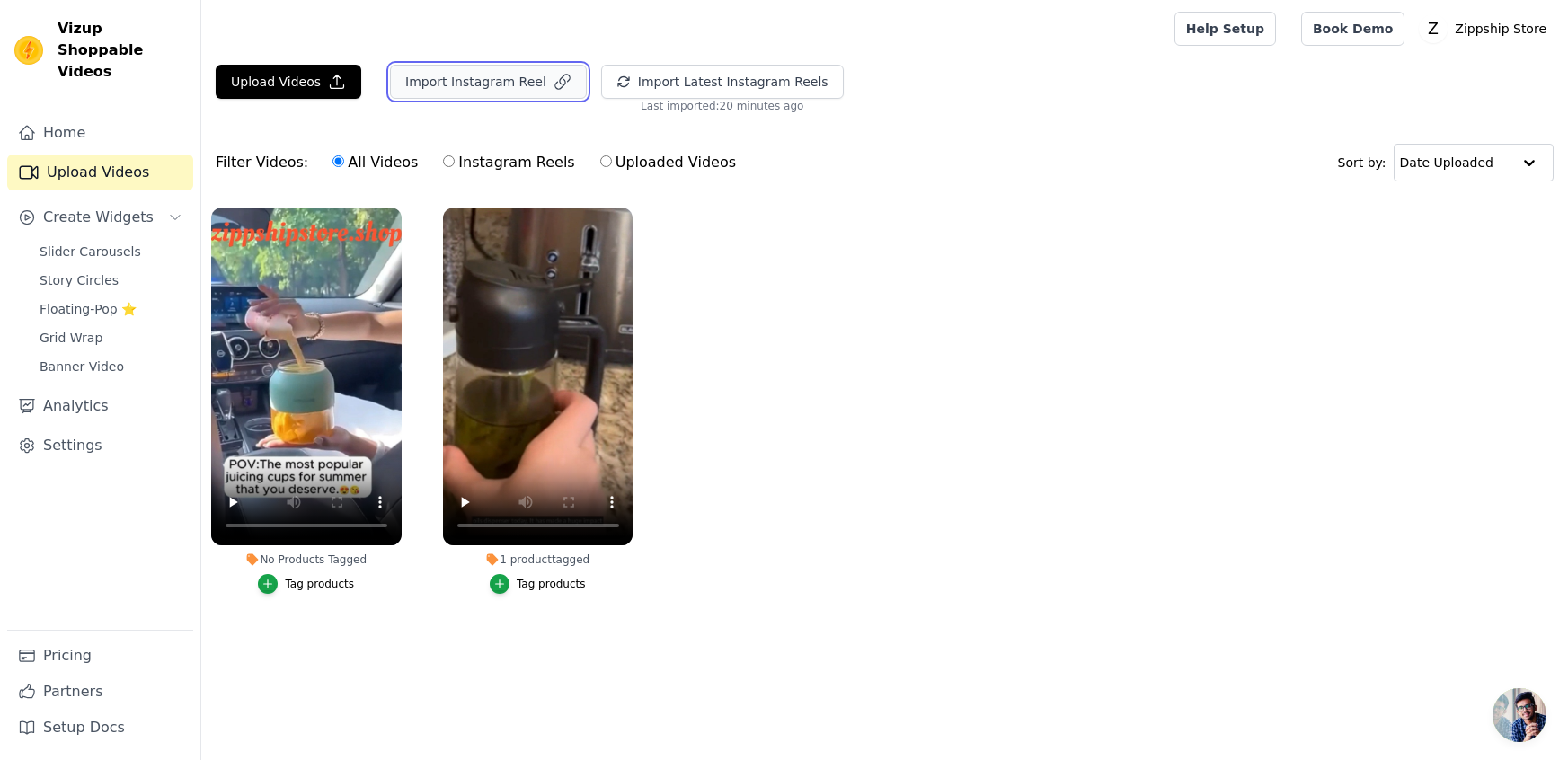
click at [487, 80] on button "Import Instagram Reel" at bounding box center [488, 82] width 197 height 34
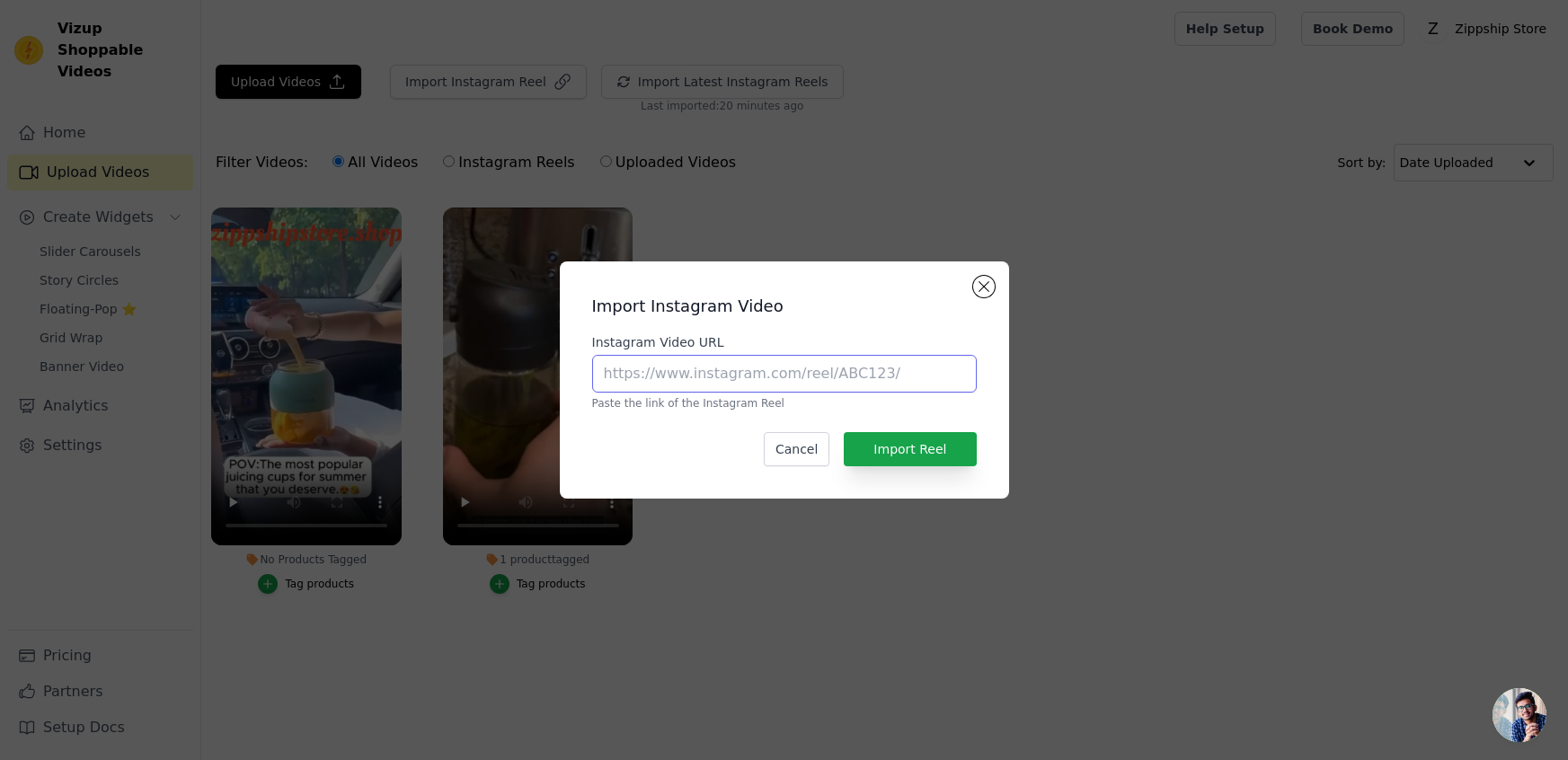
click at [644, 369] on input "Instagram Video URL" at bounding box center [784, 374] width 384 height 38
paste input "[URL][DOMAIN_NAME]"
type input "[URL][DOMAIN_NAME]"
click at [909, 446] on button "Import Reel" at bounding box center [910, 449] width 132 height 34
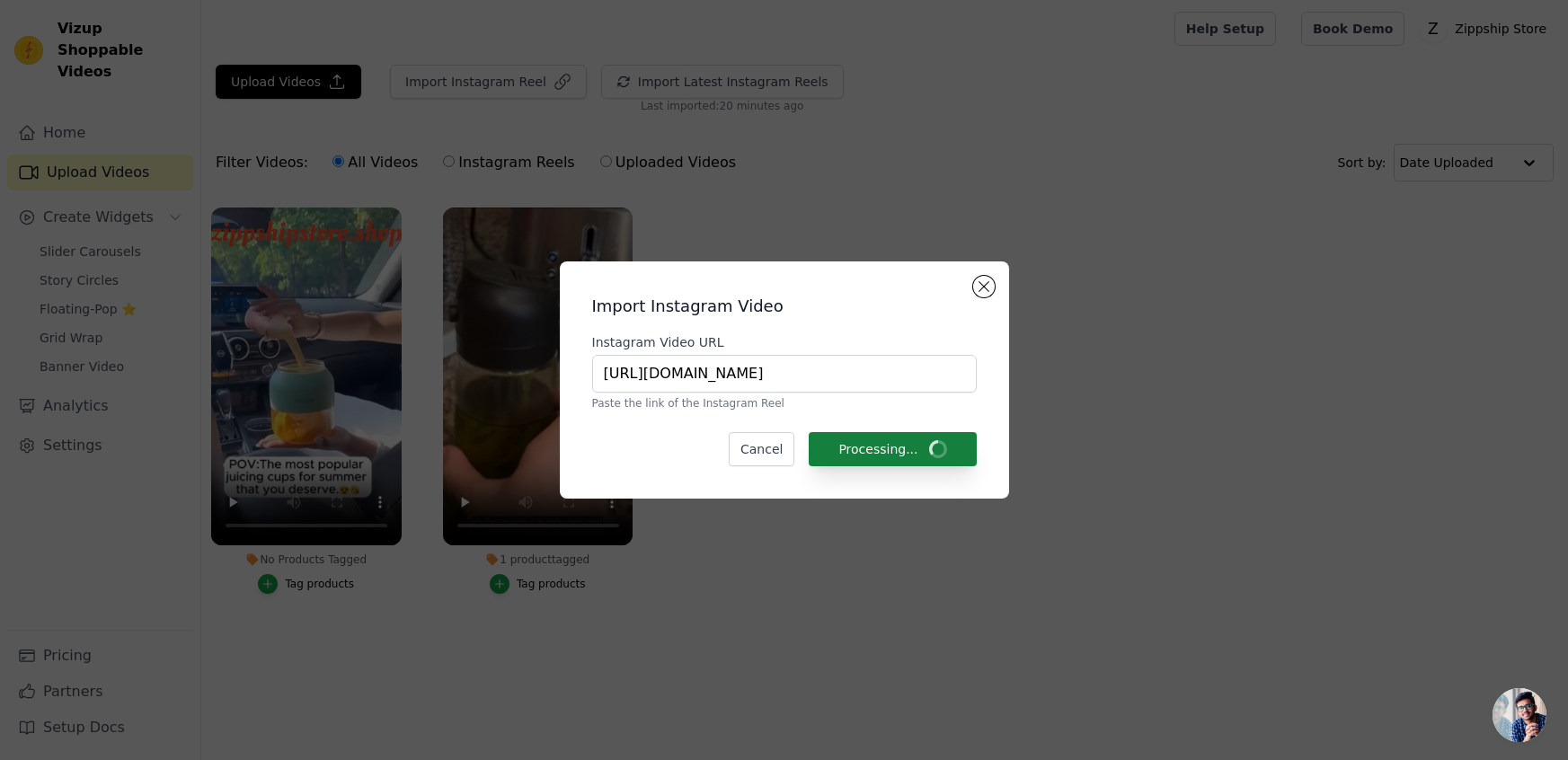
scroll to position [0, 0]
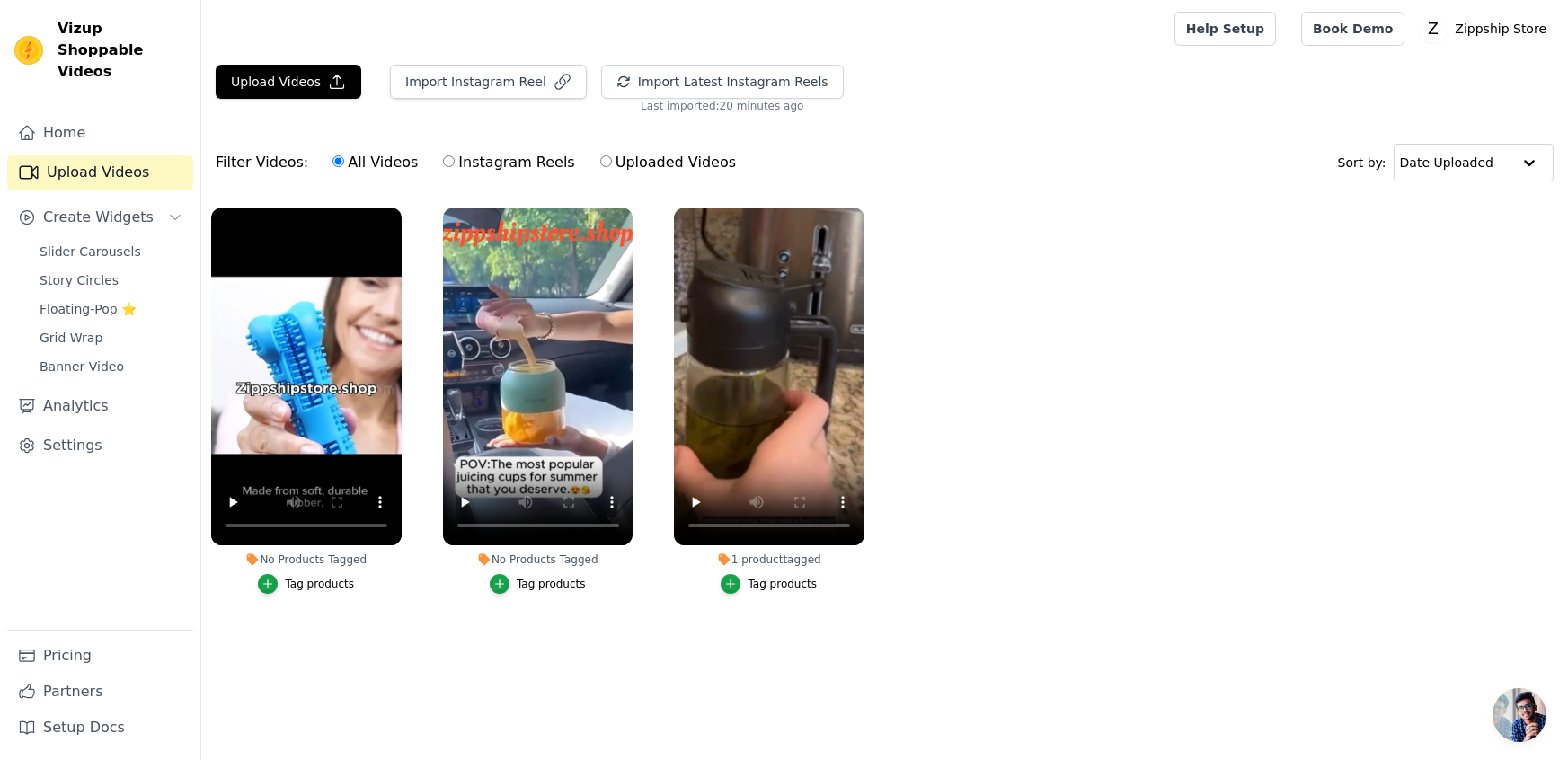
click at [793, 586] on div "Tag products" at bounding box center [782, 584] width 70 height 14
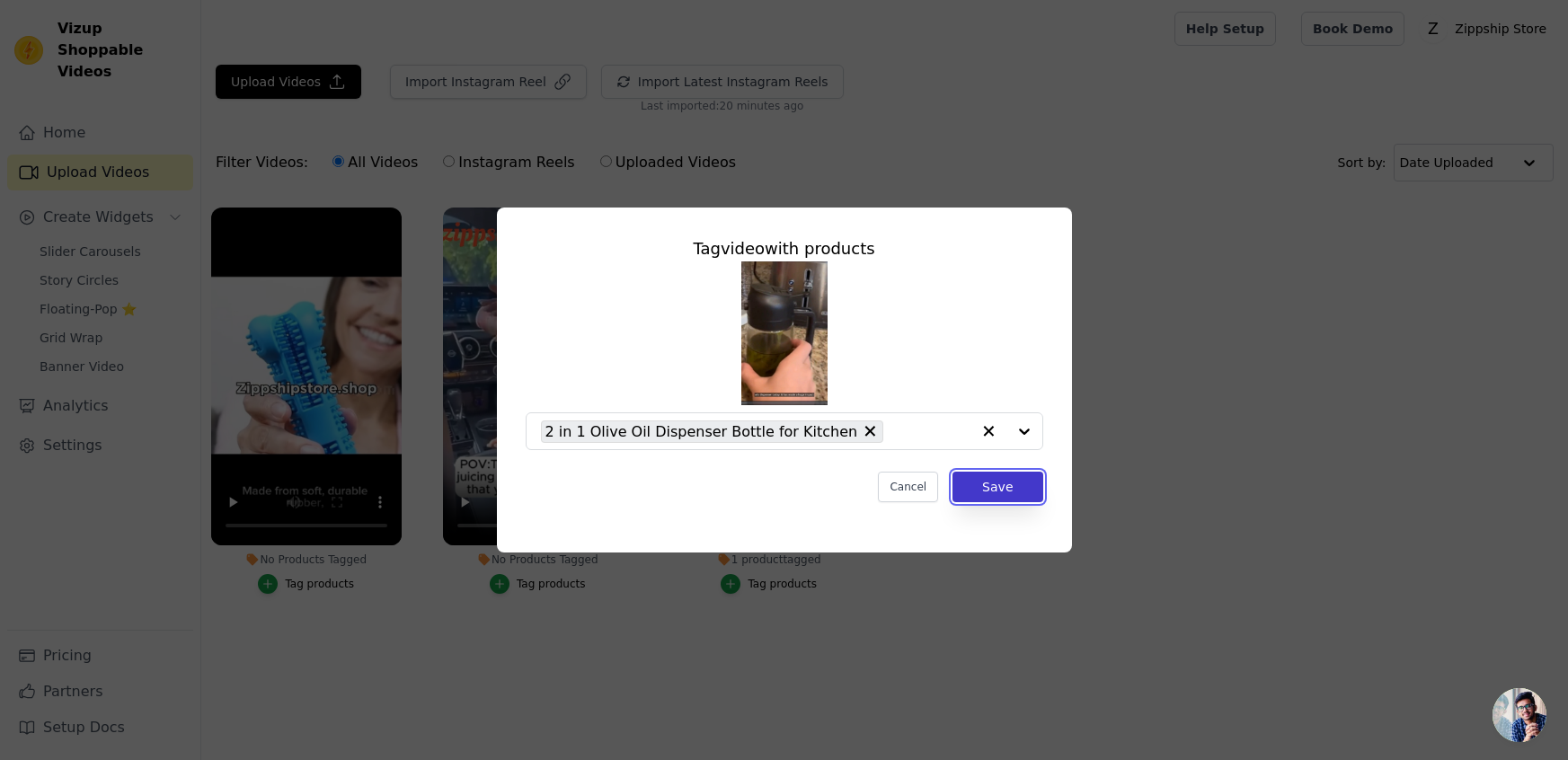
click at [1006, 497] on button "Save" at bounding box center [997, 487] width 90 height 31
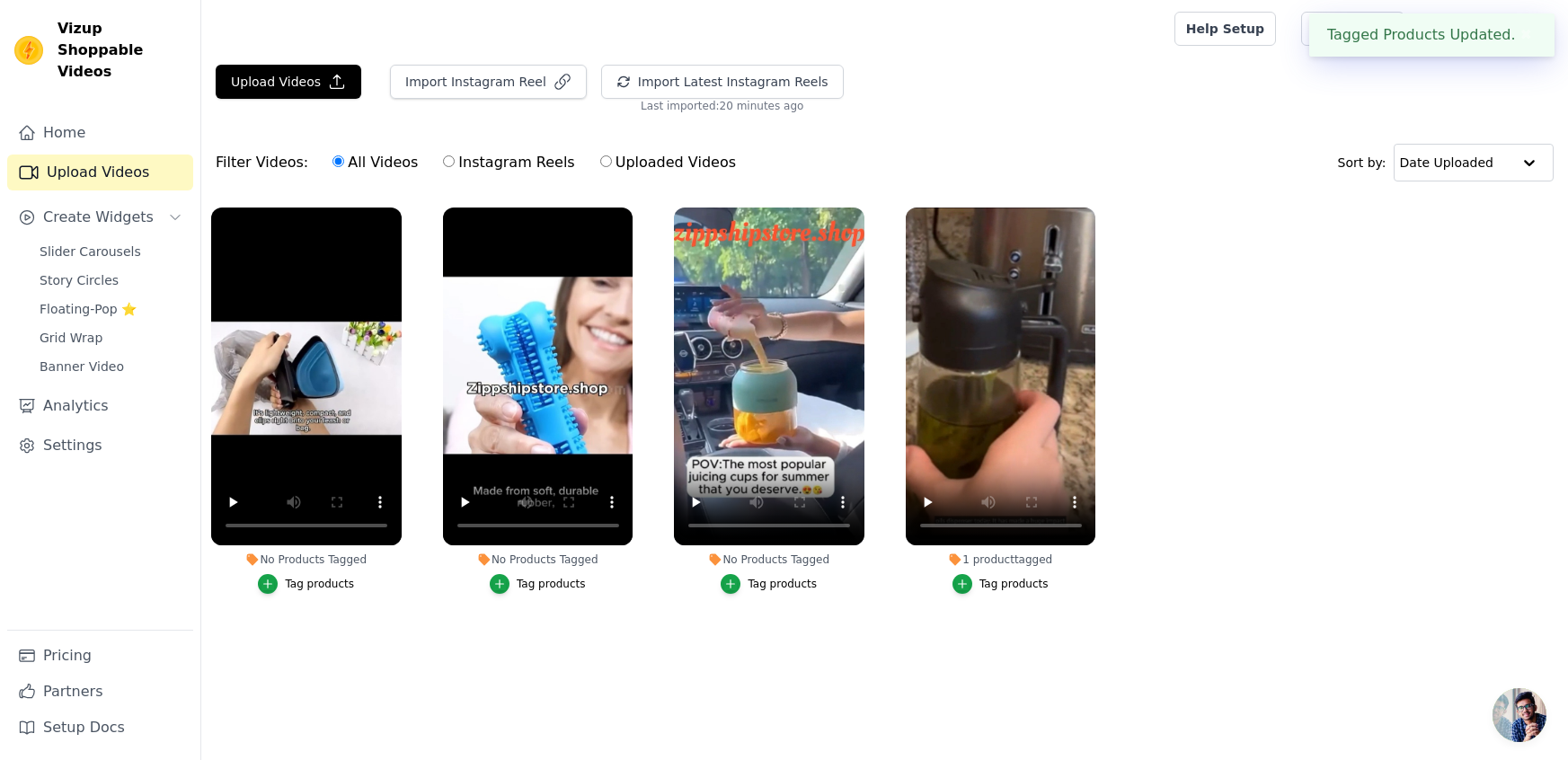
click at [771, 583] on div "Tag products" at bounding box center [782, 584] width 70 height 14
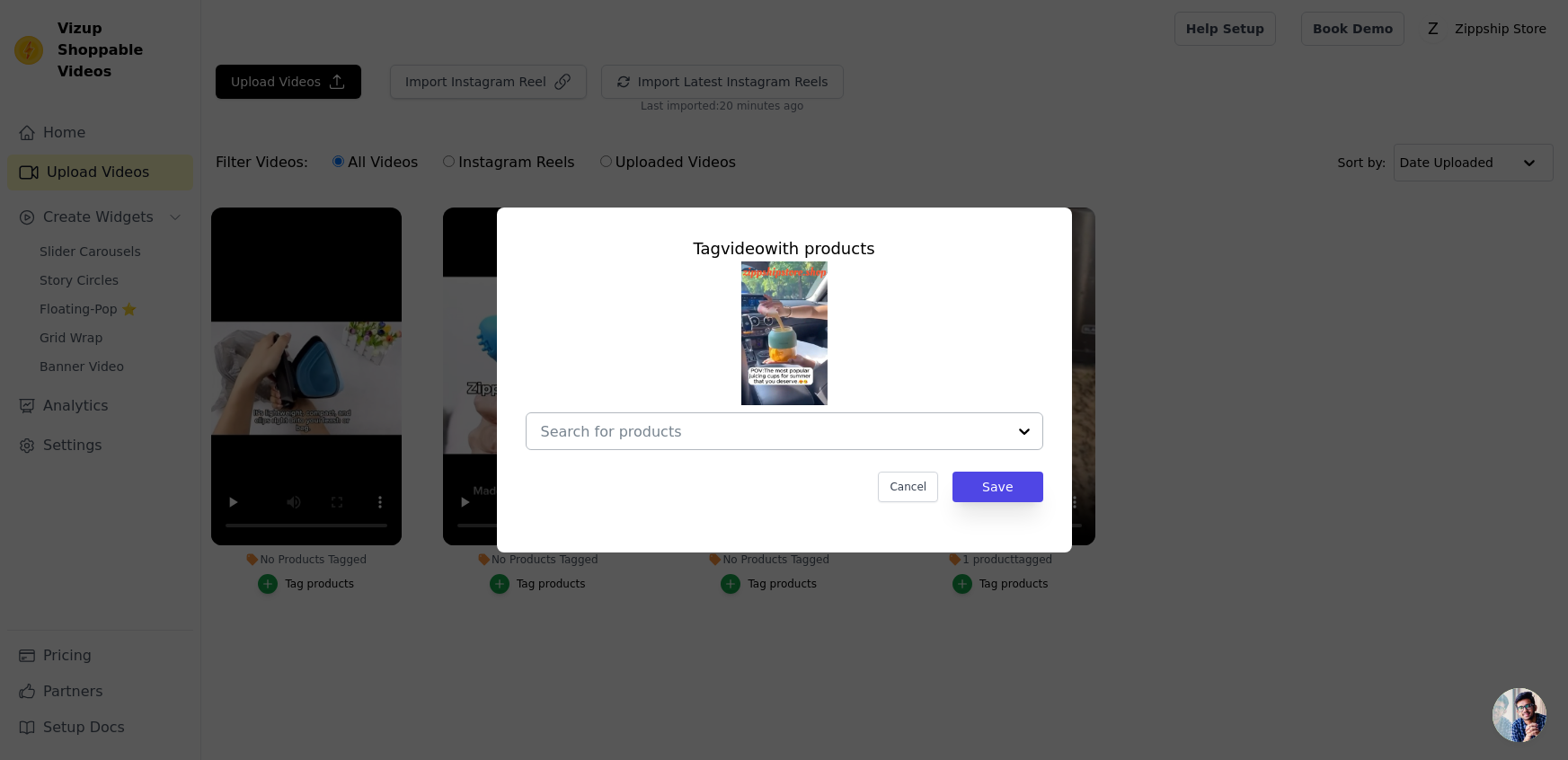
click at [779, 436] on input "No Products Tagged Tag video with products Cancel Save Tag products" at bounding box center [773, 431] width 466 height 17
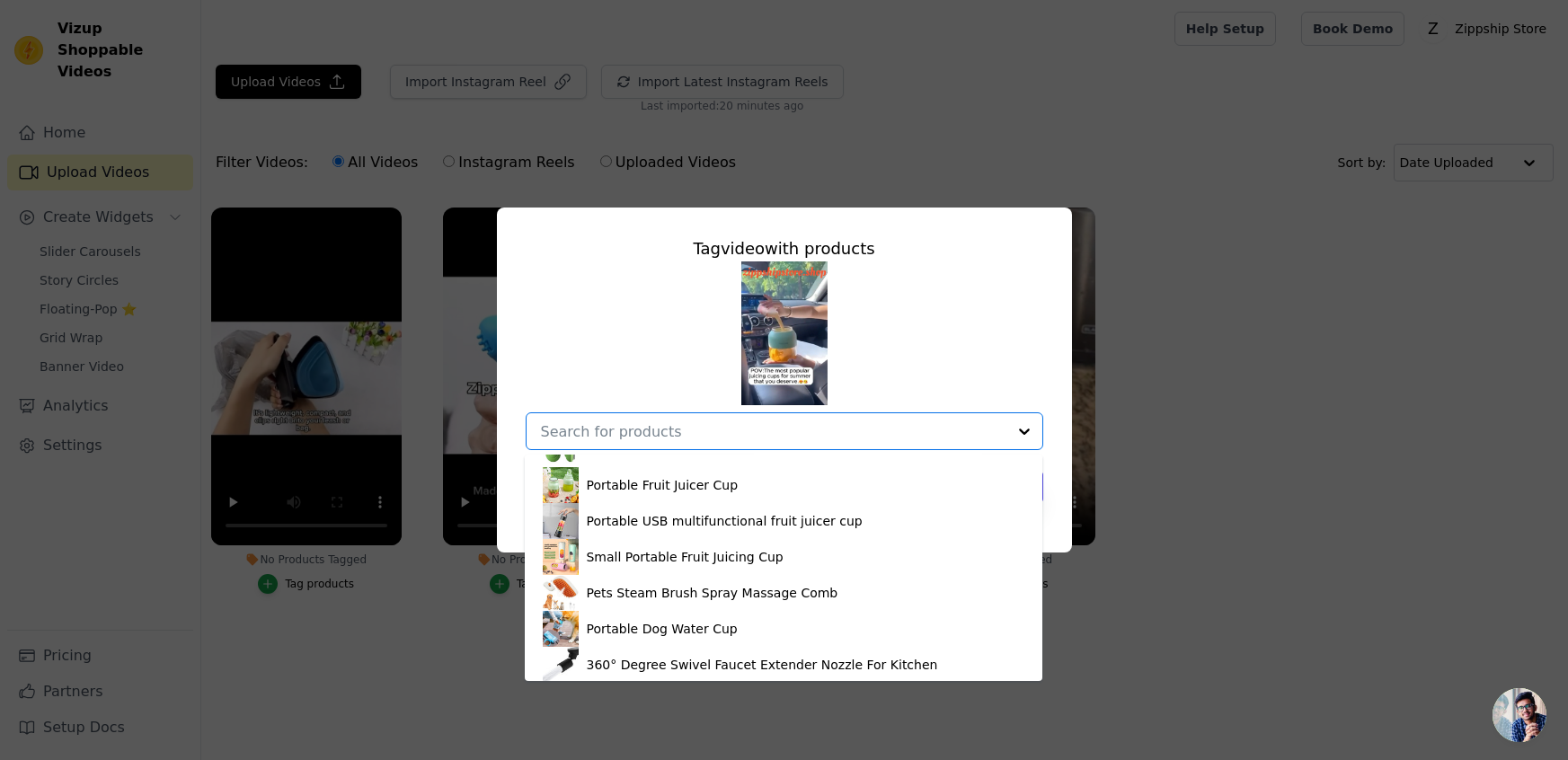
scroll to position [276, 0]
click at [730, 493] on div "Portable Fruit Juicer Cup" at bounding box center [783, 484] width 482 height 36
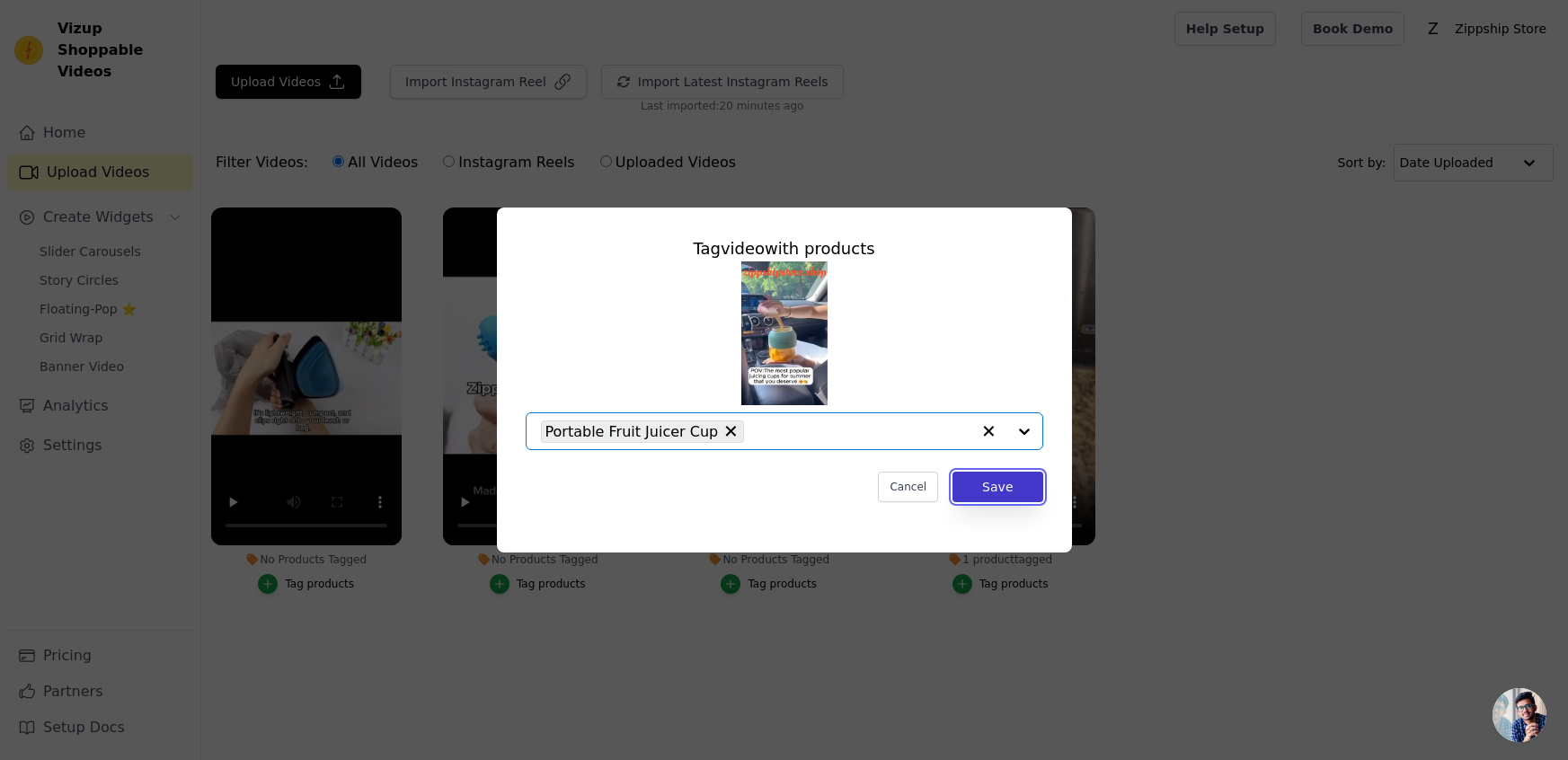
click at [994, 489] on button "Save" at bounding box center [997, 487] width 90 height 31
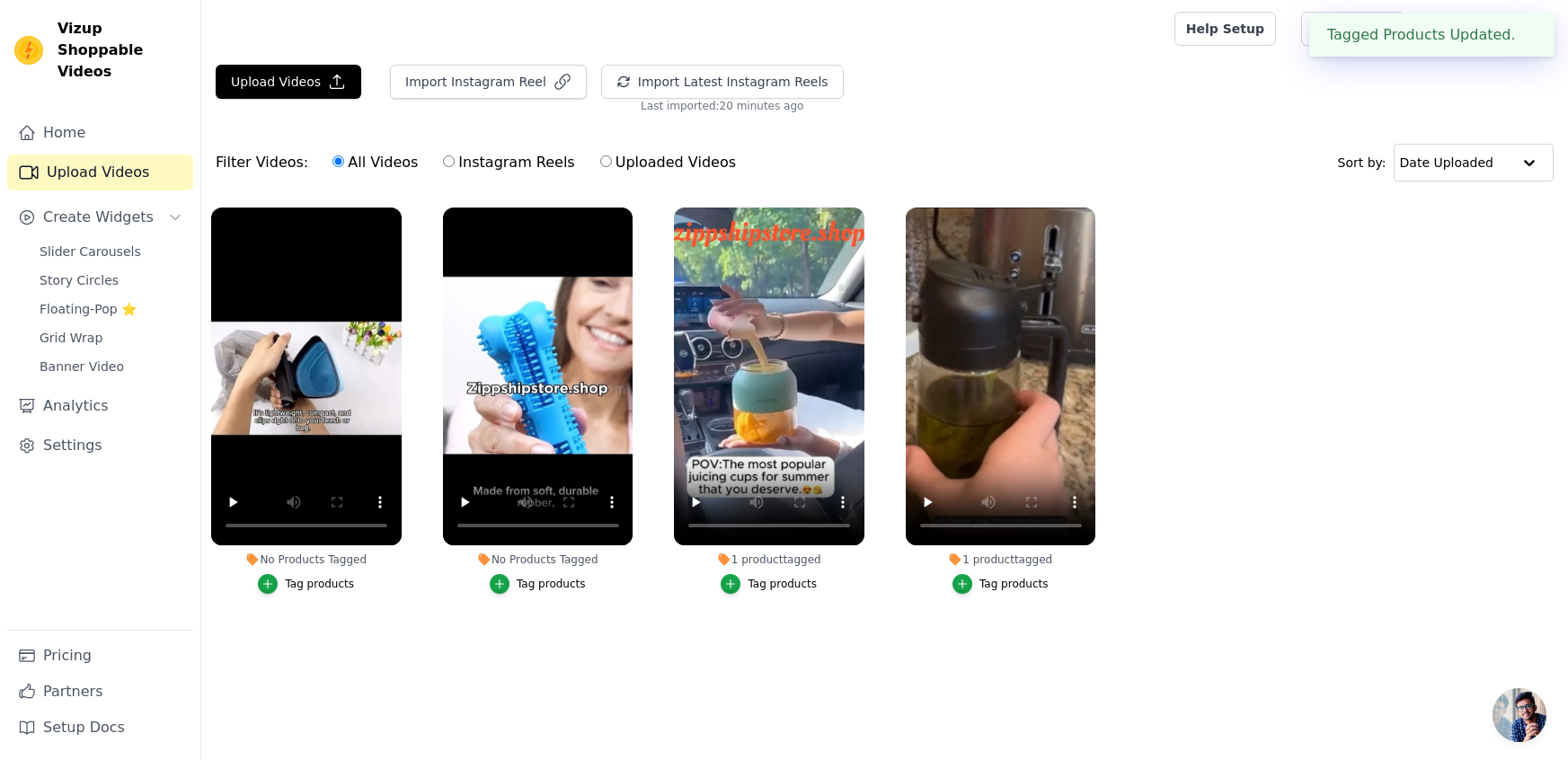
click at [562, 585] on div "Tag products" at bounding box center [551, 584] width 70 height 14
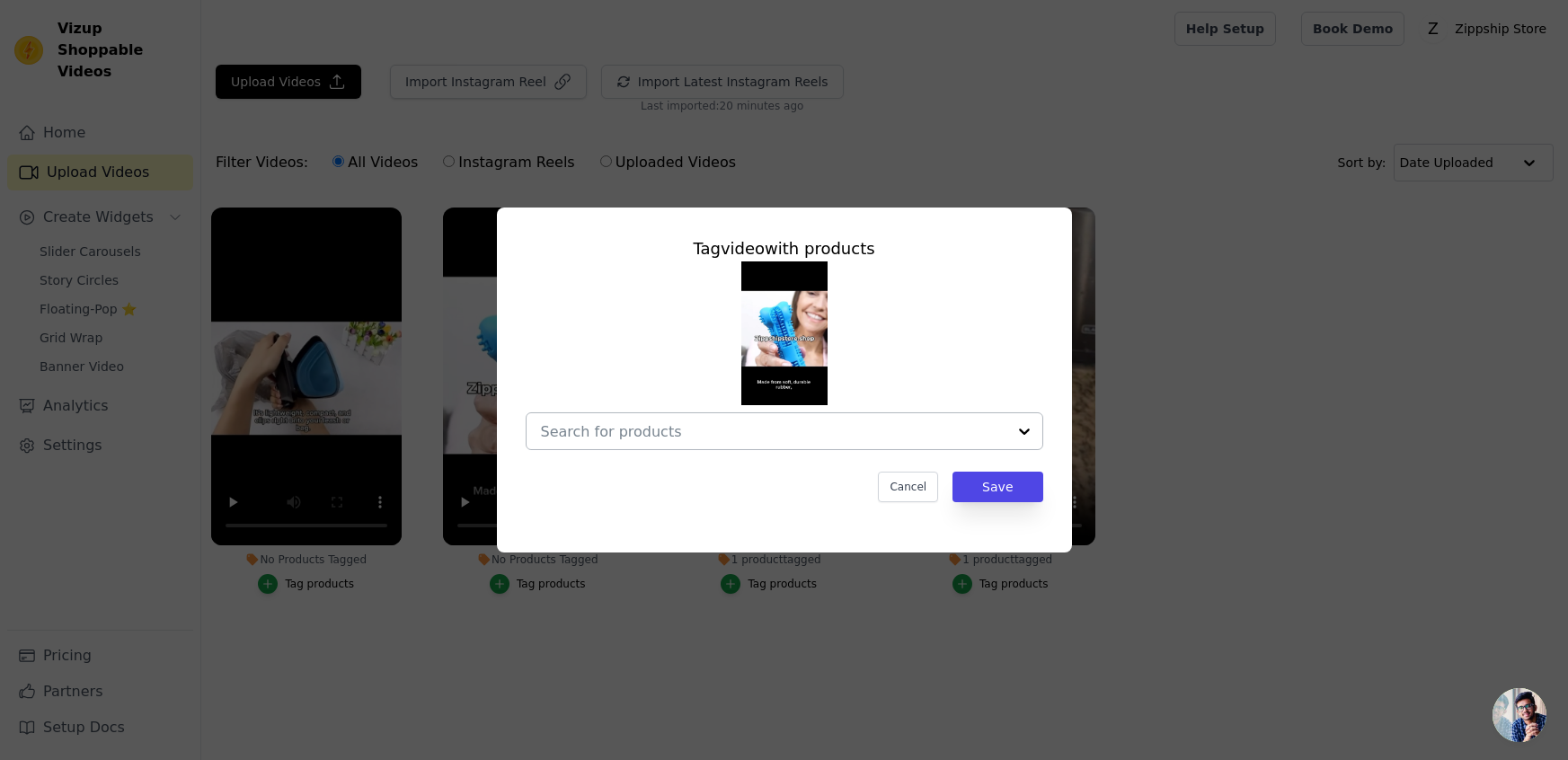
click at [691, 435] on input "No Products Tagged Tag video with products Cancel Save Tag products" at bounding box center [773, 431] width 466 height 17
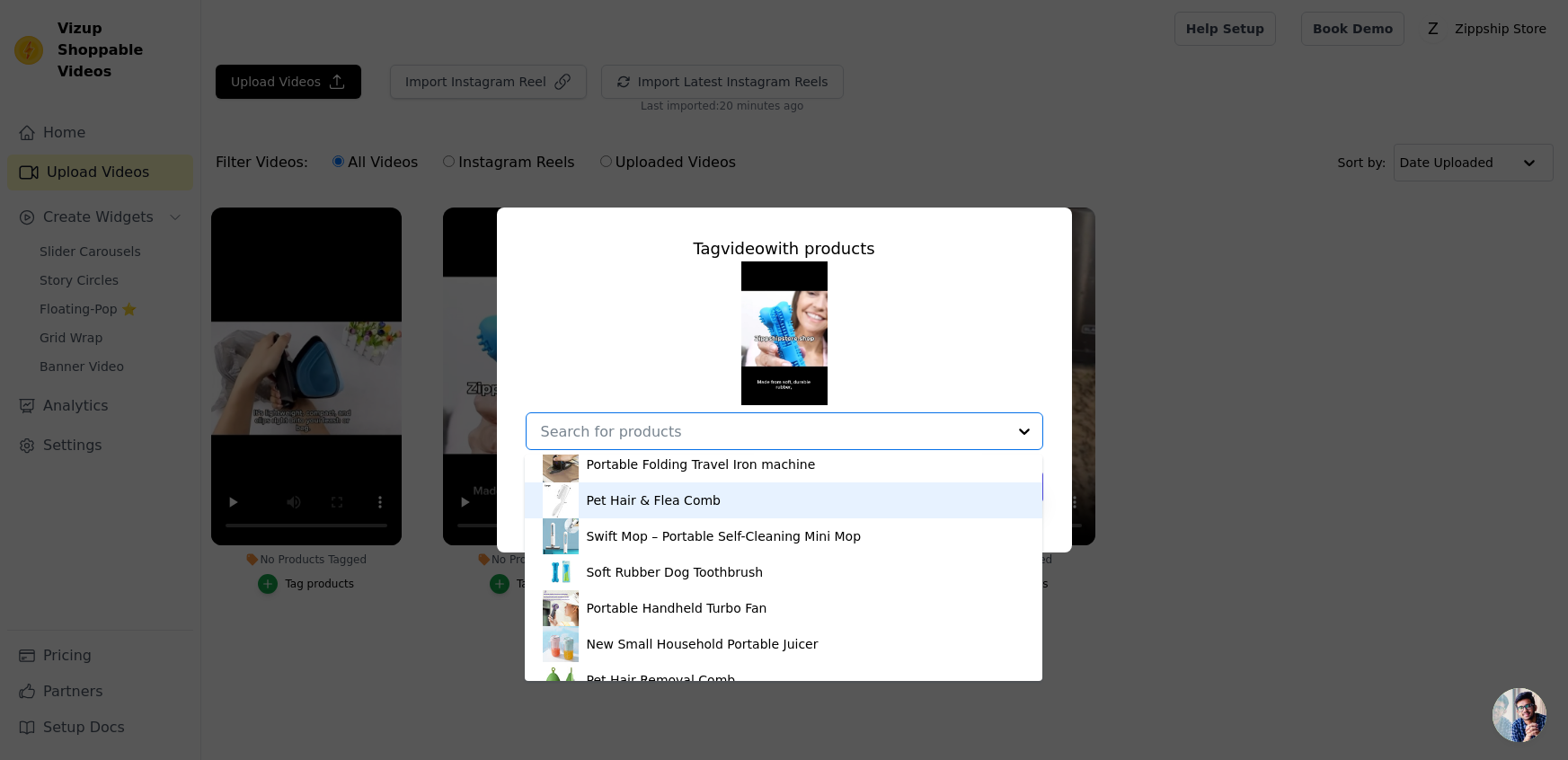
scroll to position [46, 0]
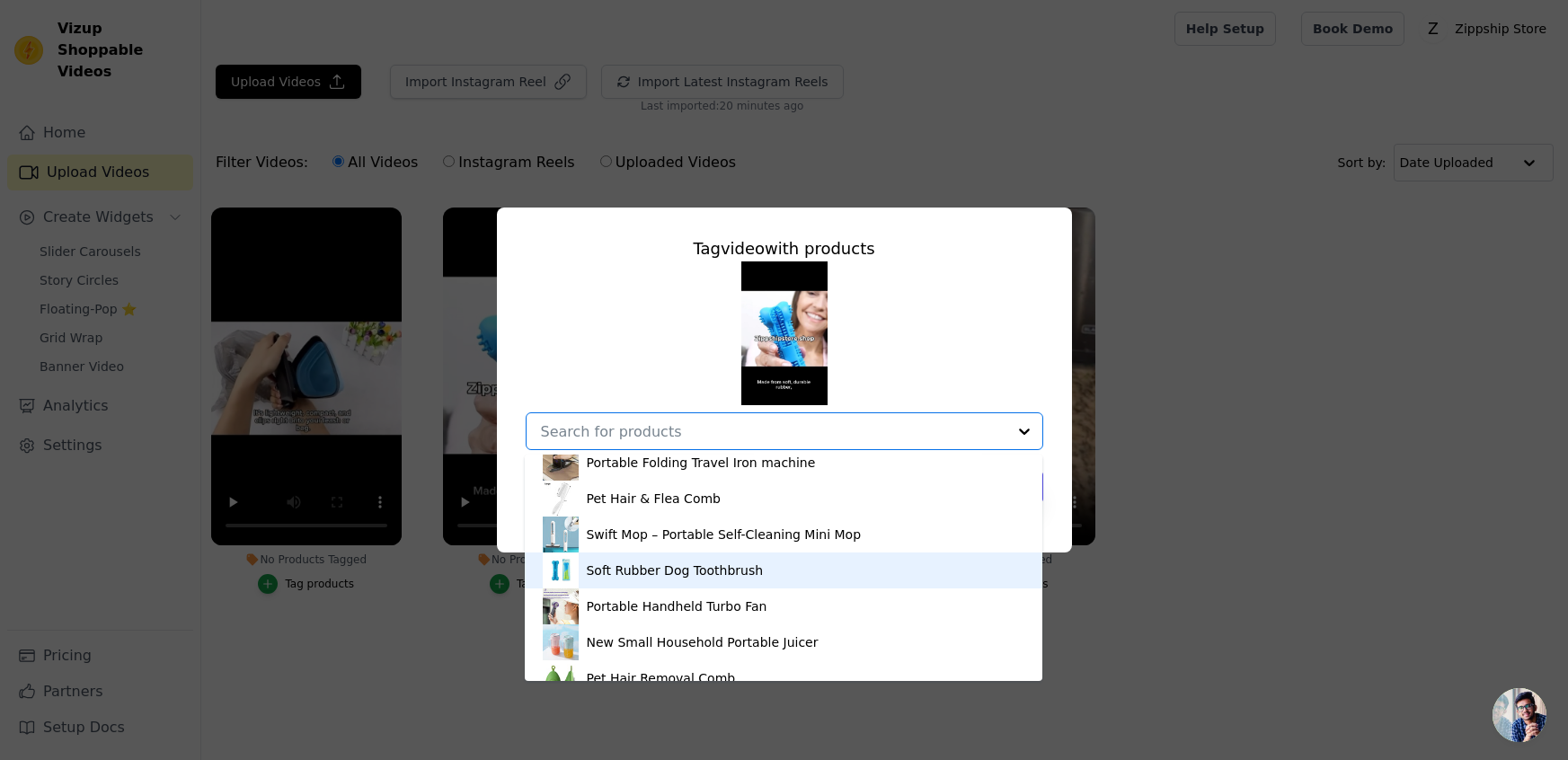
click at [668, 565] on div "Soft Rubber Dog Toothbrush" at bounding box center [675, 570] width 177 height 18
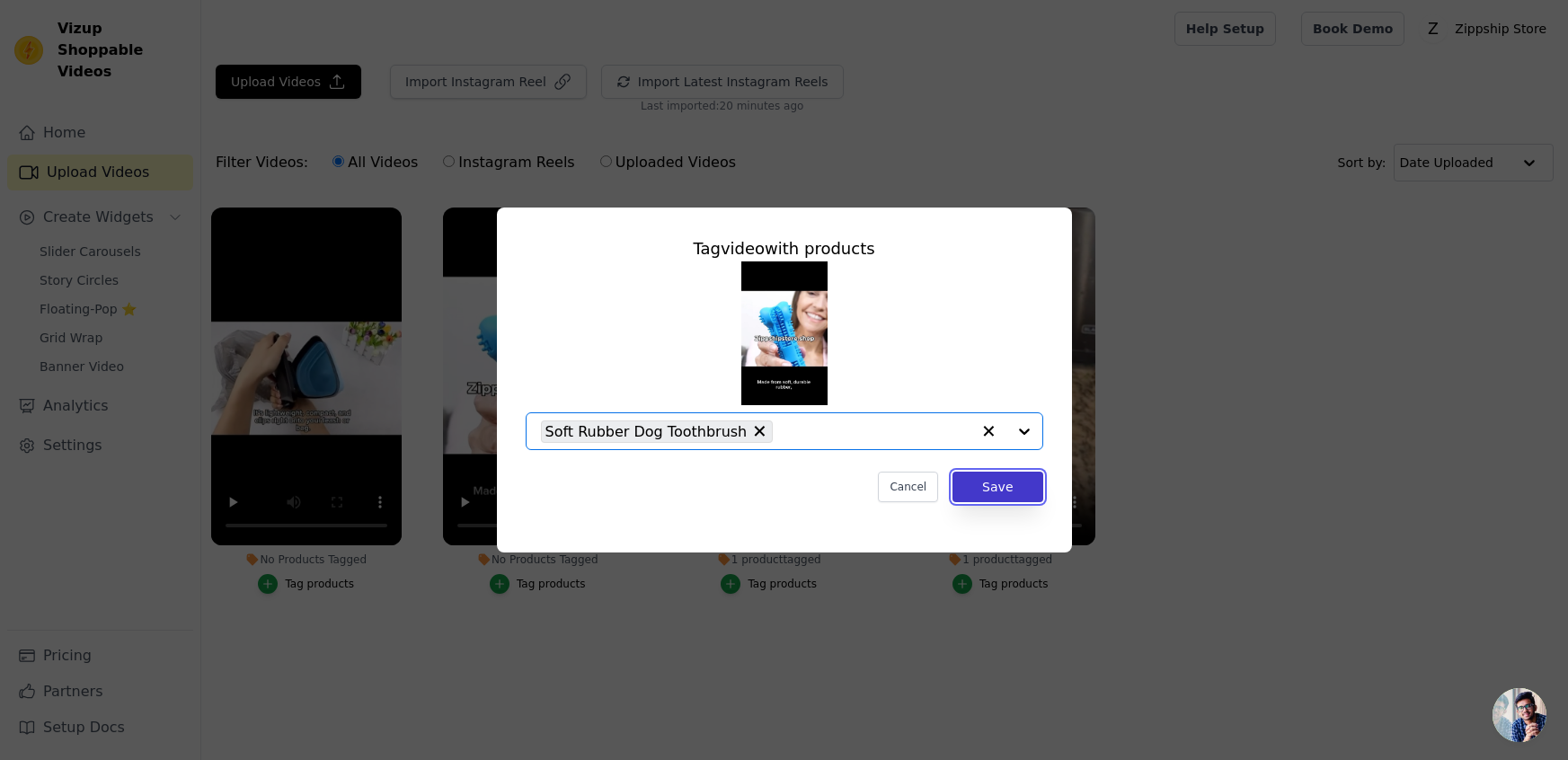
click at [987, 480] on button "Save" at bounding box center [997, 487] width 90 height 31
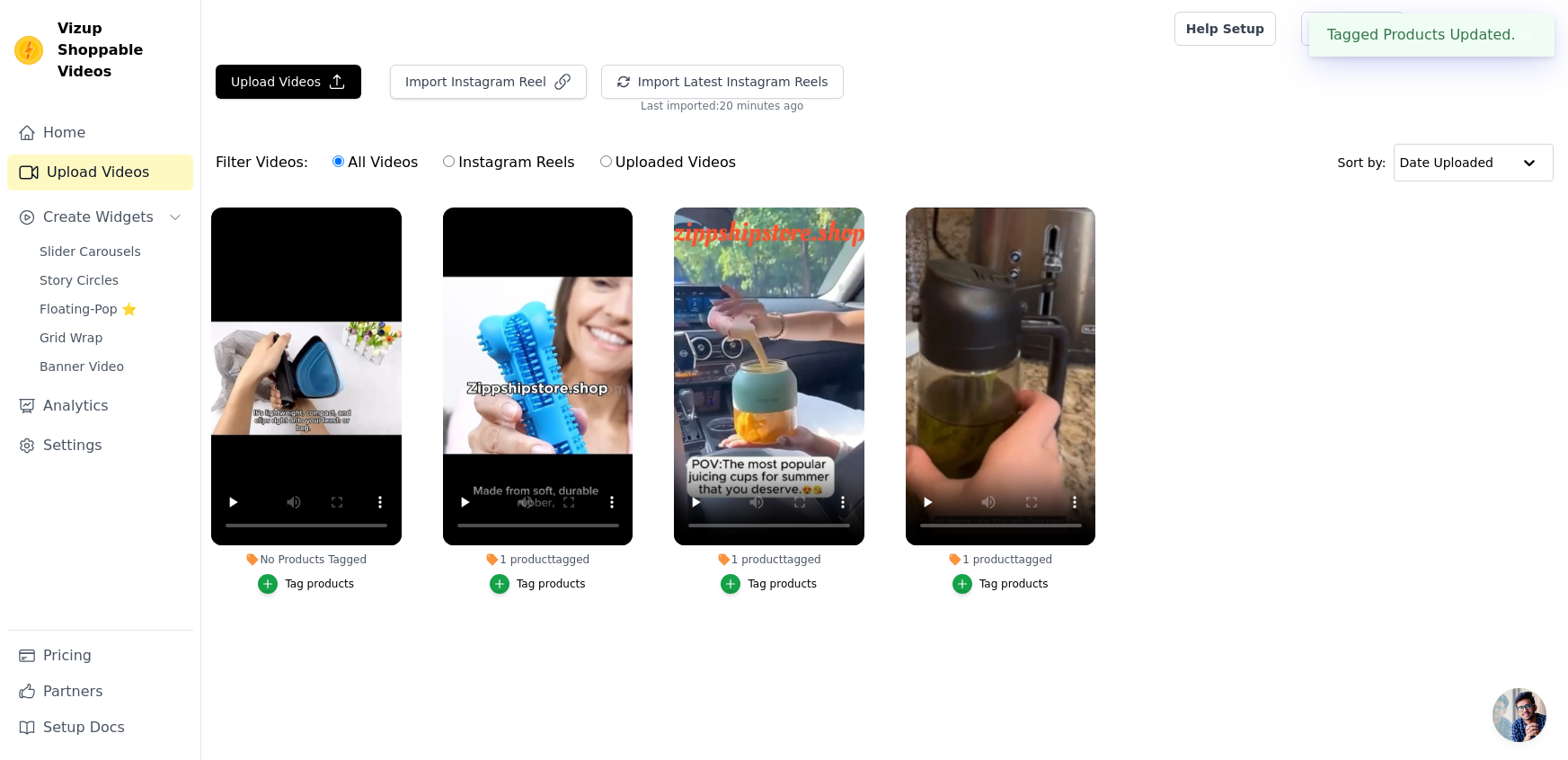
click at [307, 586] on div "Tag products" at bounding box center [319, 584] width 70 height 14
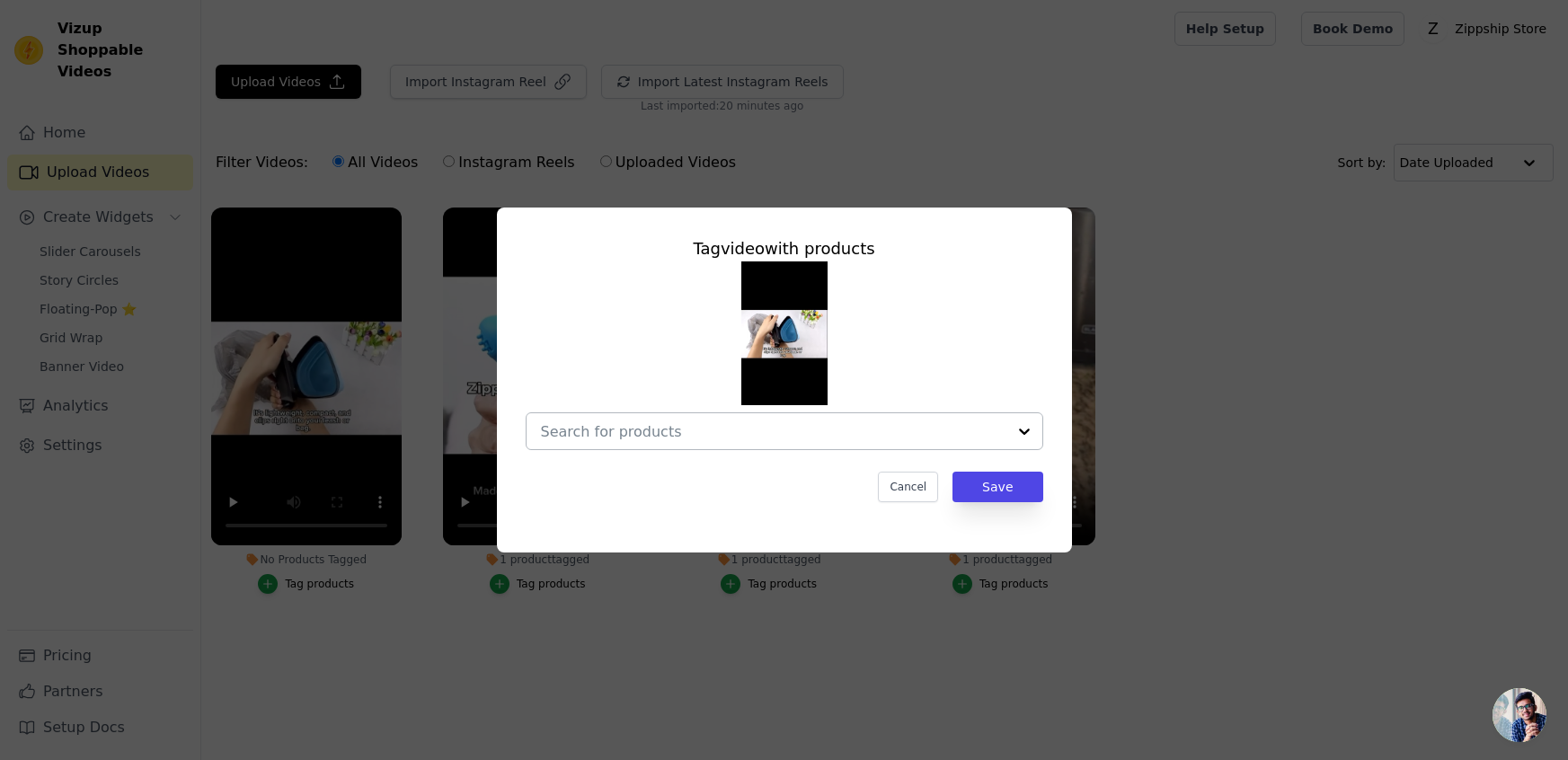
click at [599, 436] on input "No Products Tagged Tag video with products Cancel Save Tag products" at bounding box center [773, 431] width 466 height 17
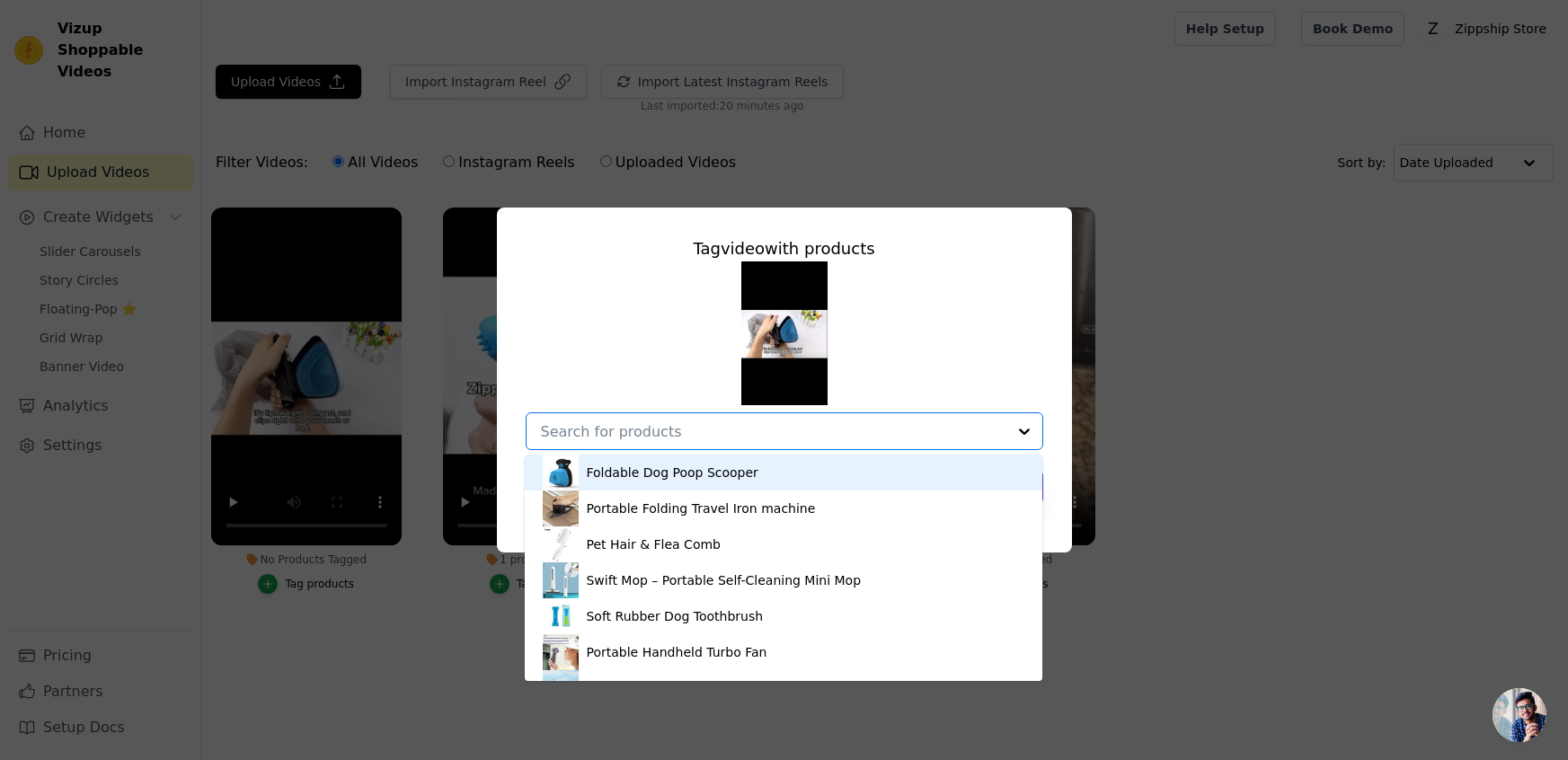
click at [603, 465] on div "Foldable Dog Poop Scooper" at bounding box center [672, 473] width 172 height 18
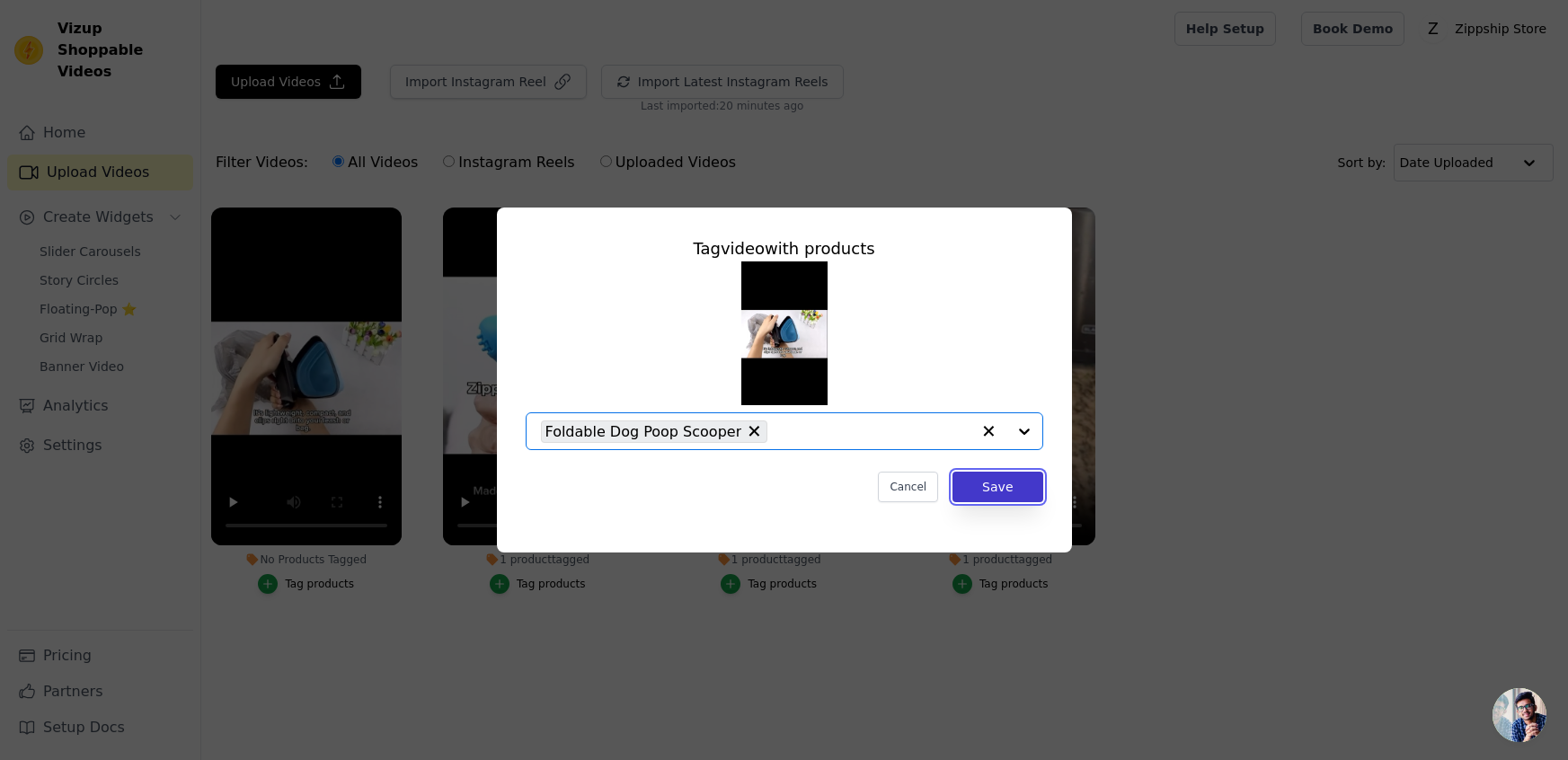
click at [1008, 497] on button "Save" at bounding box center [997, 487] width 90 height 31
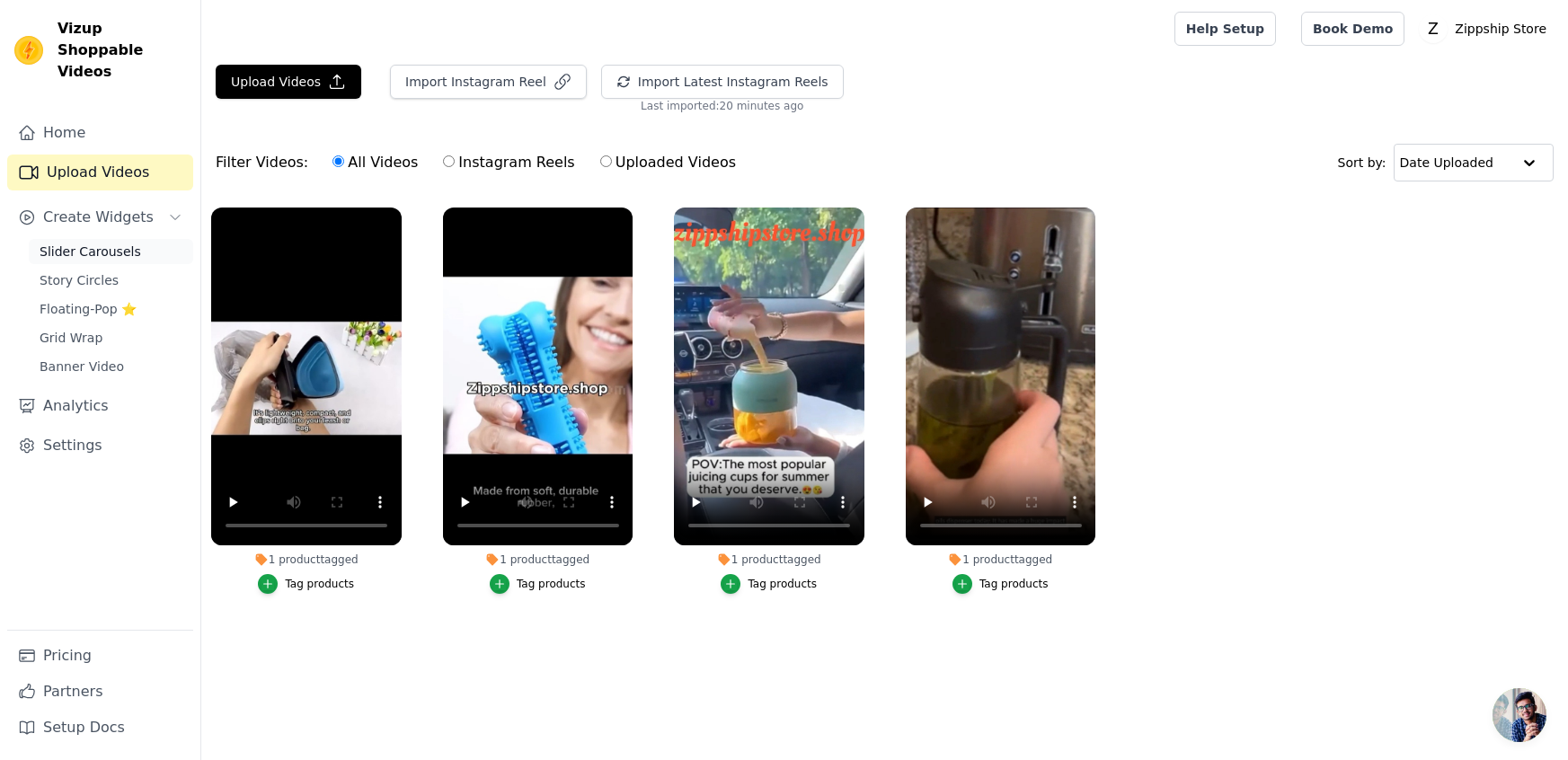
click at [97, 239] on link "Slider Carousels" at bounding box center [111, 251] width 165 height 25
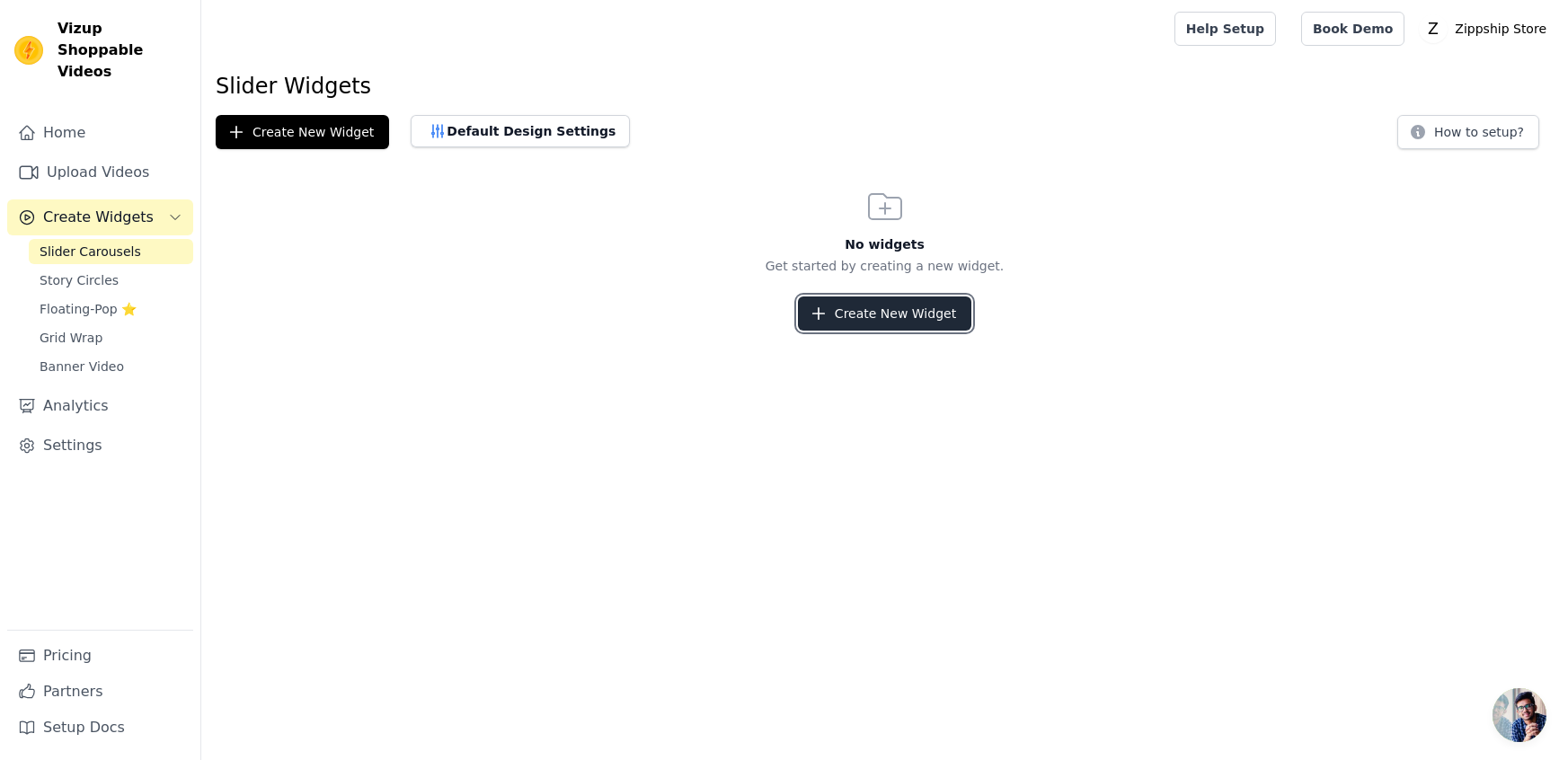
click at [883, 326] on button "Create New Widget" at bounding box center [884, 314] width 174 height 34
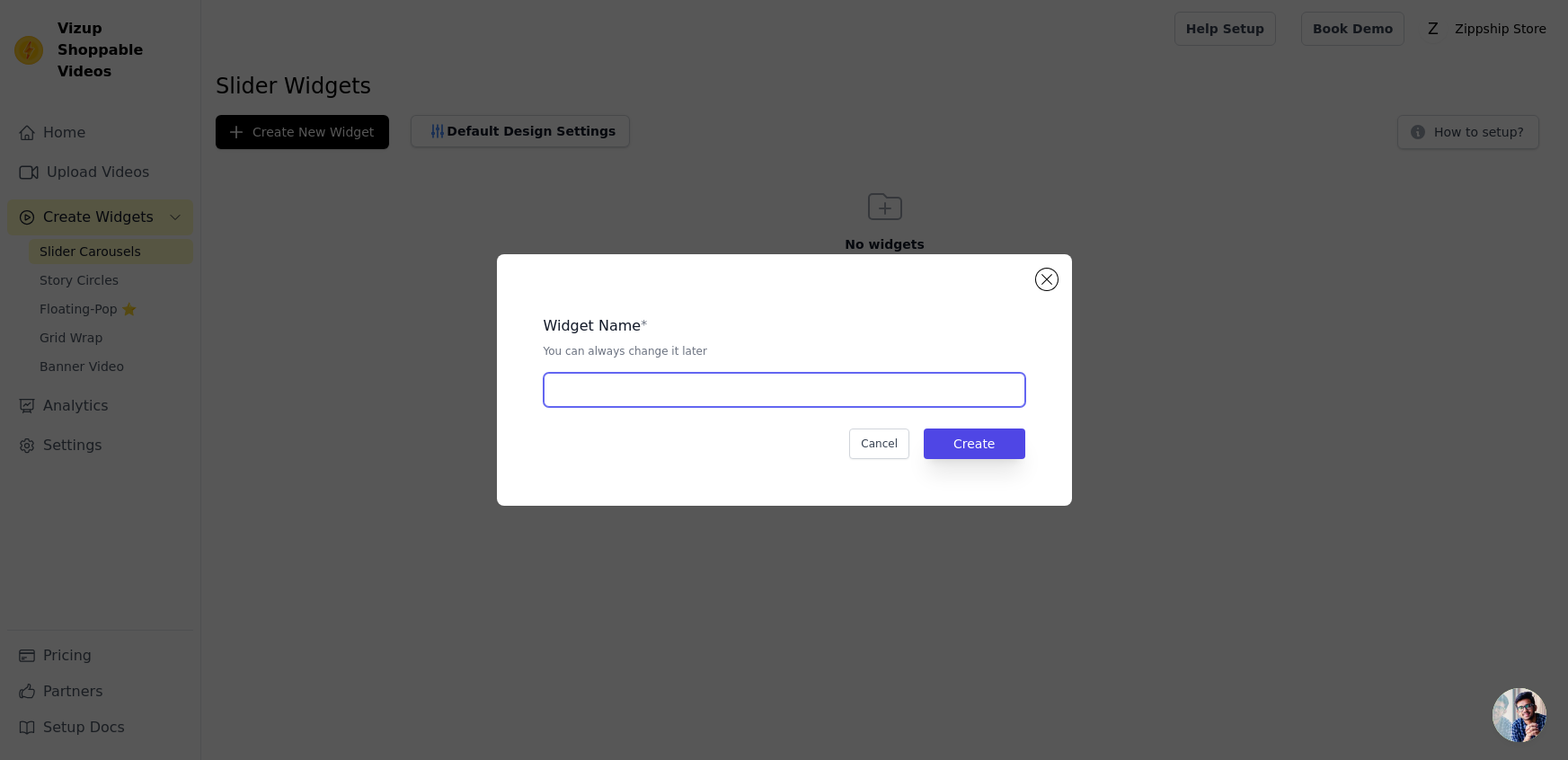
click at [798, 388] on input "text" at bounding box center [784, 389] width 482 height 34
type input "Slider carousel"
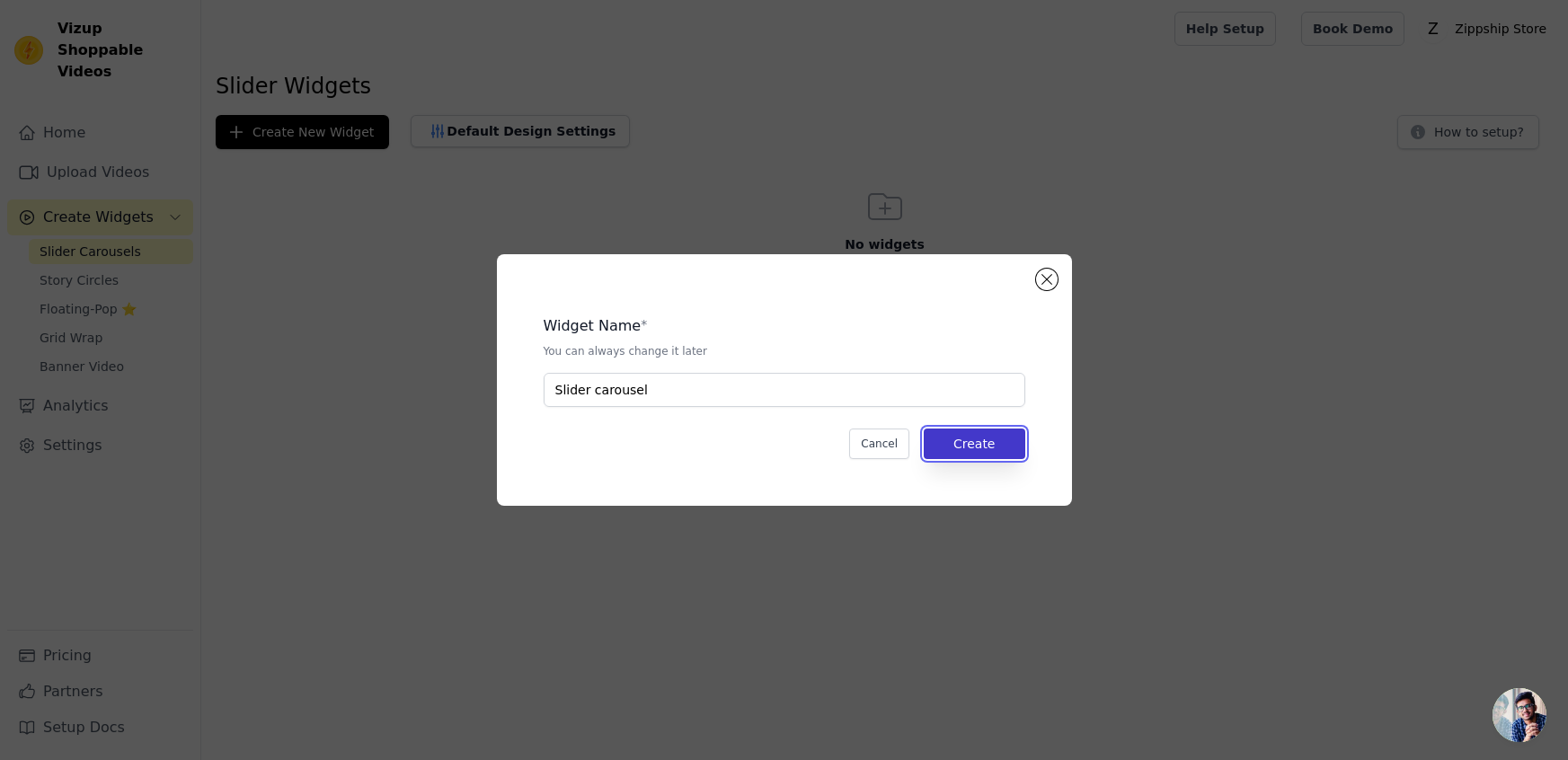
click at [960, 440] on button "Create" at bounding box center [975, 444] width 101 height 31
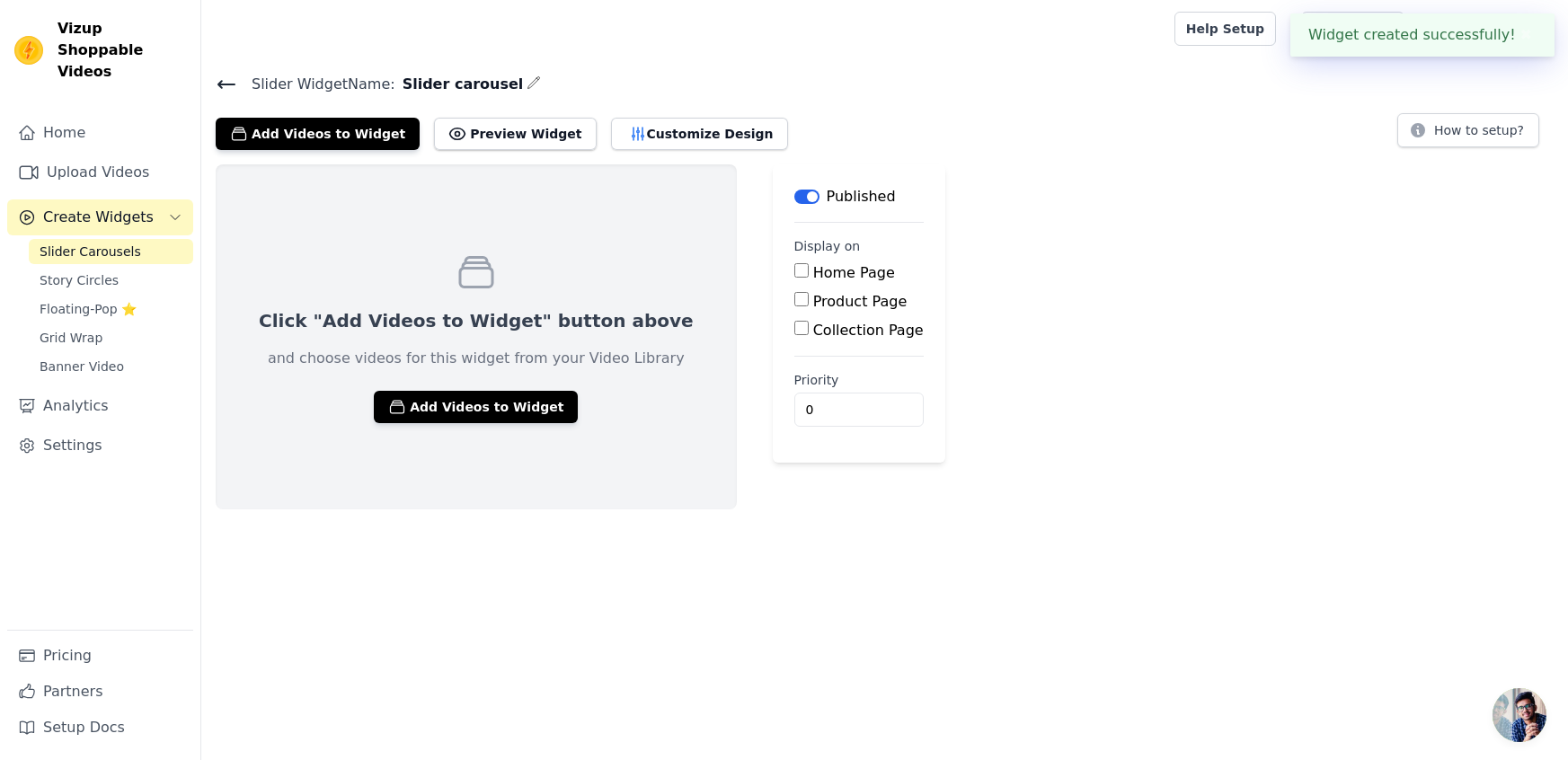
click at [794, 268] on input "Home Page" at bounding box center [801, 270] width 14 height 14
checkbox input "true"
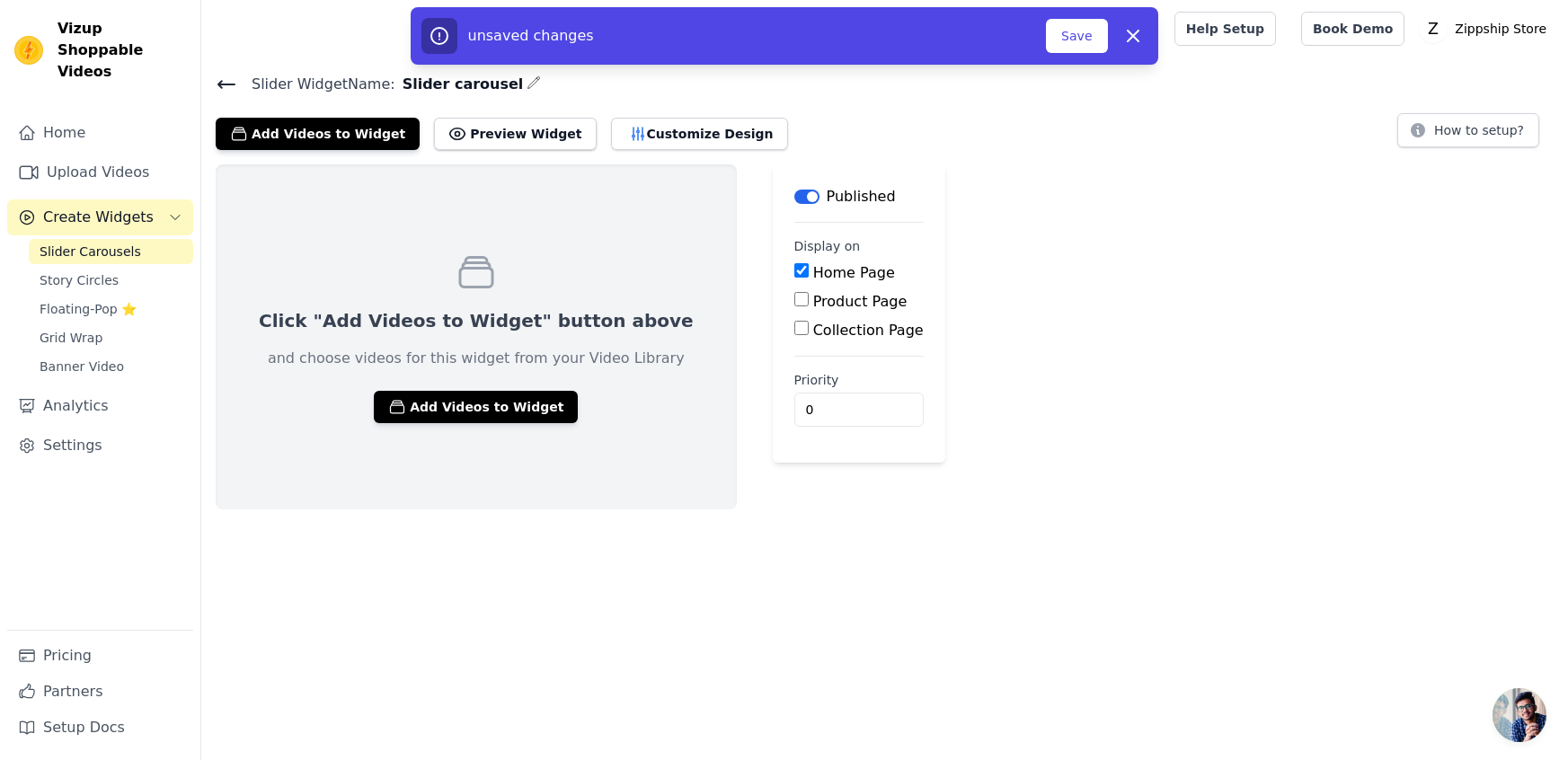
click at [794, 301] on input "Product Page" at bounding box center [801, 299] width 14 height 14
checkbox input "true"
click at [808, 352] on div "Specific Product Pages" at bounding box center [899, 352] width 181 height 22
click at [808, 351] on input "Specific Product Pages" at bounding box center [816, 350] width 14 height 14
radio input "true"
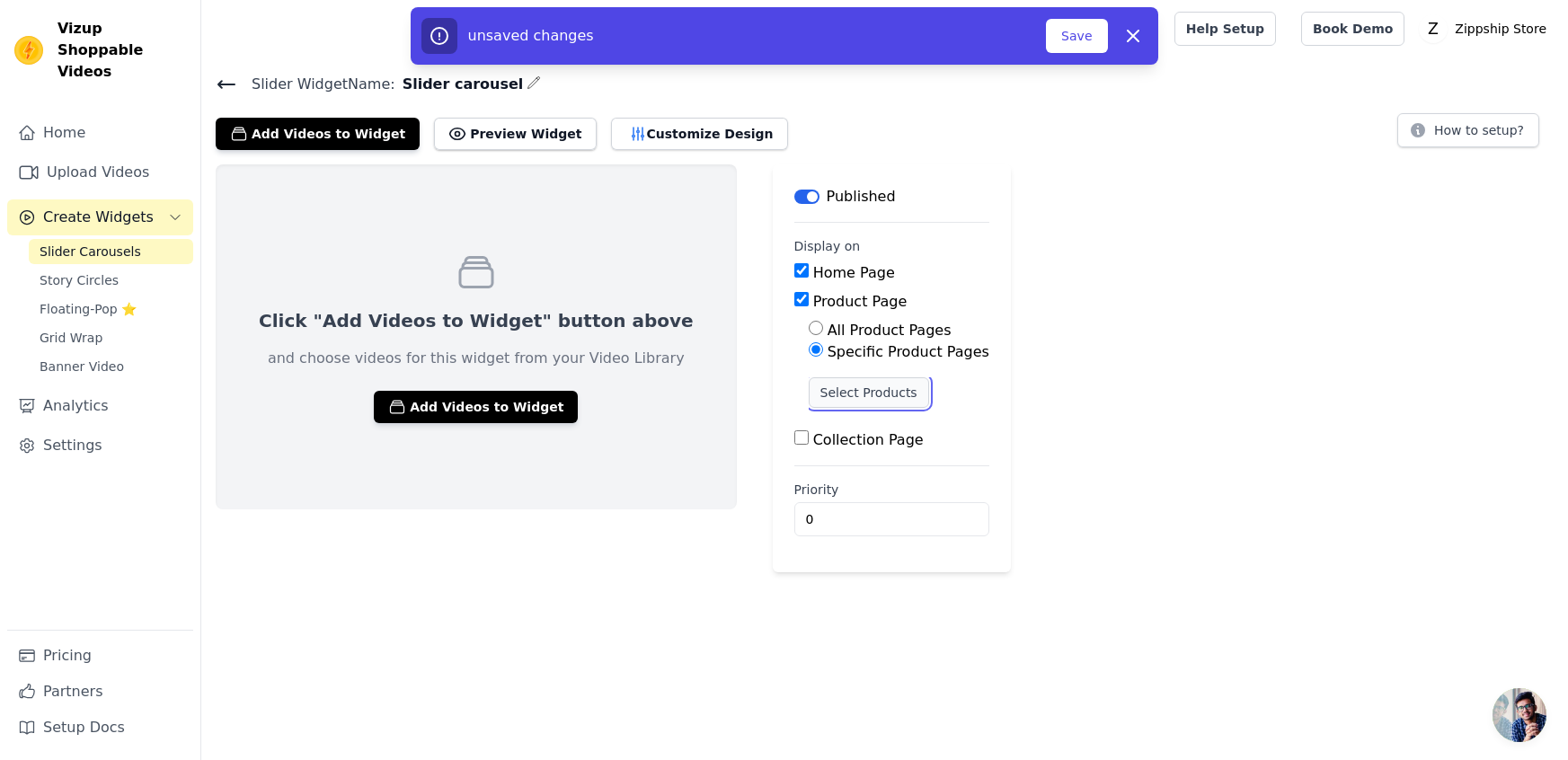
click at [808, 386] on button "Select Products" at bounding box center [868, 392] width 120 height 31
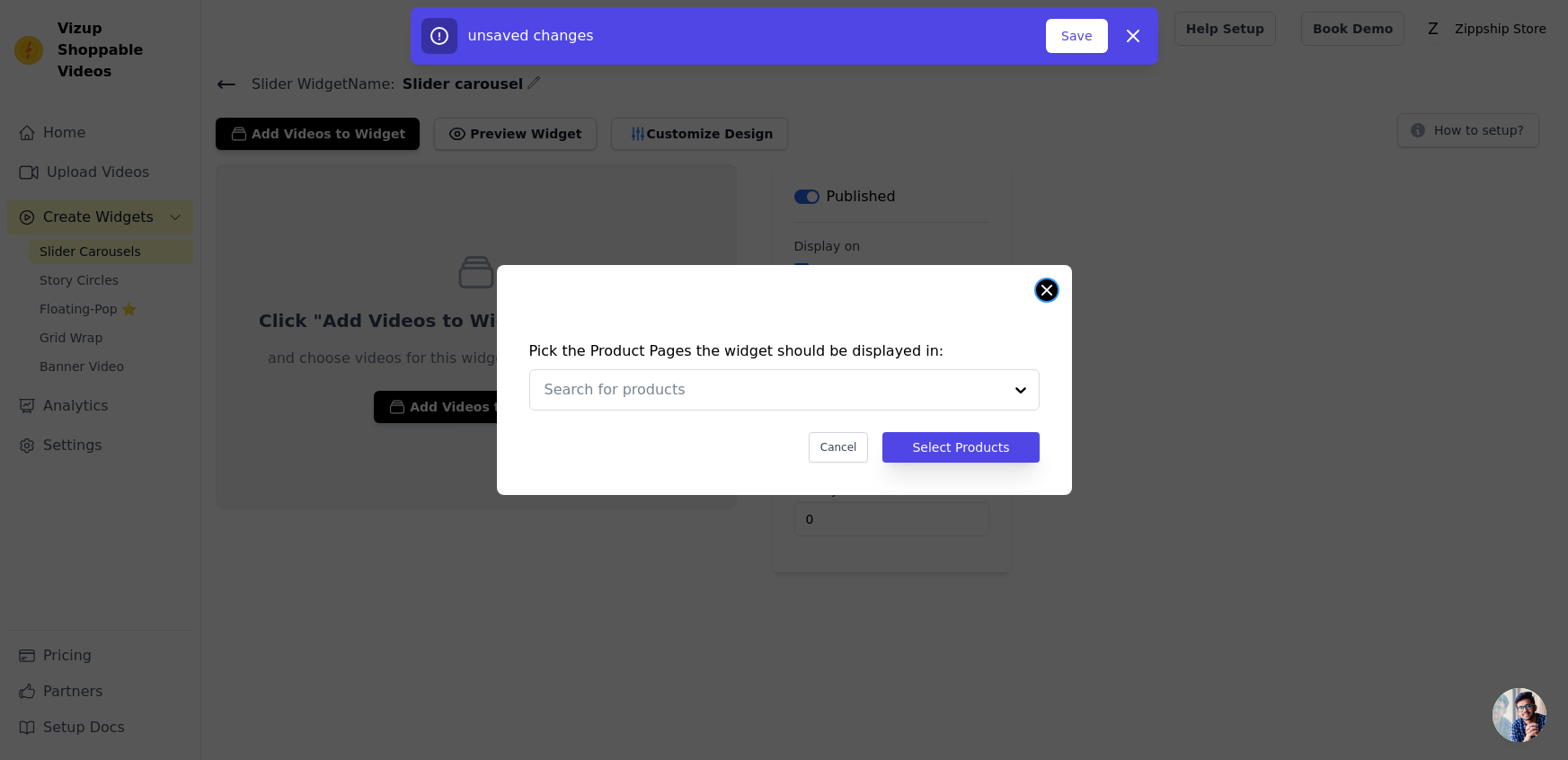
click at [1053, 287] on button "Close modal" at bounding box center [1047, 290] width 22 height 22
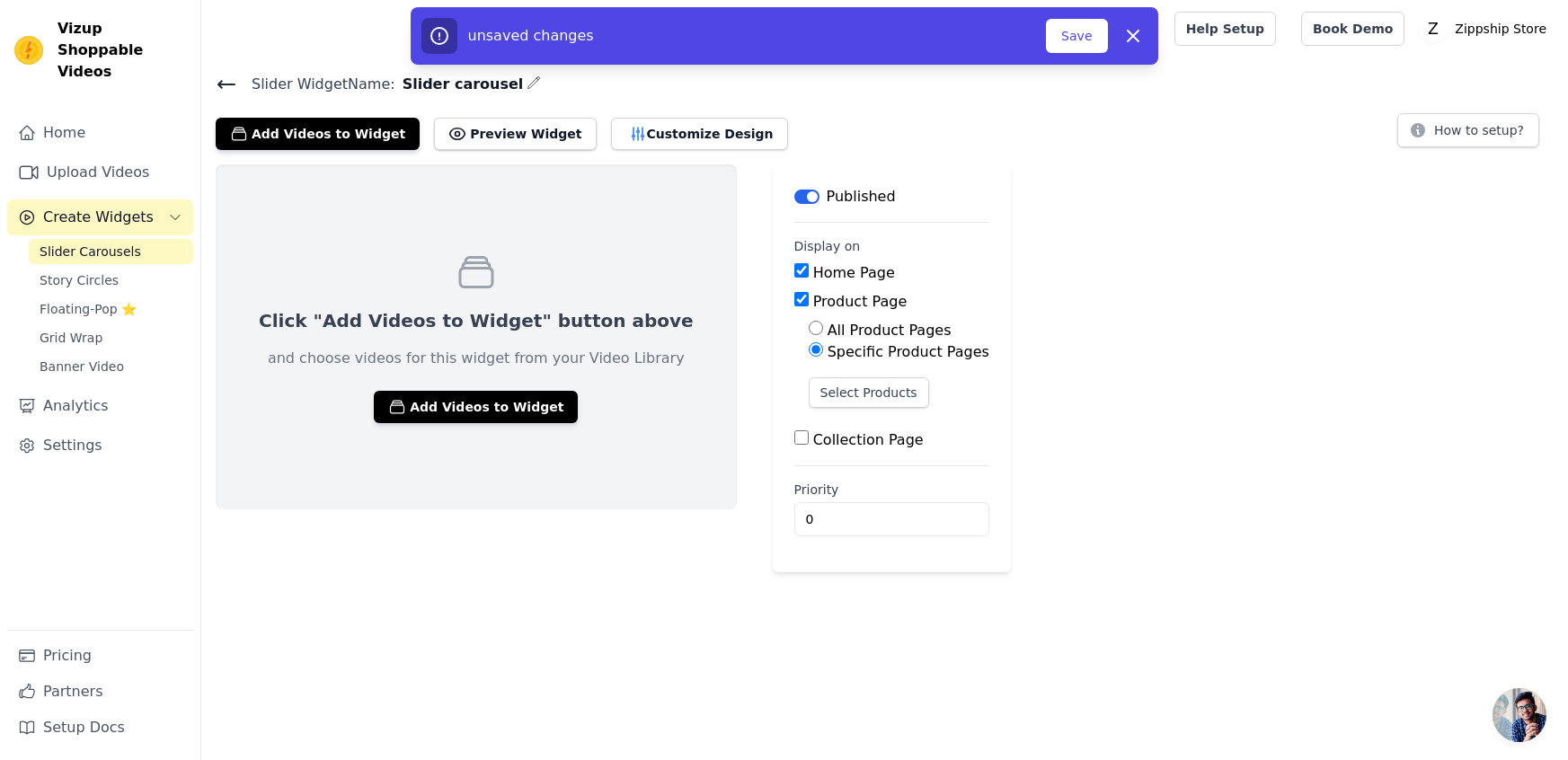
click at [794, 301] on input "Product Page" at bounding box center [801, 299] width 14 height 14
checkbox input "false"
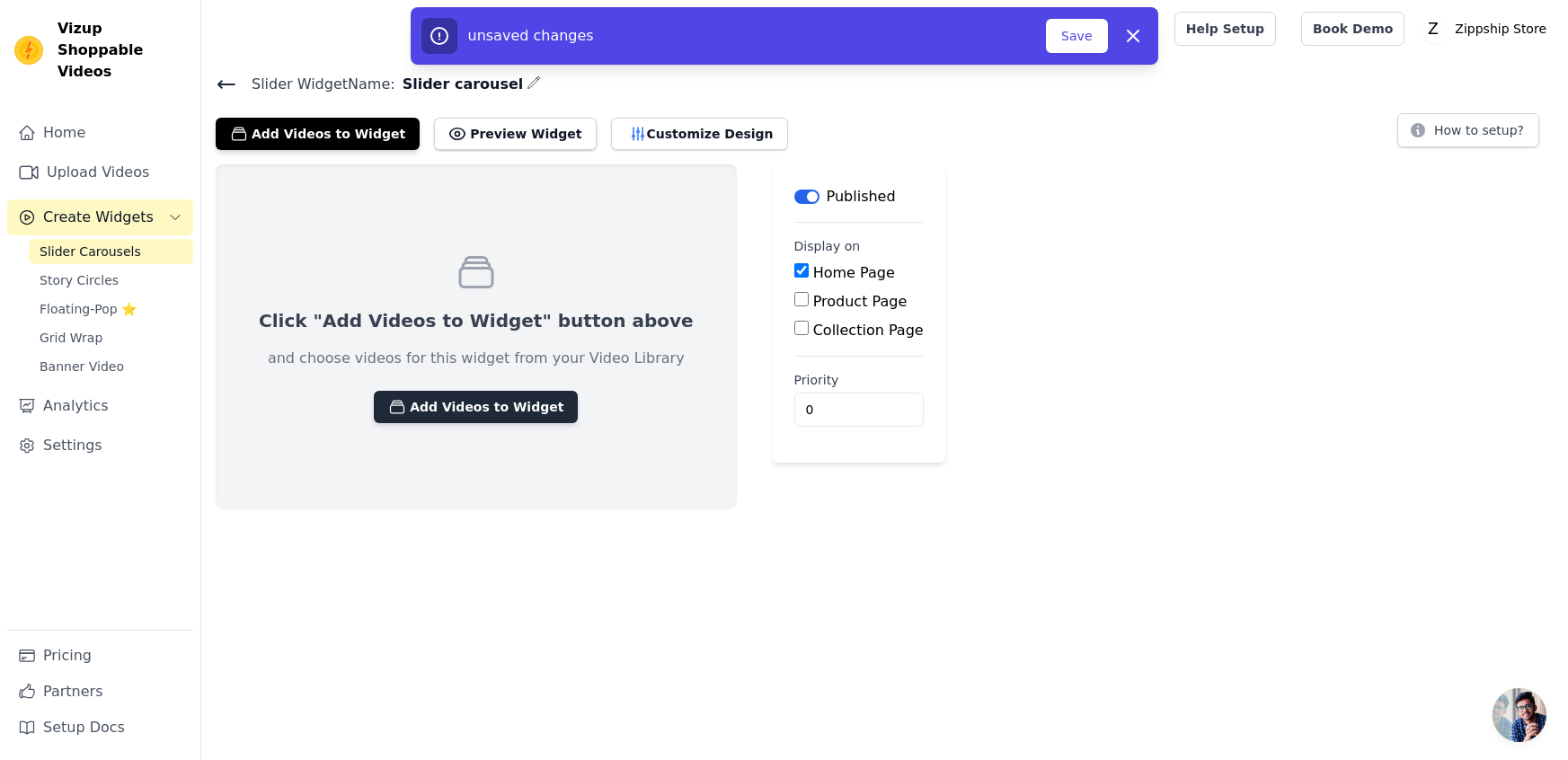
click at [447, 411] on button "Add Videos to Widget" at bounding box center [476, 407] width 204 height 33
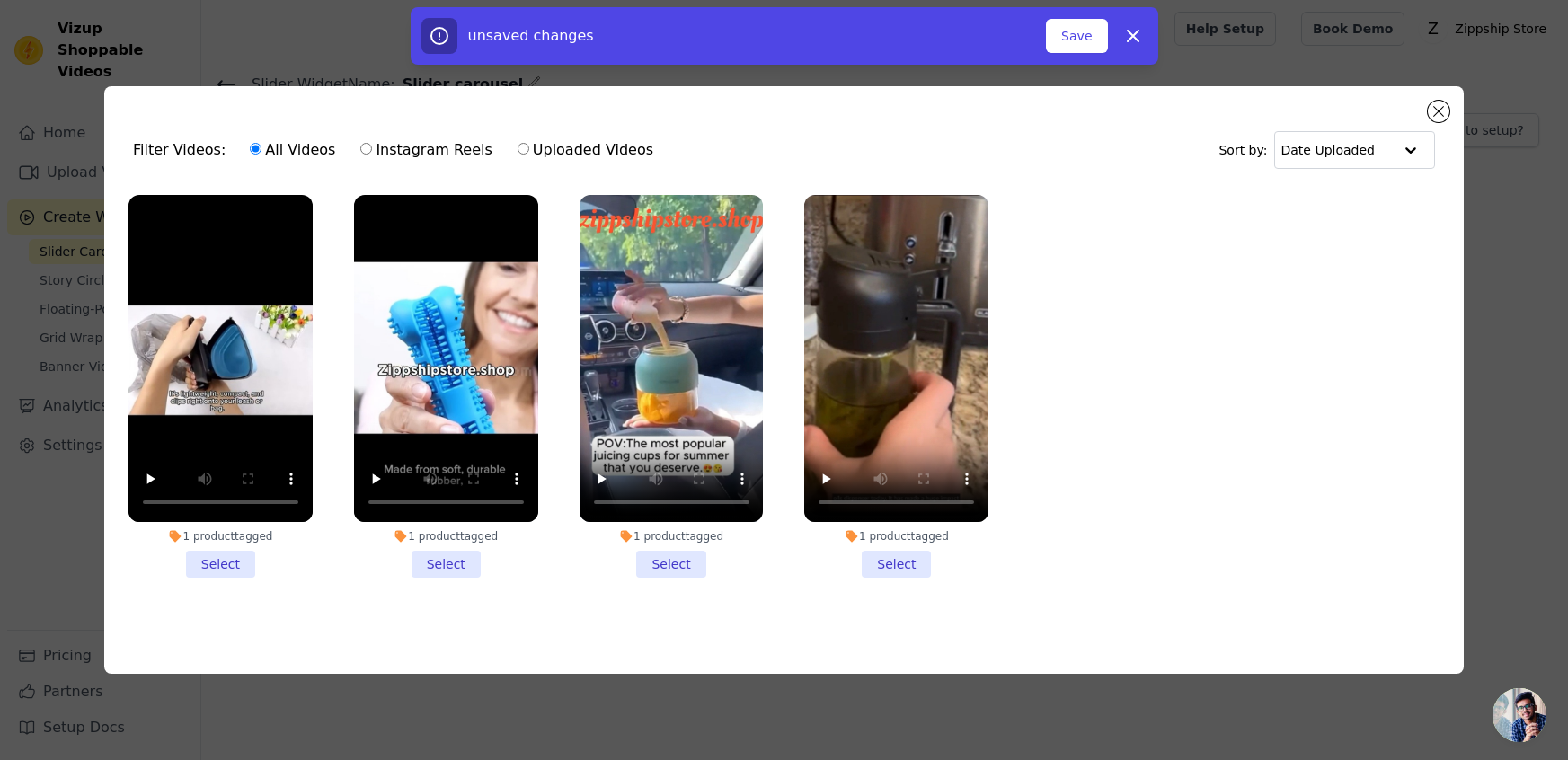
click at [221, 569] on li "1 product tagged Select" at bounding box center [221, 386] width 184 height 382
click at [0, 0] on input "1 product tagged Select" at bounding box center [0, 0] width 0 height 0
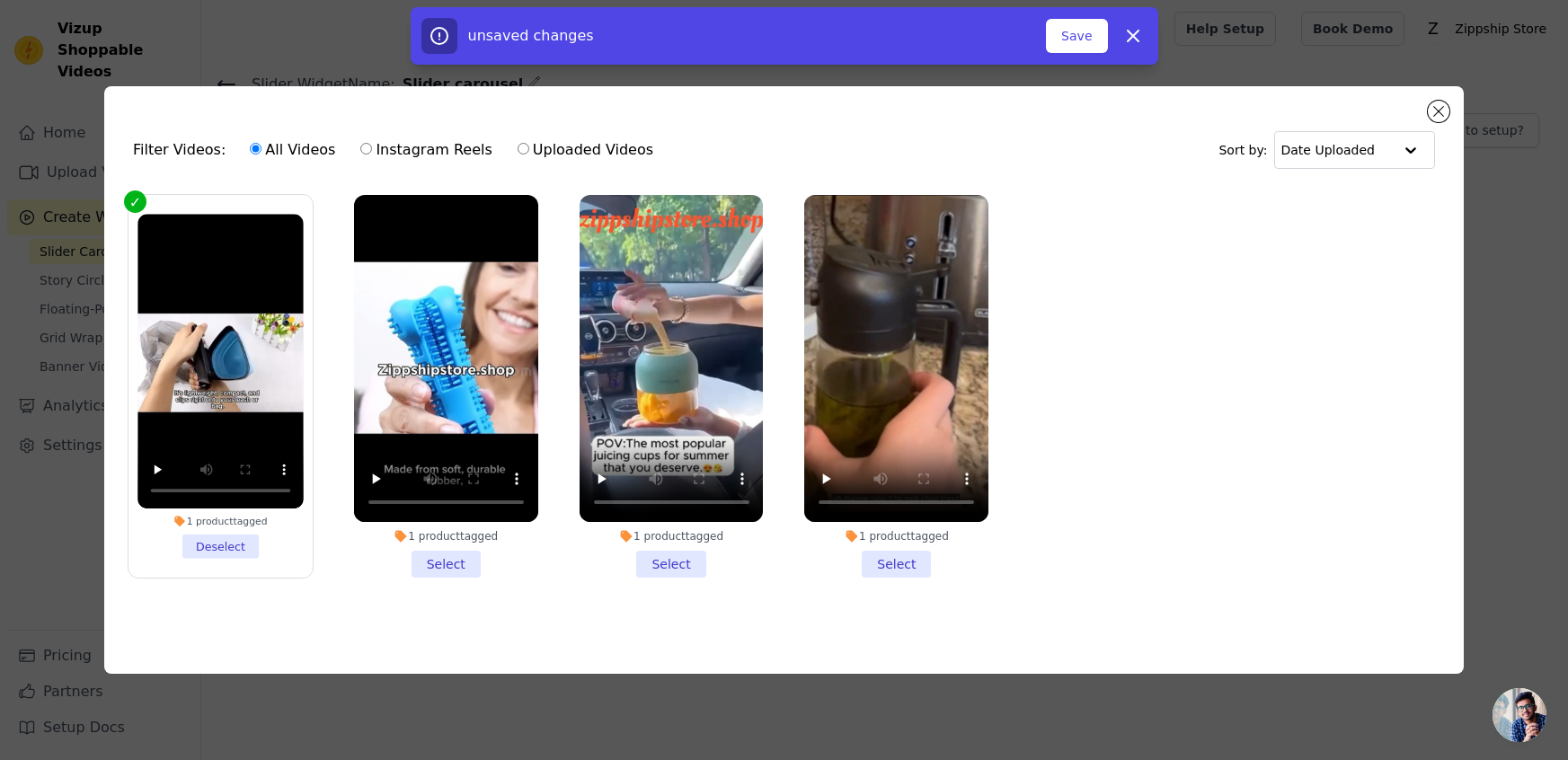
click at [430, 565] on li "1 product tagged Select" at bounding box center [447, 386] width 184 height 382
click at [0, 0] on input "1 product tagged Select" at bounding box center [0, 0] width 0 height 0
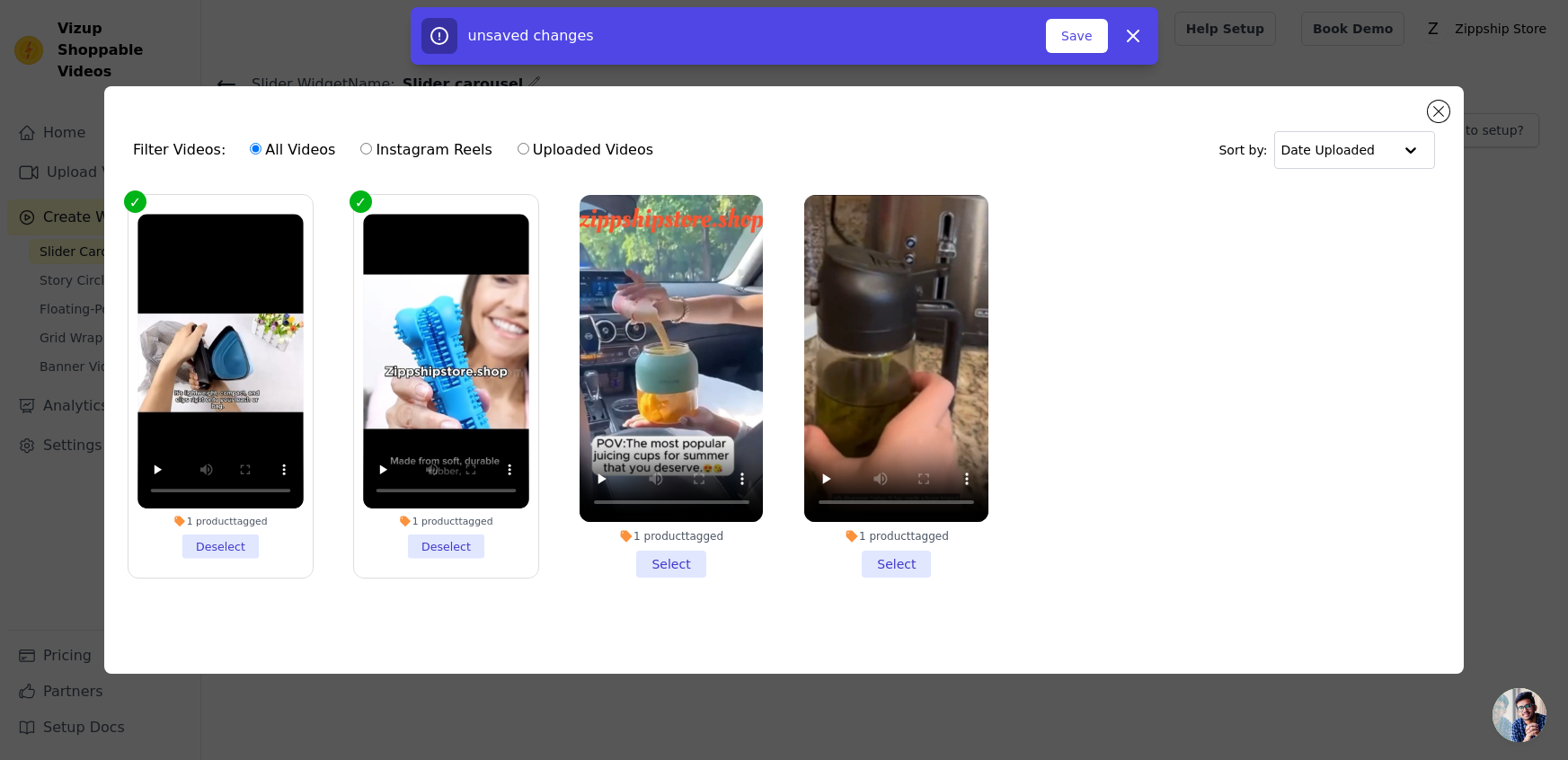
click at [675, 563] on li "1 product tagged Select" at bounding box center [672, 386] width 184 height 382
click at [0, 0] on input "1 product tagged Select" at bounding box center [0, 0] width 0 height 0
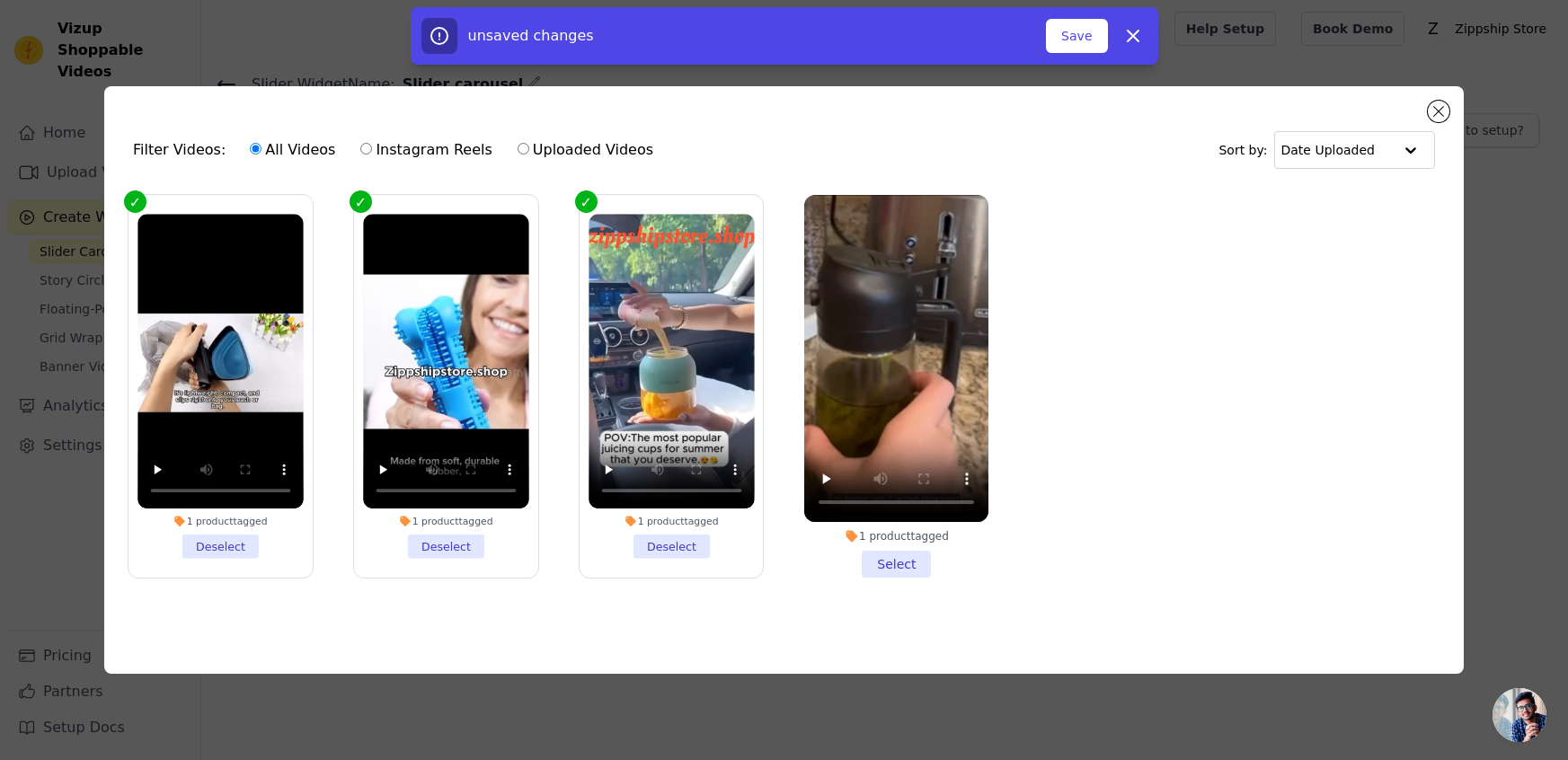
click at [910, 558] on li "1 product tagged Select" at bounding box center [896, 386] width 184 height 382
click at [0, 0] on input "1 product tagged Select" at bounding box center [0, 0] width 0 height 0
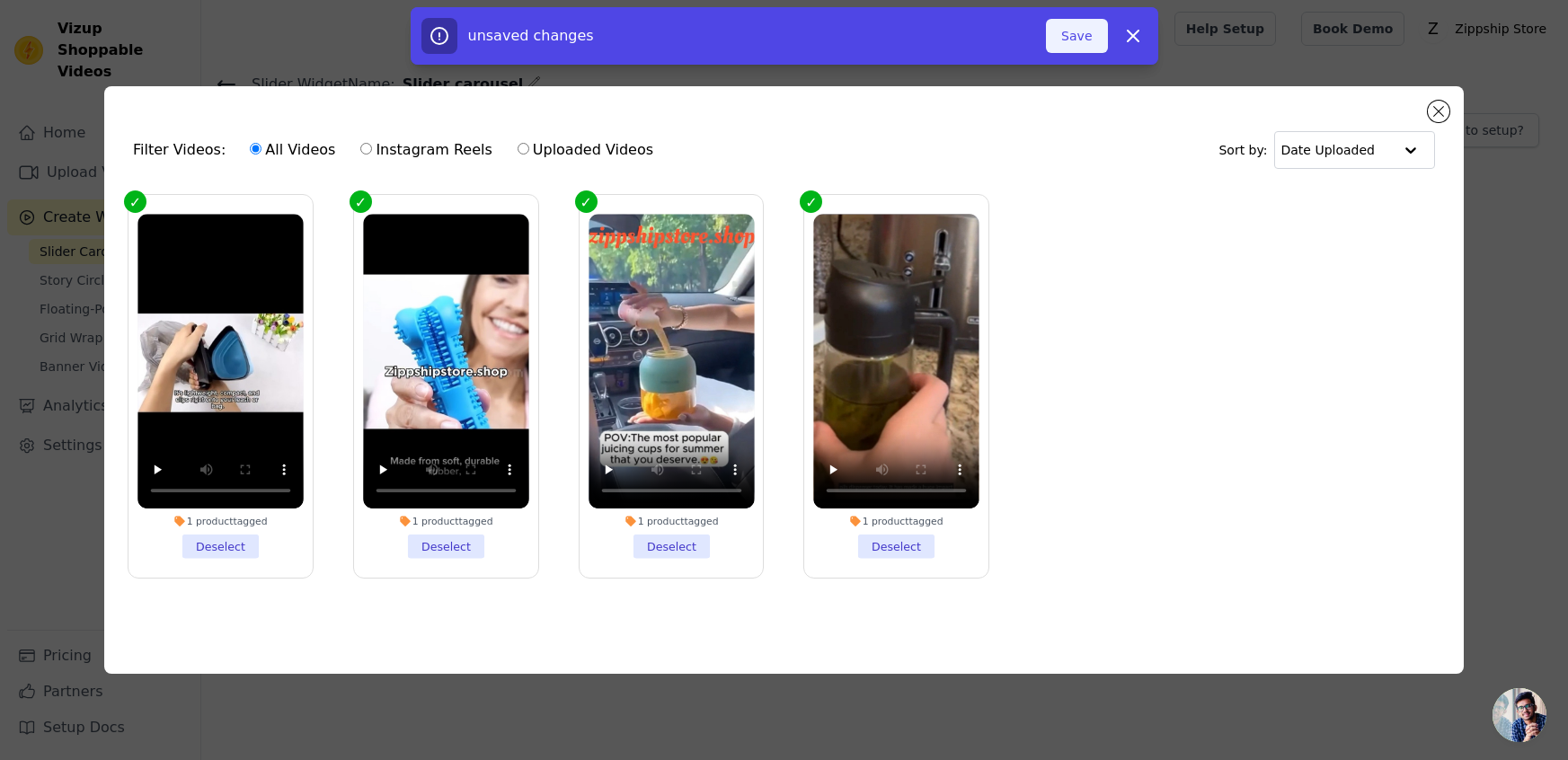
click at [1079, 41] on button "Save" at bounding box center [1077, 36] width 61 height 34
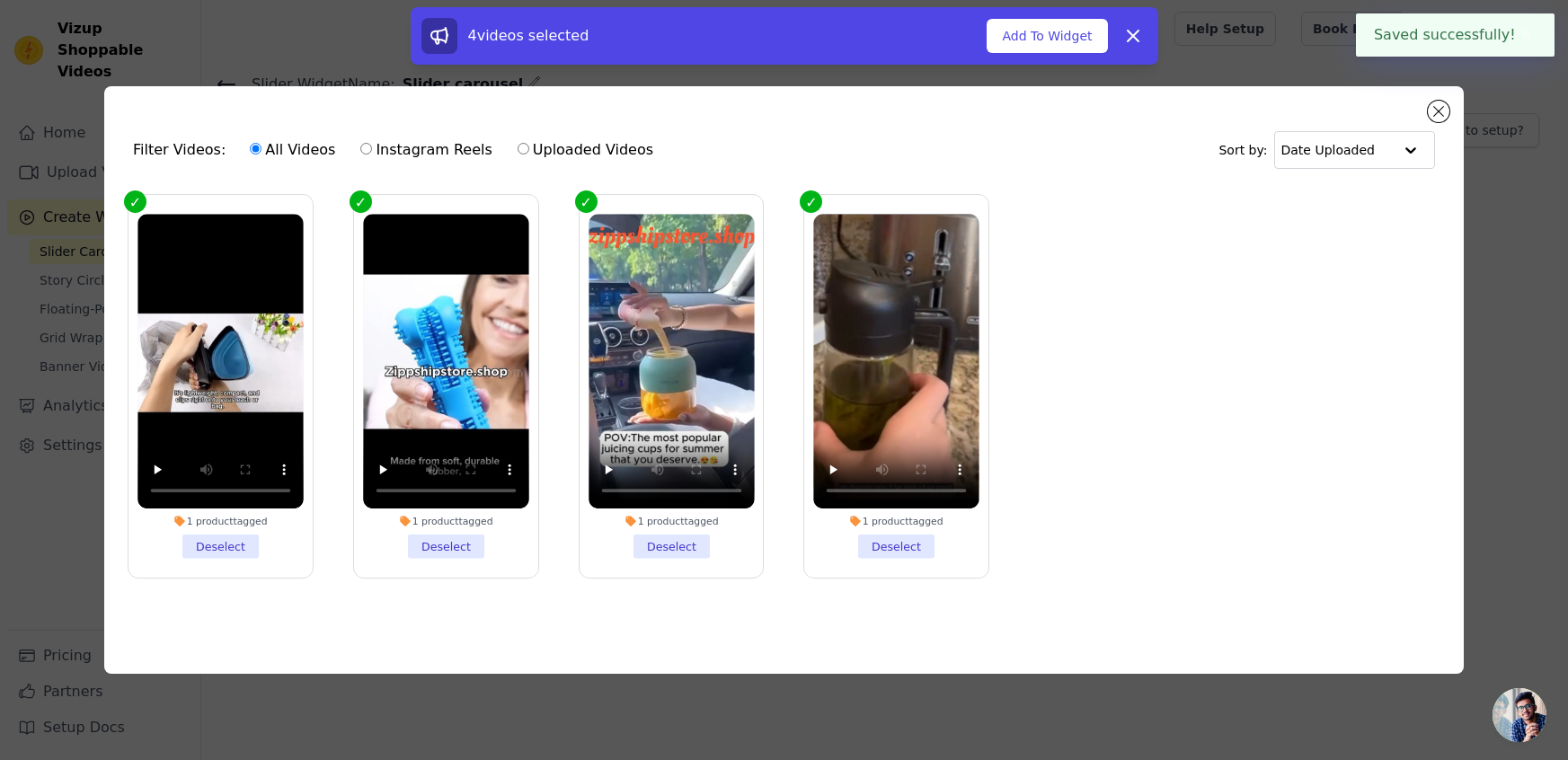
click at [1079, 41] on button "Add To Widget" at bounding box center [1046, 36] width 120 height 34
